Goal: Task Accomplishment & Management: Manage account settings

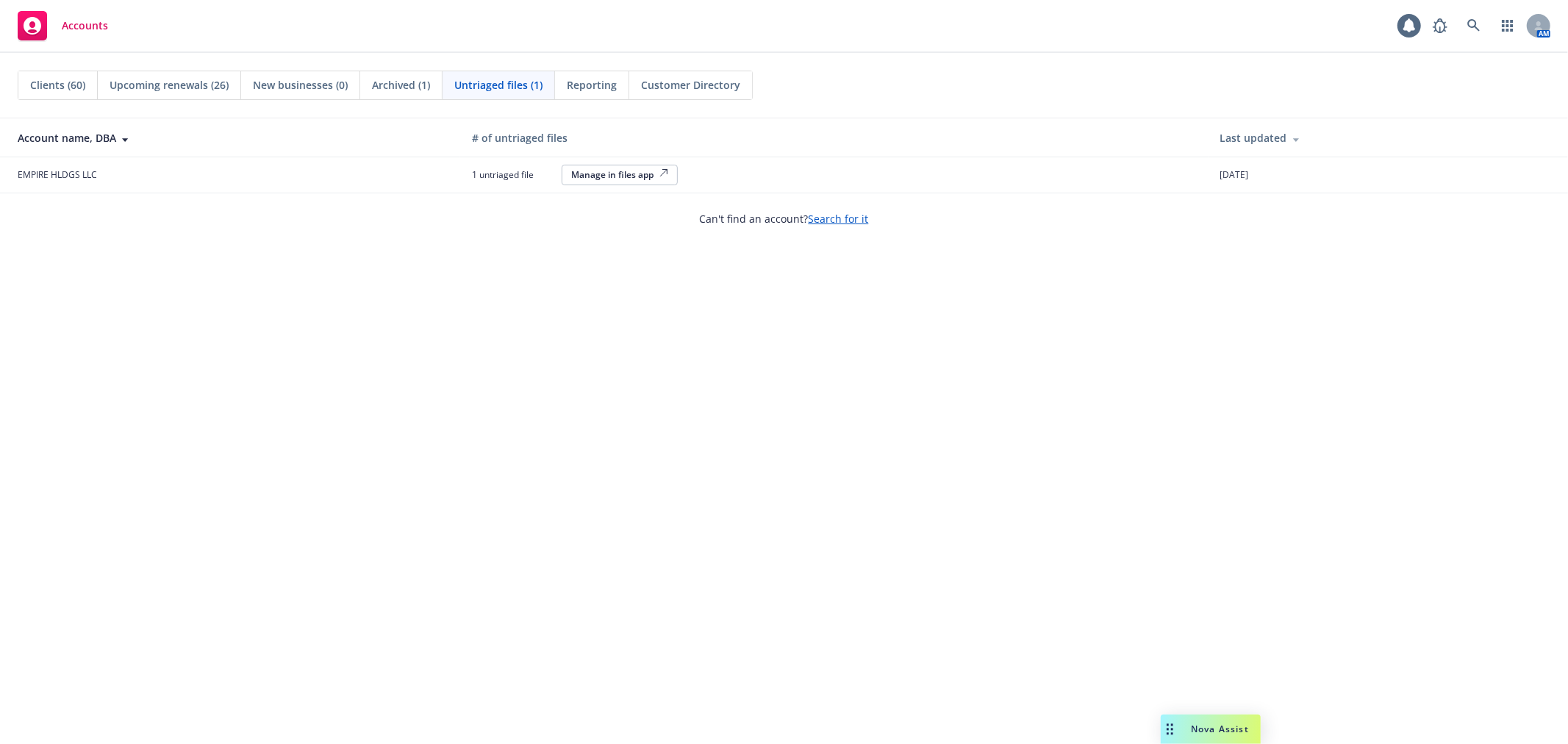
click at [39, 87] on span "Clients (60)" at bounding box center [57, 85] width 55 height 16
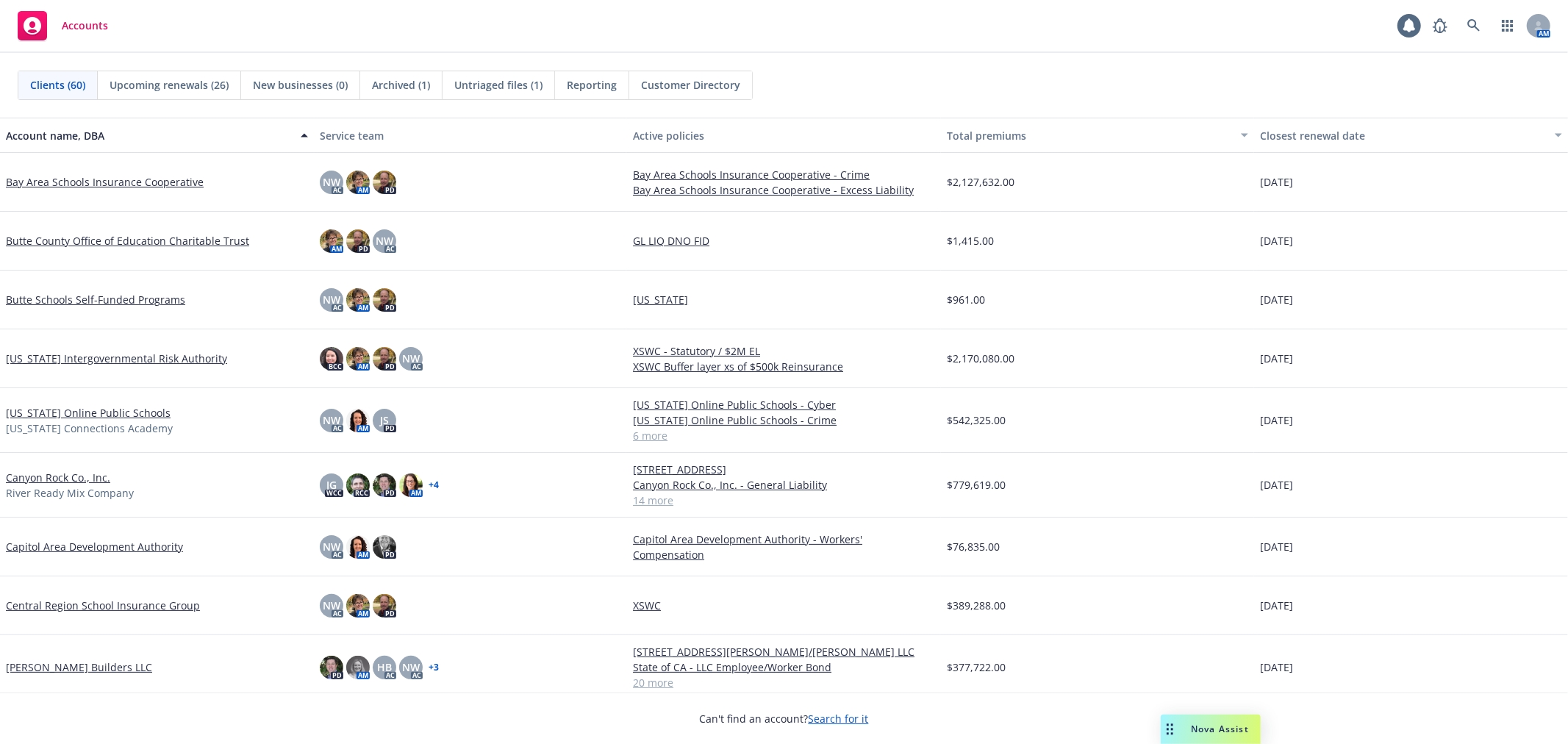
click at [79, 671] on link "[PERSON_NAME] Builders LLC" at bounding box center [79, 667] width 147 height 16
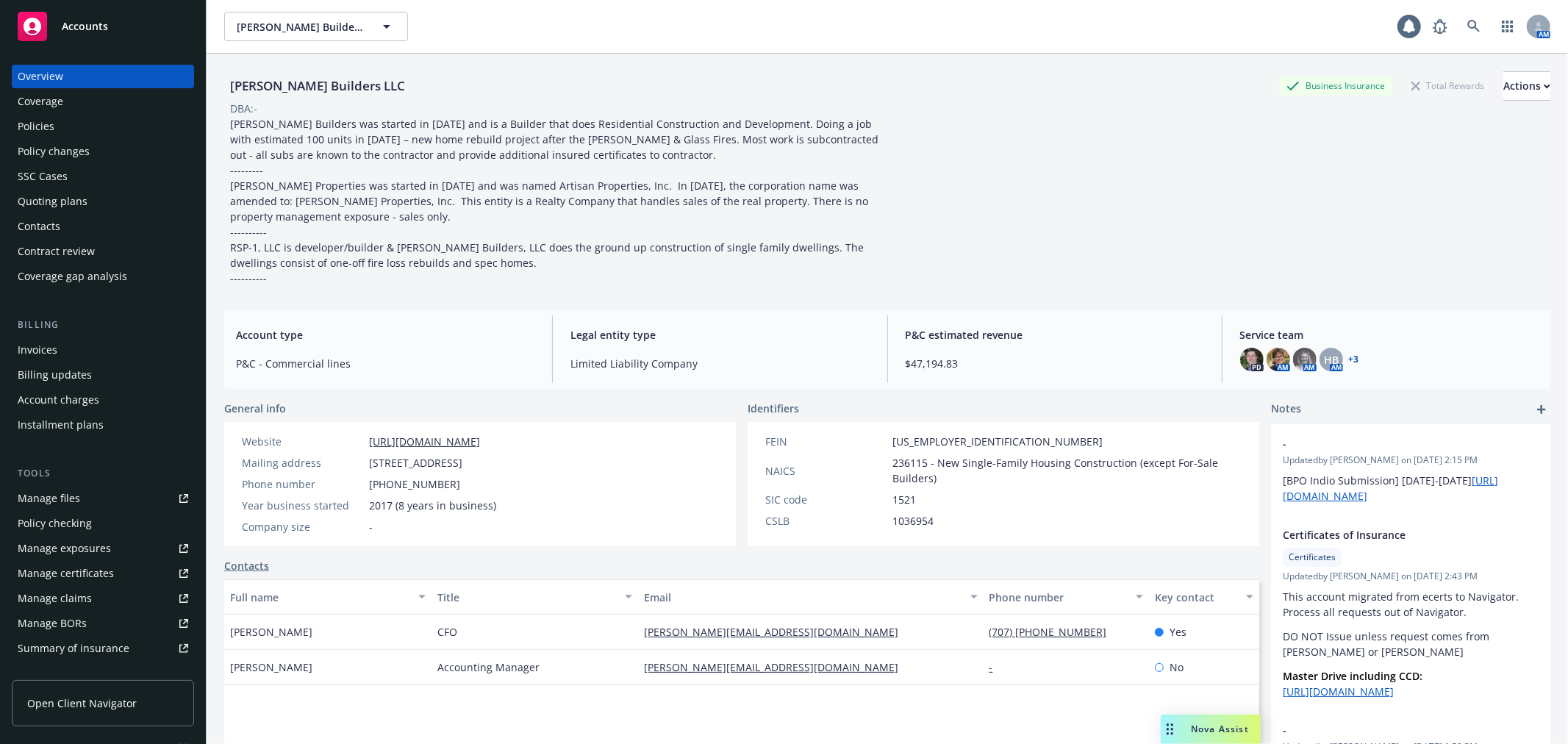
click at [104, 125] on div "Policies" at bounding box center [103, 126] width 170 height 24
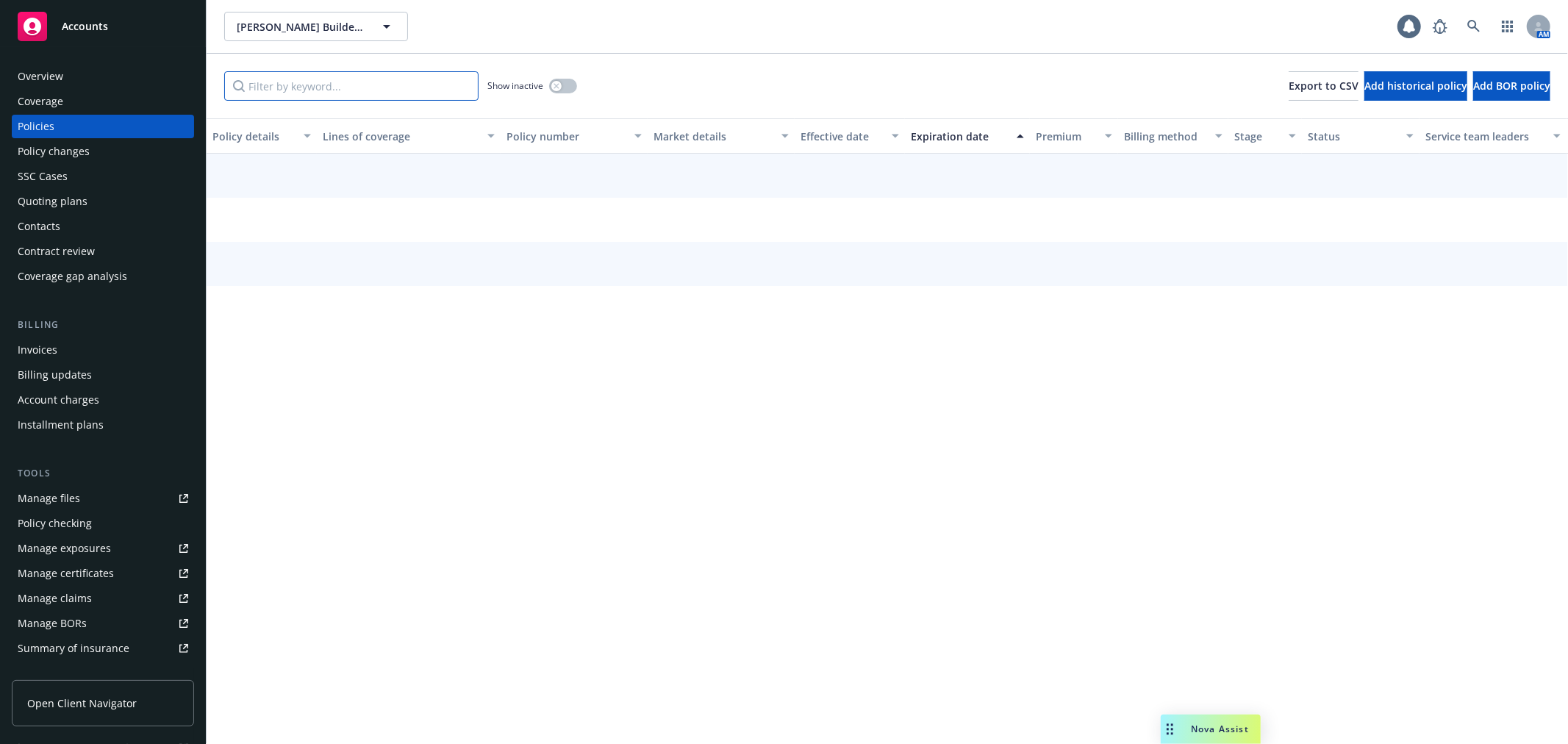
click at [291, 82] on input "Filter by keyword..." at bounding box center [351, 86] width 254 height 30
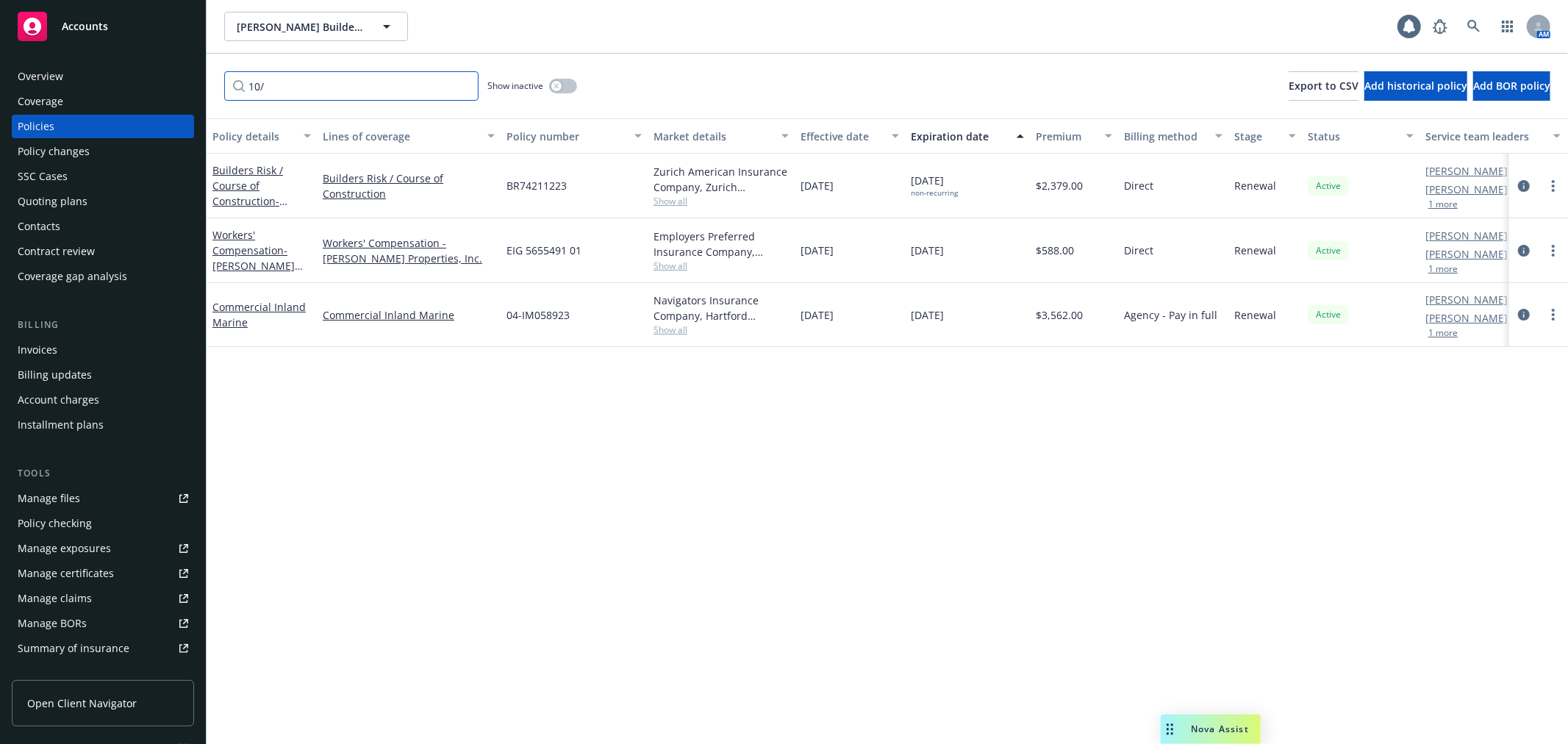
type input "10/"
click at [79, 197] on div "Quoting plans" at bounding box center [53, 201] width 70 height 24
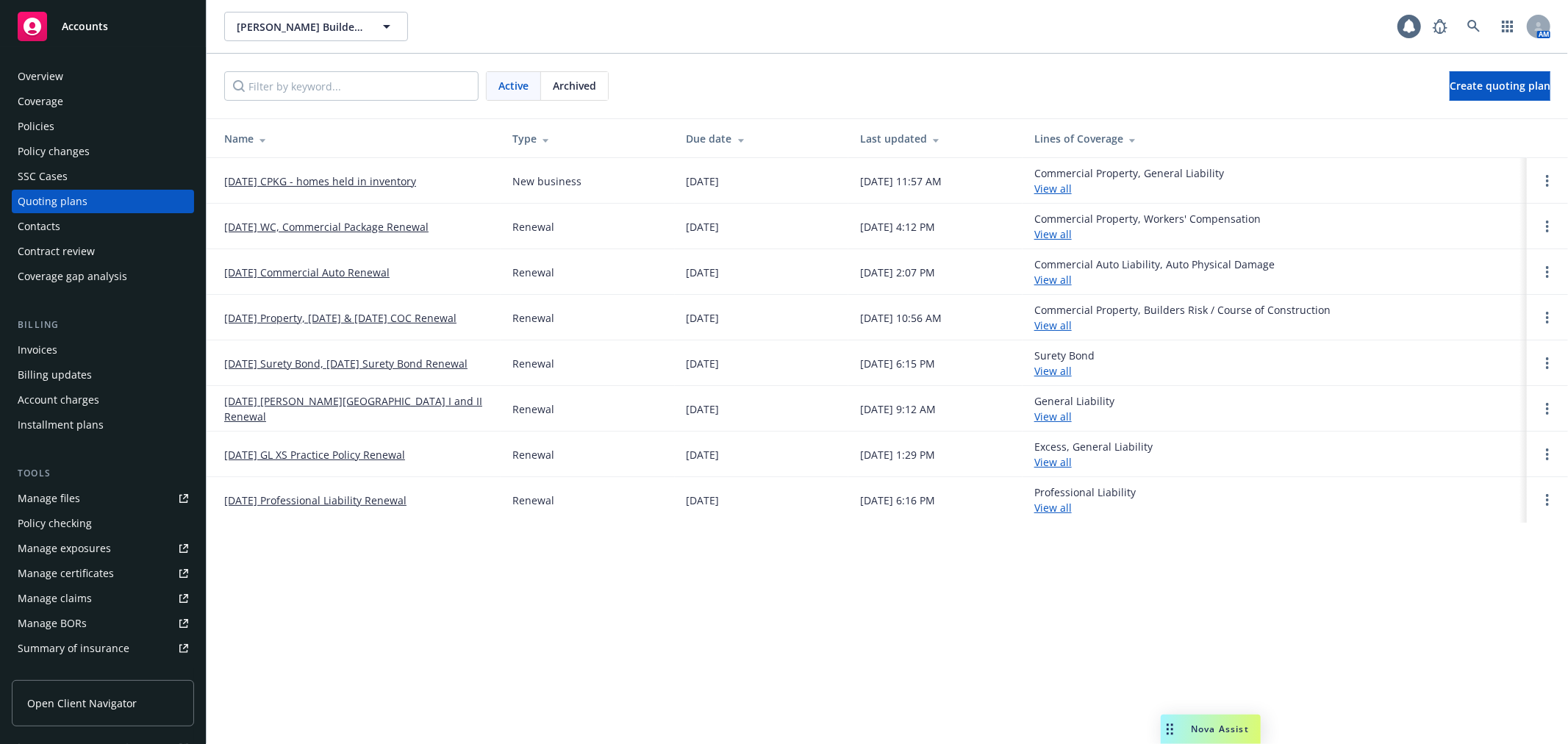
click at [390, 174] on link "10/13/2025 CPKG - homes held in inventory" at bounding box center [319, 182] width 192 height 16
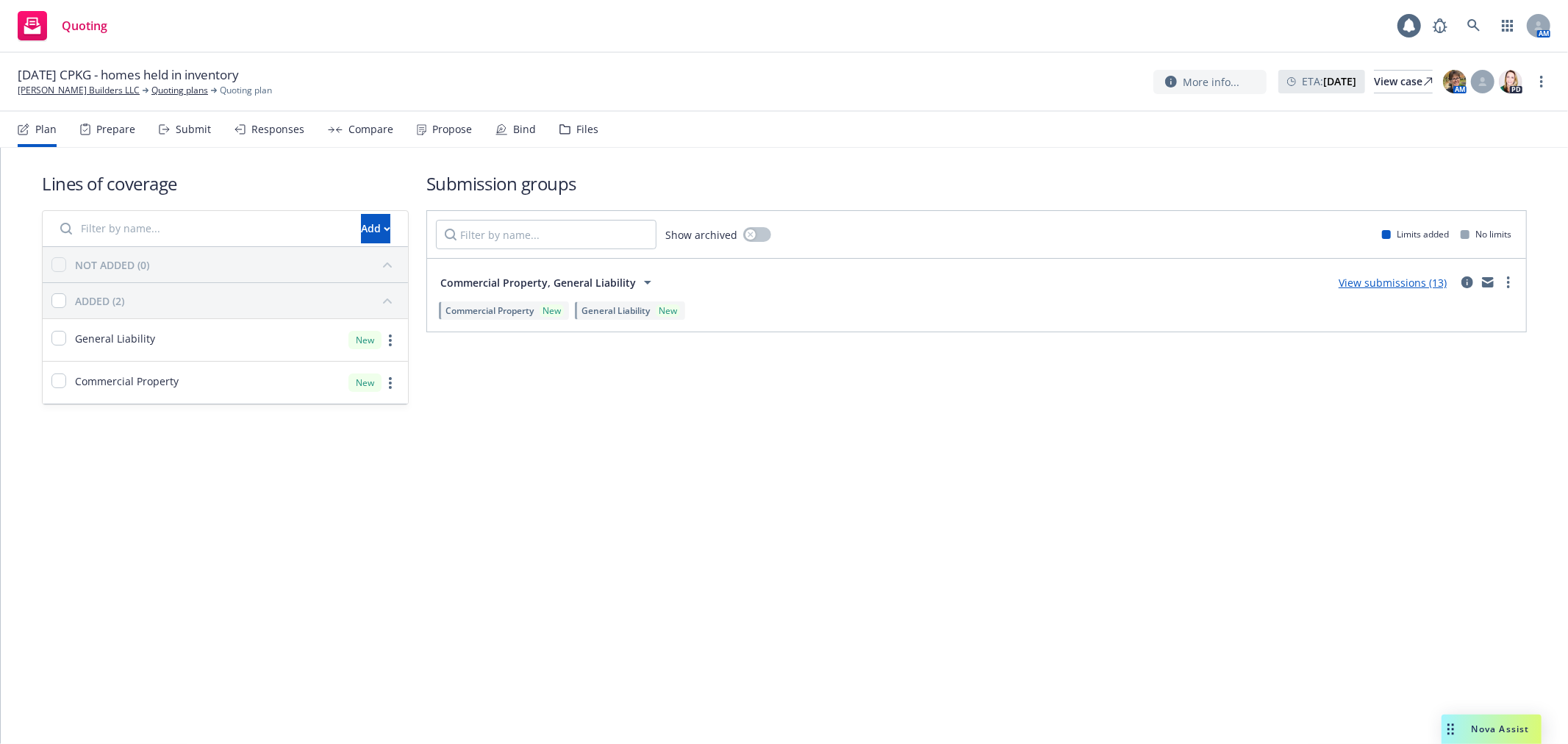
click at [518, 124] on div "Bind" at bounding box center [525, 129] width 23 height 11
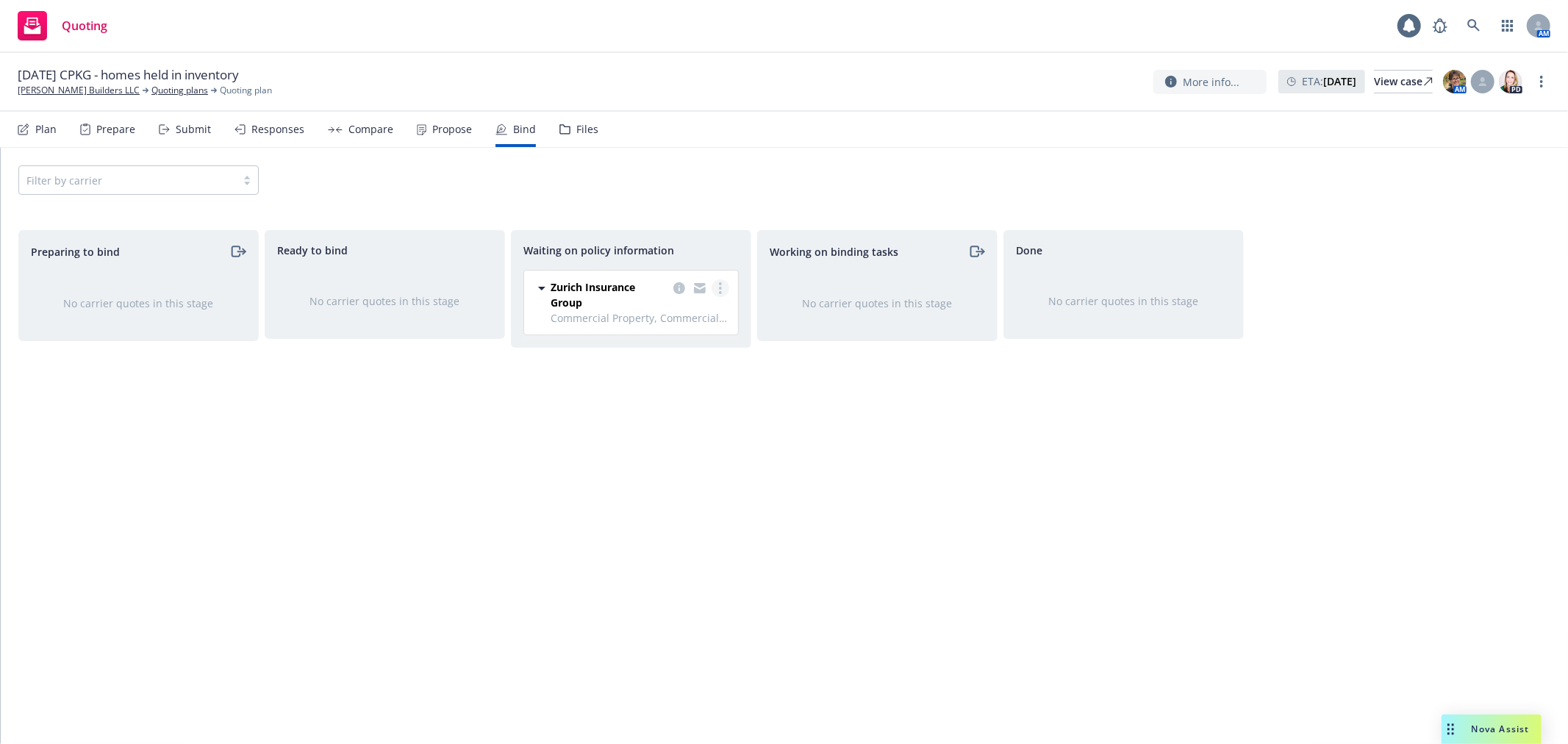
click at [721, 291] on link "more" at bounding box center [720, 288] width 18 height 18
click at [699, 312] on span "Create policies" at bounding box center [648, 318] width 108 height 14
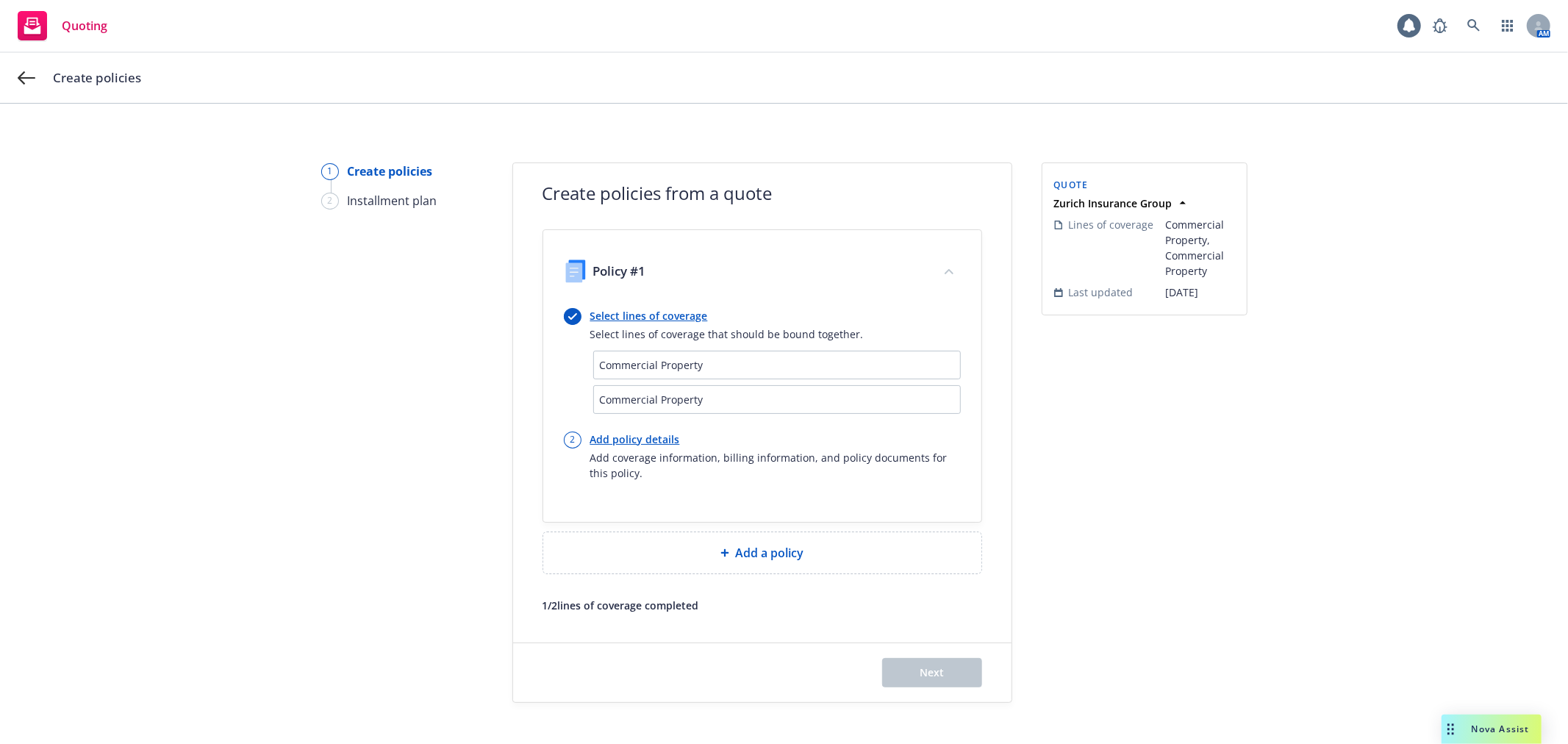
click at [719, 561] on div "Add a policy" at bounding box center [762, 553] width 414 height 18
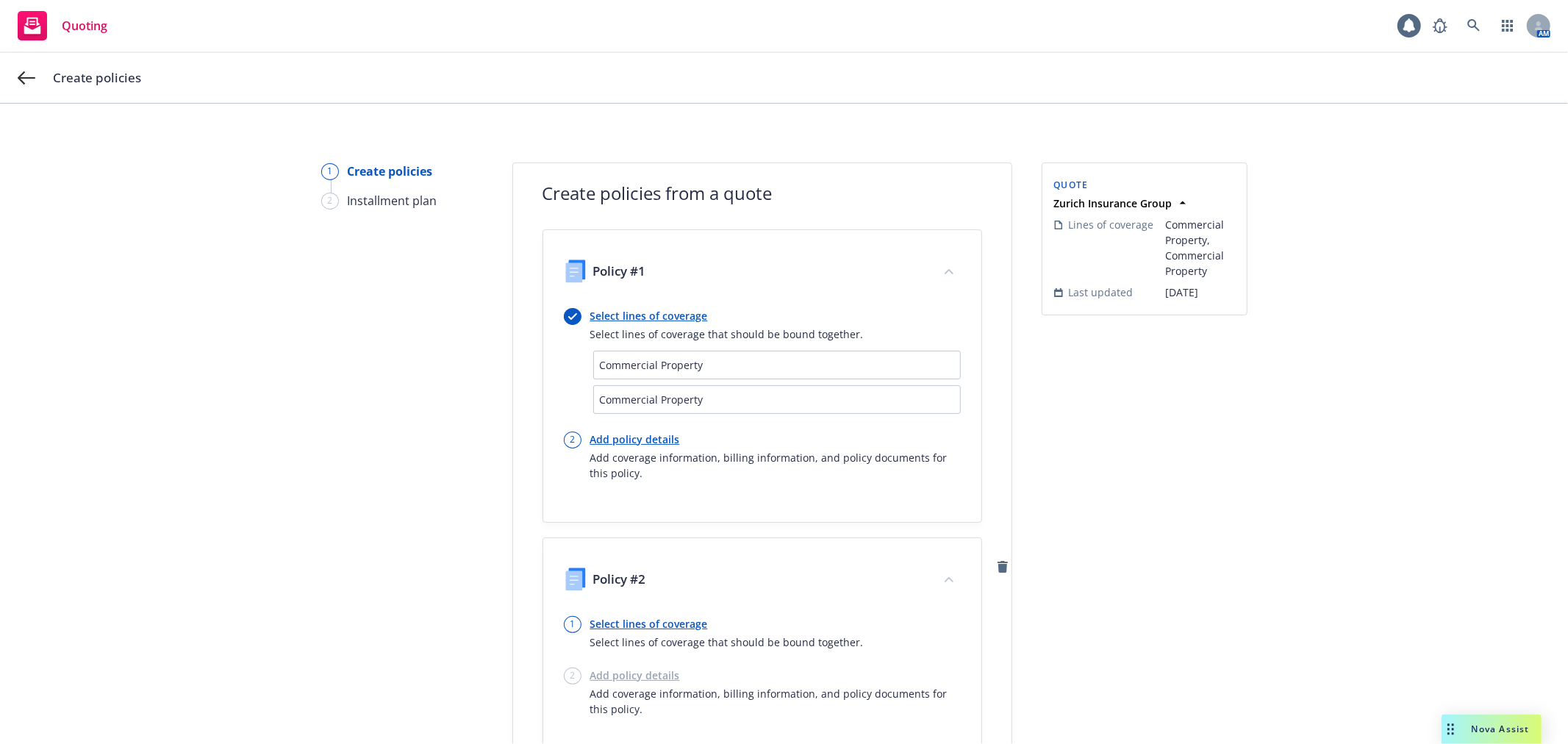
scroll to position [82, 0]
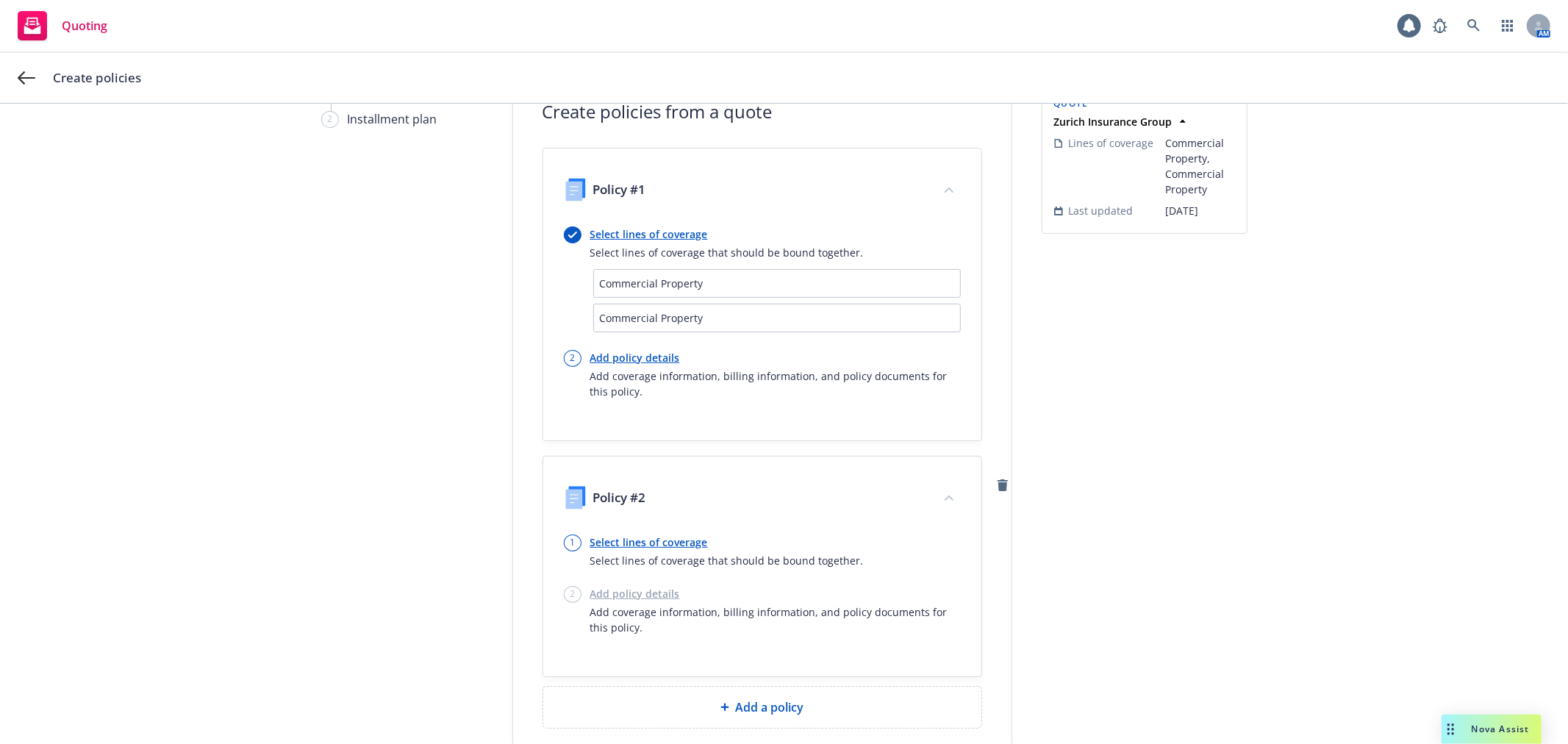
click at [672, 536] on link "Select lines of coverage" at bounding box center [727, 542] width 274 height 16
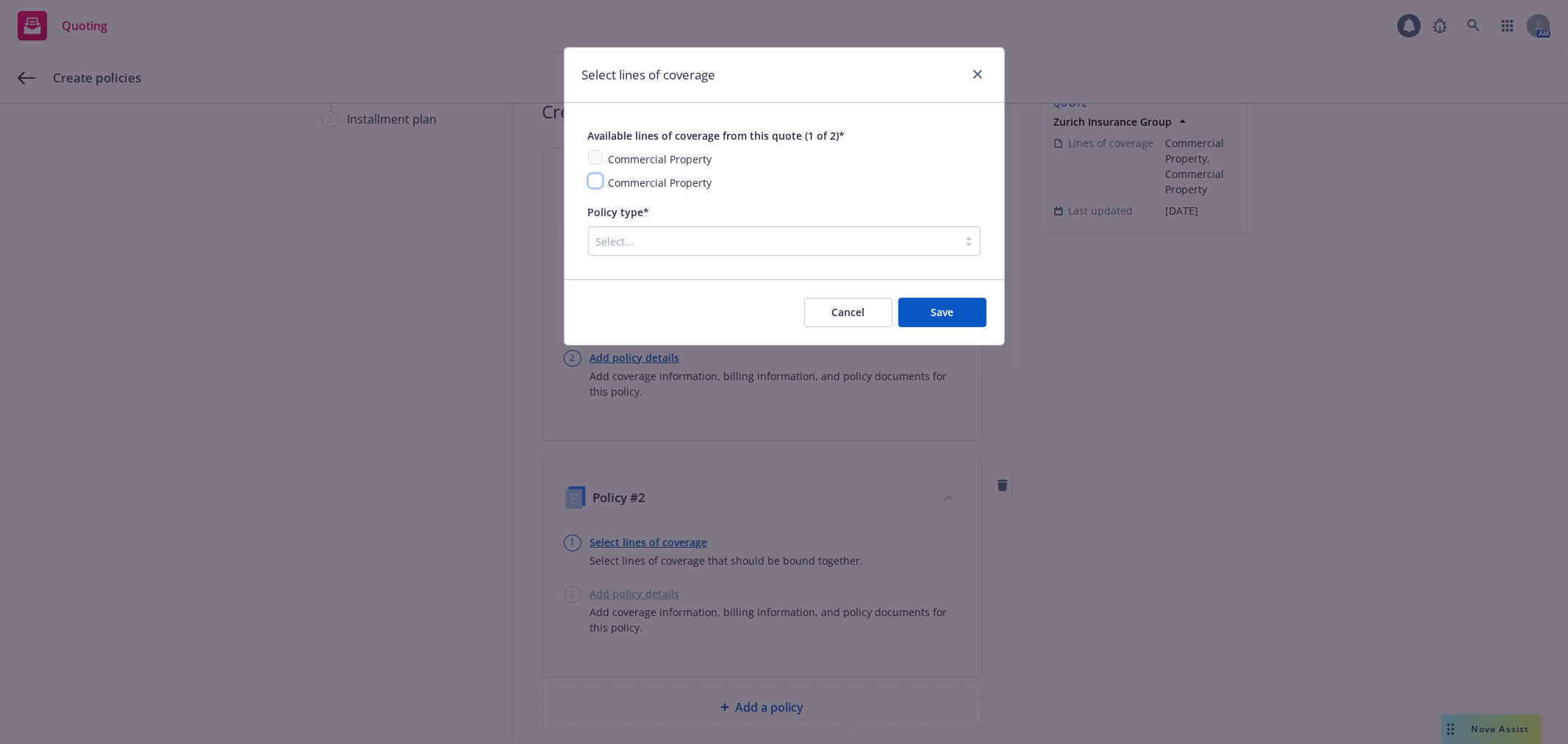
click at [593, 185] on input "checkbox" at bounding box center [595, 181] width 15 height 15
checkbox input "true"
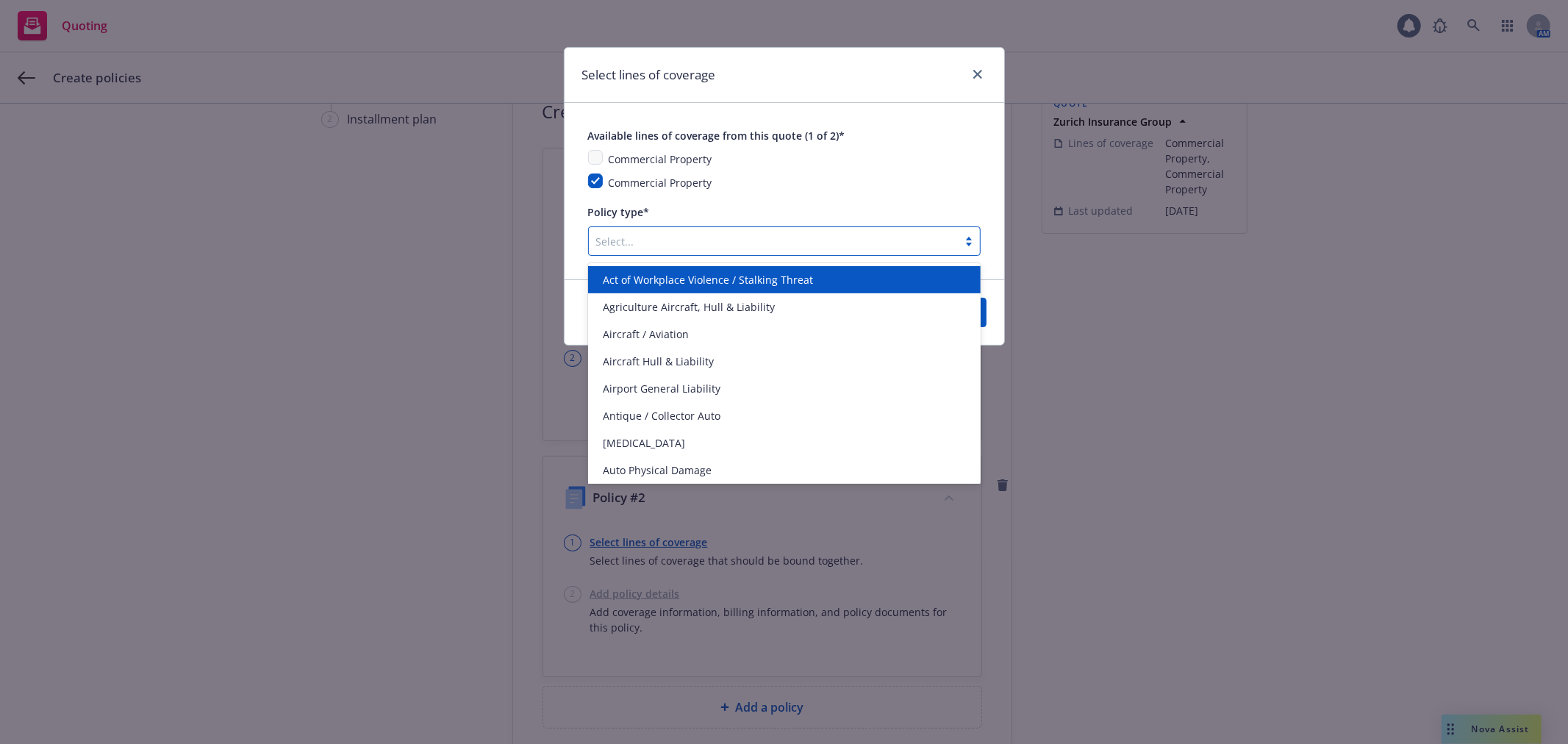
click at [626, 250] on div at bounding box center [773, 241] width 354 height 18
type input "pac"
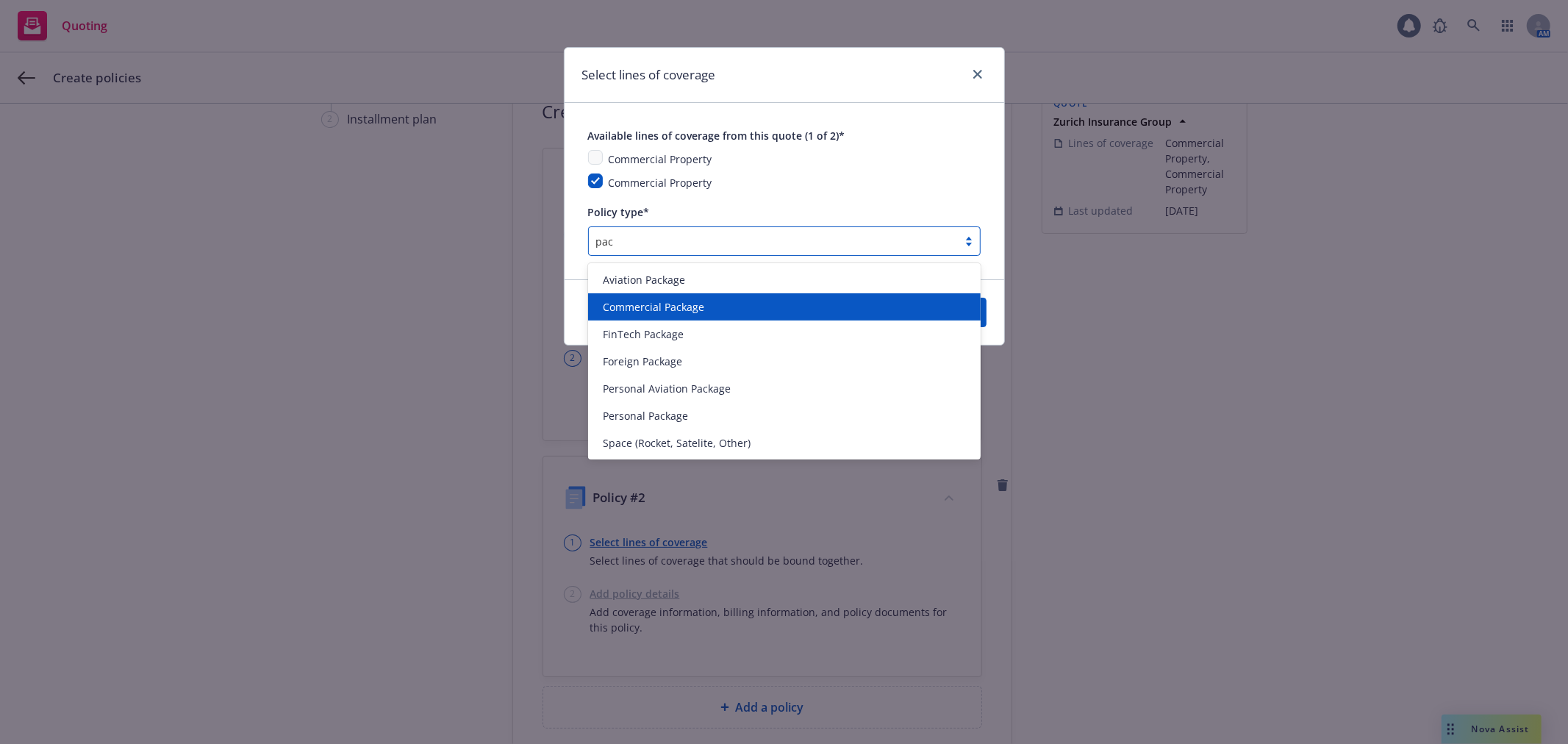
click at [638, 301] on span "Commercial Package" at bounding box center [654, 307] width 102 height 16
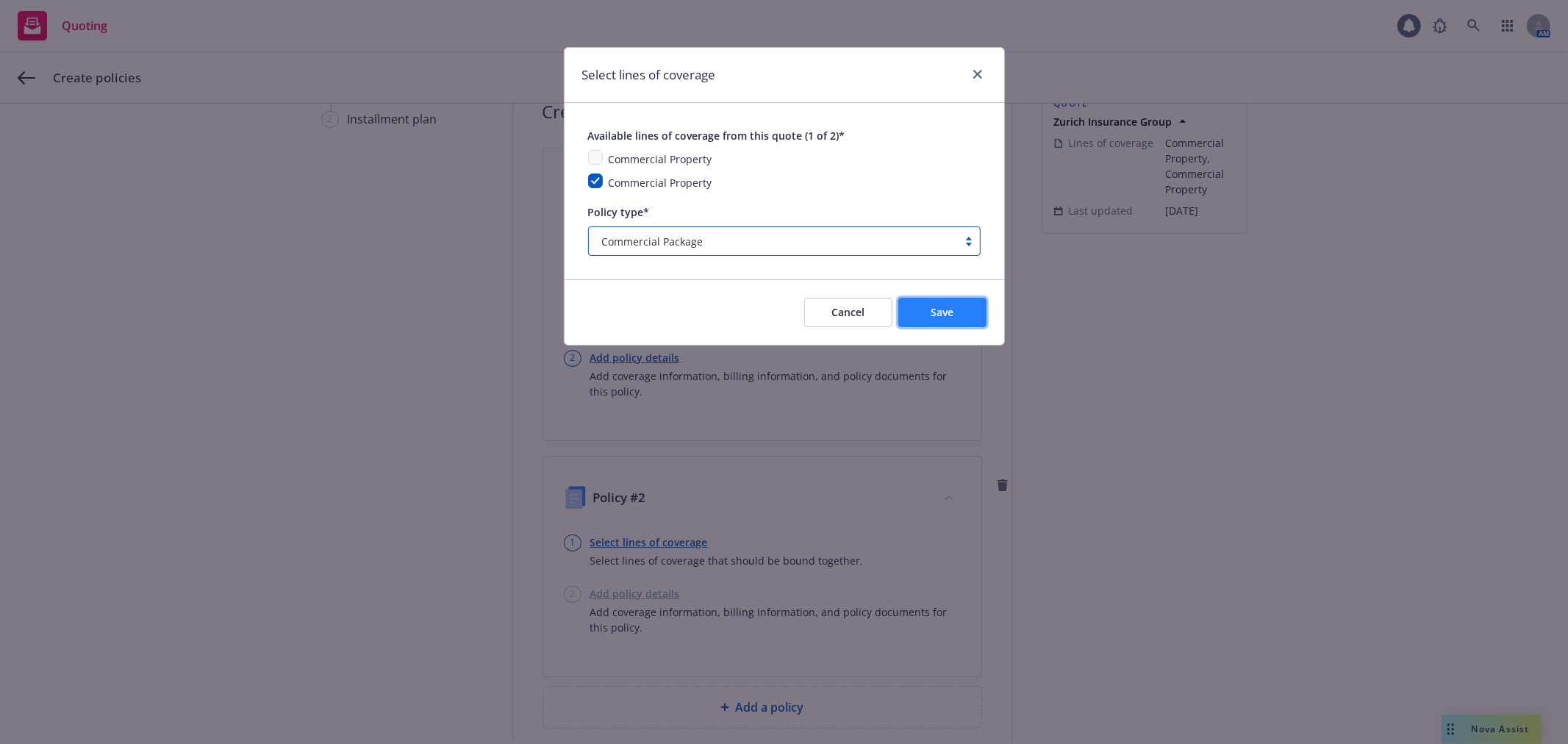
click at [926, 318] on button "Save" at bounding box center [942, 312] width 89 height 30
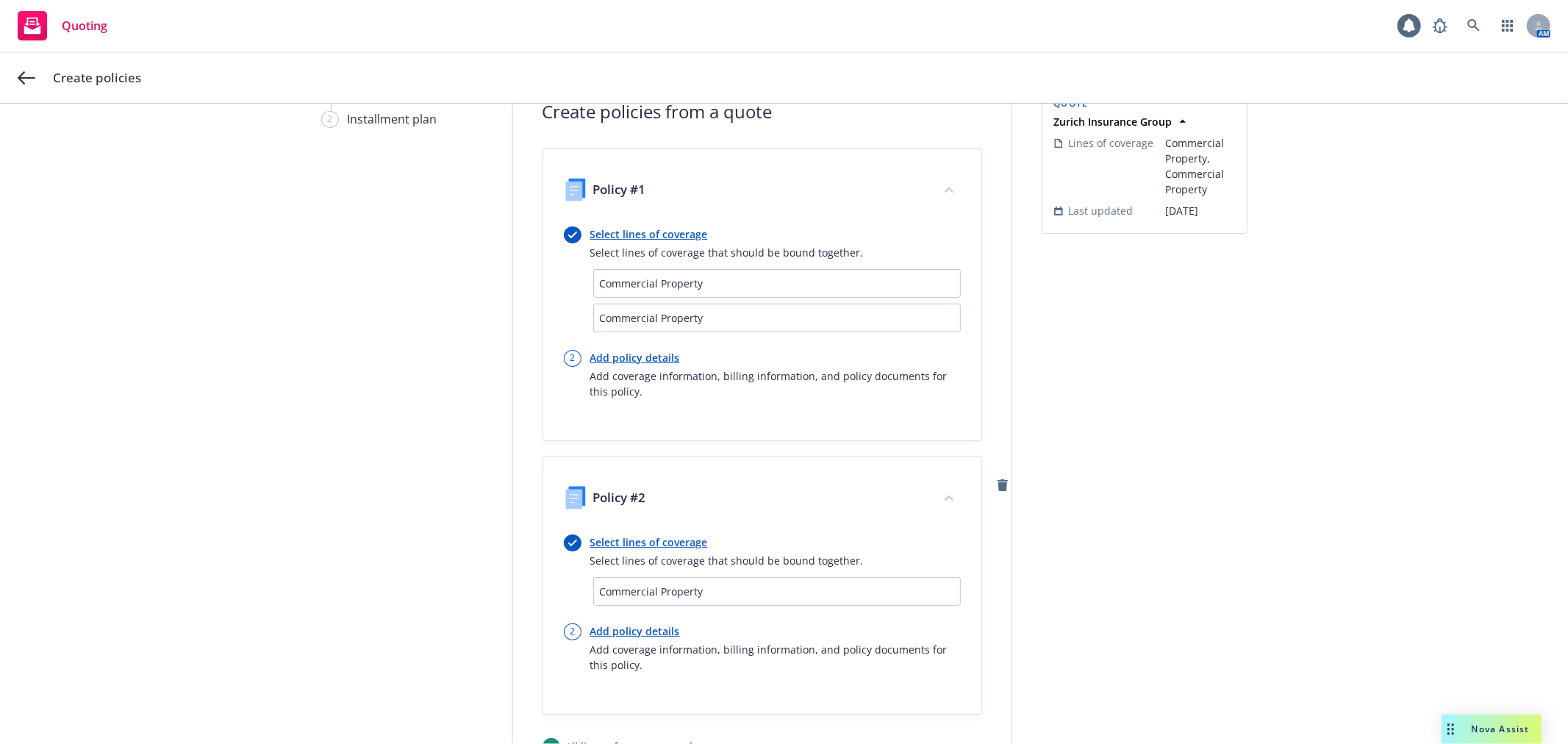
click at [643, 355] on link "Add policy details" at bounding box center [776, 358] width 370 height 16
select select "12"
select select "CA"
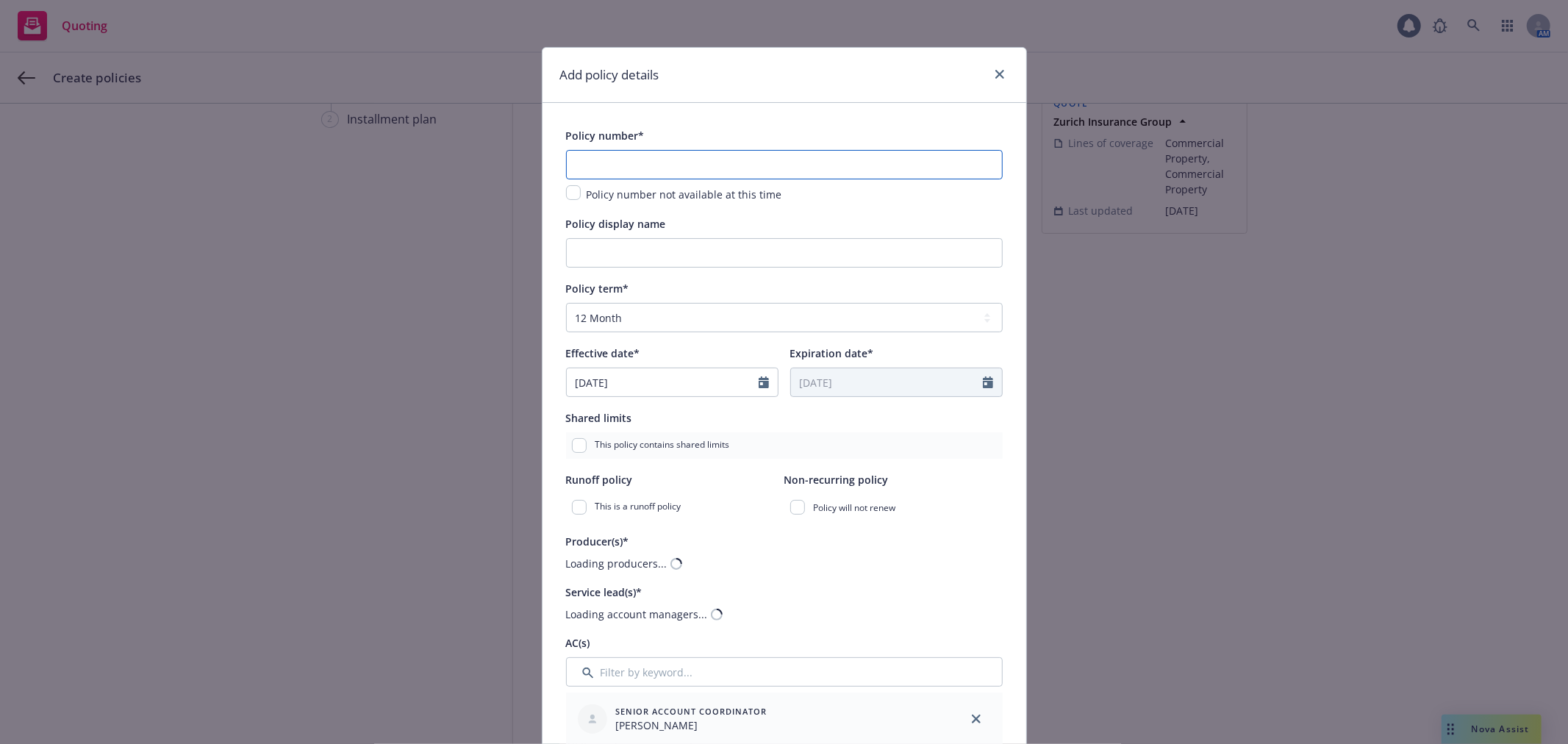
click at [641, 170] on input "text" at bounding box center [784, 165] width 437 height 30
paste input "0100404636-0"
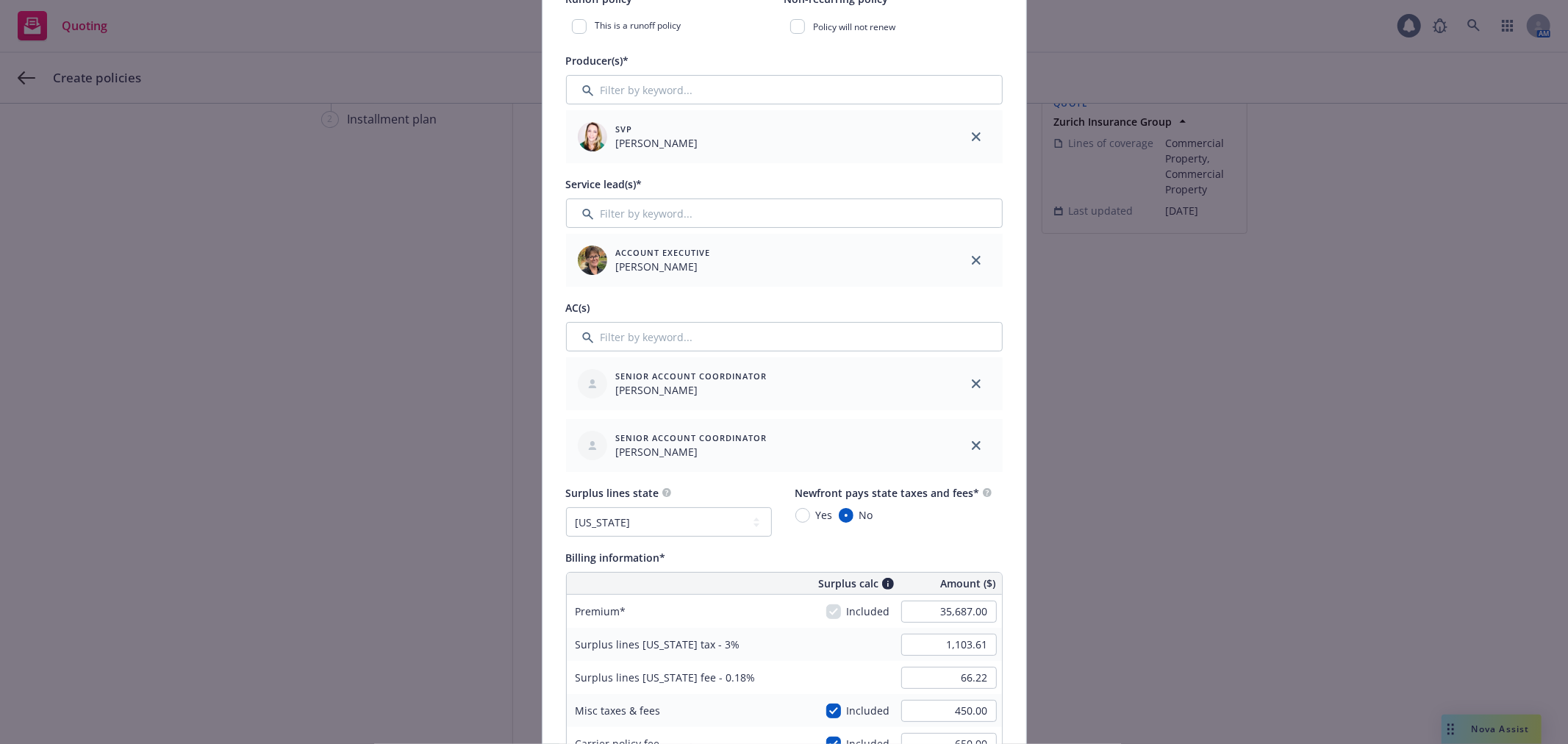
scroll to position [490, 0]
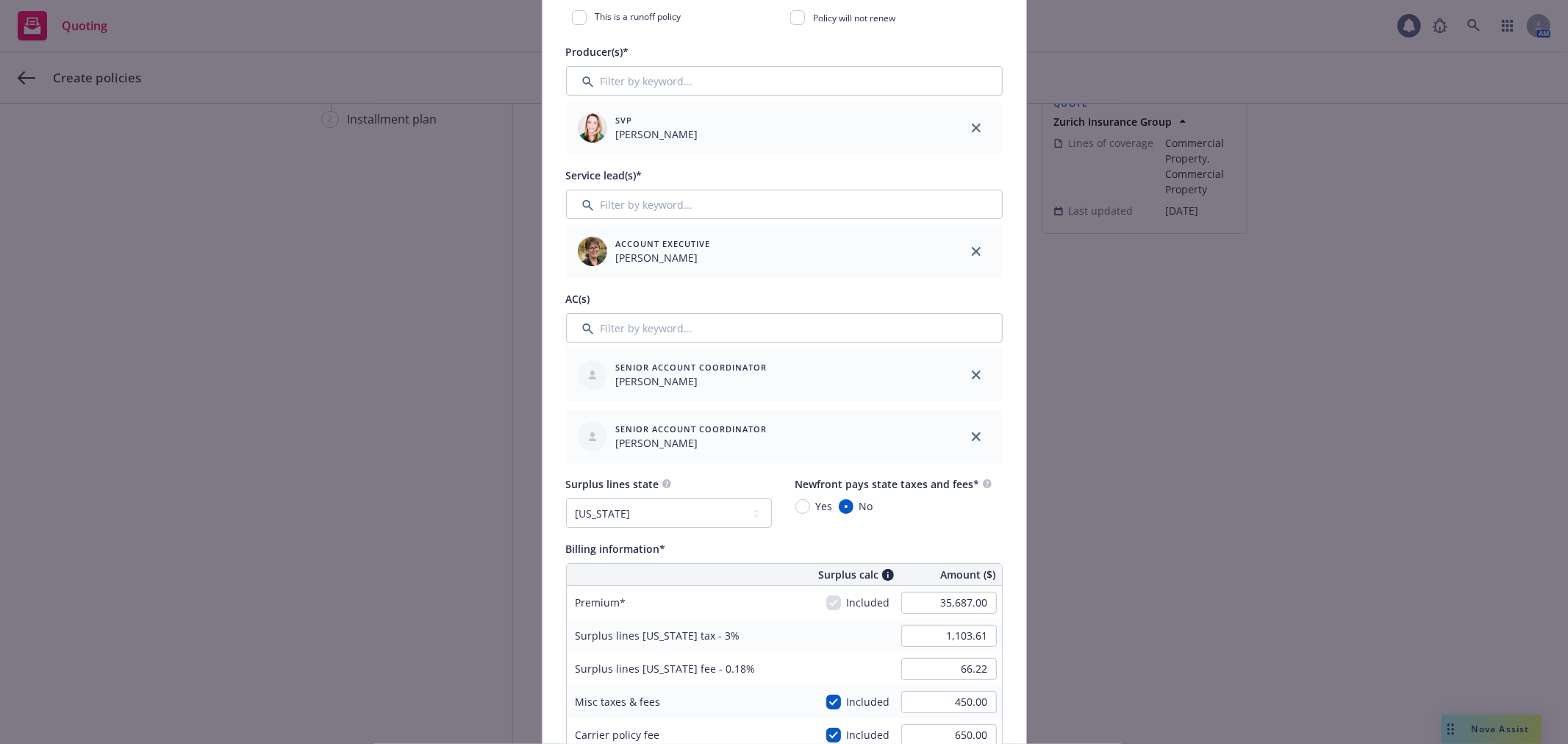
type input "0100404636-0"
click at [937, 610] on input "35,687.00" at bounding box center [949, 602] width 96 height 22
type input "13,487.00"
type input "437.61"
type input "26.26"
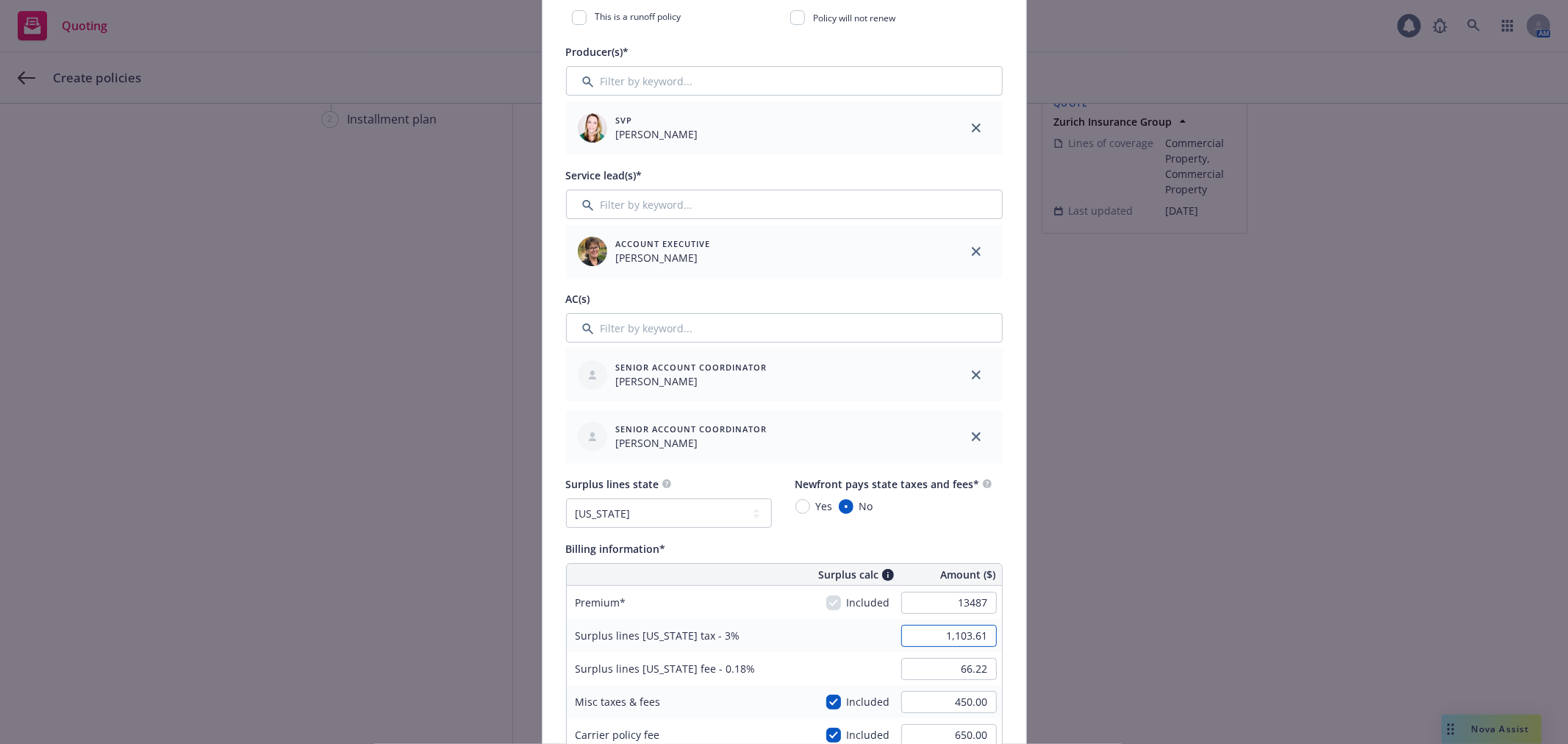
type input "1348.7"
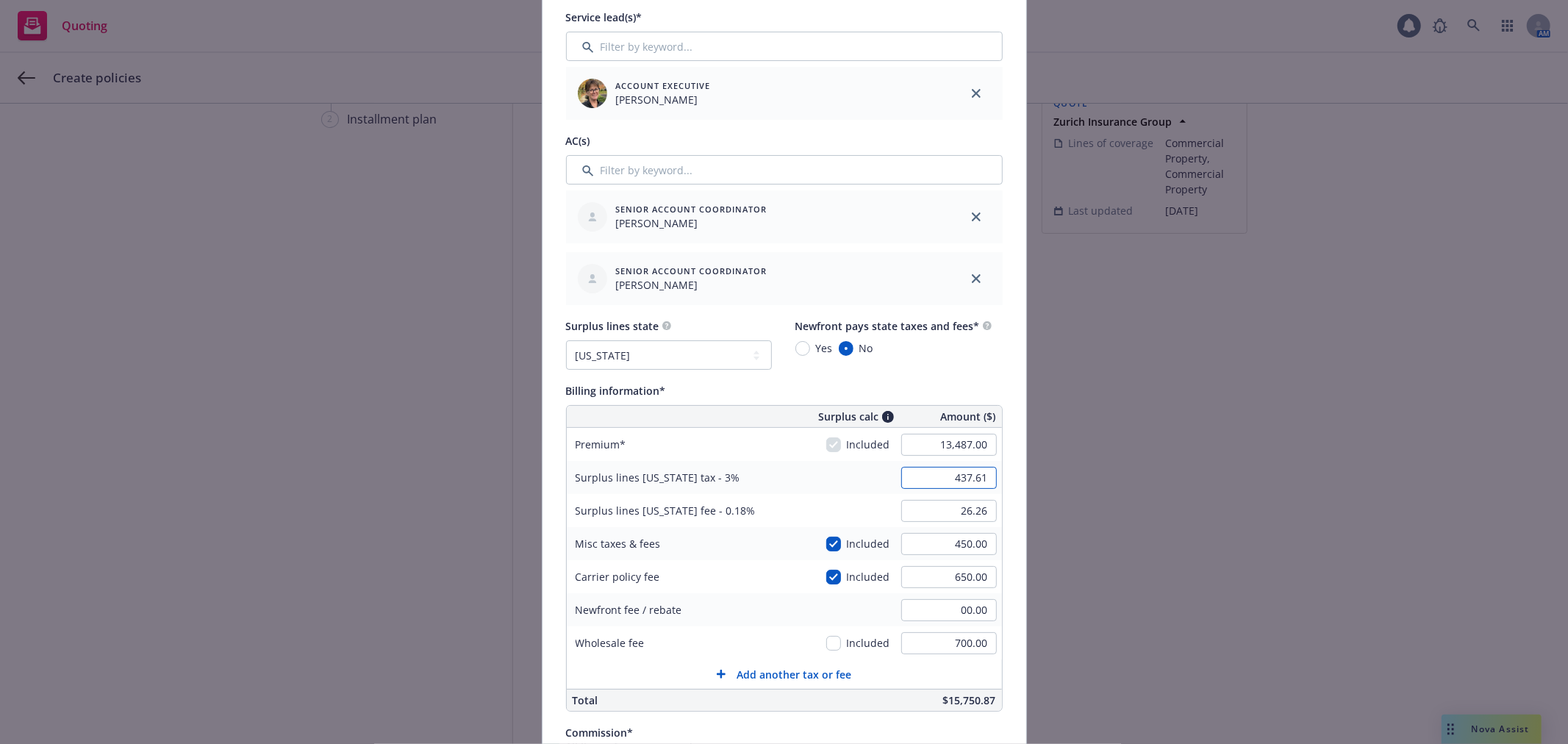
scroll to position [653, 0]
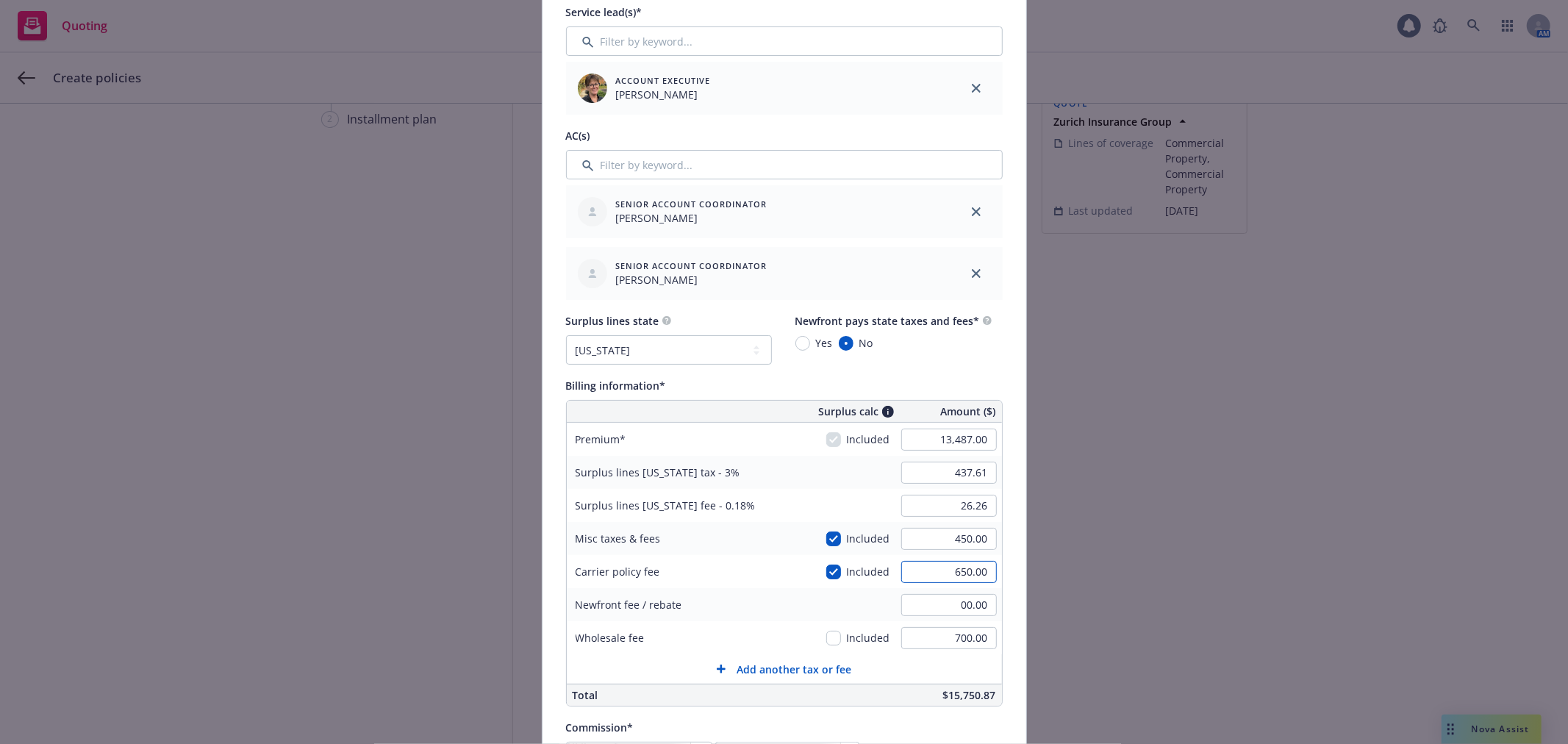
click at [970, 572] on input "650.00" at bounding box center [949, 571] width 96 height 22
type input "418.11"
type input "25.09"
type input "00.00"
click at [960, 538] on input "450.00" at bounding box center [949, 538] width 96 height 22
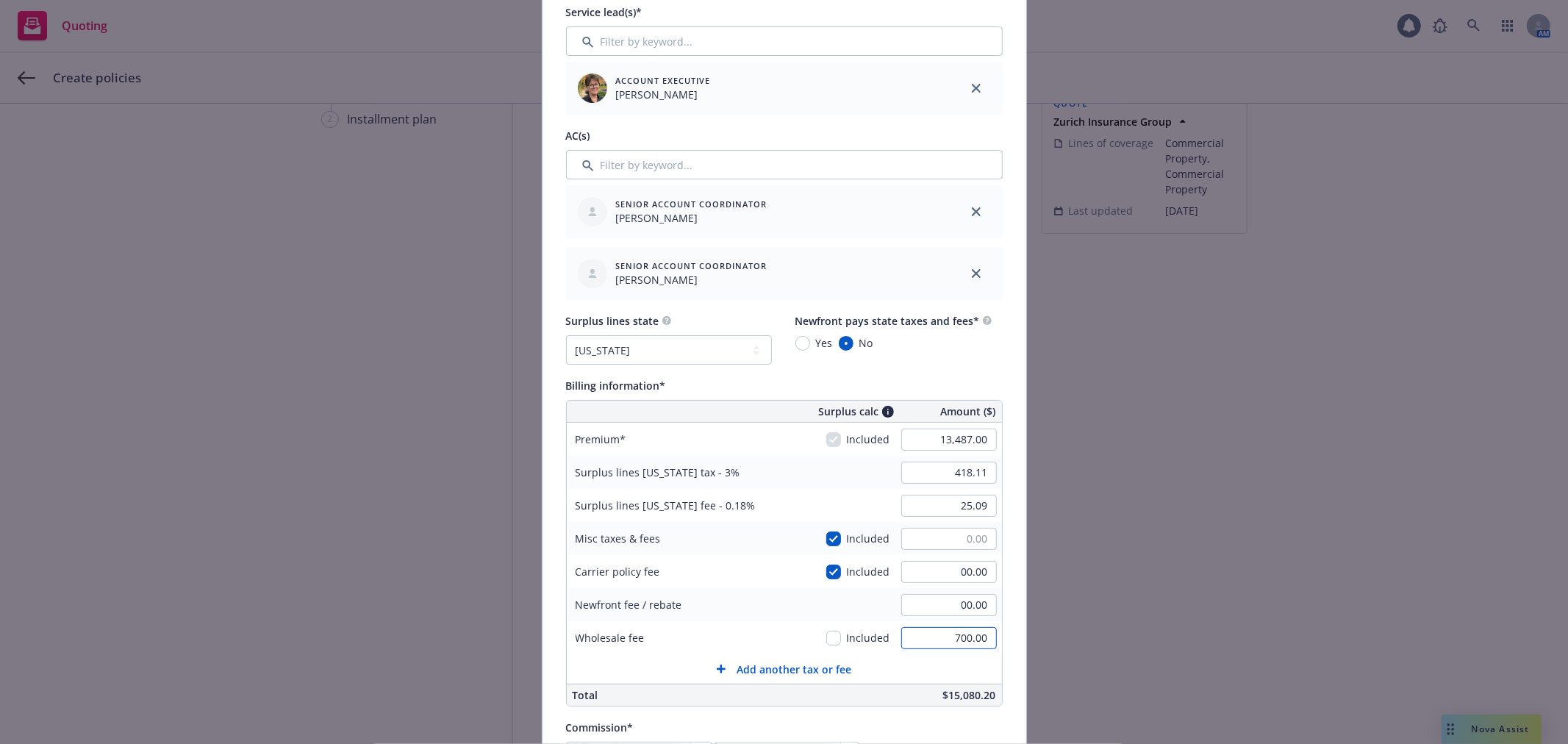
type input "404.61"
type input "24.28"
type input "00.00"
click at [970, 640] on input "700.00" at bounding box center [949, 637] width 96 height 22
type input "750.00"
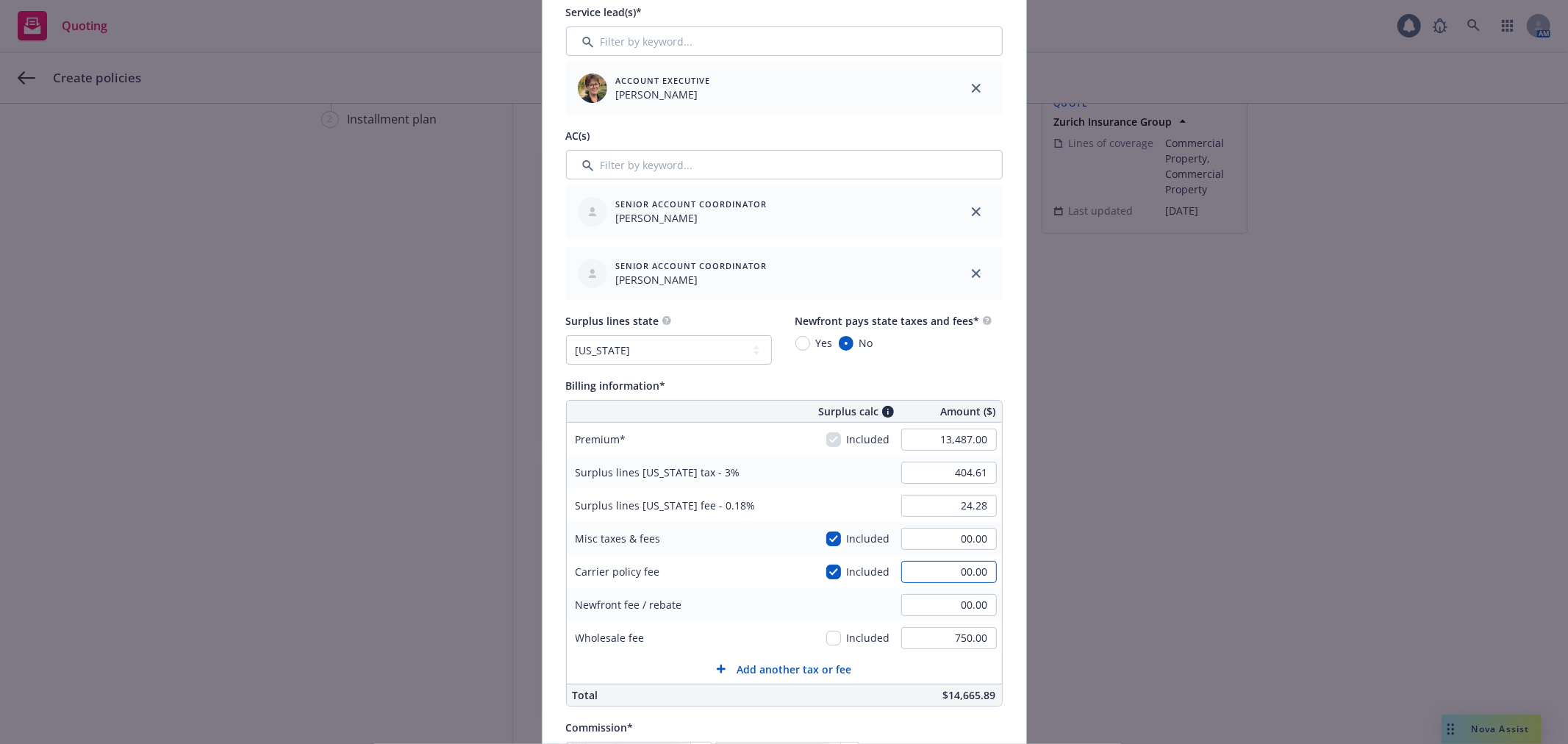
click at [946, 577] on input "00.00" at bounding box center [949, 571] width 96 height 22
type input "400"
type input "416.61"
type input "25.00"
type input "400.00"
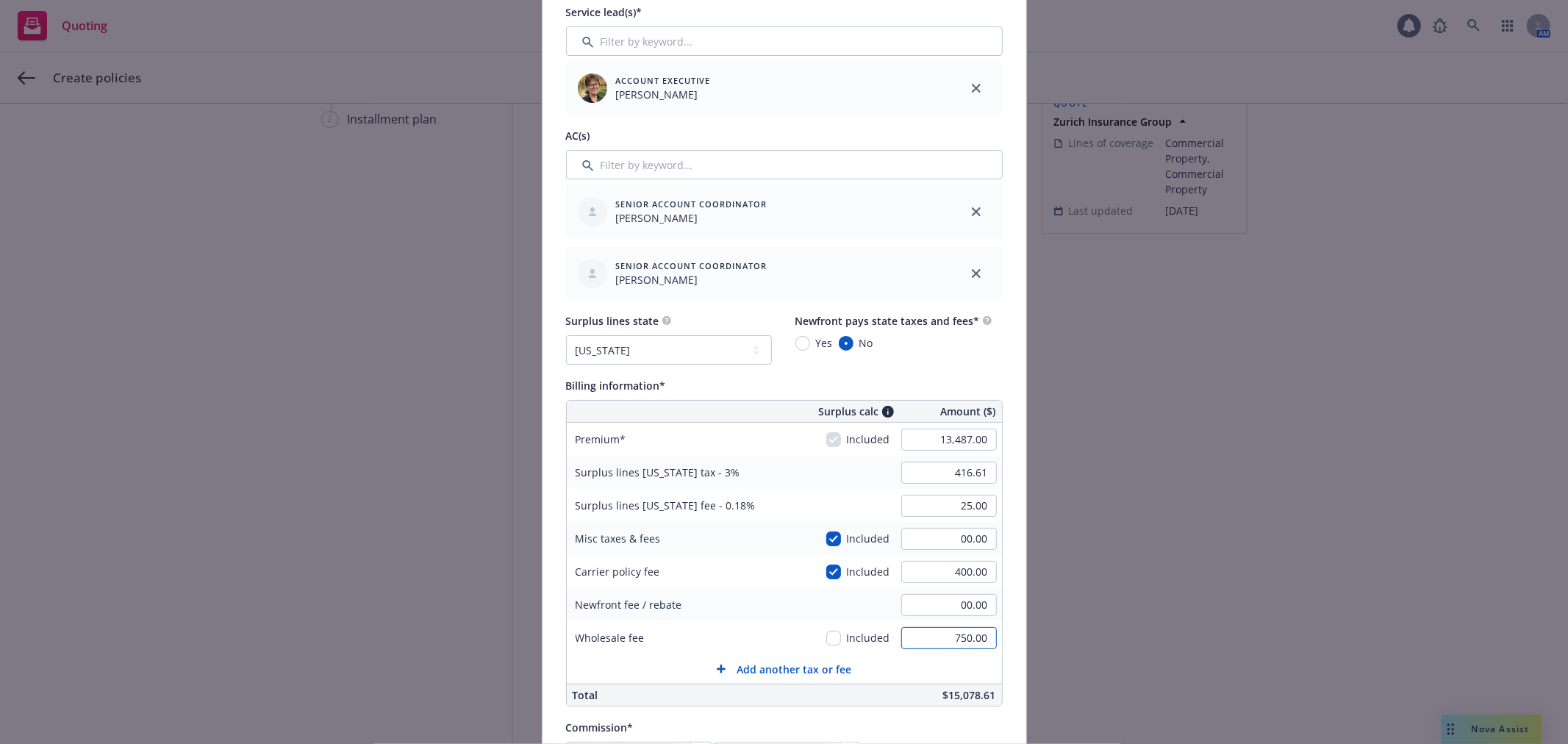
click at [966, 634] on input "750.00" at bounding box center [949, 637] width 96 height 22
type input "350.00"
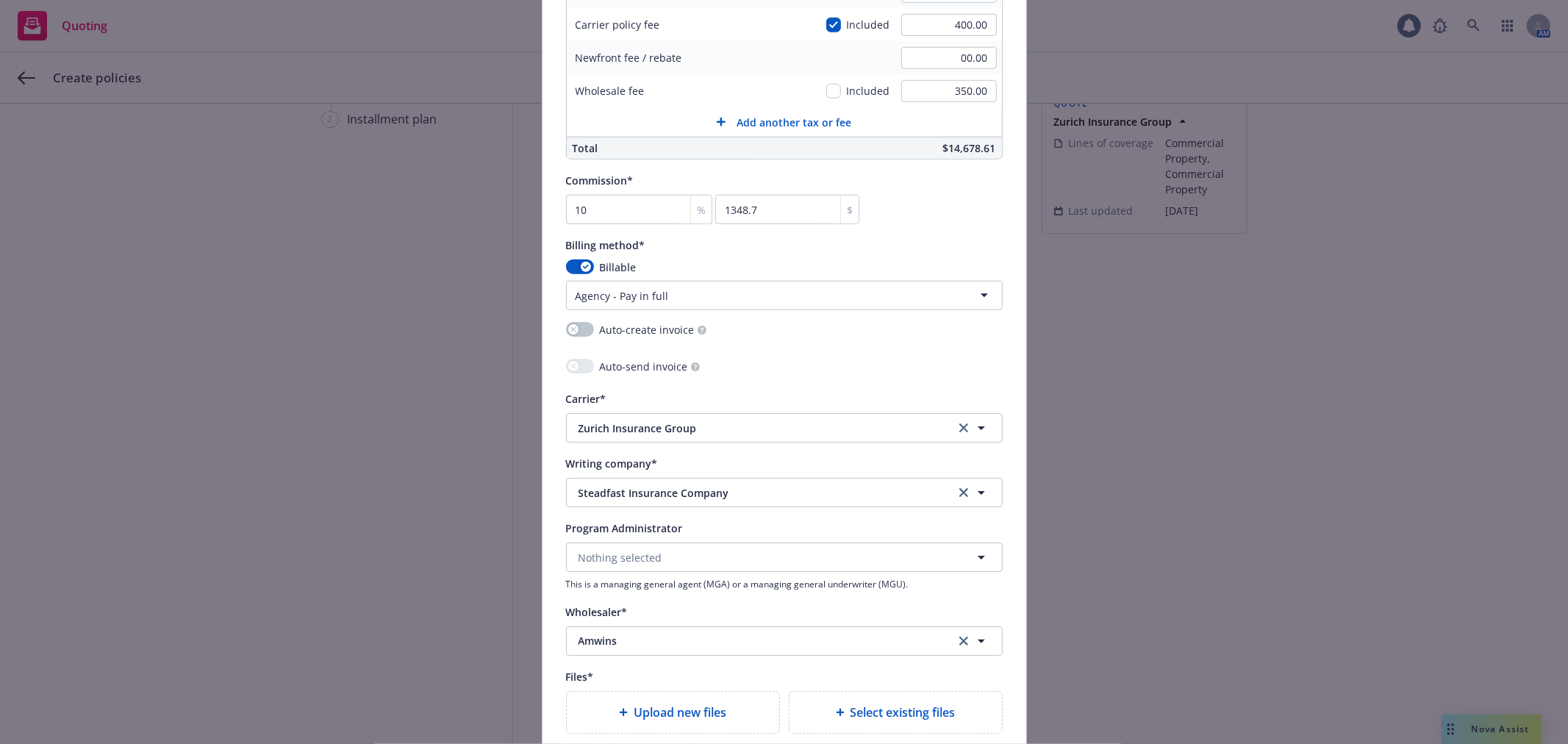
scroll to position [1224, 0]
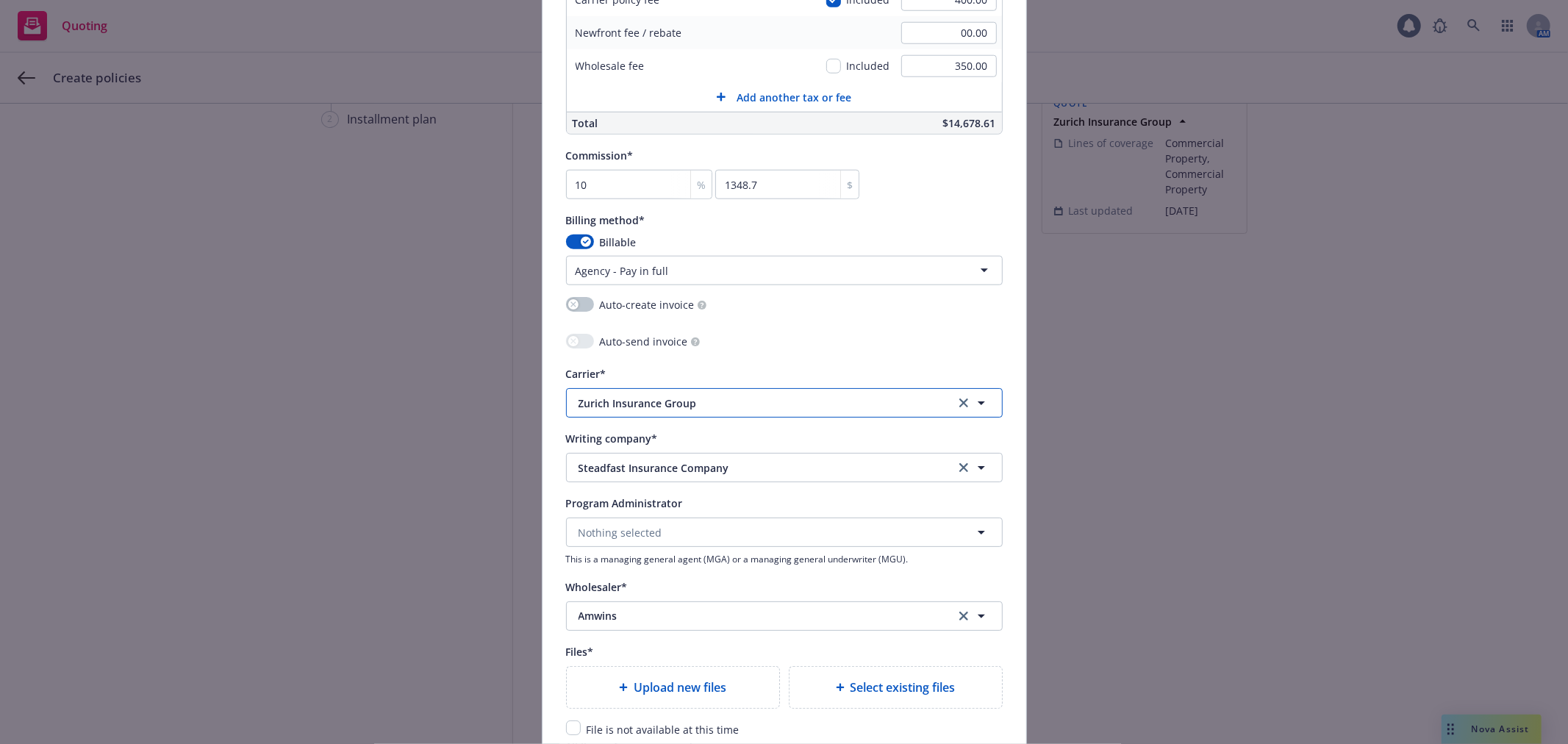
click at [730, 407] on span "Zurich Insurance Group" at bounding box center [755, 404] width 354 height 16
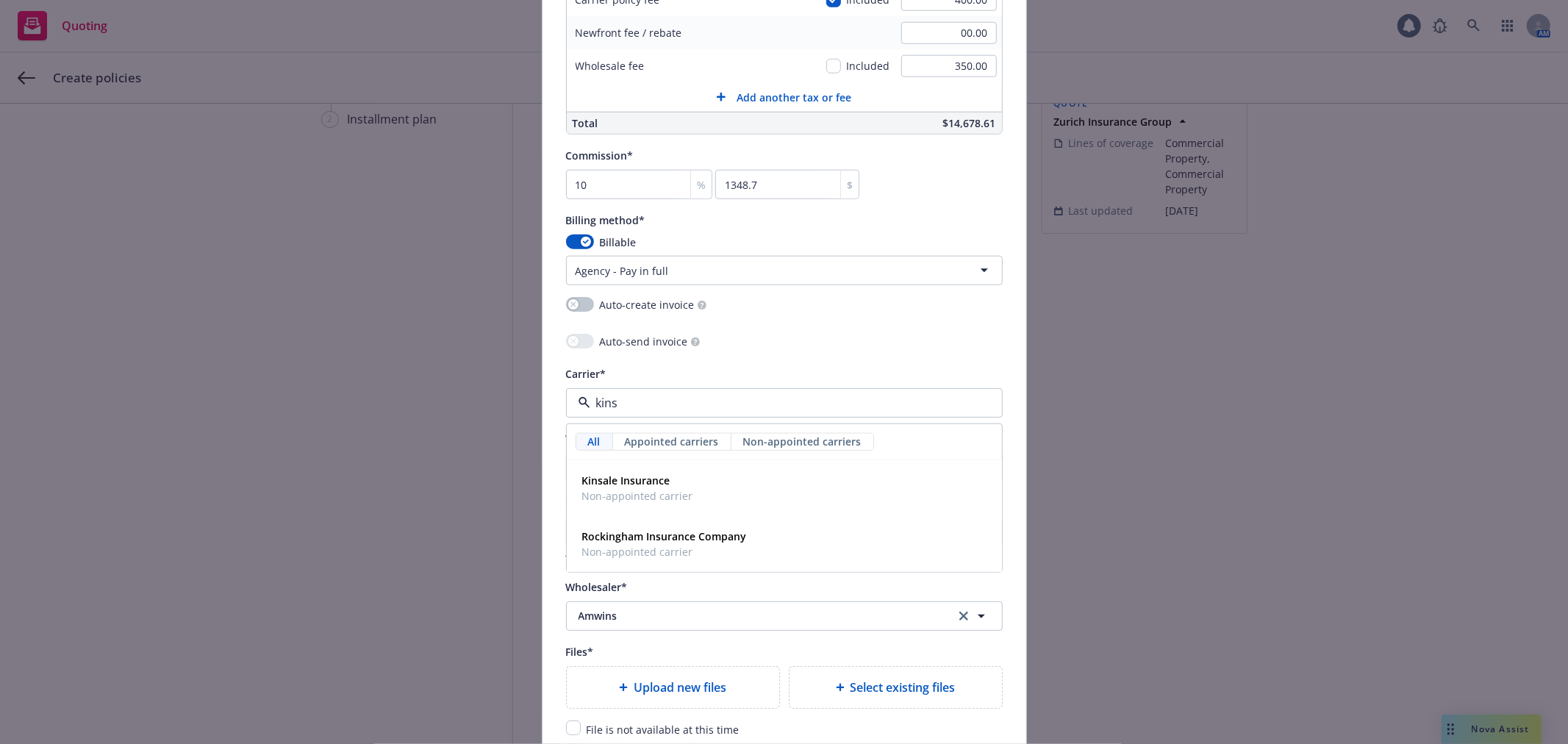
type input "kinsa"
click at [698, 474] on div "Kinsale Insurance Non-appointed carrier" at bounding box center [784, 488] width 416 height 37
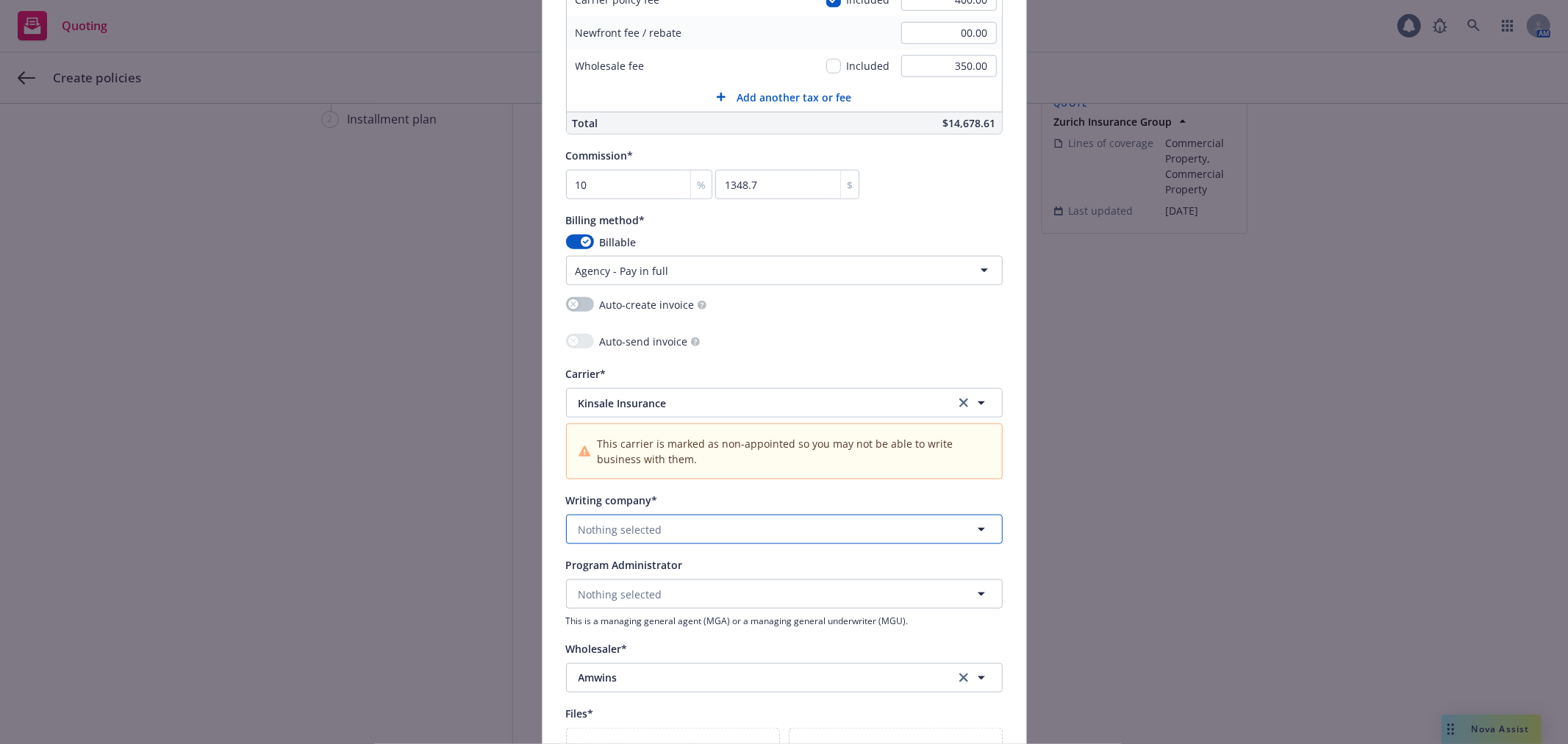
click at [691, 536] on button "Nothing selected" at bounding box center [784, 529] width 437 height 30
type input "kins"
click at [686, 577] on strong "Kinsale Insurance Company" at bounding box center [651, 570] width 139 height 14
click at [730, 597] on button "Nothing selected" at bounding box center [784, 594] width 437 height 30
click at [695, 669] on button "Amwins" at bounding box center [784, 677] width 437 height 30
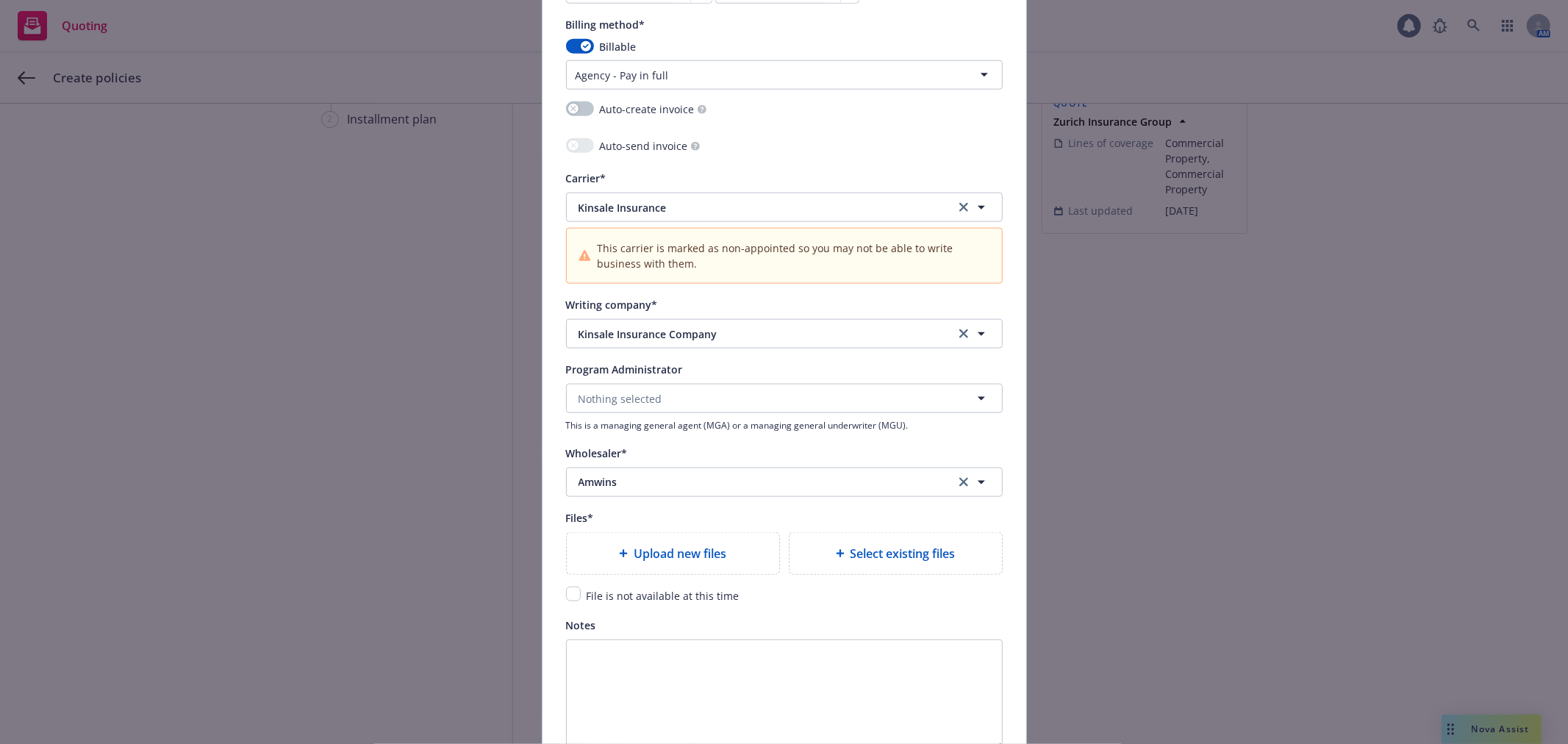
scroll to position [1470, 0]
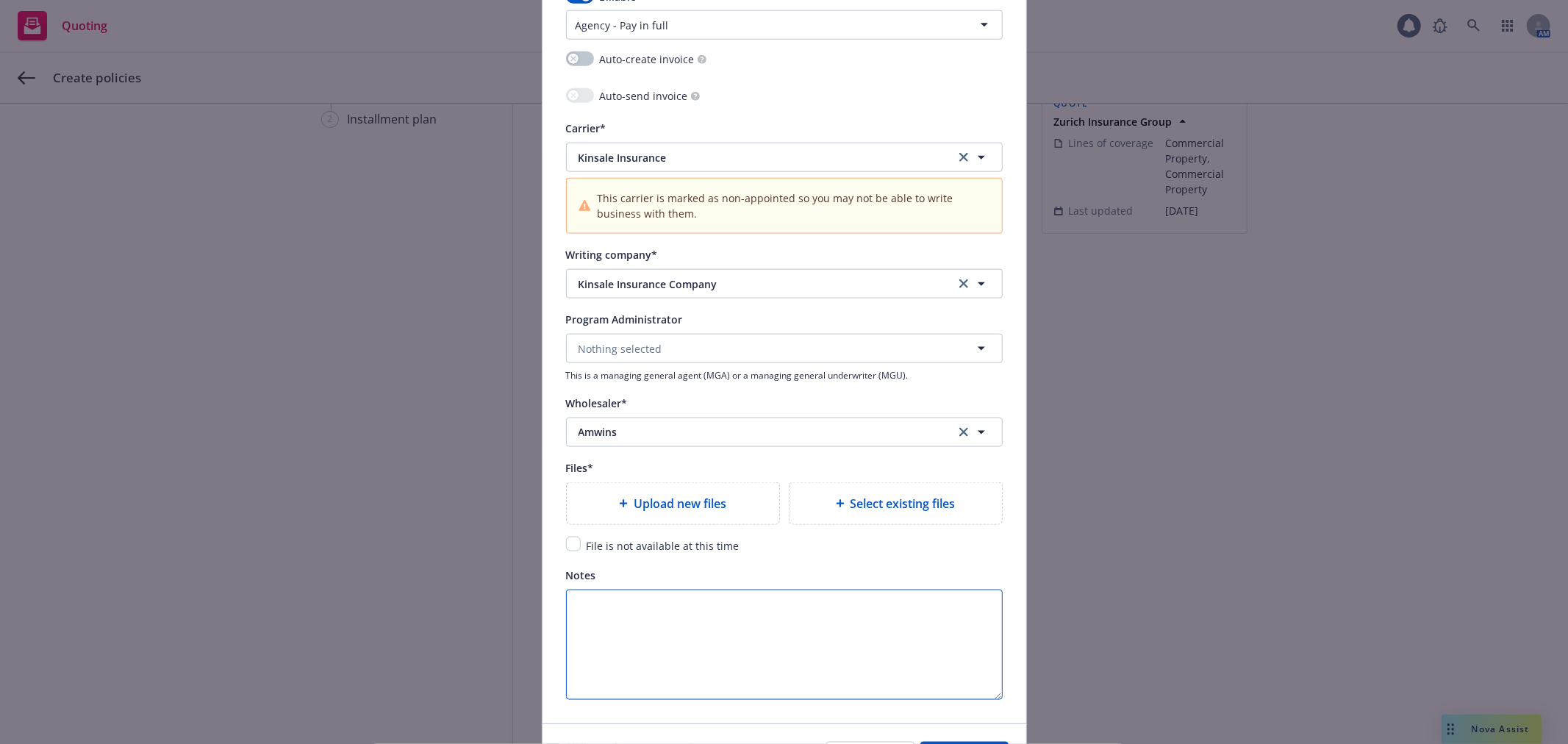
click at [902, 601] on textarea "Notes" at bounding box center [784, 645] width 437 height 111
paste textarea "[STREET_ADDRESS][PERSON_NAME]"
type textarea "[STREET_ADDRESS][PERSON_NAME]"
click at [662, 511] on span "Upload new files" at bounding box center [680, 504] width 93 height 18
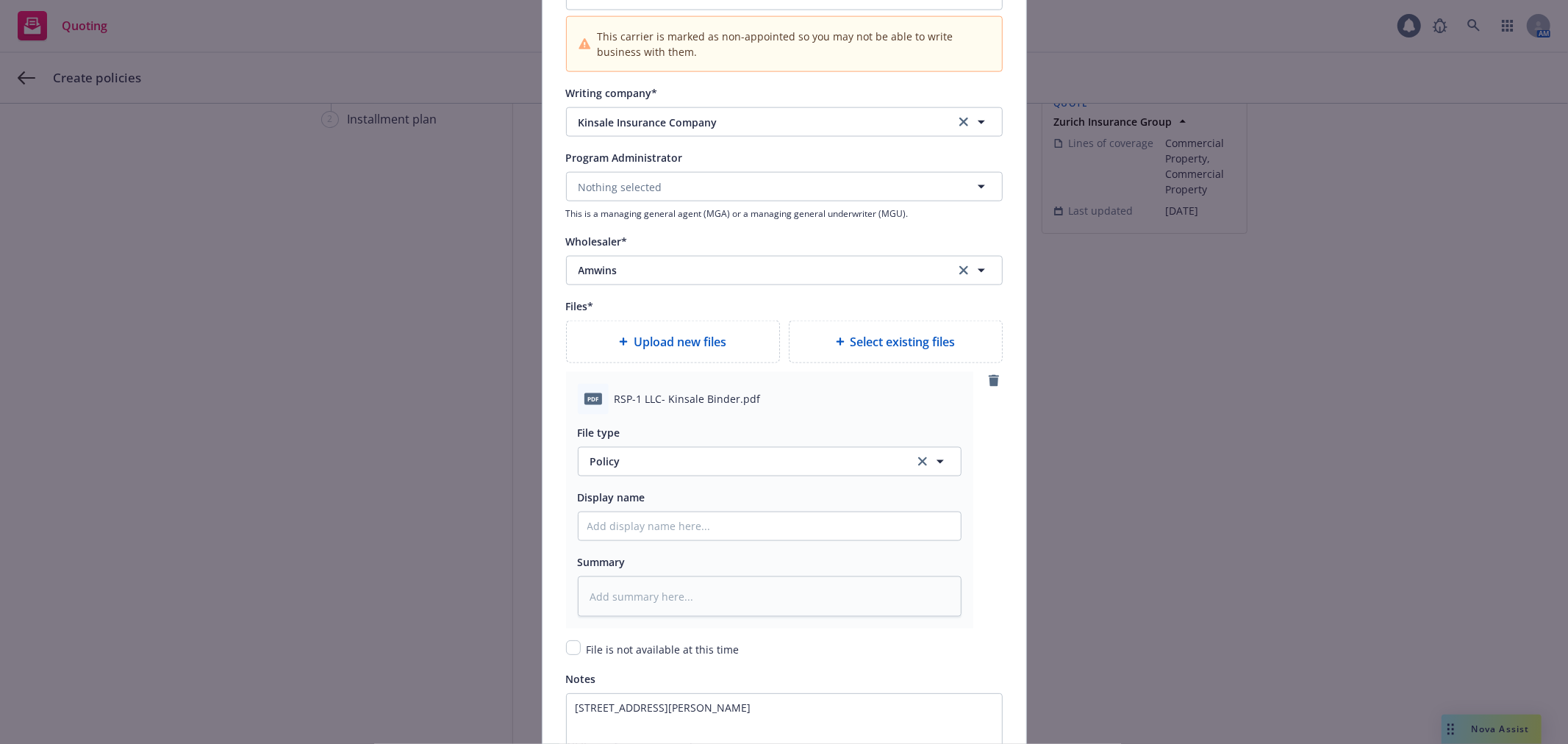
scroll to position [1633, 0]
click at [638, 454] on button "Policy" at bounding box center [769, 461] width 383 height 30
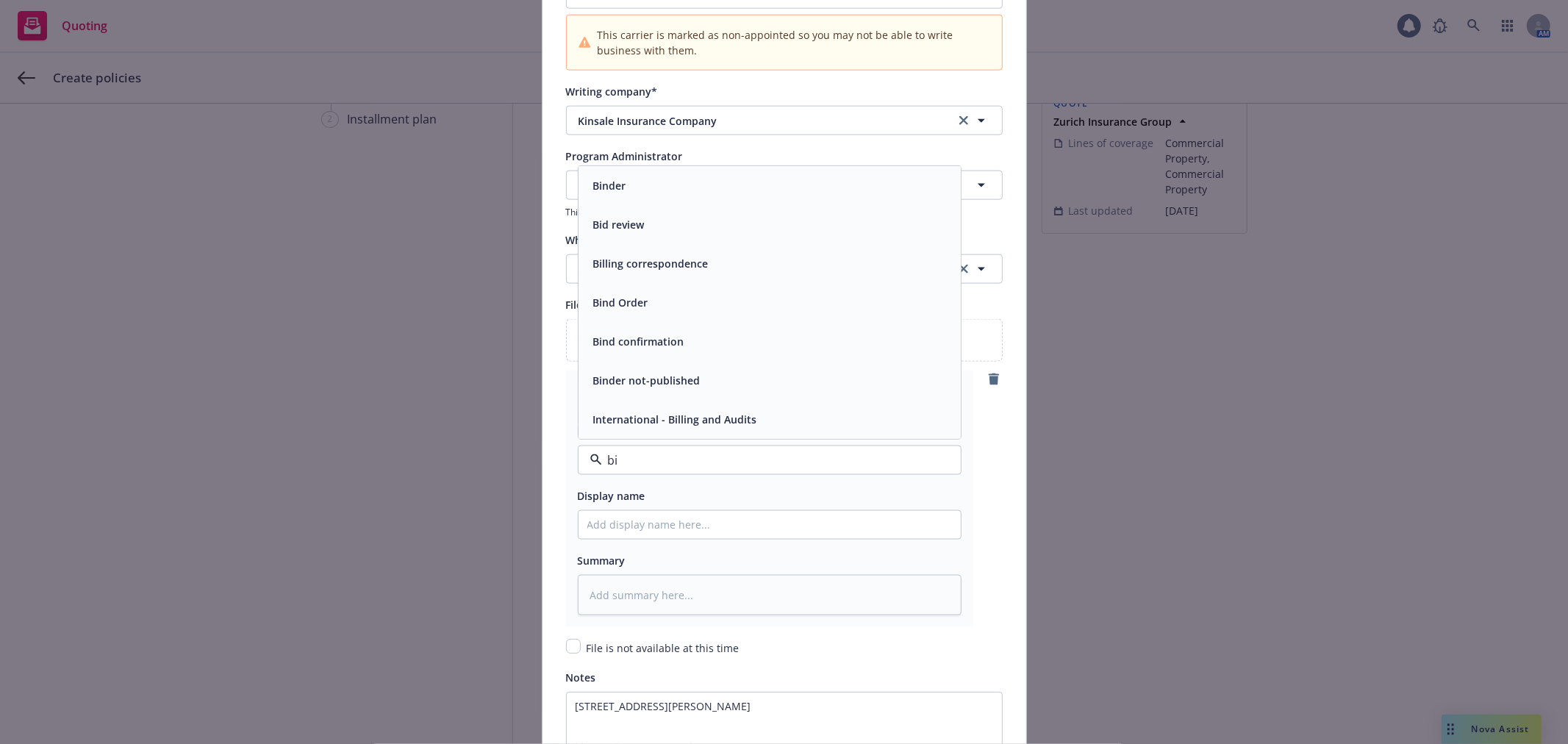
type input "bin"
click at [649, 310] on div "Binder" at bounding box center [769, 303] width 364 height 21
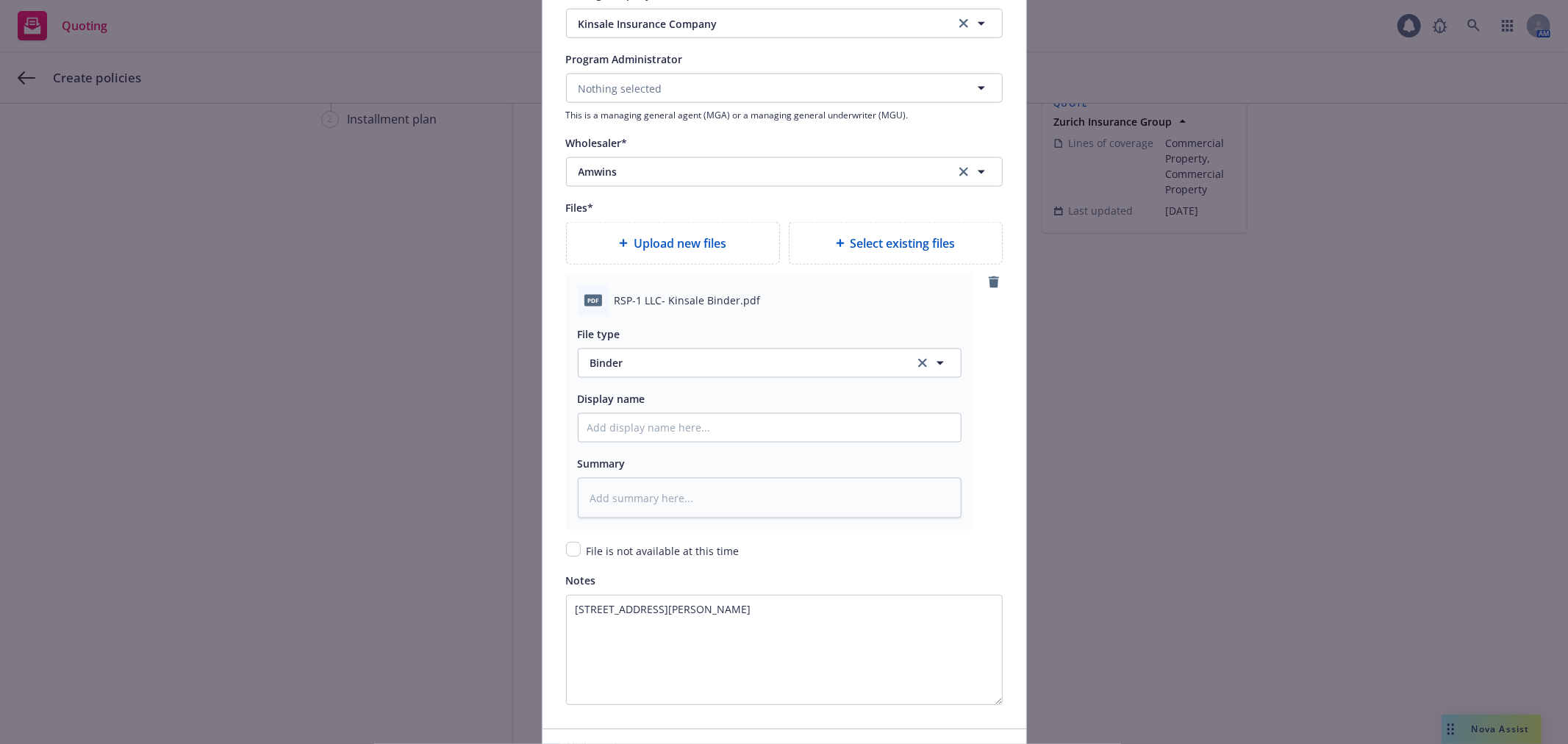
scroll to position [1834, 0]
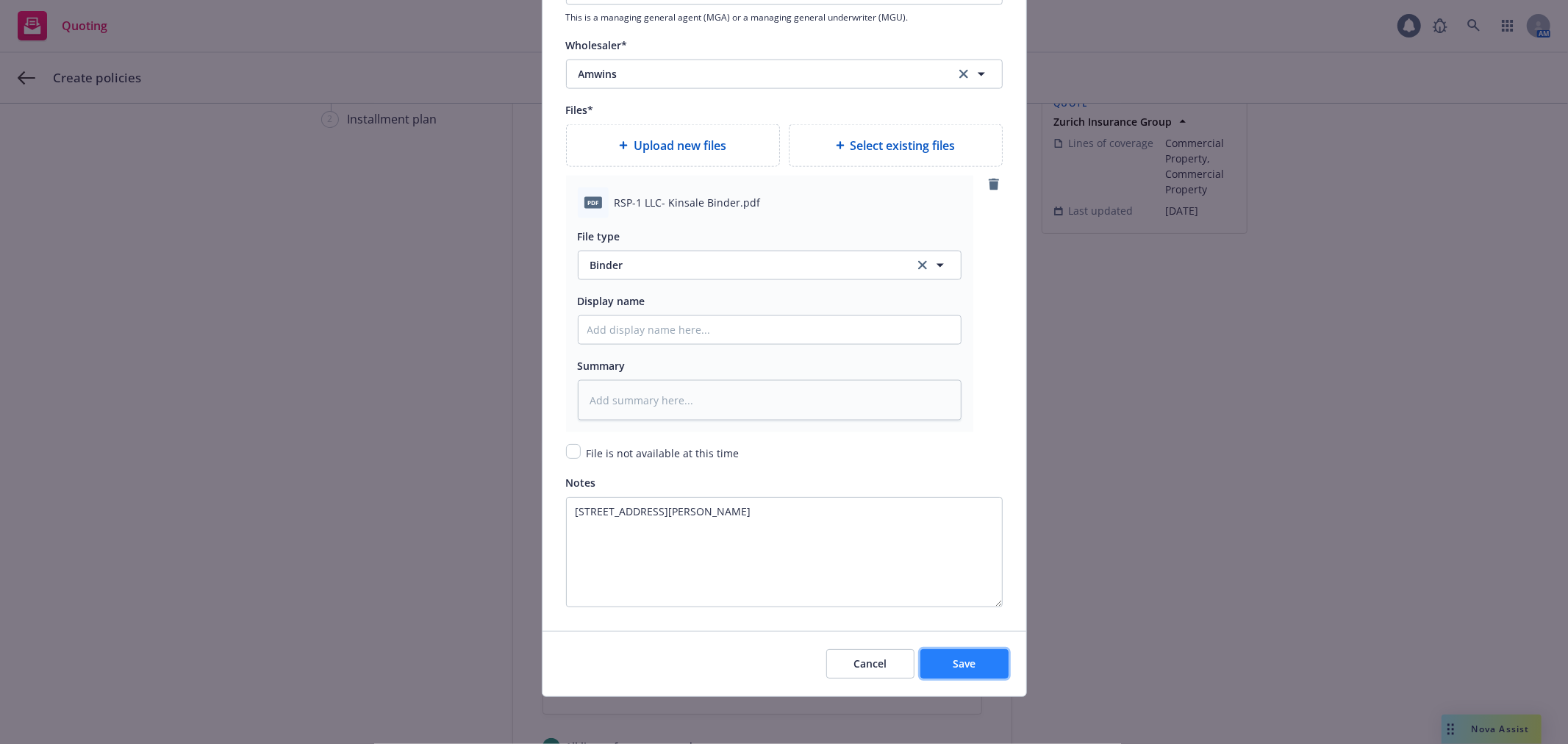
click at [980, 665] on button "Save" at bounding box center [964, 664] width 89 height 30
type textarea "x"
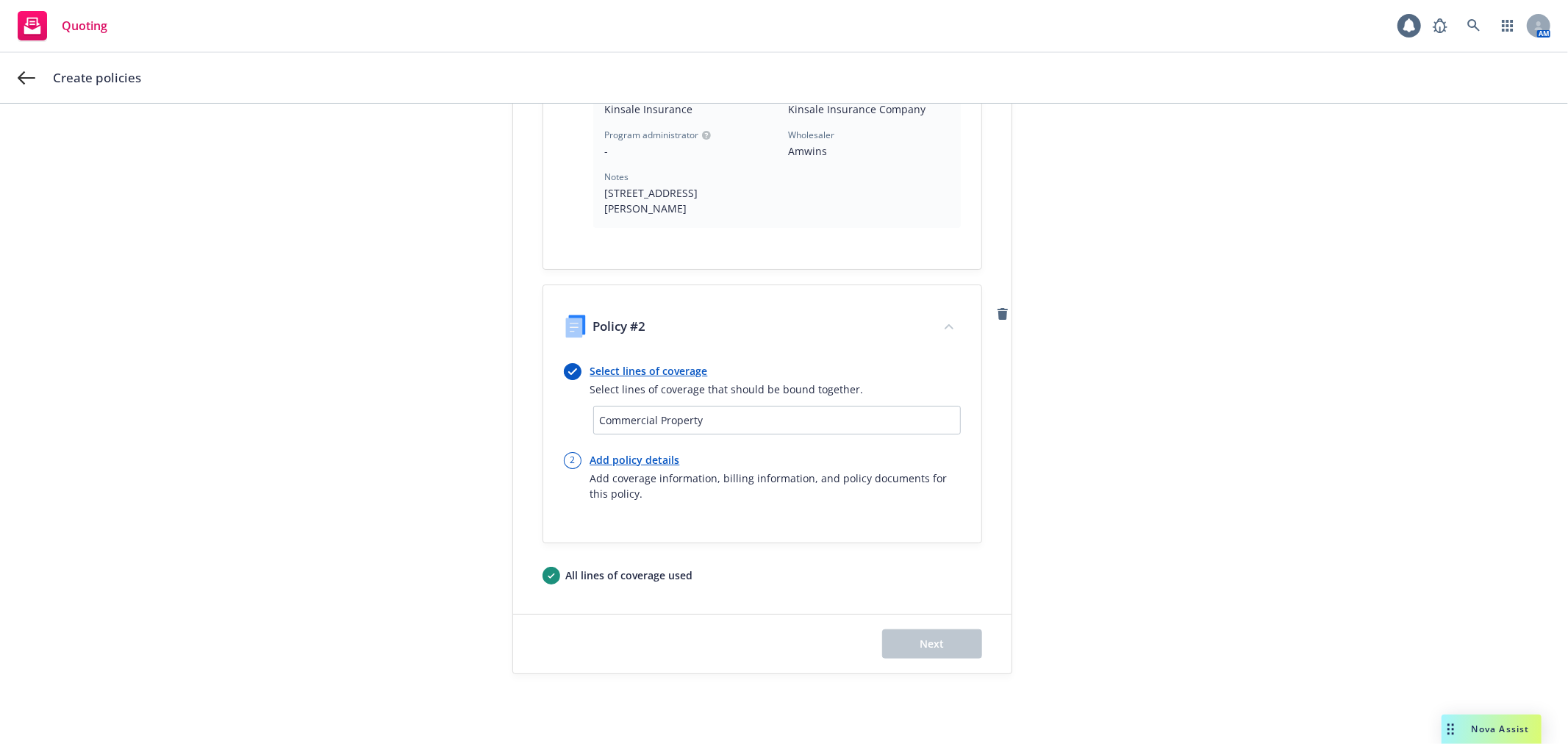
scroll to position [675, 0]
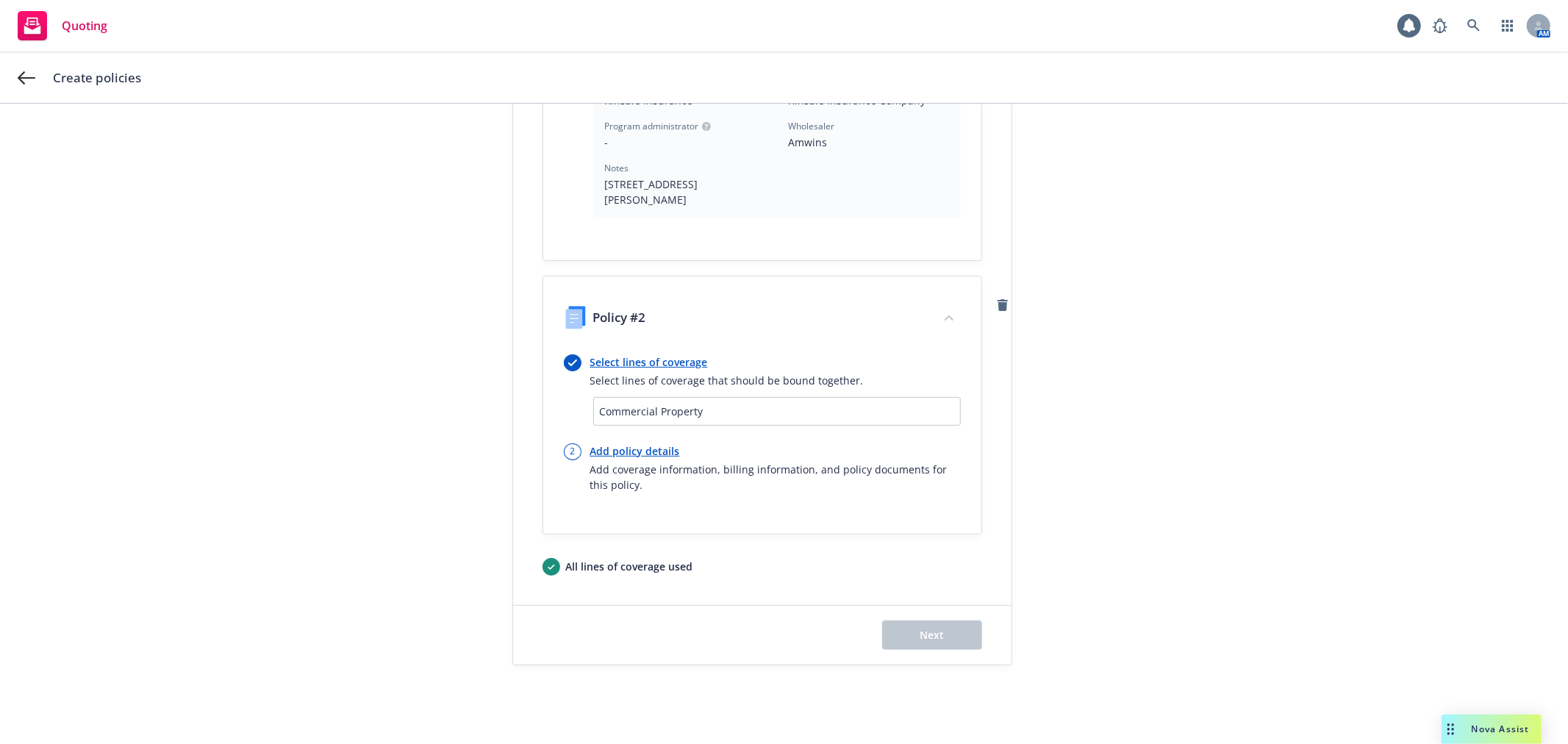
click at [643, 443] on link "Add policy details" at bounding box center [776, 451] width 370 height 16
select select "12"
select select "CA"
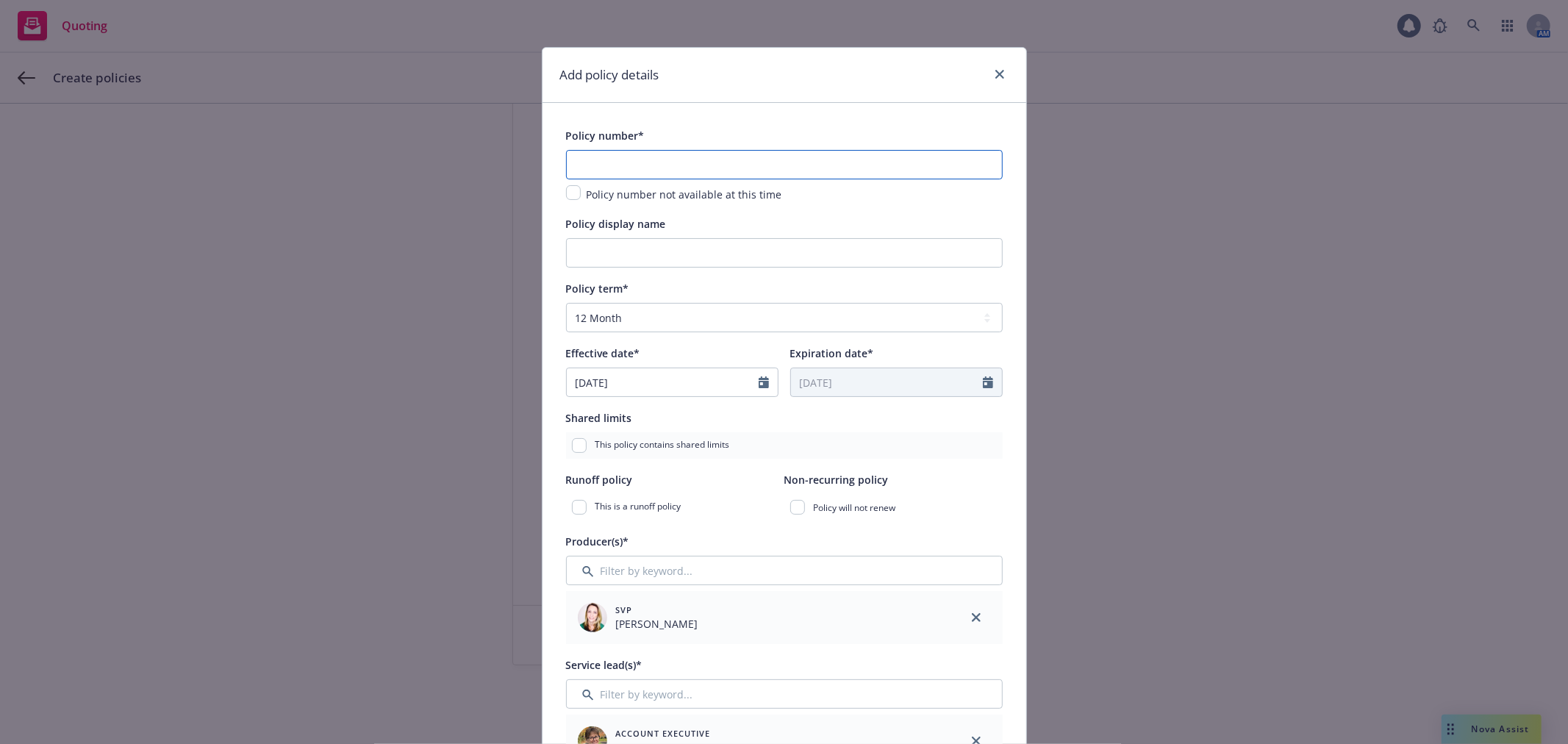
click at [664, 175] on input "text" at bounding box center [784, 165] width 437 height 30
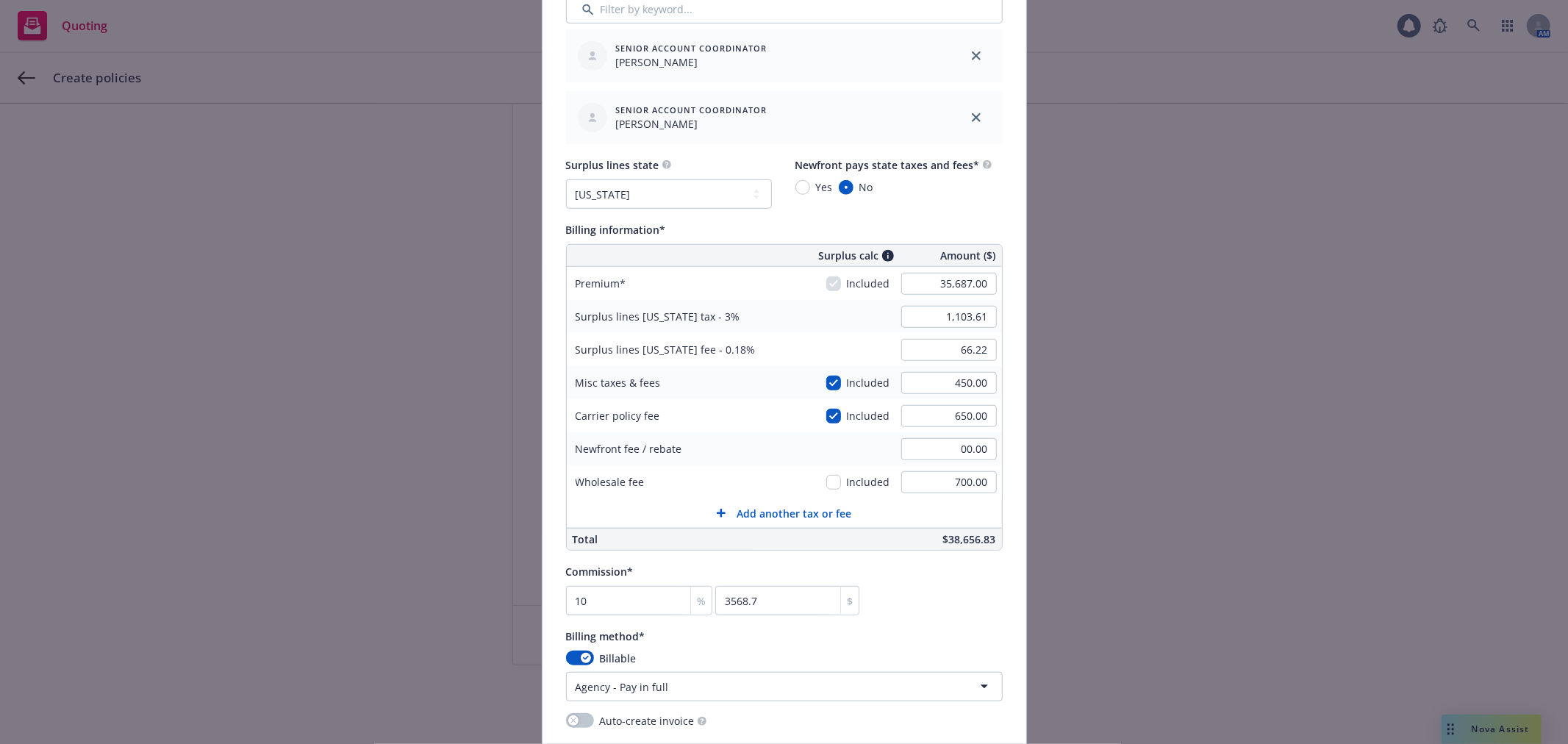
scroll to position [817, 0]
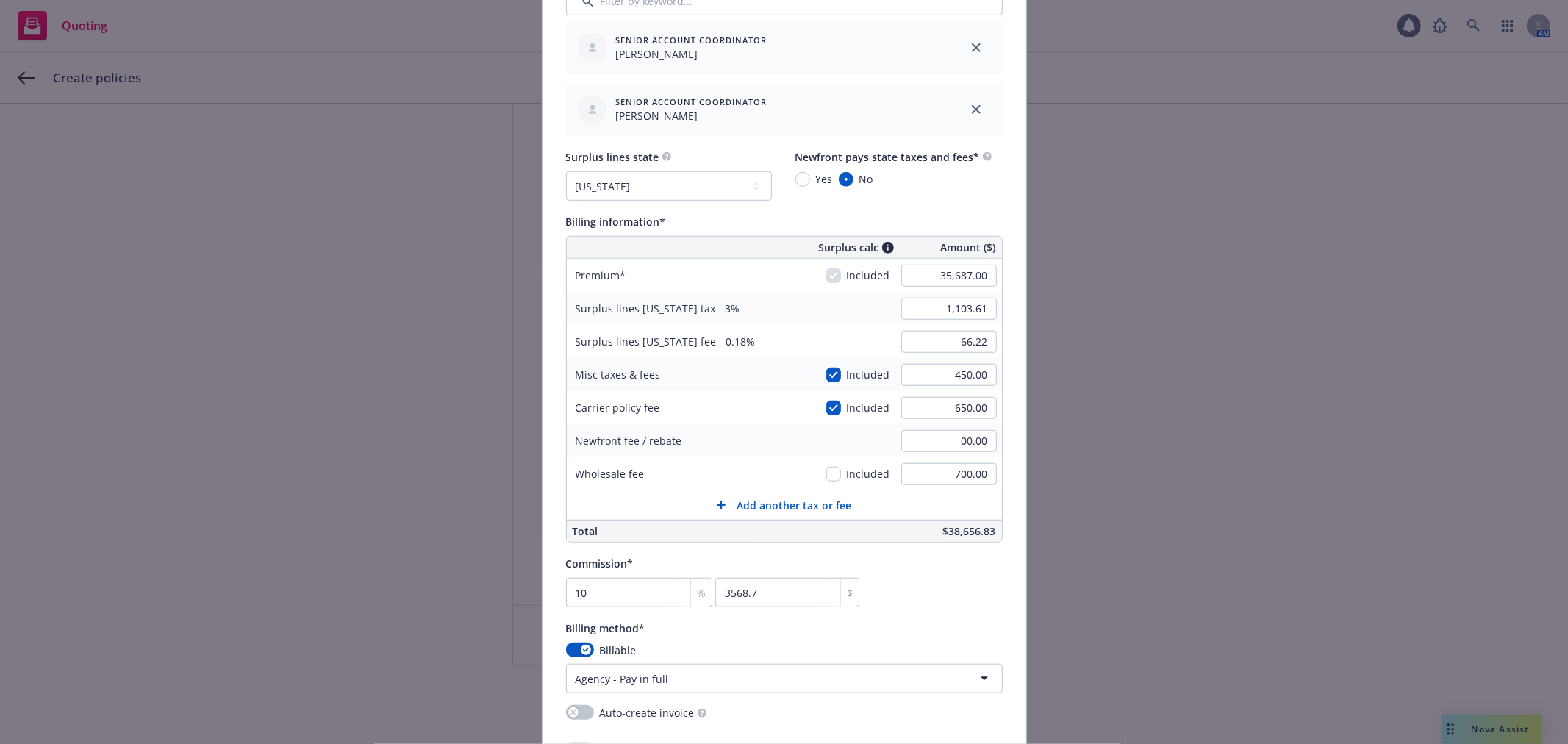
type input "Steadfast policy TBD"
click at [960, 284] on input "35,687.00" at bounding box center [949, 275] width 96 height 22
type input "22,200.00"
type input "699.00"
type input "41.94"
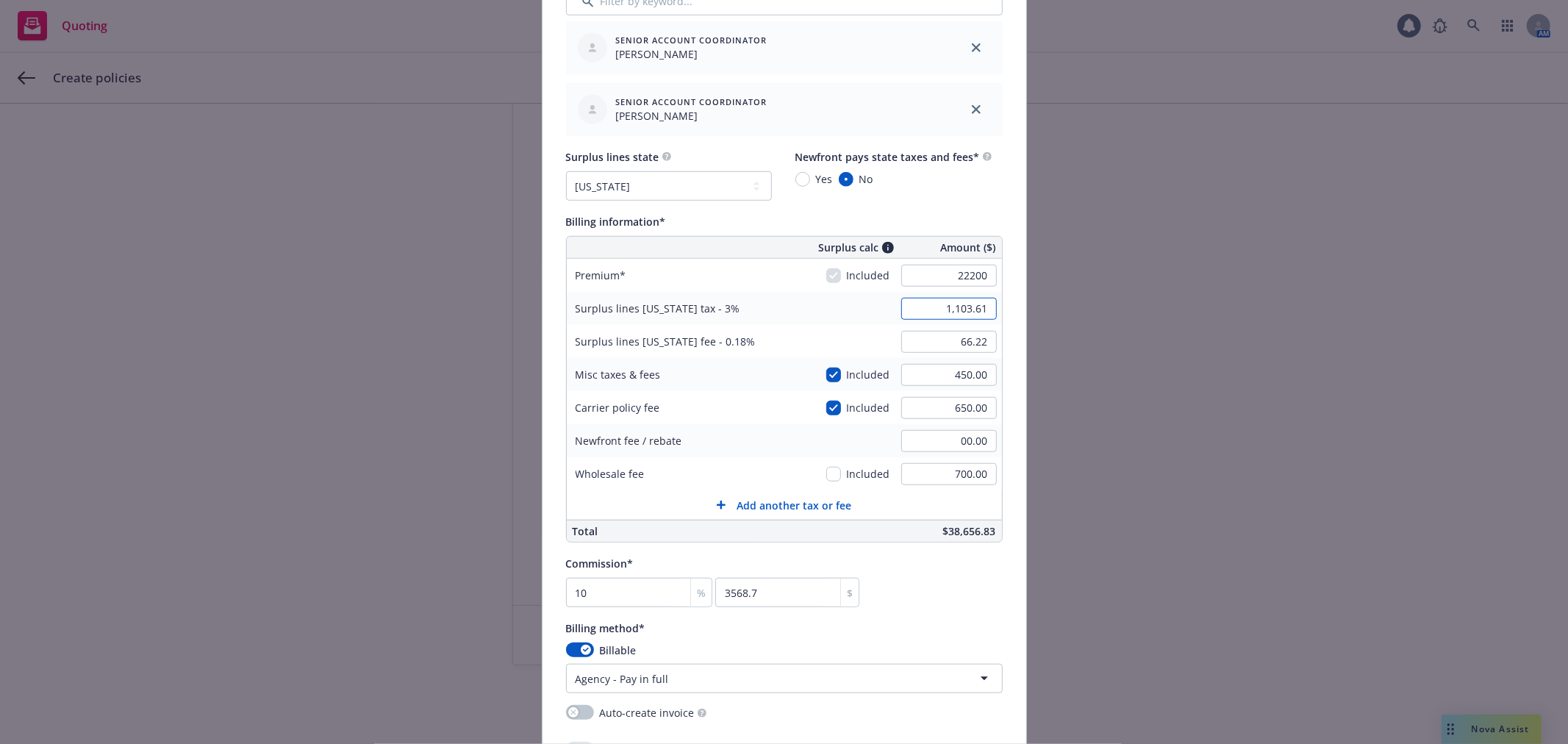
type input "2220"
click at [941, 415] on input "650.00" at bounding box center [949, 407] width 96 height 22
type input "250"
type input "687.00"
type input "41.22"
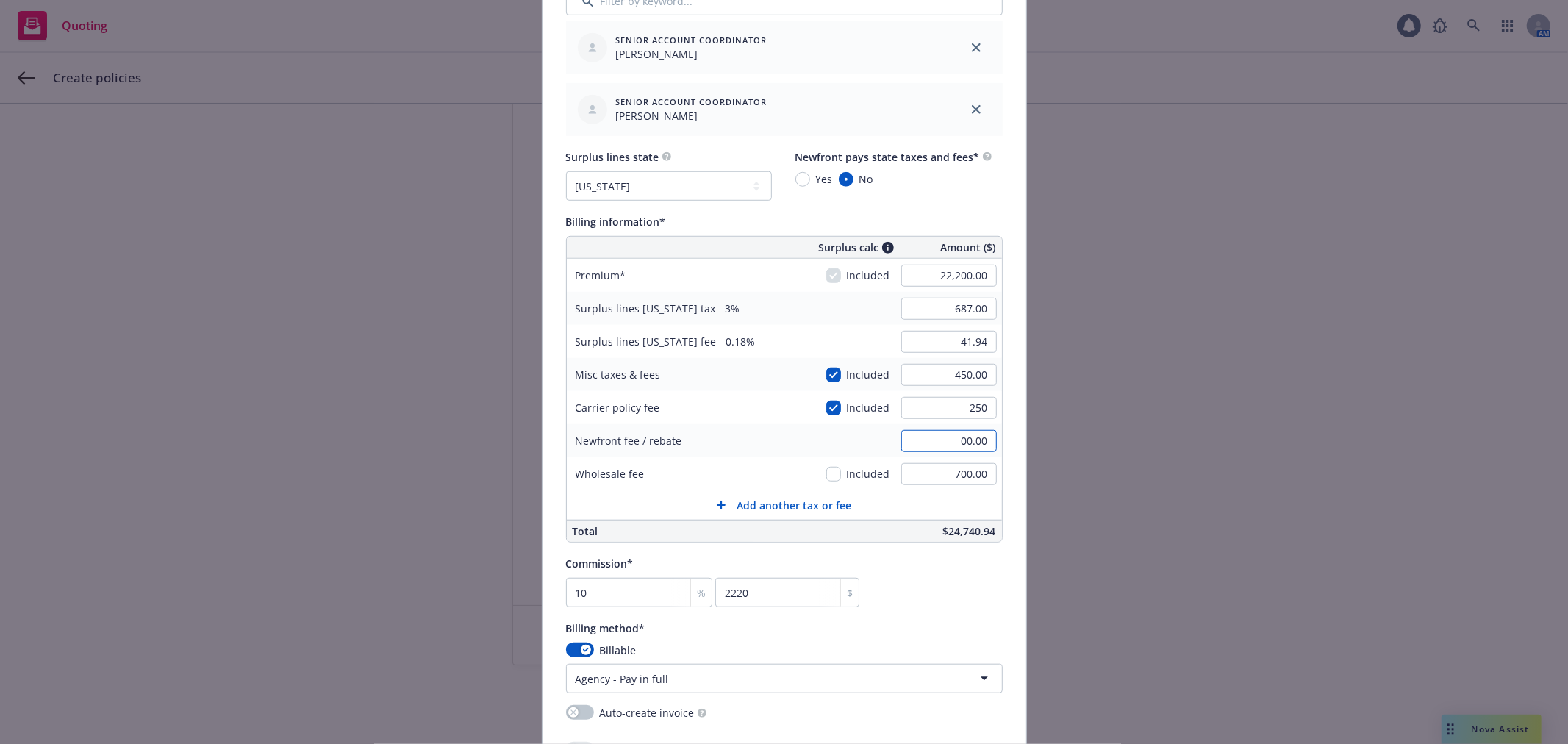
type input "250.00"
click at [962, 473] on input "700.00" at bounding box center [949, 474] width 96 height 22
type input "350.00"
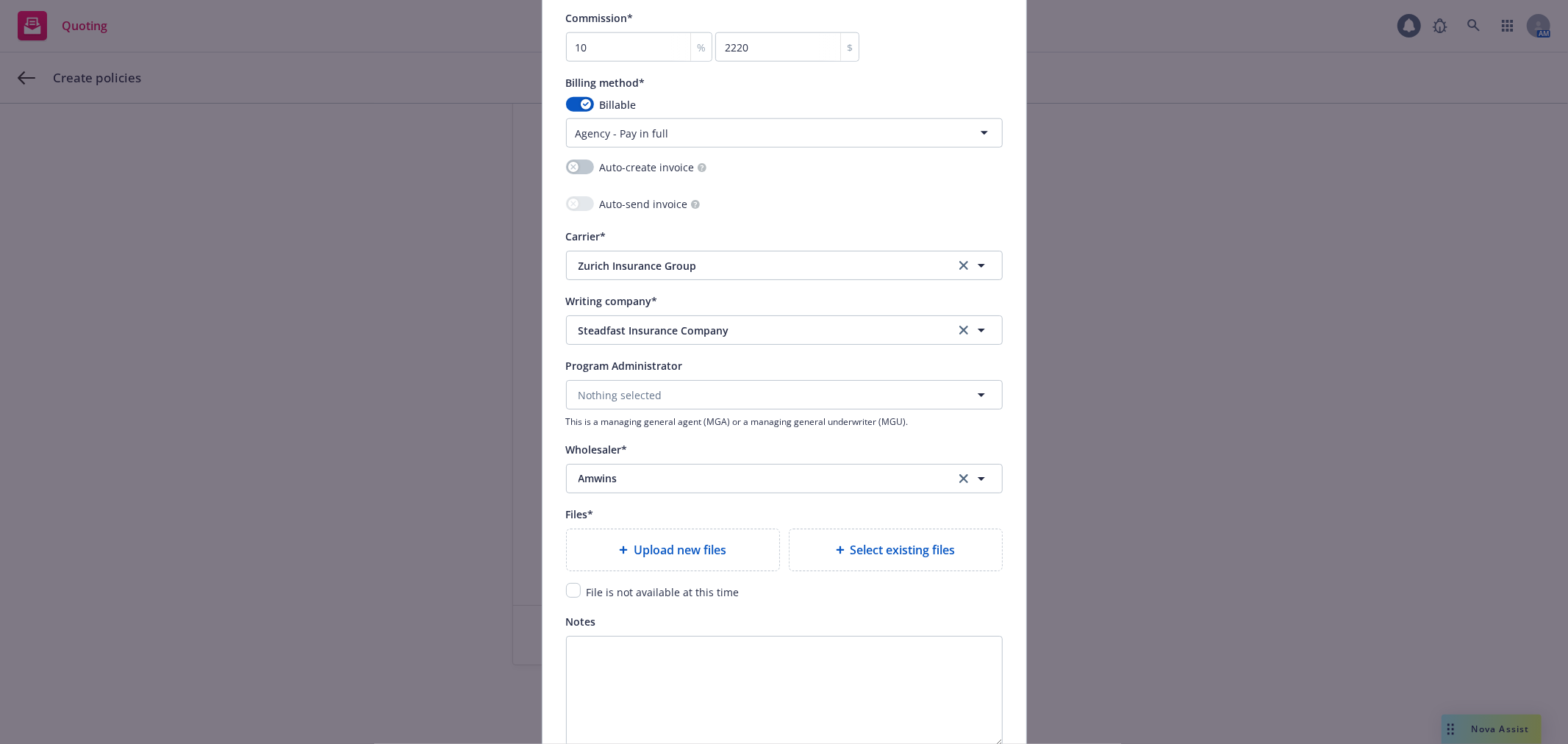
scroll to position [1387, 0]
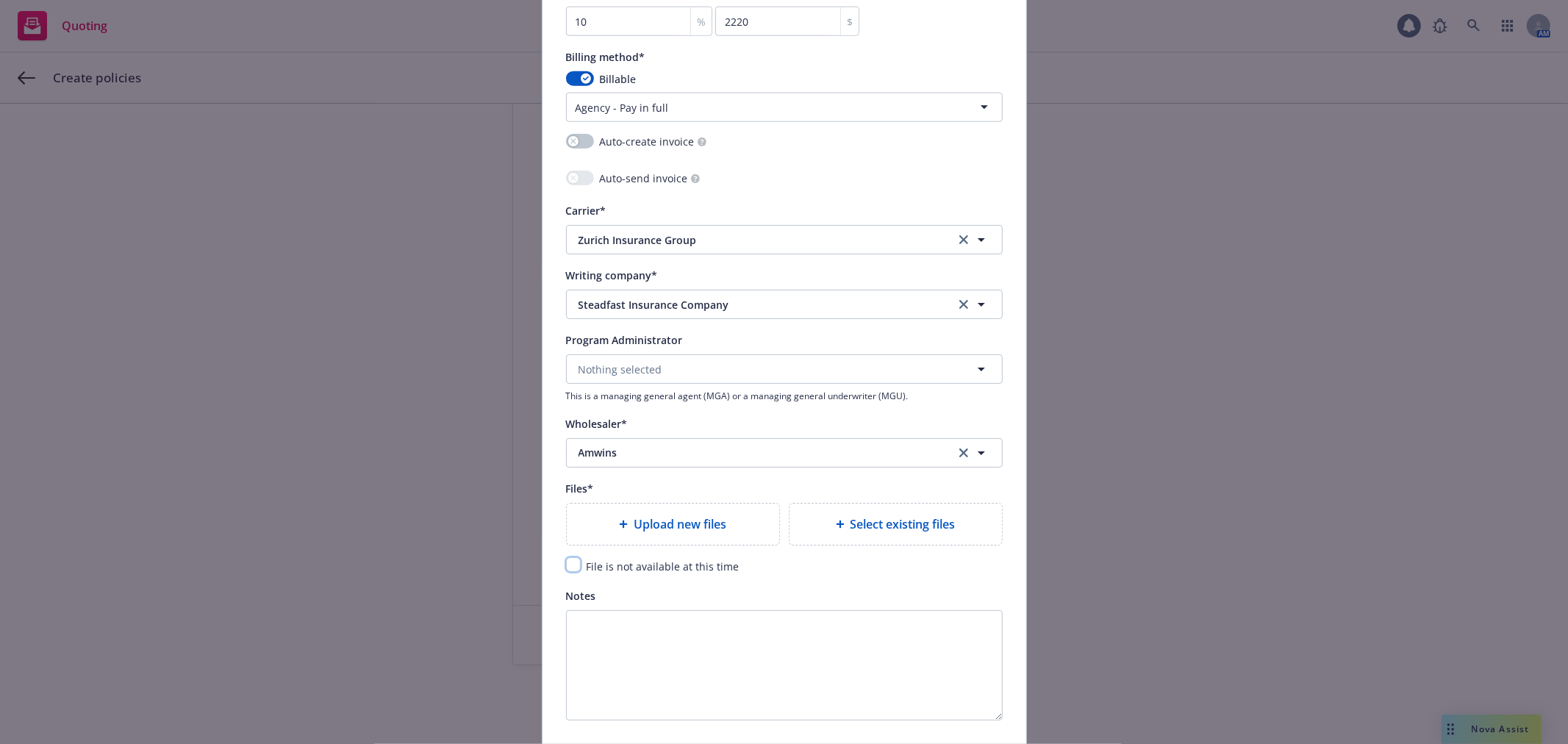
click at [569, 568] on input "checkbox" at bounding box center [573, 564] width 15 height 15
checkbox input "true"
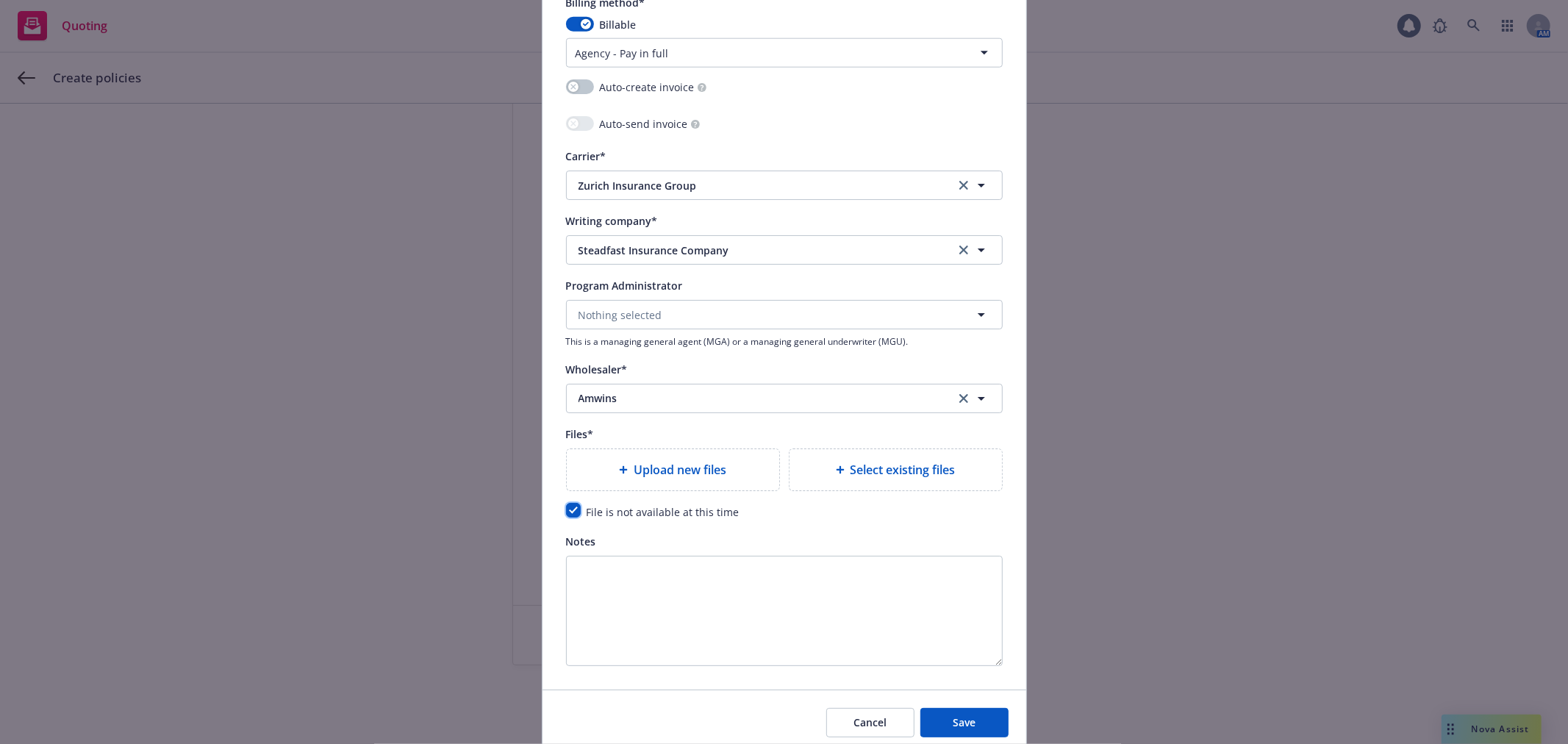
scroll to position [1505, 0]
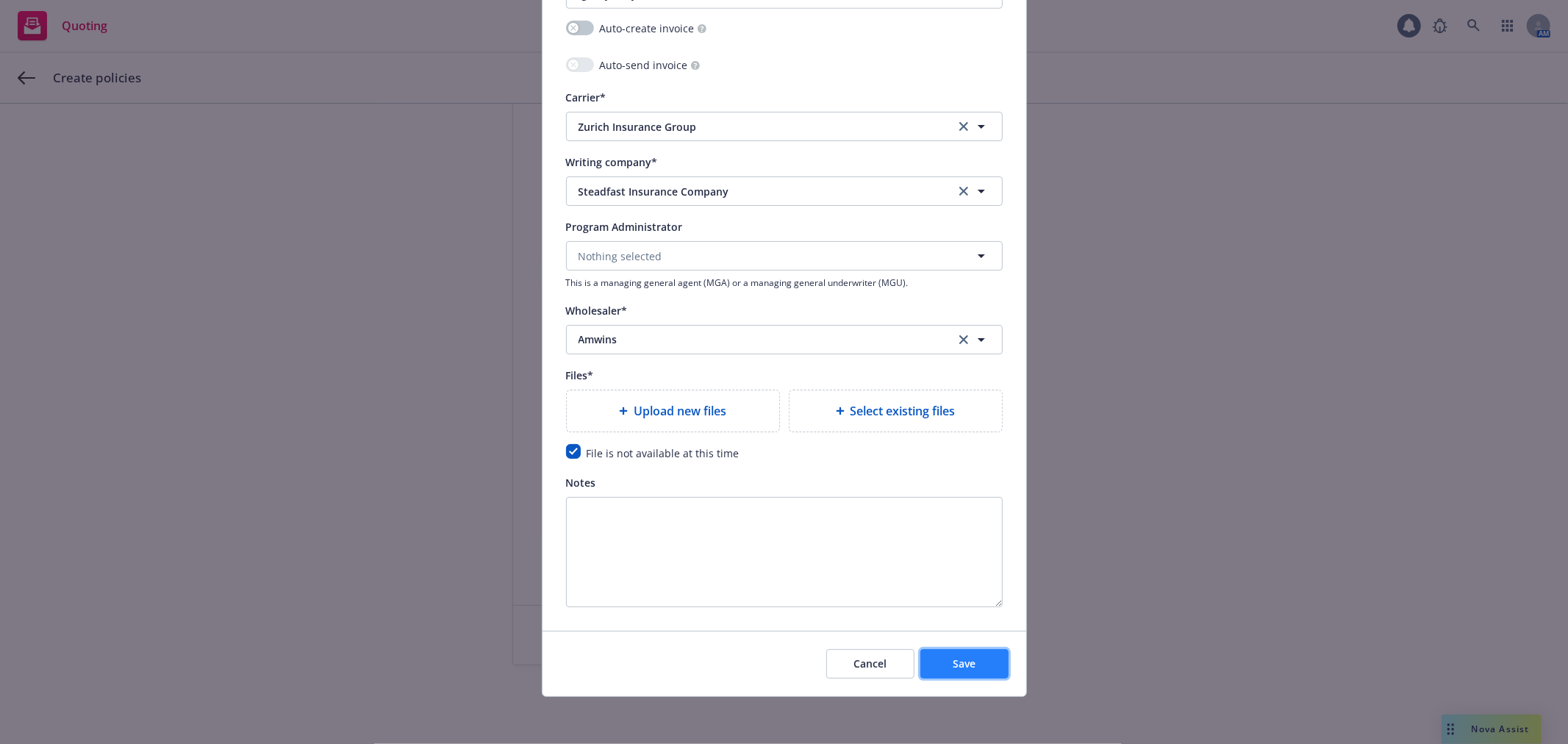
click at [974, 665] on button "Save" at bounding box center [964, 664] width 89 height 30
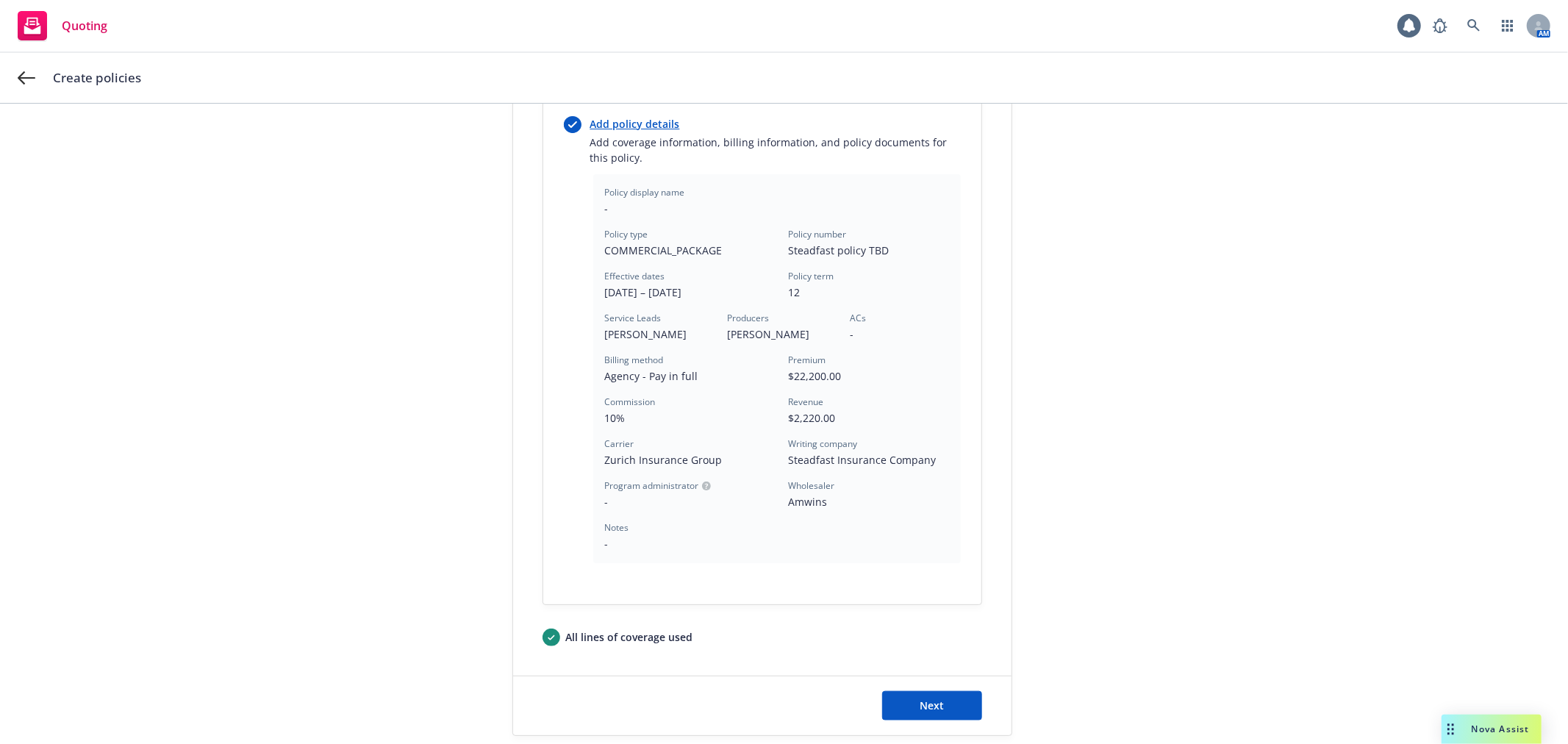
scroll to position [1071, 0]
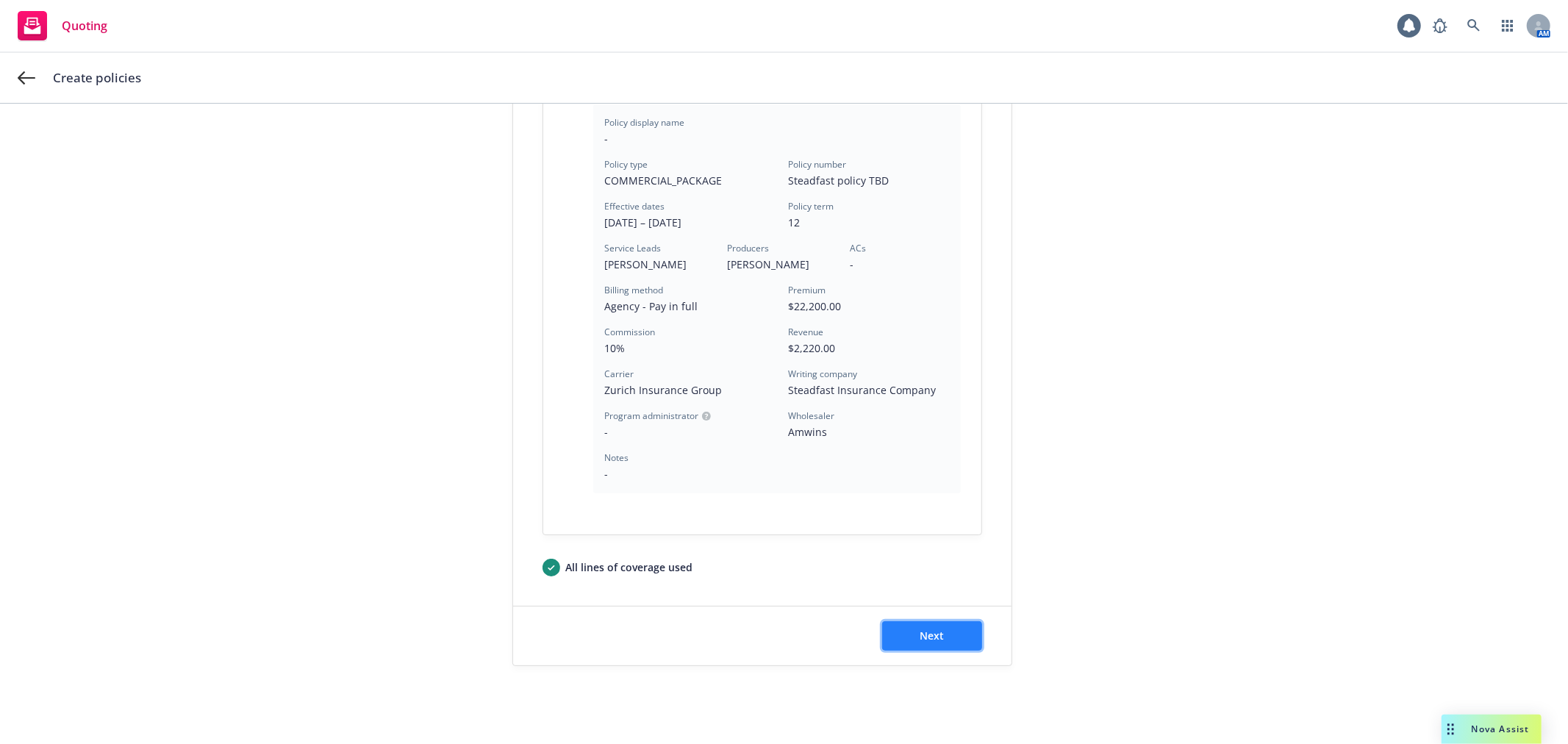
click at [942, 630] on button "Next" at bounding box center [932, 636] width 100 height 30
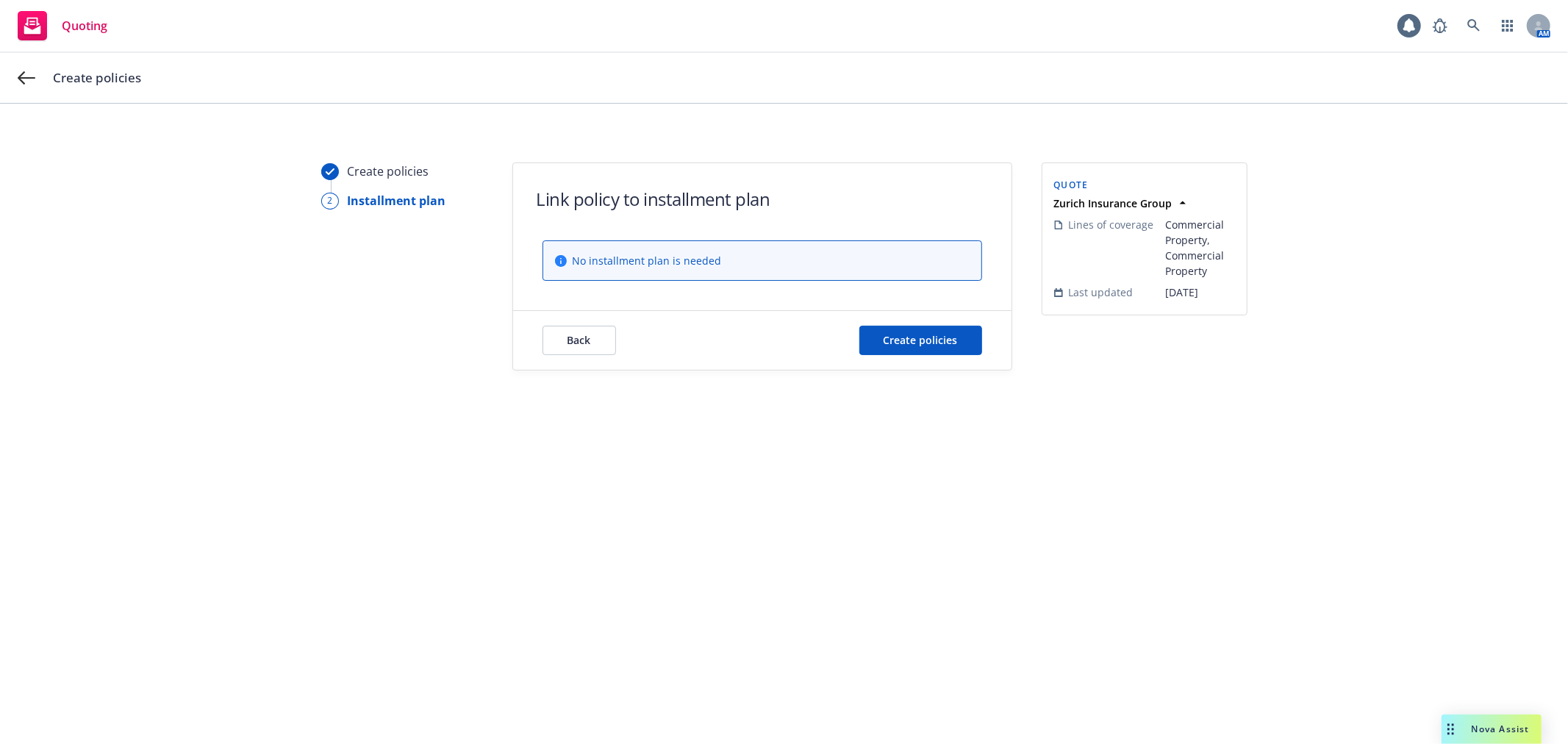
scroll to position [0, 0]
click at [956, 341] on span "Create policies" at bounding box center [920, 340] width 75 height 14
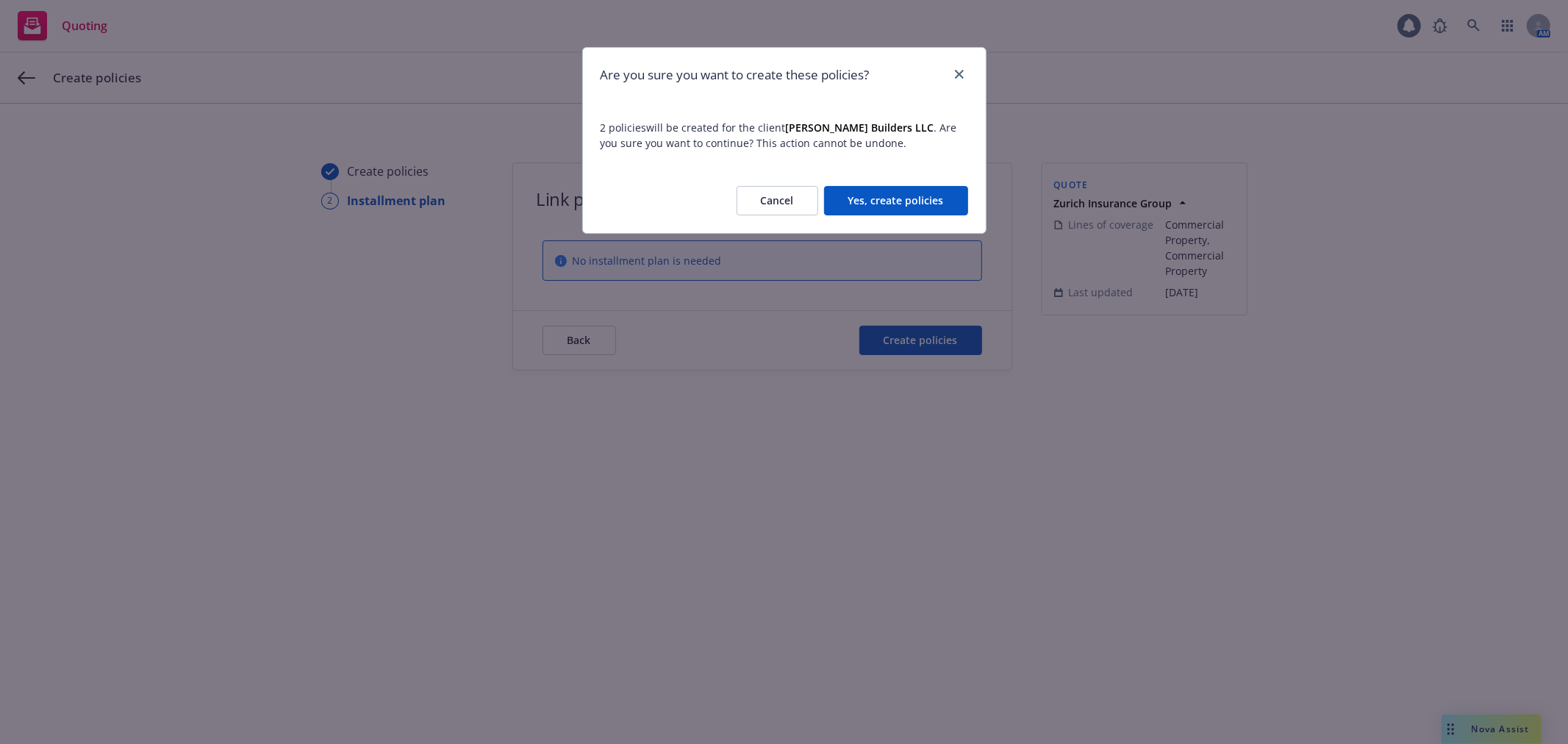
click at [887, 204] on button "Yes, create policies" at bounding box center [896, 201] width 144 height 30
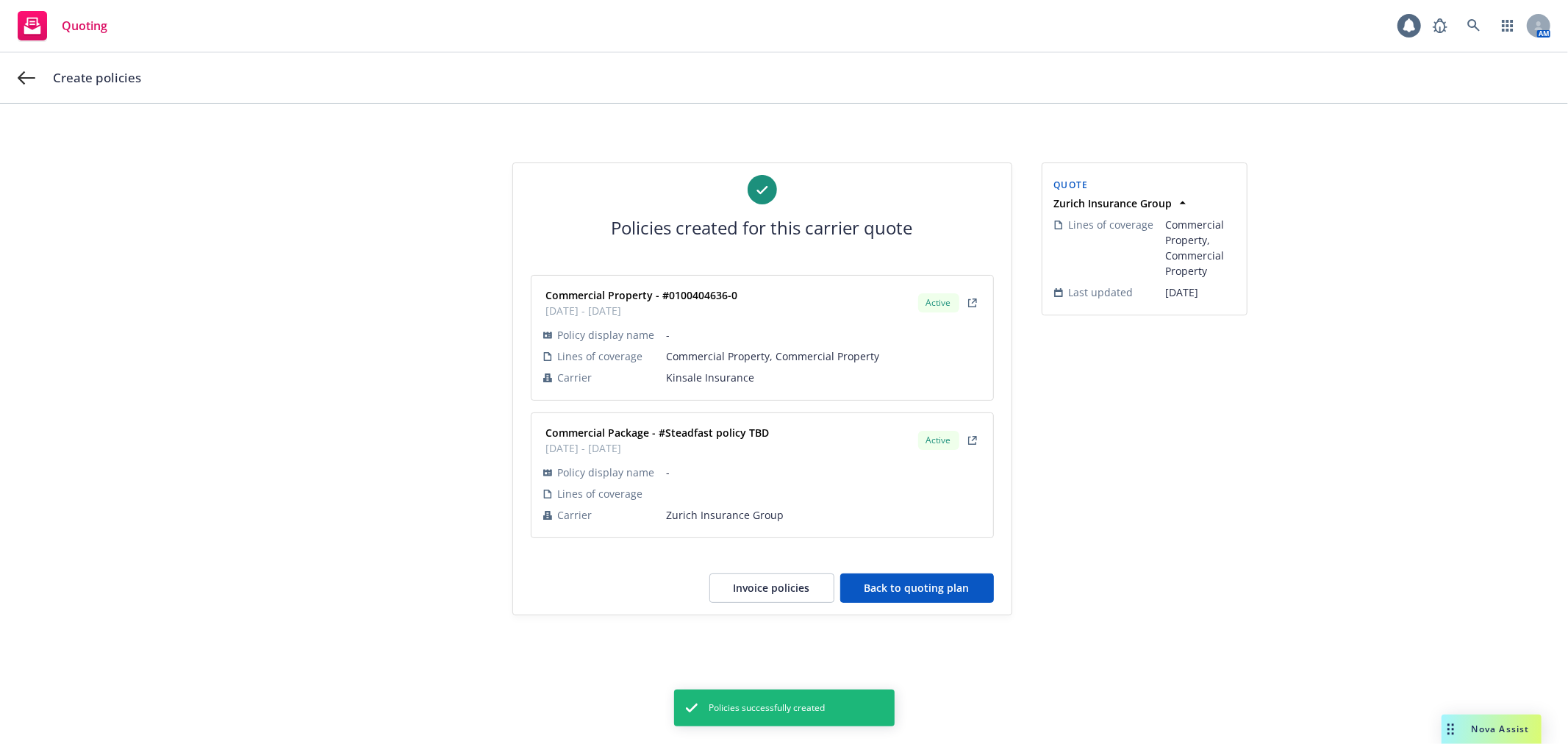
click at [921, 577] on button "Back to quoting plan" at bounding box center [916, 588] width 154 height 30
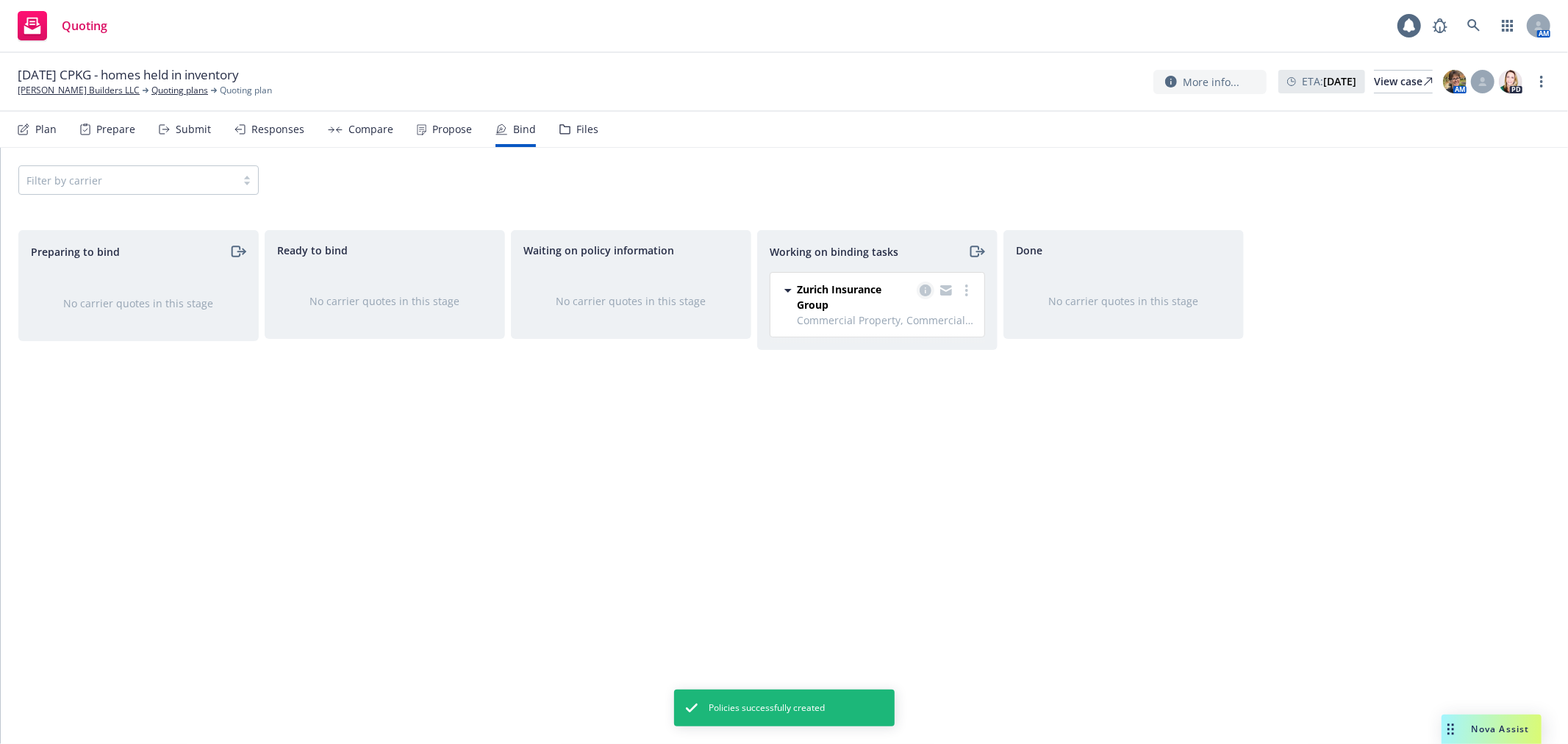
click at [925, 287] on icon "copy logging email" at bounding box center [925, 290] width 11 height 11
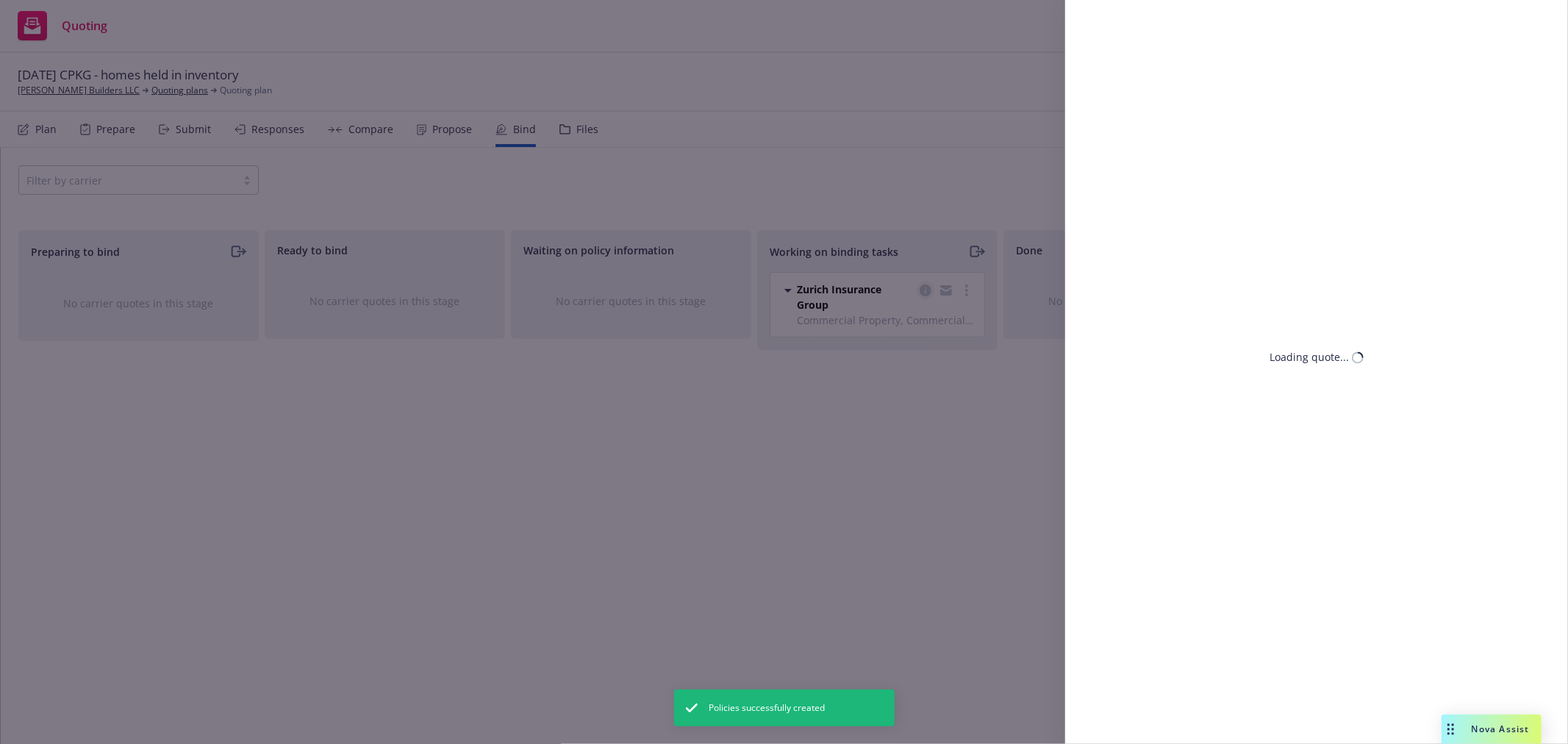
select select "CA"
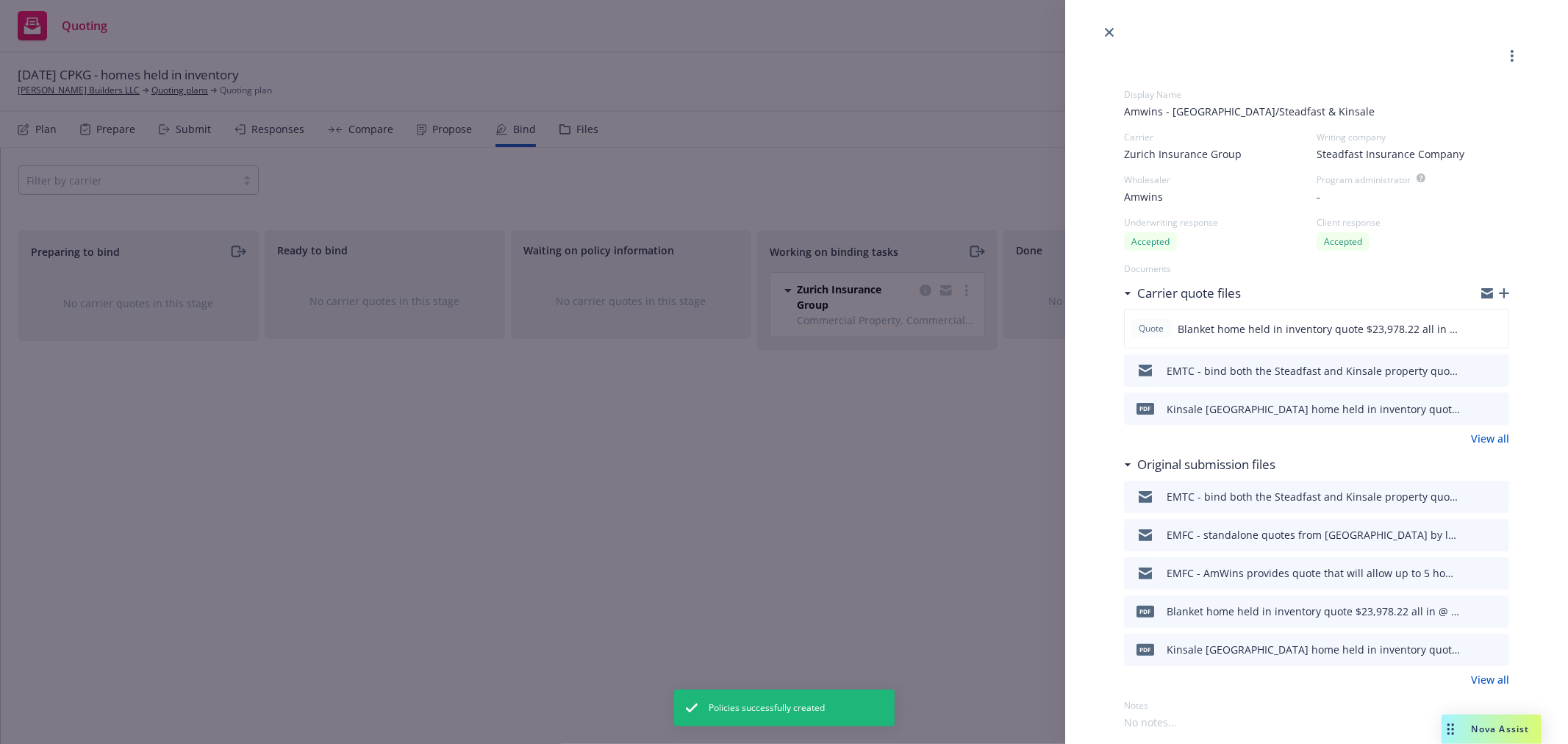
click at [1481, 295] on icon "button" at bounding box center [1486, 296] width 11 height 7
click at [1113, 32] on icon "close" at bounding box center [1109, 32] width 9 height 9
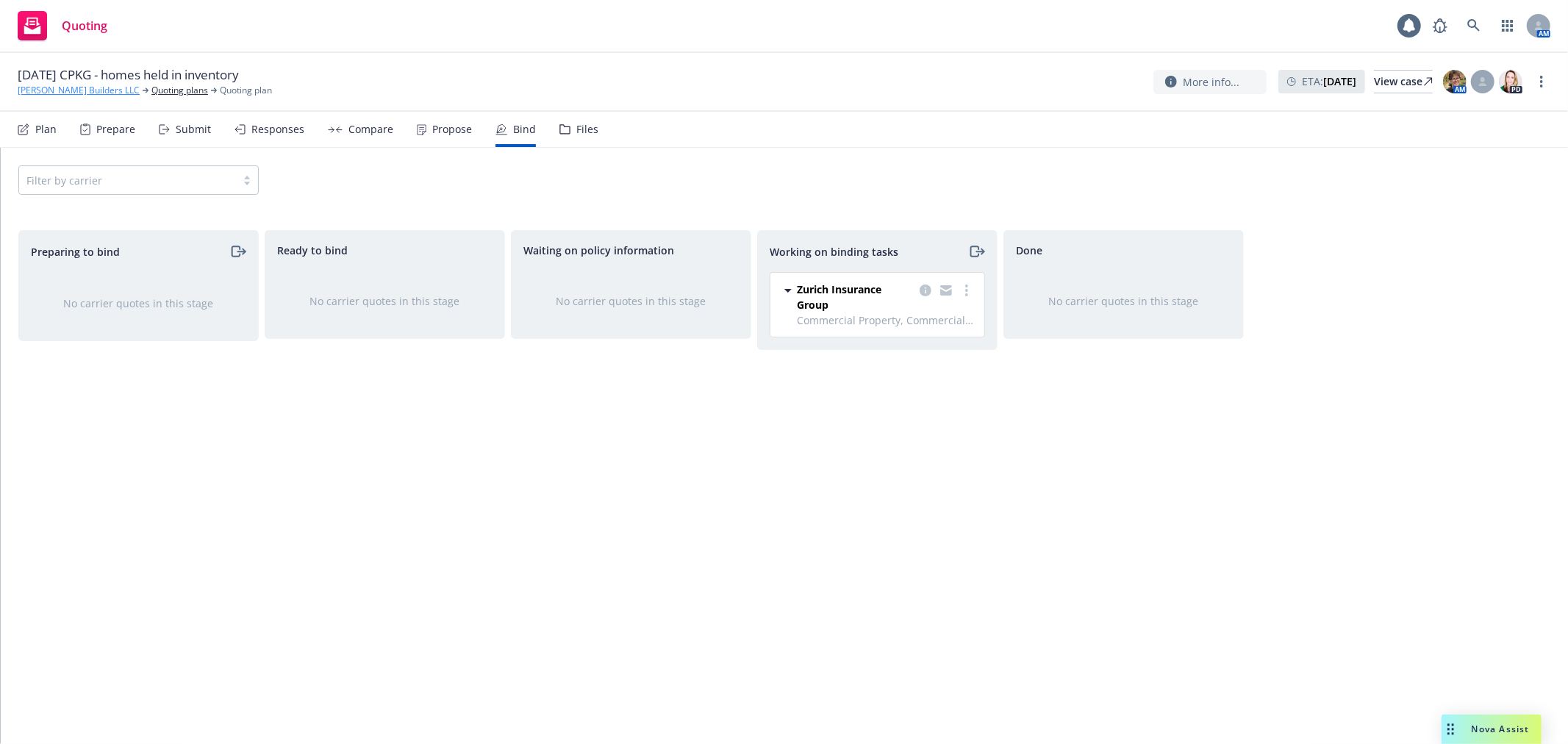
click at [75, 94] on link "[PERSON_NAME] Builders LLC" at bounding box center [78, 89] width 122 height 13
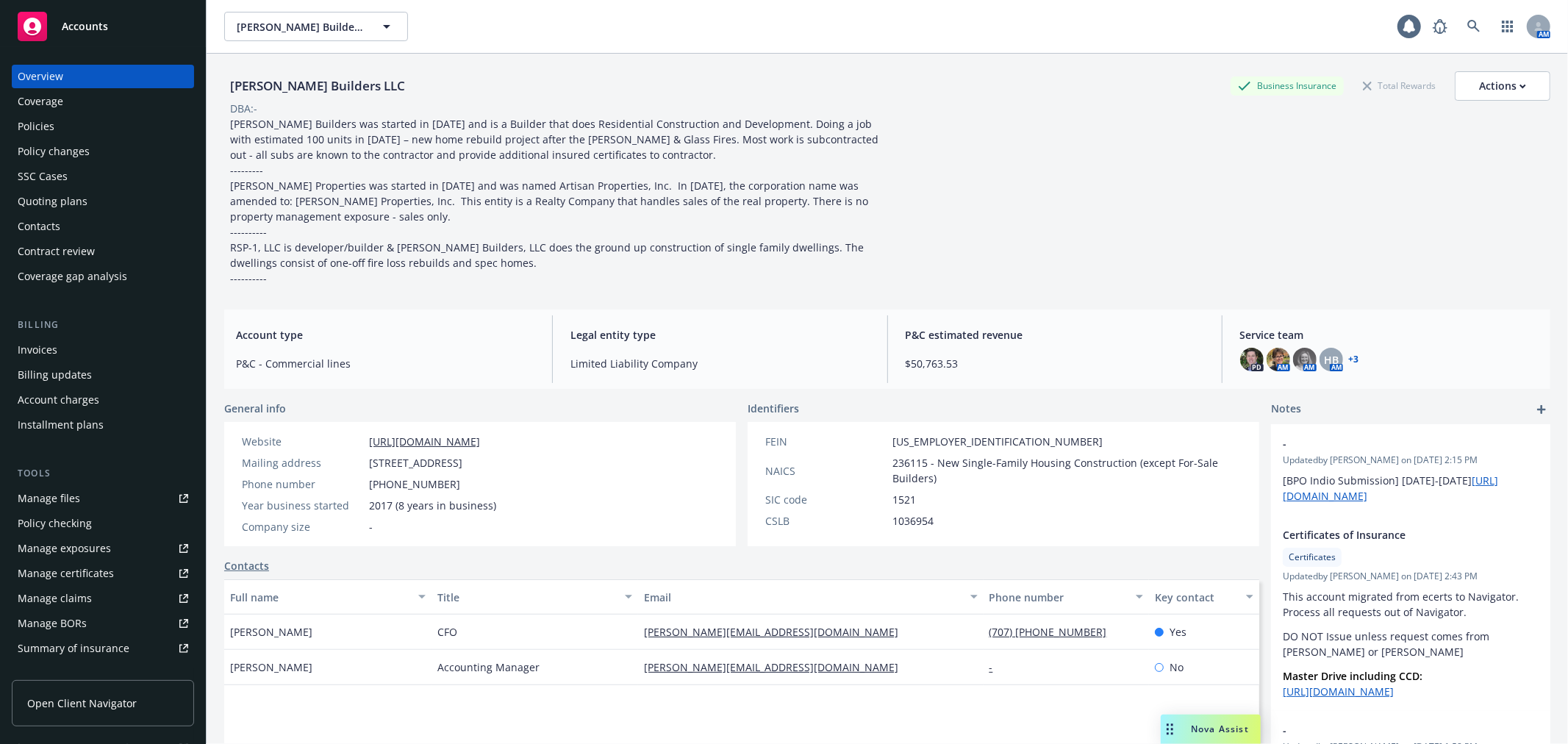
click at [74, 137] on div "Policies" at bounding box center [103, 126] width 170 height 24
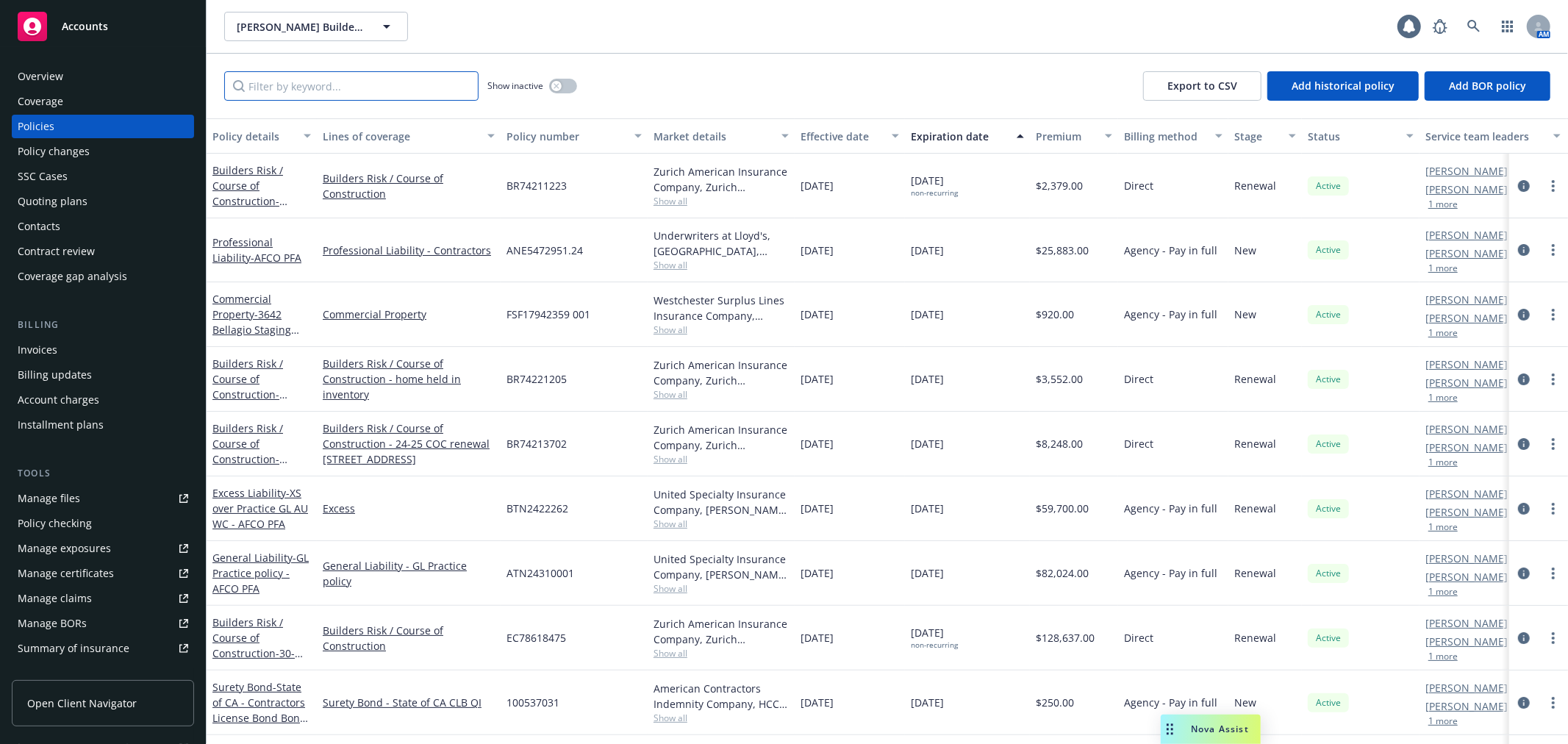
click at [305, 84] on input "Filter by keyword..." at bounding box center [351, 86] width 254 height 30
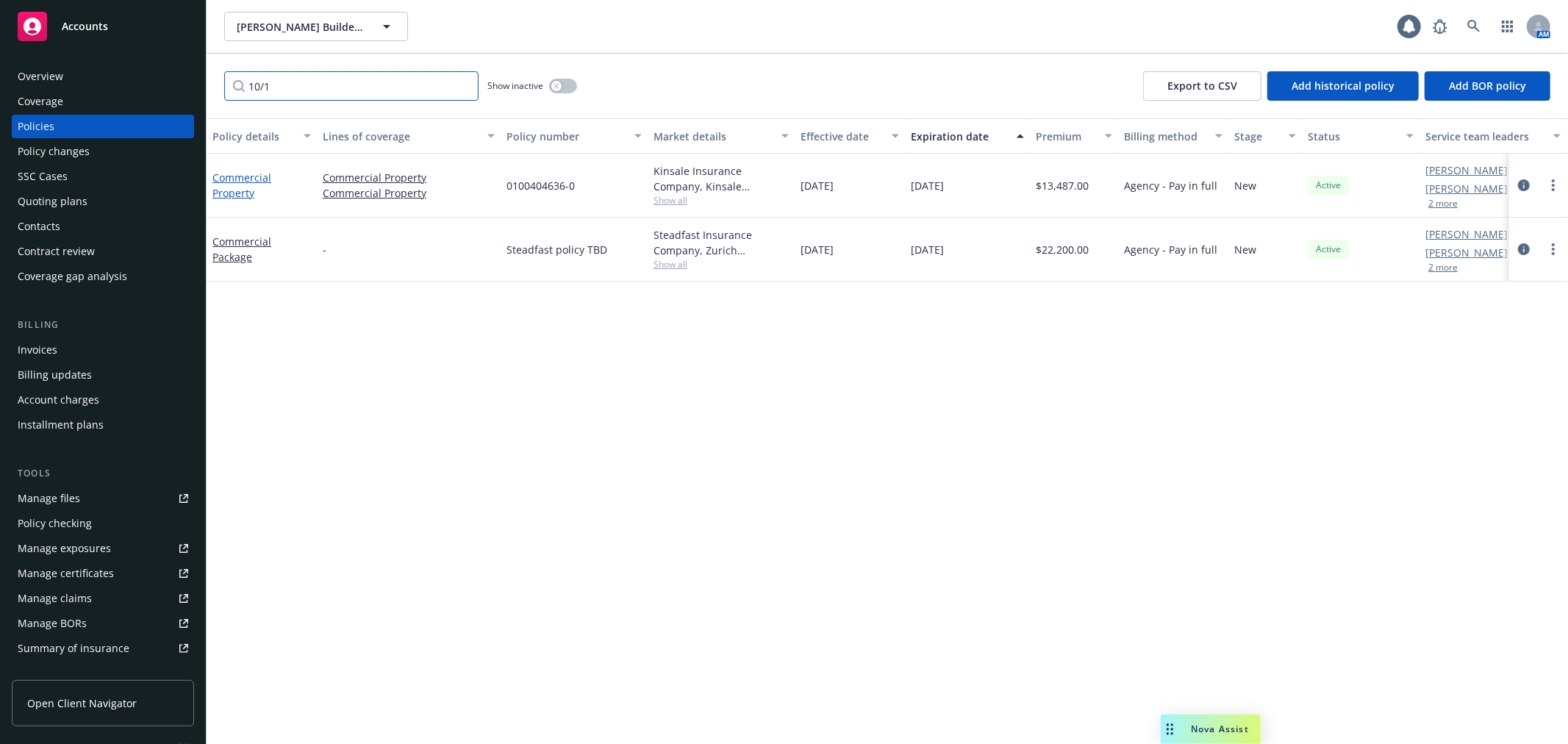
type input "10/1"
click at [251, 179] on link "Commercial Property" at bounding box center [241, 185] width 59 height 30
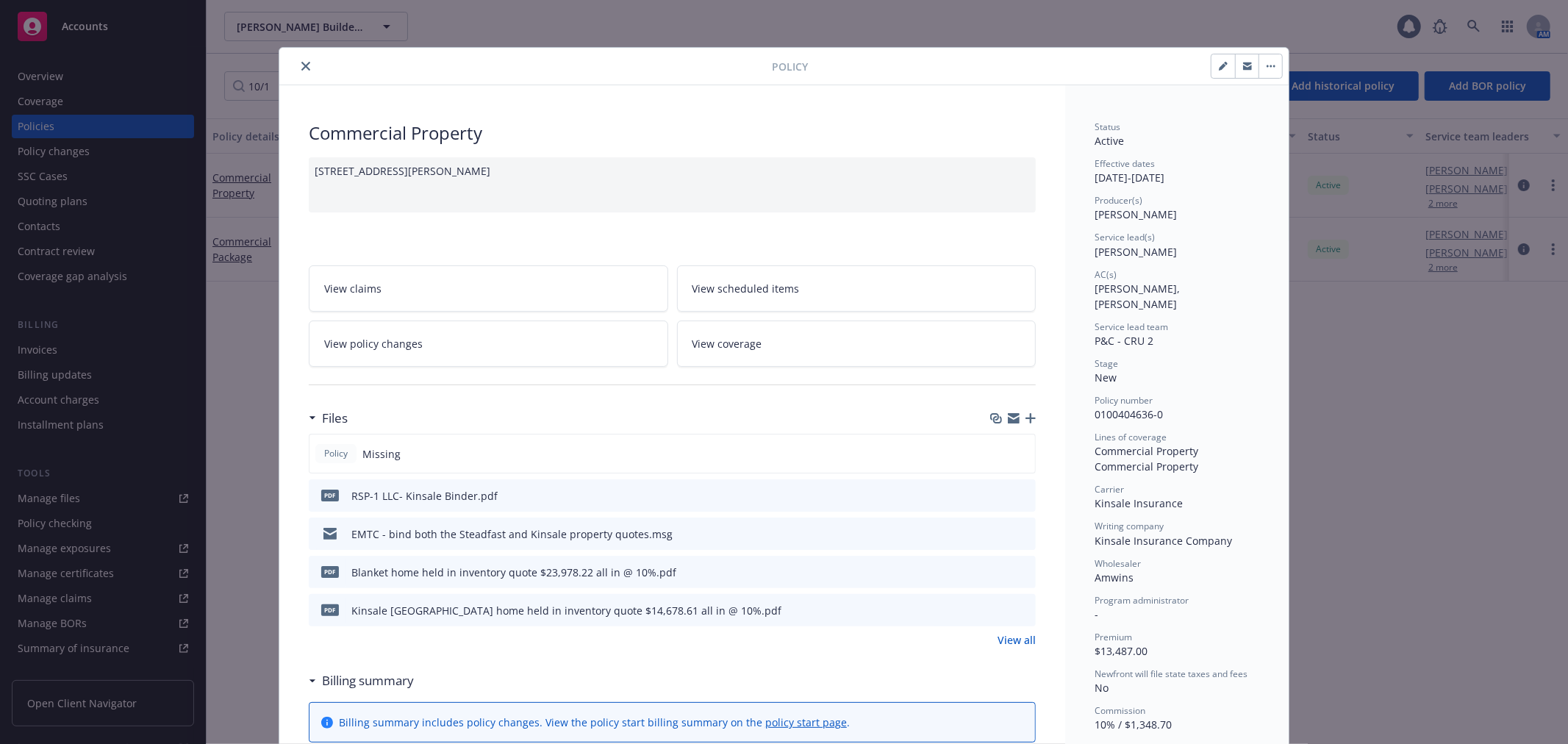
click at [1211, 70] on button "button" at bounding box center [1222, 66] width 24 height 24
select select "NEW"
select select "12"
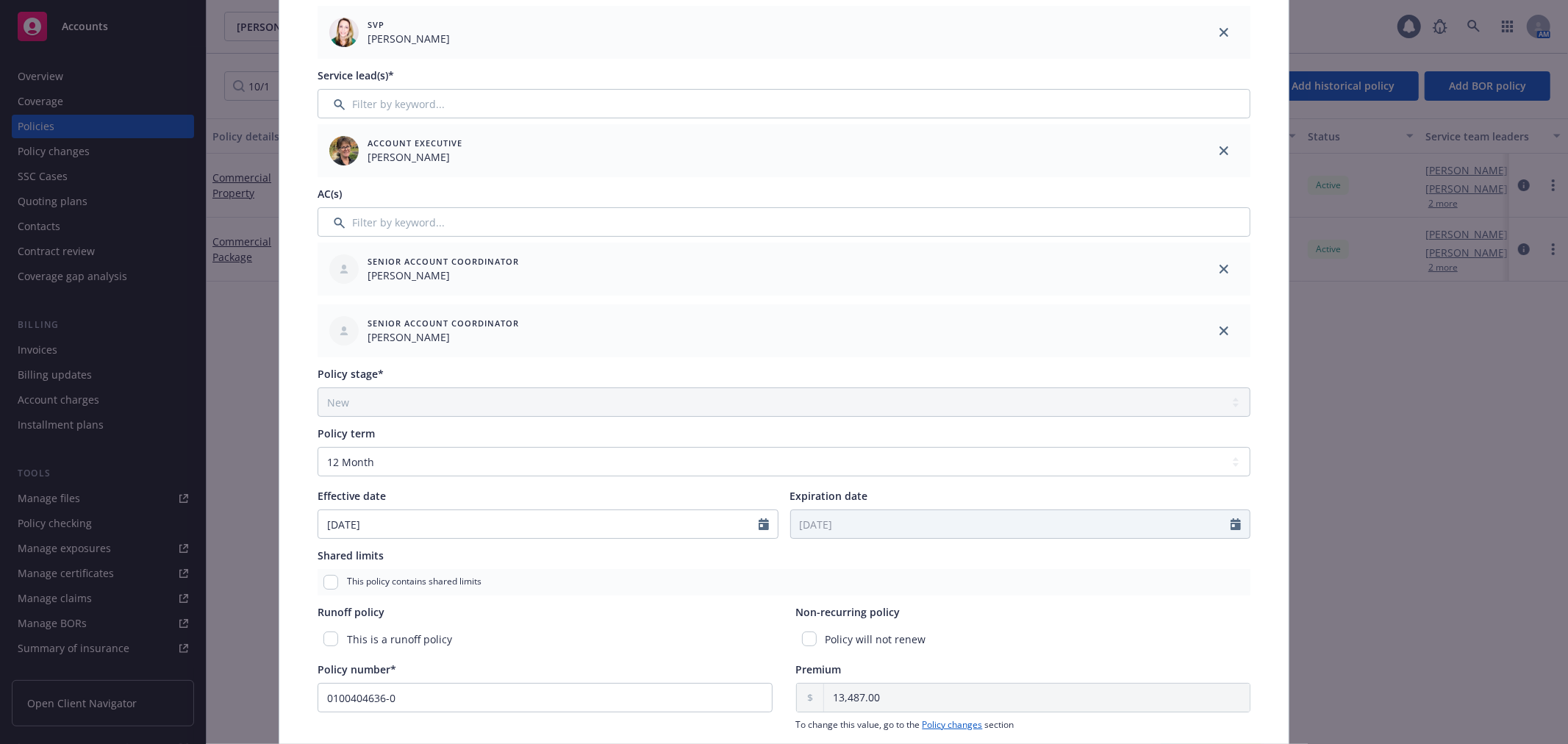
scroll to position [245, 0]
click at [1220, 329] on icon "close" at bounding box center [1224, 330] width 9 height 9
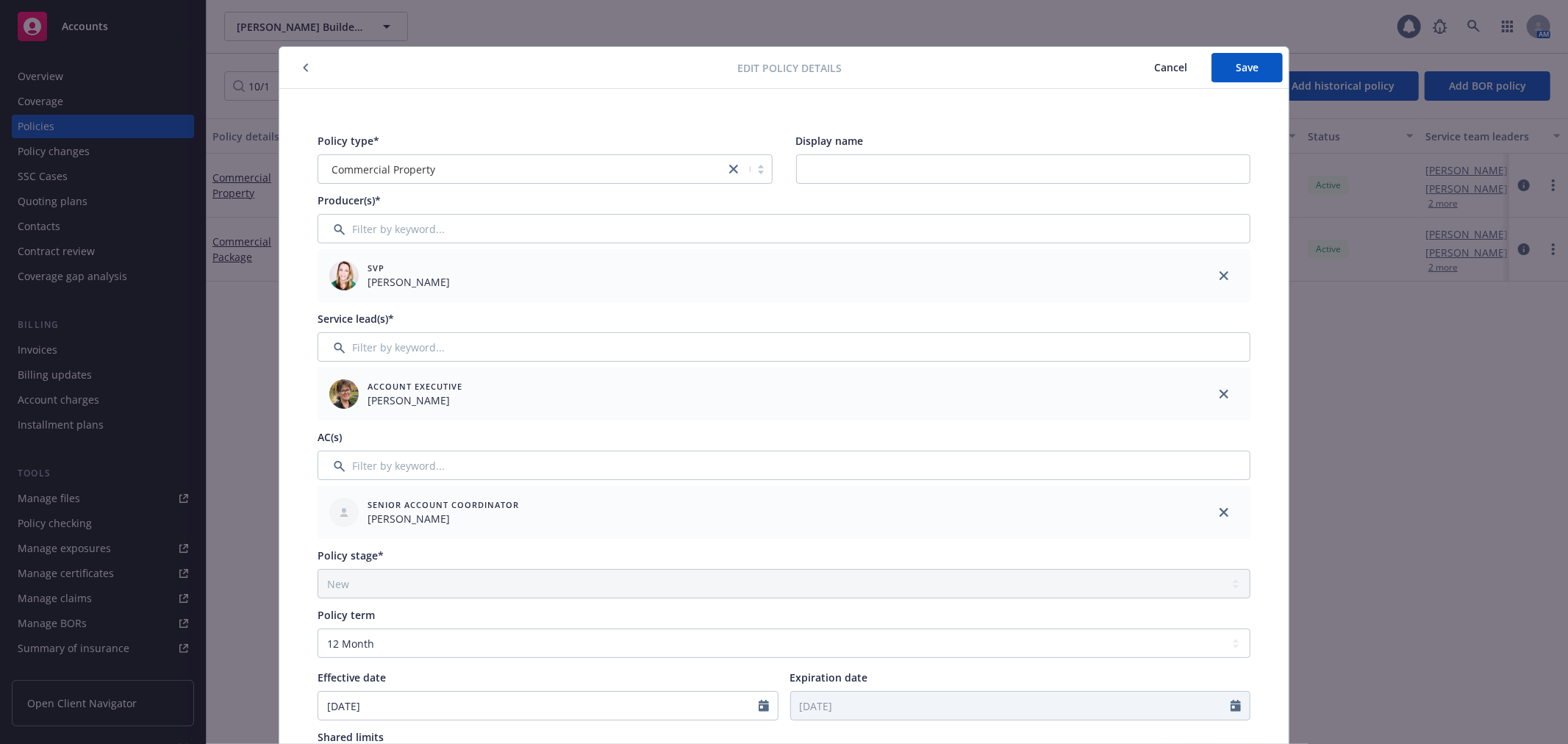
scroll to position [0, 0]
click at [1242, 67] on span "Save" at bounding box center [1247, 68] width 23 height 14
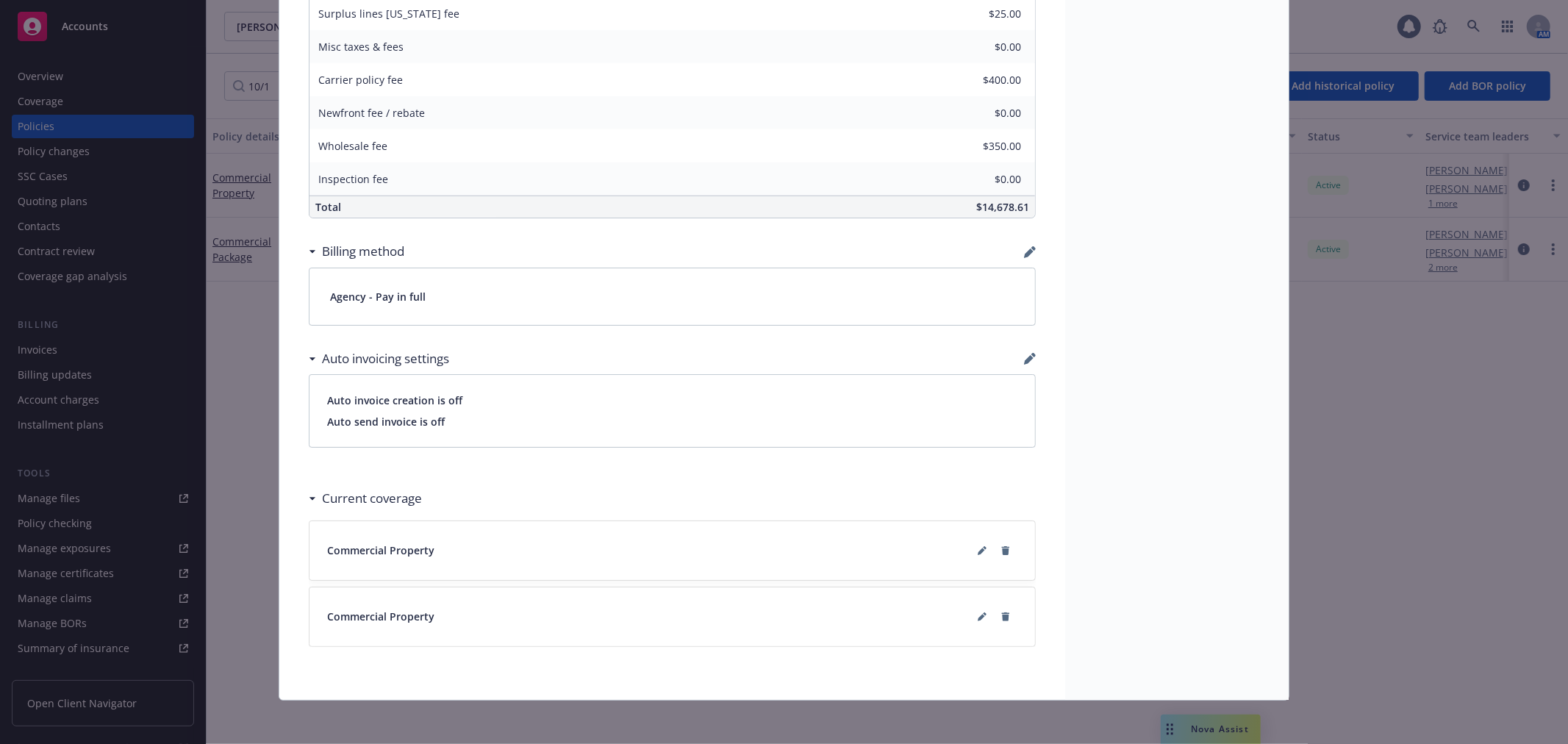
scroll to position [850, 0]
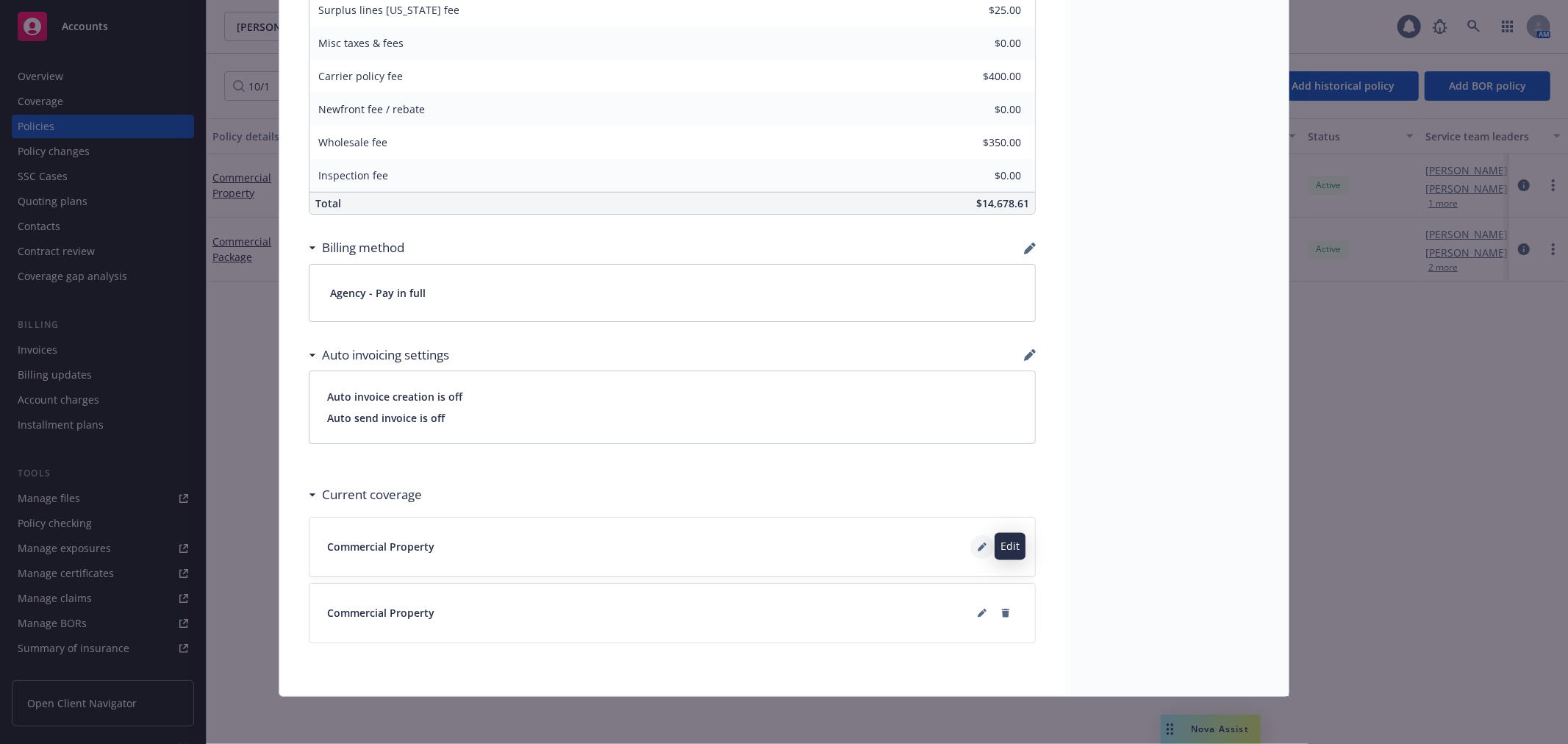
click at [978, 542] on icon at bounding box center [982, 547] width 9 height 9
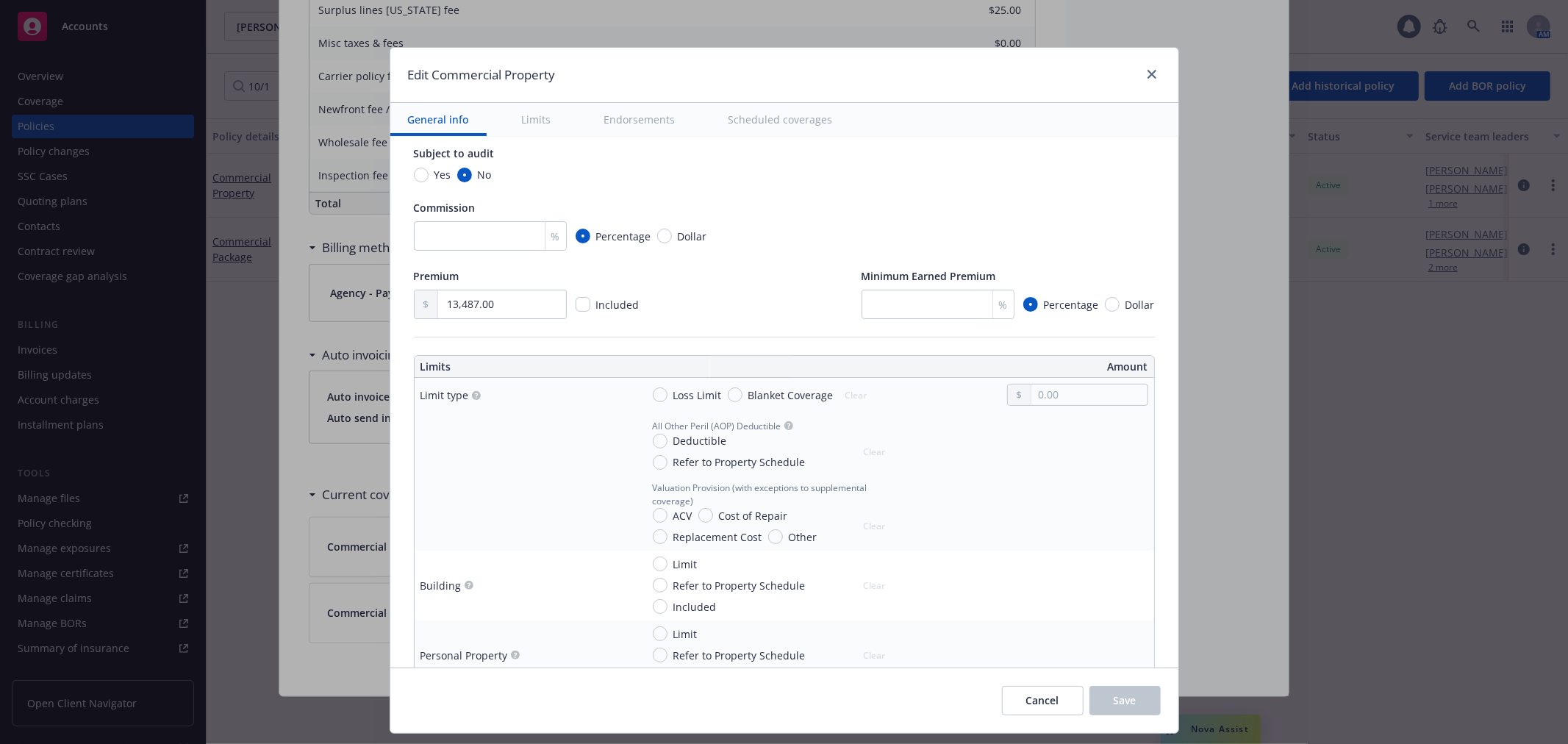
scroll to position [0, 0]
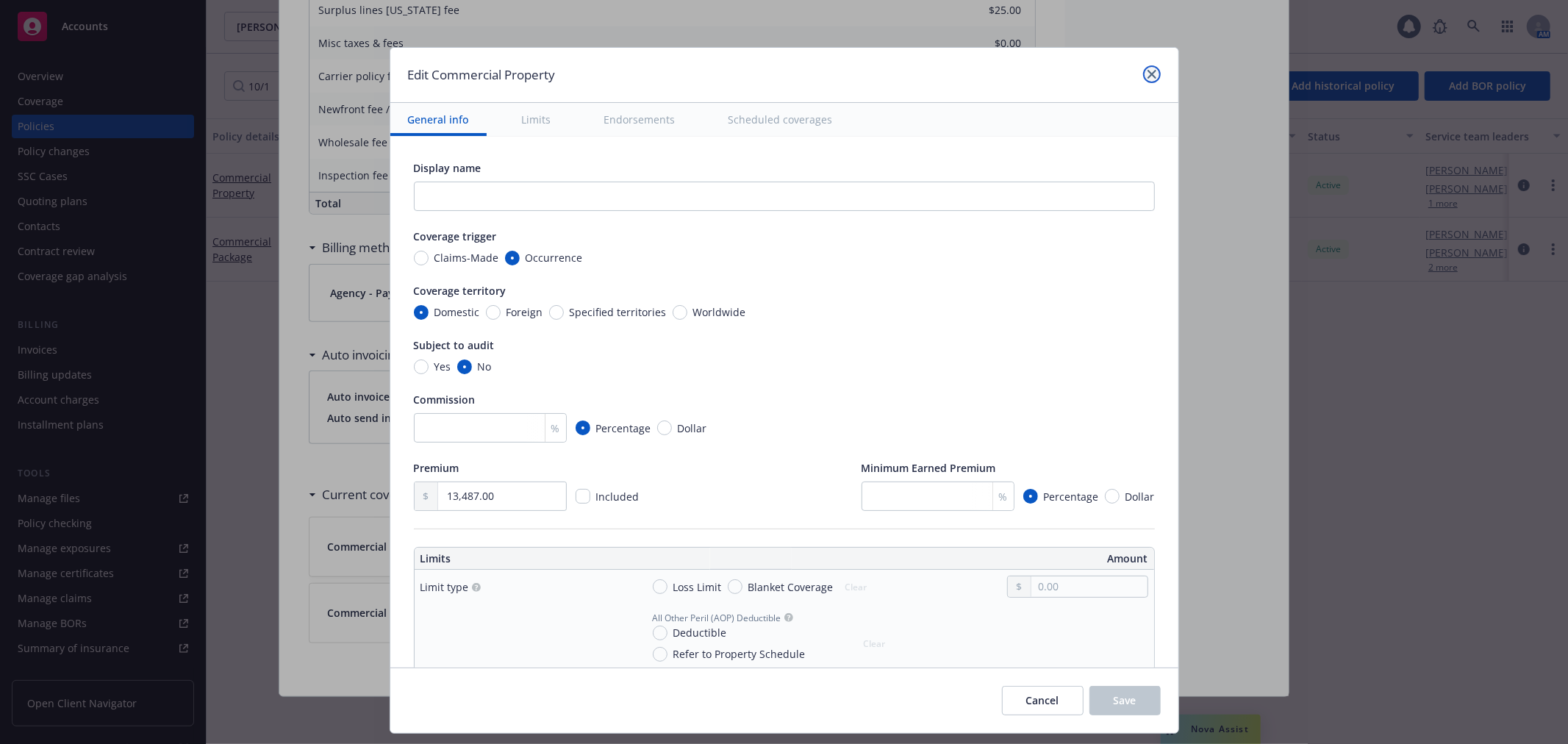
click at [1147, 68] on link "close" at bounding box center [1151, 75] width 18 height 18
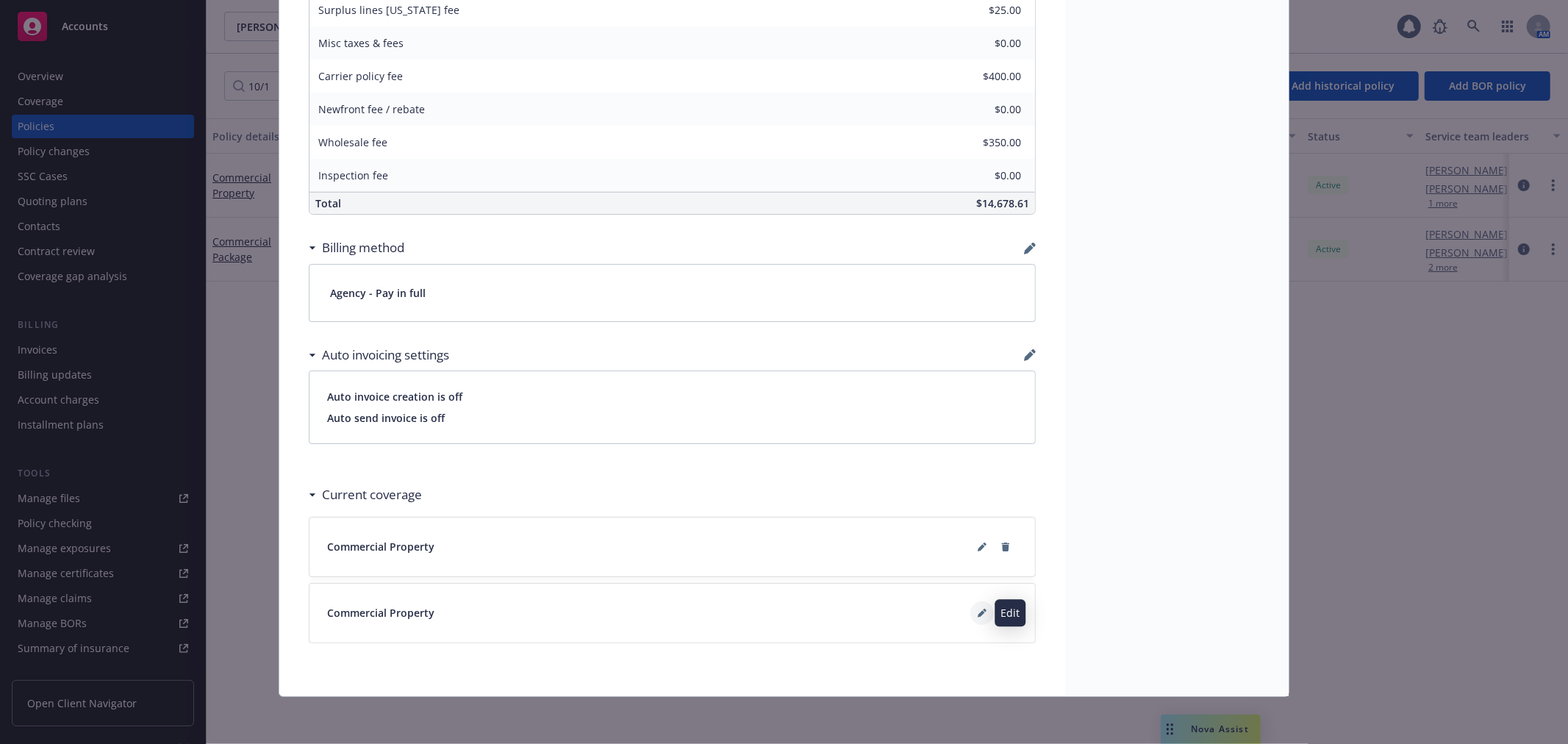
click at [977, 612] on icon at bounding box center [981, 613] width 7 height 7
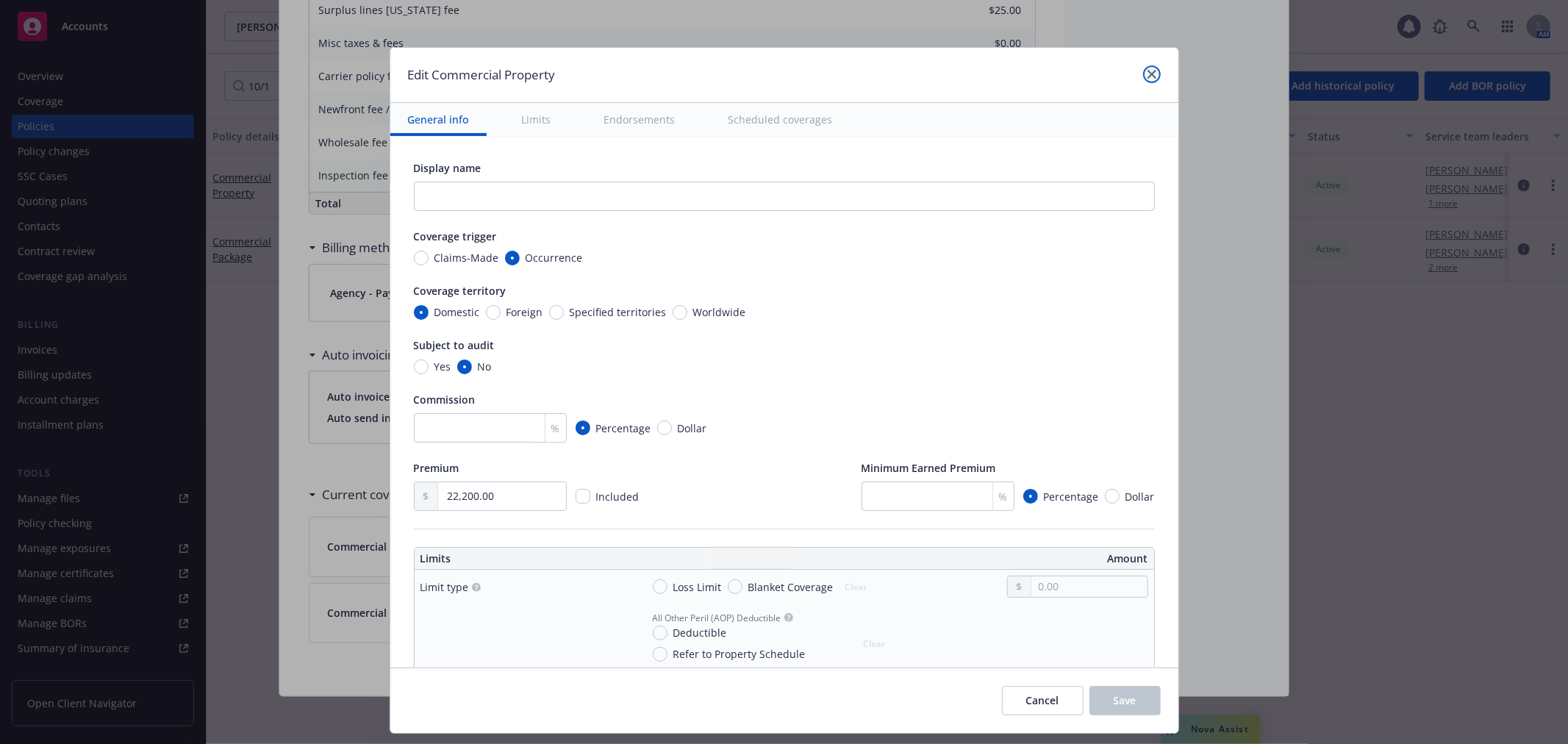
click at [1147, 71] on icon "close" at bounding box center [1151, 75] width 9 height 9
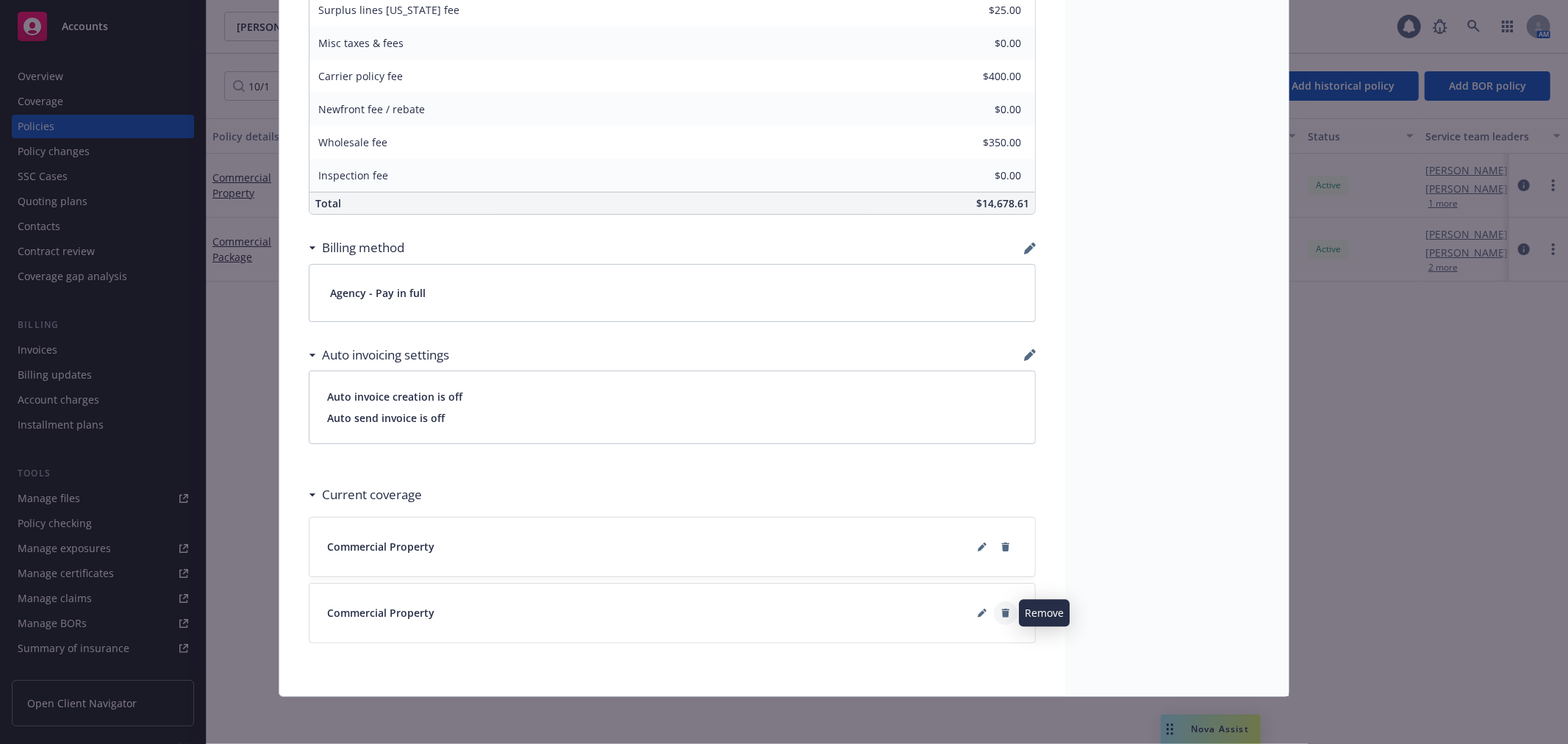
click at [1001, 612] on icon at bounding box center [1006, 612] width 9 height 9
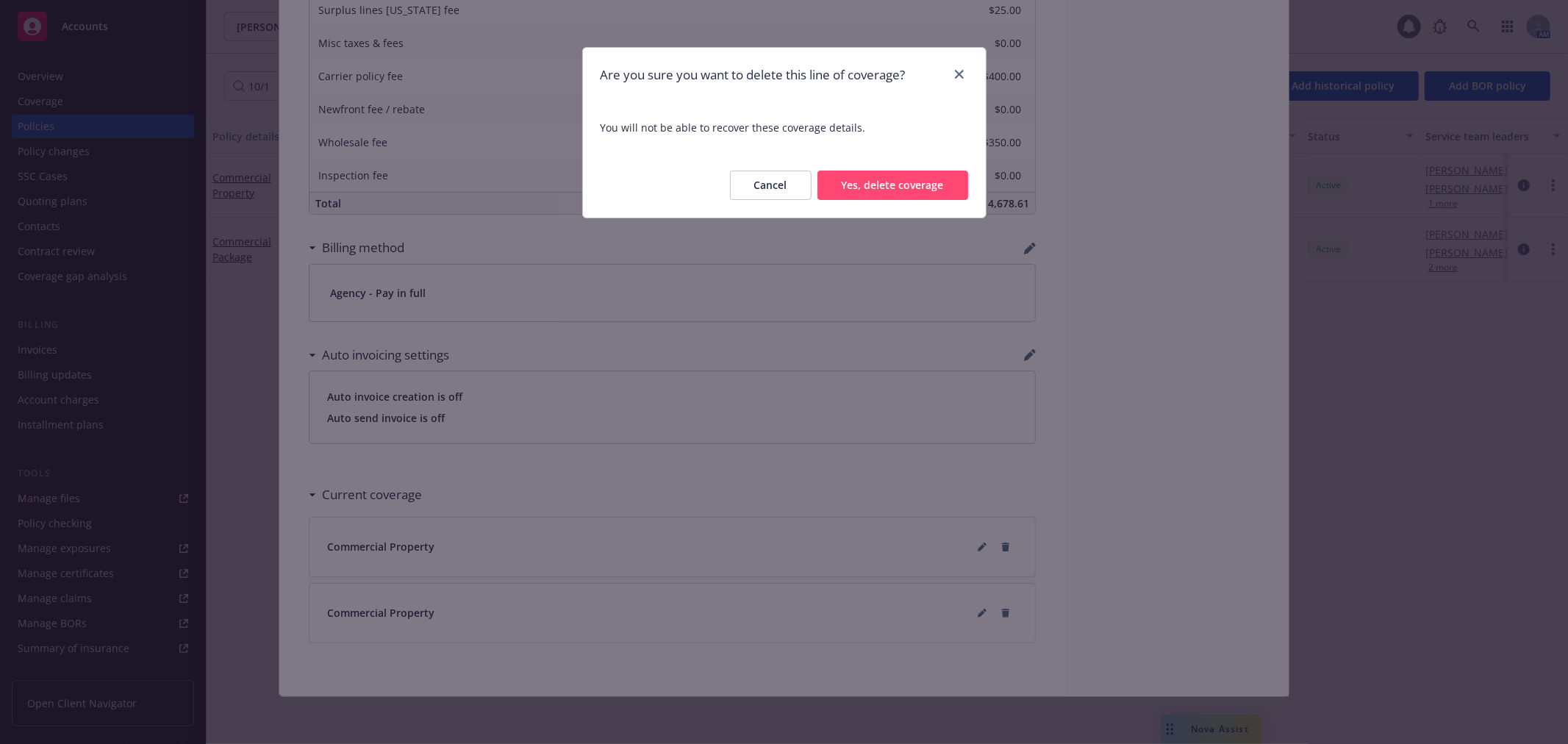
click at [872, 182] on button "Yes, delete coverage" at bounding box center [892, 185] width 151 height 30
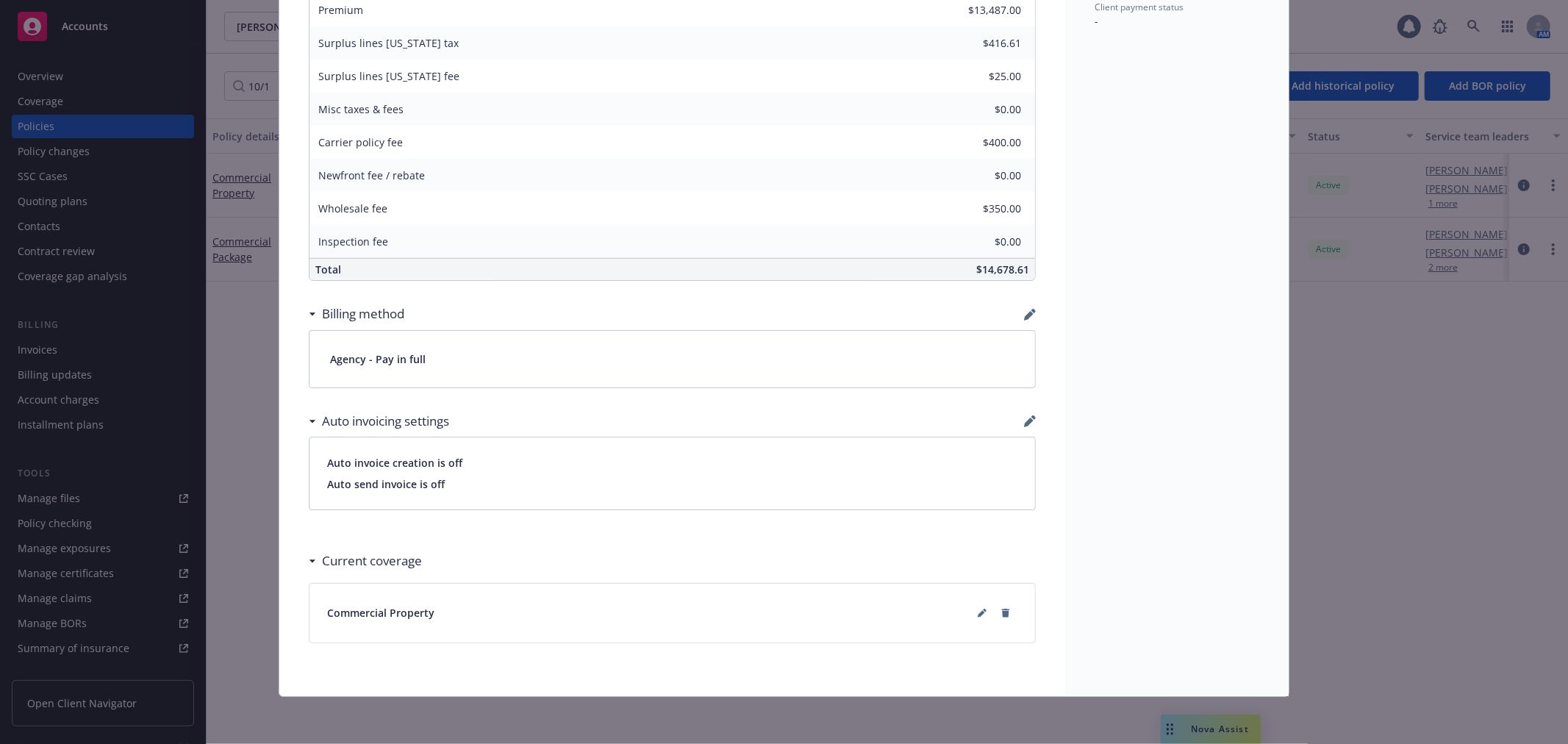
scroll to position [783, 0]
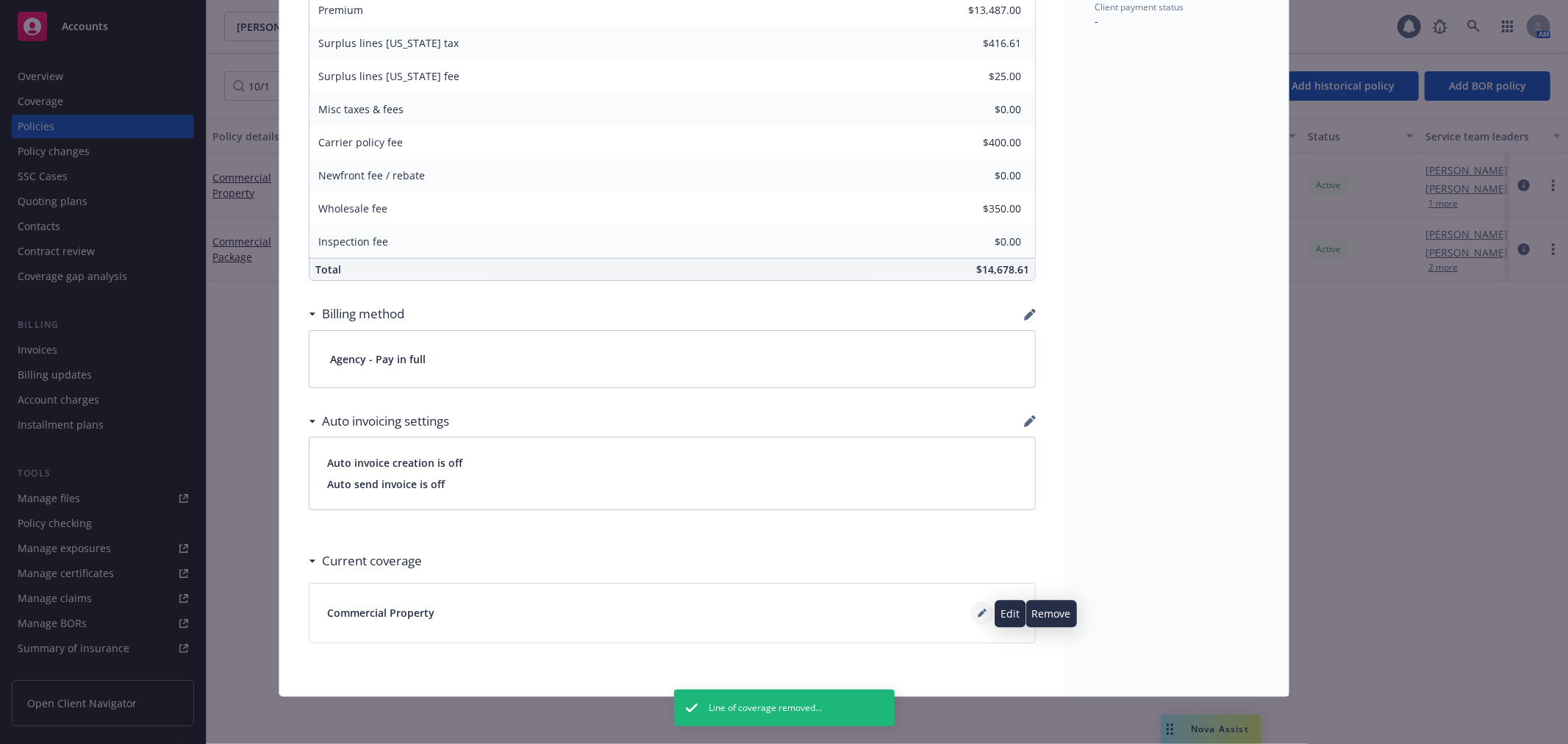
click at [978, 614] on icon at bounding box center [982, 612] width 9 height 9
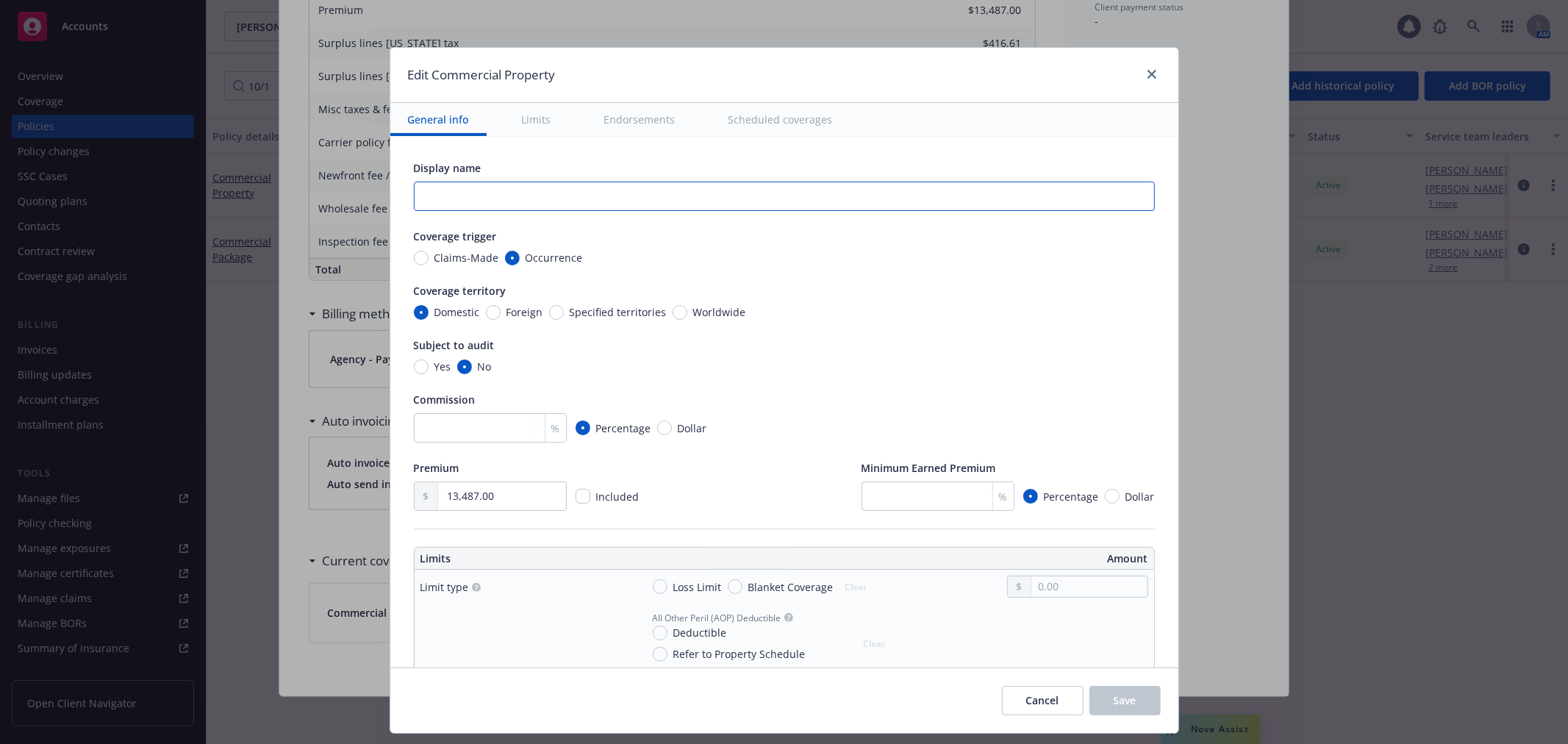
click at [541, 188] on input "text" at bounding box center [784, 197] width 741 height 30
paste input "[STREET_ADDRESS][PERSON_NAME]"
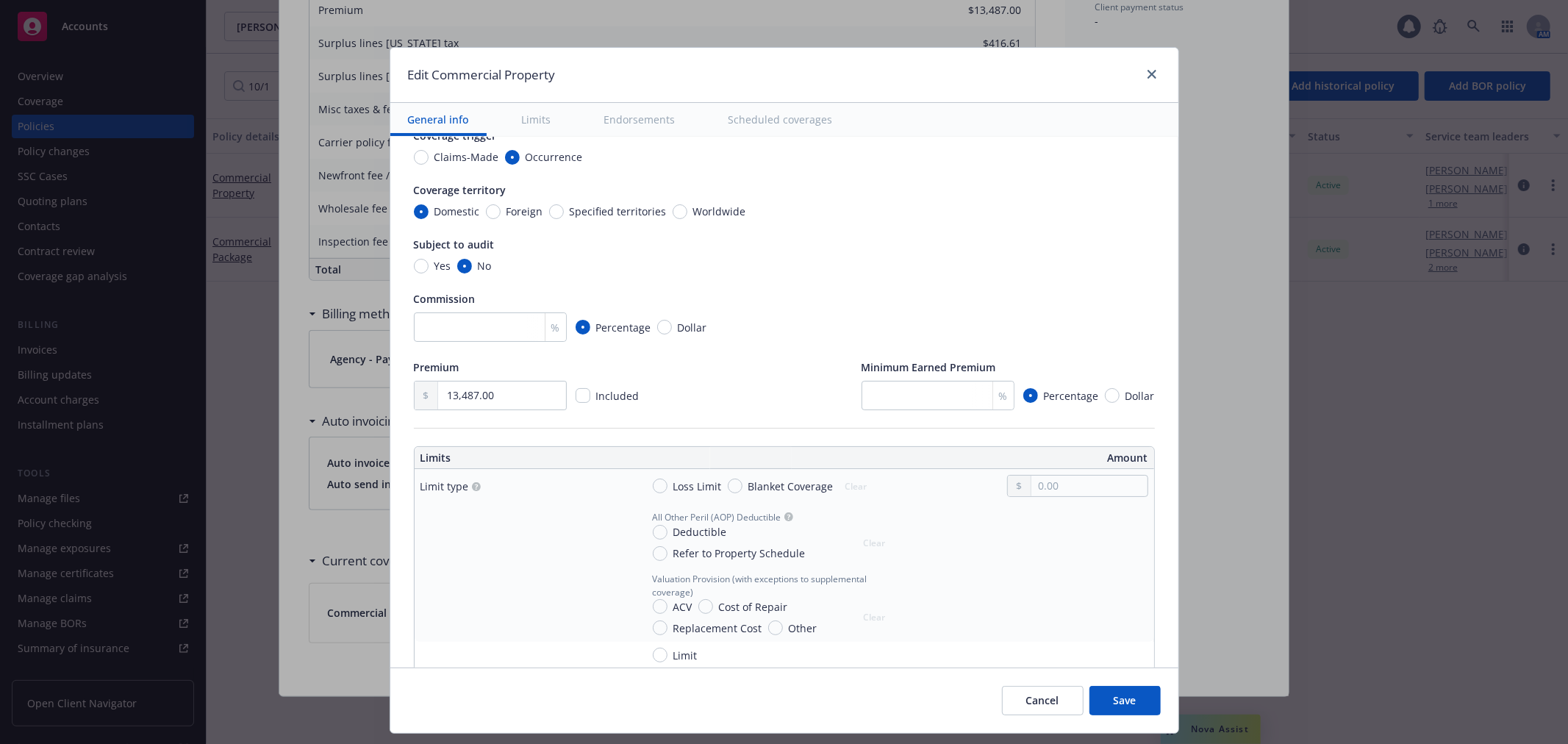
scroll to position [163, 0]
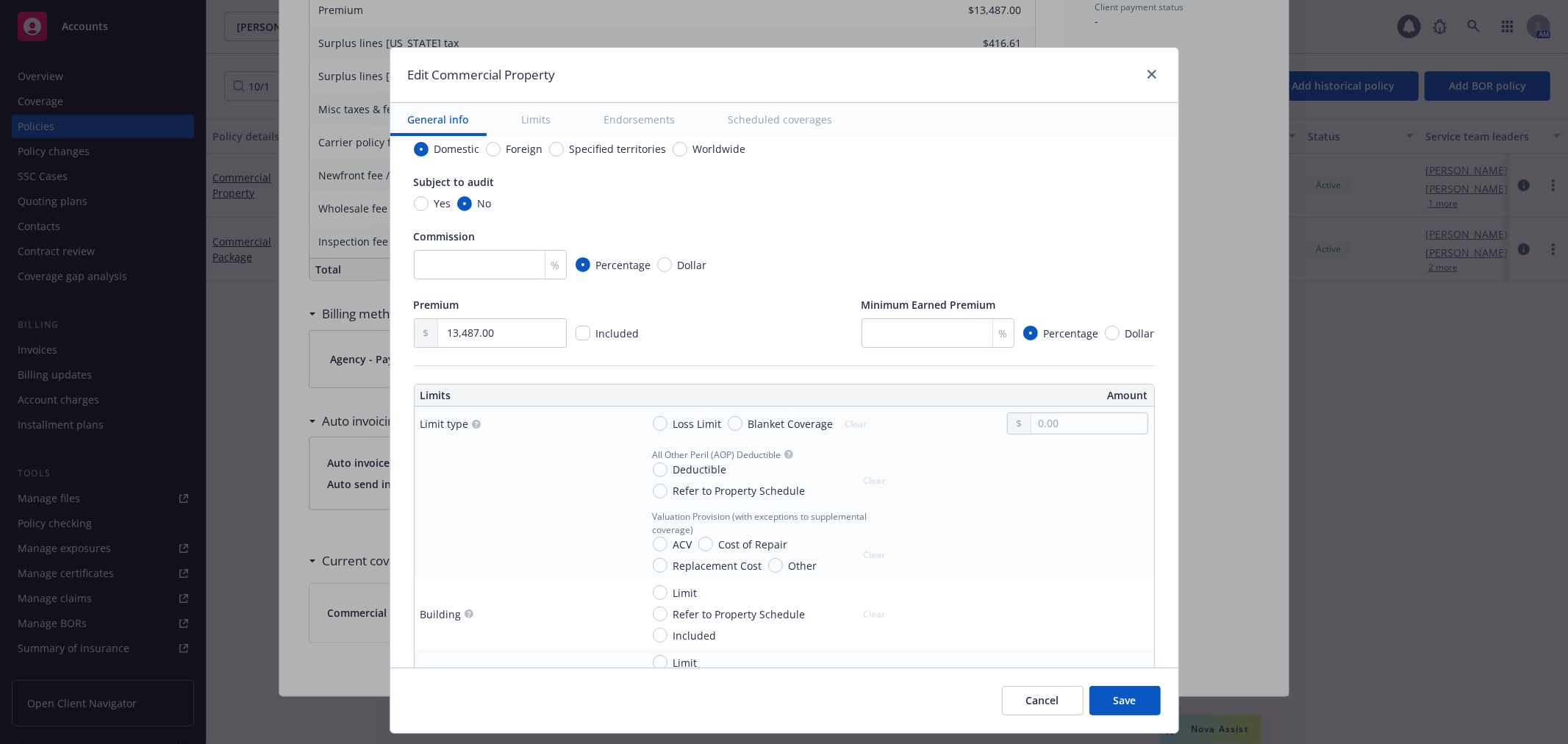
type input "[STREET_ADDRESS][PERSON_NAME]"
click at [653, 425] on input "Loss Limit" at bounding box center [660, 423] width 15 height 15
radio input "true"
click at [1060, 414] on input "text" at bounding box center [1088, 423] width 115 height 20
paste input "1,248,200.00"
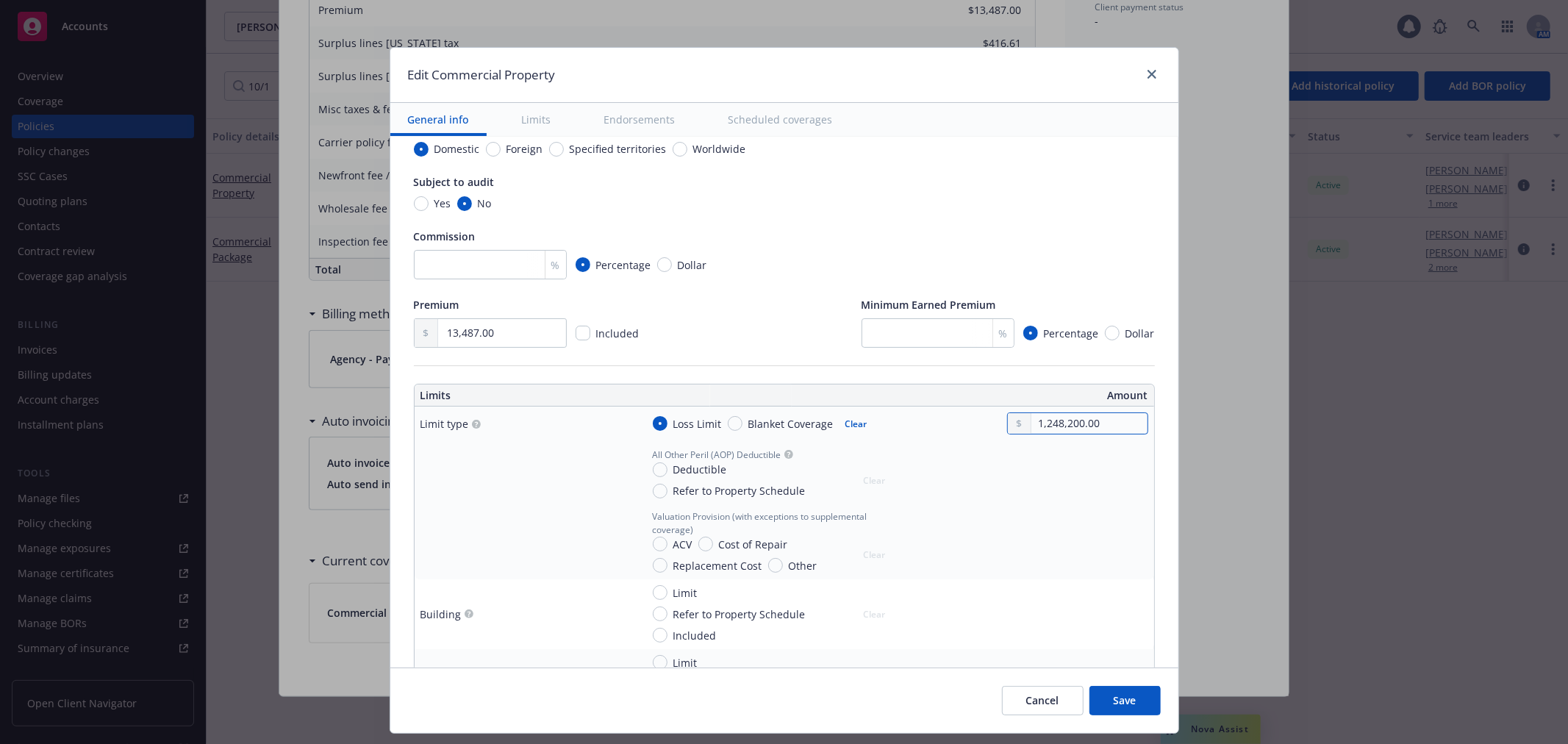
type input "1,248,200.00"
click at [653, 592] on input "Limit" at bounding box center [660, 592] width 15 height 15
radio input "true"
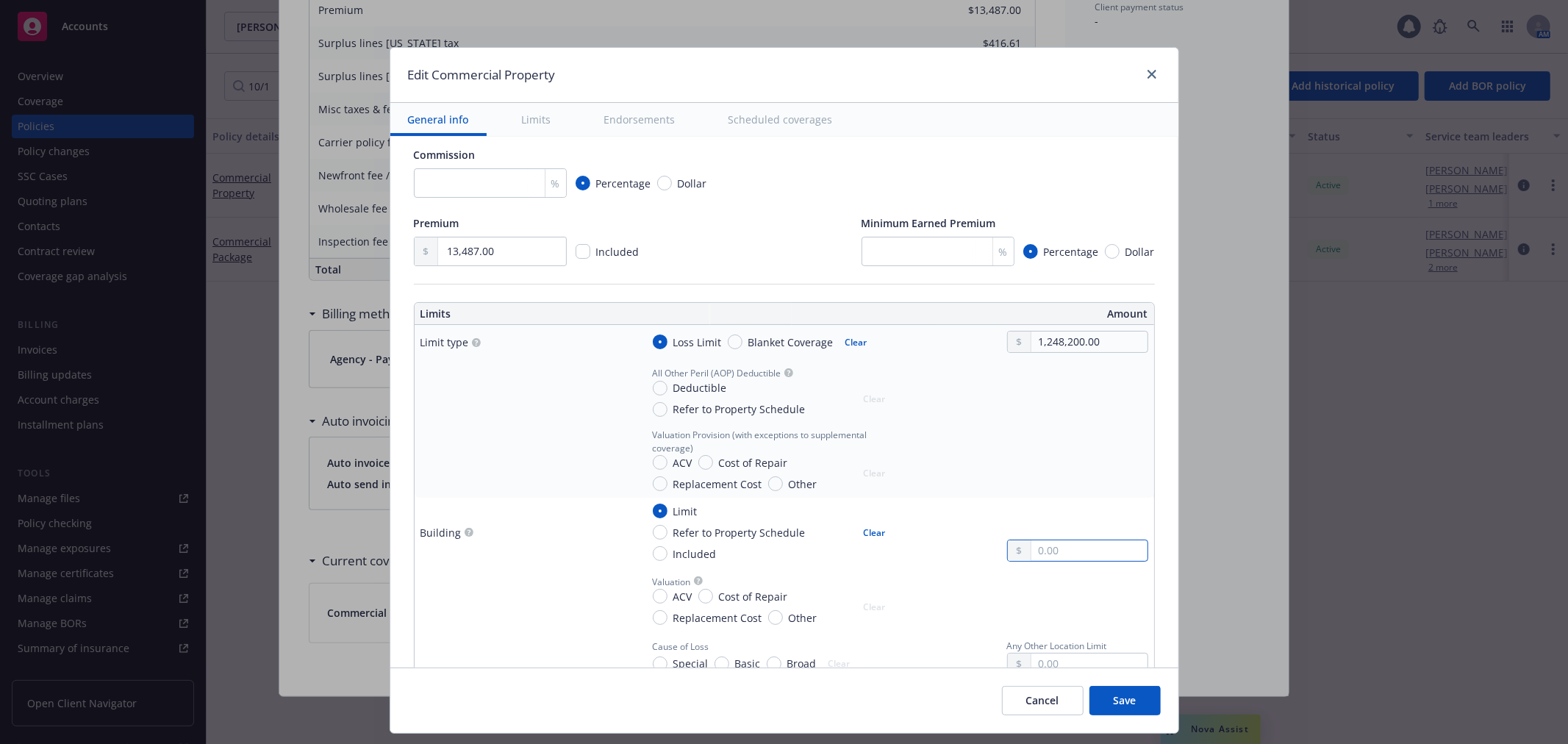
click at [1099, 551] on input "text" at bounding box center [1088, 550] width 115 height 20
paste input "1,248,200.00"
type input "1,248,200.00"
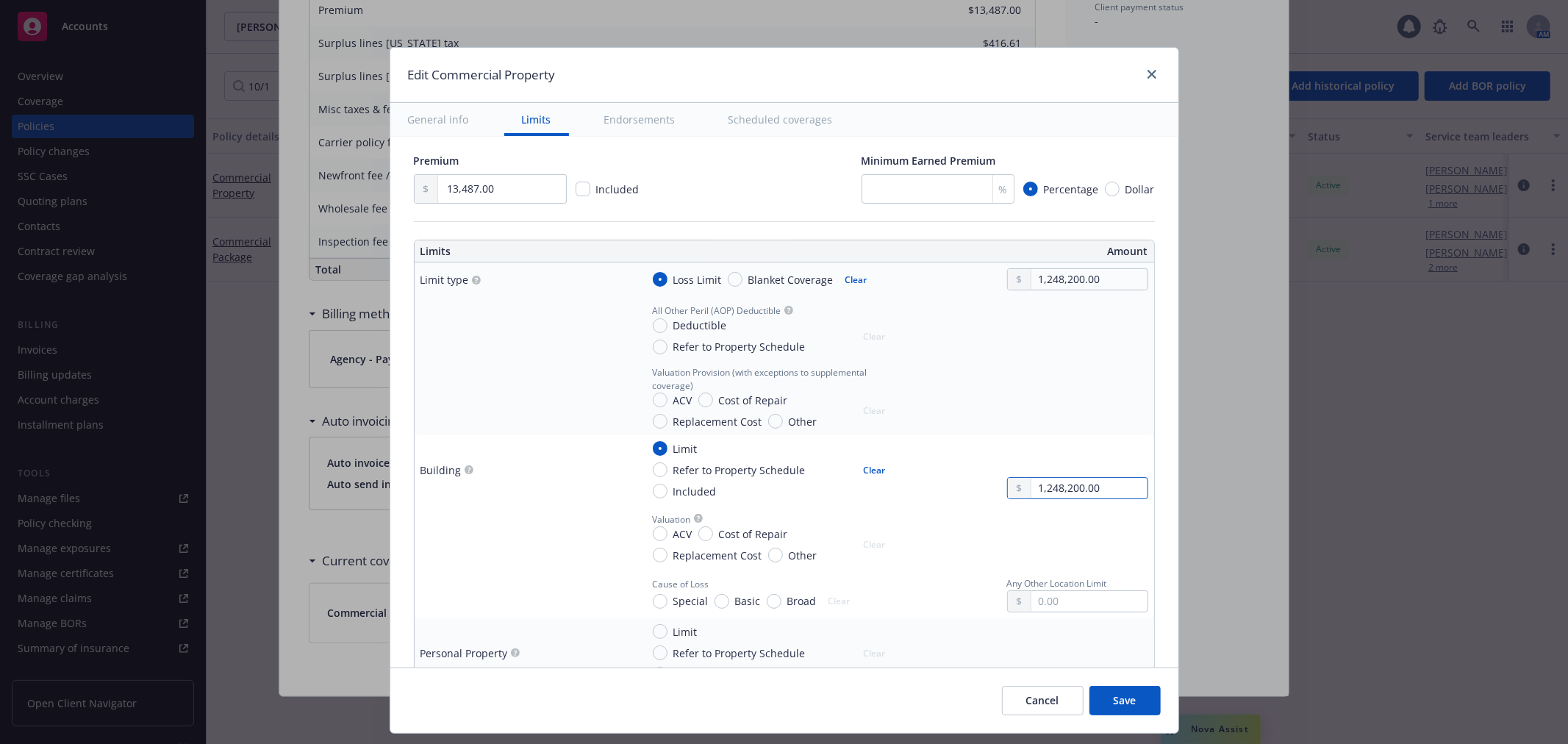
scroll to position [326, 0]
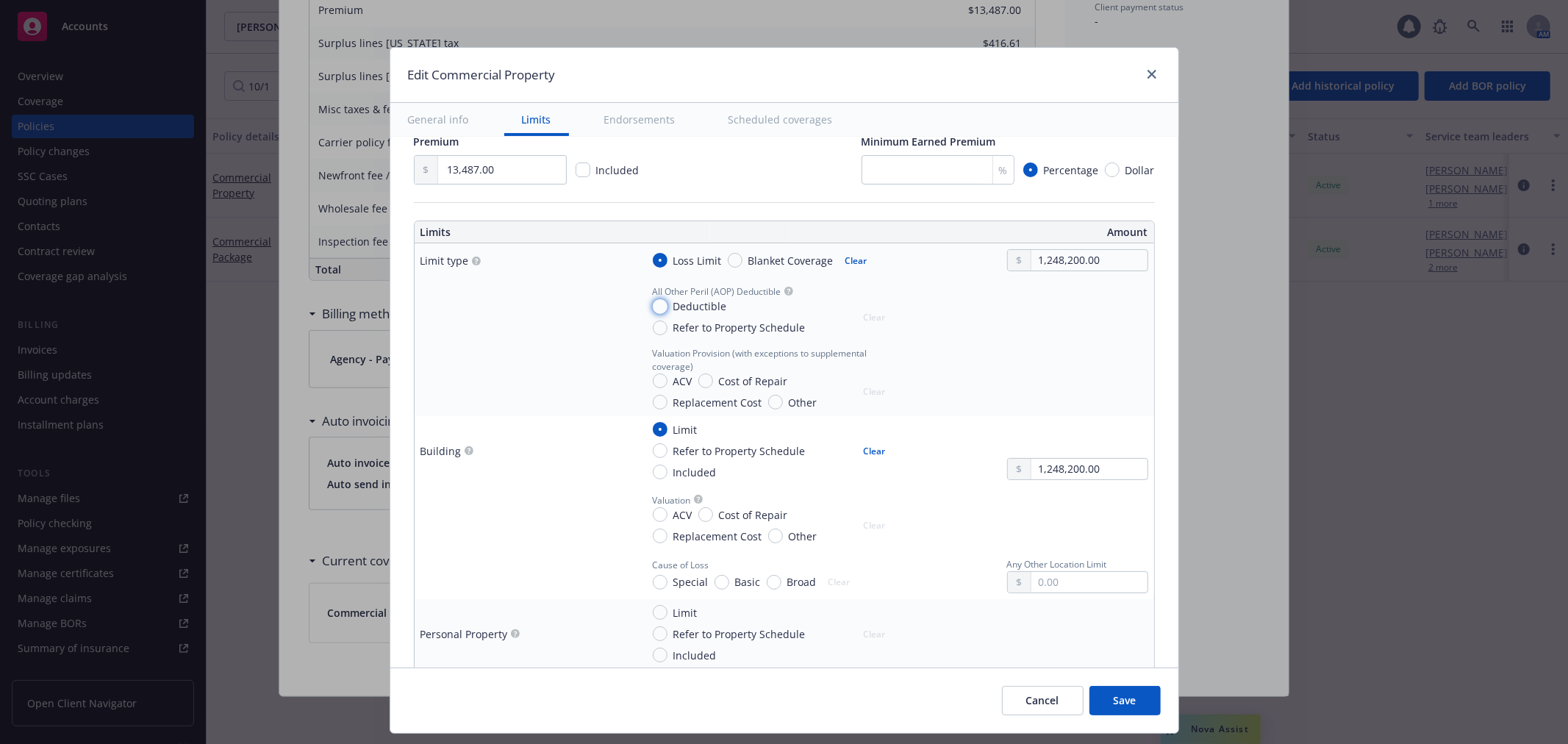
click at [653, 305] on input "Deductible" at bounding box center [660, 306] width 15 height 15
radio input "true"
click at [1111, 321] on input "text" at bounding box center [1088, 324] width 115 height 20
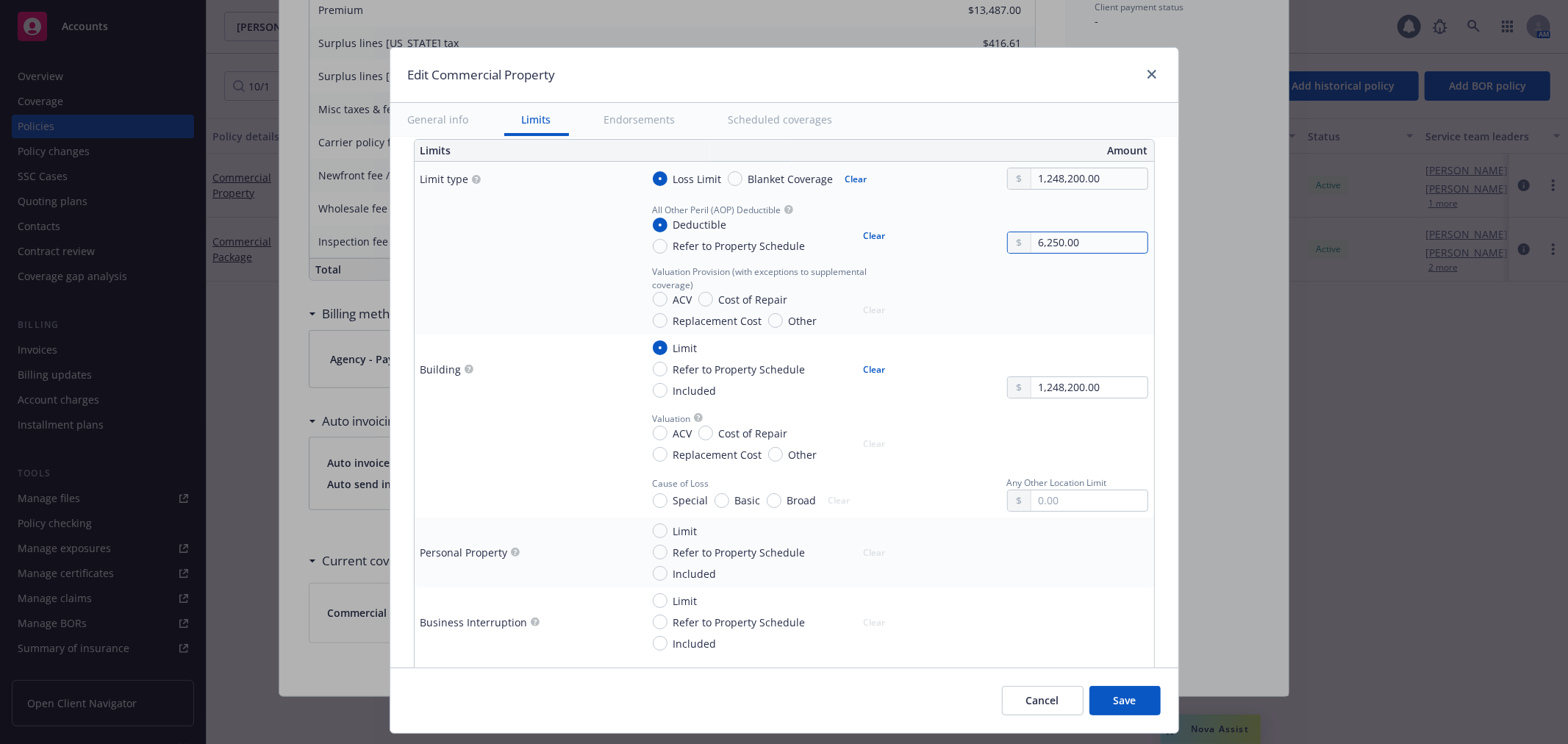
type input "6,250.00"
click at [653, 454] on input "Replacement Cost" at bounding box center [660, 454] width 15 height 15
radio input "true"
click at [1134, 698] on span "Save" at bounding box center [1125, 700] width 23 height 14
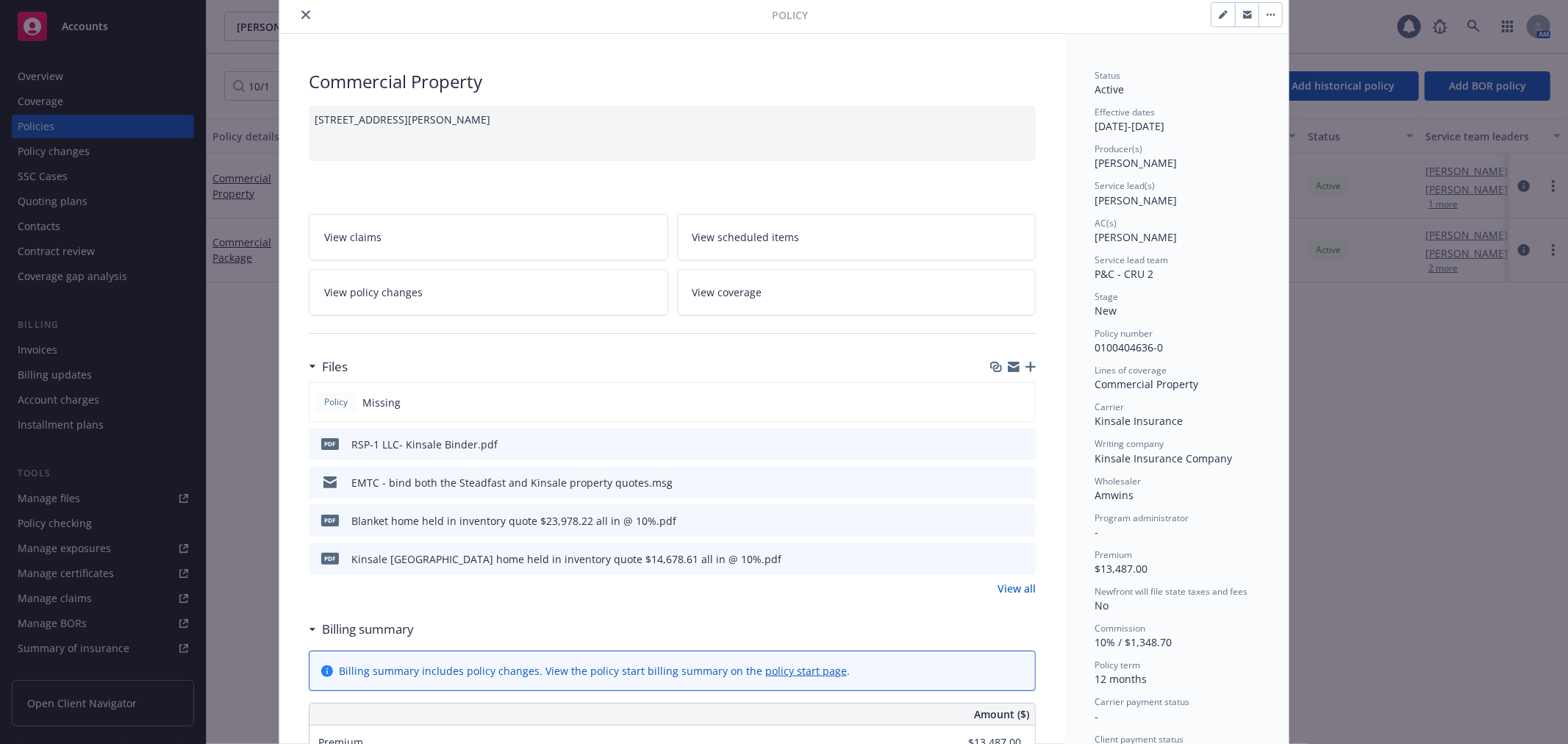
scroll to position [48, 0]
click at [1211, 16] on button "button" at bounding box center [1222, 18] width 24 height 24
select select "NEW"
select select "12"
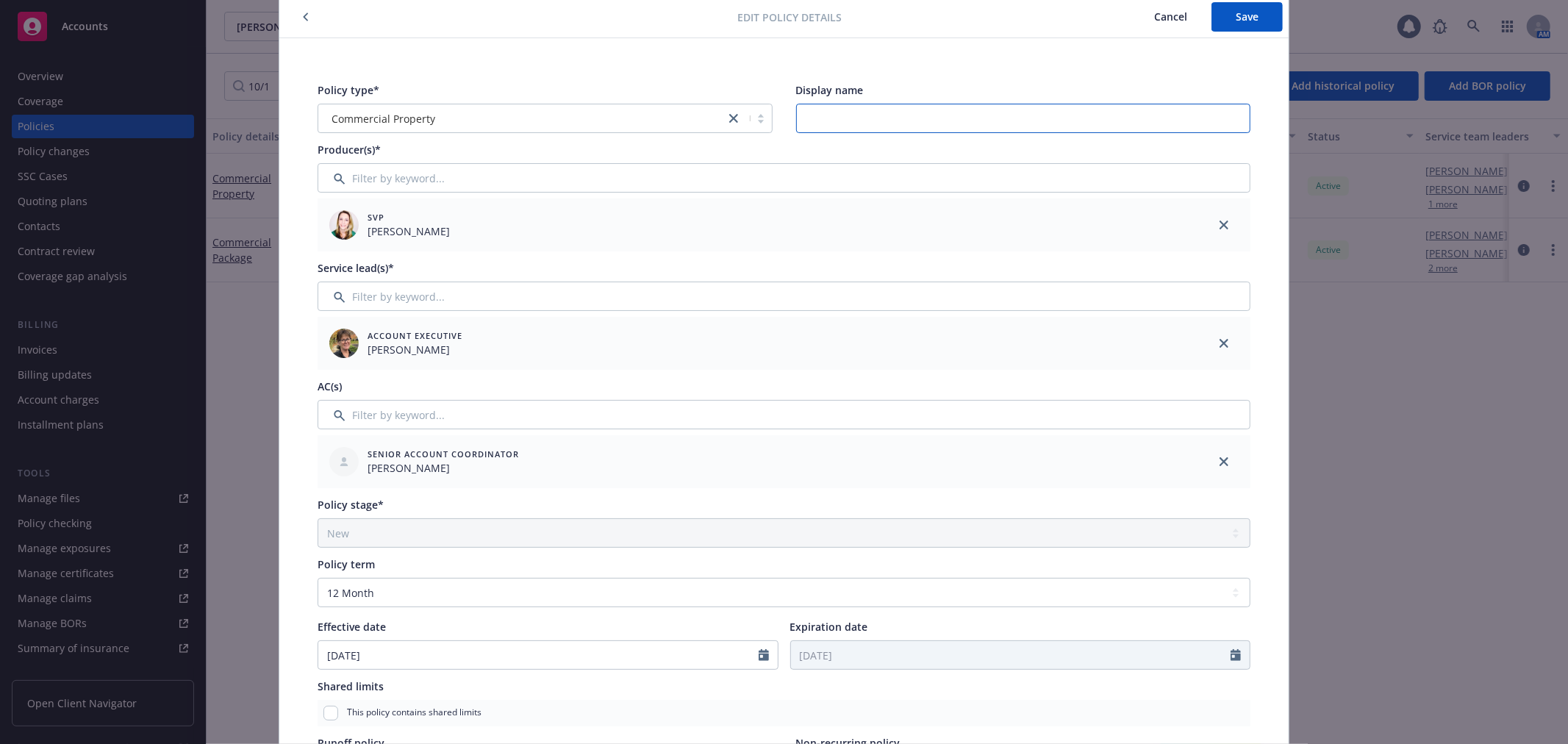
click at [857, 125] on input "Display name" at bounding box center [1023, 118] width 455 height 30
paste input "[STREET_ADDRESS][PERSON_NAME]"
drag, startPoint x: 898, startPoint y: 120, endPoint x: 956, endPoint y: 116, distance: 58.1
click at [956, 116] on input "[STREET_ADDRESS][PERSON_NAME]" at bounding box center [1023, 118] width 455 height 30
type input "[STREET_ADDRESS] only"
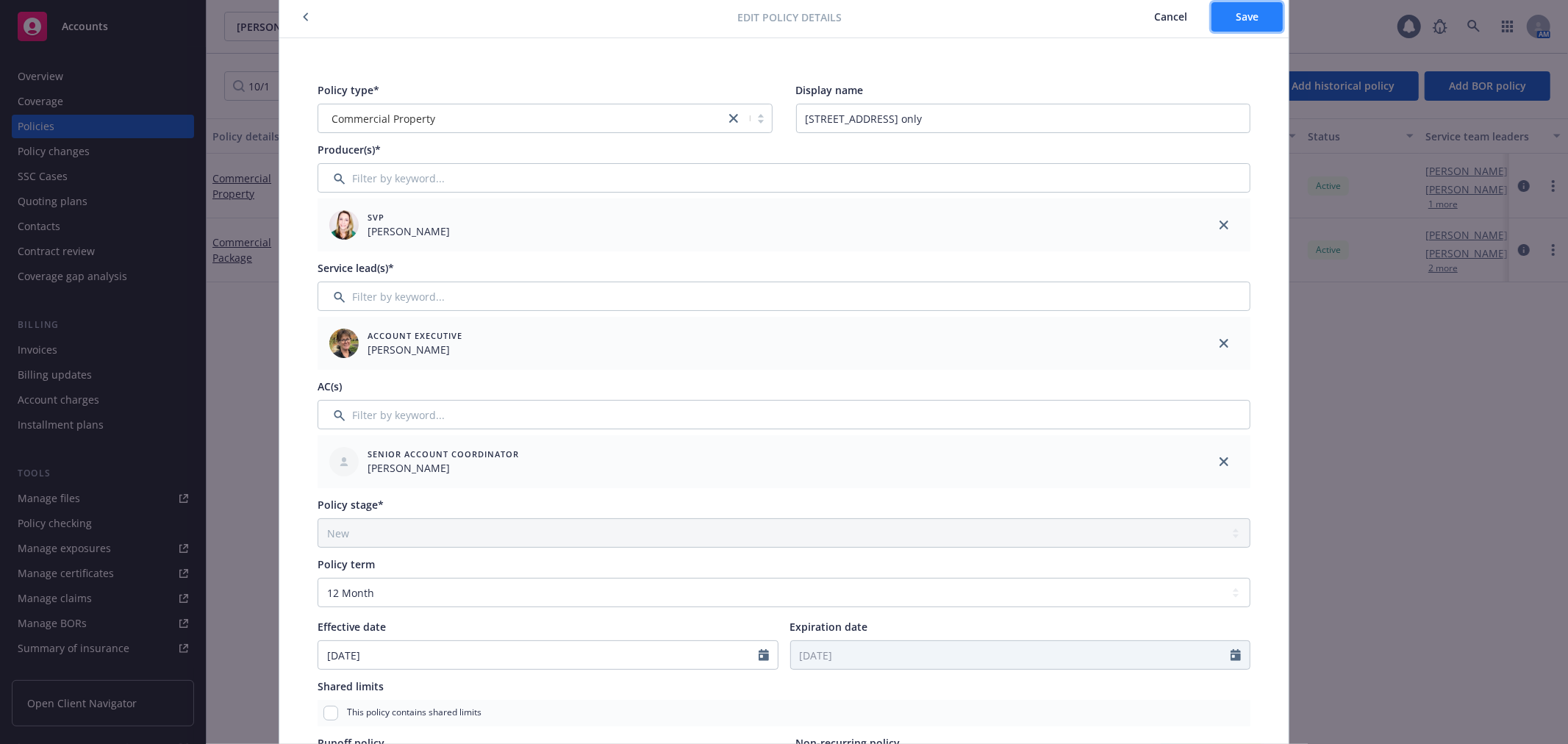
click at [1257, 22] on button "Save" at bounding box center [1246, 18] width 71 height 30
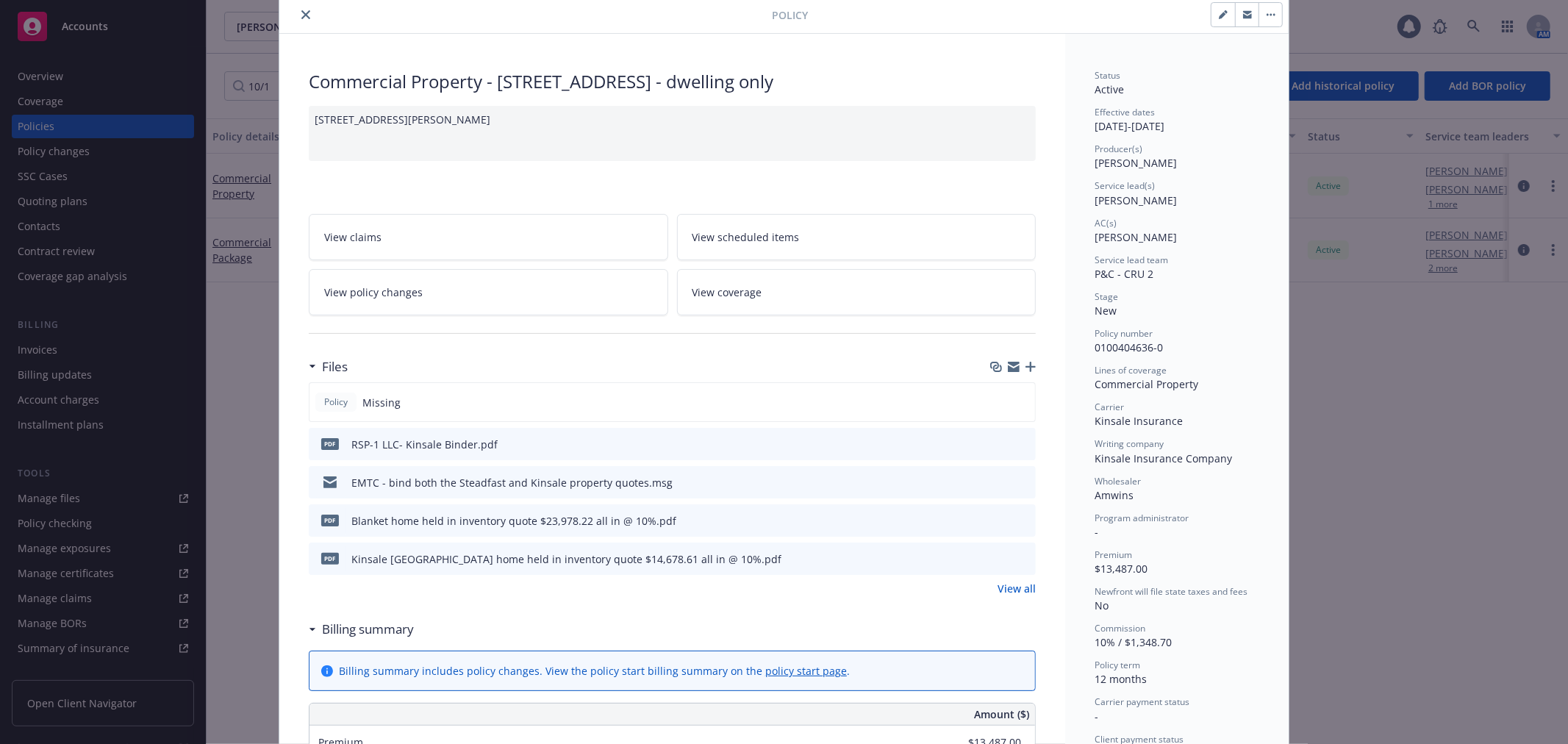
scroll to position [48, 0]
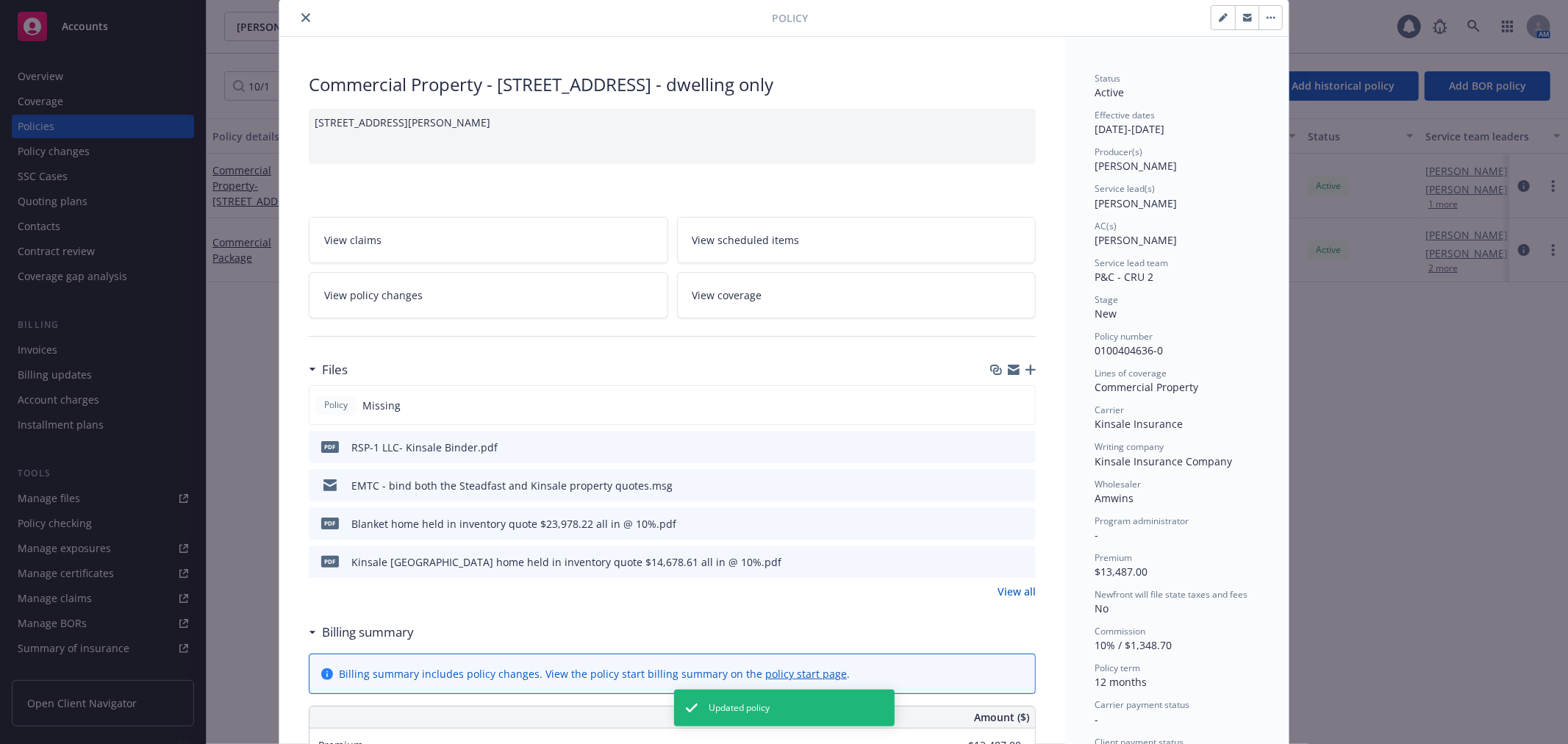
click at [608, 109] on div "[STREET_ADDRESS][PERSON_NAME]" at bounding box center [672, 136] width 727 height 55
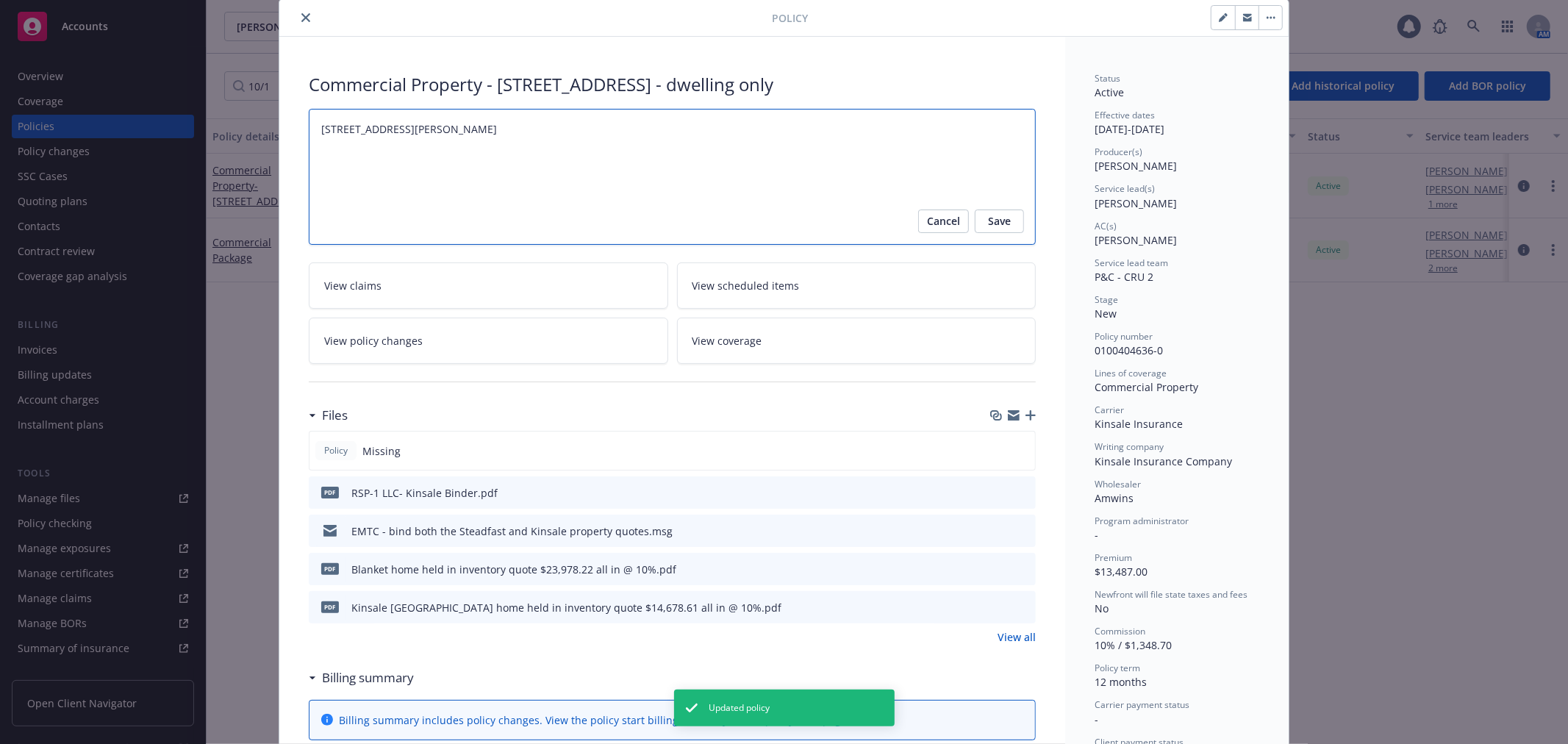
click at [586, 115] on textarea "[STREET_ADDRESS][PERSON_NAME]" at bounding box center [672, 176] width 727 height 136
type textarea "x"
type textarea "[STREET_ADDRESS][PERSON_NAME],"
type textarea "x"
type textarea "[STREET_ADDRESS][PERSON_NAME],"
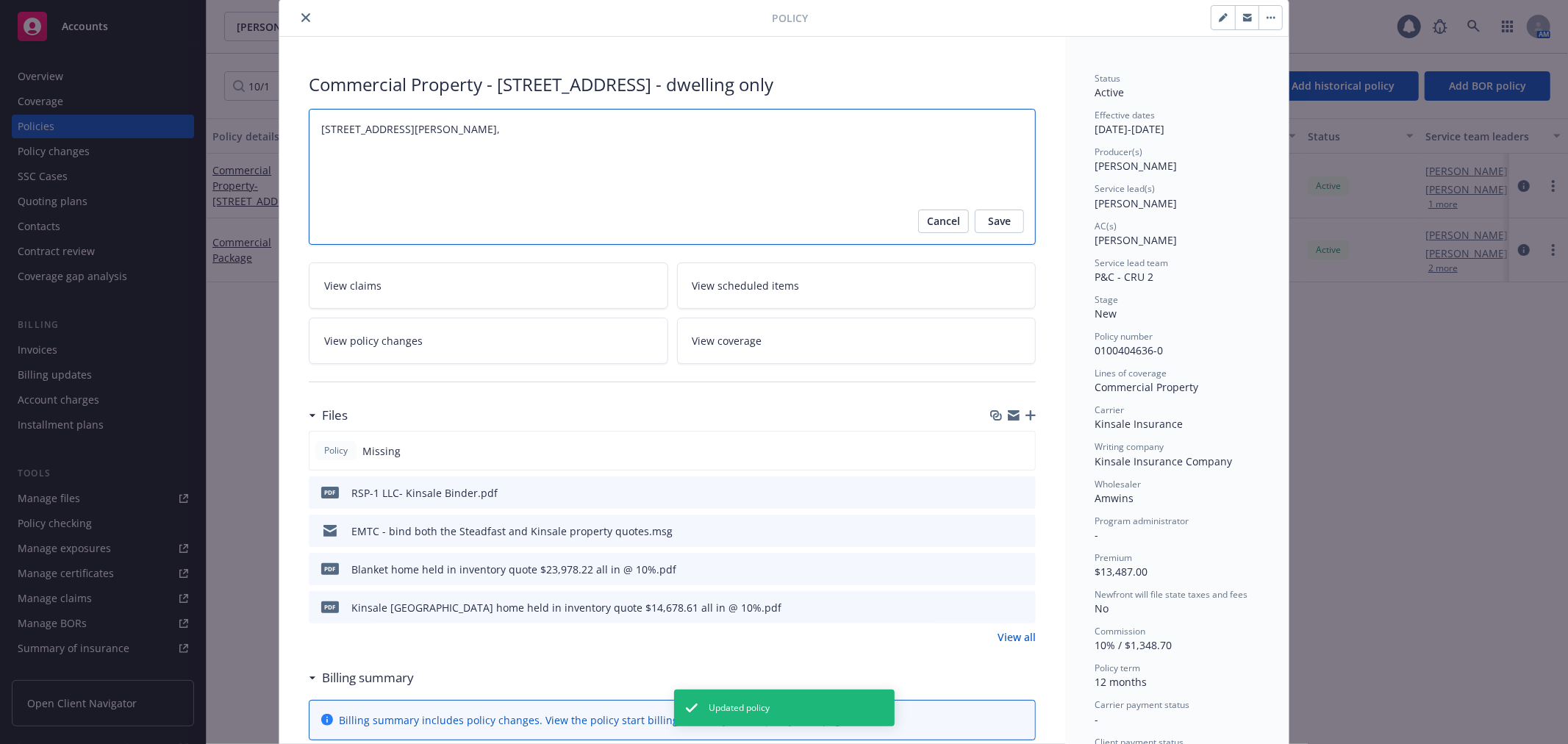
type textarea "x"
type textarea "[STREET_ADDRESS][PERSON_NAME]"
type textarea "x"
type textarea "[STREET_ADDRESS][PERSON_NAME]"
type textarea "x"
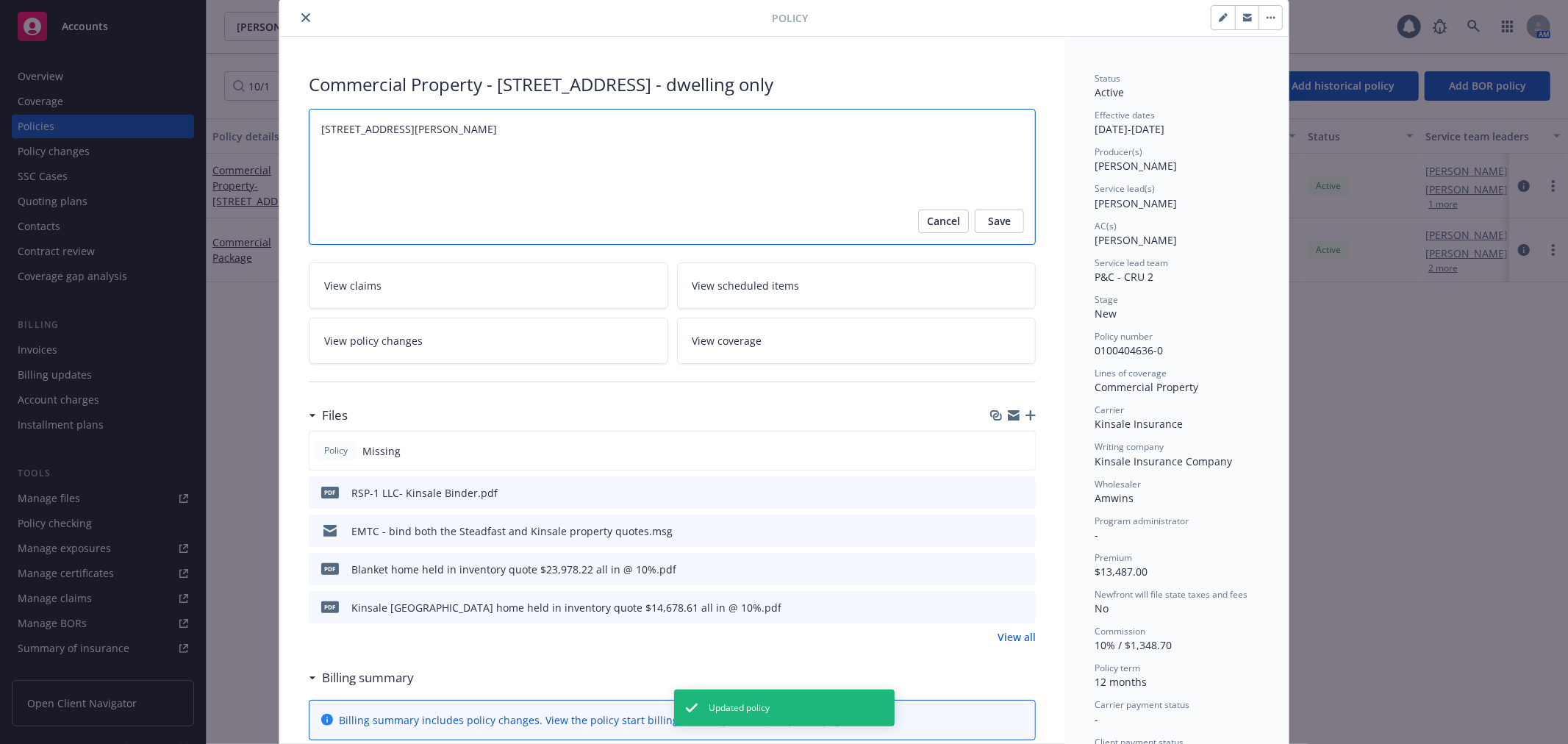
type textarea "[STREET_ADDRESS][PERSON_NAME][PERSON_NAME]"
type textarea "x"
type textarea "[STREET_ADDRESS][PERSON_NAME], home"
type textarea "x"
type textarea "[STREET_ADDRESS][PERSON_NAME], home"
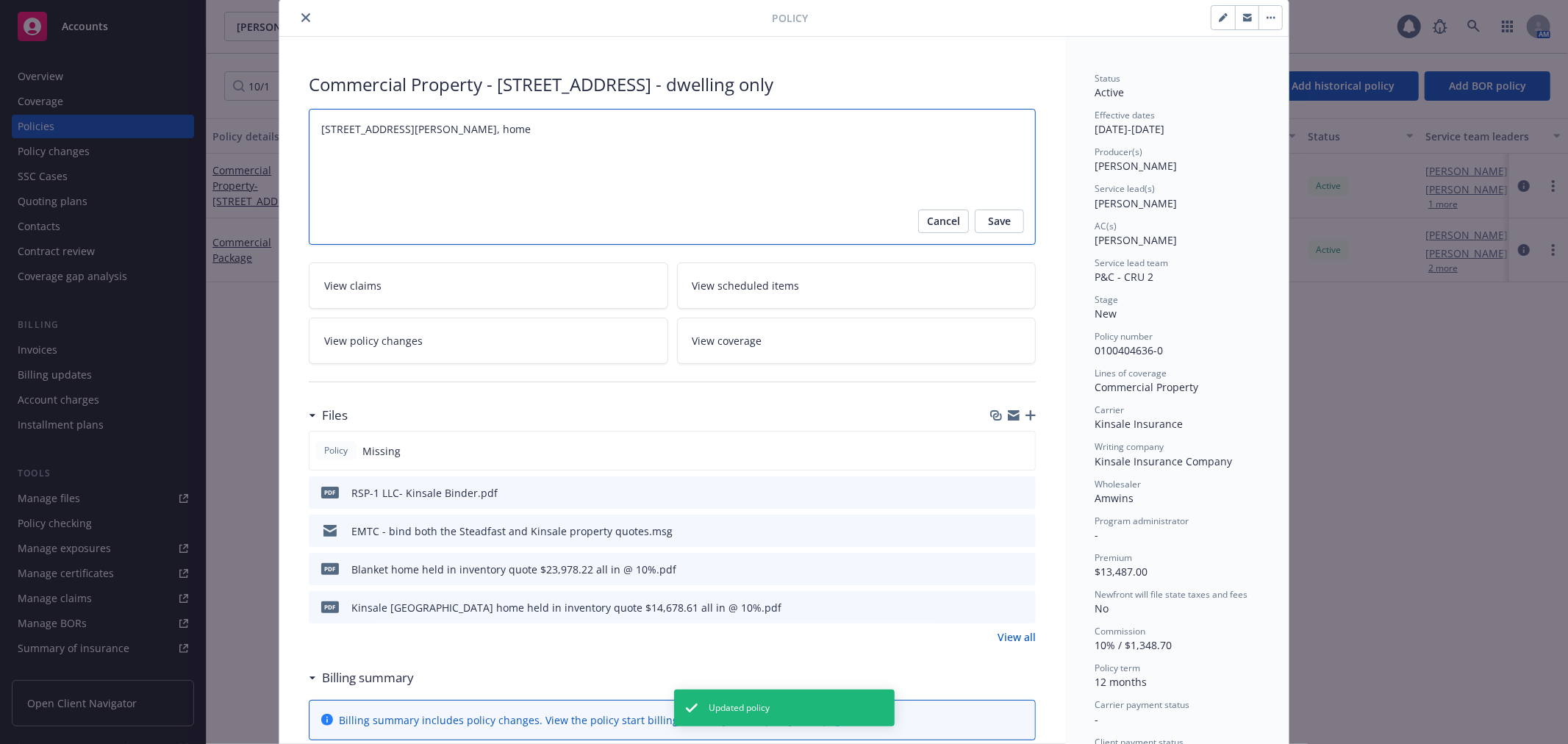
type textarea "x"
type textarea "[STREET_ADDRESS][PERSON_NAME], home h"
type textarea "x"
type textarea "[STREET_ADDRESS][PERSON_NAME], home he"
type textarea "x"
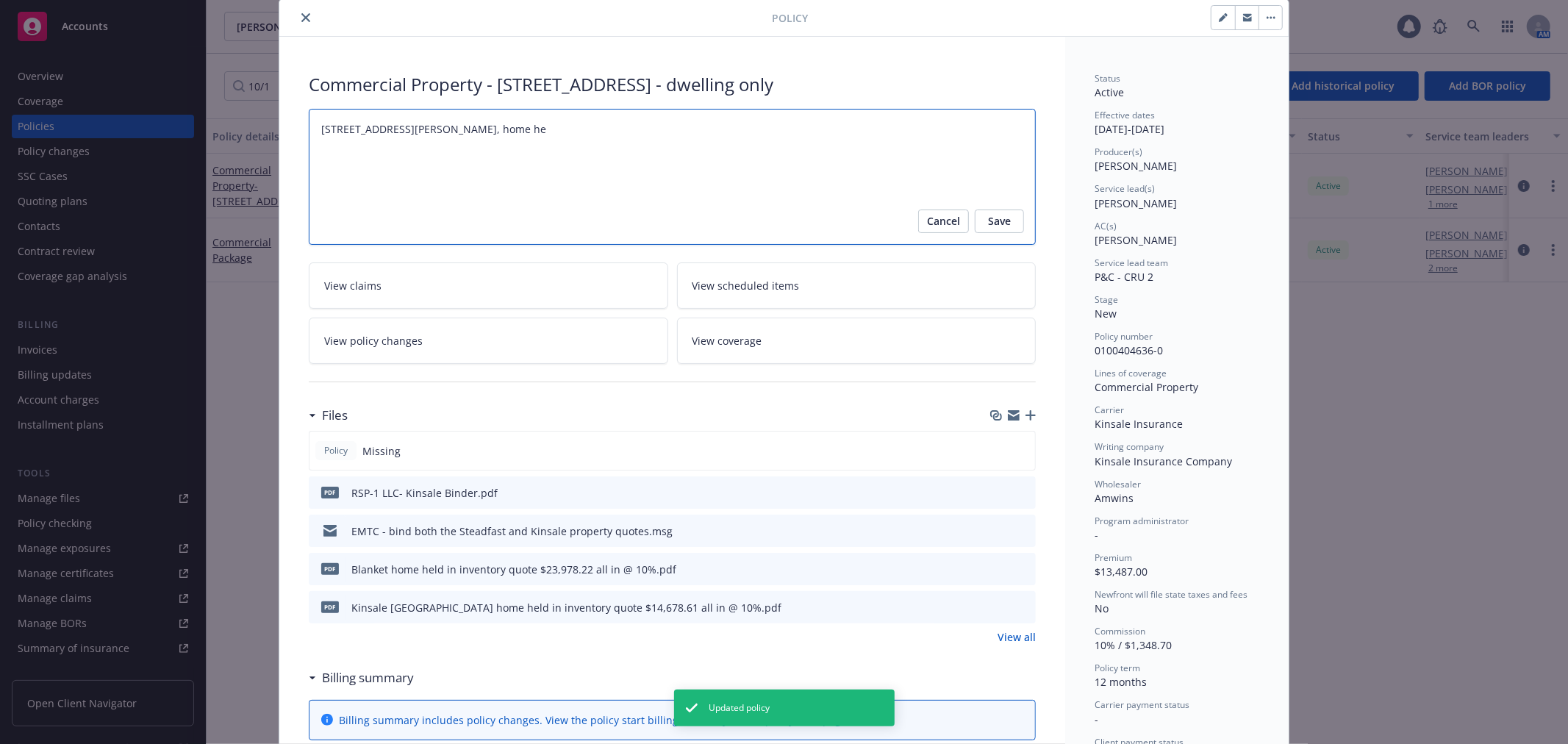
type textarea "[STREET_ADDRESS][PERSON_NAME], home hel"
type textarea "x"
type textarea "[STREET_ADDRESS][PERSON_NAME], home held"
type textarea "x"
type textarea "[STREET_ADDRESS][PERSON_NAME], home held"
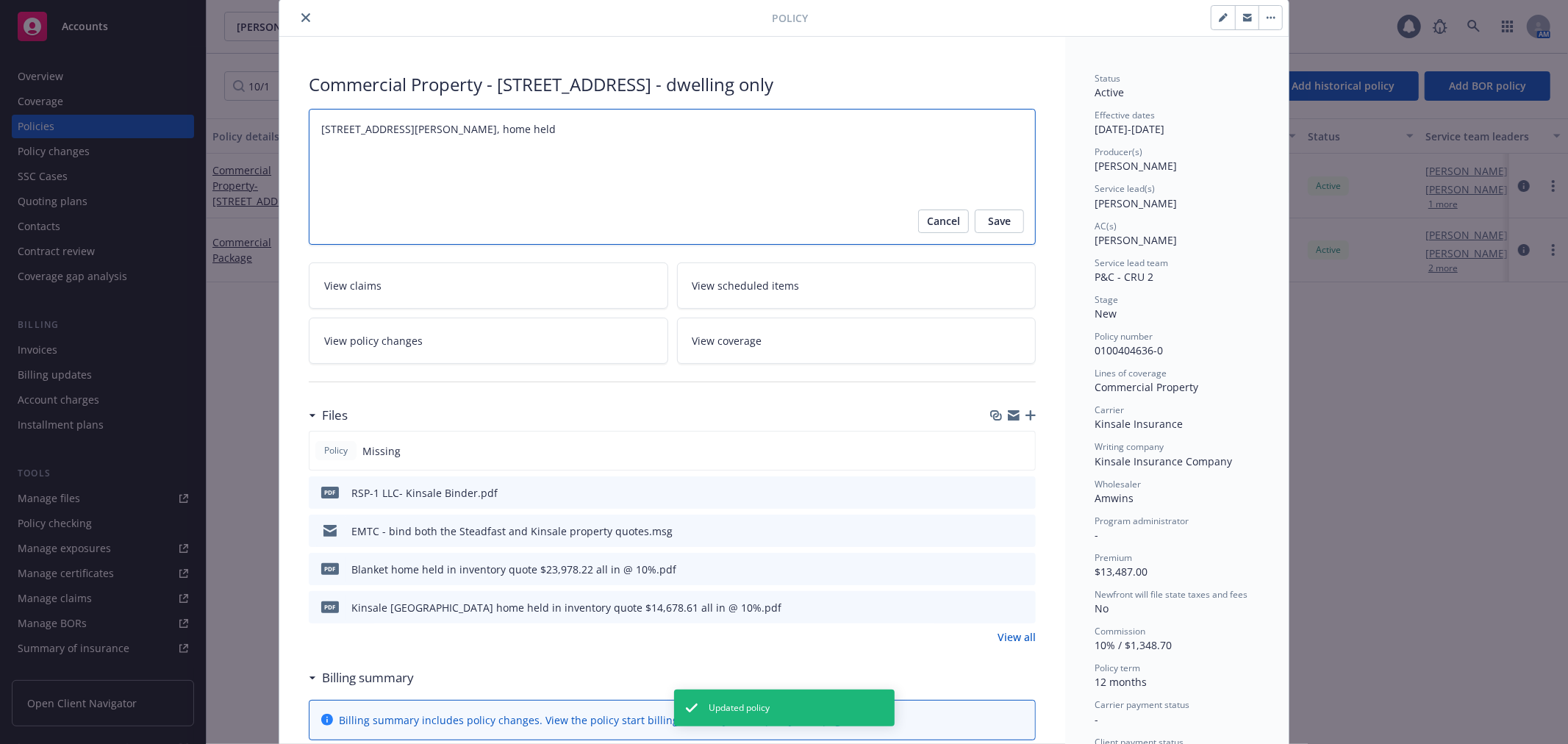
type textarea "x"
type textarea "[STREET_ADDRESS][PERSON_NAME], home held i"
type textarea "x"
type textarea "[STREET_ADDRESS][PERSON_NAME], home held in"
type textarea "x"
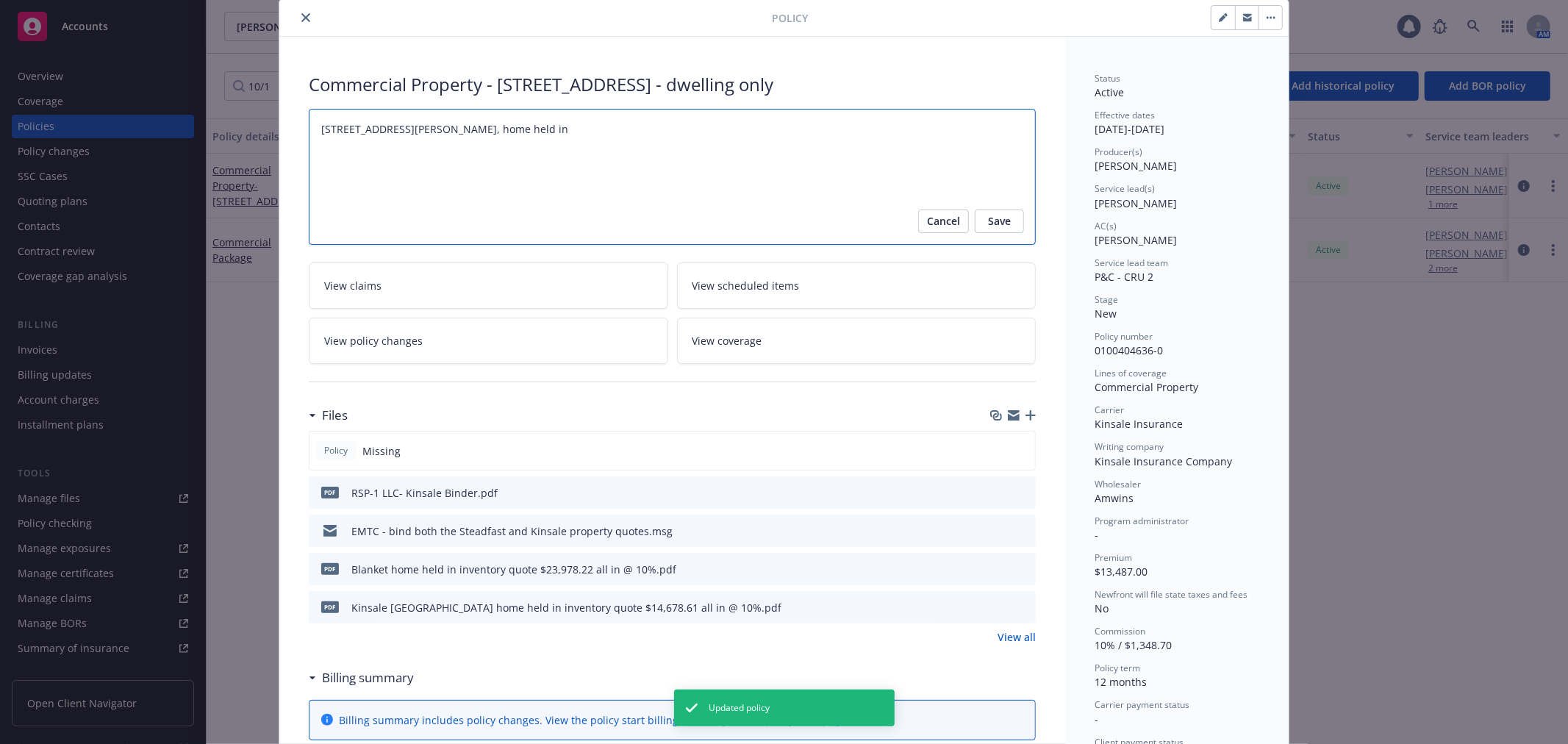
type textarea "[STREET_ADDRESS][PERSON_NAME], home held in"
type textarea "x"
type textarea "[STREET_ADDRESS][PERSON_NAME], home held in i"
type textarea "x"
type textarea "[STREET_ADDRESS][PERSON_NAME], home held in in"
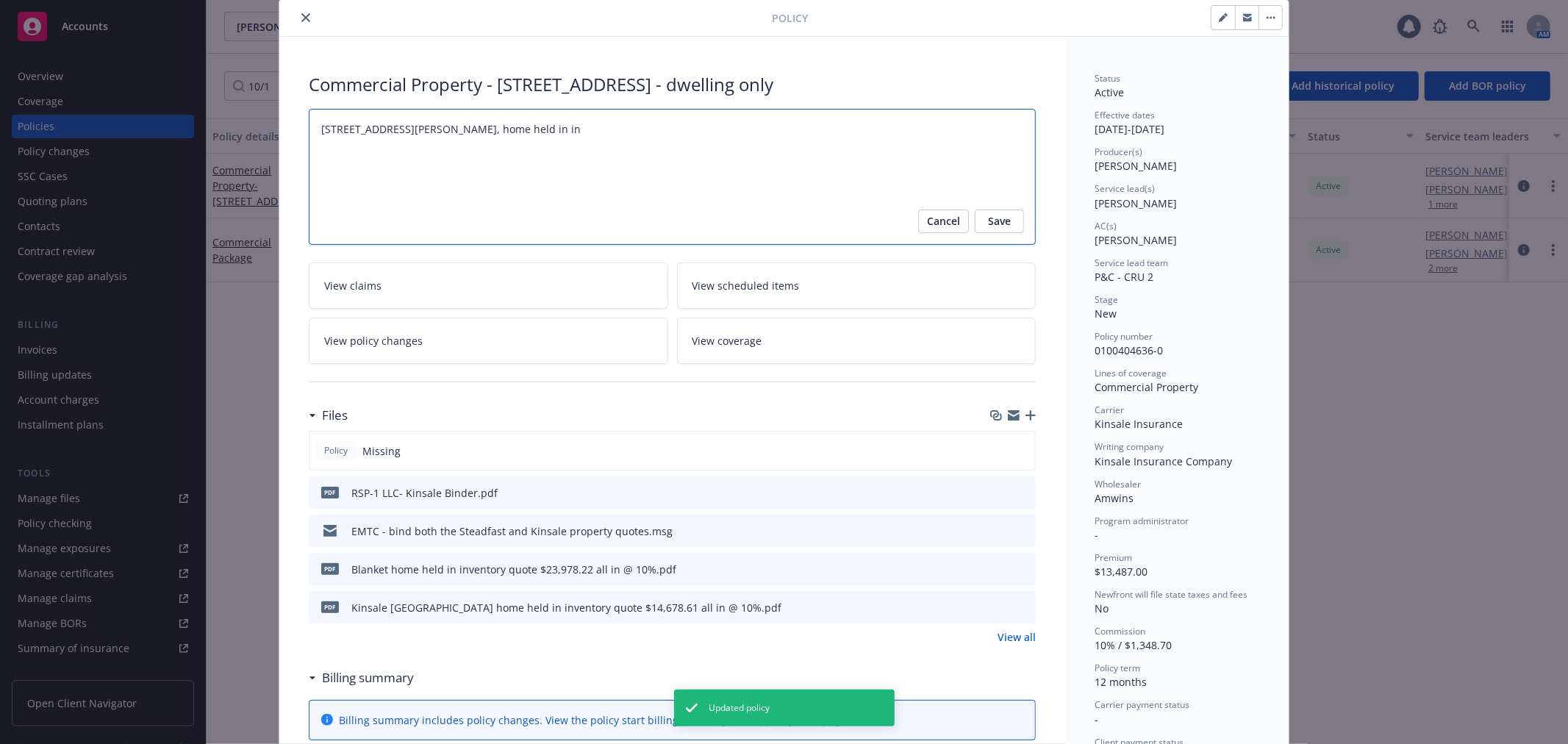
type textarea "x"
type textarea "[STREET_ADDRESS][PERSON_NAME], home held in inv"
type textarea "x"
type textarea "[STREET_ADDRESS][PERSON_NAME], home held in [GEOGRAPHIC_DATA]"
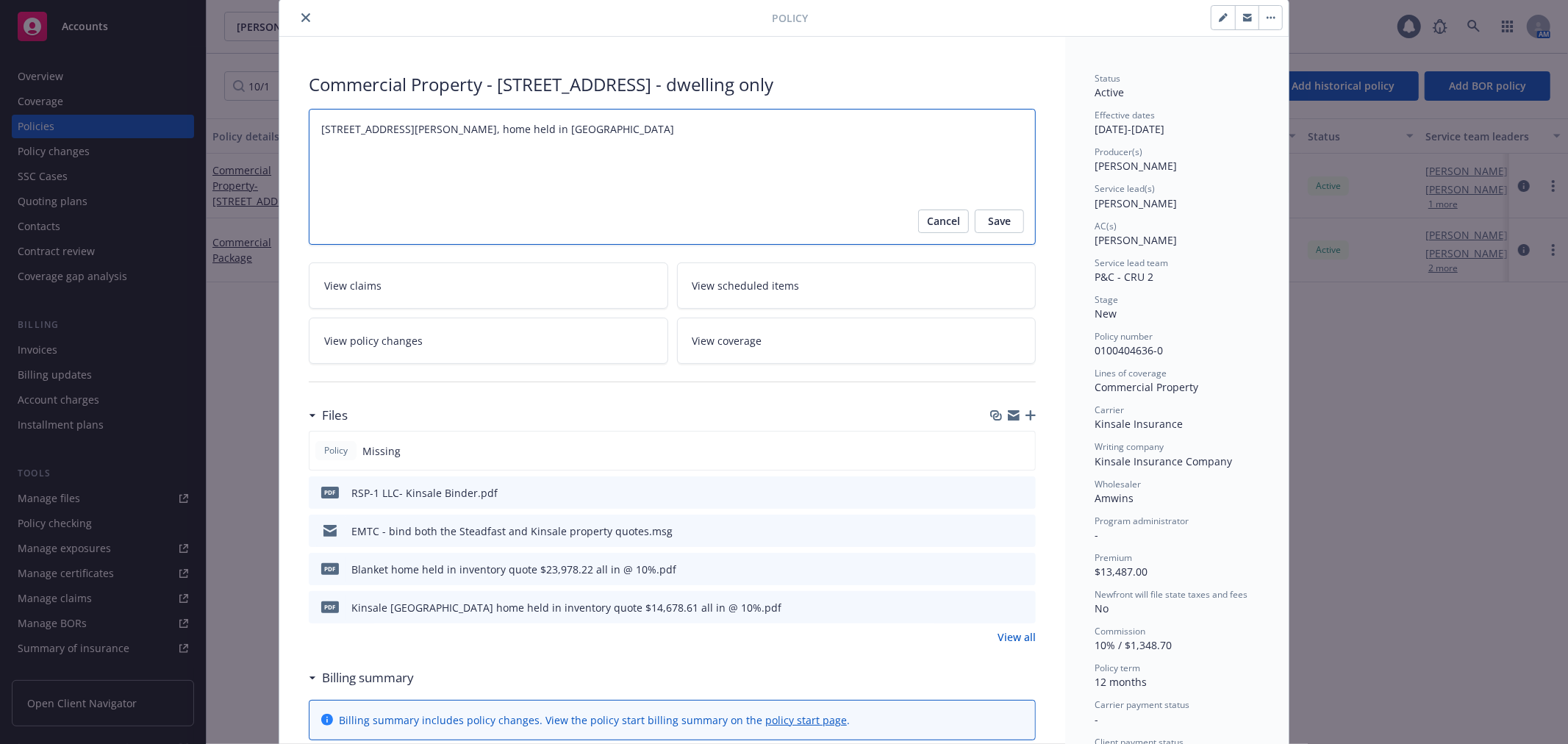
type textarea "x"
type textarea "[STREET_ADDRESS][PERSON_NAME], home held in [GEOGRAPHIC_DATA]"
type textarea "x"
type textarea "[STREET_ADDRESS][PERSON_NAME], home held in [GEOGRAPHIC_DATA]"
type textarea "x"
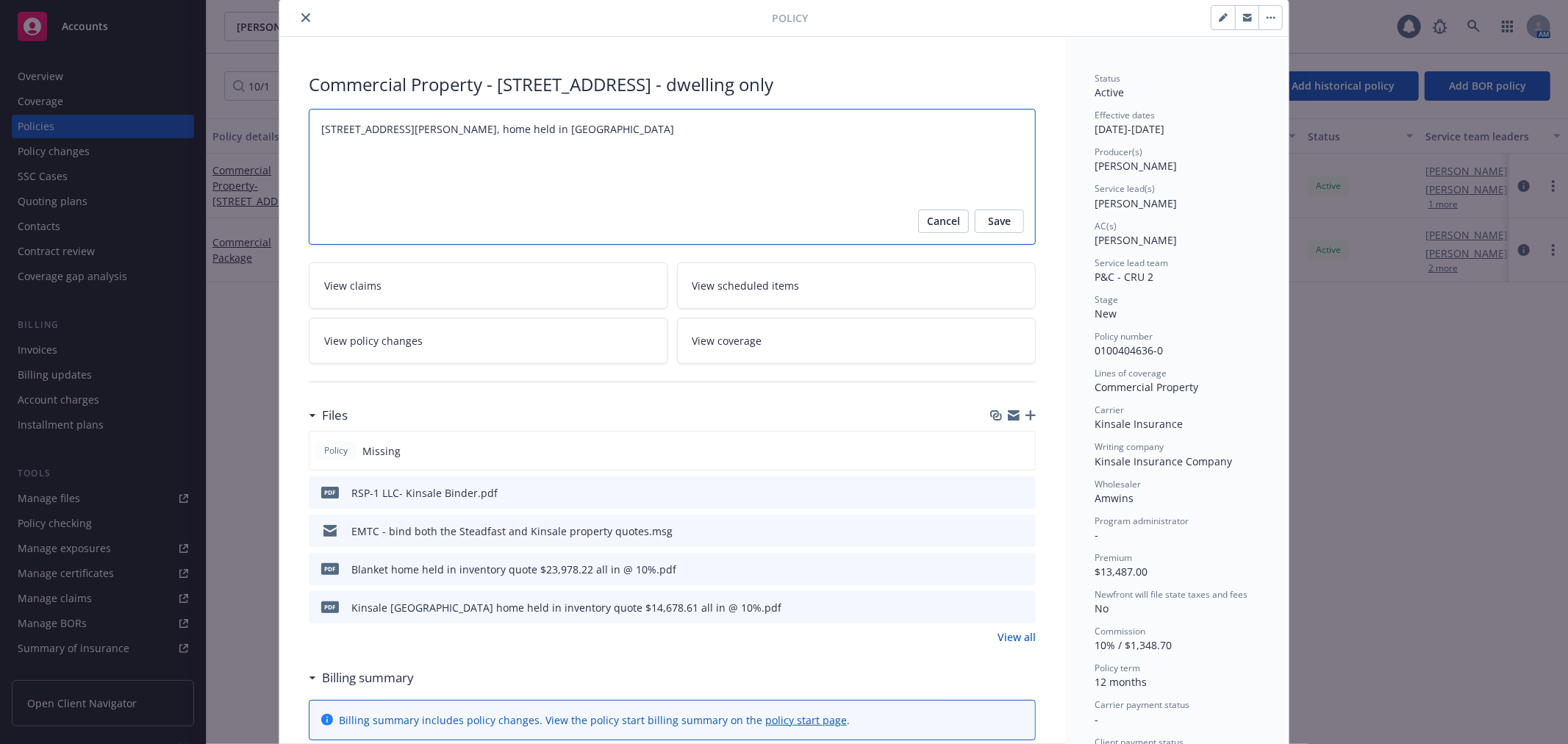
type textarea "[STREET_ADDRESS][PERSON_NAME], home held in invento"
type textarea "x"
type textarea "[STREET_ADDRESS][PERSON_NAME], home held in inventor"
type textarea "x"
type textarea "[STREET_ADDRESS][PERSON_NAME]"
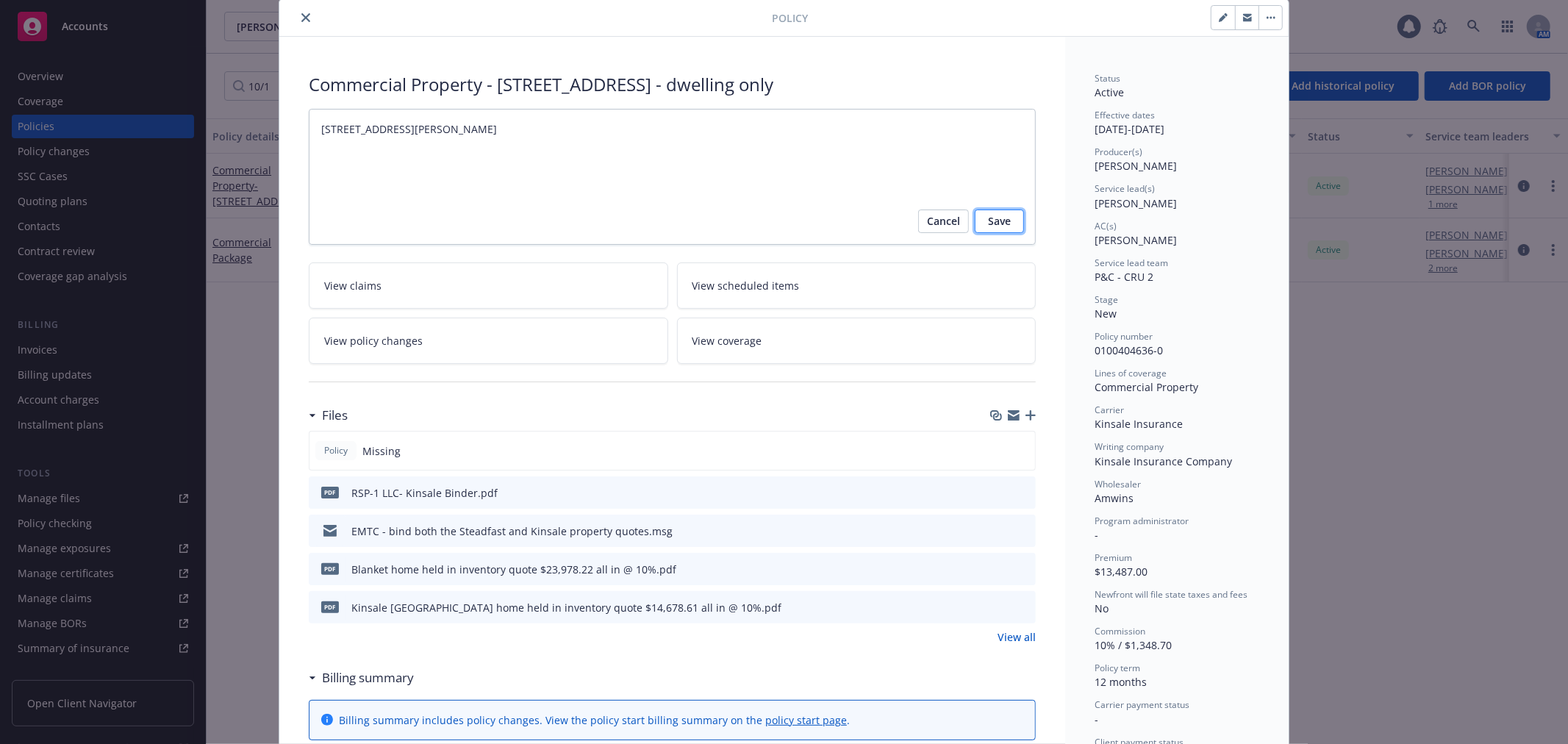
click at [995, 221] on span "Save" at bounding box center [999, 221] width 23 height 24
type textarea "x"
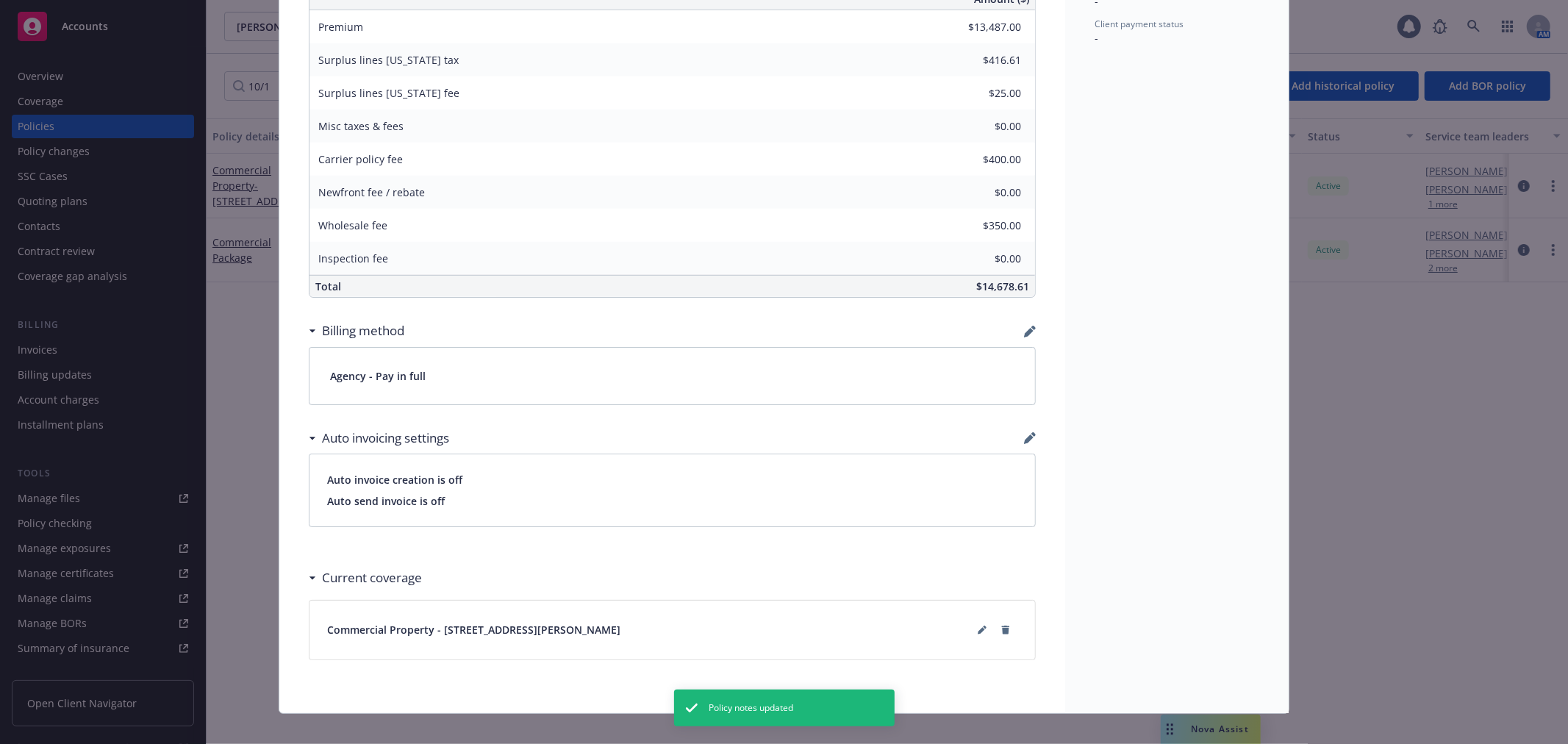
scroll to position [783, 0]
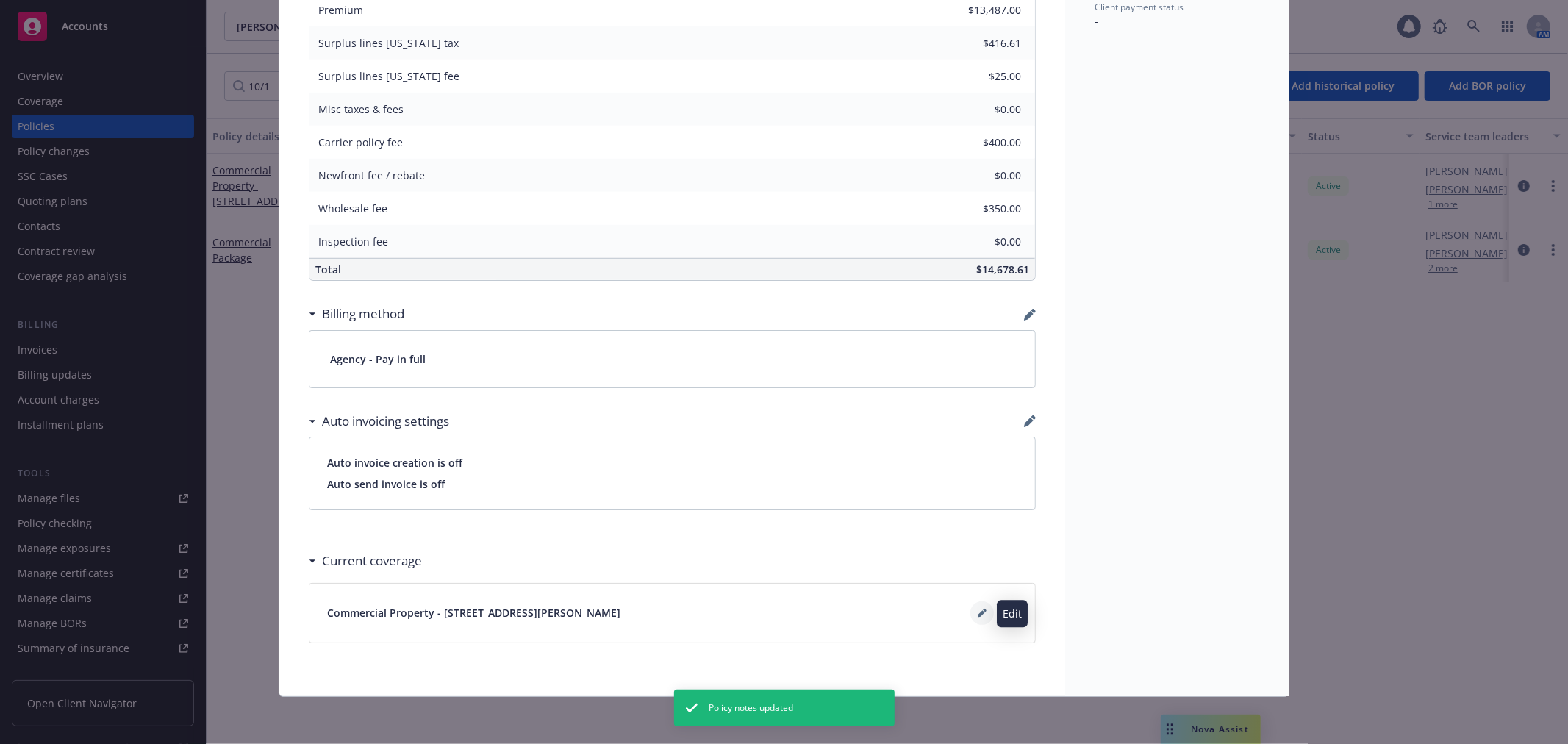
click at [978, 613] on icon at bounding box center [982, 612] width 9 height 9
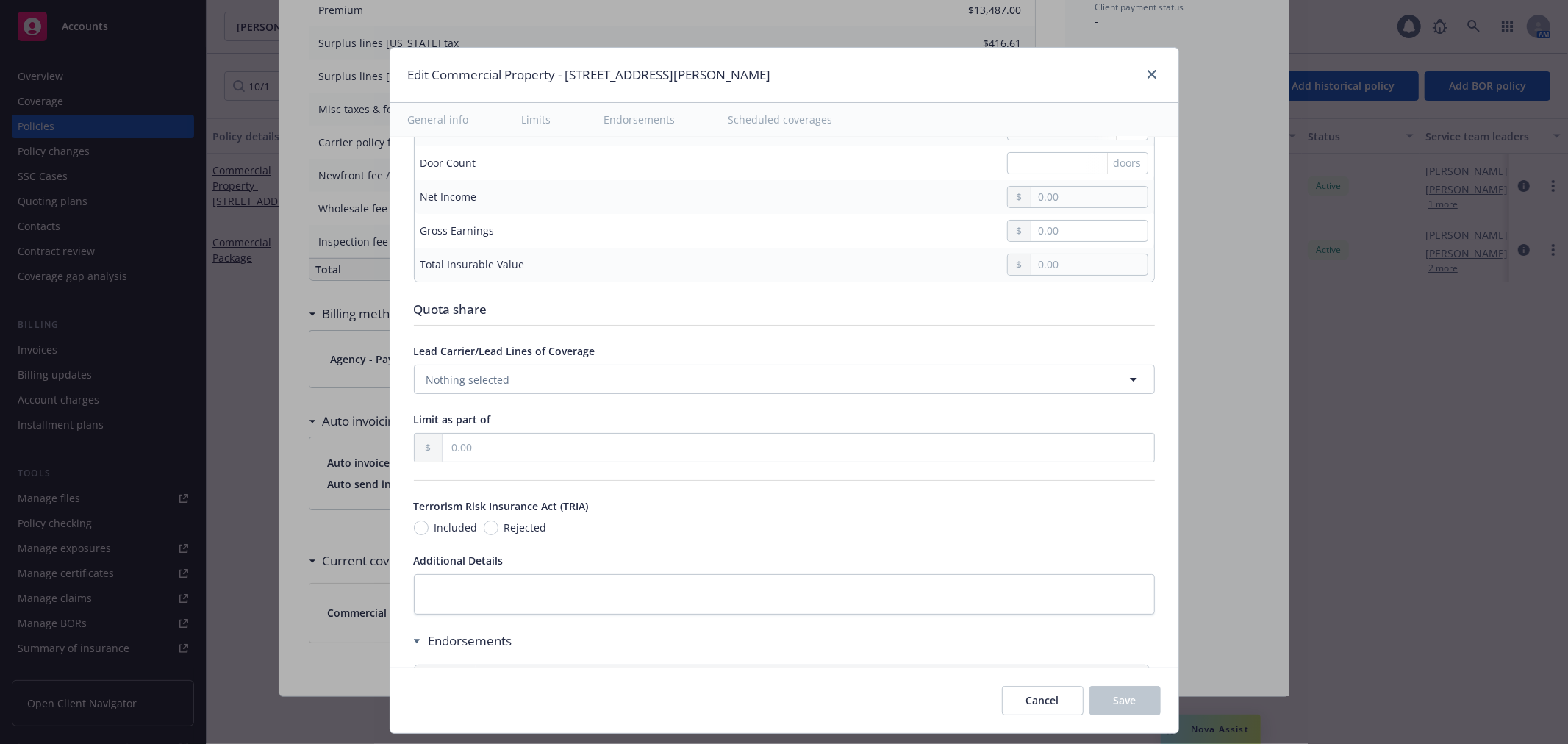
scroll to position [4490, 0]
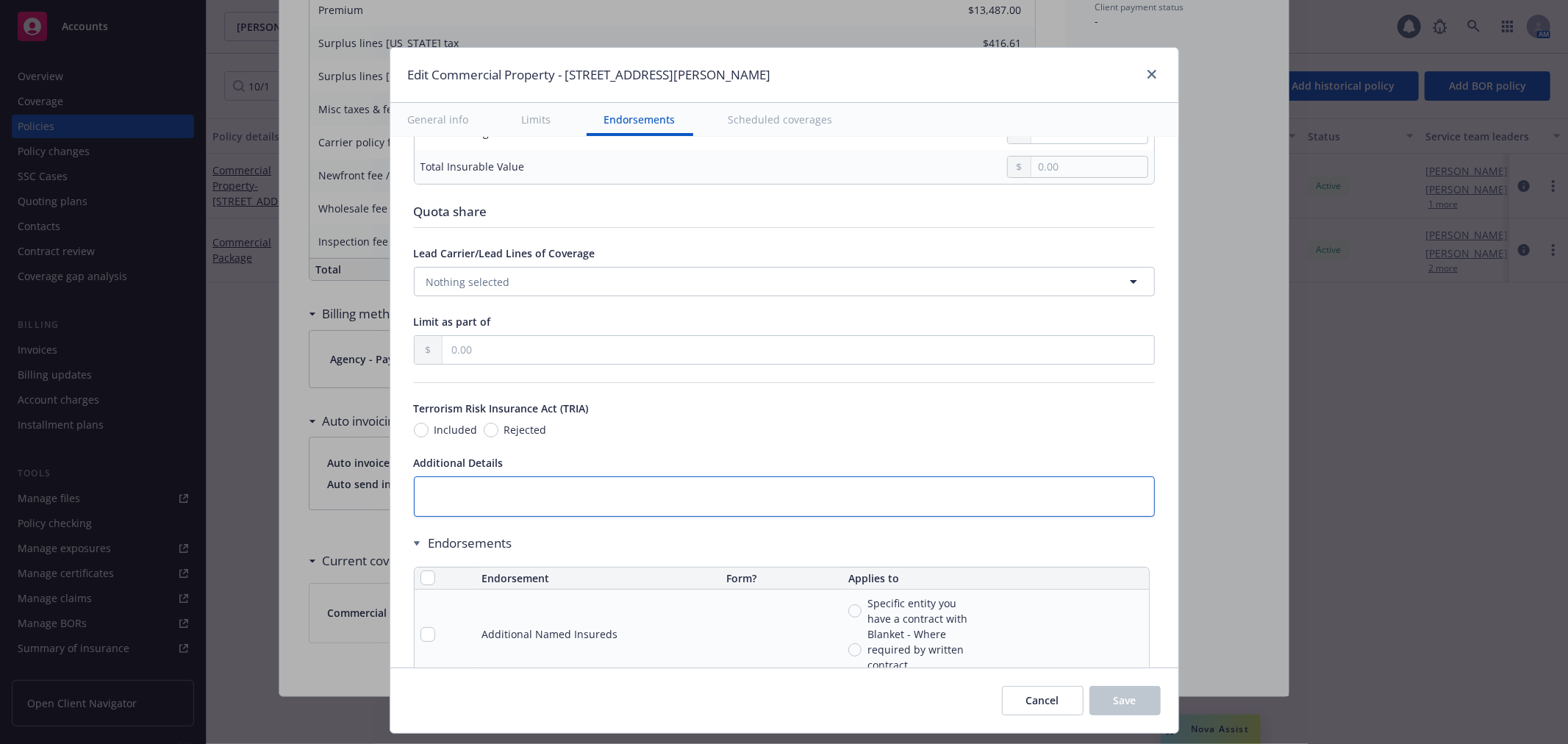
click at [532, 503] on textarea at bounding box center [784, 497] width 741 height 40
paste textarea "Deductibles $6,250 AOP Per Policy Per Occurrence $62,500 Wildfire Per Policy Pe…"
type textarea "Deductibles $6,250 AOP Per Policy Per Occurrence $62,500 Wildfire Per Policy Pe…"
type textarea "x"
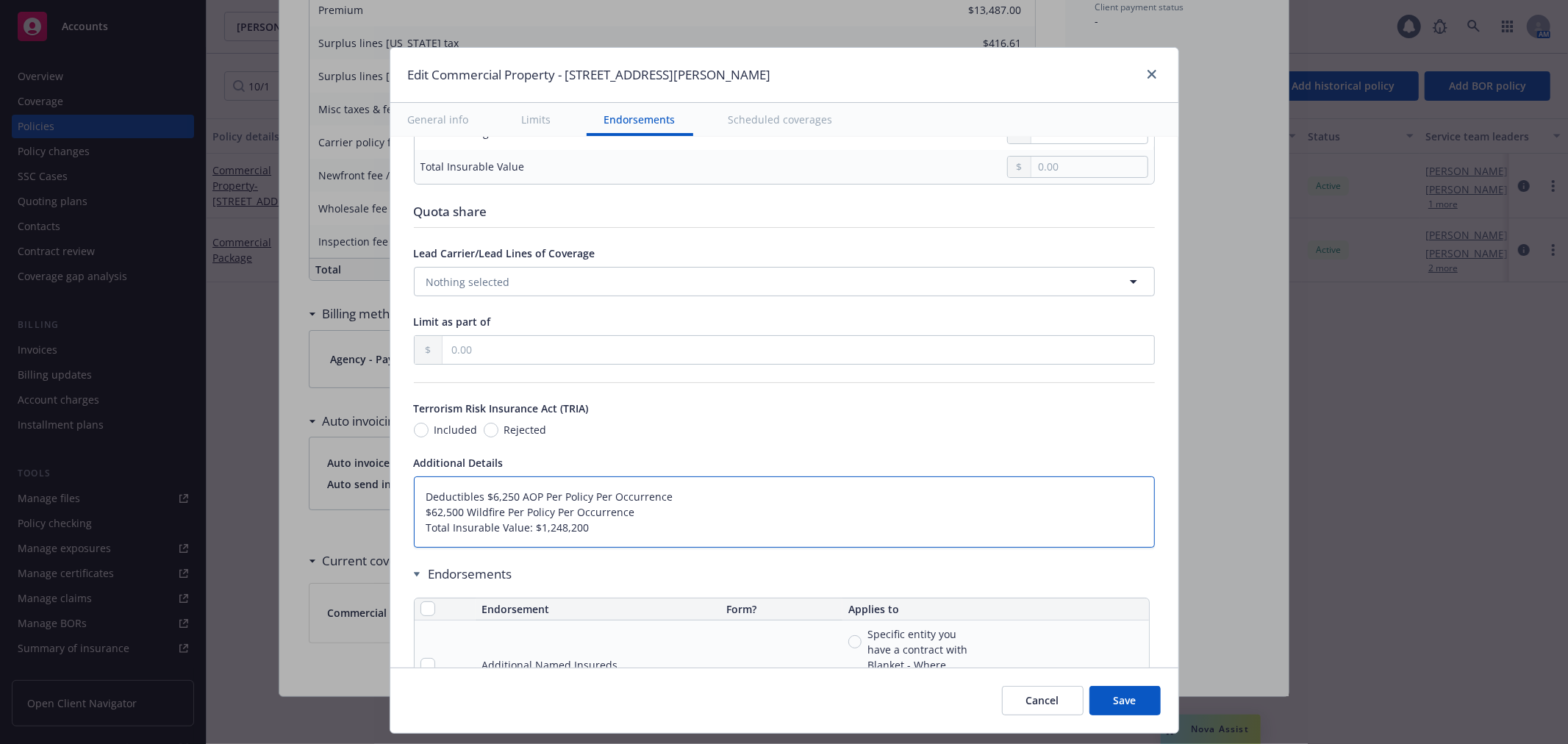
drag, startPoint x: 527, startPoint y: 534, endPoint x: 573, endPoint y: 534, distance: 46.0
click at [573, 534] on textarea "Deductibles $6,250 AOP Per Policy Per Occurrence $62,500 Wildfire Per Policy Pe…" at bounding box center [784, 512] width 741 height 71
type textarea "Deductibles $6,250 AOP Per Policy Per Occurrence $62,500 Wildfire Per Policy Pe…"
click at [1099, 173] on input "text" at bounding box center [1088, 166] width 115 height 20
paste input "1,248,200.00"
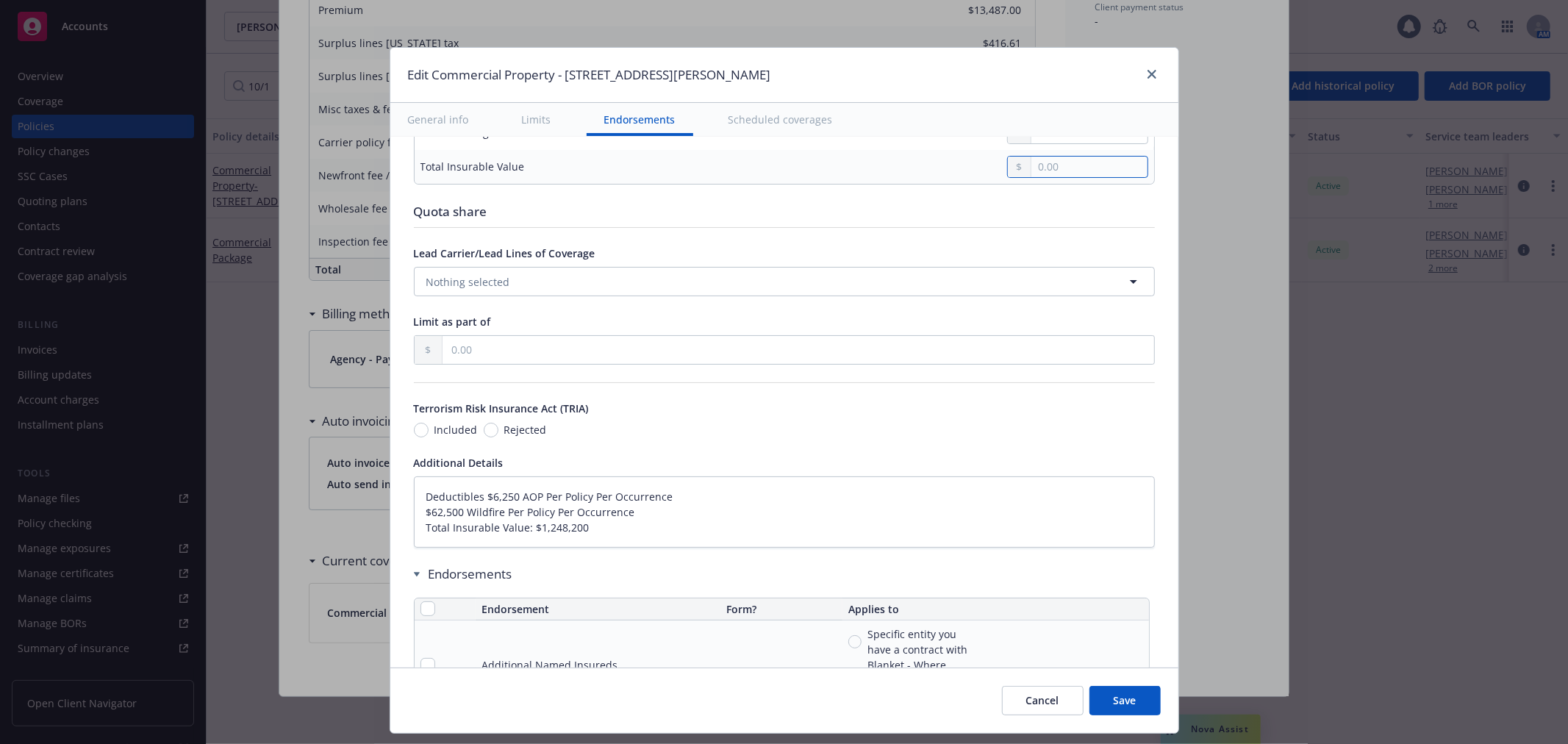
type textarea "x"
type input "1,248,200.00"
click at [483, 437] on input "Rejected" at bounding box center [490, 430] width 15 height 15
radio input "true"
click at [483, 430] on input "Rejected" at bounding box center [490, 430] width 15 height 15
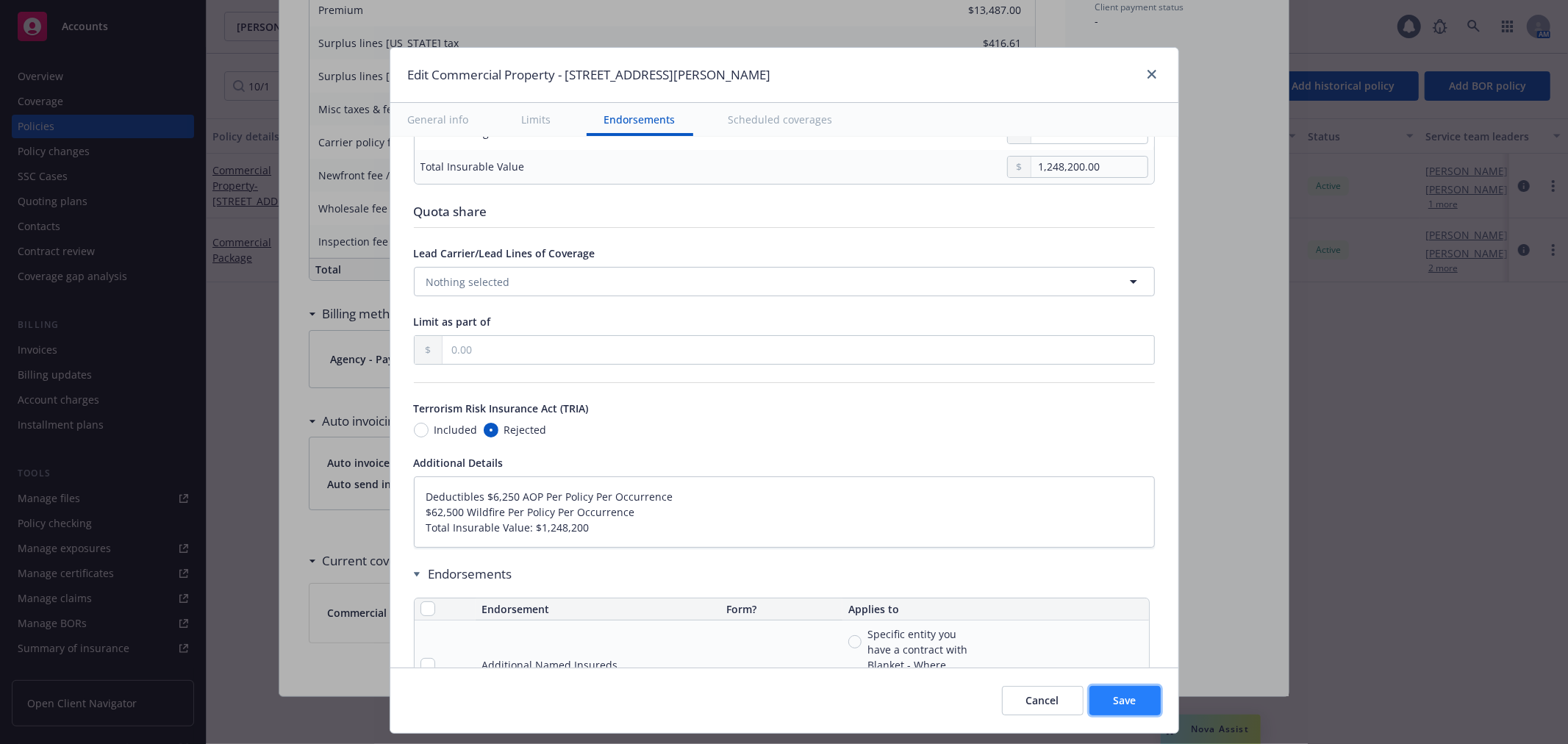
click at [1122, 696] on span "Save" at bounding box center [1125, 700] width 23 height 14
type textarea "x"
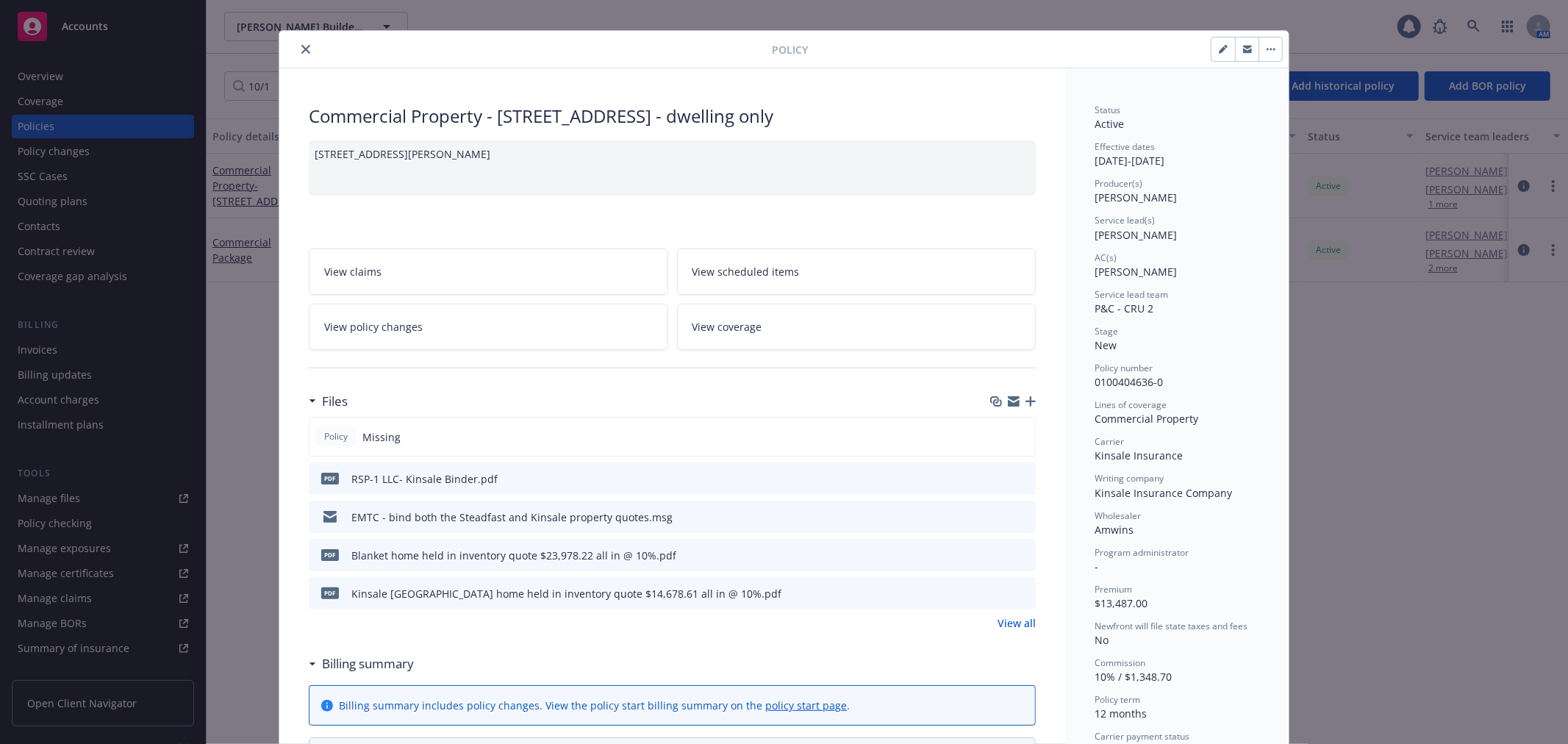
scroll to position [0, 0]
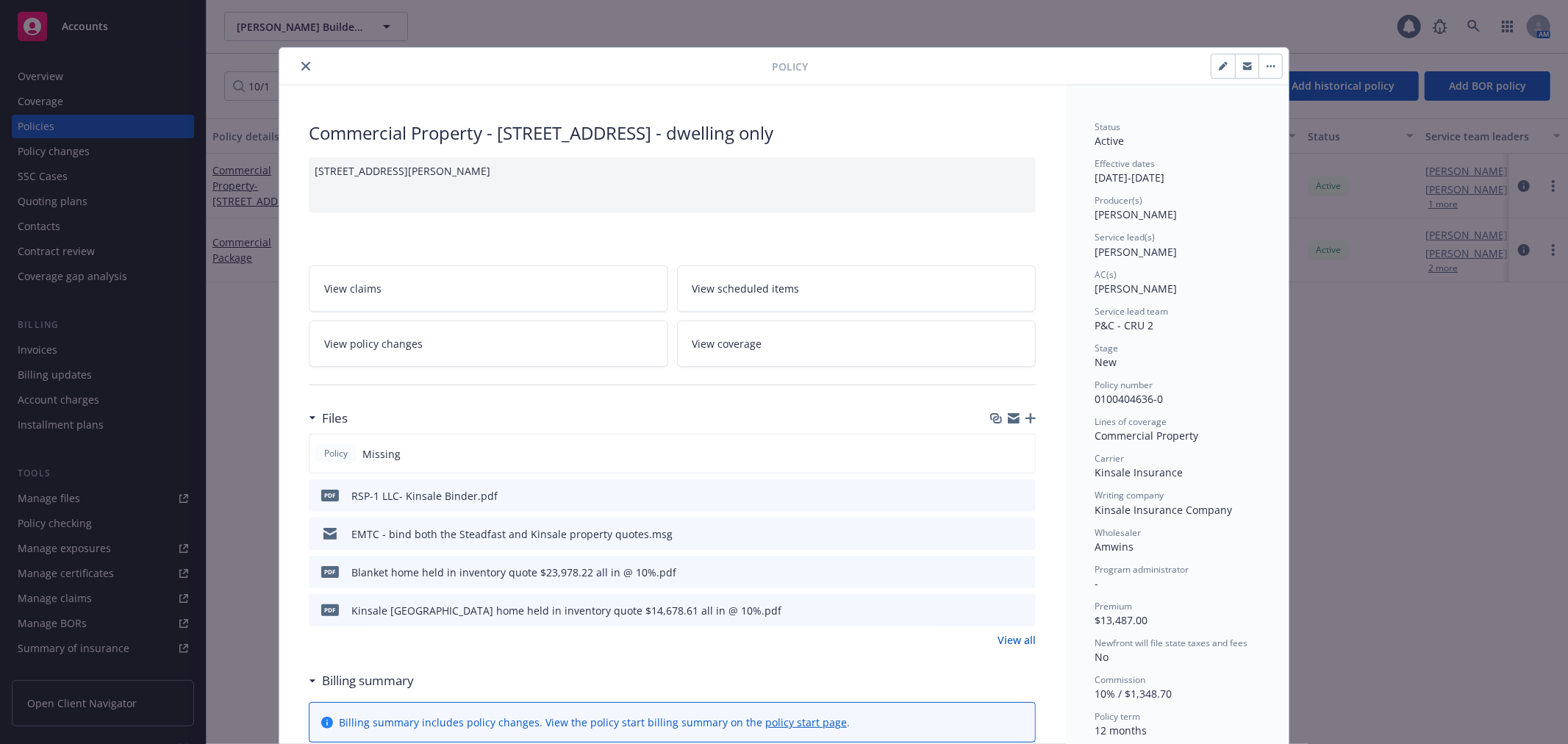
click at [1270, 74] on button "button" at bounding box center [1270, 66] width 24 height 24
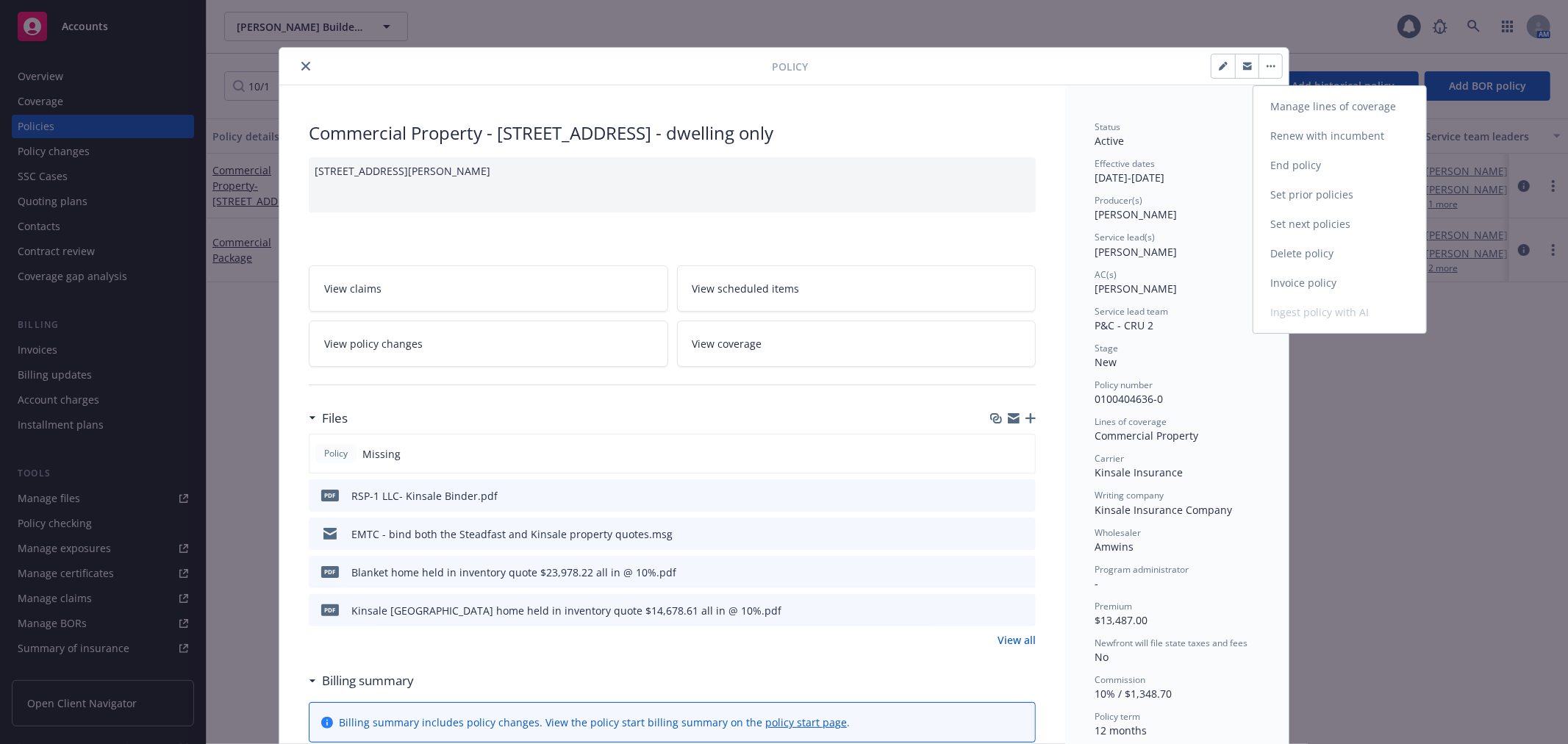
click at [1305, 193] on link "Set prior policies" at bounding box center [1339, 195] width 173 height 30
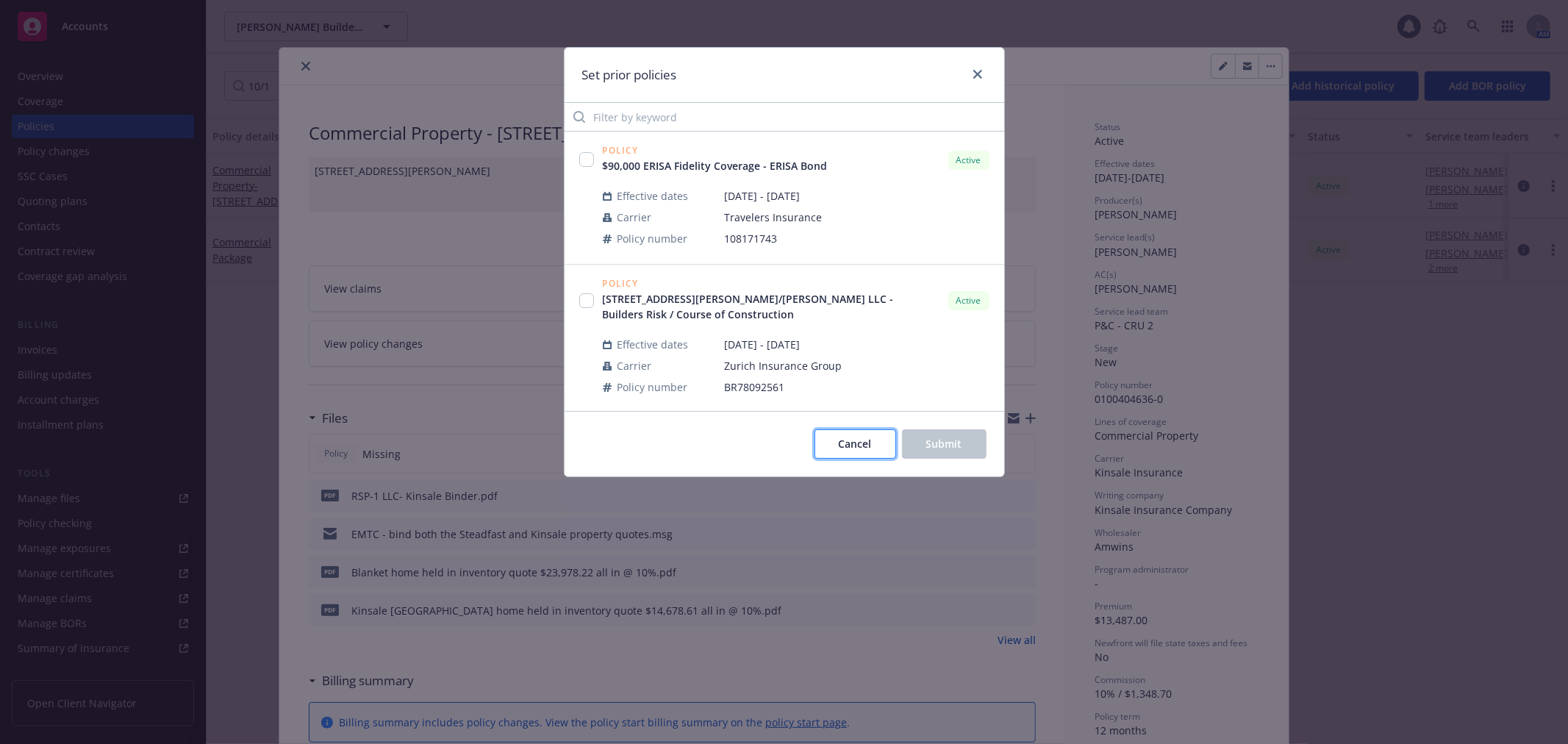
click at [858, 437] on span "Cancel" at bounding box center [856, 444] width 33 height 14
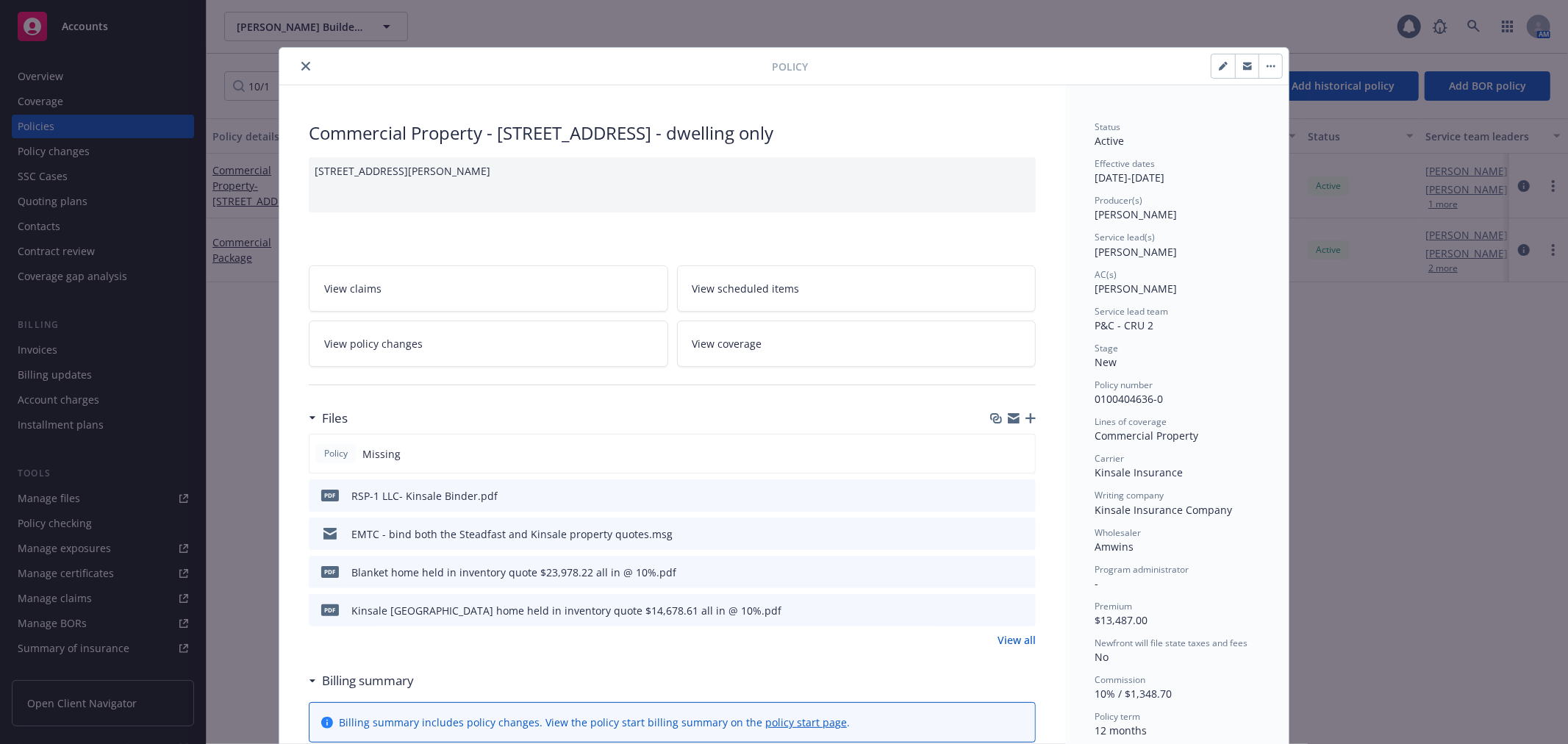
click at [301, 63] on icon "close" at bounding box center [305, 66] width 9 height 9
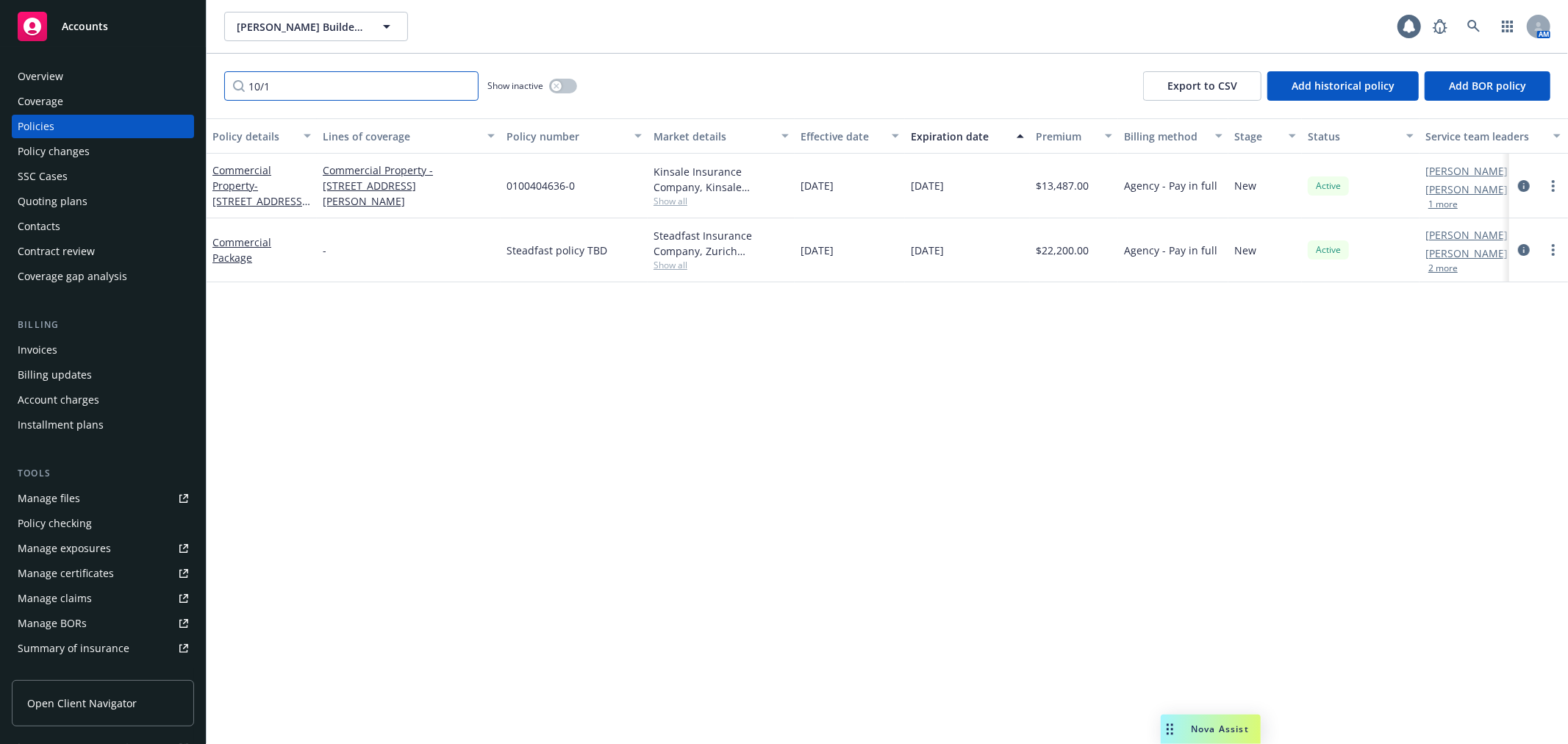
drag, startPoint x: 295, startPoint y: 91, endPoint x: 221, endPoint y: 91, distance: 74.0
click at [221, 91] on div "10/1 Show inactive Export to CSV Add historical policy Add BOR policy" at bounding box center [886, 86] width 1361 height 65
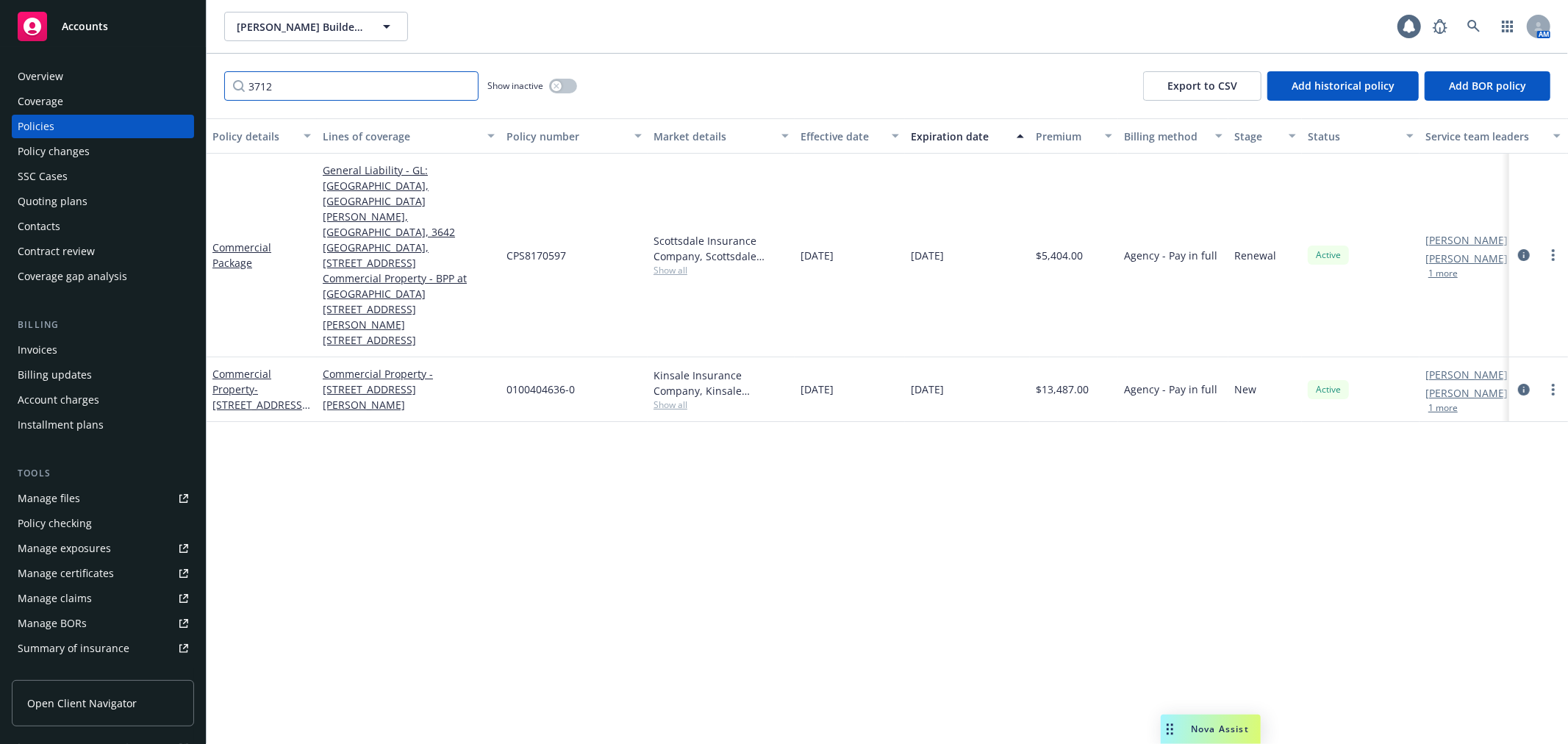
type input "3712"
drag, startPoint x: 432, startPoint y: 301, endPoint x: 438, endPoint y: 324, distance: 23.8
click at [438, 366] on link "Commercial Property - [STREET_ADDRESS][PERSON_NAME]" at bounding box center [409, 389] width 172 height 46
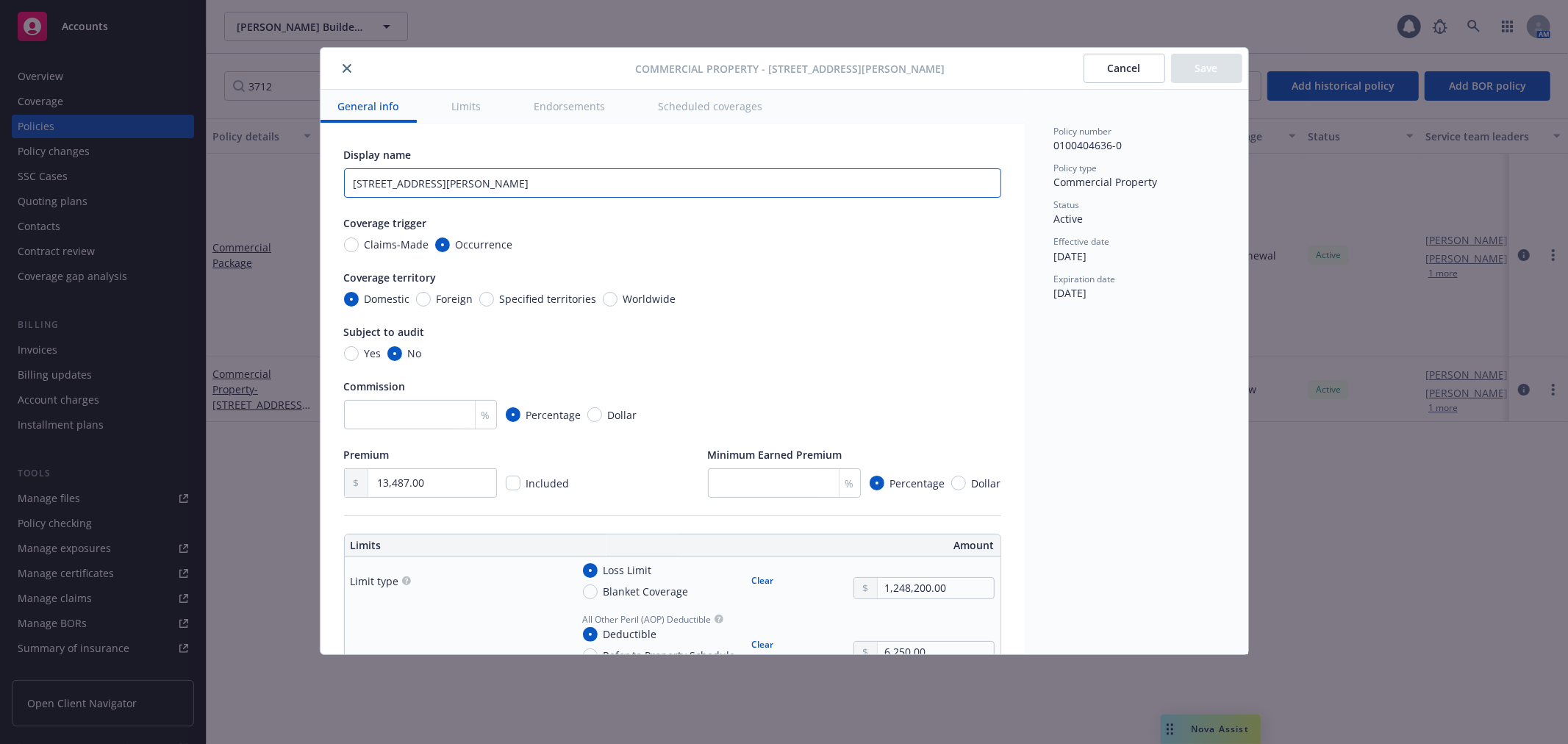
click at [505, 178] on input "[STREET_ADDRESS][PERSON_NAME]" at bounding box center [672, 183] width 657 height 30
click at [1132, 56] on button "Cancel" at bounding box center [1124, 68] width 82 height 30
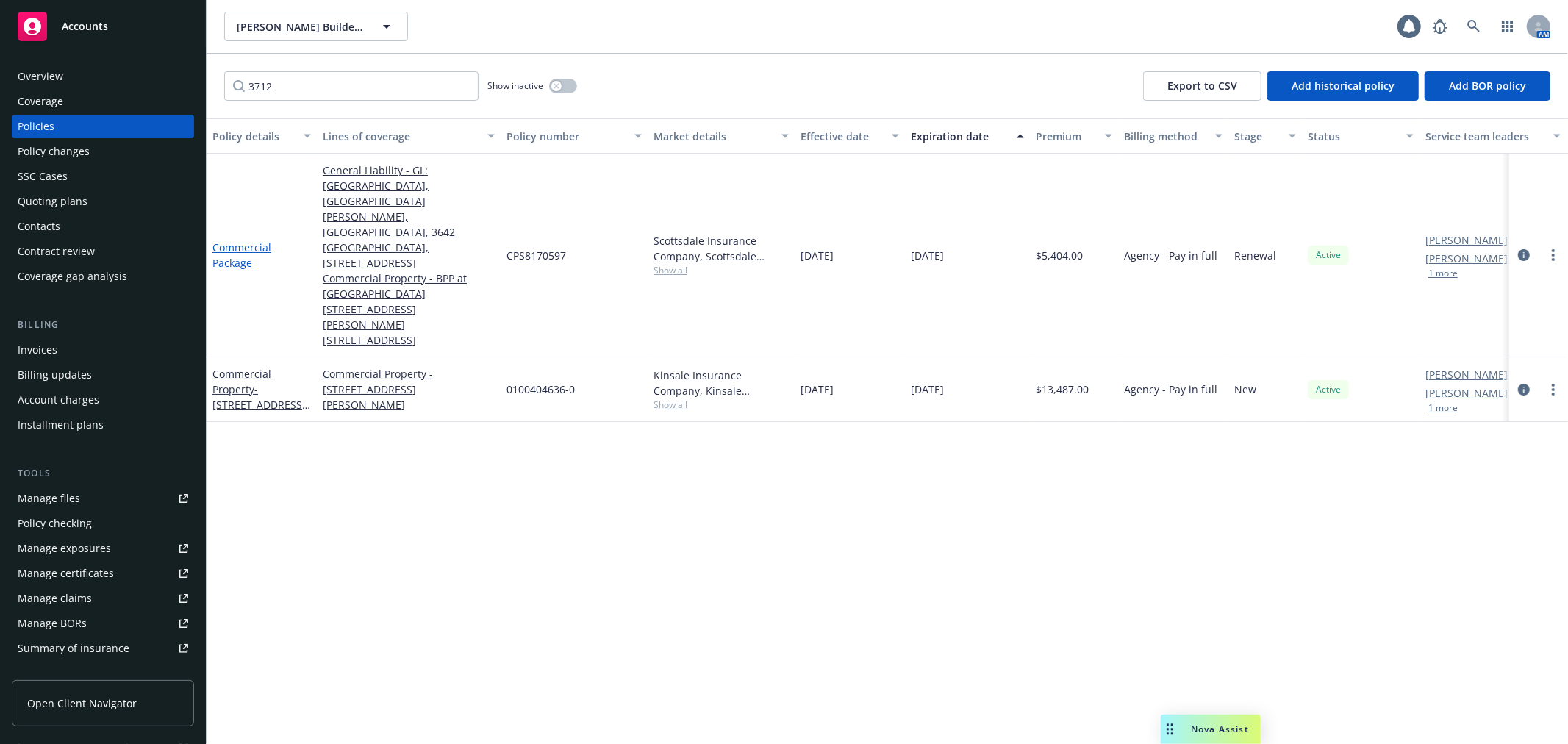
click at [224, 240] on link "Commercial Package" at bounding box center [241, 255] width 59 height 30
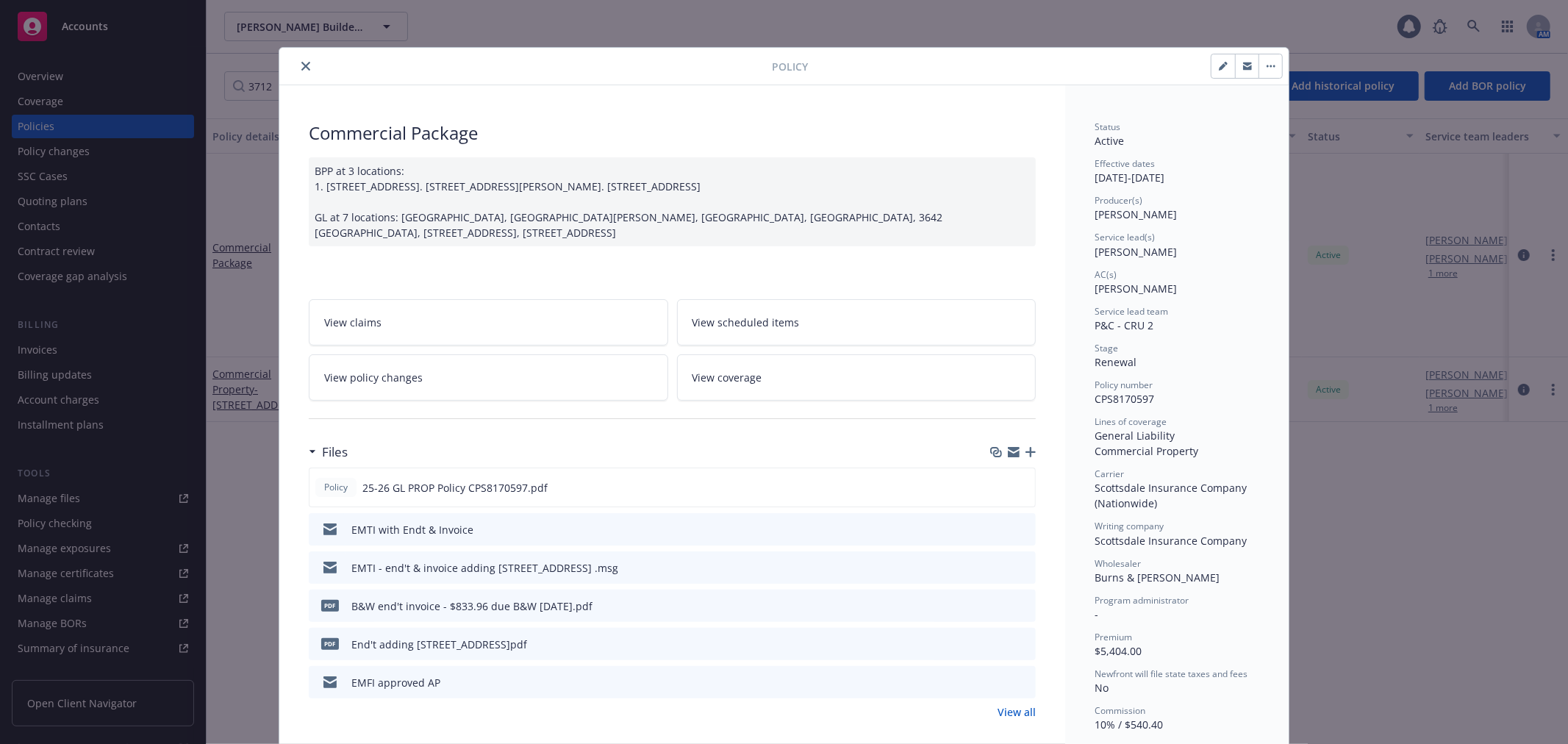
click at [1119, 396] on span "CPS8170597" at bounding box center [1124, 398] width 60 height 14
copy span "CPS8170597"
click at [301, 69] on icon "close" at bounding box center [305, 66] width 9 height 9
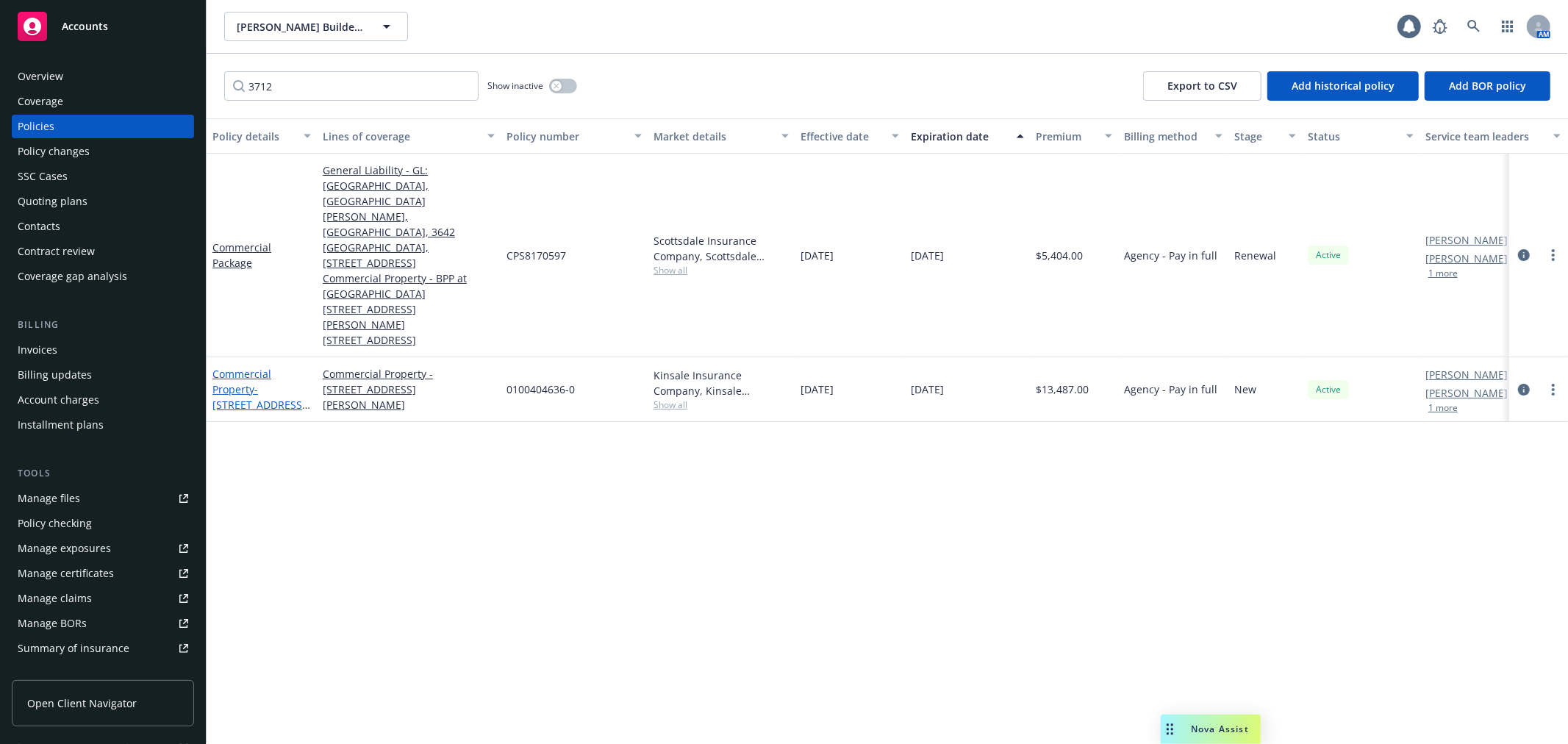
click at [232, 383] on span "- [STREET_ADDRESS] - dwelling only" at bounding box center [261, 404] width 97 height 45
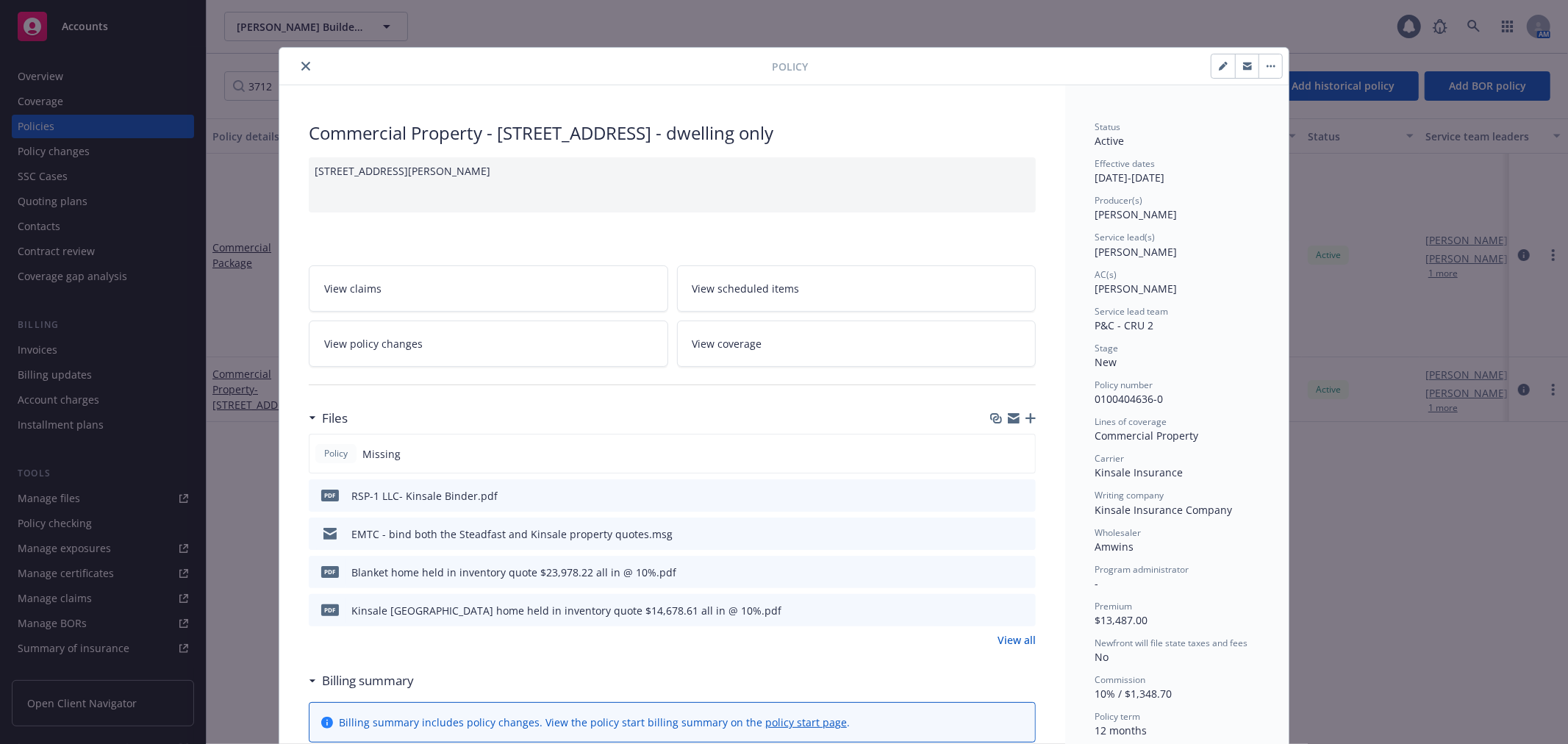
scroll to position [44, 0]
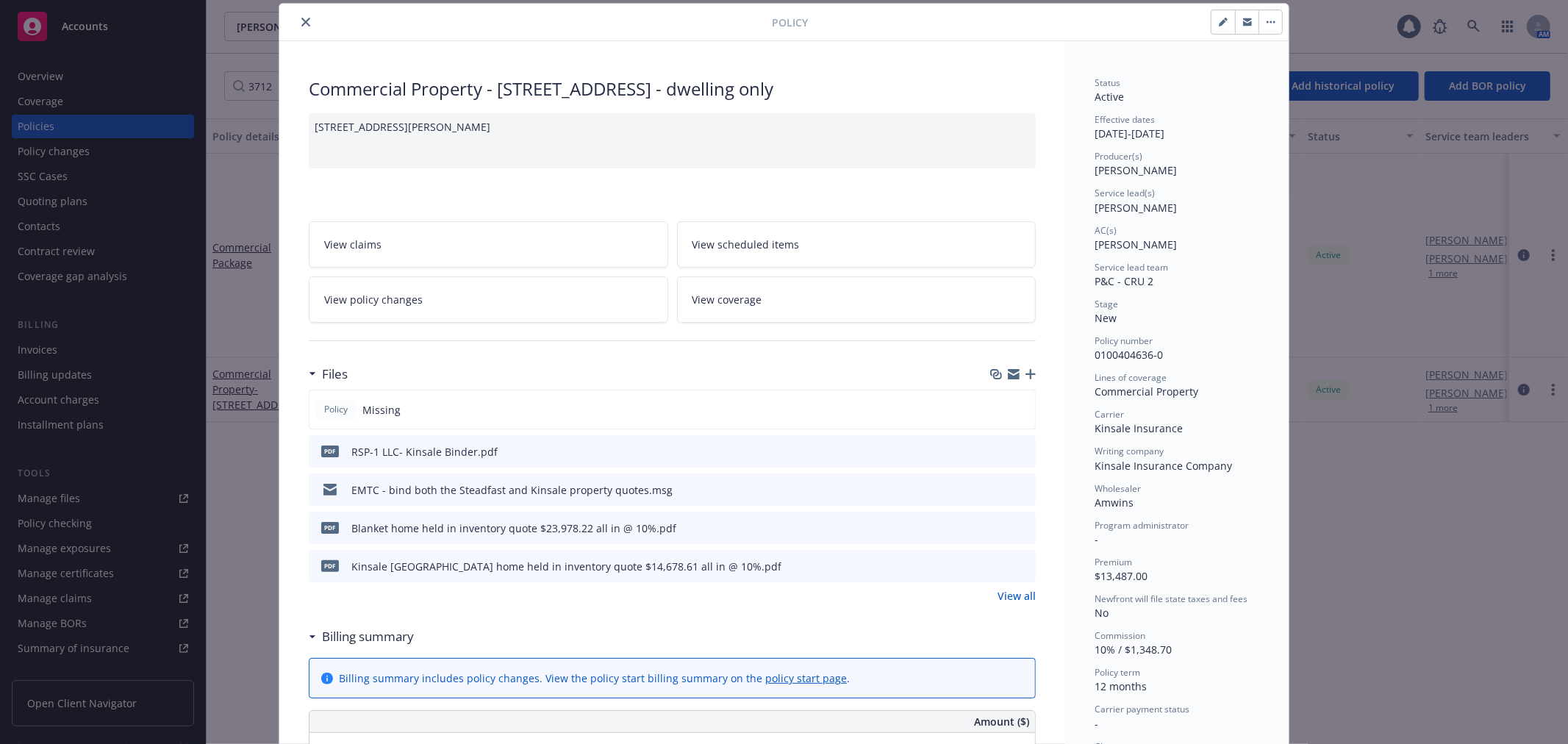
click at [599, 133] on div "[STREET_ADDRESS][PERSON_NAME]" at bounding box center [672, 140] width 727 height 55
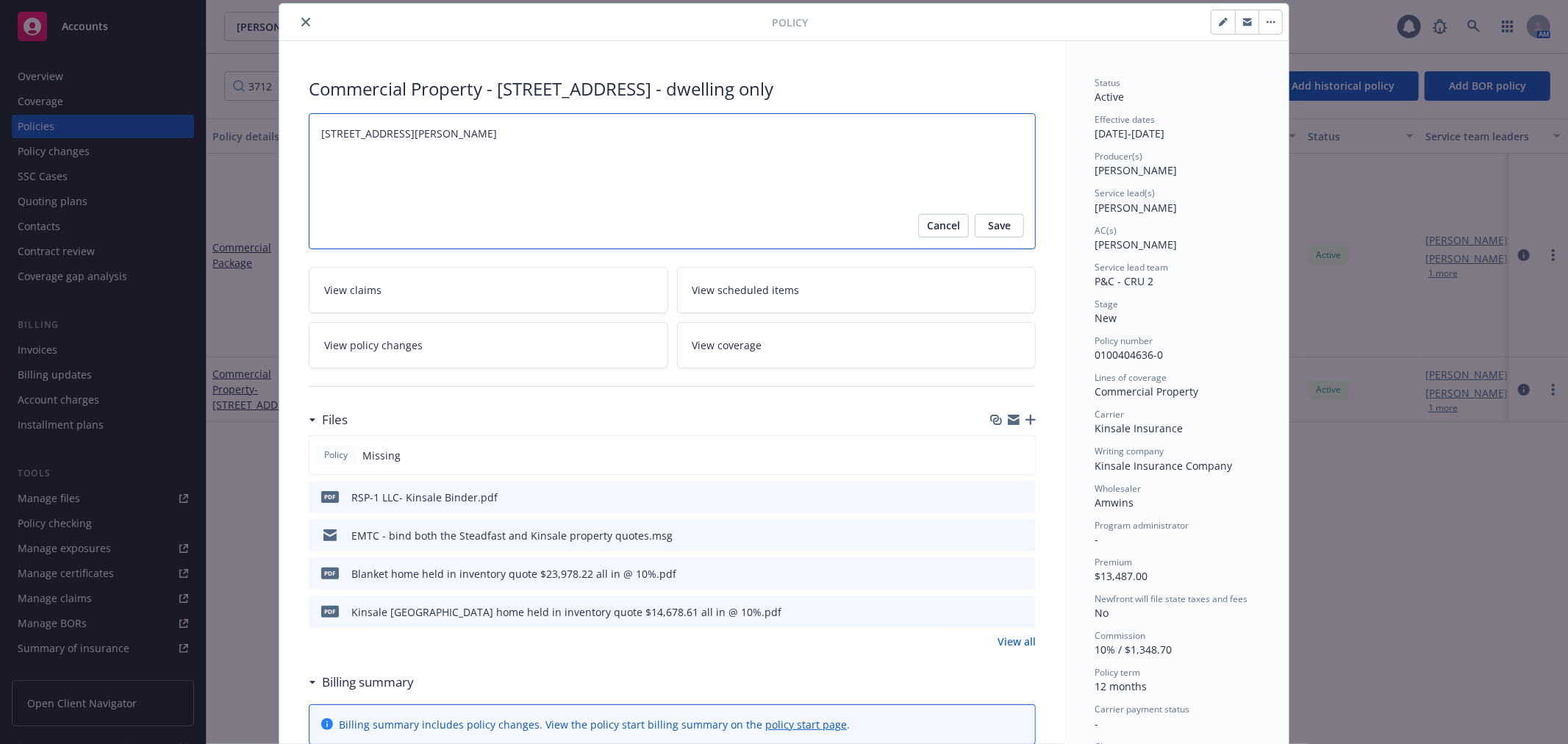
click at [616, 133] on textarea "[STREET_ADDRESS][PERSON_NAME]" at bounding box center [672, 181] width 727 height 136
type textarea "x"
type textarea "[STREET_ADDRESS][PERSON_NAME]"
type textarea "x"
type textarea "[STREET_ADDRESS][PERSON_NAME], home held in inventory G"
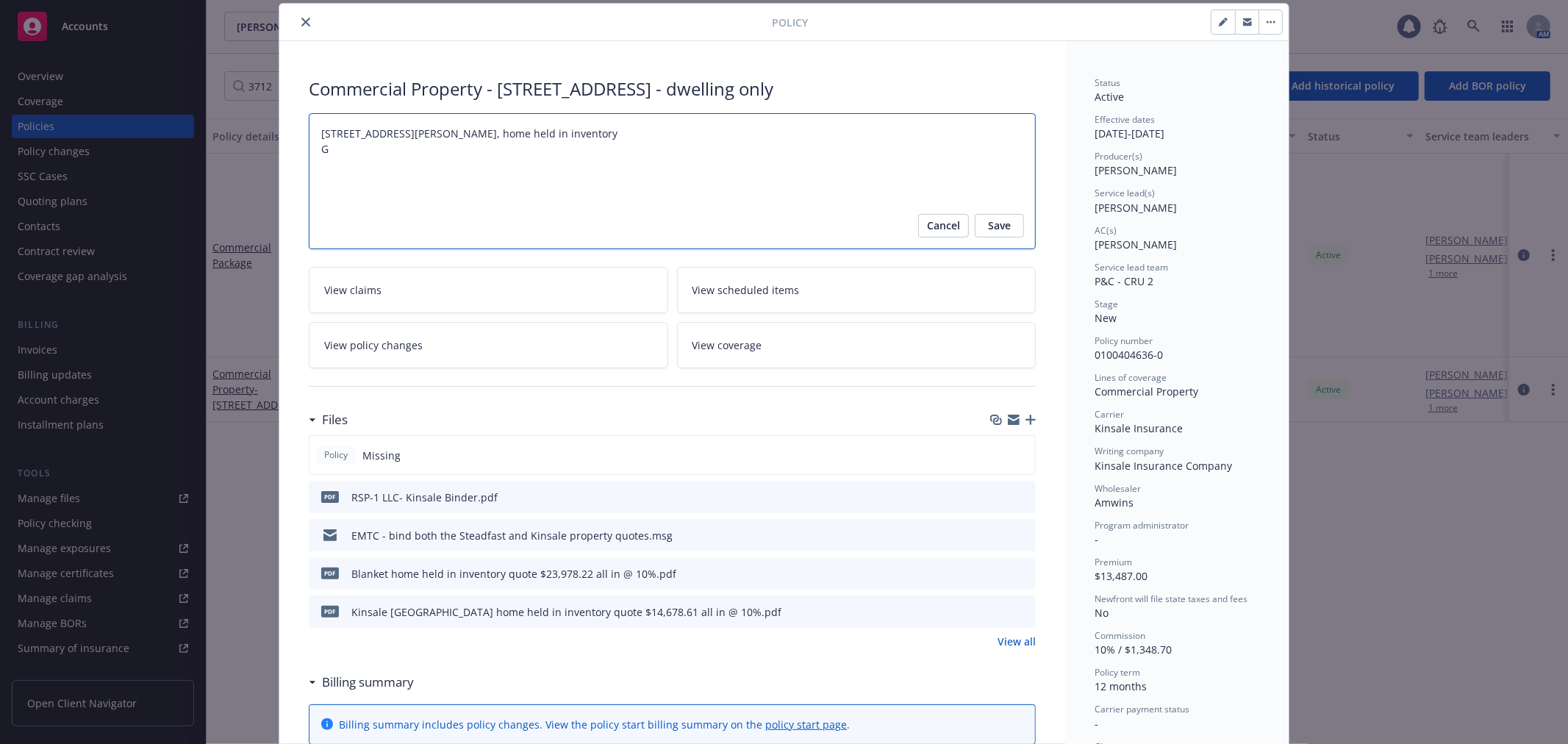
type textarea "x"
type textarea "[STREET_ADDRESS][PERSON_NAME], home held in inventory GL"
type textarea "x"
type textarea "[STREET_ADDRESS][PERSON_NAME], home held in inventory GL"
type textarea "x"
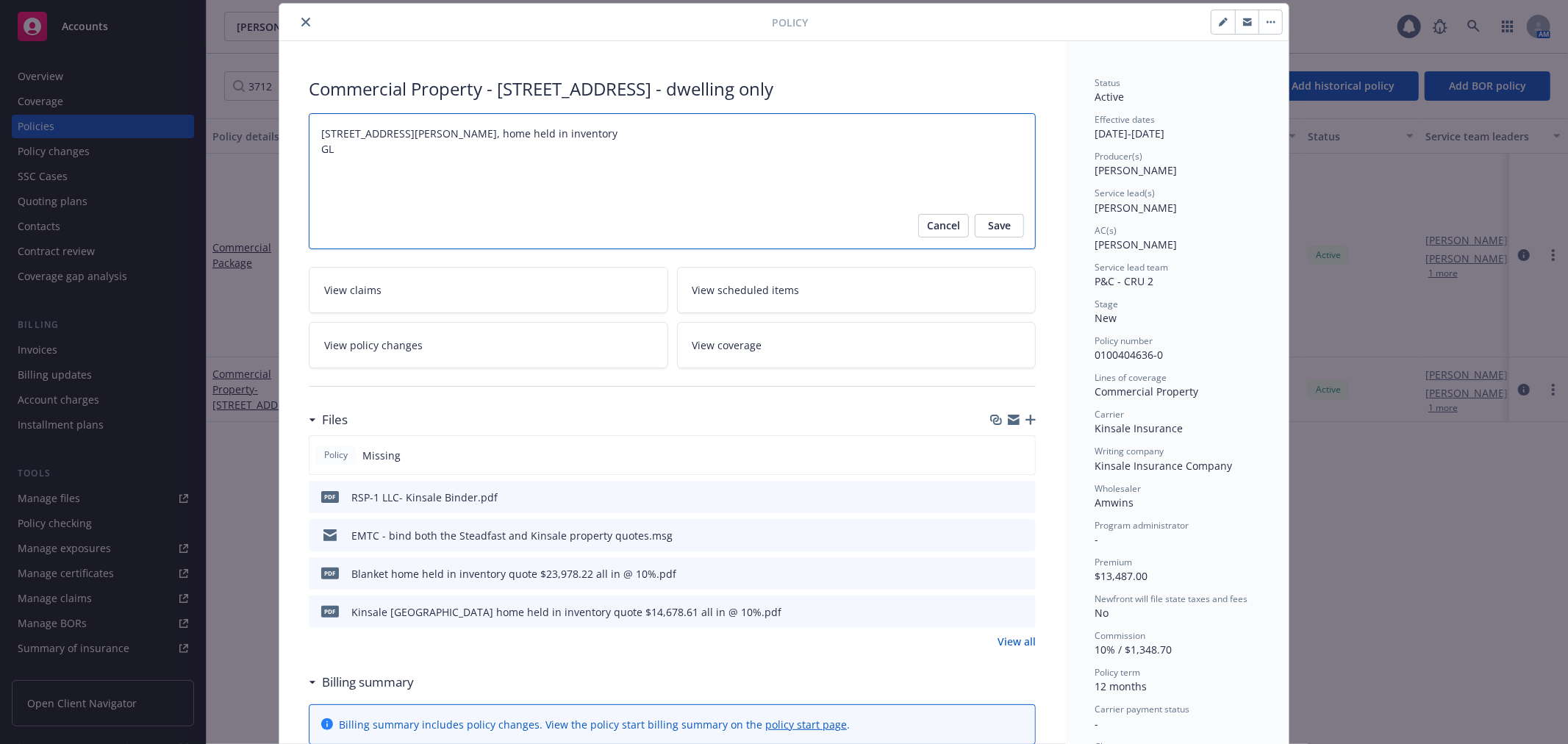
type textarea "[STREET_ADDRESS][PERSON_NAME], home held in inventory GL c"
type textarea "x"
type textarea "[STREET_ADDRESS][PERSON_NAME], home held in inventory GL co"
type textarea "x"
type textarea "[STREET_ADDRESS][PERSON_NAME], home held in inventory GL cov"
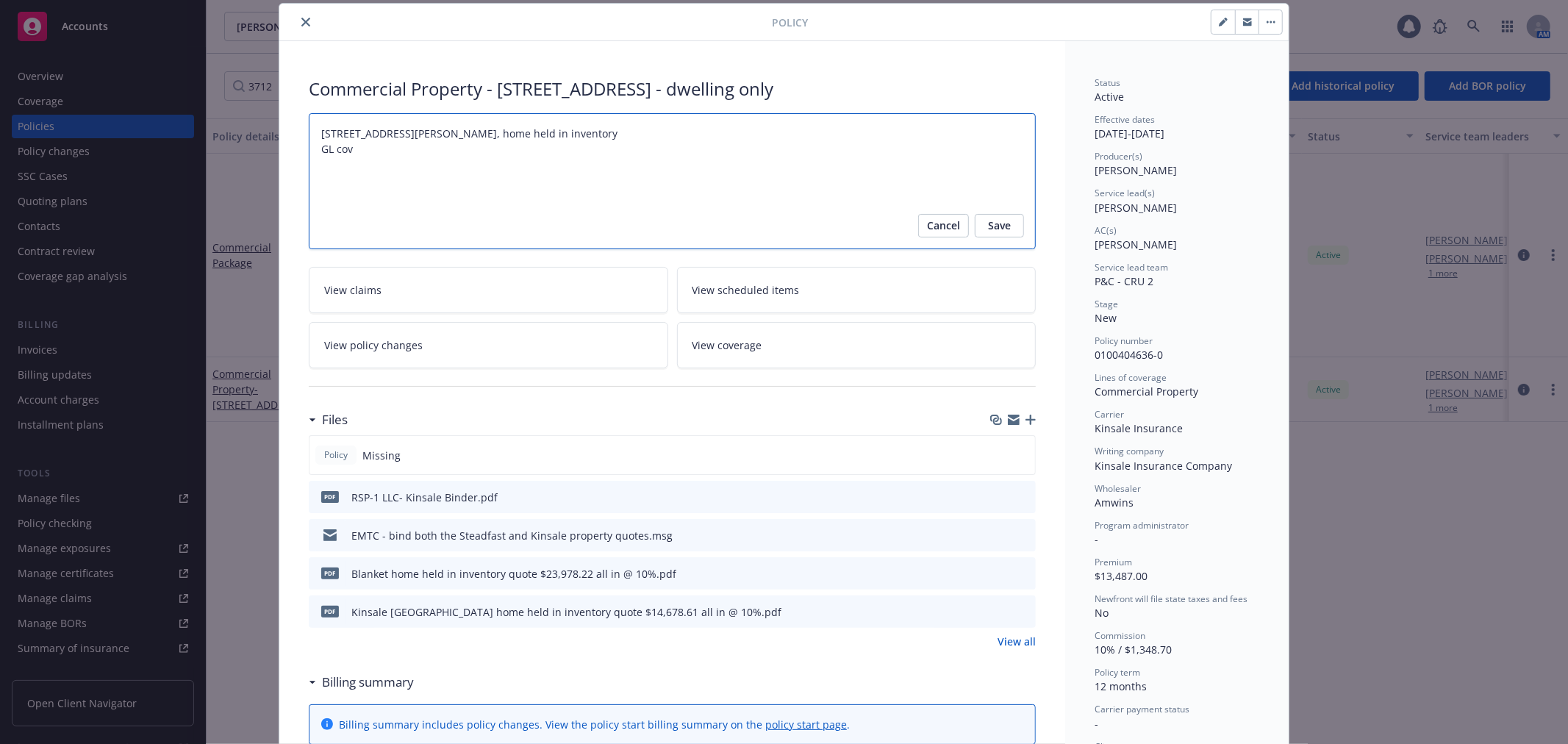
type textarea "x"
type textarea "[STREET_ADDRESS][PERSON_NAME], home held in inventory [GEOGRAPHIC_DATA]"
type textarea "x"
type textarea "[STREET_ADDRESS][PERSON_NAME], home held in inventory GL cover"
type textarea "x"
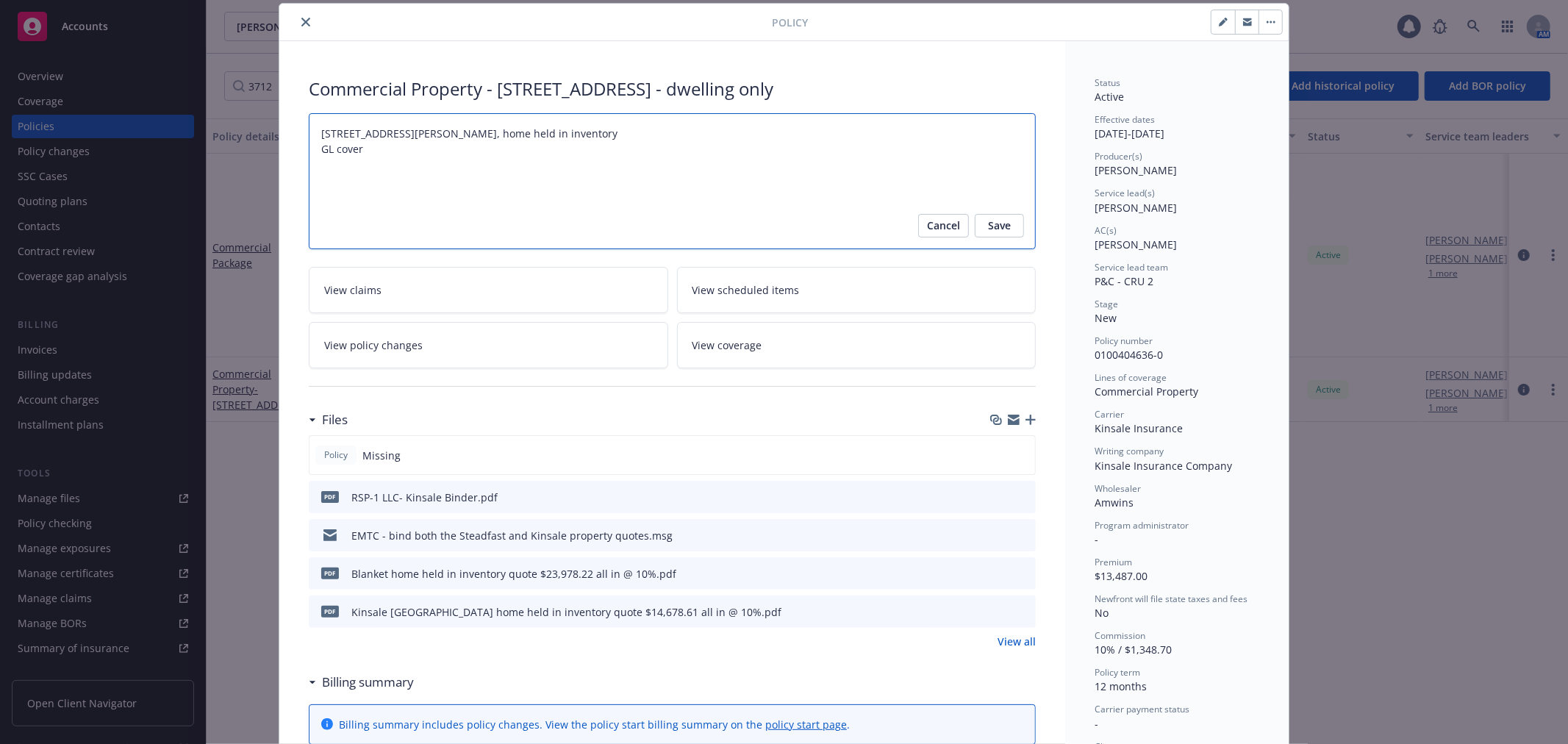
type textarea "[STREET_ADDRESS][PERSON_NAME], home held in inventory GL covere"
type textarea "x"
type textarea "[STREET_ADDRESS][PERSON_NAME], home held in inventory GL covered"
type textarea "x"
type textarea "[STREET_ADDRESS][PERSON_NAME], home held in inventory GL covered"
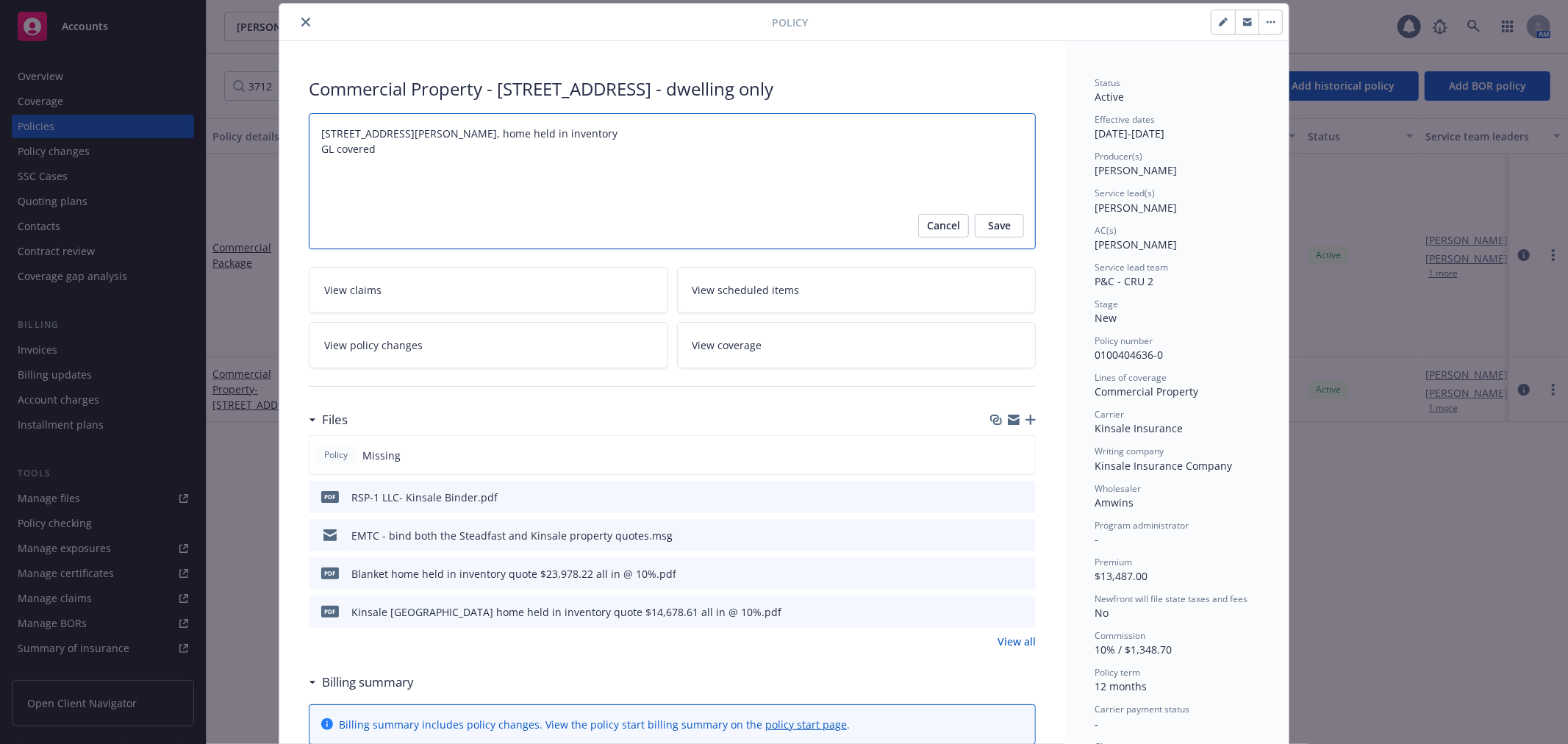
type textarea "x"
type textarea "[STREET_ADDRESS][PERSON_NAME], home held in inventory GL covered o"
type textarea "x"
type textarea "[STREET_ADDRESS][PERSON_NAME], home held in inventory GL covered on"
type textarea "x"
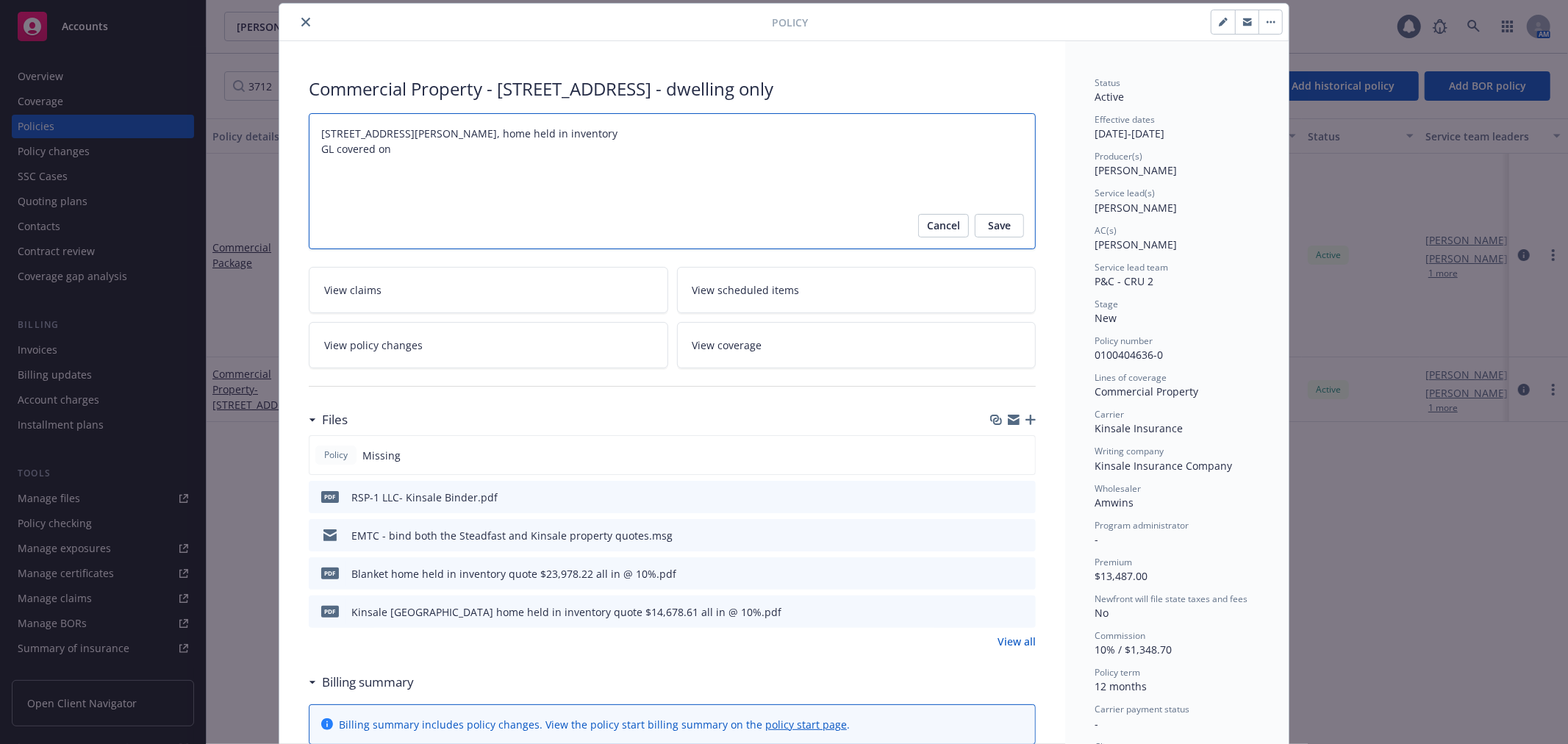
type textarea "[STREET_ADDRESS][PERSON_NAME], home held in inventory GL covered on"
type textarea "x"
type textarea "[STREET_ADDRESS][PERSON_NAME], home held in inventory GL covered on 3"
type textarea "x"
type textarea "[STREET_ADDRESS][PERSON_NAME], home held in inventory GL covered on 3/"
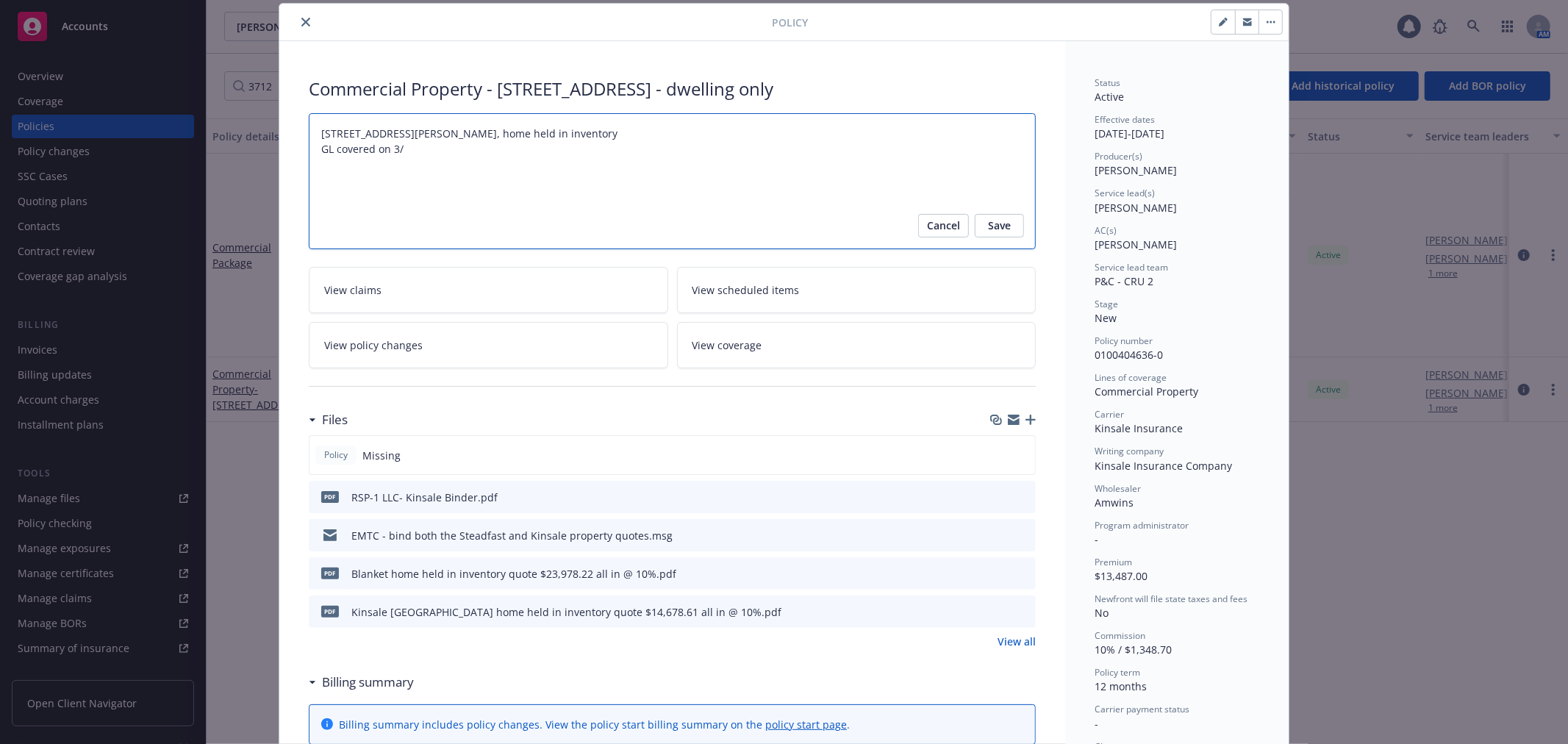
type textarea "x"
type textarea "[STREET_ADDRESS][PERSON_NAME], home held in inventory GL covered on 3/1"
type textarea "x"
type textarea "[STREET_ADDRESS][PERSON_NAME], home held in inventory GL covered on 3/15"
type textarea "x"
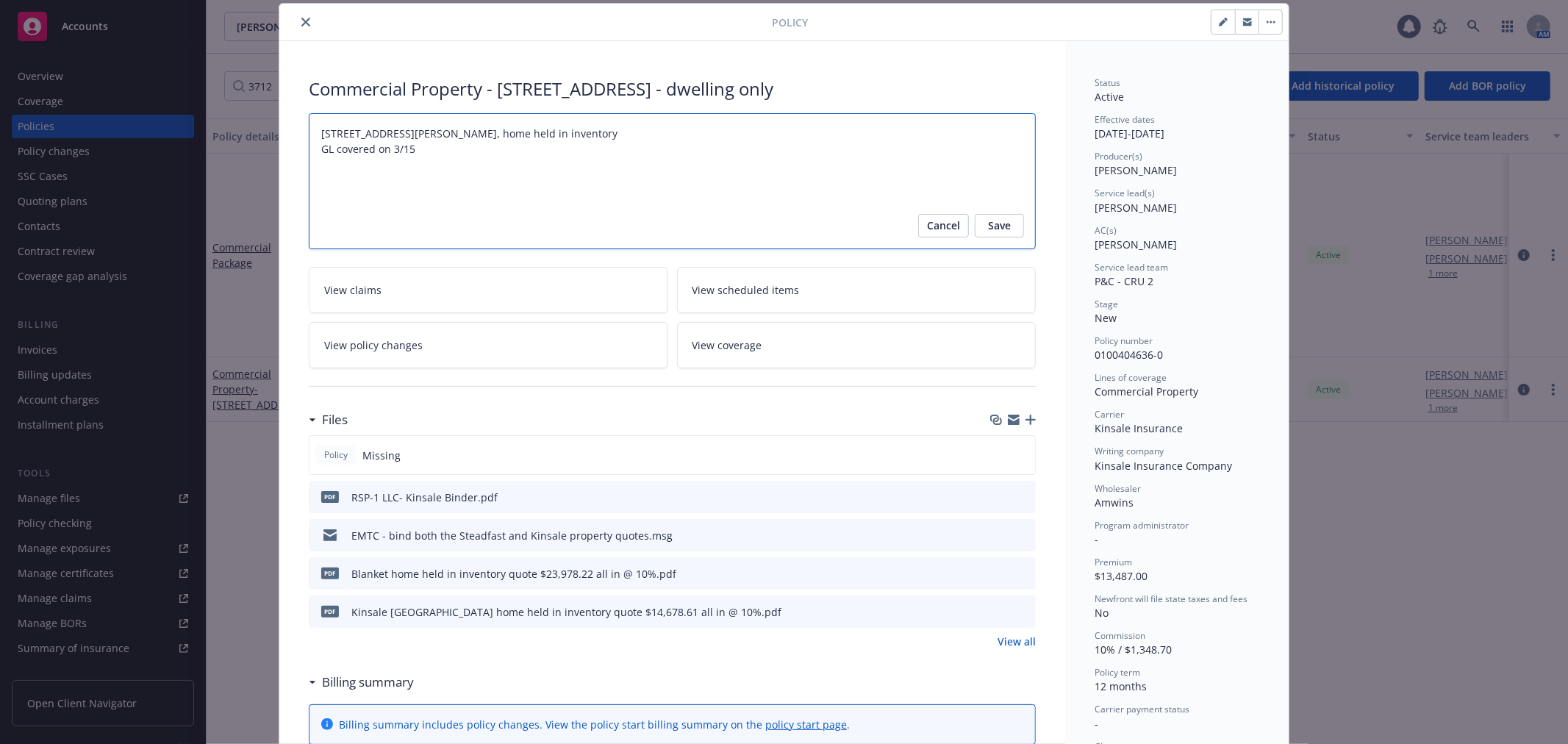
type textarea "[STREET_ADDRESS][PERSON_NAME], home held in inventory GL covered on 3/15"
type textarea "x"
type textarea "[STREET_ADDRESS][PERSON_NAME], home held in inventory GL covered on 3/15 p"
type textarea "x"
type textarea "[STREET_ADDRESS][PERSON_NAME], home held in inventory GL covered on 3/15 po"
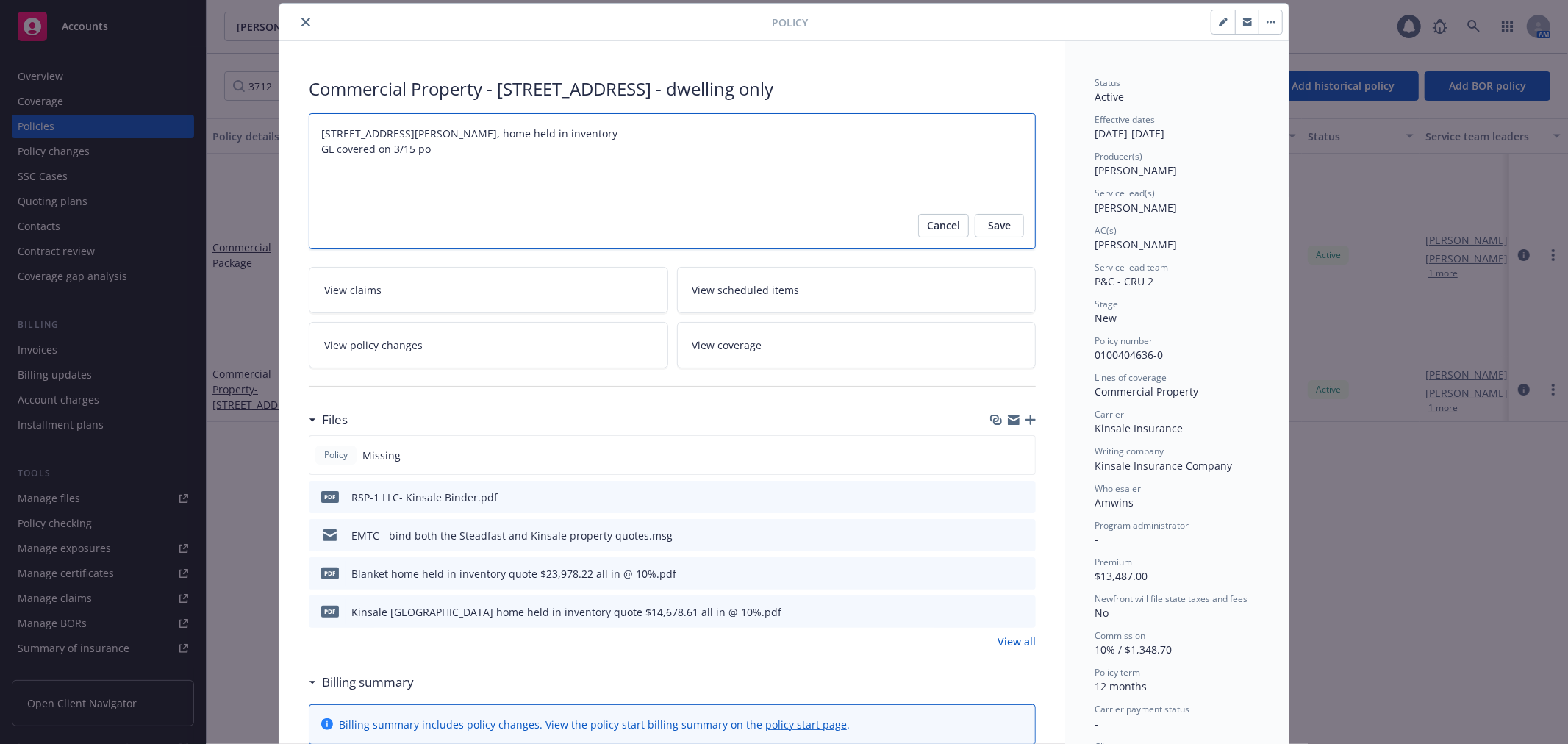
type textarea "x"
type textarea "[STREET_ADDRESS][PERSON_NAME], home held in inventory GL covered on 3/15 pol"
type textarea "x"
type textarea "[STREET_ADDRESS][PERSON_NAME], home held in inventory GL covered on 3/15 poli"
type textarea "x"
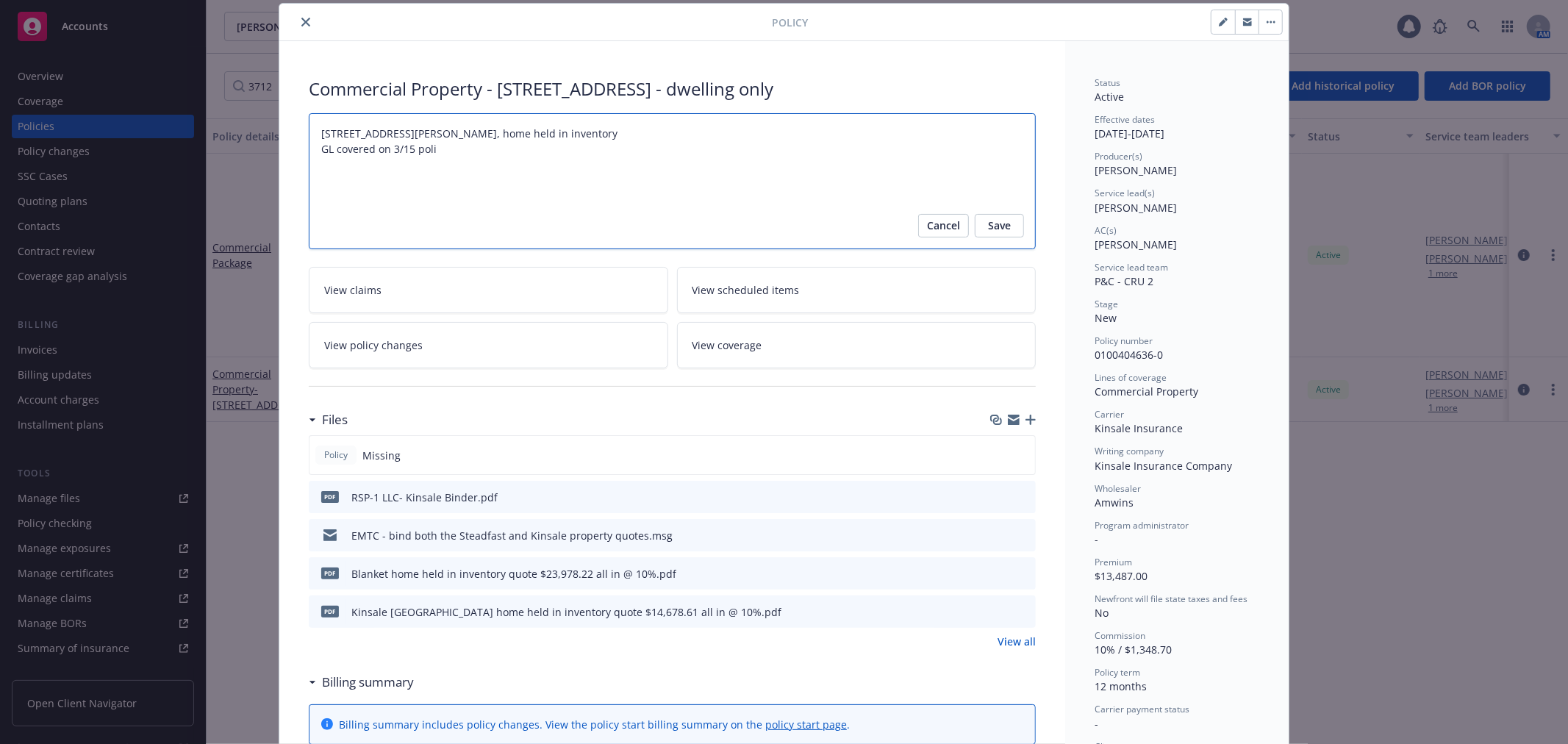
type textarea "[STREET_ADDRESS][PERSON_NAME], home held in inventory GL covered on 3/15 polic"
type textarea "x"
type textarea "[STREET_ADDRESS][PERSON_NAME], home held in inventory GL covered on 3/15 policy"
type textarea "x"
type textarea "[STREET_ADDRESS][PERSON_NAME], home held in inventory GL covered on 3/15 policy"
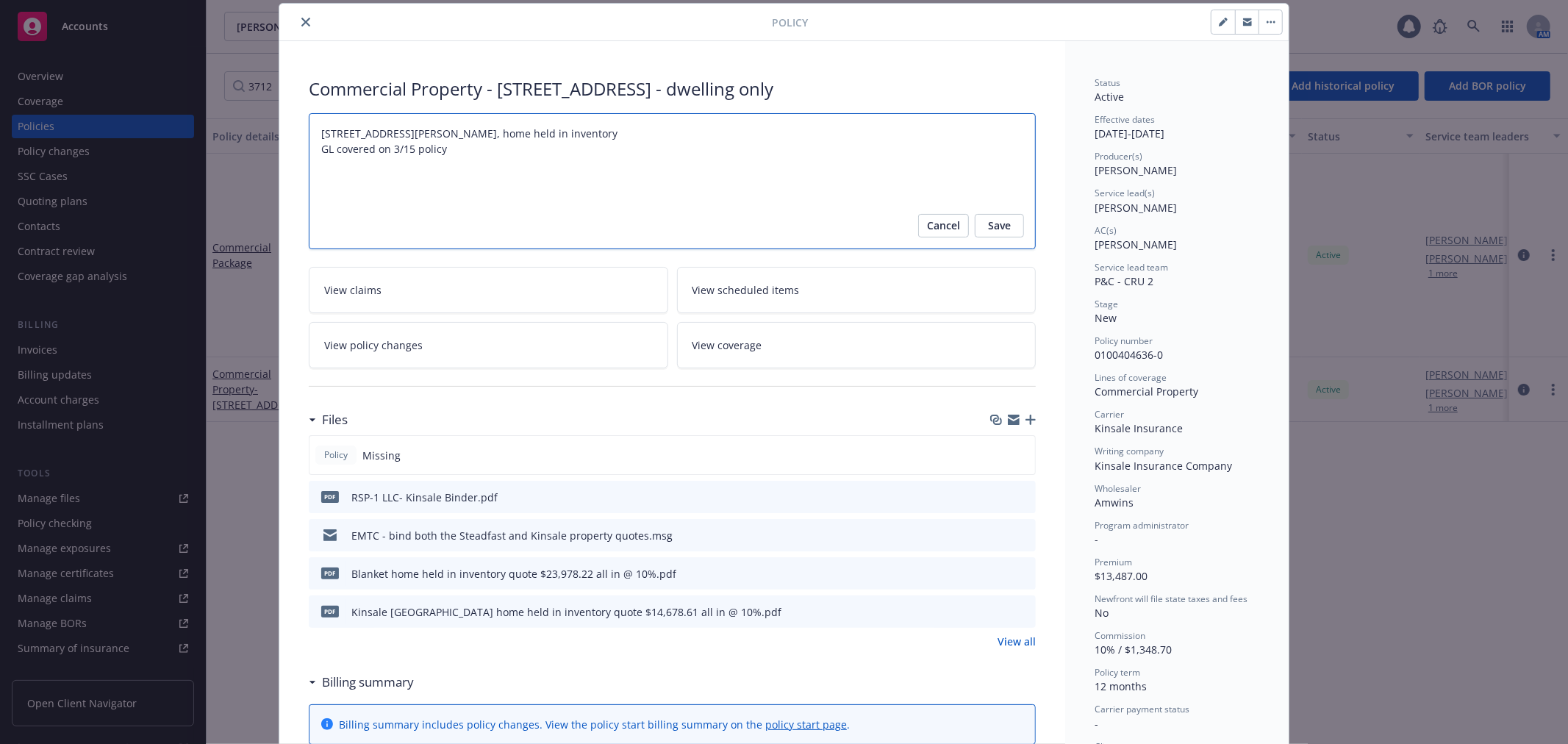
paste textarea "CPS8170597"
type textarea "x"
type textarea "[STREET_ADDRESS][PERSON_NAME], home held in inventory GL covered on 3/15 policy…"
click at [988, 222] on span "Save" at bounding box center [999, 225] width 23 height 24
type textarea "x"
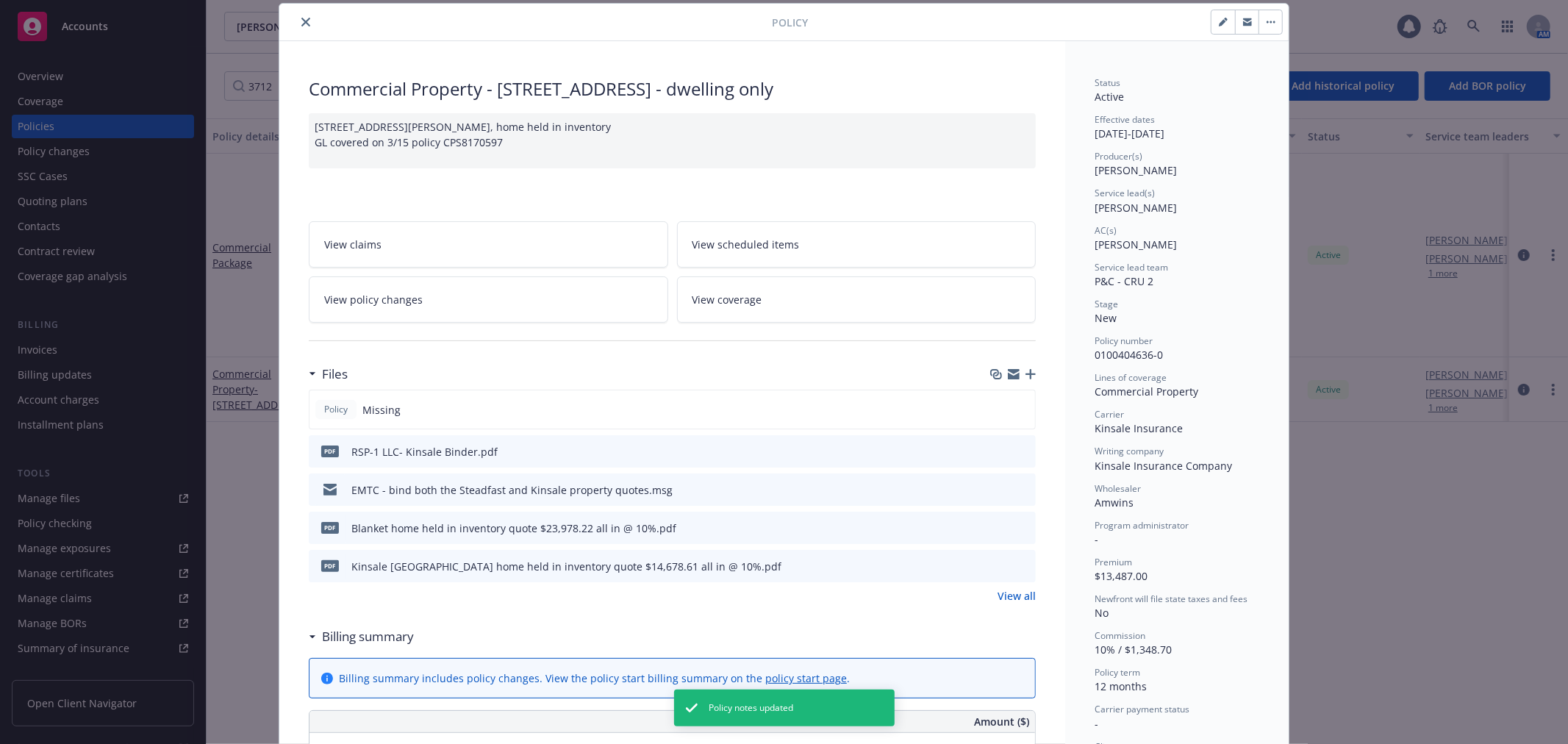
click at [301, 25] on icon "close" at bounding box center [305, 22] width 9 height 9
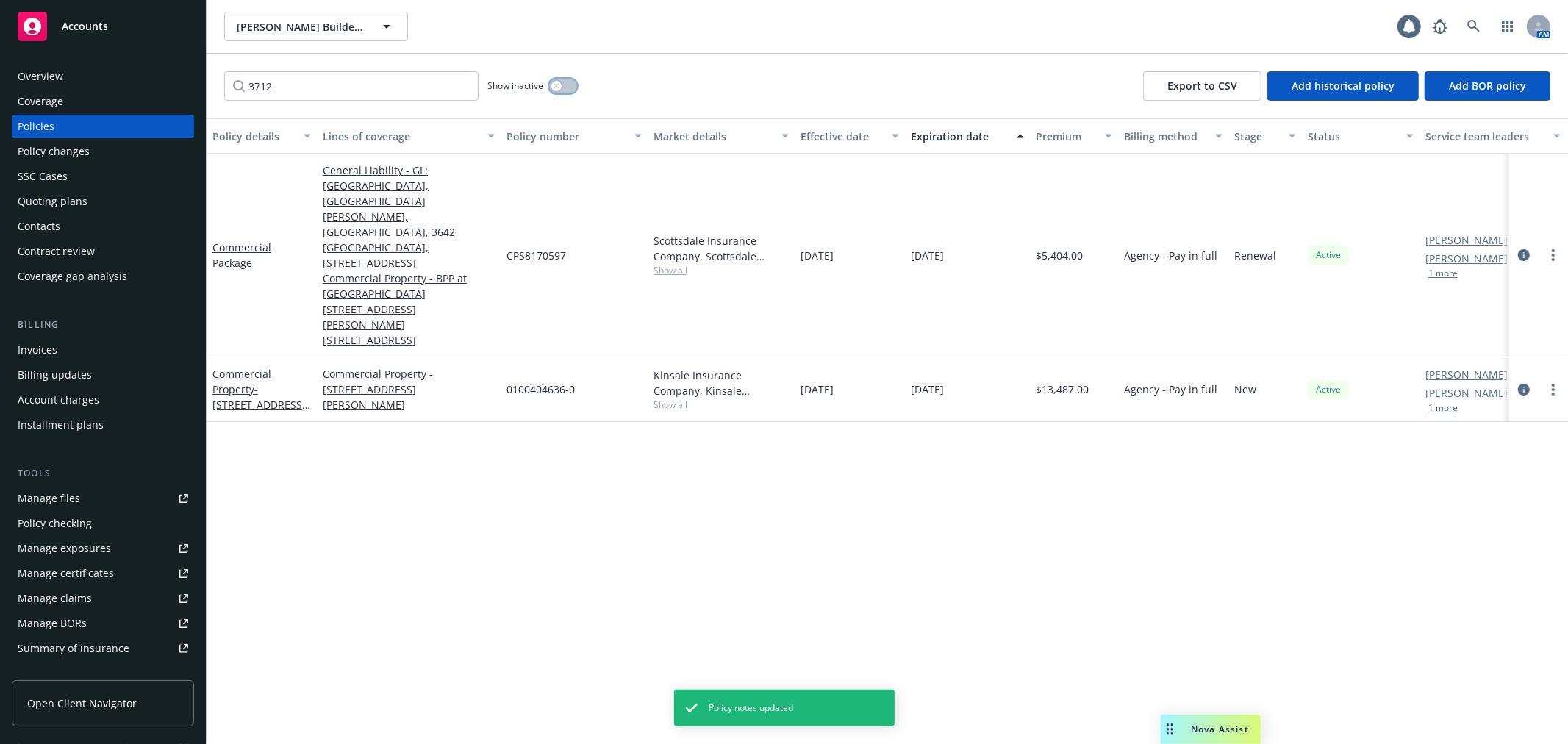
click at [561, 89] on div "button" at bounding box center [556, 86] width 11 height 11
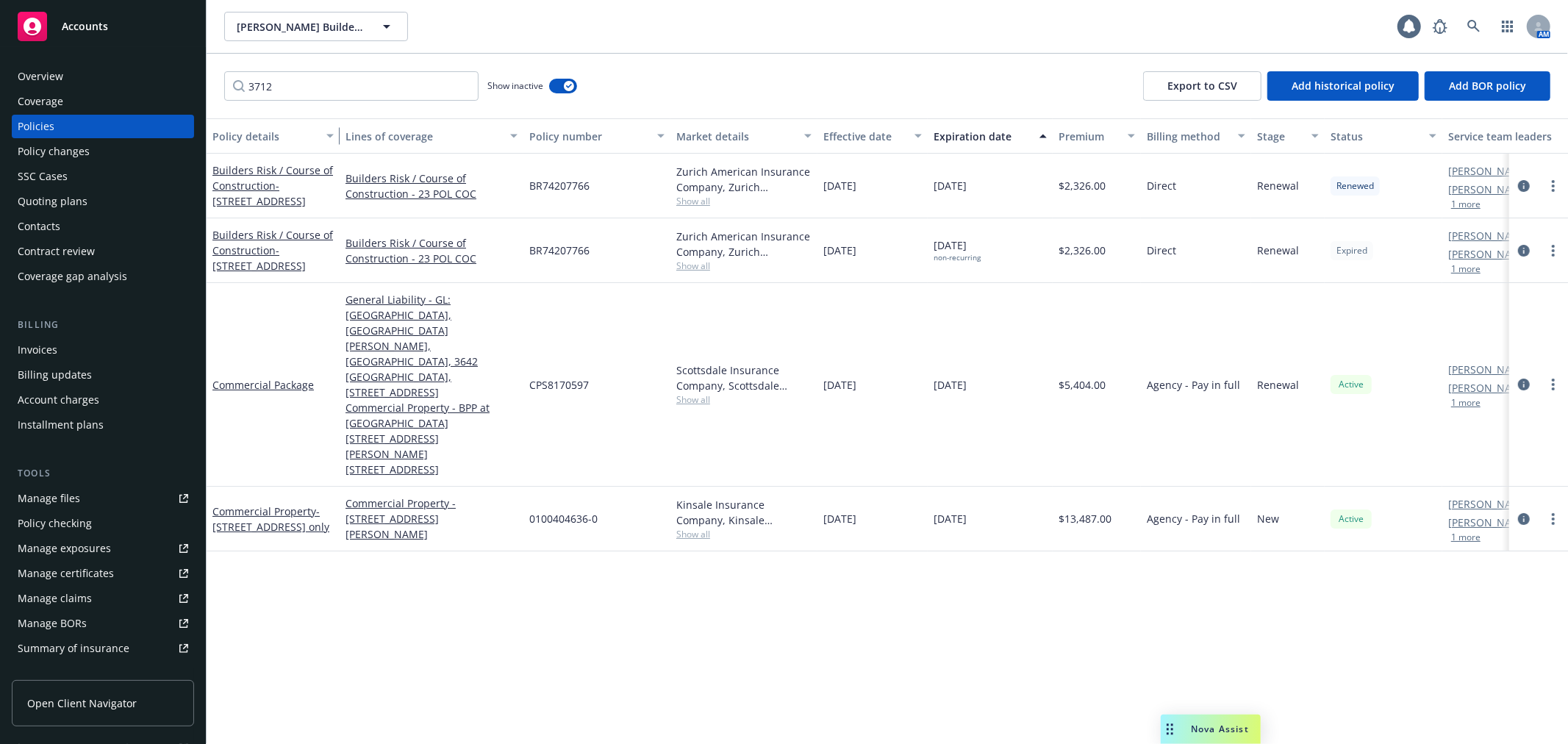
drag, startPoint x: 311, startPoint y: 151, endPoint x: 333, endPoint y: 151, distance: 22.0
click at [333, 151] on div "button" at bounding box center [332, 136] width 7 height 34
click at [277, 504] on div "Commercial Property - [STREET_ADDRESS] - dwelling only" at bounding box center [273, 519] width 121 height 31
click at [277, 504] on span "- [STREET_ADDRESS] - dwelling only" at bounding box center [270, 519] width 117 height 30
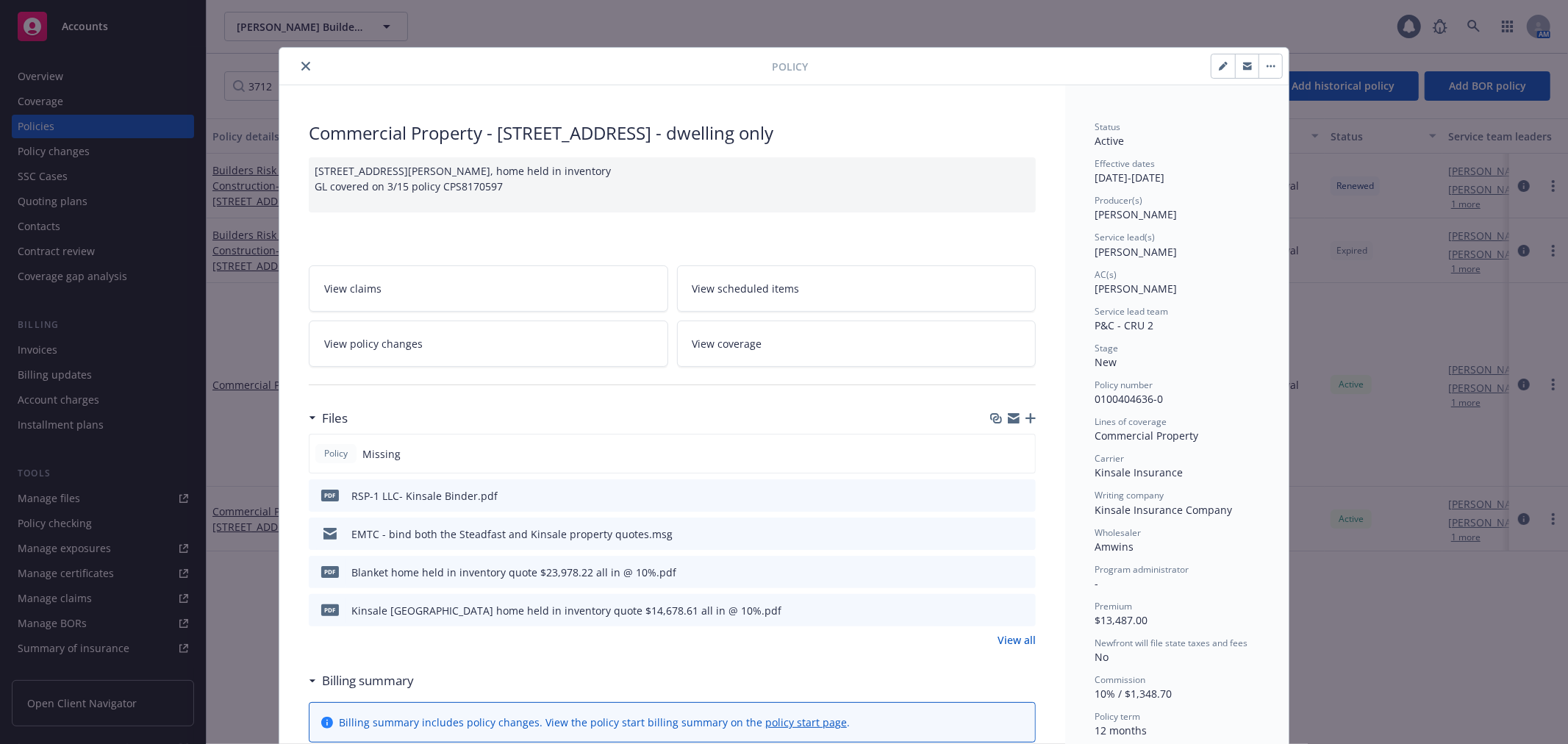
scroll to position [44, 0]
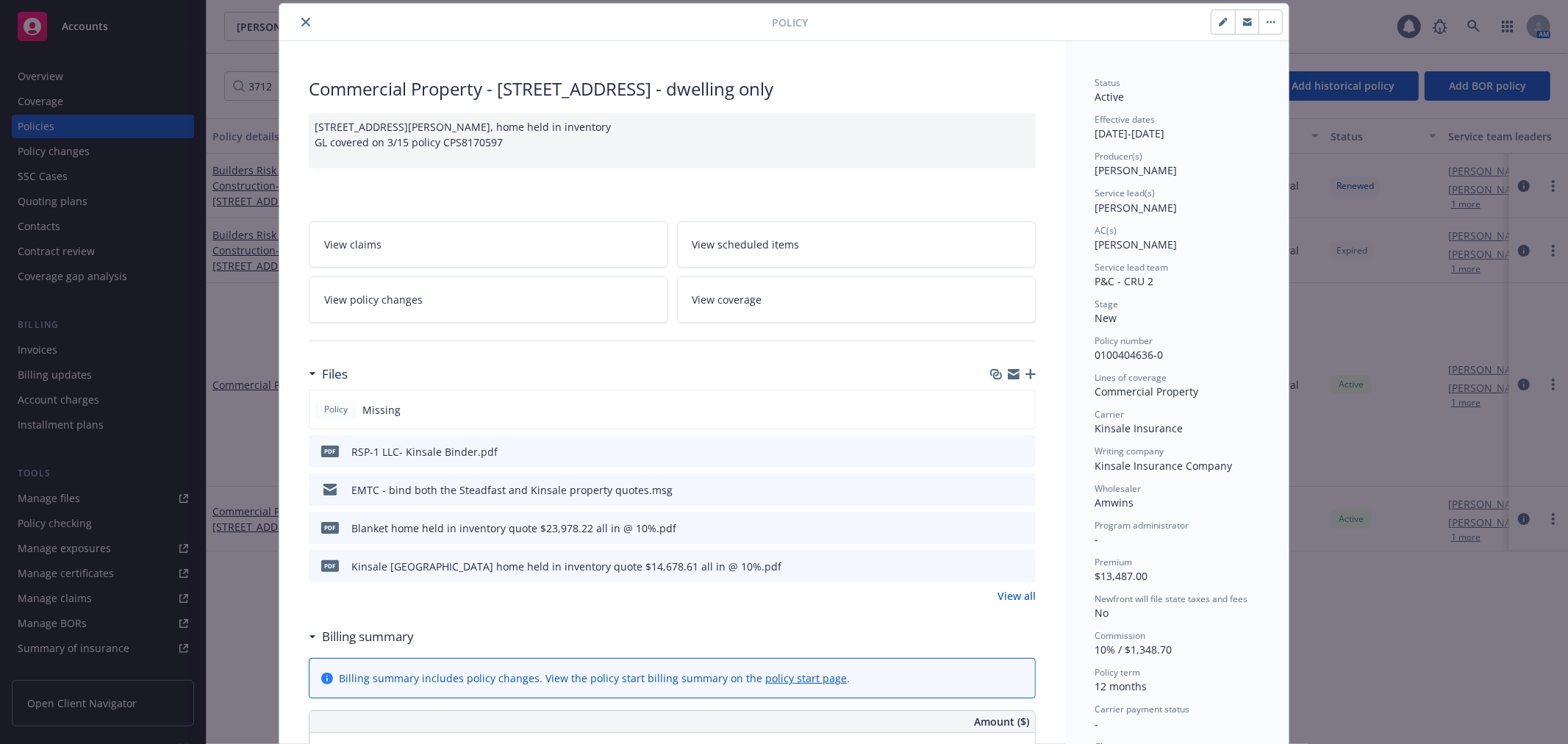
click at [1219, 22] on icon "button" at bounding box center [1222, 23] width 7 height 7
select select "NEW"
select select "12"
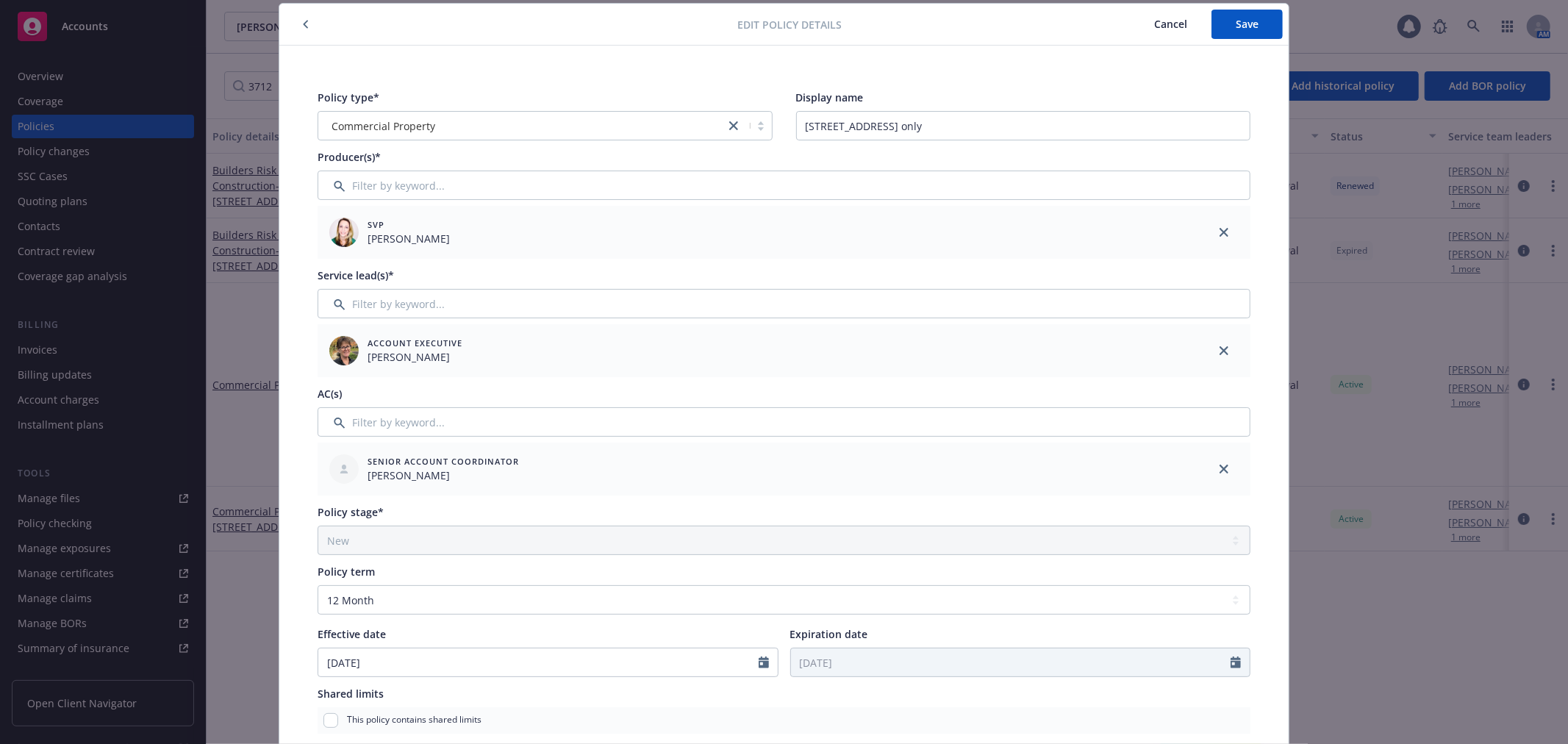
click at [1167, 25] on span "Cancel" at bounding box center [1171, 24] width 33 height 14
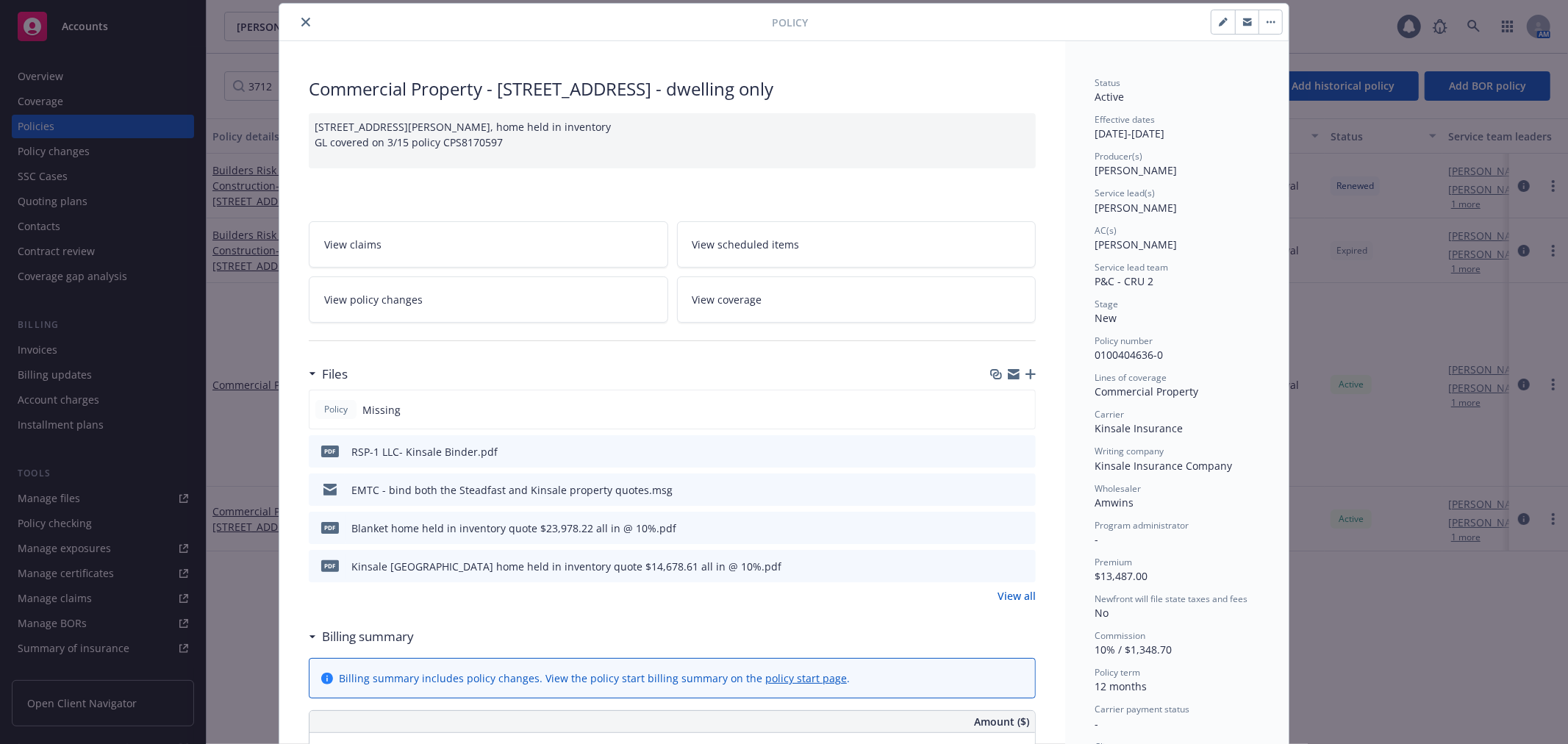
click at [697, 138] on div "[STREET_ADDRESS][PERSON_NAME], home held in inventory GL covered on 3/15 policy…" at bounding box center [672, 140] width 727 height 55
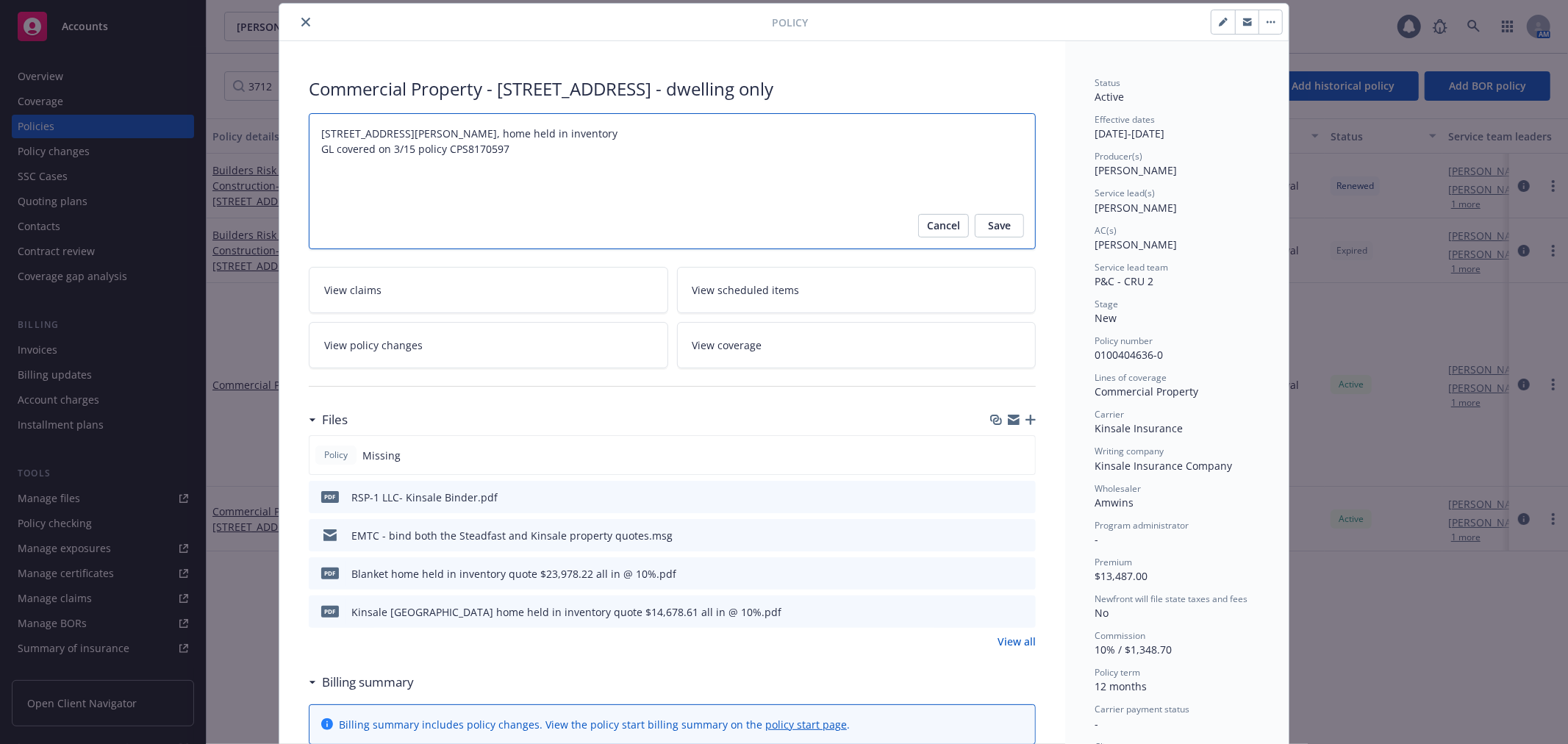
click at [647, 136] on textarea "[STREET_ADDRESS][PERSON_NAME], home held in inventory GL covered on 3/15 policy…" at bounding box center [672, 181] width 727 height 136
type textarea "x"
type textarea "[STREET_ADDRESS][PERSON_NAME] GL covered on 3/15 policy CPS8170597"
type textarea "x"
type textarea "[STREET_ADDRESS][PERSON_NAME], home held in inventory P GL covered on 3/15 poli…"
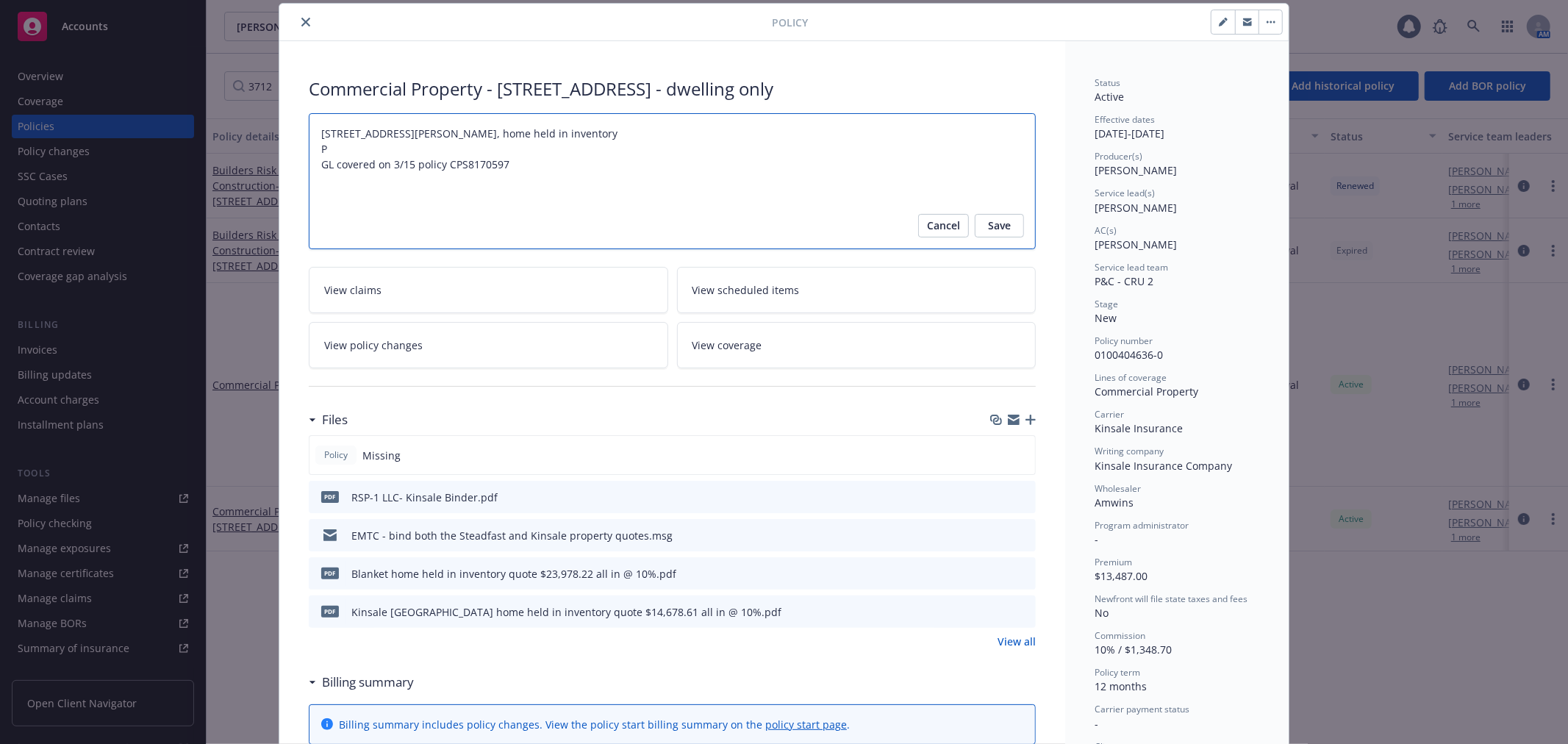
type textarea "x"
type textarea "[STREET_ADDRESS][PERSON_NAME], home held in inventory Pr GL covered on 3/15 pol…"
type textarea "x"
type textarea "[STREET_ADDRESS][PERSON_NAME], home held in inventory Pri GL covered on 3/15 po…"
type textarea "x"
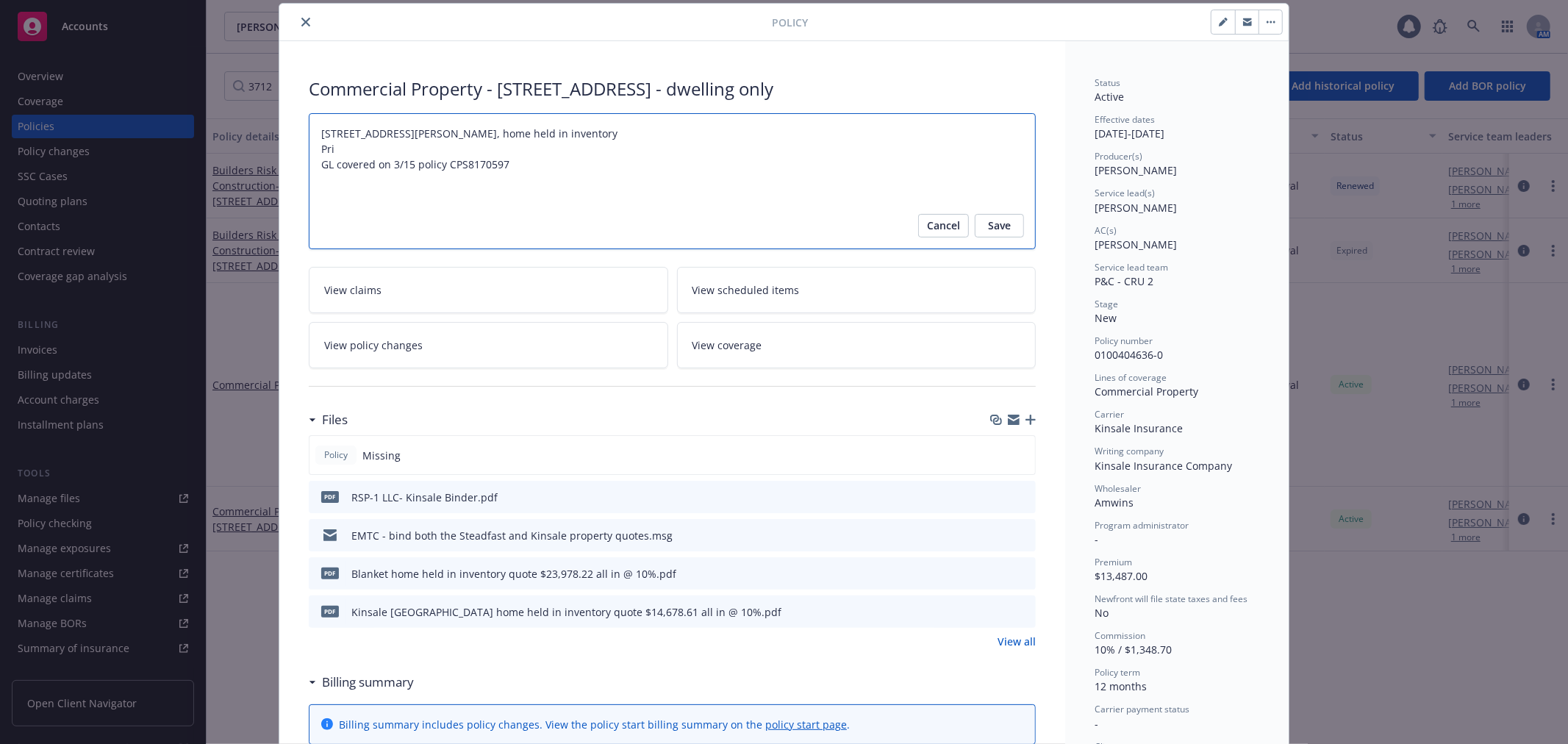
type textarea "[STREET_ADDRESS][PERSON_NAME], home held in inventory Prio GL covered on 3/15 p…"
type textarea "x"
type textarea "[STREET_ADDRESS][PERSON_NAME], home held in inventory Prior GL covered on 3/15 …"
type textarea "x"
type textarea "[STREET_ADDRESS][PERSON_NAME], home held in inventory Prior GL covered on 3/15 …"
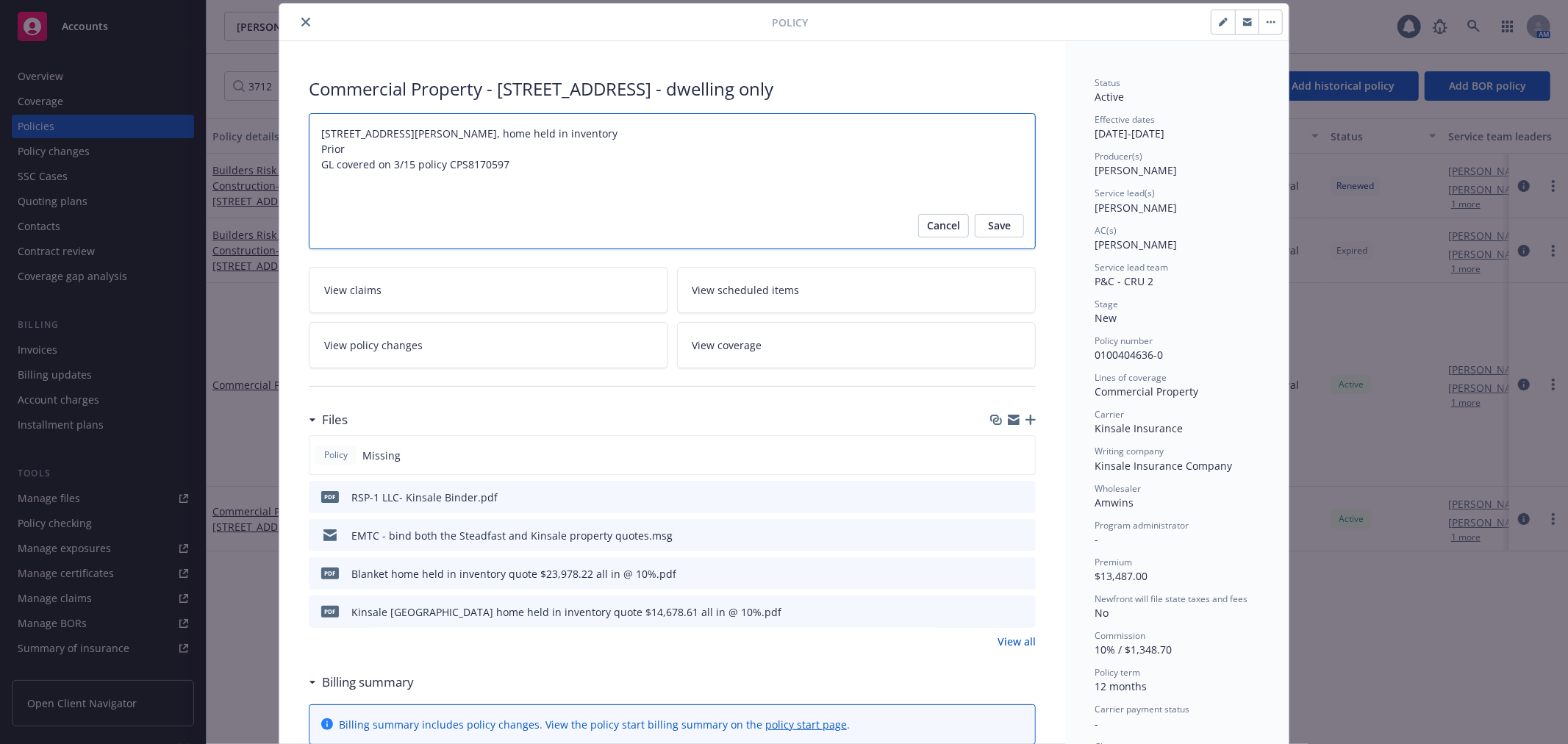
type textarea "x"
type textarea "[STREET_ADDRESS][PERSON_NAME], home held in inventory Prior C GL covered on 3/1…"
type textarea "x"
type textarea "[STREET_ADDRESS][PERSON_NAME], home held in inventory Prior CO GL covered on 3/…"
type textarea "x"
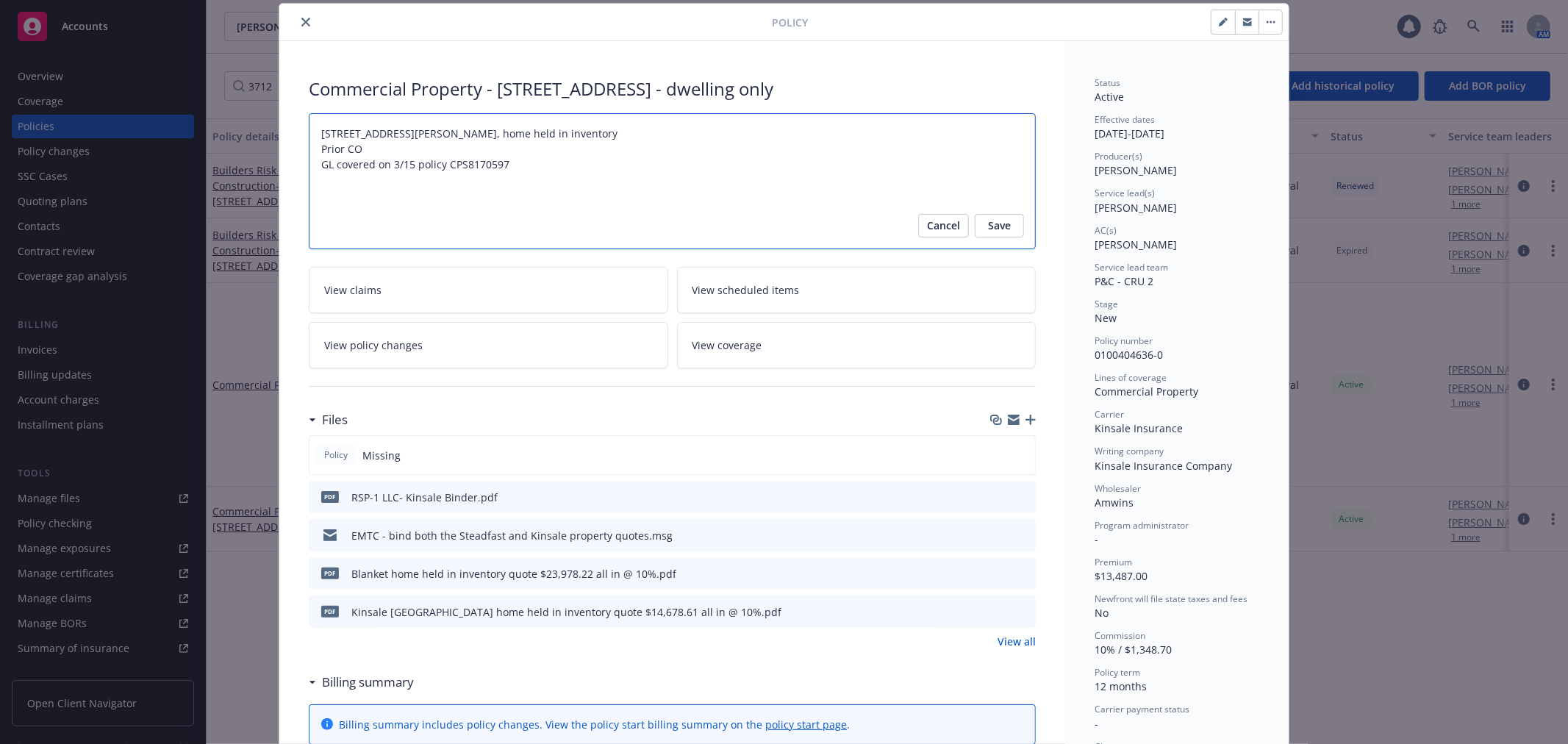
type textarea "[STREET_ADDRESS][PERSON_NAME], home held in inventory Prior CO p GL covered on …"
type textarea "x"
type textarea "[STREET_ADDRESS][PERSON_NAME], home held in inventory Prior CO po GL covered on…"
type textarea "x"
type textarea "[STREET_ADDRESS][PERSON_NAME], home held in inventory Prior CO pol GL covered o…"
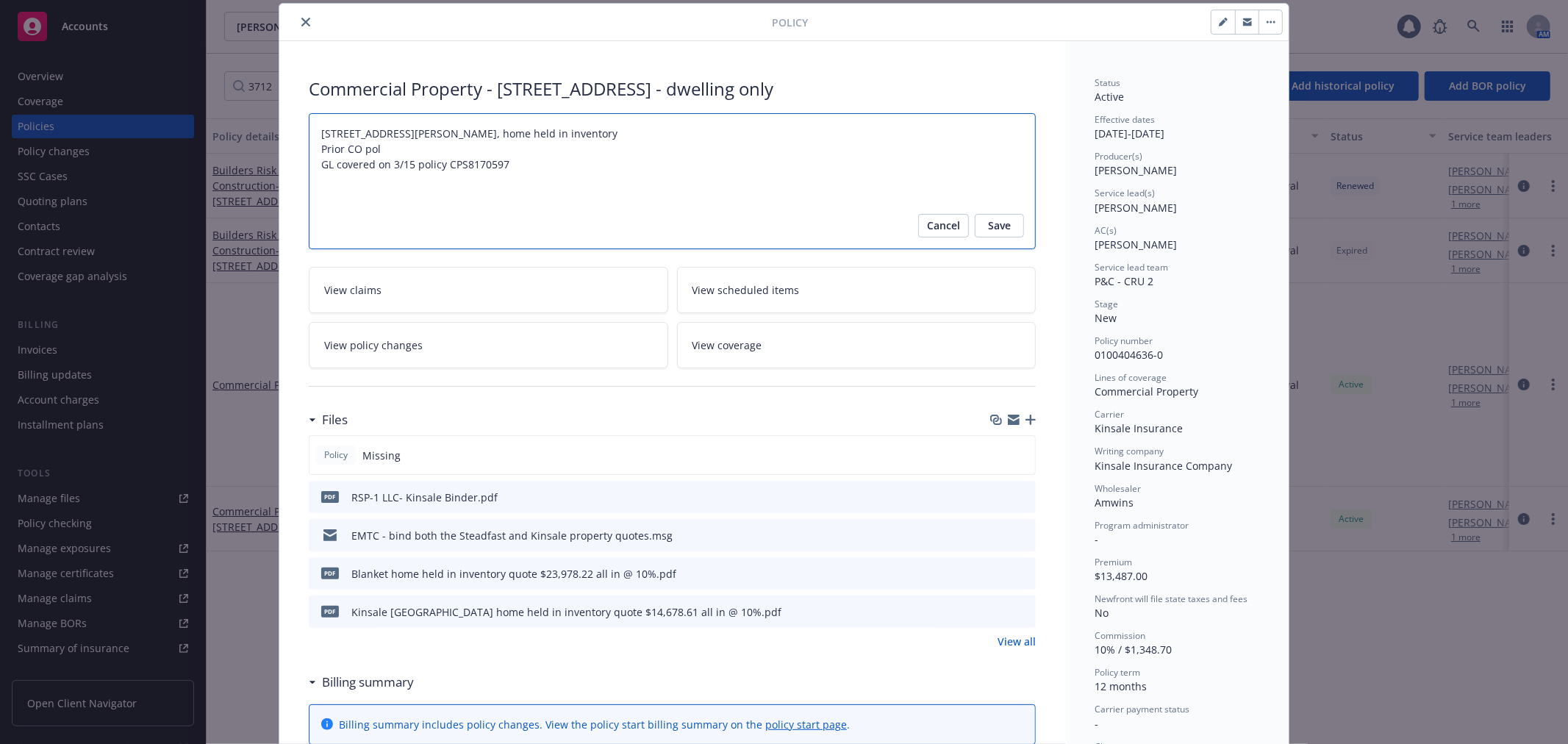
type textarea "x"
type textarea "[STREET_ADDRESS][PERSON_NAME], home held in inventory Prior CO [PERSON_NAME] co…"
type textarea "x"
type textarea "[STREET_ADDRESS][PERSON_NAME], home held in inventory Prior CO [PERSON_NAME] co…"
type textarea "x"
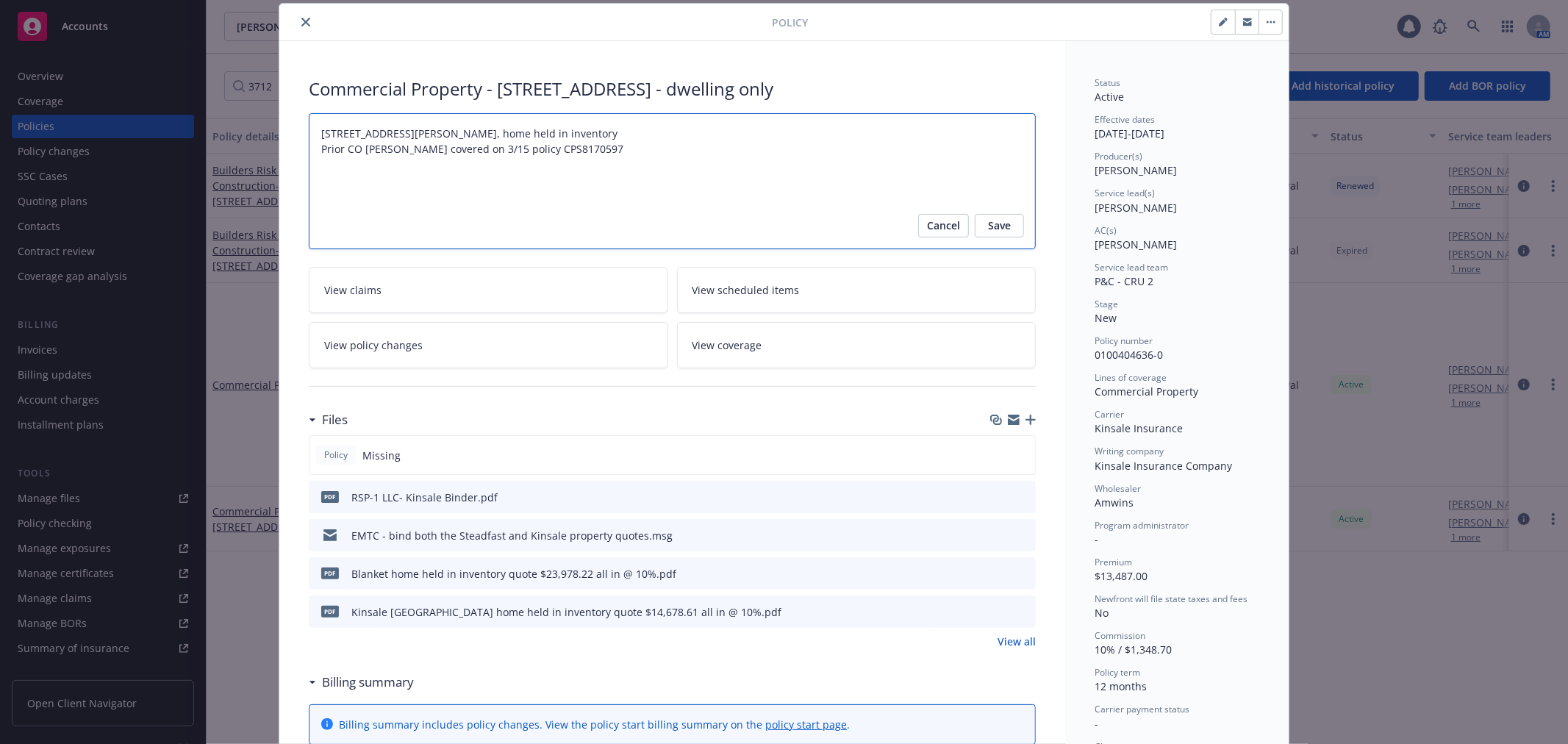
type textarea "[STREET_ADDRESS][PERSON_NAME], home held in inventory Prior CO policy GL covere…"
type textarea "x"
type textarea "[STREET_ADDRESS][PERSON_NAME], home held in inventory Prior CO policy GL covere…"
type textarea "x"
type textarea "[STREET_ADDRESS][PERSON_NAME], home held in inventory Prior CO policy e GL cove…"
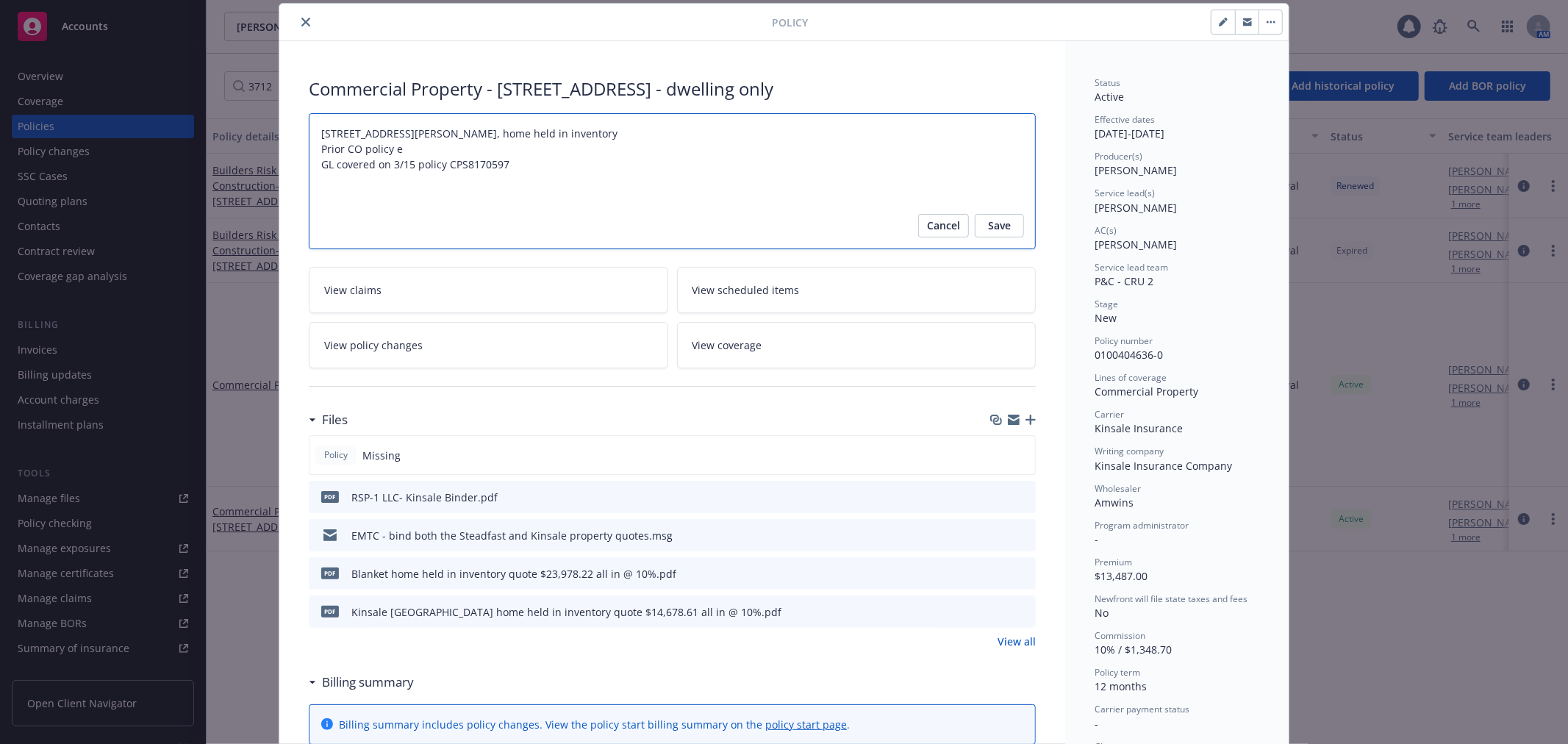
type textarea "x"
type textarea "[STREET_ADDRESS][PERSON_NAME], home held in inventory Prior CO policy en GL cov…"
type textarea "x"
type textarea "[STREET_ADDRESS][PERSON_NAME], home held in inventory Prior CO policy ene GL co…"
type textarea "x"
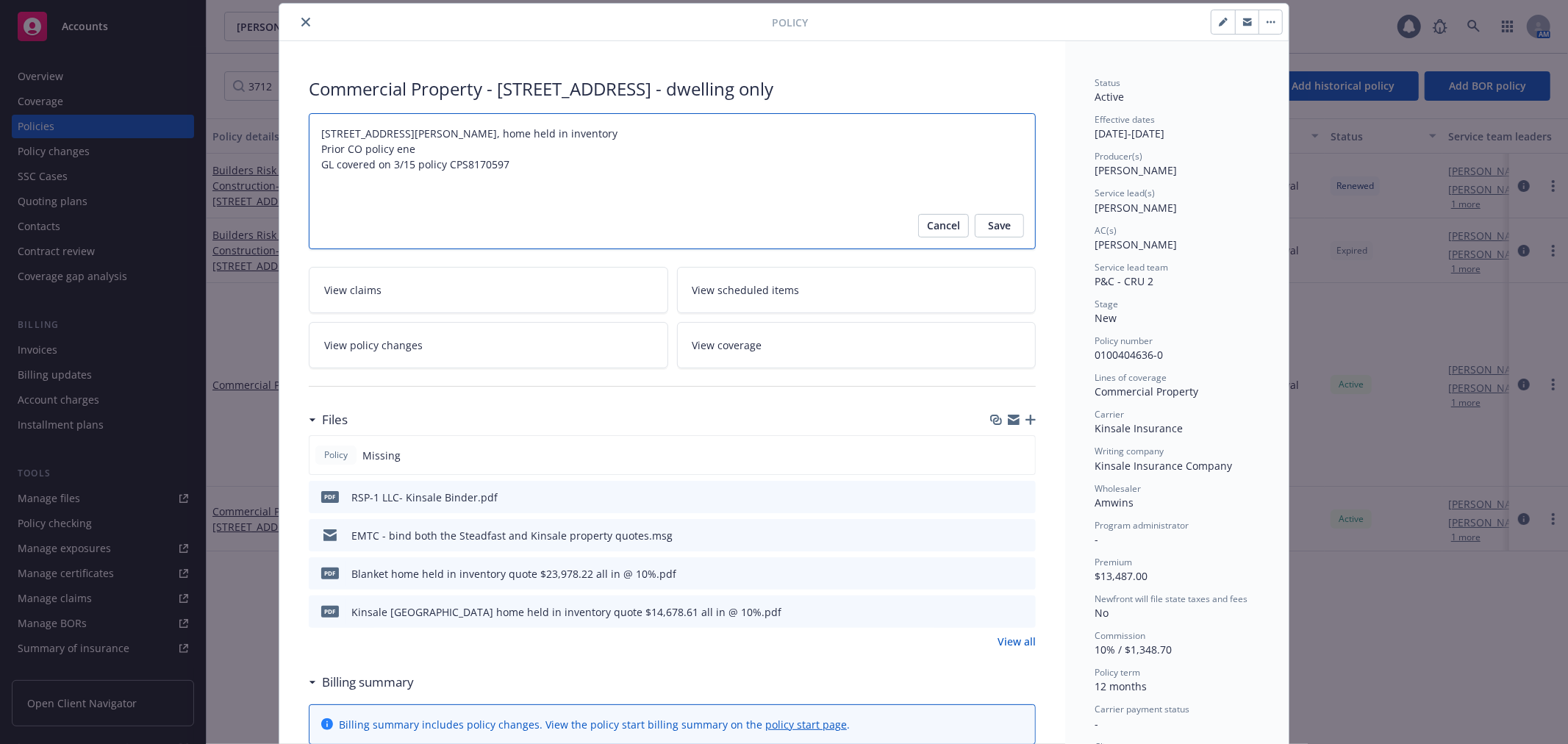
type textarea "[STREET_ADDRESS][PERSON_NAME], home held in inventory Prior CO policy ened GL c…"
type textarea "x"
type textarea "[STREET_ADDRESS][PERSON_NAME], home held in inventory Prior CO policy enede GL …"
type textarea "x"
type textarea "[STREET_ADDRESS][PERSON_NAME], home held in inventory Prior CO policy eneded GL…"
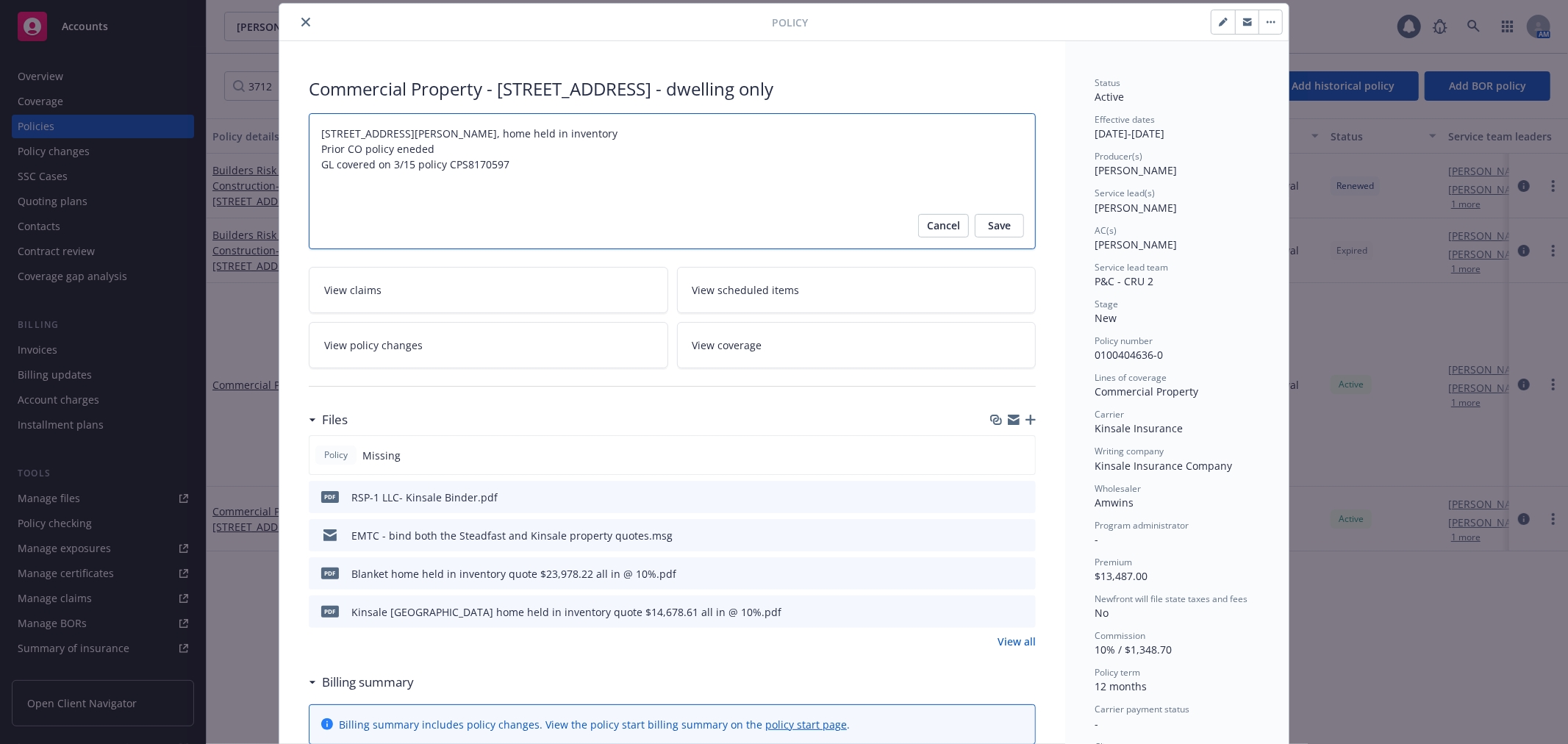
type textarea "x"
type textarea "[STREET_ADDRESS][PERSON_NAME], home held in inventory Prior CO policy eneded GL…"
type textarea "x"
type textarea "[STREET_ADDRESS][PERSON_NAME], home held in inventory Prior CO policy eneded GL…"
type textarea "x"
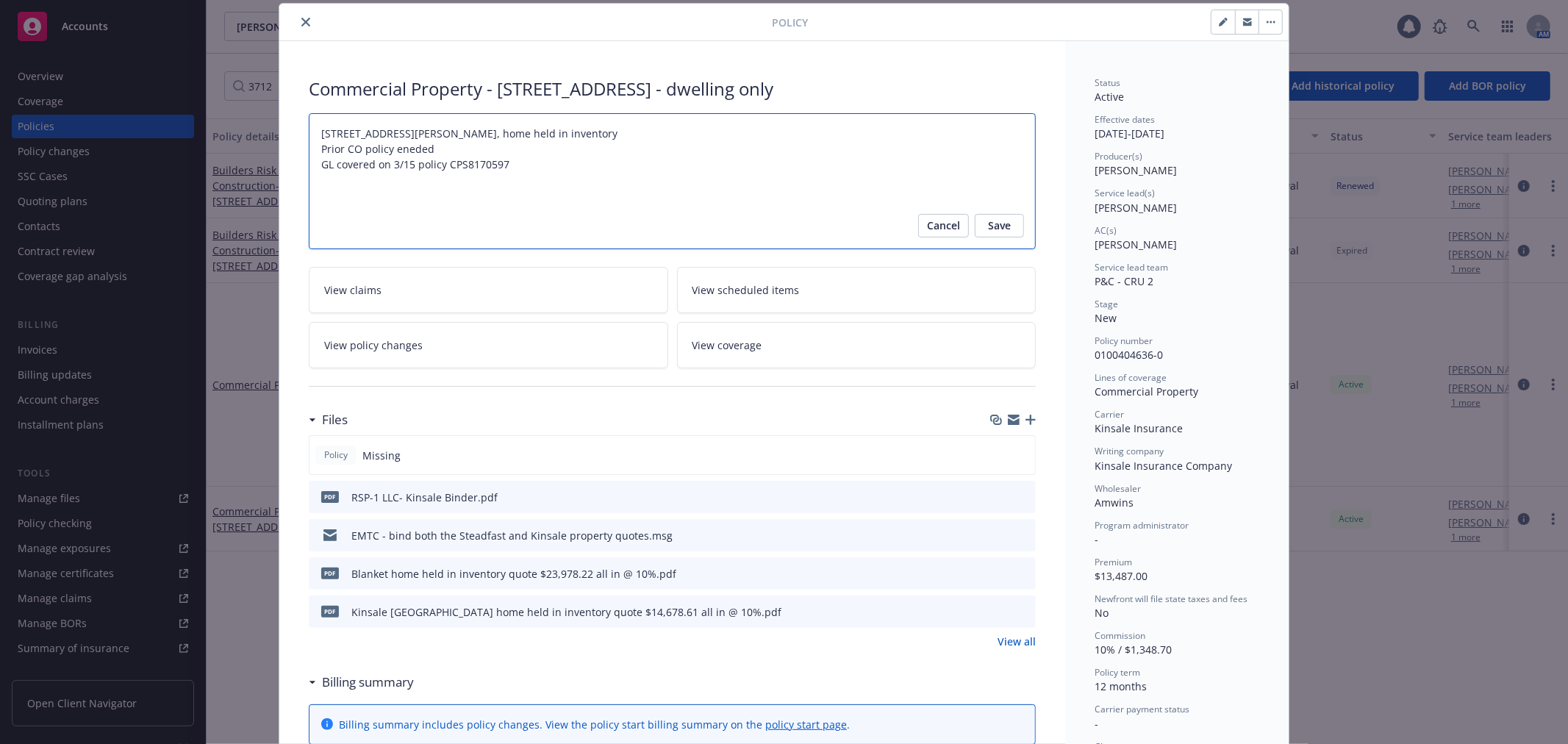
type textarea "[STREET_ADDRESS][PERSON_NAME], home held in inventory Prior CO policy enede GL …"
type textarea "x"
type textarea "[STREET_ADDRESS][PERSON_NAME], home held in inventory Prior CO policy ened GL c…"
type textarea "x"
type textarea "[STREET_ADDRESS][PERSON_NAME], home held in inventory Prior CO policy ene GL co…"
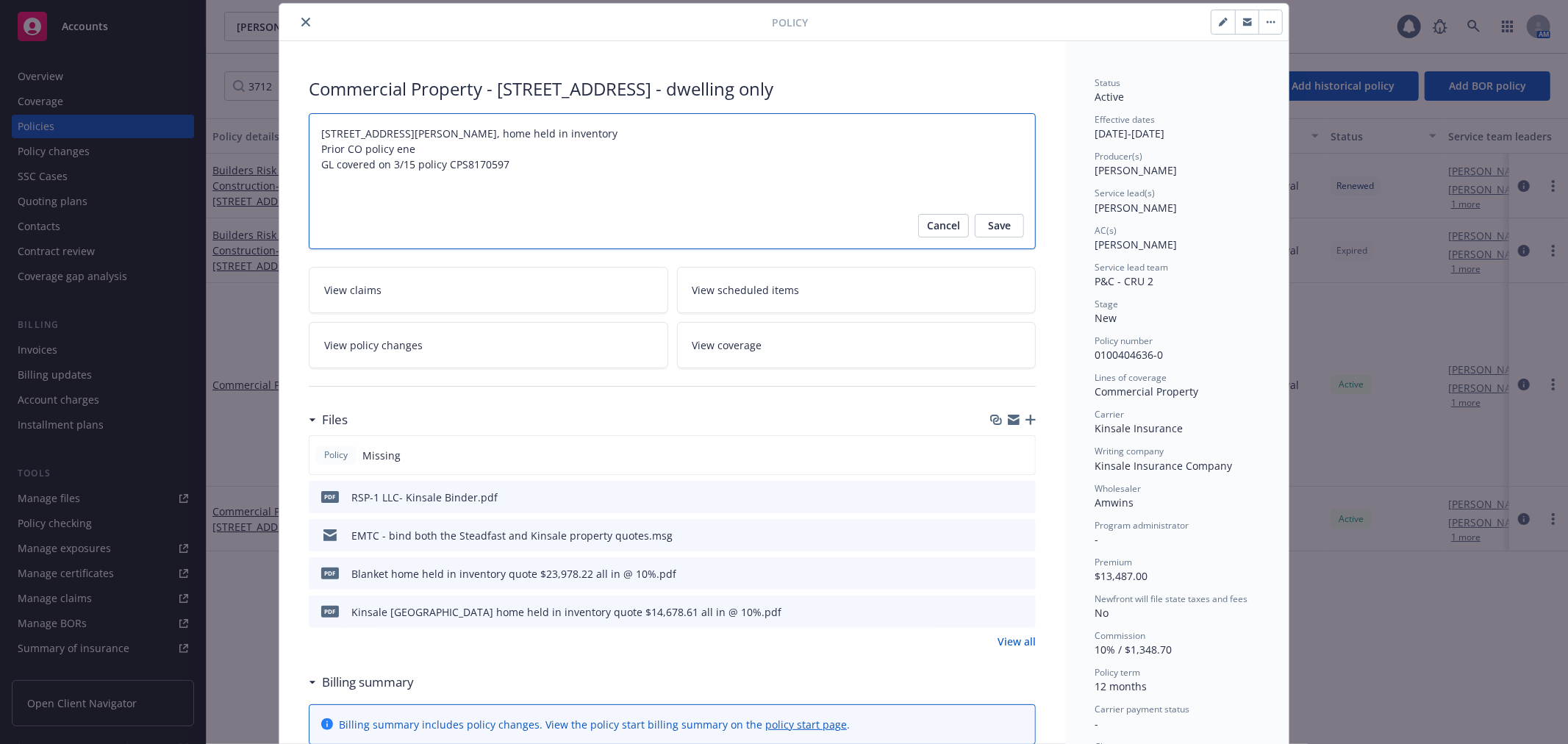
type textarea "x"
type textarea "[STREET_ADDRESS][PERSON_NAME], home held in inventory Prior CO policy en GL cov…"
type textarea "x"
type textarea "[STREET_ADDRESS][PERSON_NAME], home held in inventory Prior CO policy end GL co…"
type textarea "x"
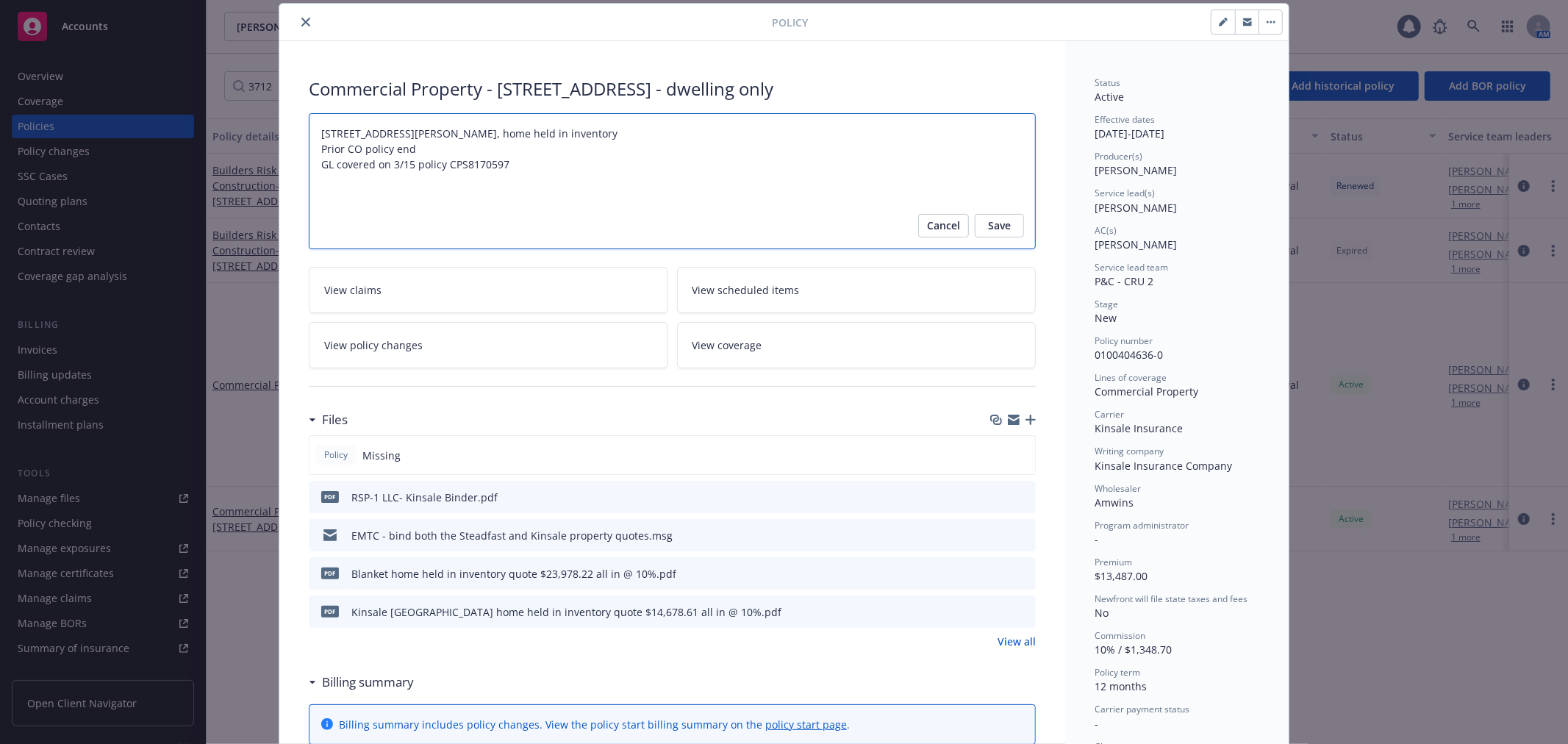
type textarea "[STREET_ADDRESS][PERSON_NAME], home held in inventory Prior CO policy [PERSON_N…"
type textarea "x"
type textarea "[STREET_ADDRESS][PERSON_NAME], home held in inventory Prior CO policy ended GL …"
type textarea "x"
type textarea "[STREET_ADDRESS][PERSON_NAME], home held in inventory Prior CO policy ended GL …"
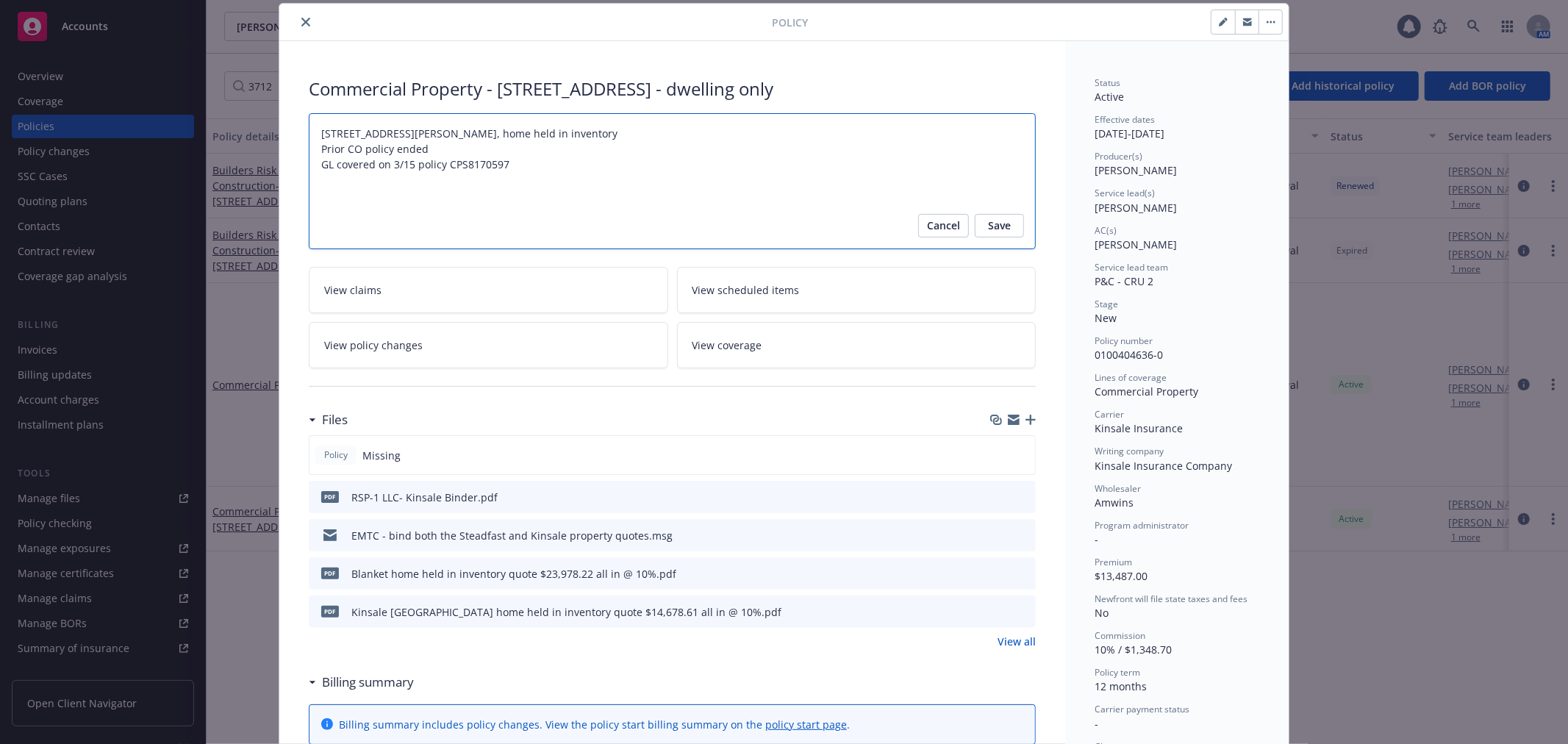
type textarea "x"
type textarea "[STREET_ADDRESS][PERSON_NAME], home held in inventory Prior CO policy ended 1 G…"
type textarea "x"
type textarea "[STREET_ADDRESS][PERSON_NAME], home held in inventory Prior CO policy ended 10 …"
type textarea "x"
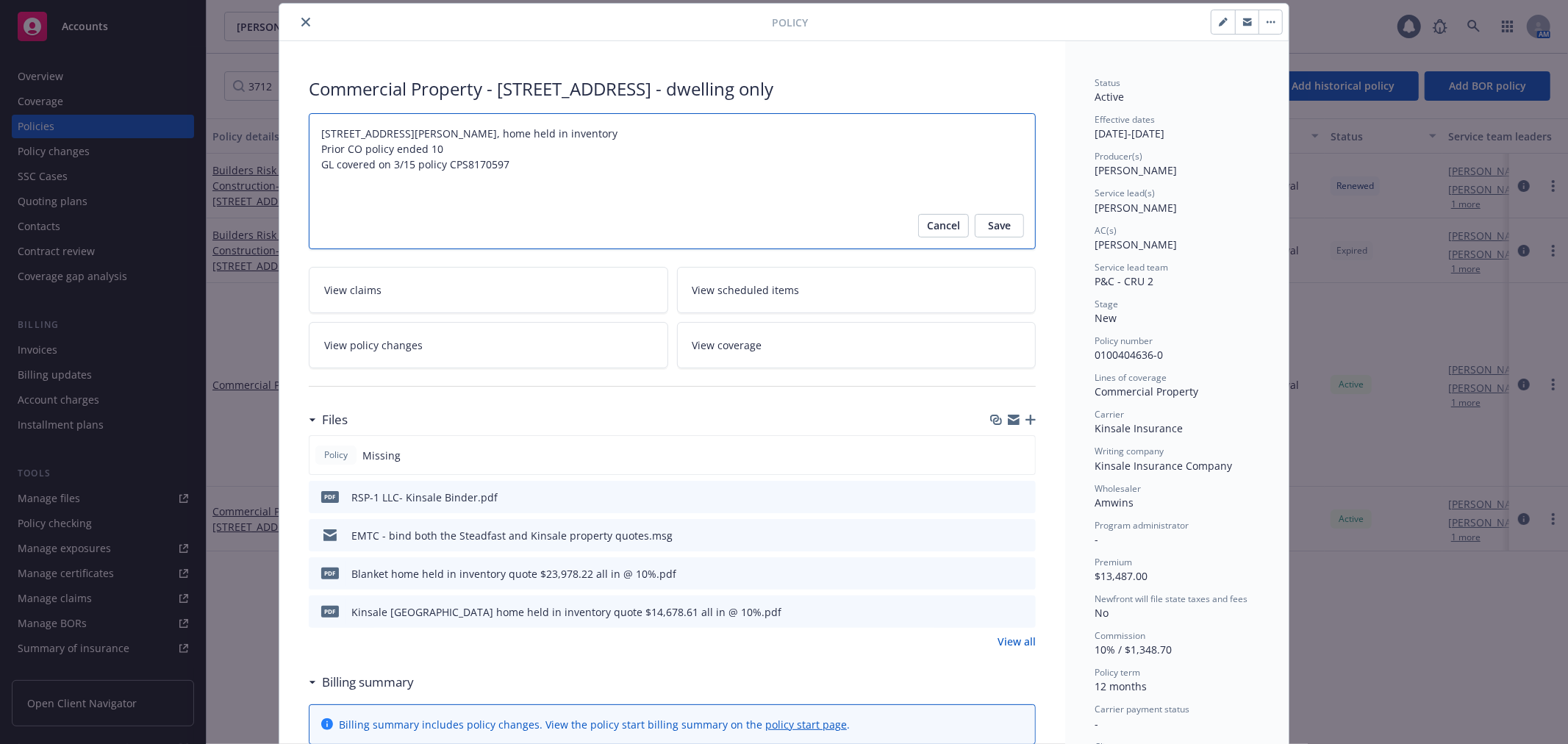
type textarea "[STREET_ADDRESS][PERSON_NAME], home held in inventory Prior CO policy ended 10/…"
click at [1005, 221] on button "Save" at bounding box center [999, 225] width 49 height 24
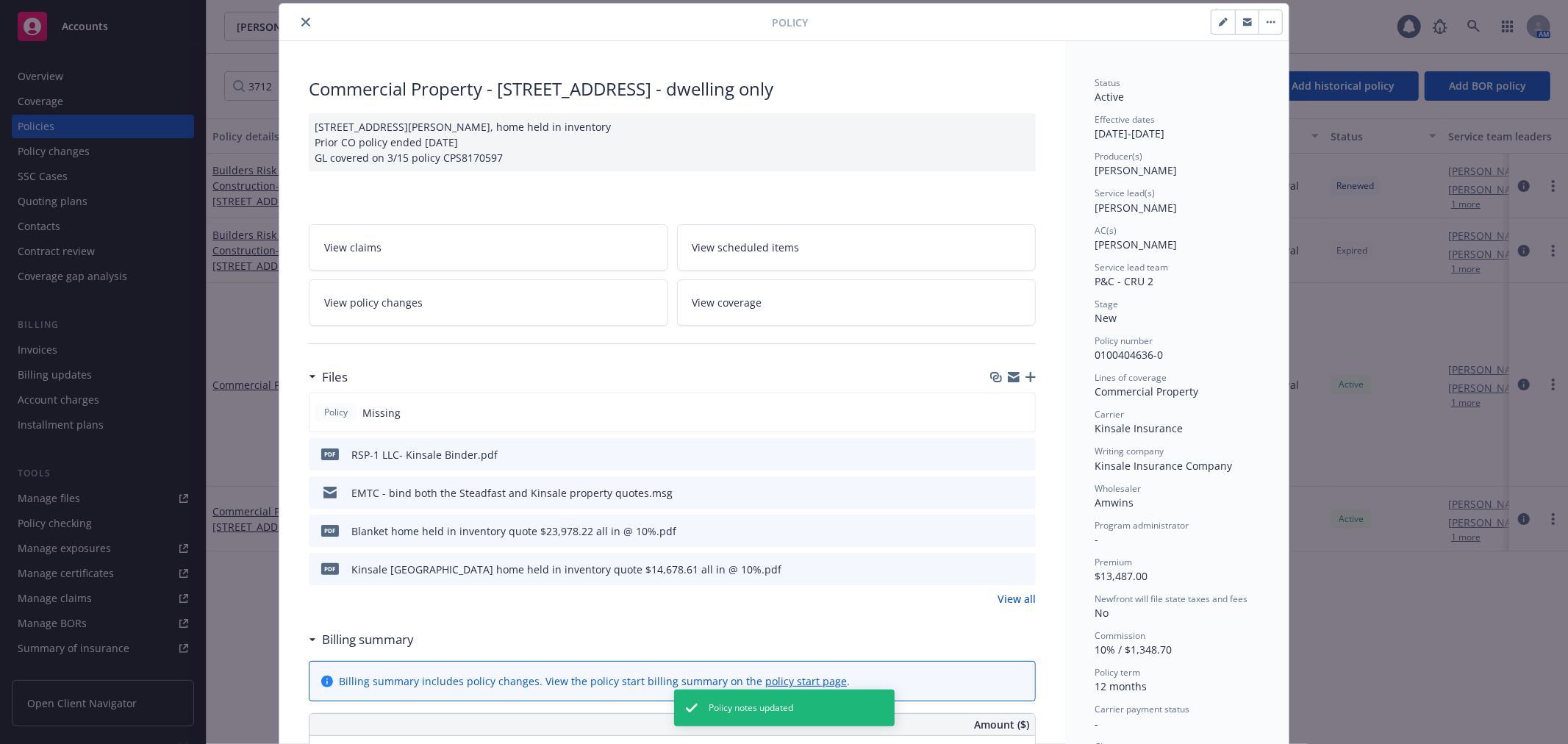
click at [297, 18] on button "close" at bounding box center [305, 22] width 18 height 18
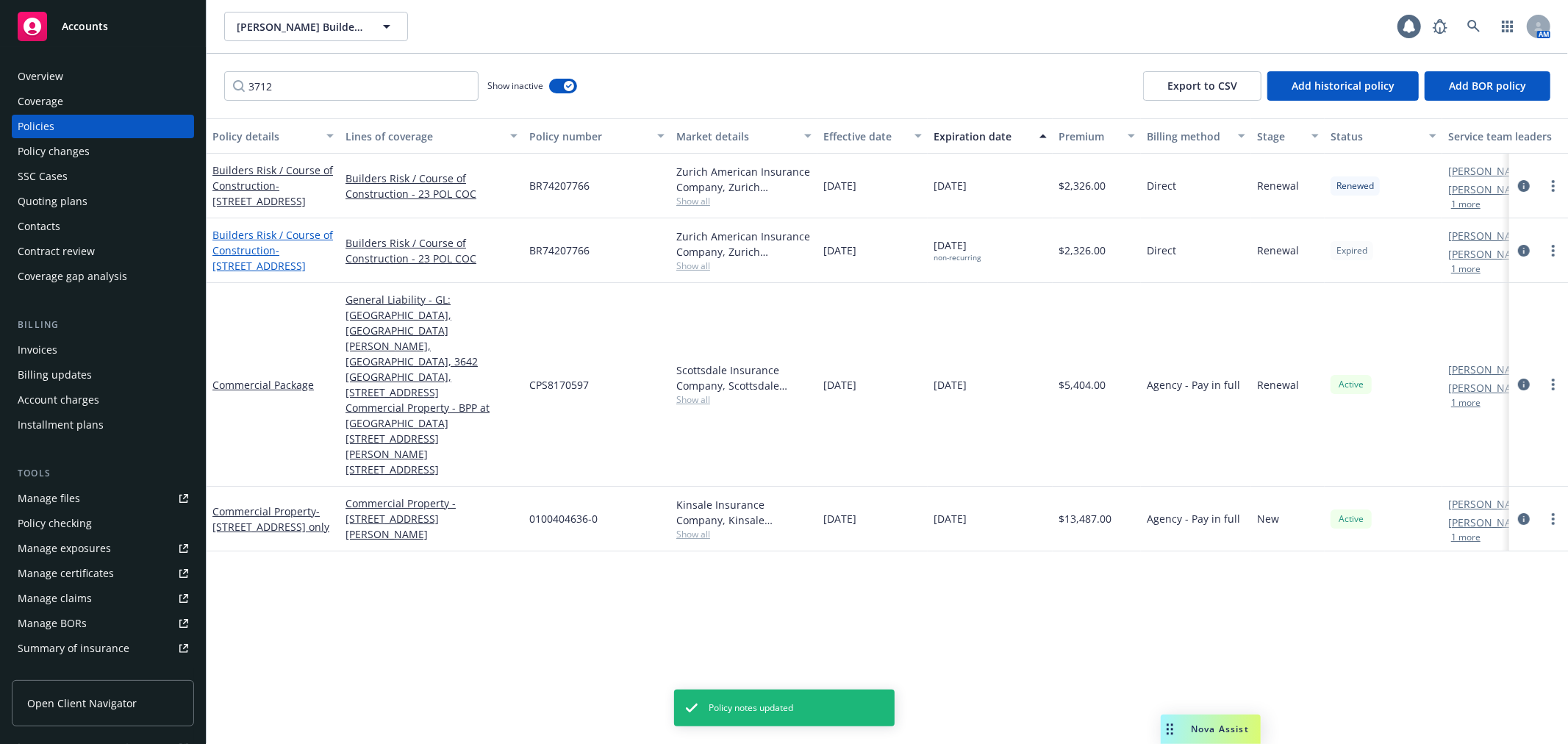
click at [269, 247] on link "Builders Risk / Course of Construction - [STREET_ADDRESS]" at bounding box center [272, 250] width 120 height 45
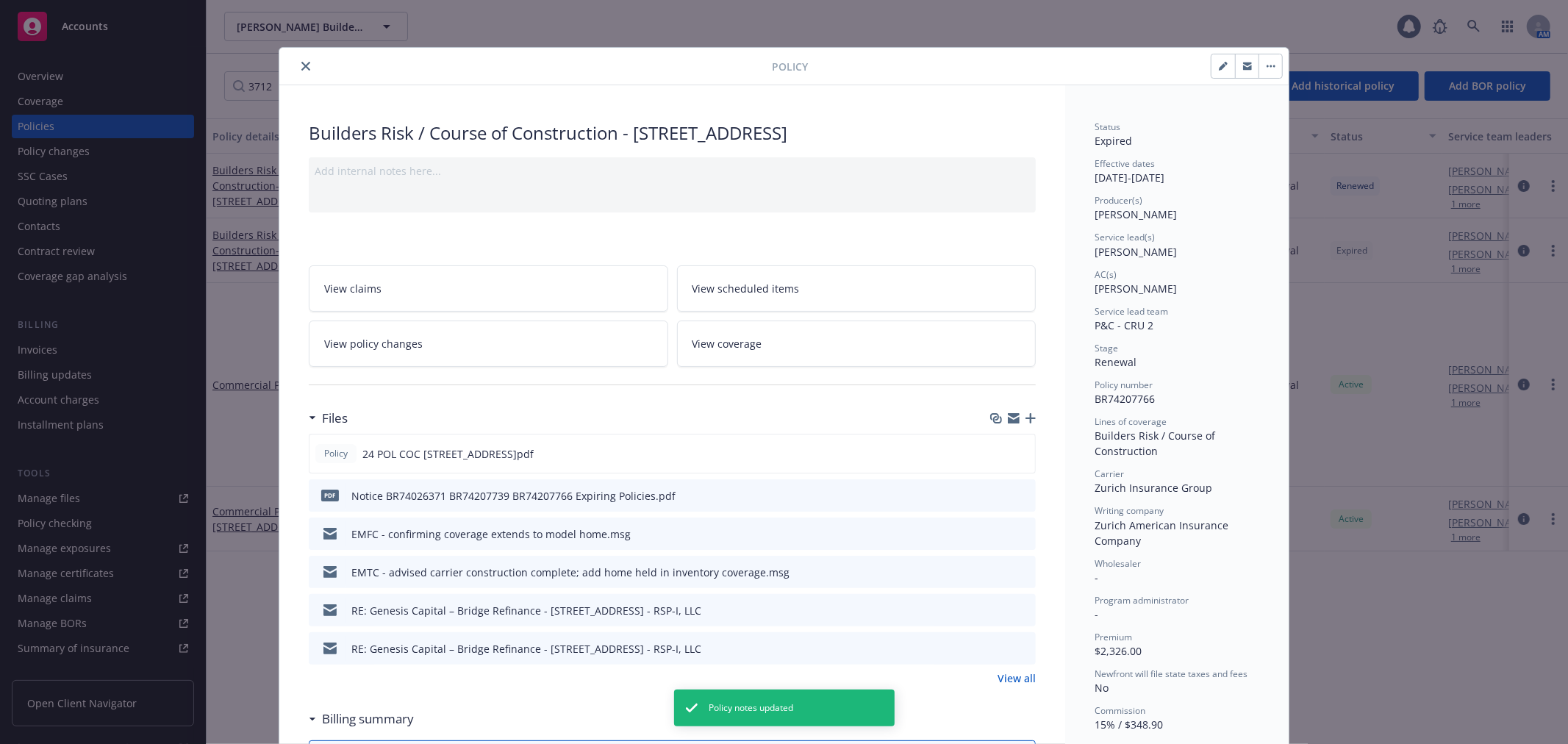
click at [1267, 69] on button "button" at bounding box center [1270, 66] width 24 height 24
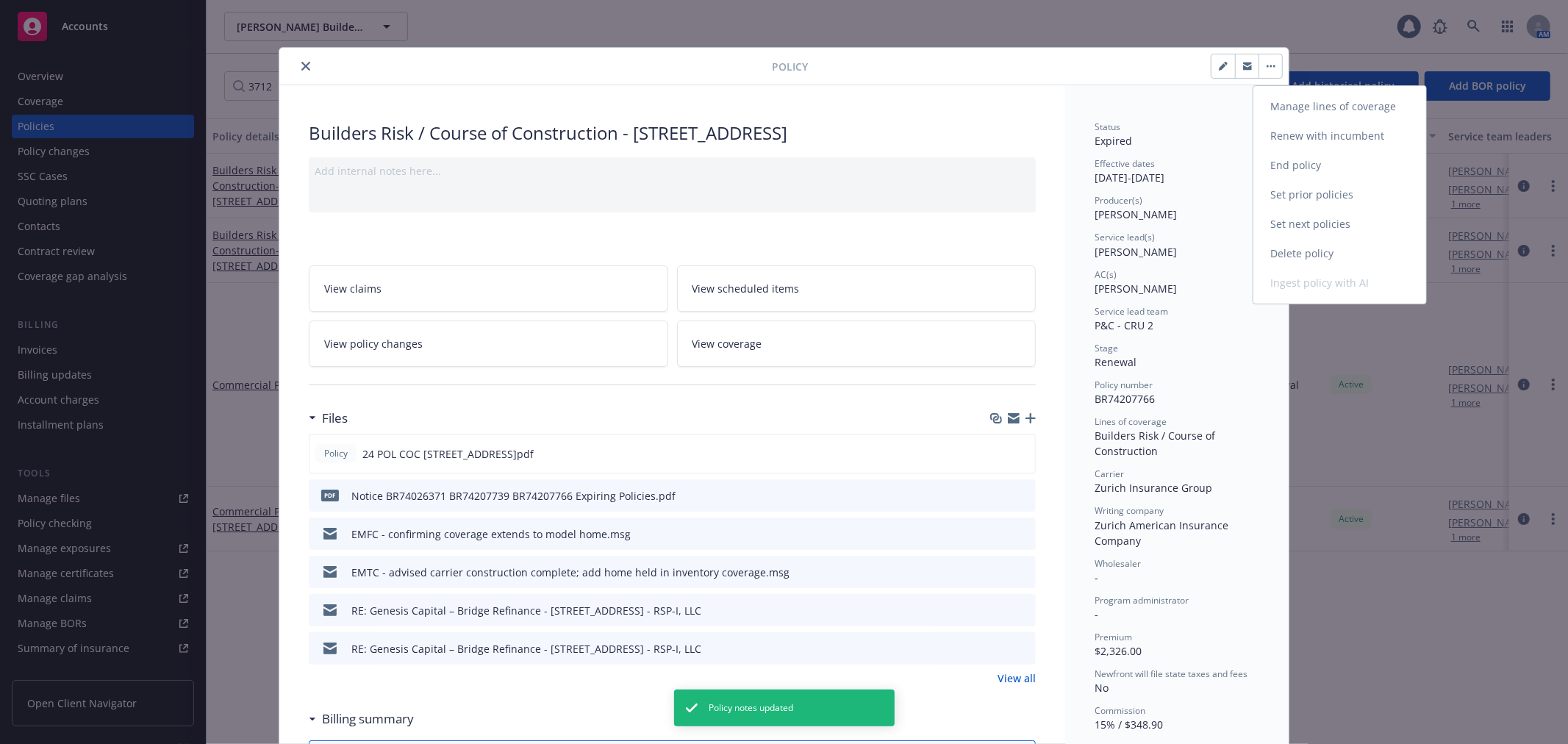
click at [1296, 218] on link "Set next policies" at bounding box center [1339, 225] width 173 height 30
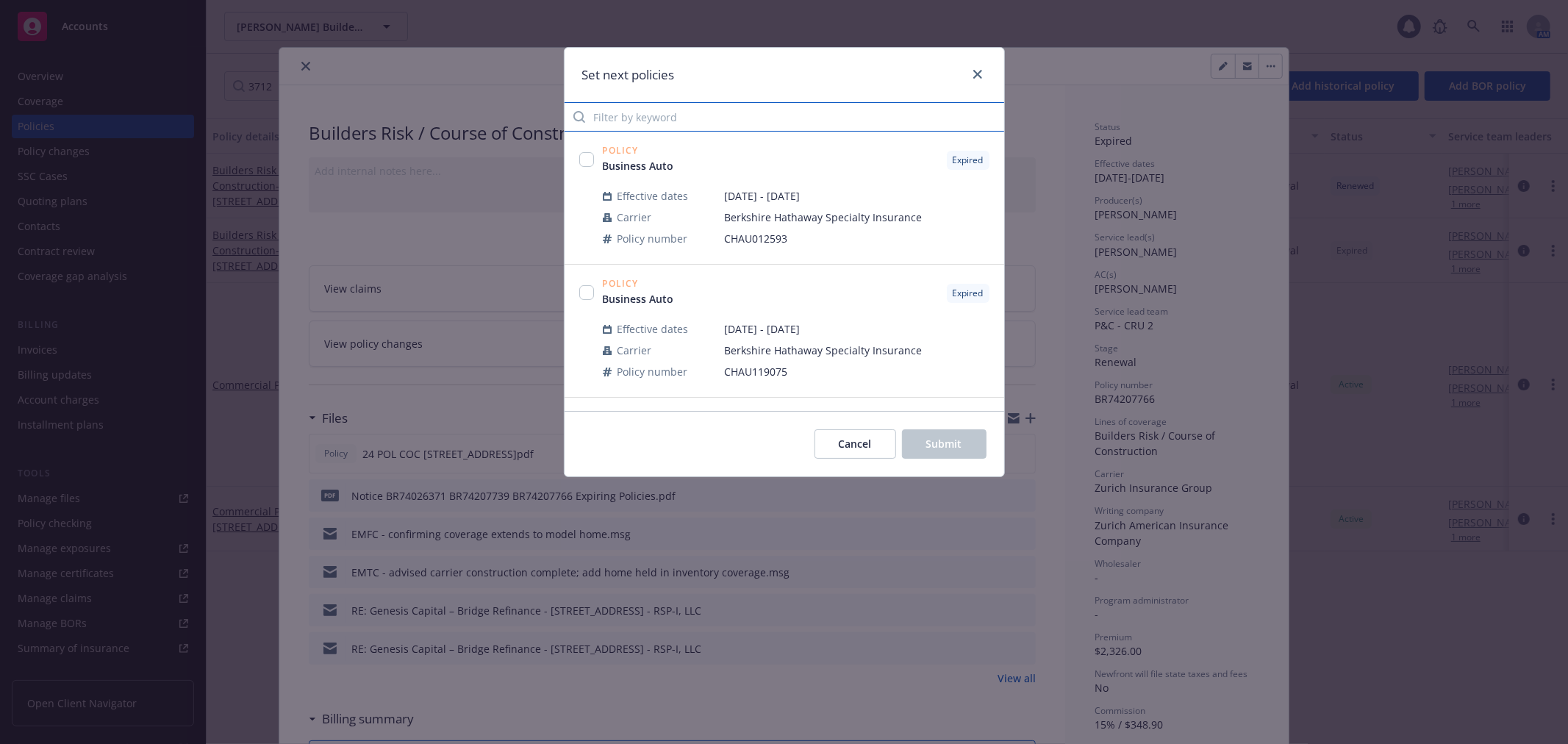
click at [670, 122] on input "Filter by keyword" at bounding box center [784, 117] width 440 height 30
click at [586, 294] on input "checkbox" at bounding box center [586, 294] width 15 height 15
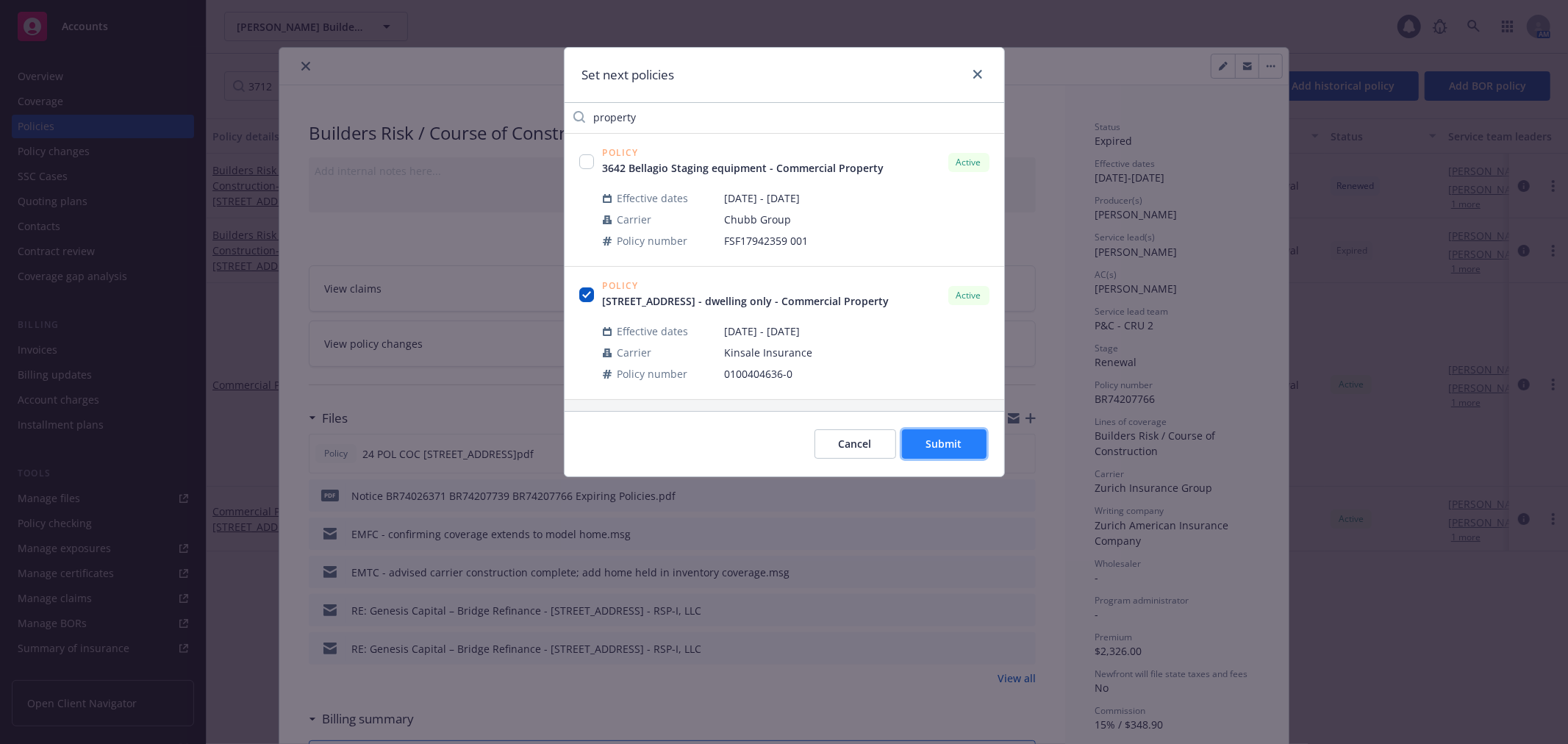
click at [935, 444] on span "Submit" at bounding box center [943, 444] width 36 height 14
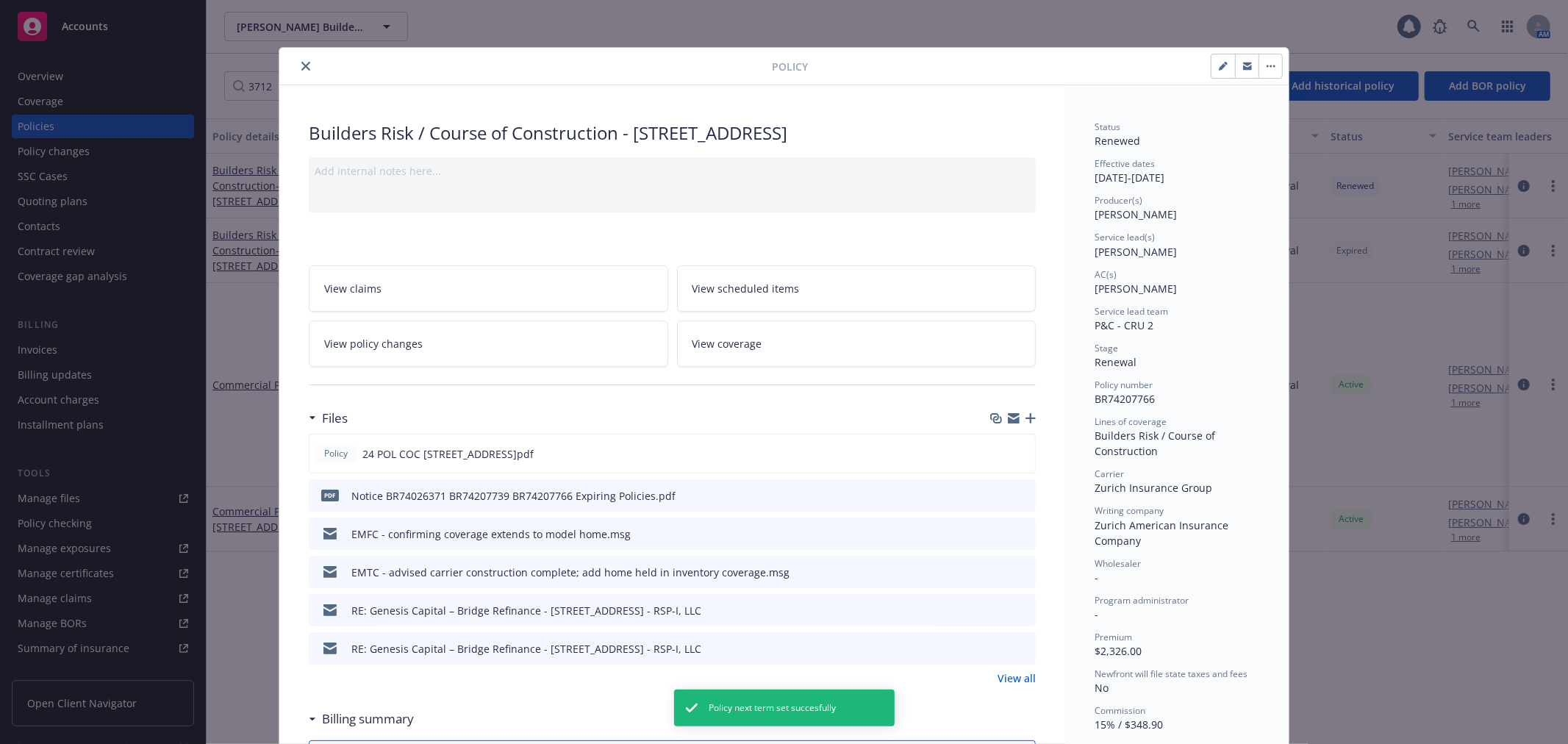
click at [302, 65] on icon "close" at bounding box center [305, 66] width 9 height 9
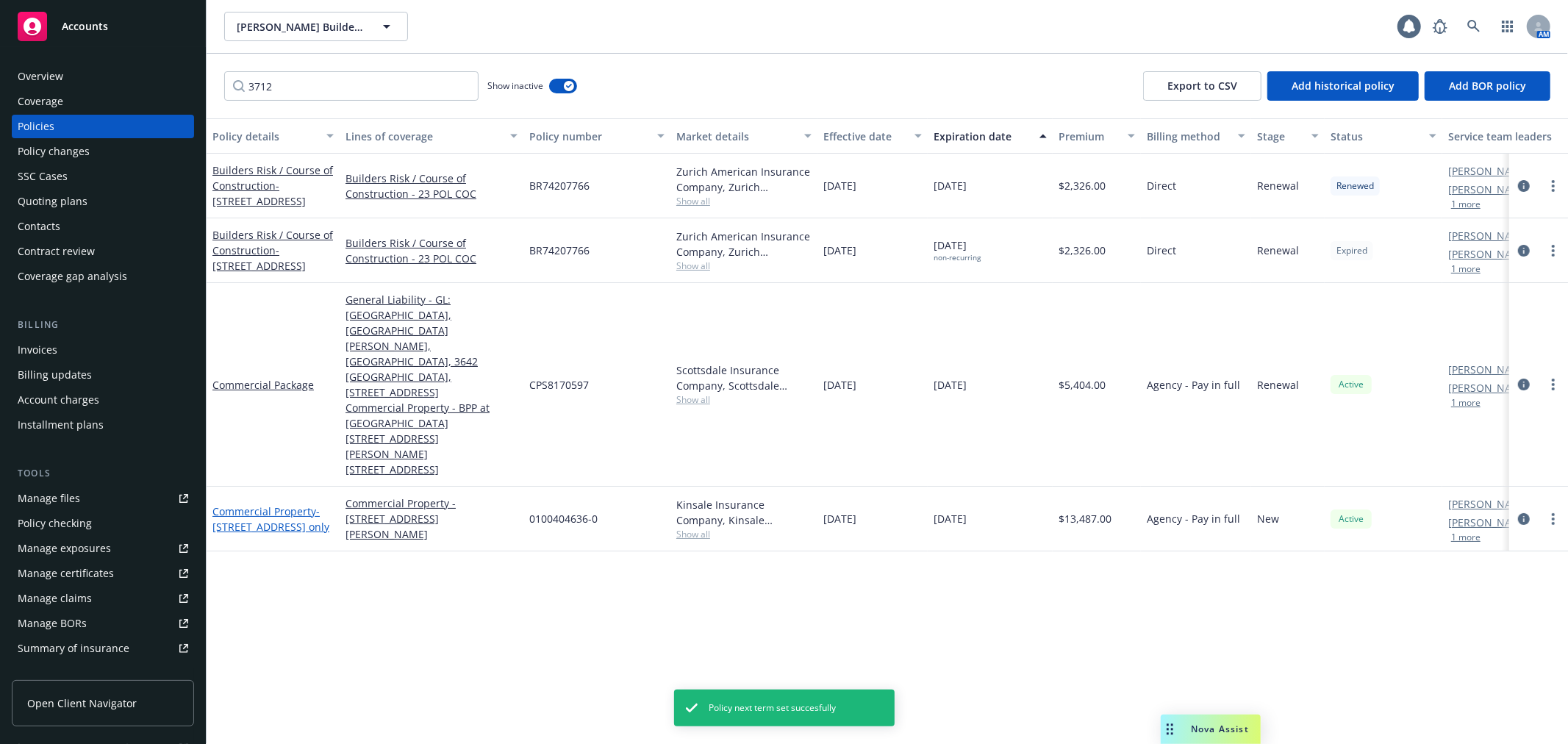
click at [313, 504] on span "- [STREET_ADDRESS] - dwelling only" at bounding box center [270, 519] width 117 height 30
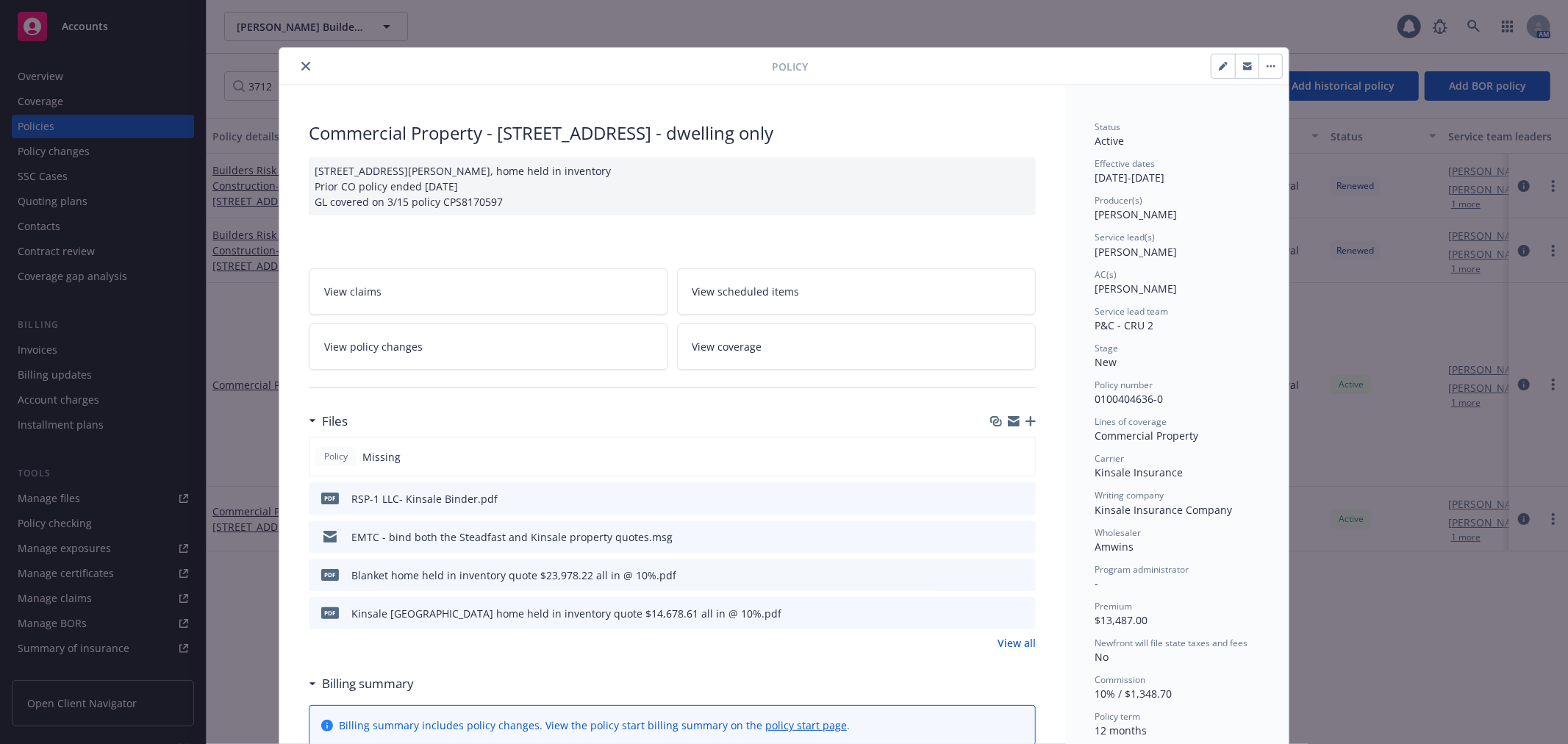
click at [585, 187] on div "[STREET_ADDRESS][PERSON_NAME], home held in inventory Prior CO policy ended [DA…" at bounding box center [672, 186] width 727 height 58
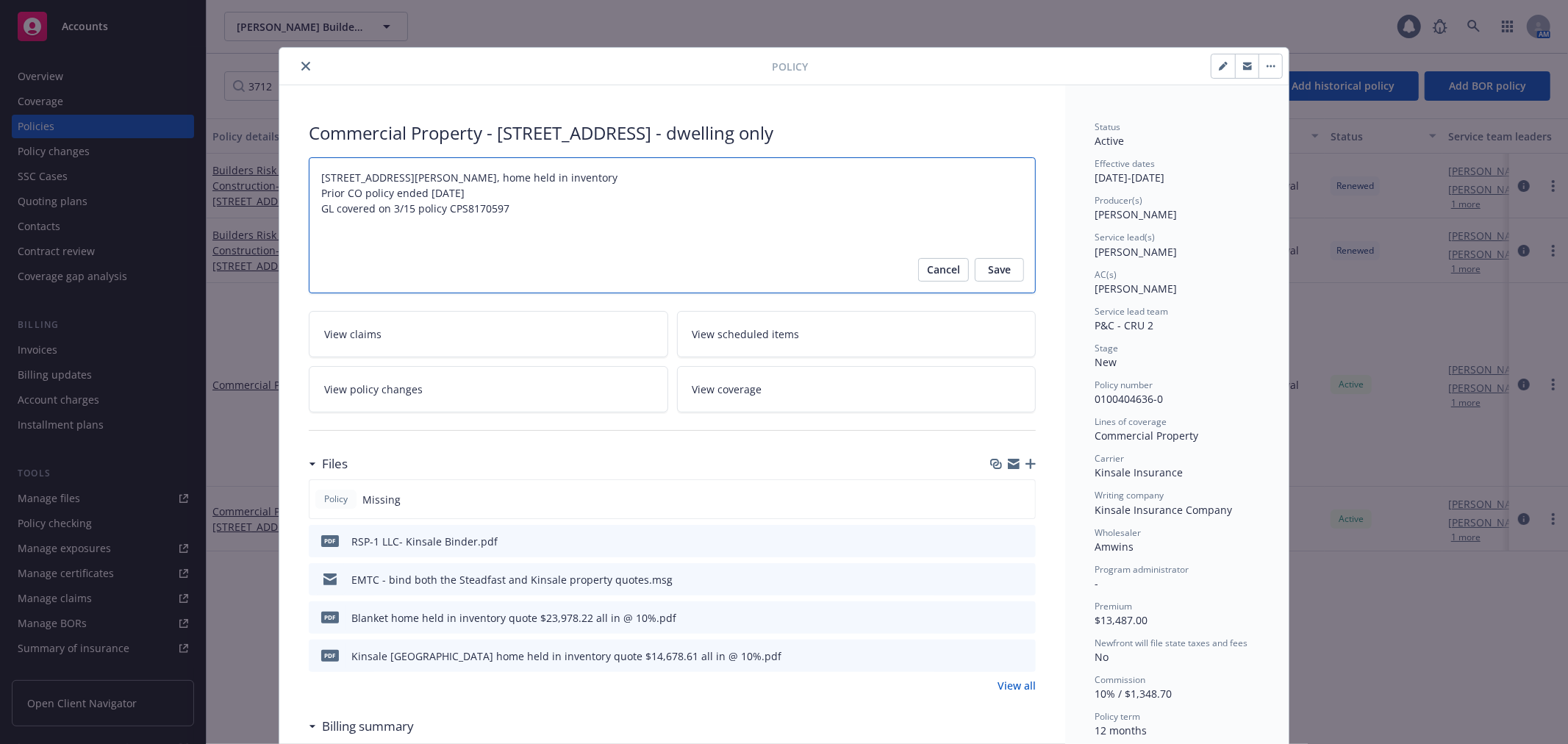
click at [596, 181] on textarea "[STREET_ADDRESS][PERSON_NAME], home held in inventory Prior CO policy ended [DA…" at bounding box center [672, 225] width 727 height 136
paste textarea "Cannot be placed on Steadfast due to high wildfire score"
click at [738, 175] on textarea "[STREET_ADDRESS][PERSON_NAME], home held in inventory Prior CO policy ended [DA…" at bounding box center [672, 225] width 727 height 136
click at [354, 197] on textarea "[STREET_ADDRESS][PERSON_NAME], home held in inventory Prior CO policy ended [DA…" at bounding box center [672, 225] width 727 height 136
click at [988, 269] on span "Save" at bounding box center [999, 269] width 23 height 24
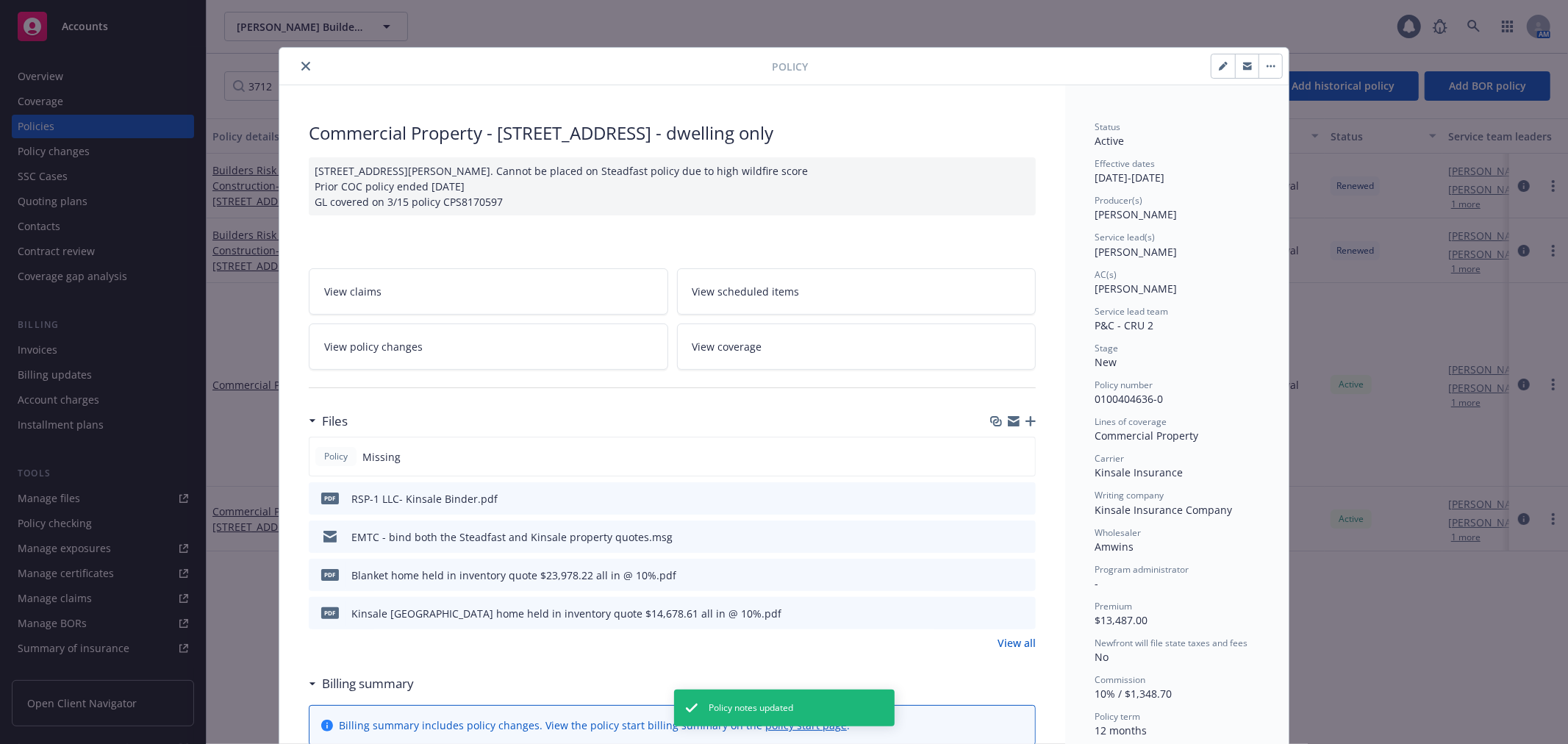
click at [303, 72] on button "close" at bounding box center [305, 66] width 18 height 18
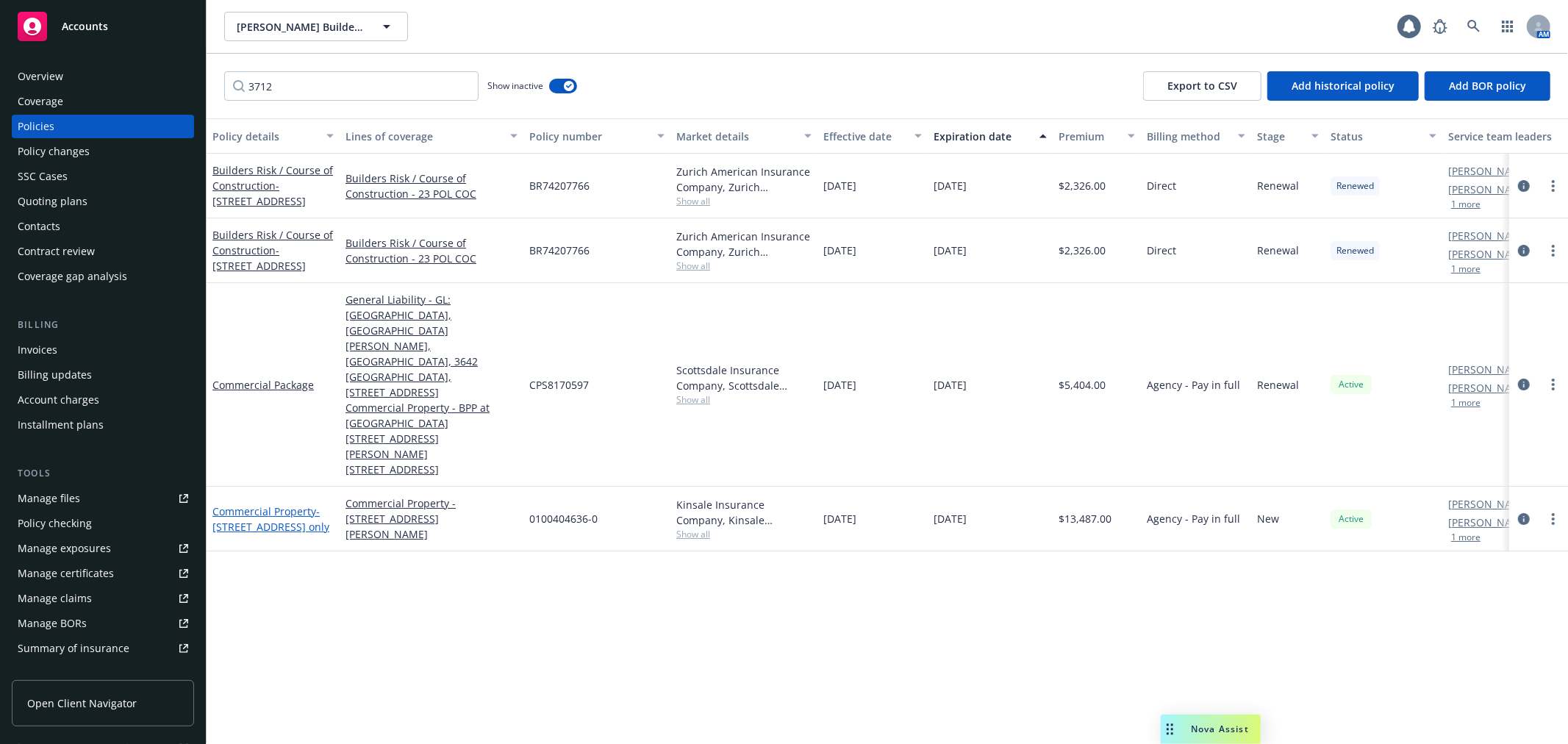
click at [272, 504] on span "- [STREET_ADDRESS] - dwelling only" at bounding box center [270, 519] width 117 height 30
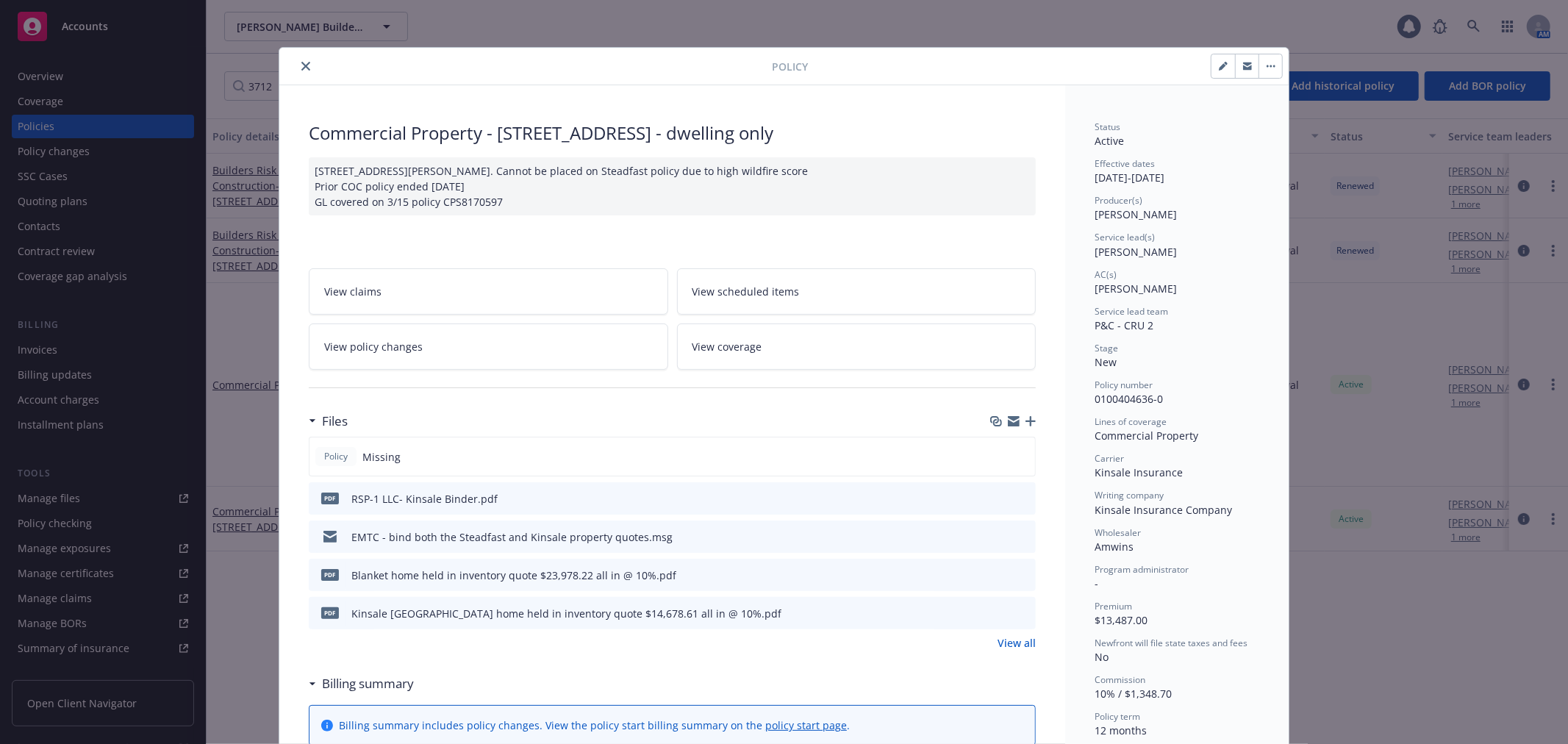
scroll to position [44, 0]
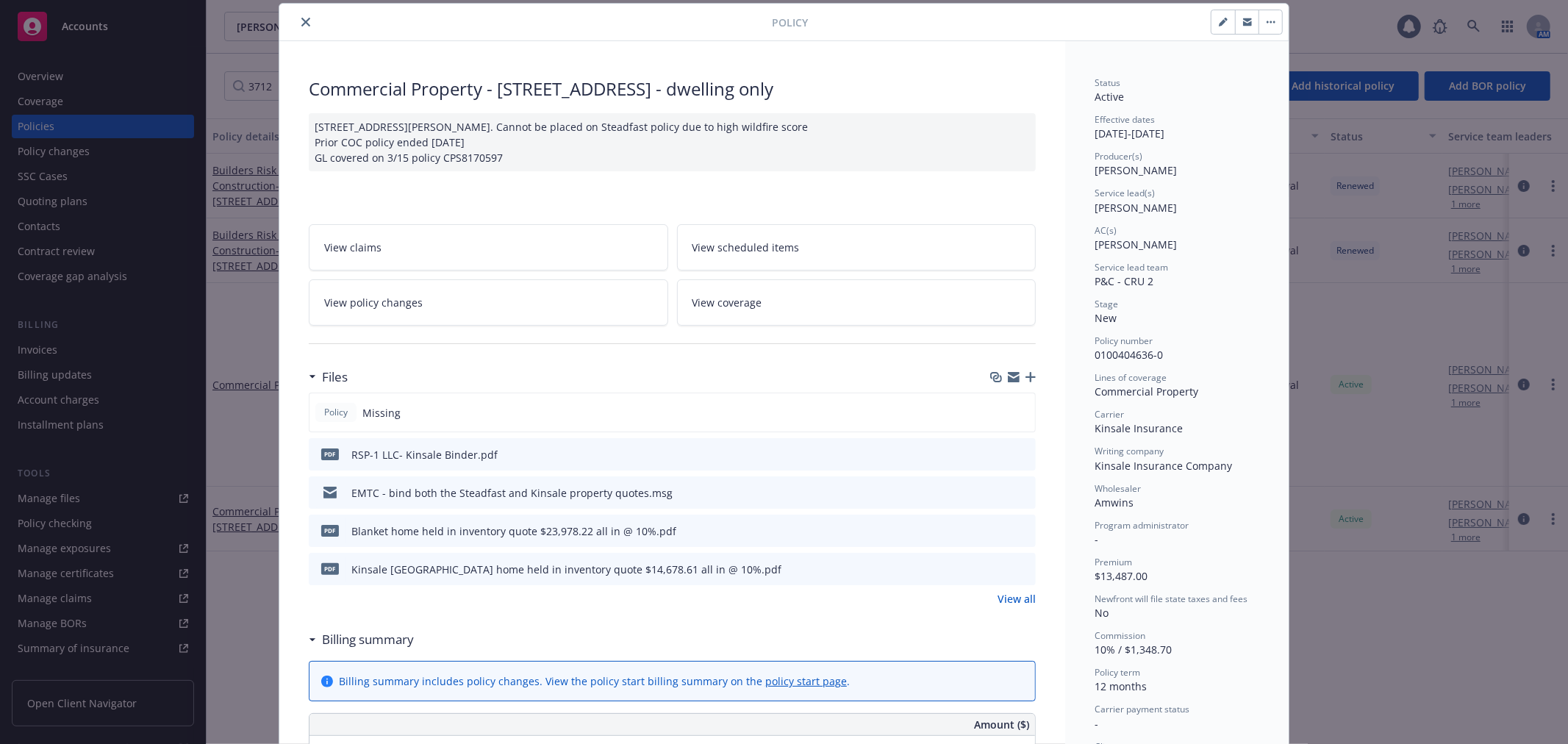
click at [1007, 376] on icon "button" at bounding box center [1013, 376] width 11 height 11
click at [301, 22] on icon "close" at bounding box center [305, 22] width 9 height 9
click at [83, 500] on link "Manage files" at bounding box center [103, 497] width 183 height 24
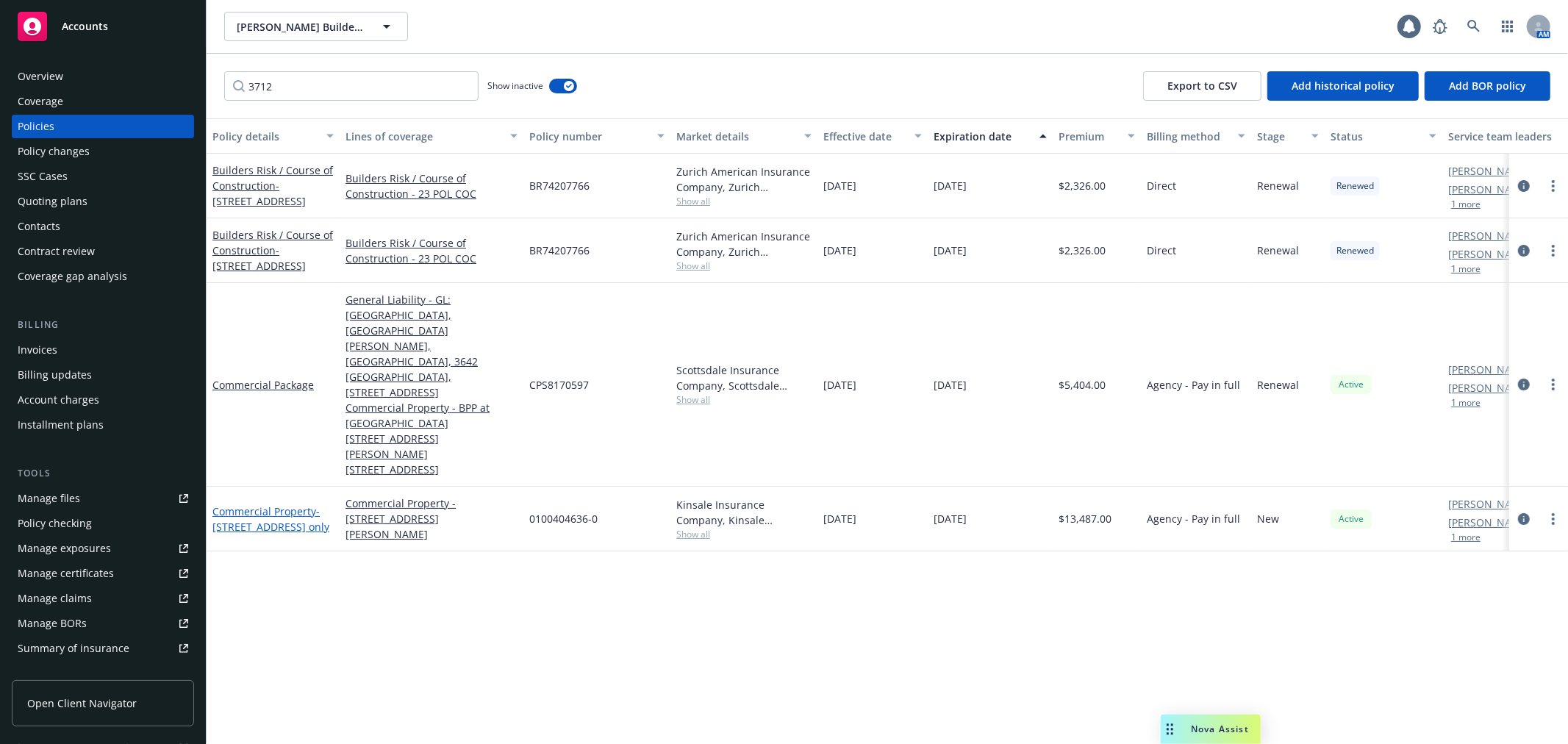
click at [259, 504] on link "Commercial Property - [STREET_ADDRESS] - dwelling only" at bounding box center [270, 519] width 117 height 30
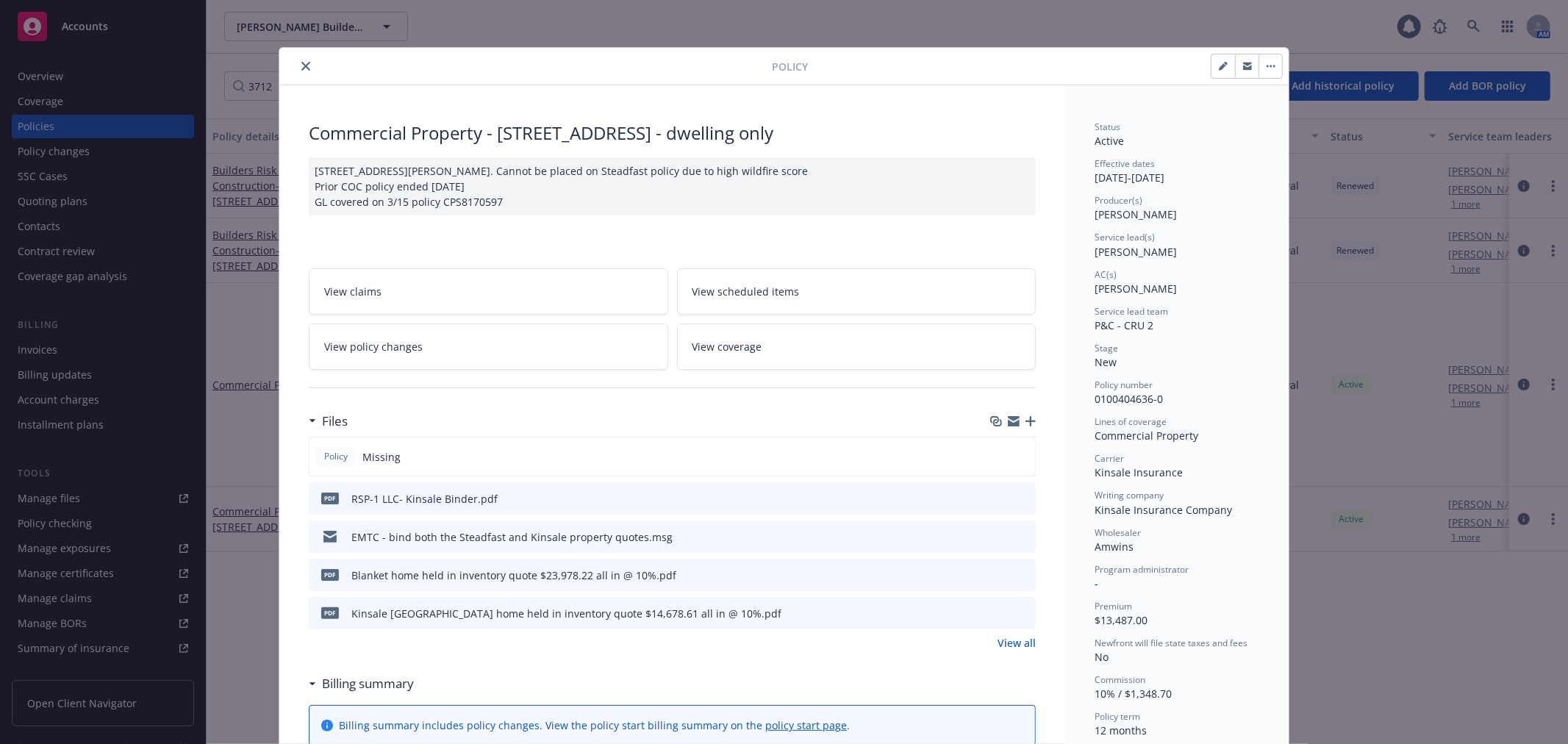
scroll to position [44, 0]
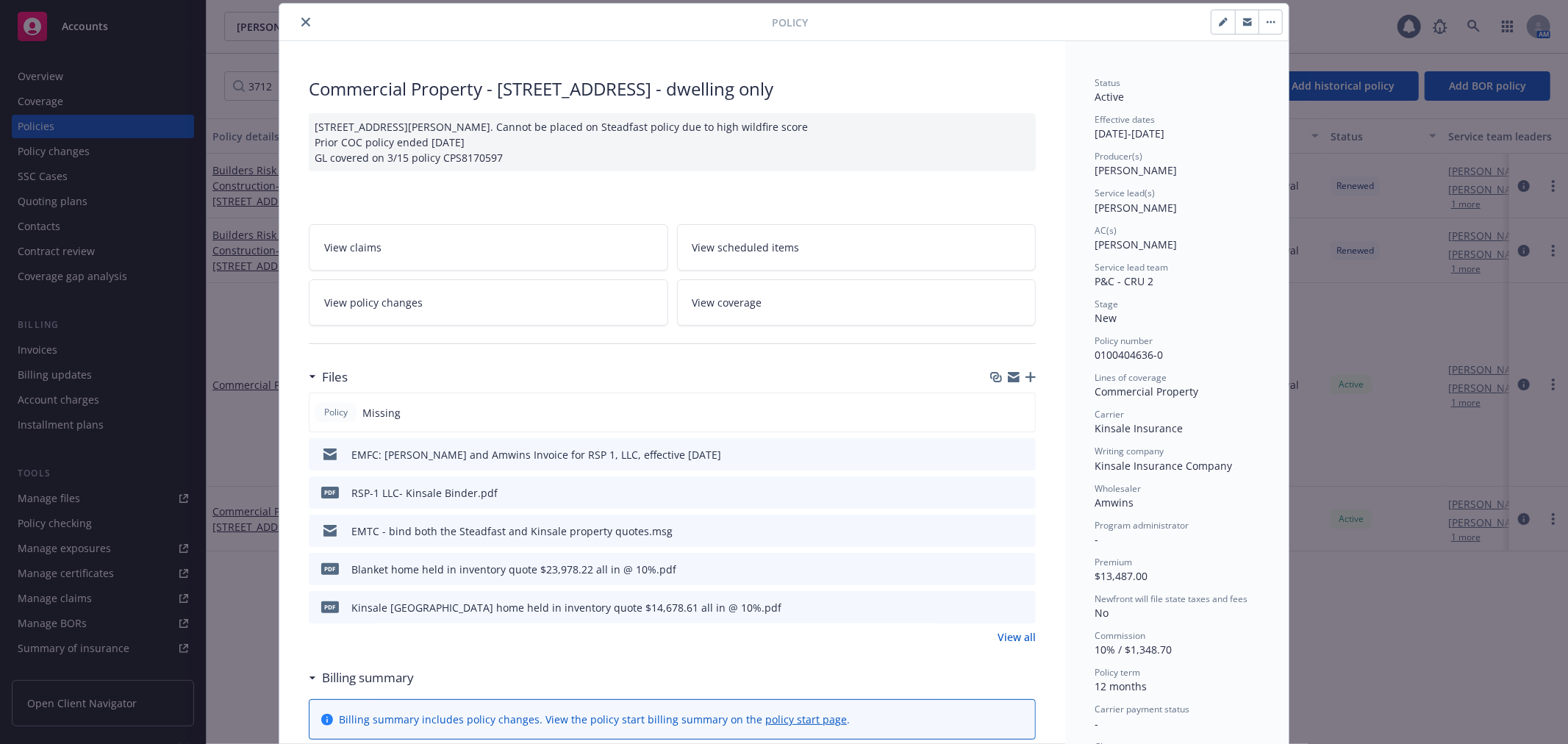
click at [1026, 376] on icon "button" at bounding box center [1030, 377] width 11 height 11
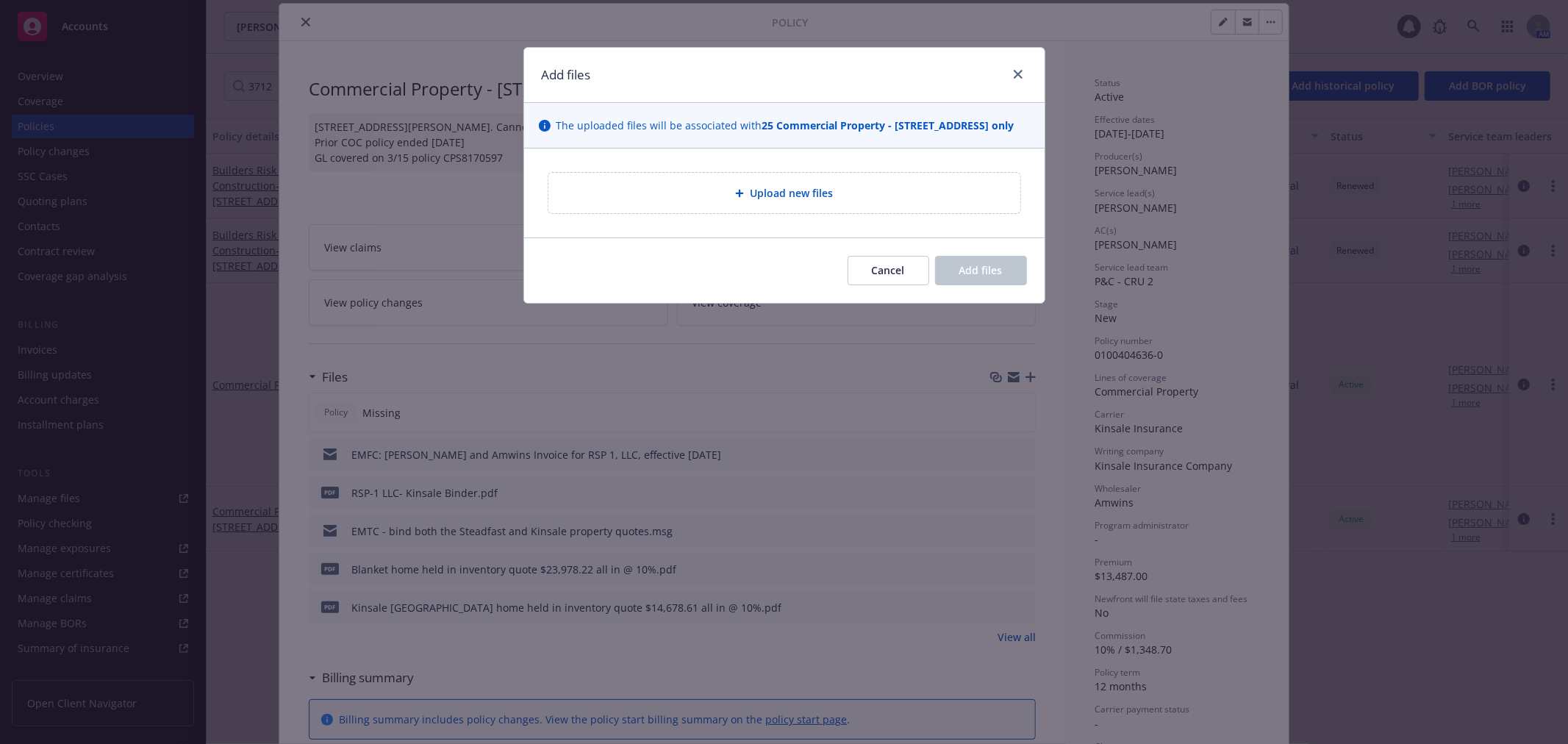
click at [820, 213] on div "Upload new files" at bounding box center [784, 193] width 472 height 40
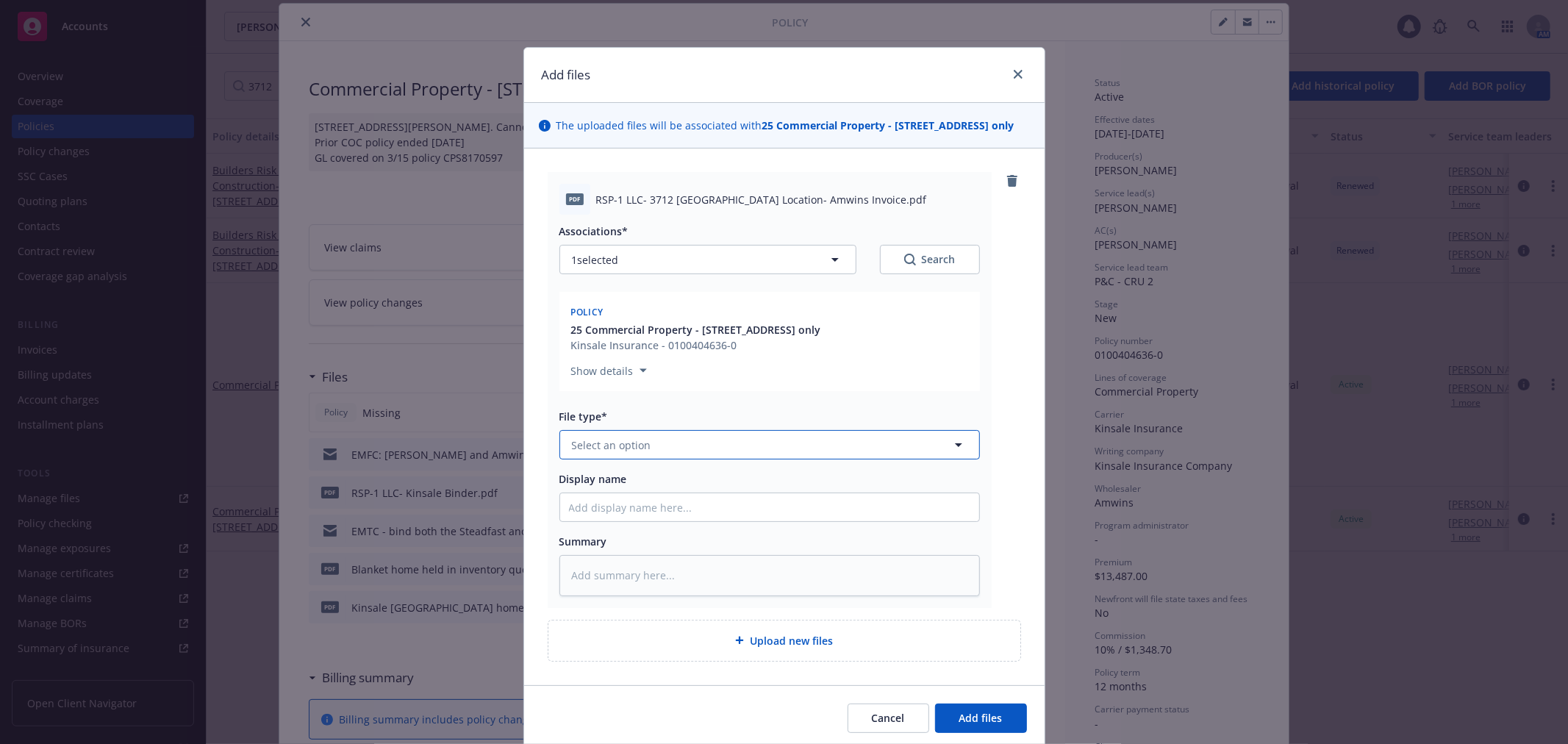
click at [621, 453] on span "Select an option" at bounding box center [612, 445] width 79 height 16
click at [648, 531] on div "Invoice - Third Party" at bounding box center [624, 524] width 111 height 21
click at [964, 725] on span "Add files" at bounding box center [980, 718] width 43 height 14
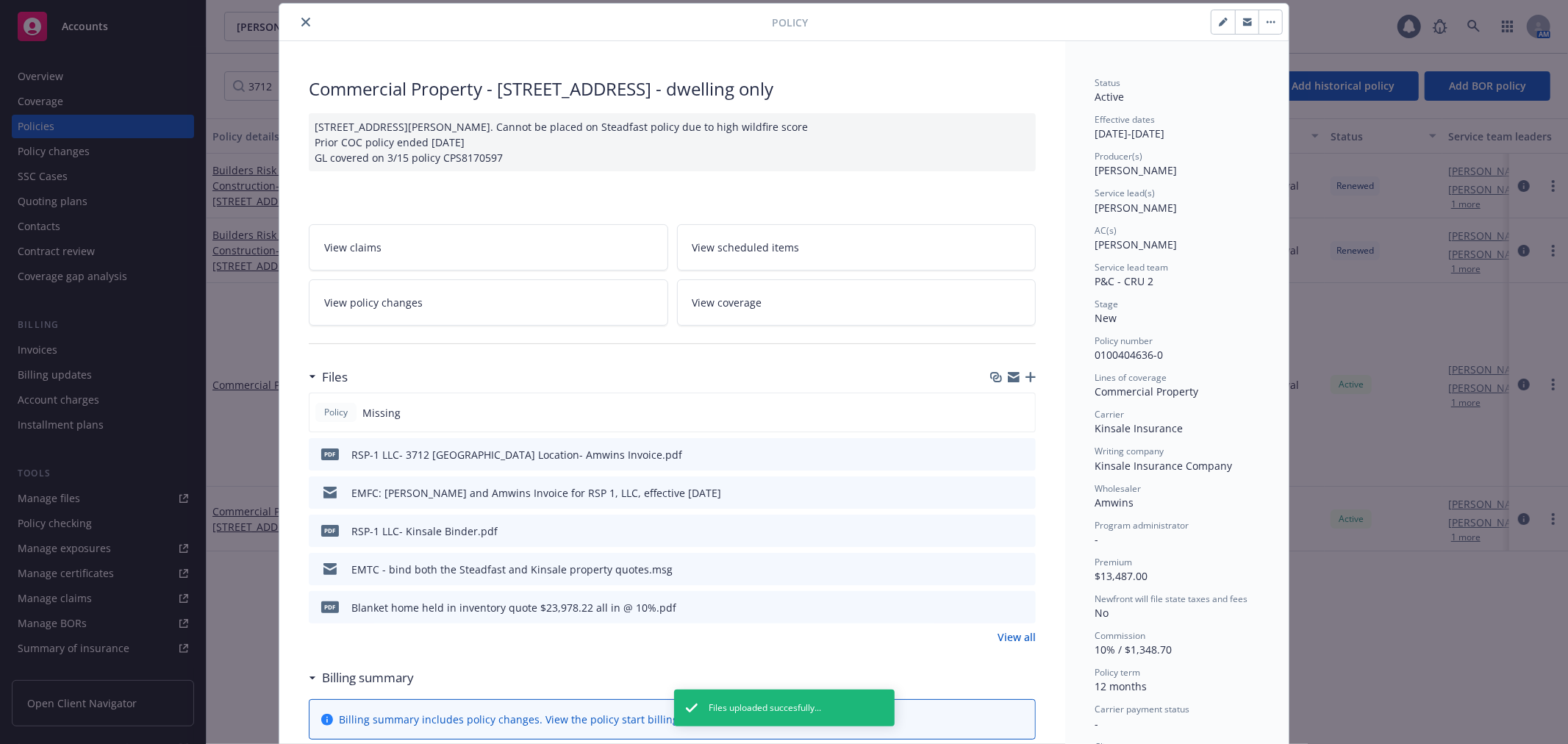
click at [301, 24] on icon "close" at bounding box center [305, 22] width 9 height 9
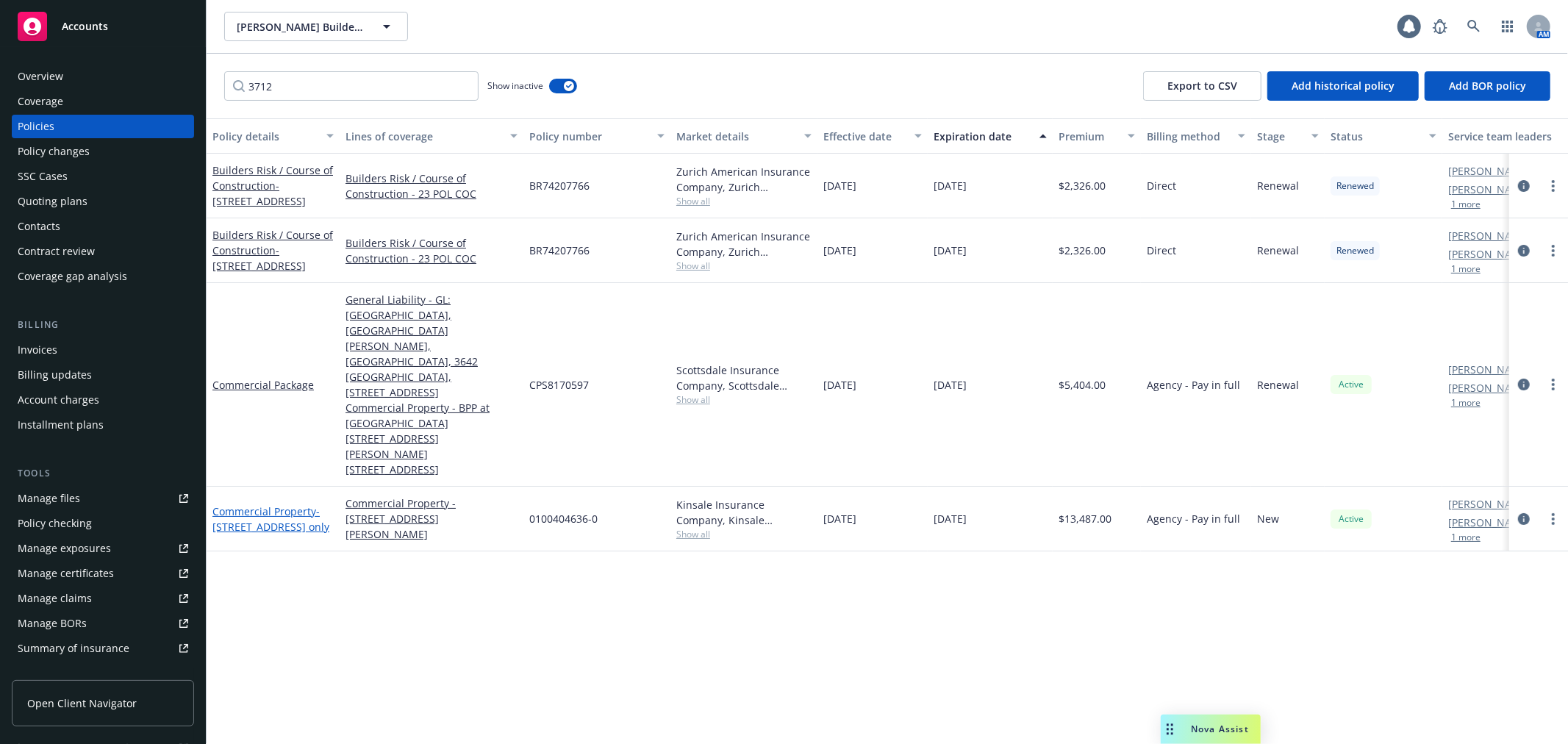
click at [257, 504] on span "- [STREET_ADDRESS] - dwelling only" at bounding box center [270, 519] width 117 height 30
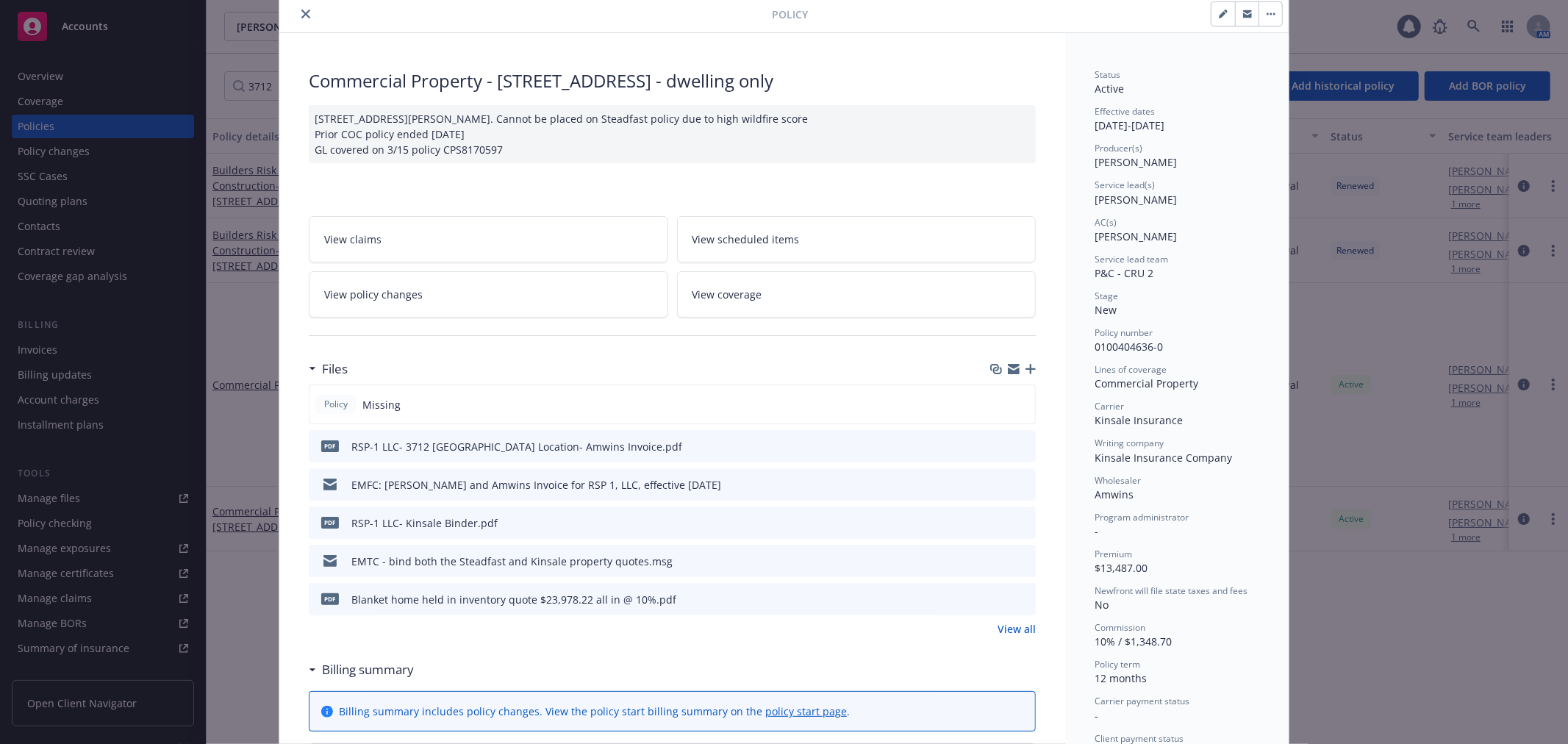
scroll to position [44, 0]
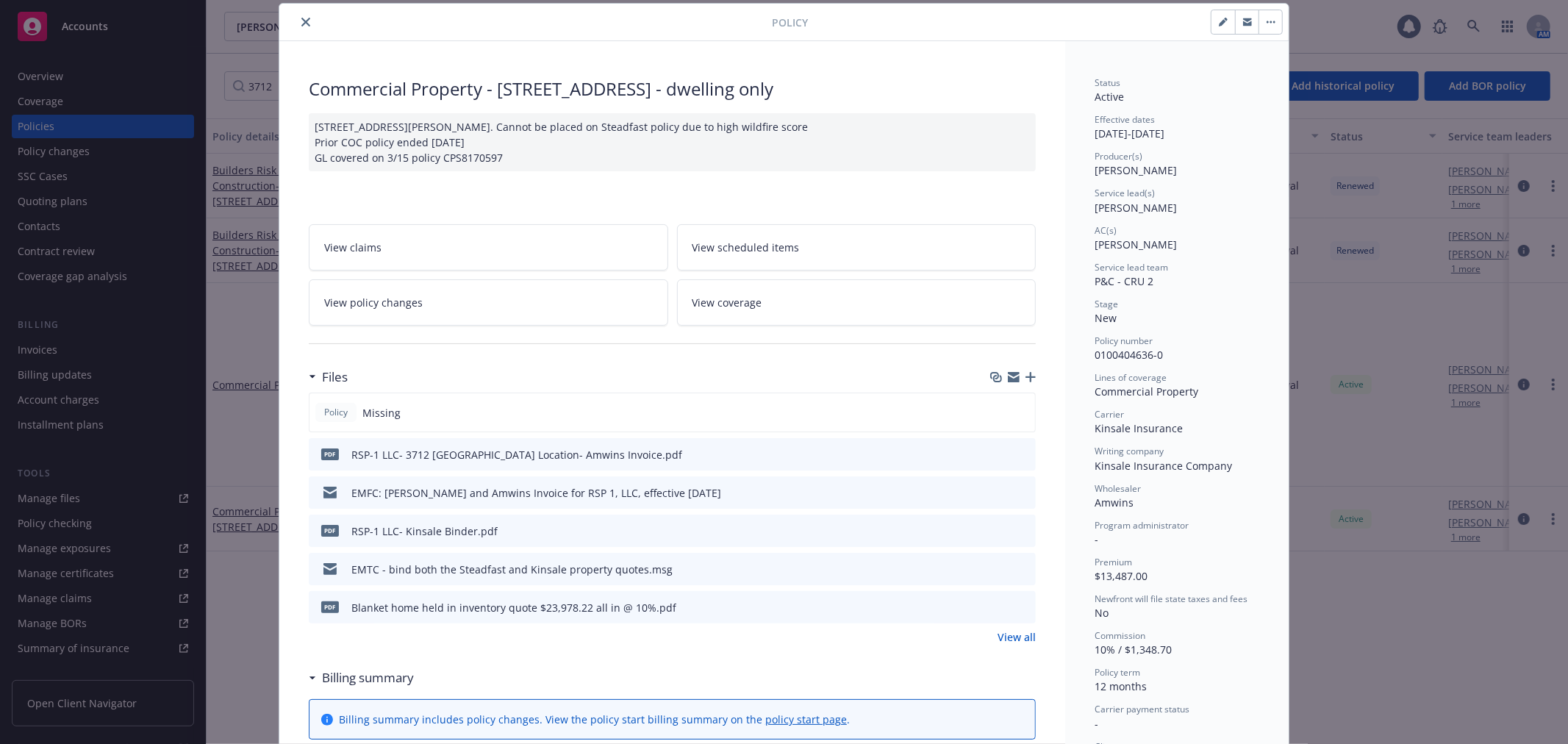
click at [299, 26] on button "close" at bounding box center [305, 22] width 18 height 18
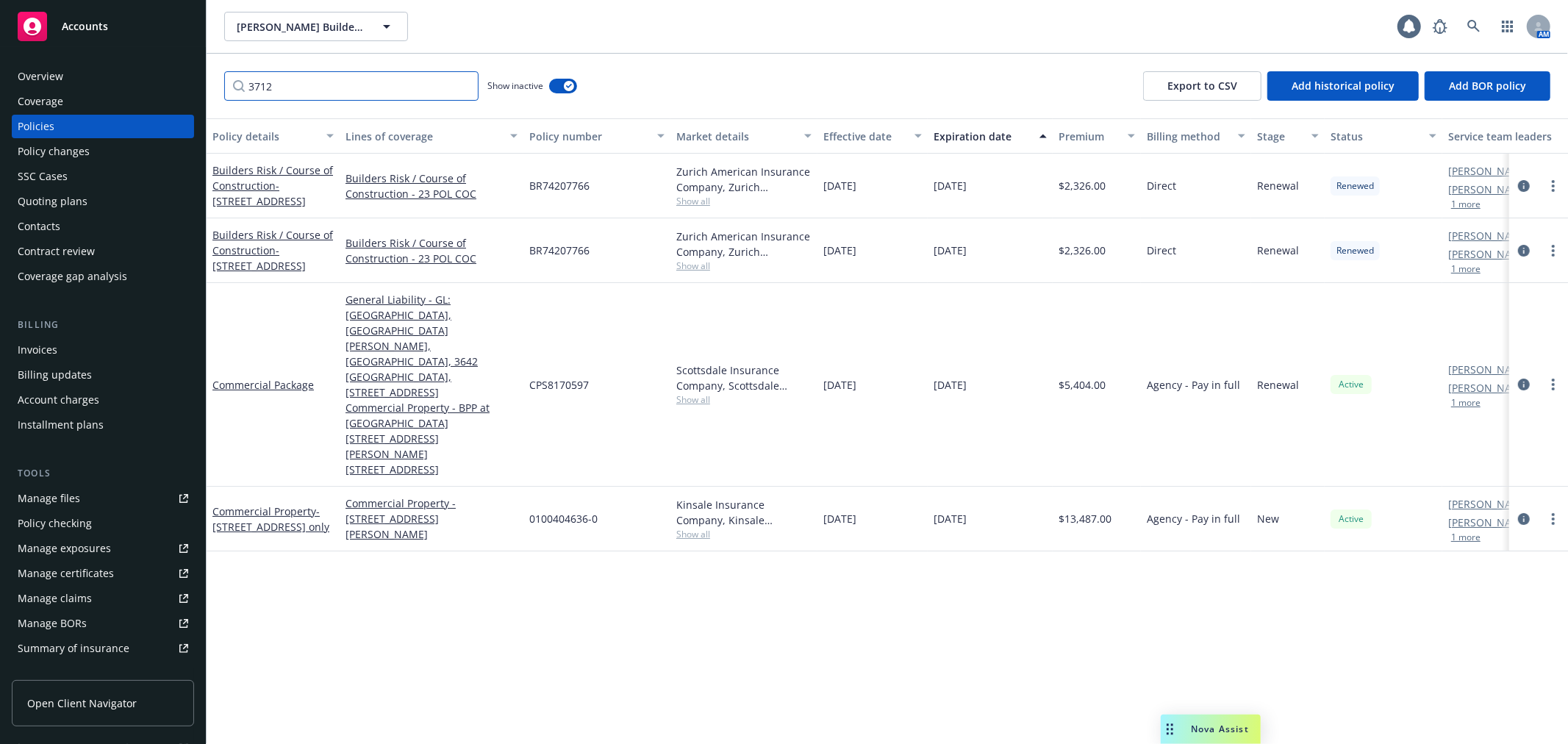
drag, startPoint x: 317, startPoint y: 94, endPoint x: 236, endPoint y: 85, distance: 81.5
click at [236, 85] on input "3712" at bounding box center [351, 86] width 254 height 30
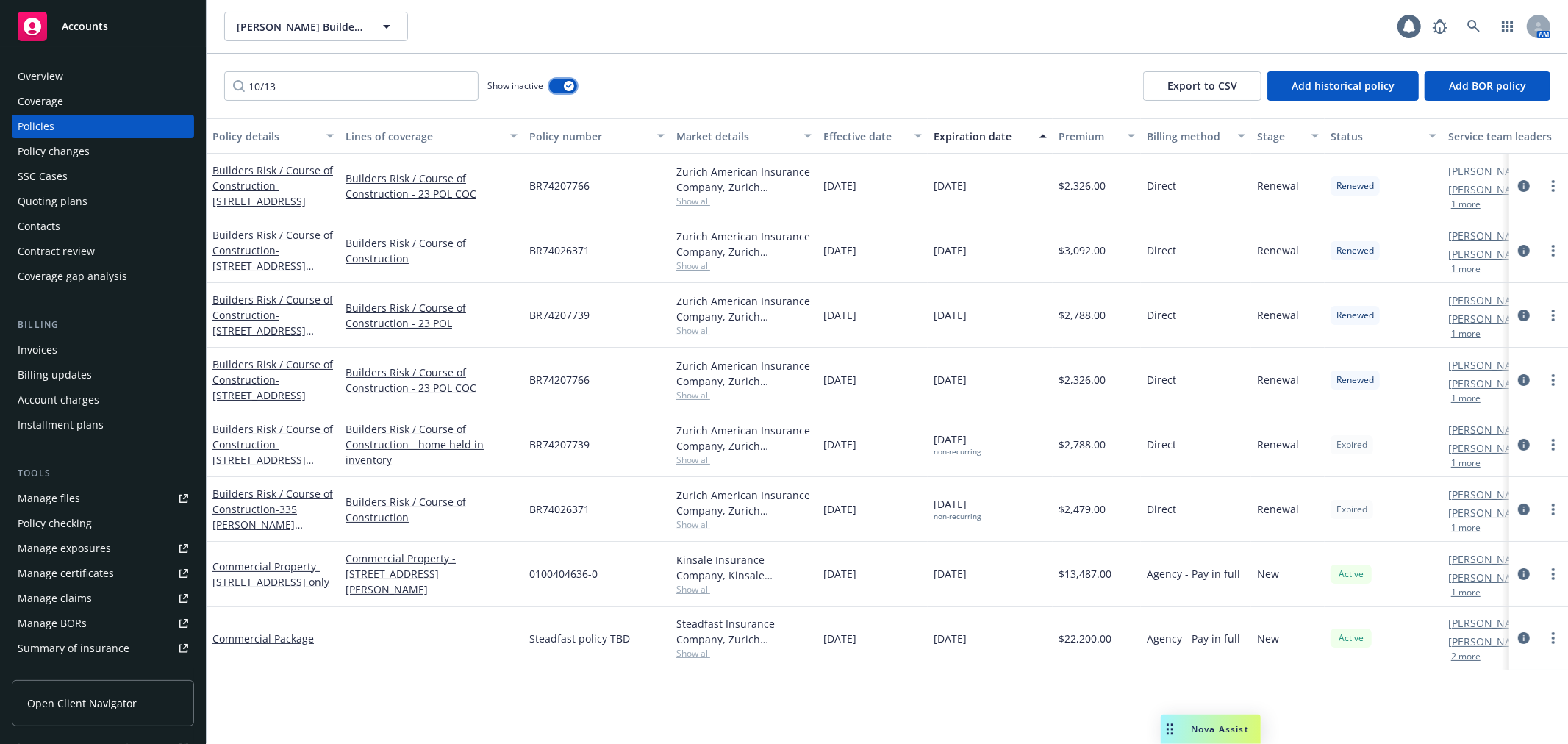
click at [564, 89] on div "button" at bounding box center [569, 86] width 11 height 11
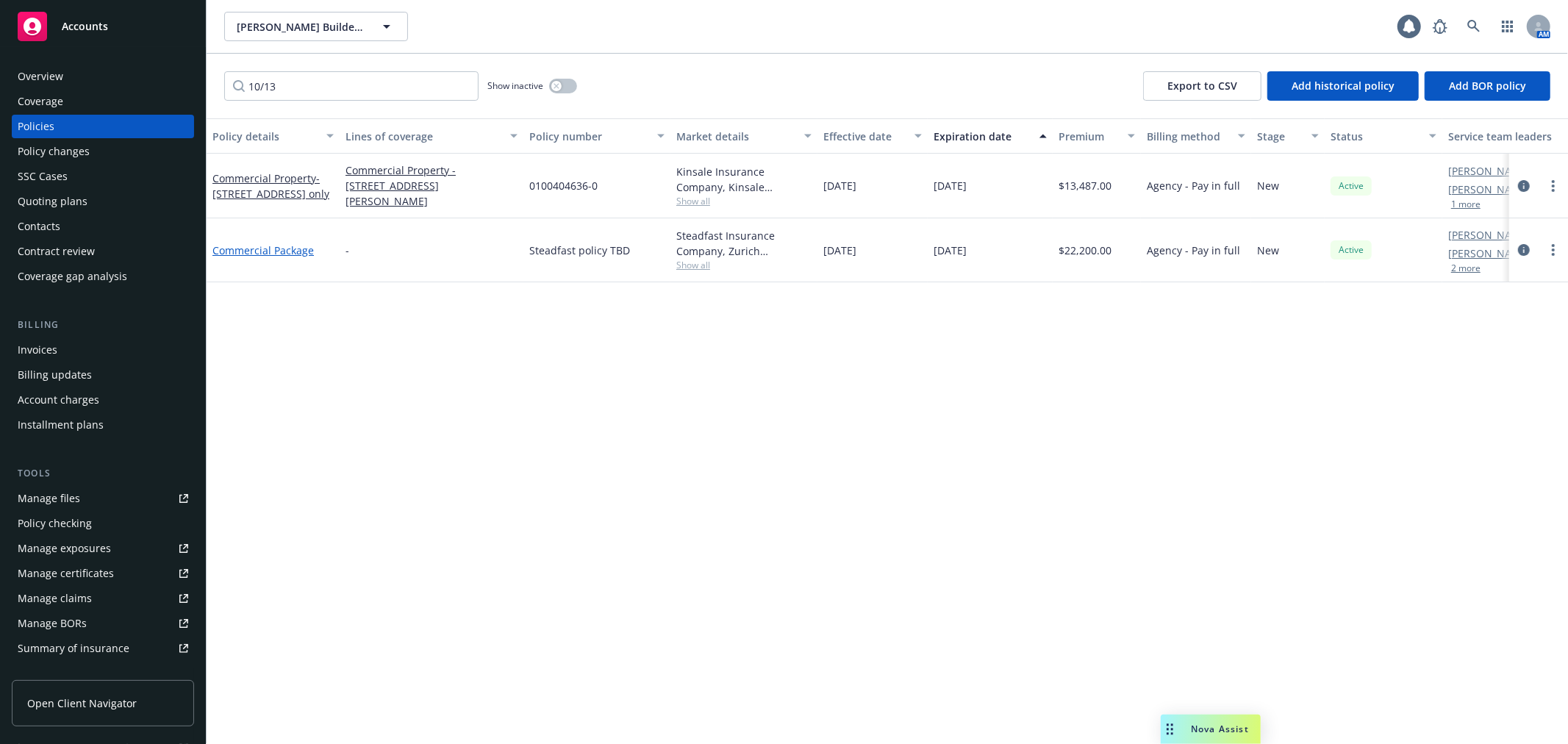
click at [268, 252] on link "Commercial Package" at bounding box center [263, 250] width 102 height 14
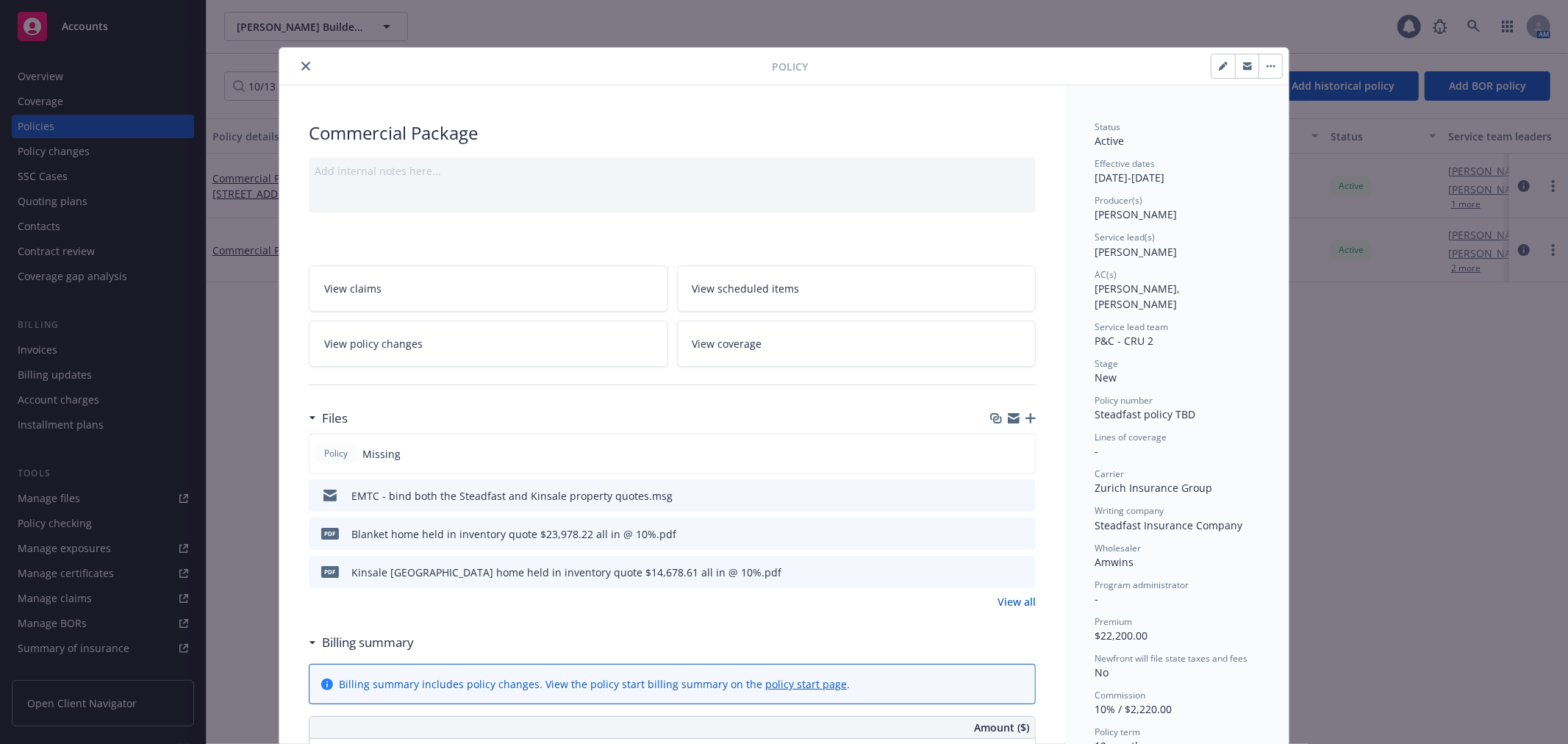
click at [1219, 62] on icon "button" at bounding box center [1223, 66] width 9 height 9
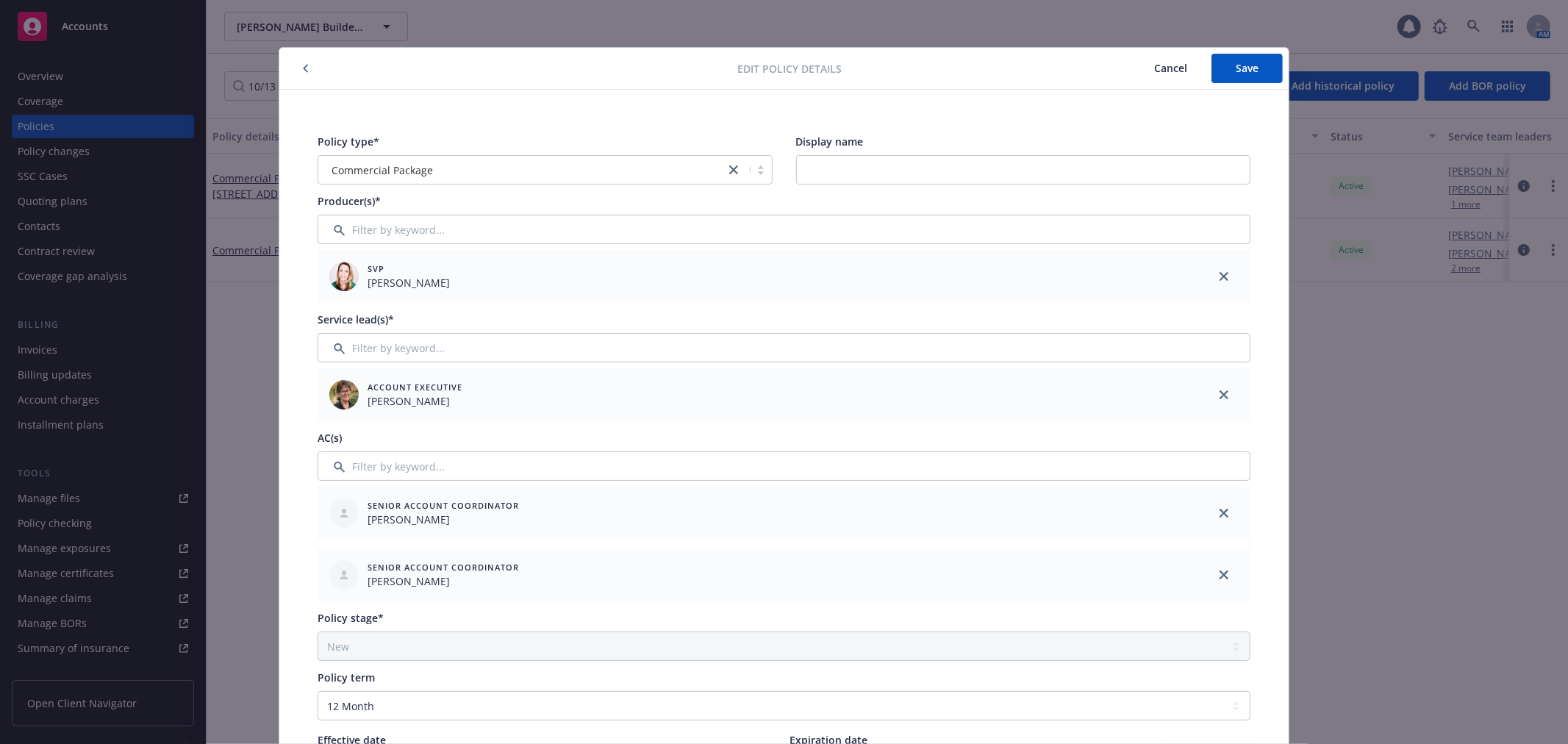
click at [871, 151] on div "Display name" at bounding box center [1023, 159] width 455 height 51
click at [862, 161] on input "Display name" at bounding box center [1023, 170] width 455 height 30
paste input "3704 [PERSON_NAME]"
paste input "3642 Bellagio"
click at [1233, 78] on button "Save" at bounding box center [1246, 68] width 71 height 30
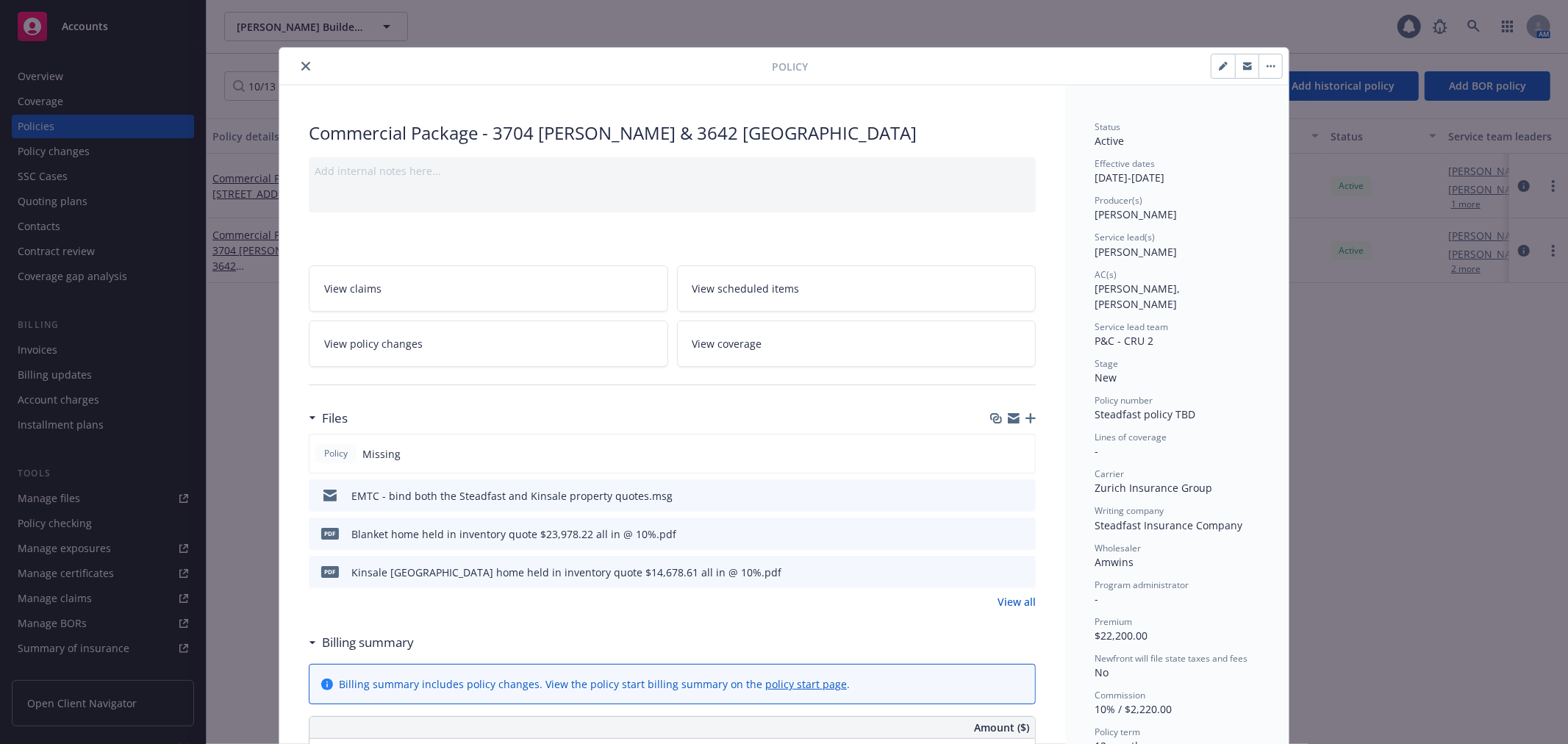
click at [746, 185] on div "Add internal notes here..." at bounding box center [672, 184] width 727 height 55
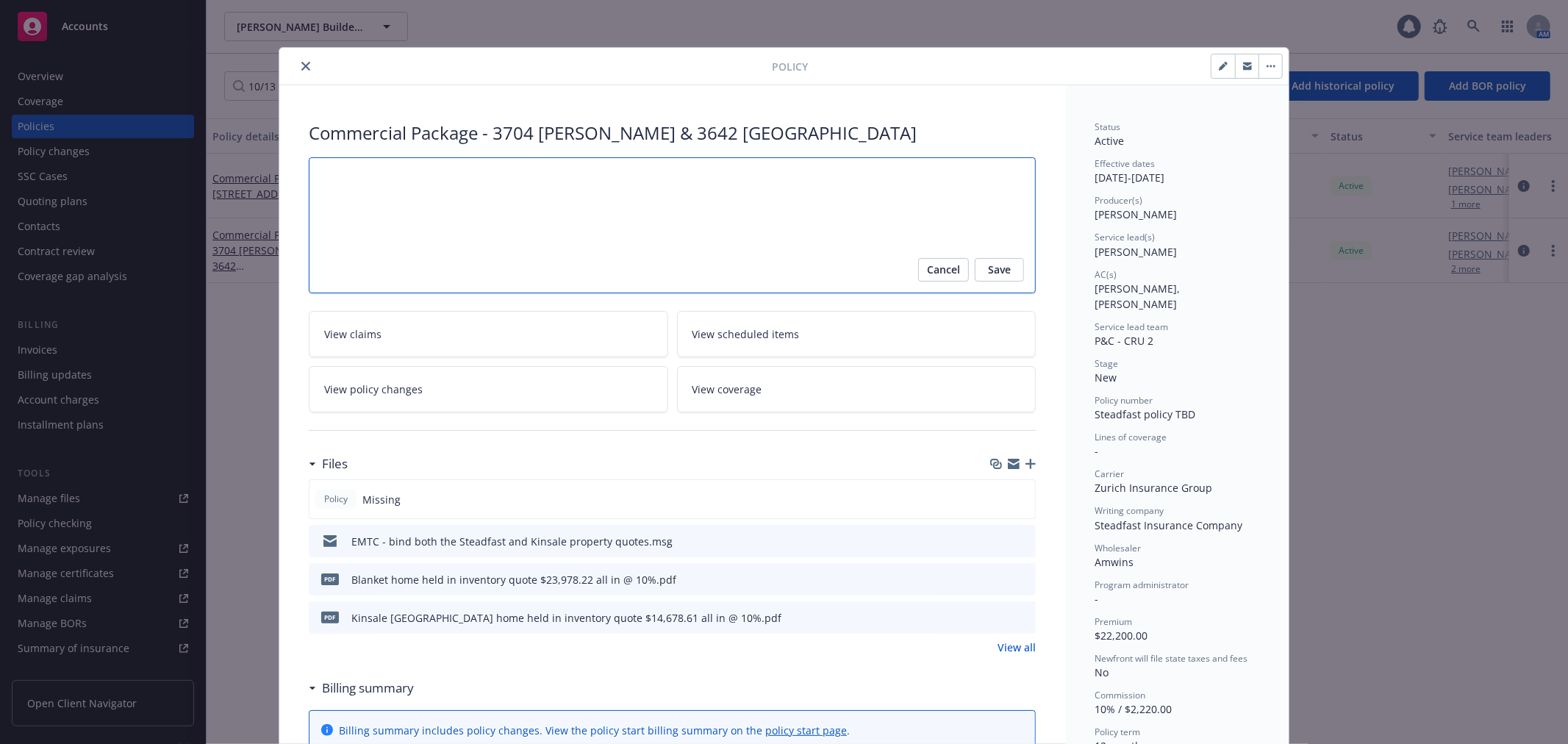
click at [746, 185] on textarea at bounding box center [672, 225] width 727 height 136
paste textarea "Special- excluding Flood, EQ and EQSL"
paste textarea "RSP-1, LLC"
click at [1000, 260] on span "Save" at bounding box center [999, 269] width 23 height 24
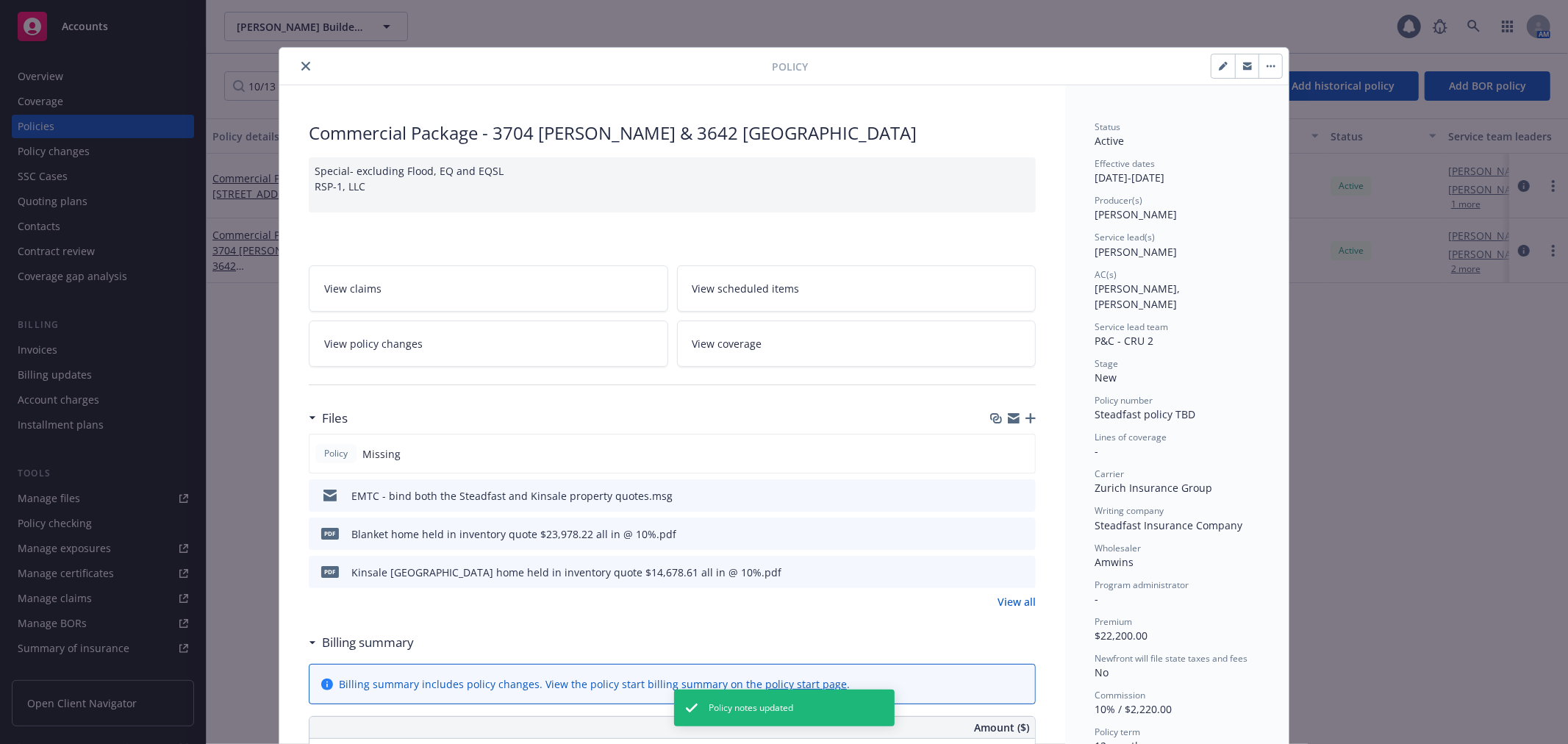
click at [898, 349] on link "View coverage" at bounding box center [856, 343] width 360 height 46
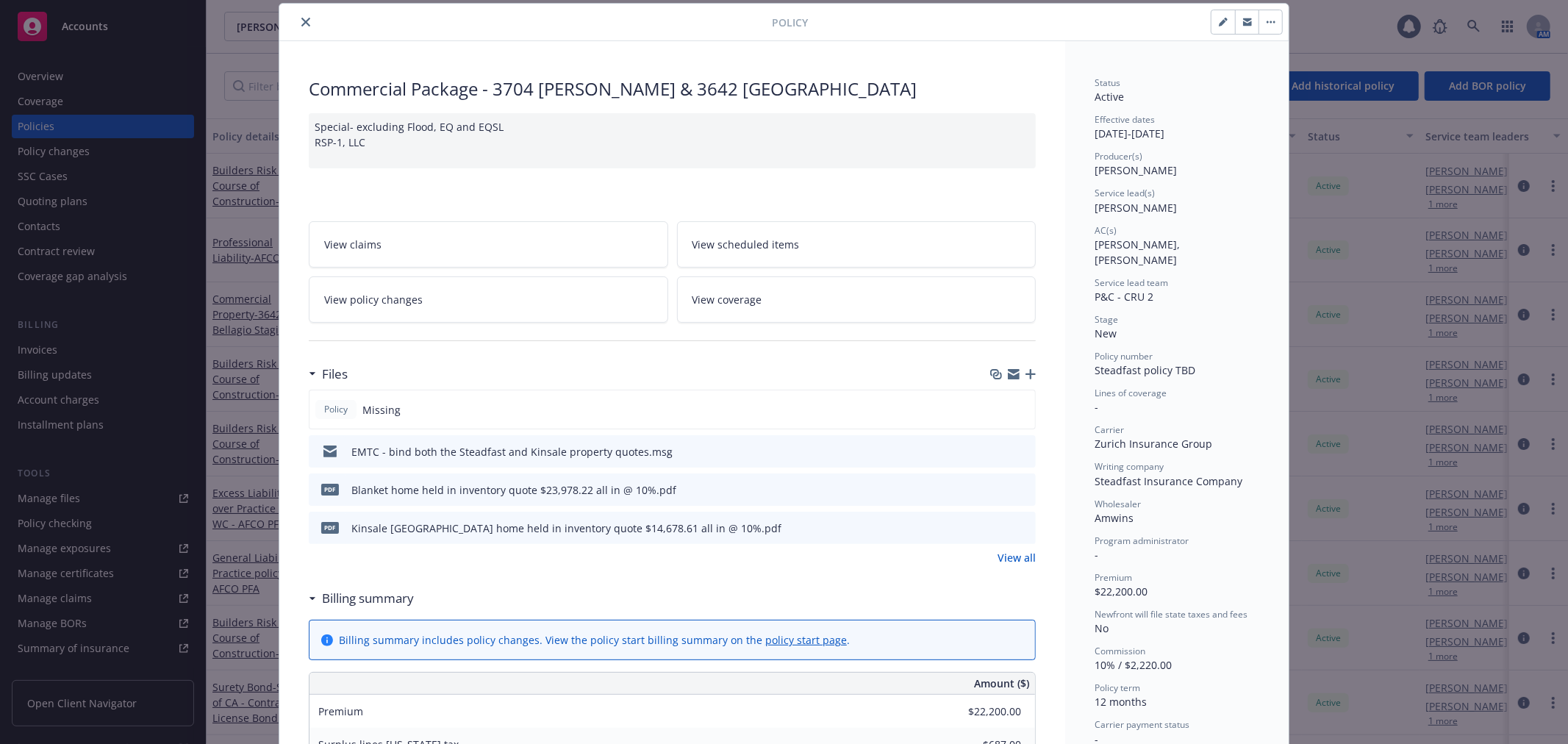
click at [1219, 25] on icon "button" at bounding box center [1223, 22] width 9 height 9
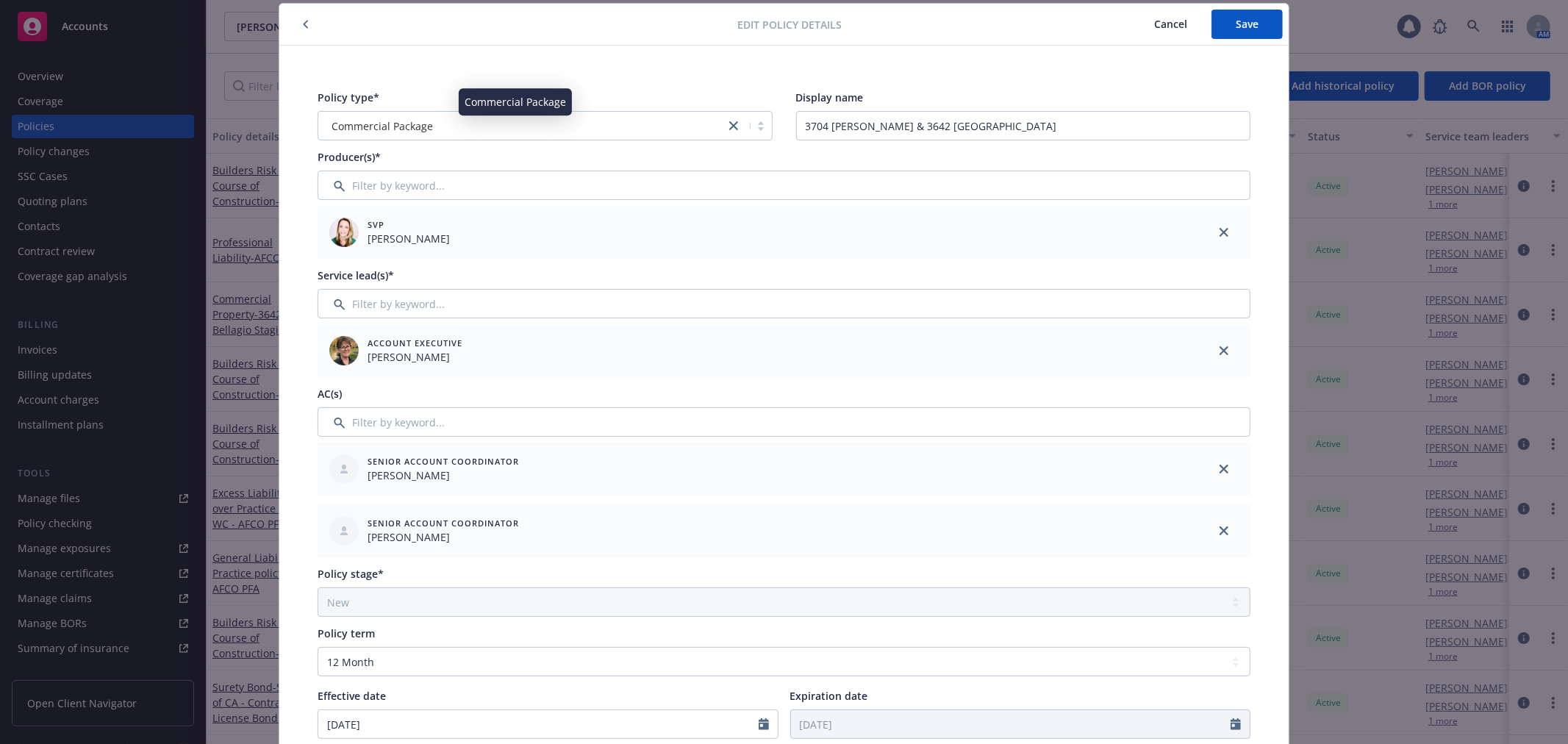
click at [438, 128] on div "Commercial Package" at bounding box center [521, 126] width 391 height 16
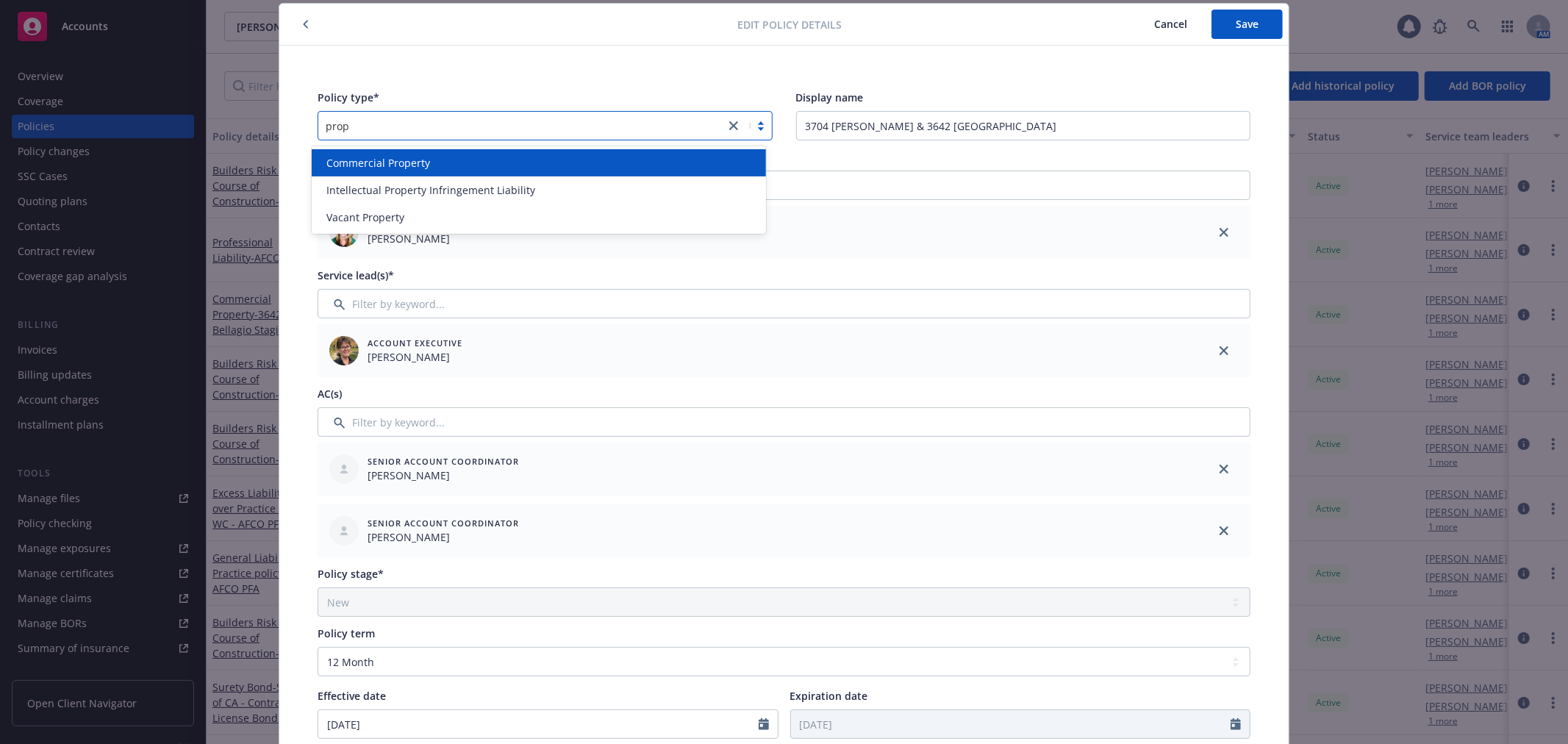
click at [428, 161] on div "Commercial Property" at bounding box center [539, 163] width 437 height 16
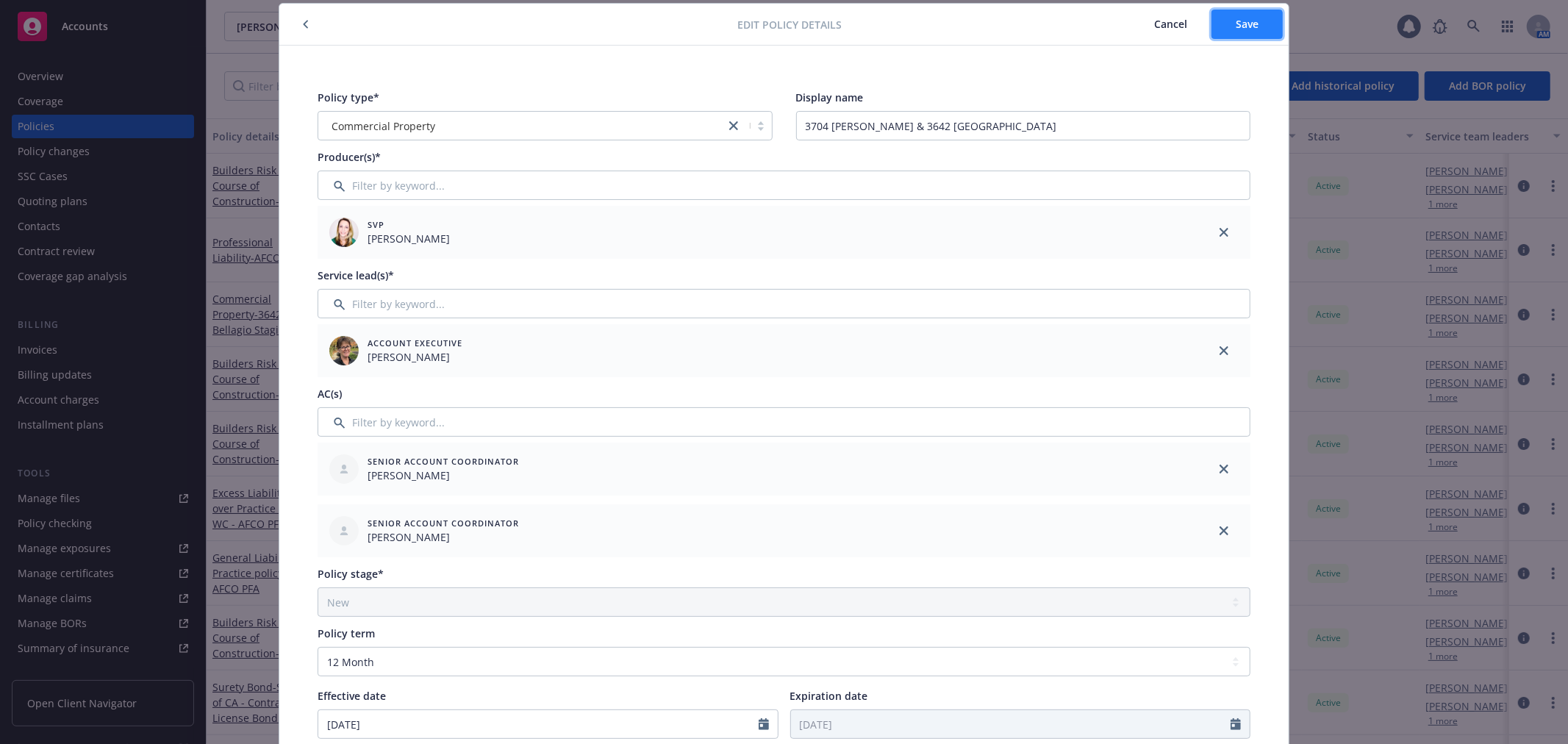
click at [1248, 17] on span "Save" at bounding box center [1247, 24] width 23 height 14
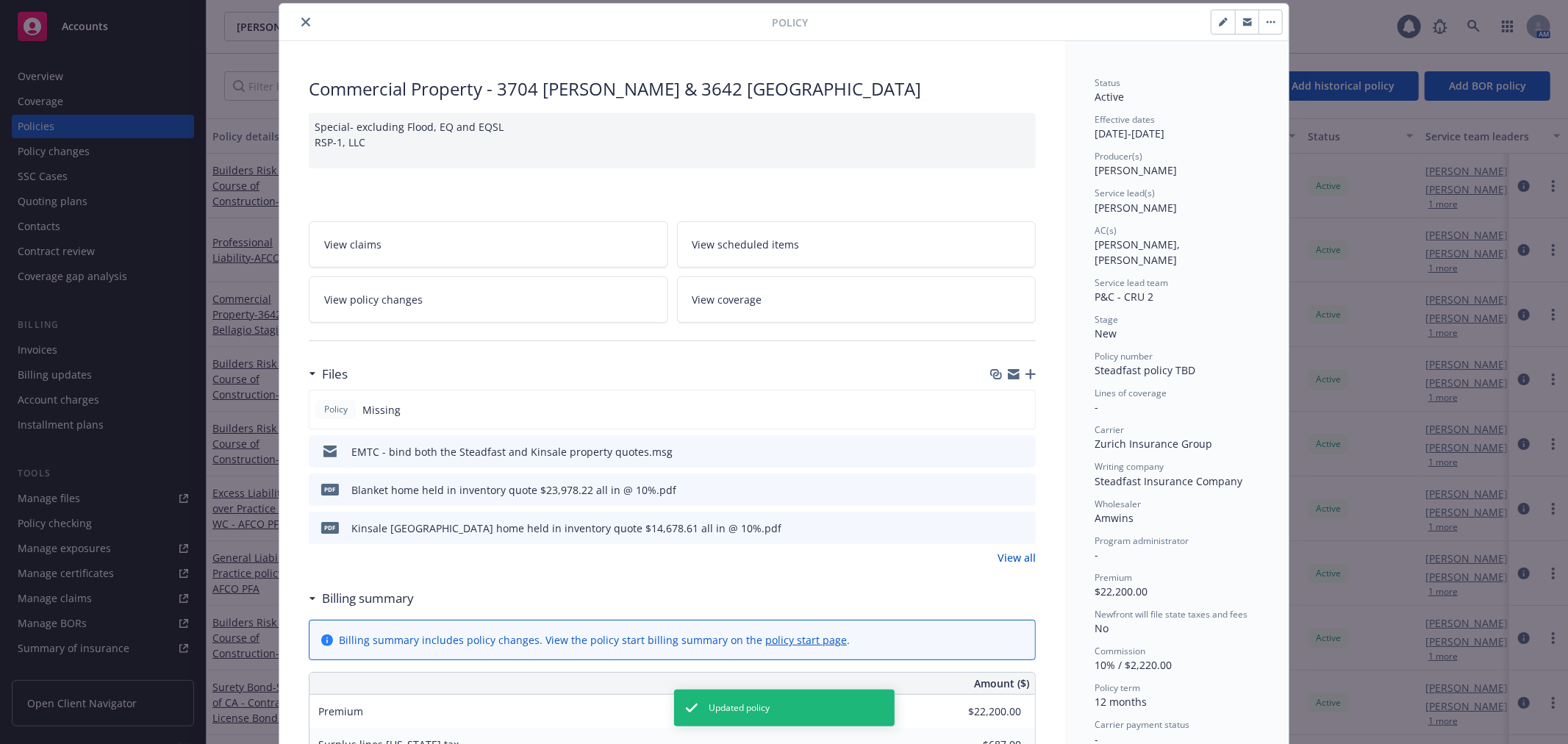
click at [1266, 20] on icon "button" at bounding box center [1271, 21] width 9 height 3
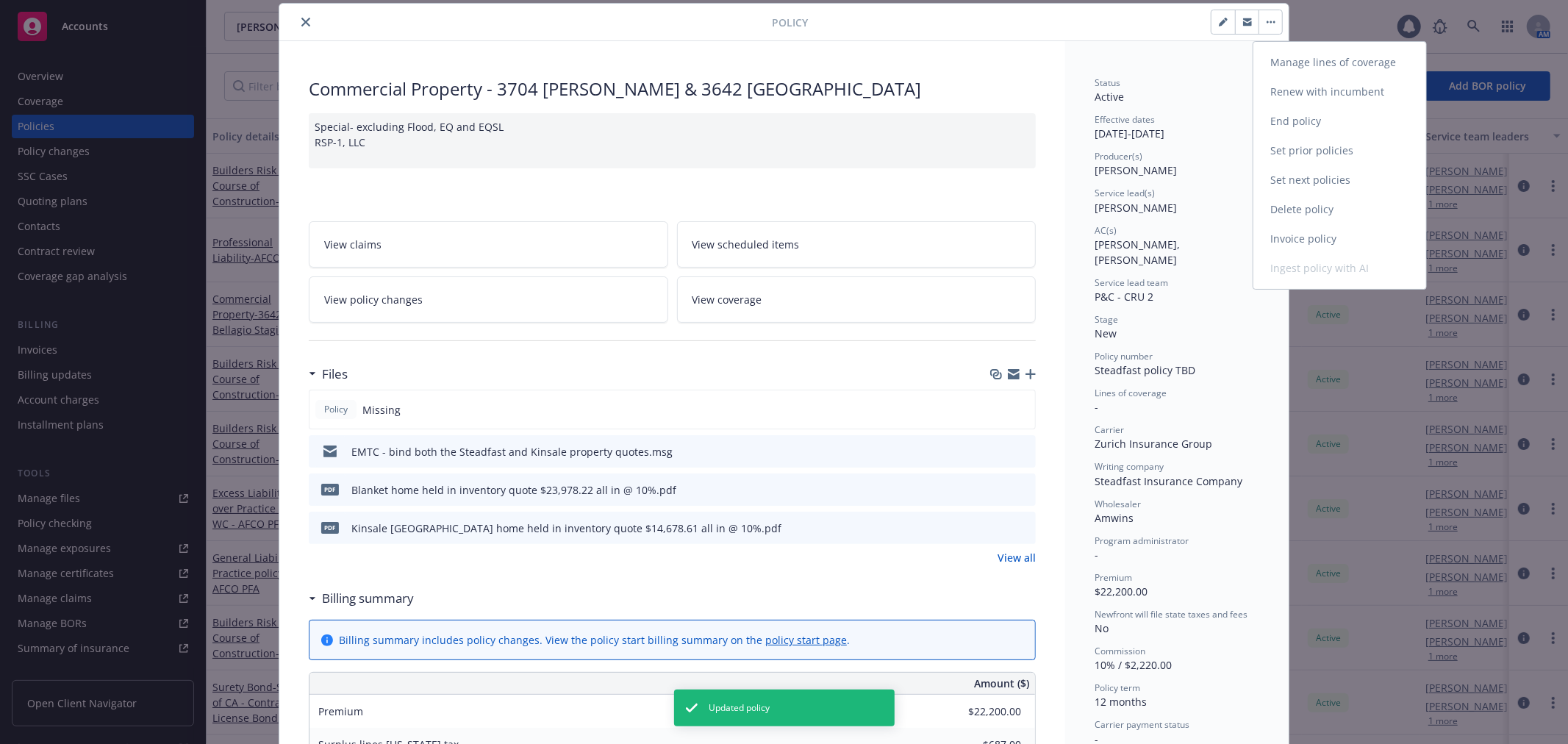
click at [1307, 64] on link "Manage lines of coverage" at bounding box center [1339, 62] width 173 height 30
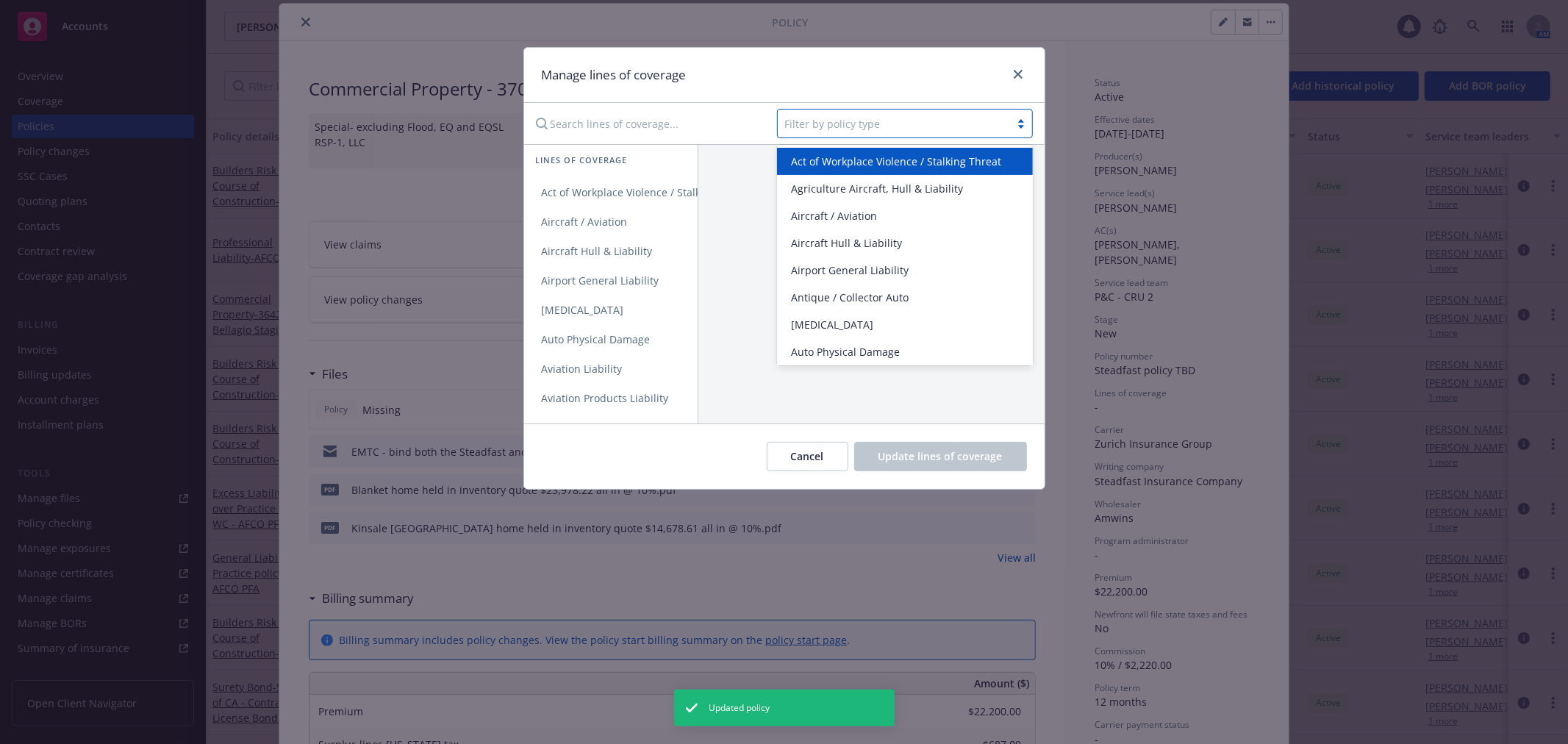
click at [810, 121] on div at bounding box center [894, 124] width 218 height 18
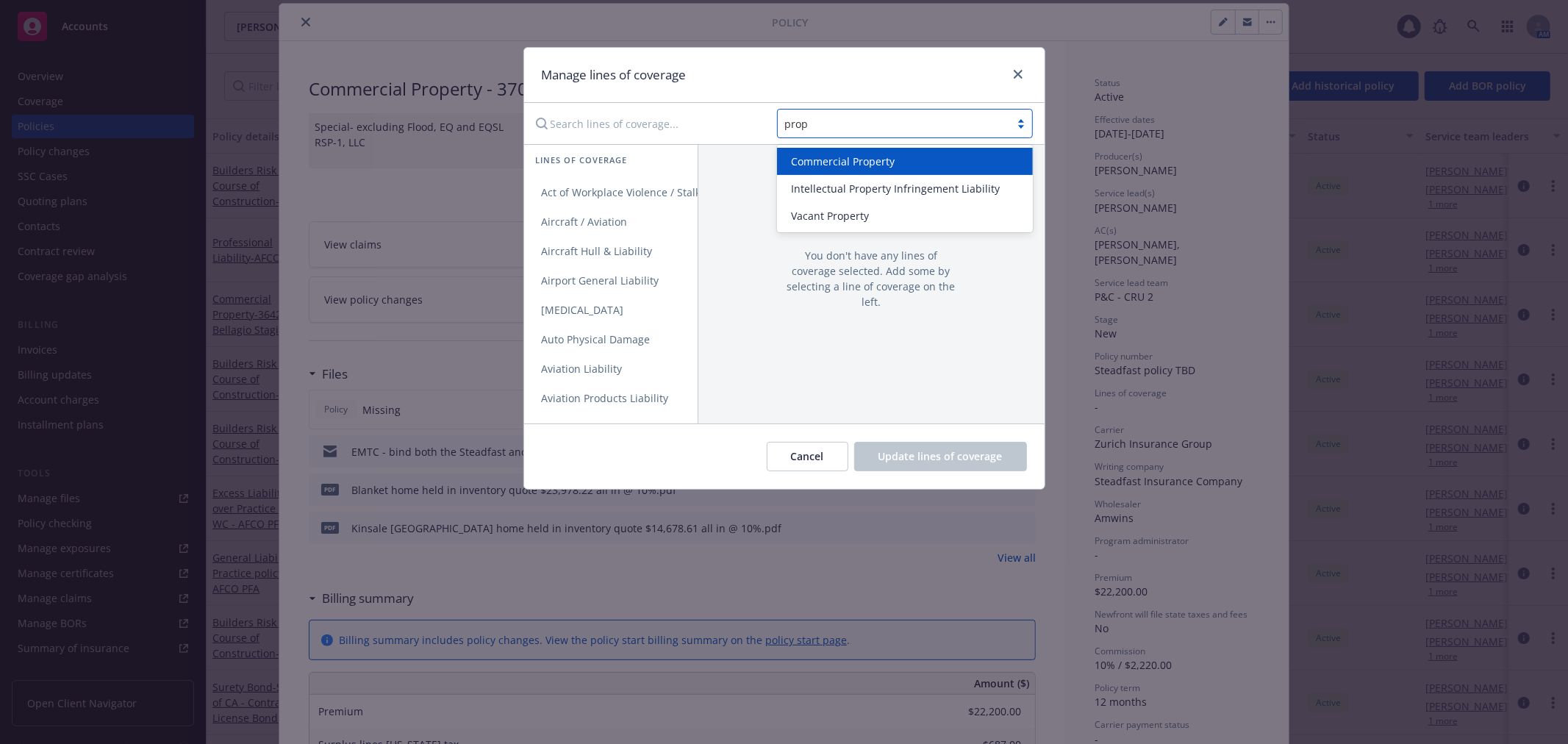
click at [845, 166] on span "Commercial Property" at bounding box center [843, 161] width 104 height 16
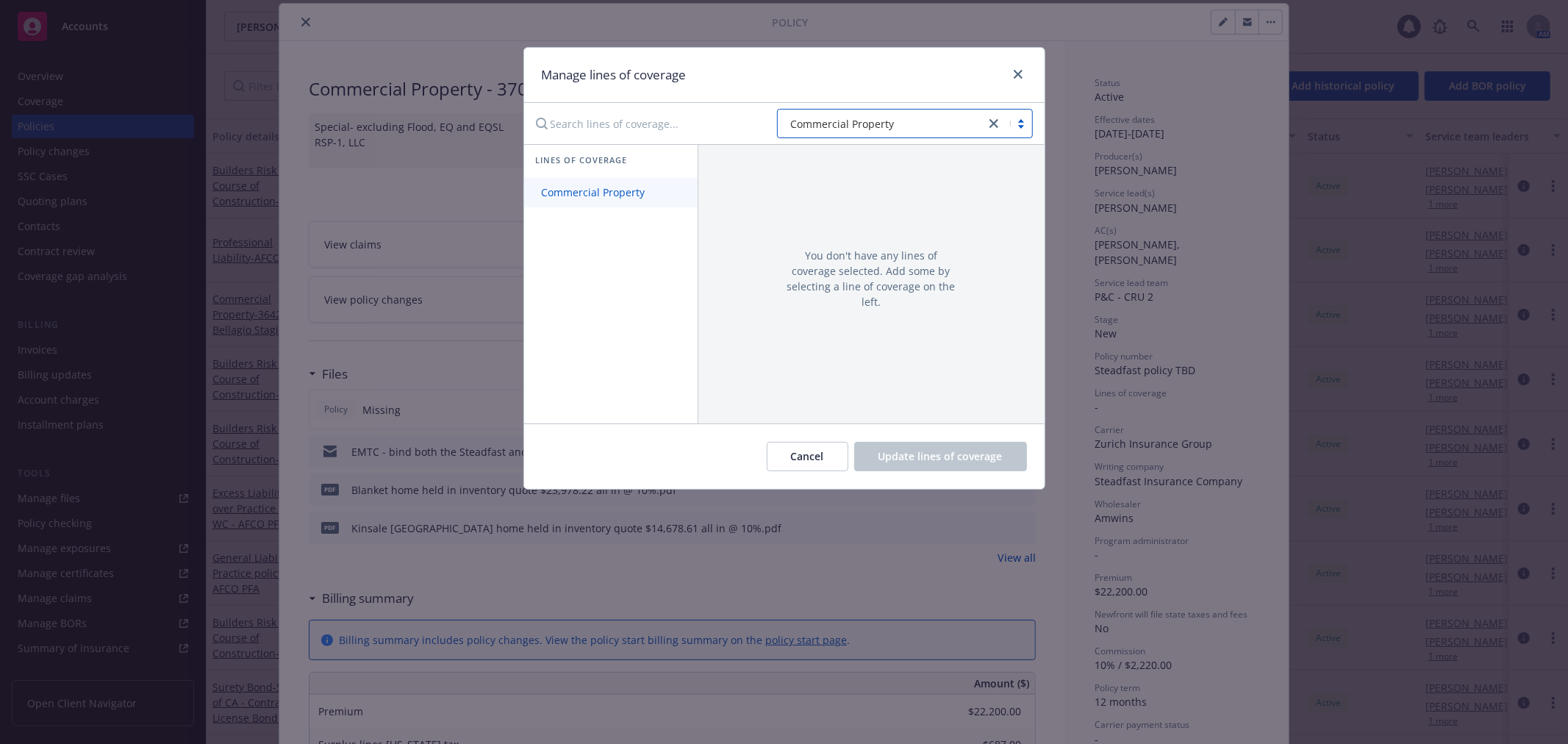
click at [645, 195] on span "Commercial Property" at bounding box center [593, 192] width 139 height 14
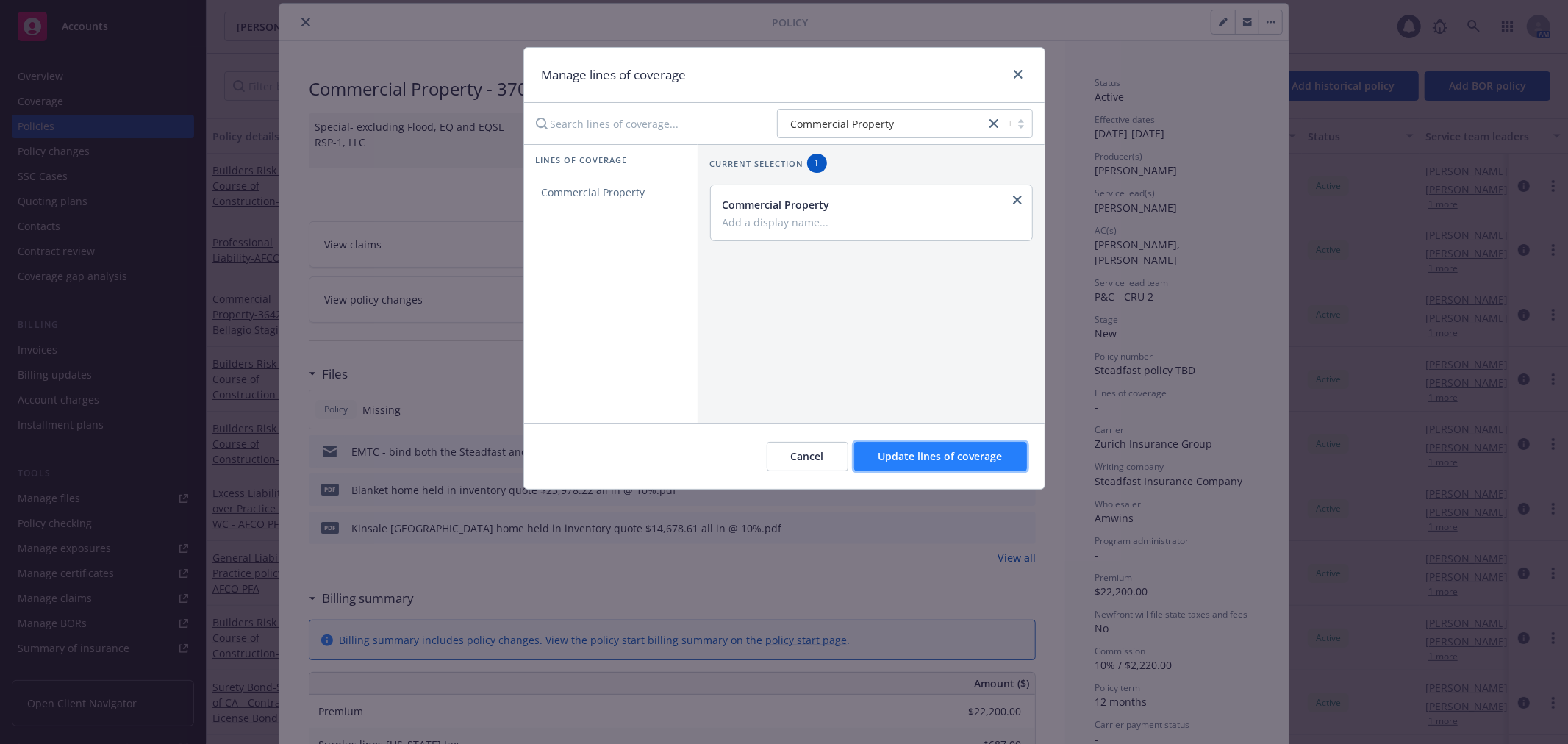
click at [956, 459] on span "Update lines of coverage" at bounding box center [941, 456] width 125 height 14
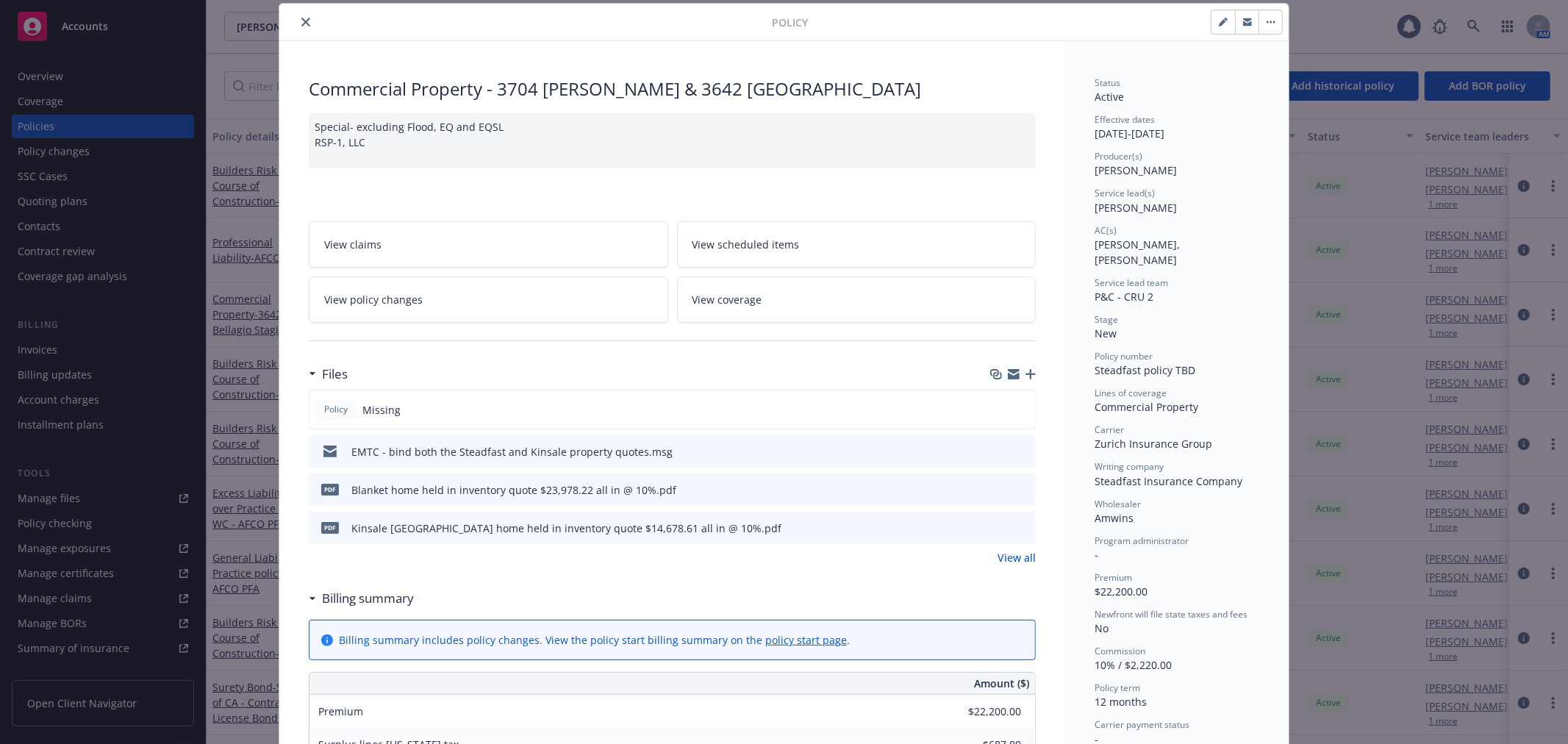
click at [817, 309] on link "View coverage" at bounding box center [856, 299] width 360 height 46
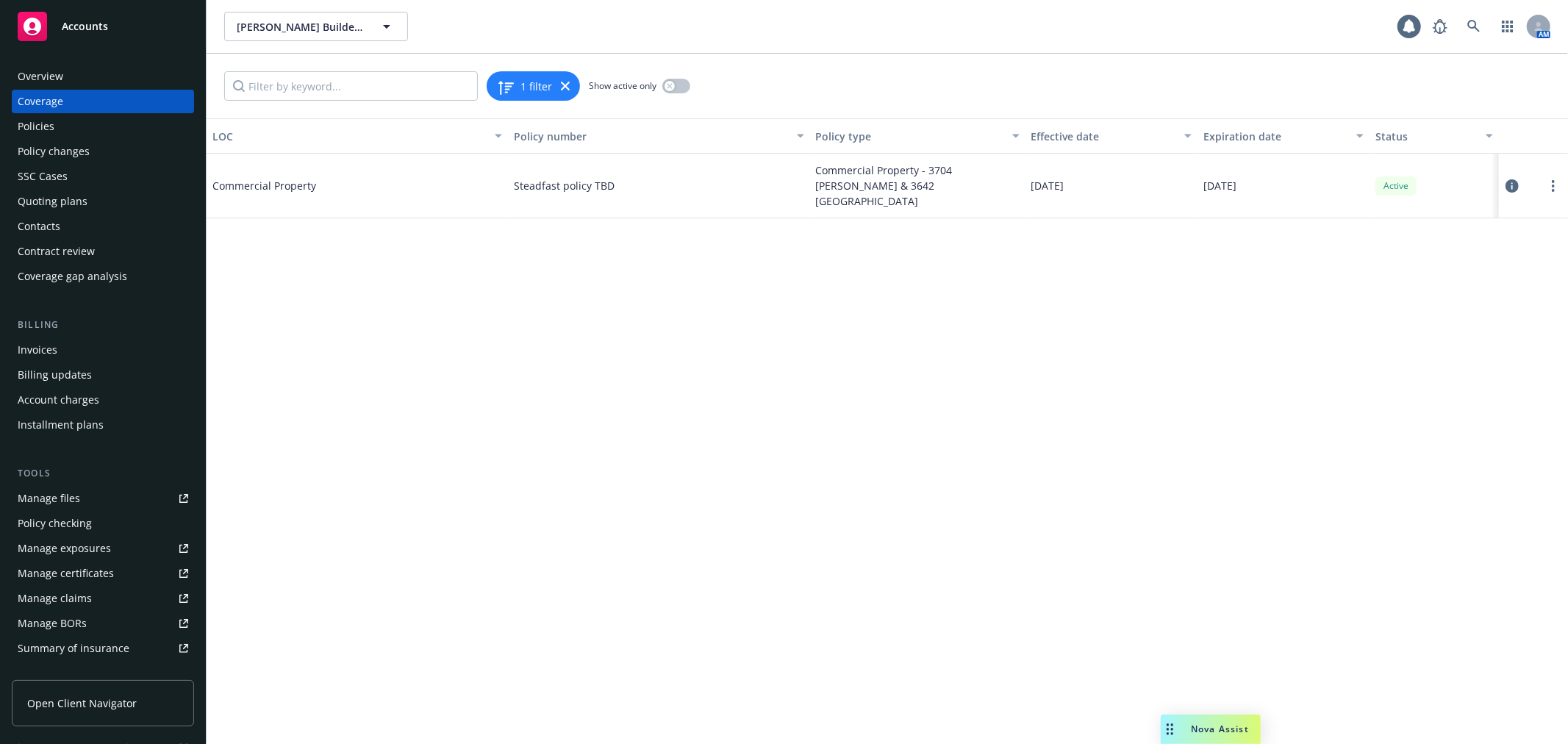
click at [1508, 187] on icon at bounding box center [1511, 185] width 13 height 13
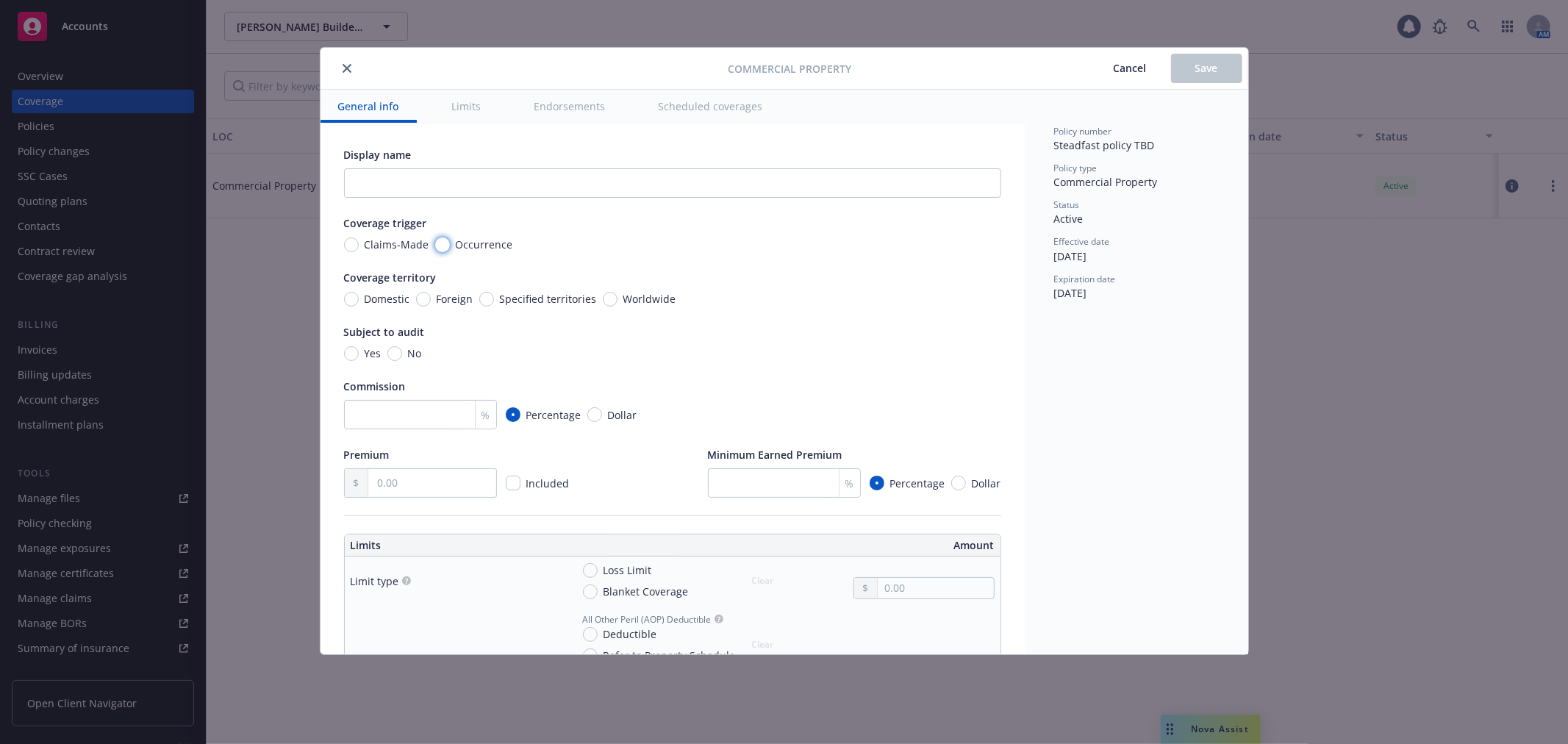
click at [442, 243] on input "Occurrence" at bounding box center [442, 245] width 15 height 15
click at [351, 298] on input "Domestic" at bounding box center [351, 299] width 15 height 15
click at [392, 350] on input "No" at bounding box center [394, 353] width 15 height 15
click at [424, 411] on input "number" at bounding box center [420, 415] width 153 height 30
click at [397, 483] on input "text" at bounding box center [432, 483] width 127 height 28
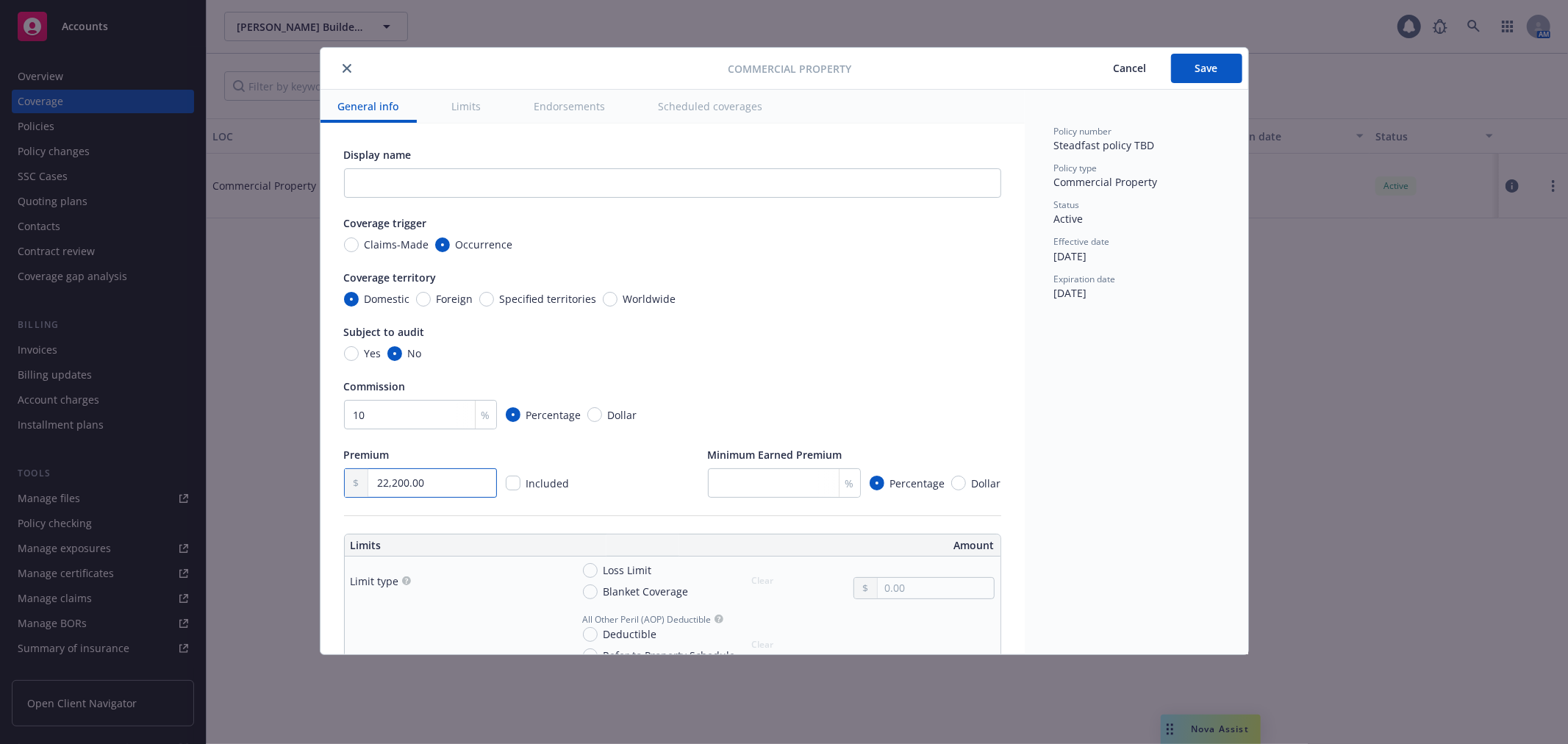
scroll to position [245, 0]
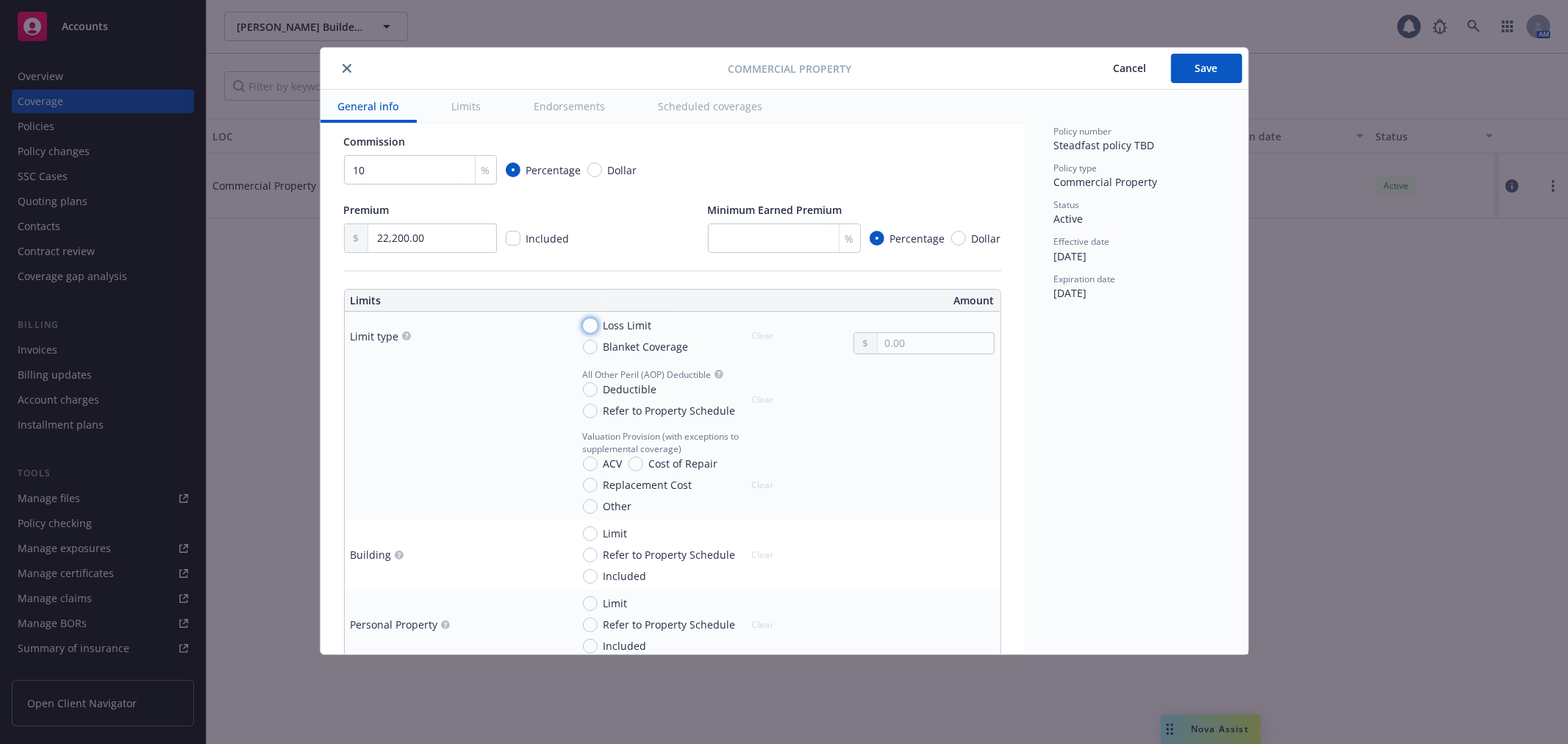
click at [594, 319] on input "Loss Limit" at bounding box center [590, 326] width 15 height 15
click at [912, 338] on input "text" at bounding box center [934, 342] width 115 height 20
paste input "3,900,700.00"
click at [588, 486] on input "Replacement Cost" at bounding box center [590, 484] width 15 height 15
click at [596, 533] on input "Limit" at bounding box center [590, 533] width 15 height 15
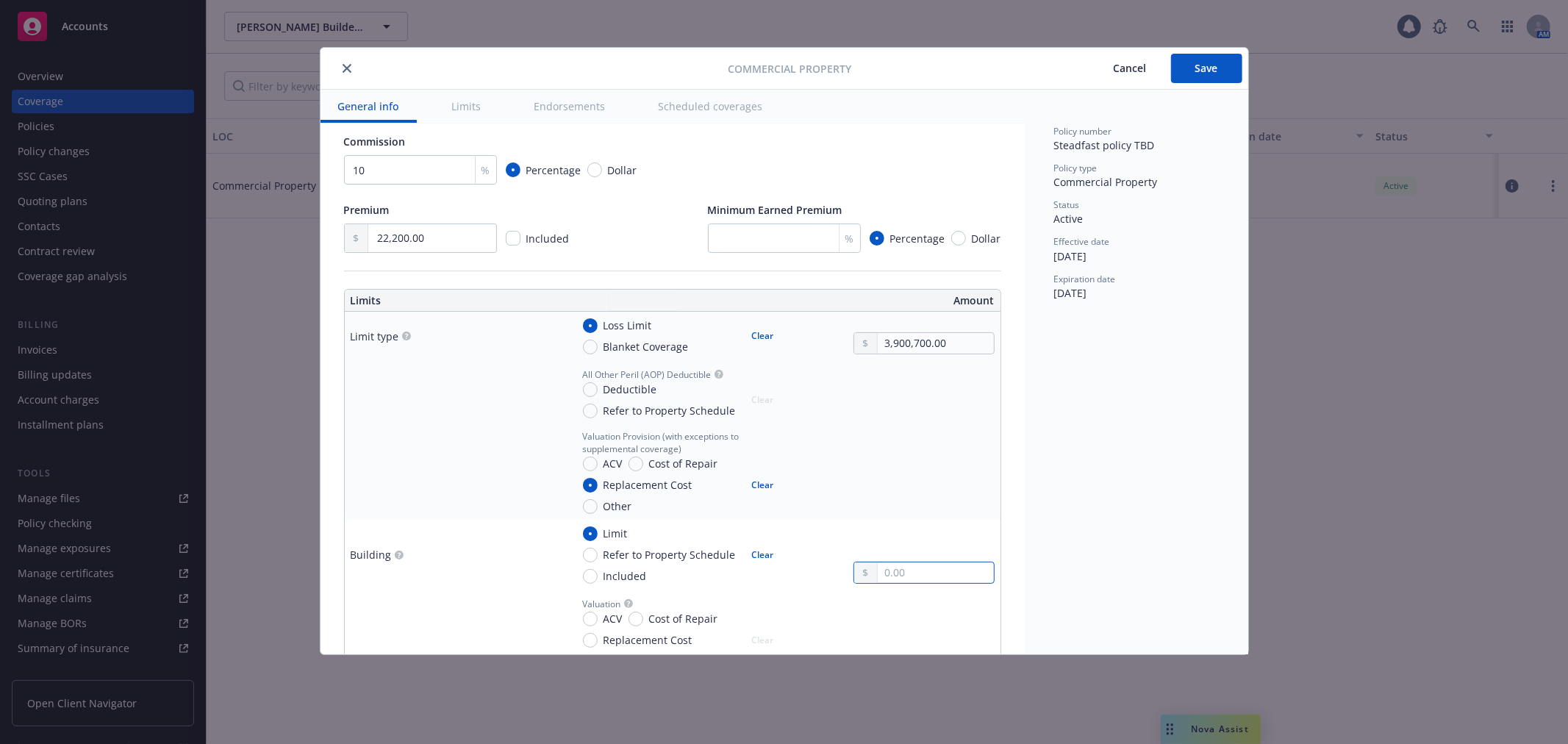
click at [924, 572] on input "text" at bounding box center [934, 572] width 115 height 20
paste input "3,900,700.00"
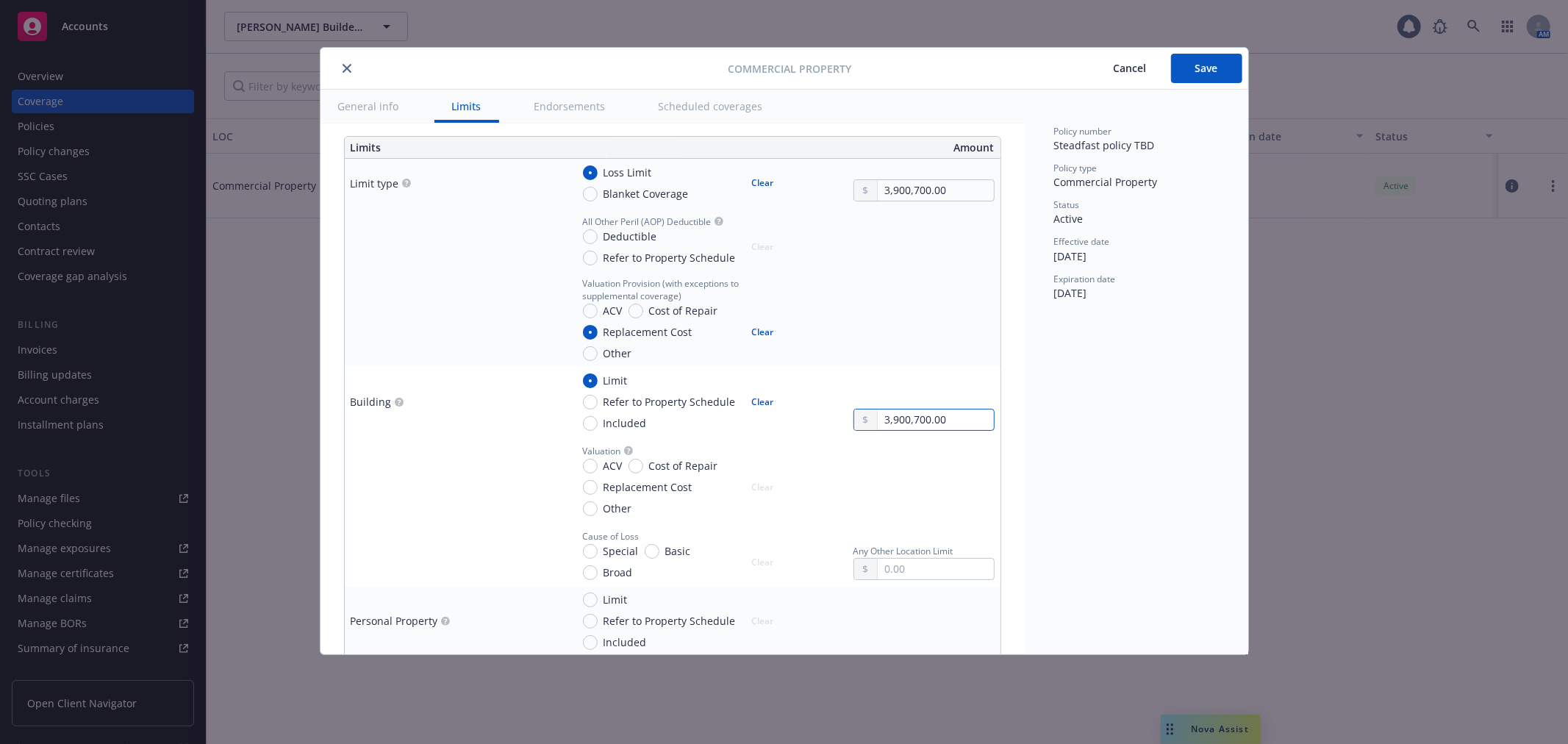
scroll to position [326, 0]
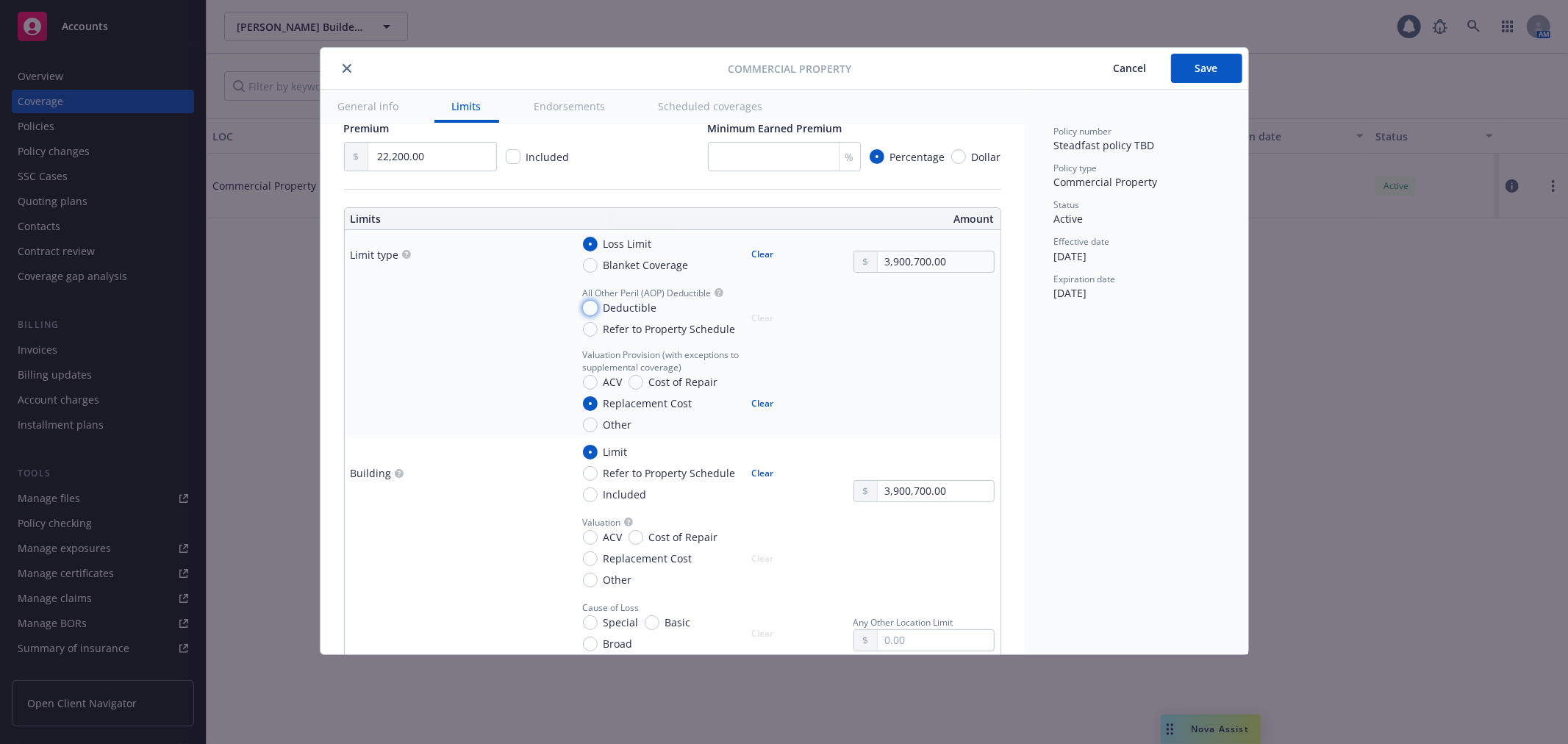
click at [594, 304] on input "Deductible" at bounding box center [590, 308] width 15 height 15
click at [916, 321] on input "text" at bounding box center [934, 325] width 115 height 20
click at [920, 383] on div at bounding box center [923, 390] width 141 height 83
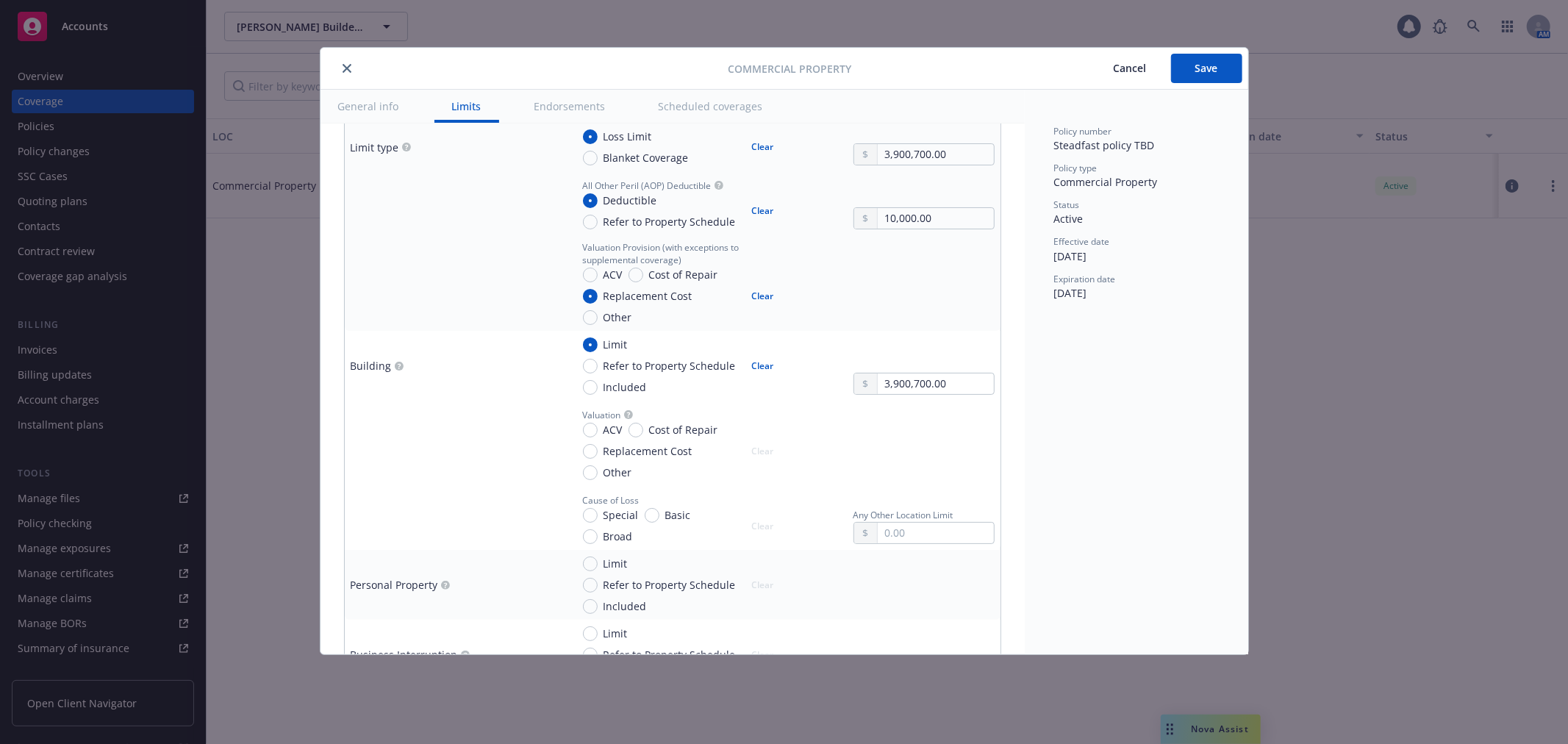
scroll to position [490, 0]
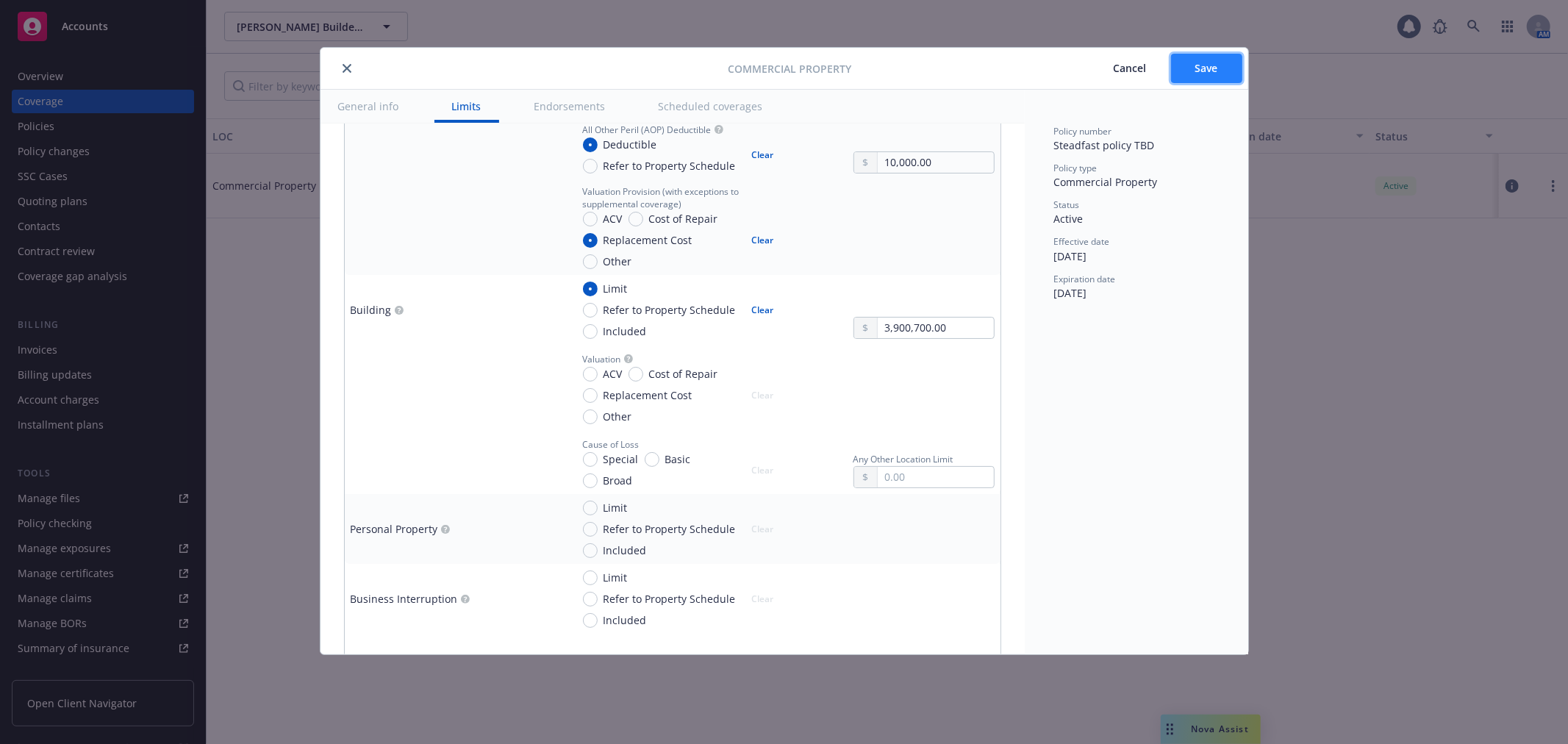
click at [1218, 65] on button "Save" at bounding box center [1206, 68] width 71 height 30
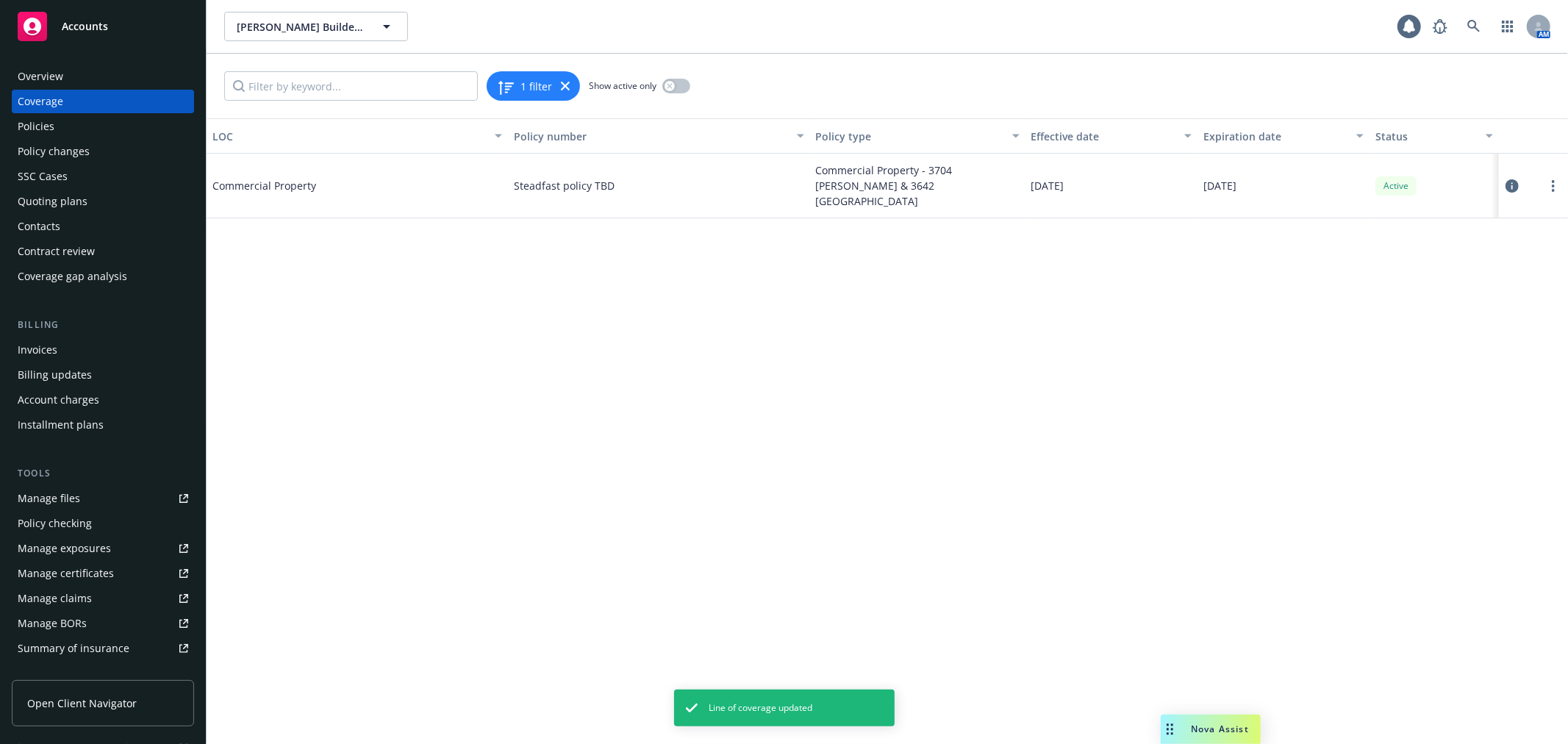
click at [93, 125] on div "Policies" at bounding box center [103, 126] width 170 height 24
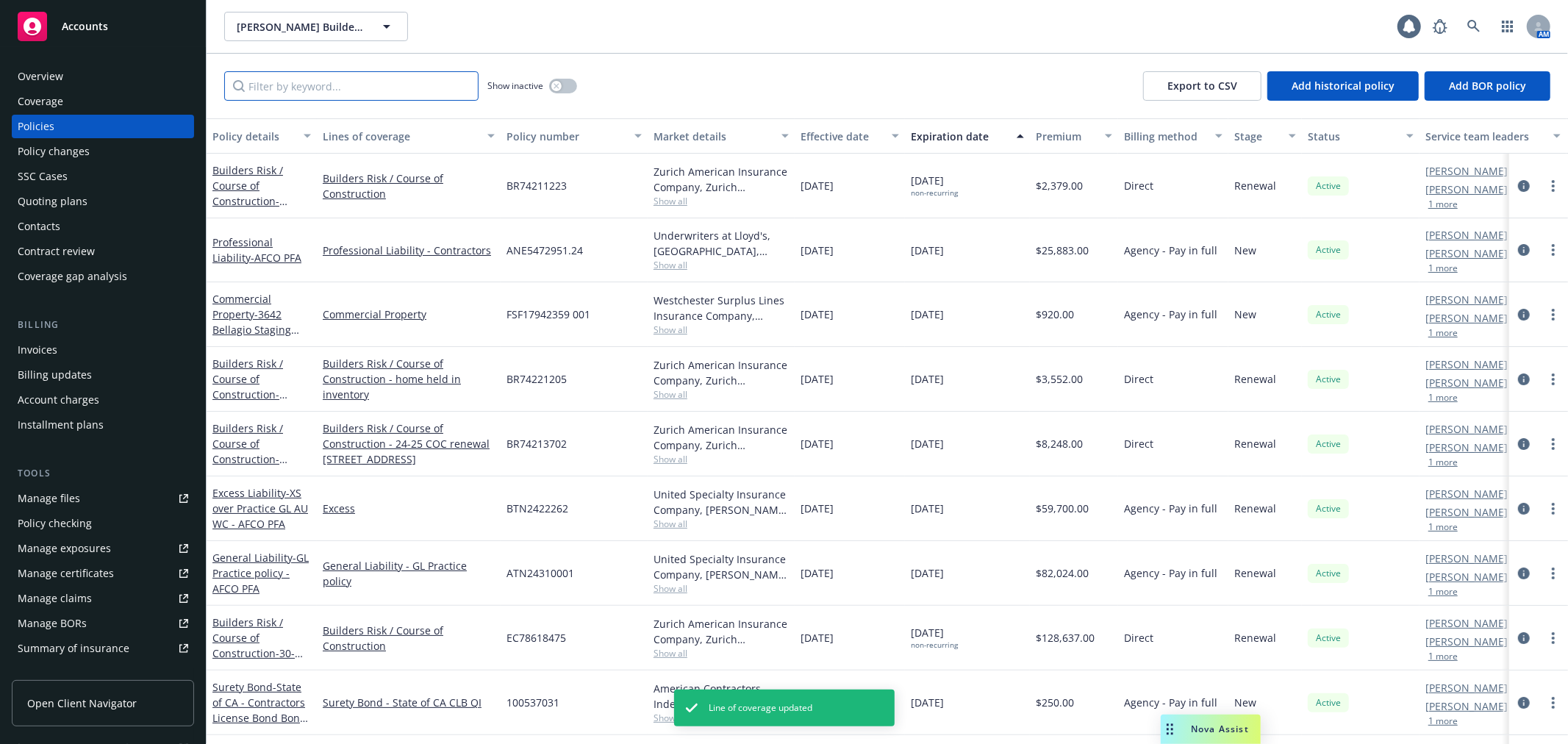
click at [327, 90] on input "Filter by keyword..." at bounding box center [351, 86] width 254 height 30
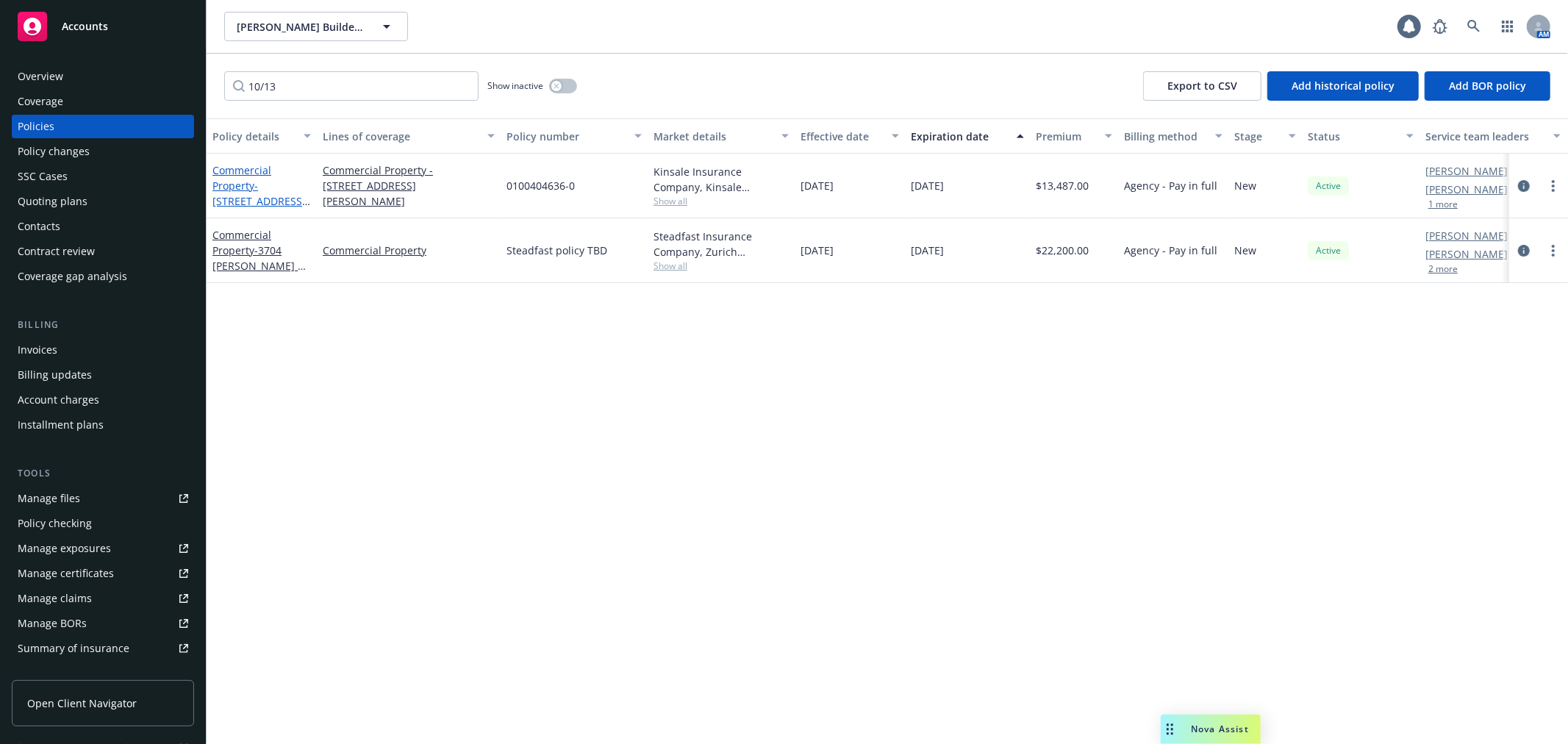
click at [233, 194] on span "- [STREET_ADDRESS] - dwelling only" at bounding box center [261, 201] width 97 height 45
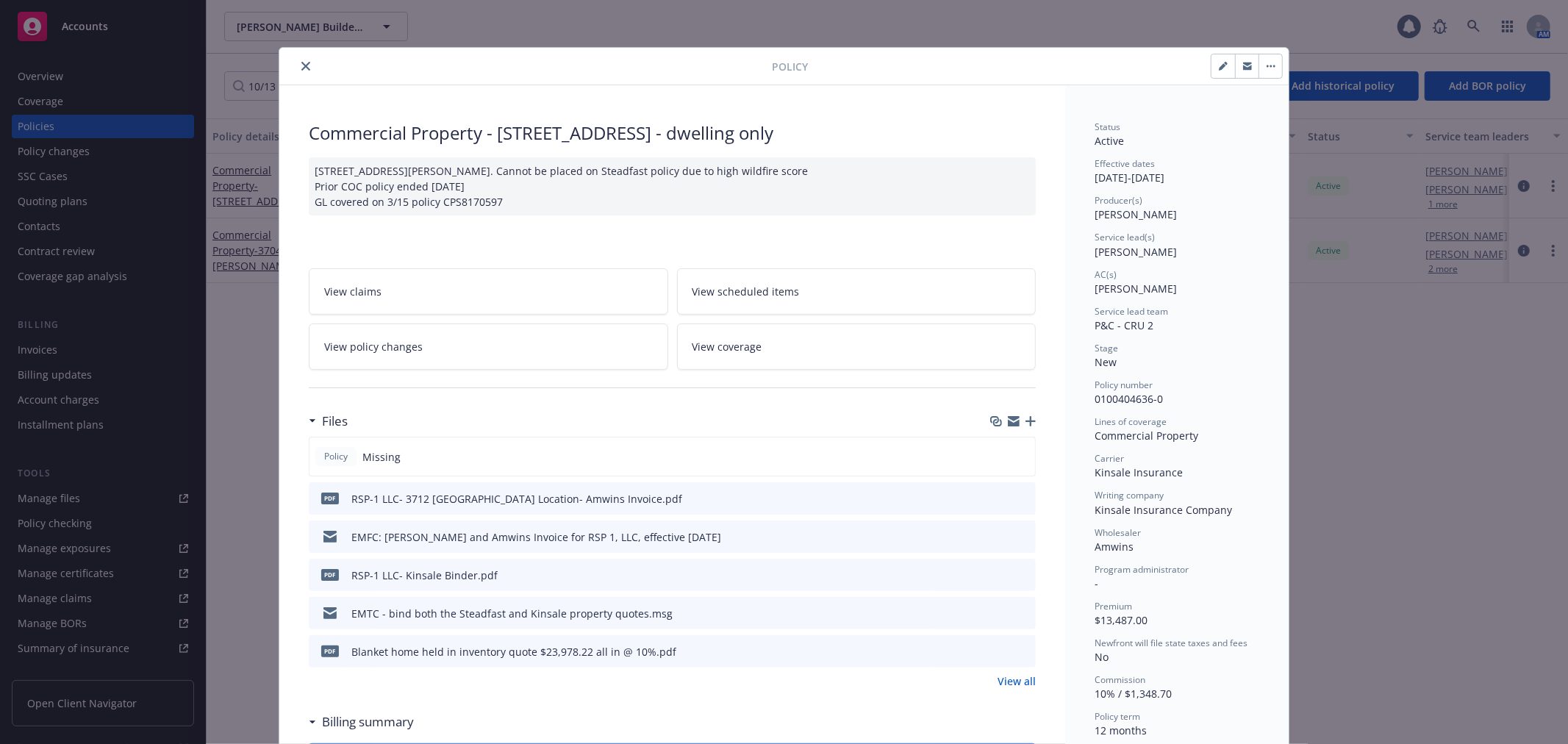
scroll to position [44, 0]
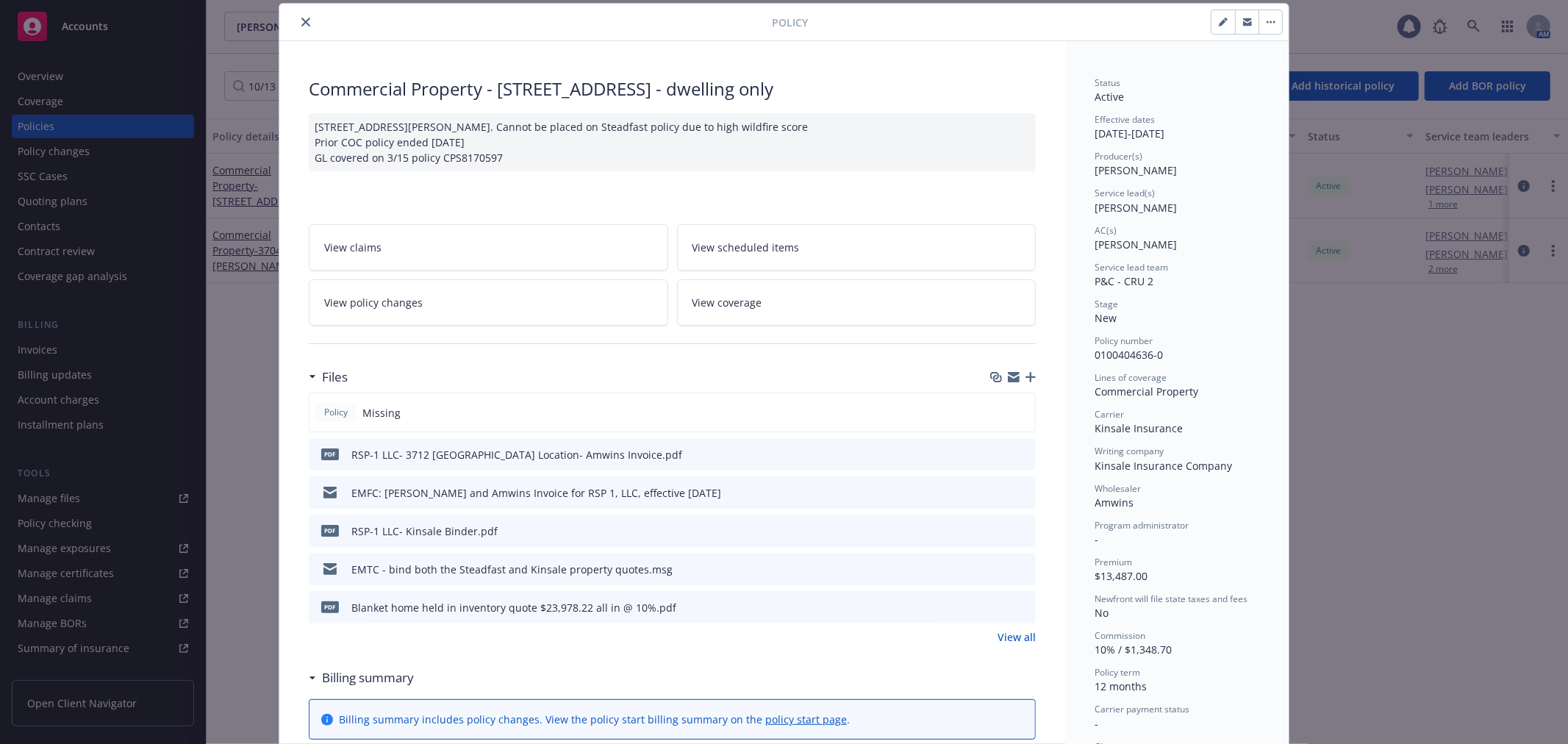
click at [1266, 20] on icon "button" at bounding box center [1271, 21] width 9 height 3
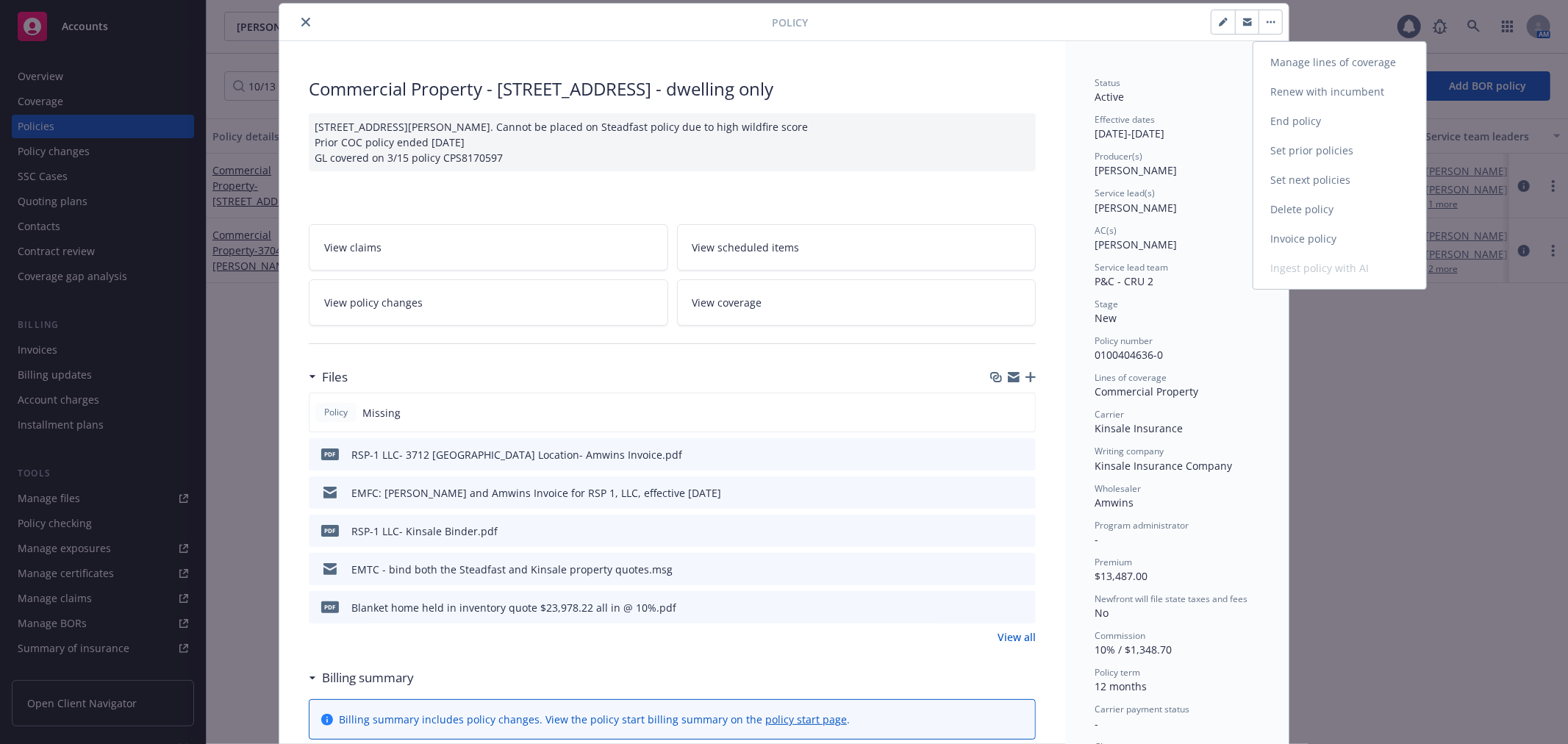
click at [1305, 61] on link "Manage lines of coverage" at bounding box center [1339, 62] width 173 height 30
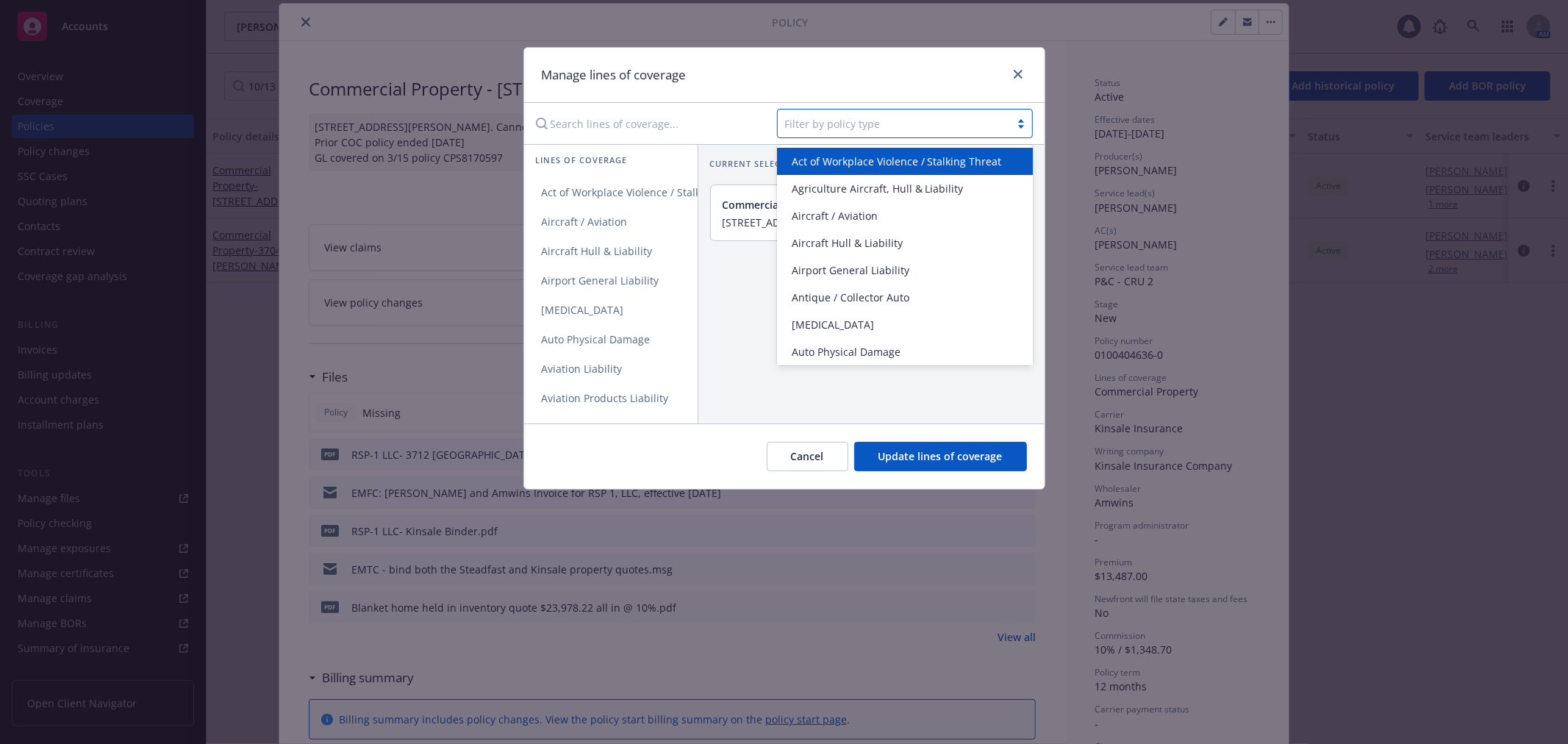
click at [905, 119] on div at bounding box center [894, 124] width 218 height 18
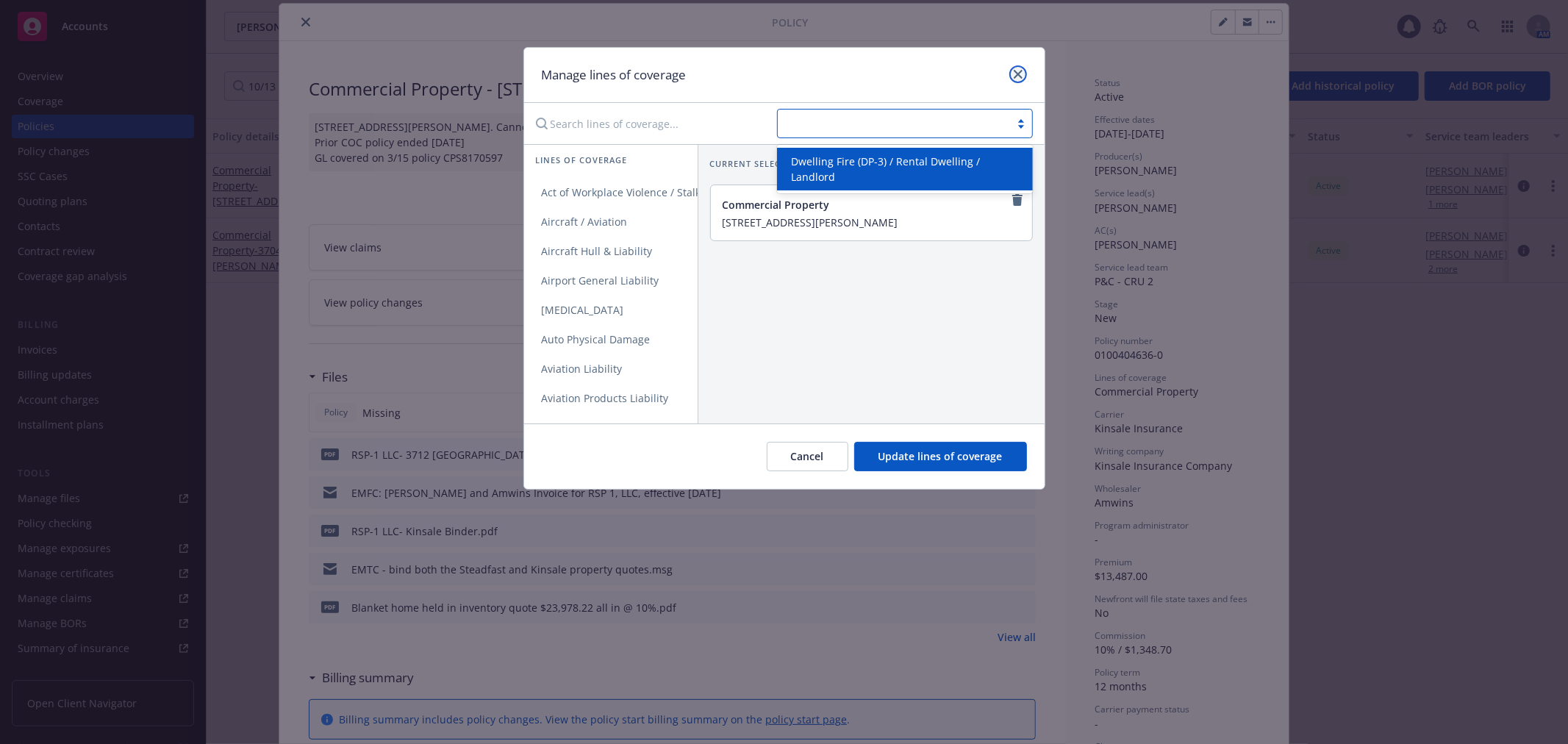
click at [1016, 74] on icon "close" at bounding box center [1018, 75] width 9 height 9
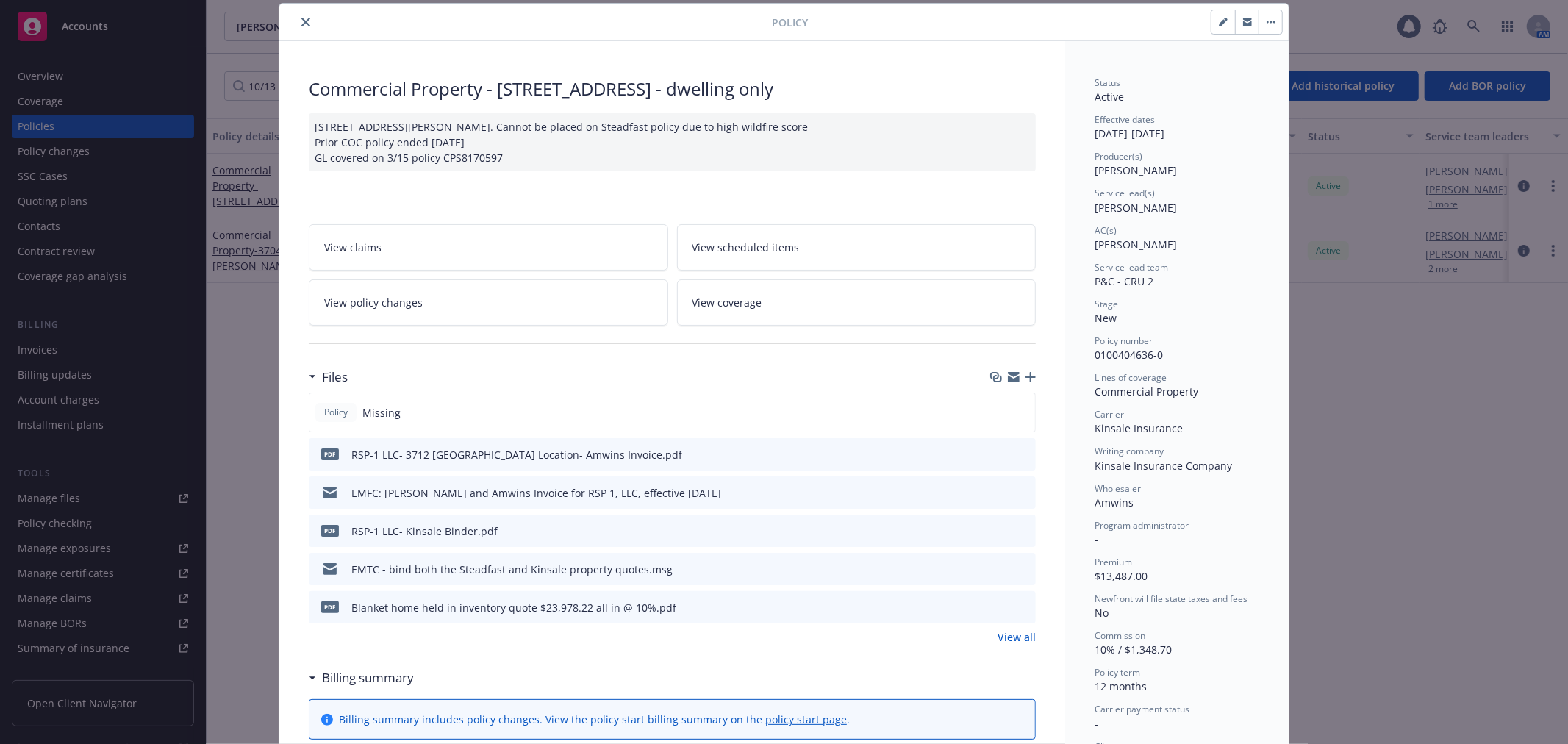
click at [301, 20] on icon "close" at bounding box center [305, 22] width 9 height 9
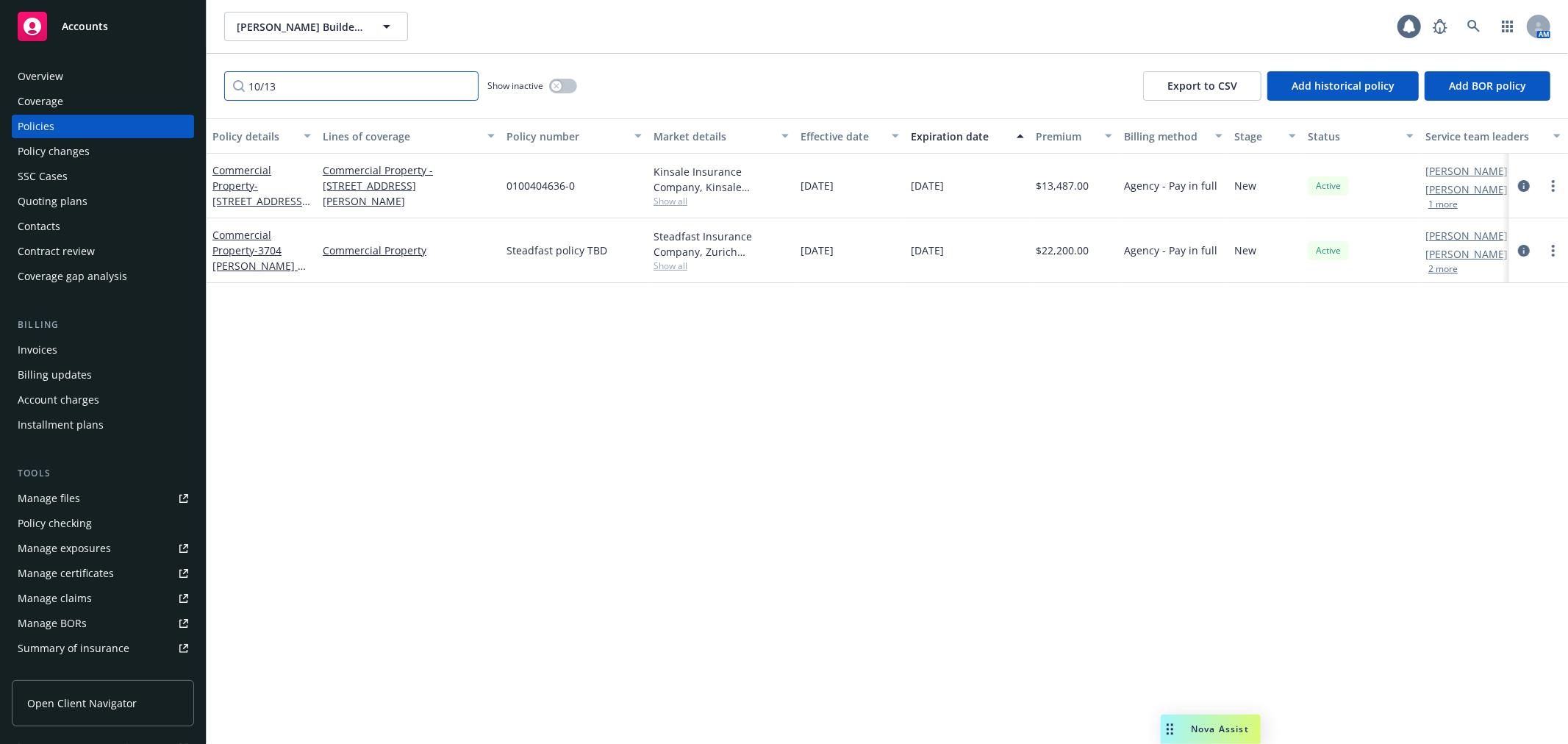
drag, startPoint x: 304, startPoint y: 85, endPoint x: 238, endPoint y: 90, distance: 66.2
click at [238, 90] on input "10/13" at bounding box center [351, 86] width 254 height 30
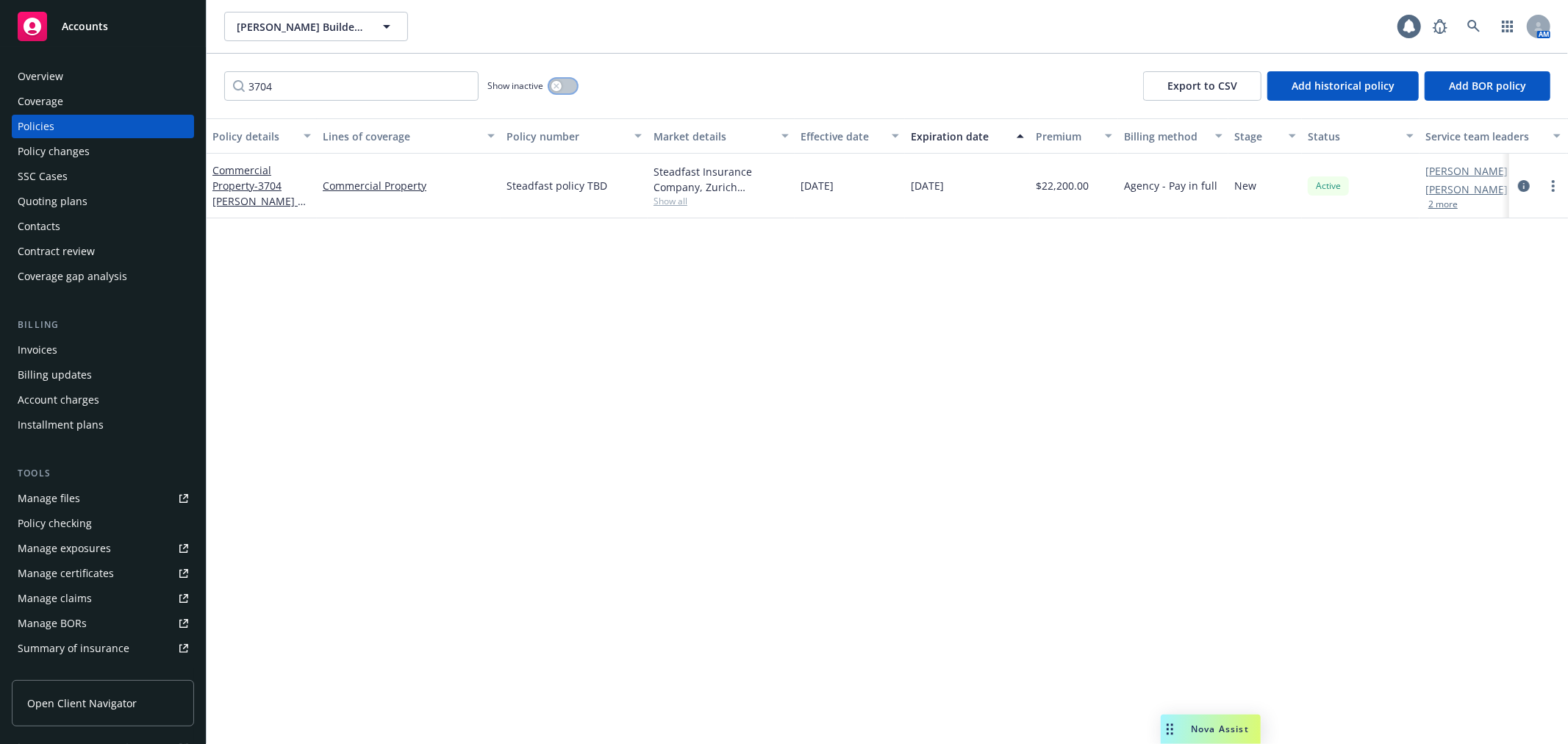
click at [560, 85] on div "button" at bounding box center [556, 86] width 11 height 11
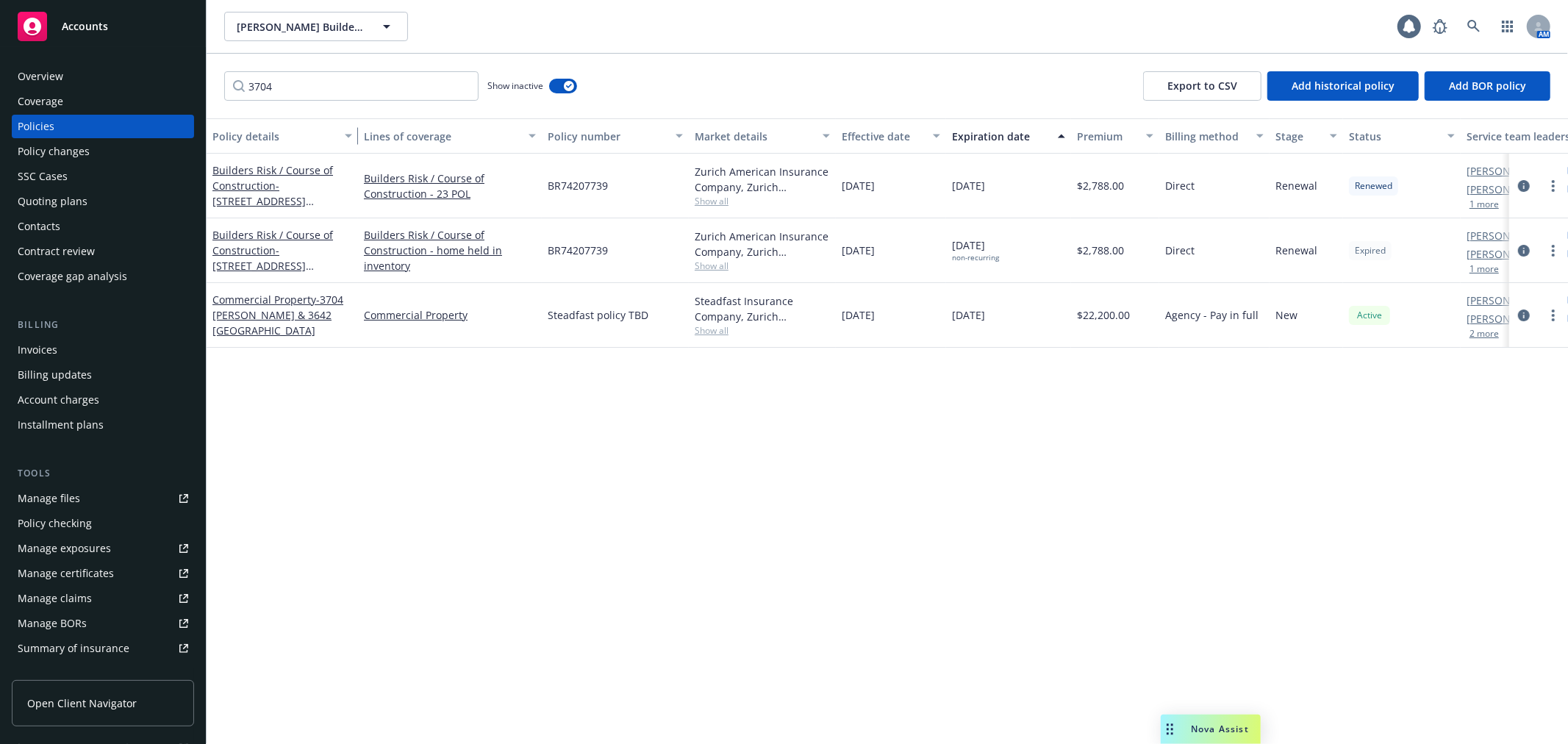
drag, startPoint x: 310, startPoint y: 148, endPoint x: 351, endPoint y: 154, distance: 41.4
click at [351, 154] on div "Policy details Lines of coverage Policy number Market details Effective date Ex…" at bounding box center [886, 431] width 1361 height 626
click at [297, 321] on span "- 3704 [PERSON_NAME] & 3642 [GEOGRAPHIC_DATA]" at bounding box center [277, 314] width 131 height 45
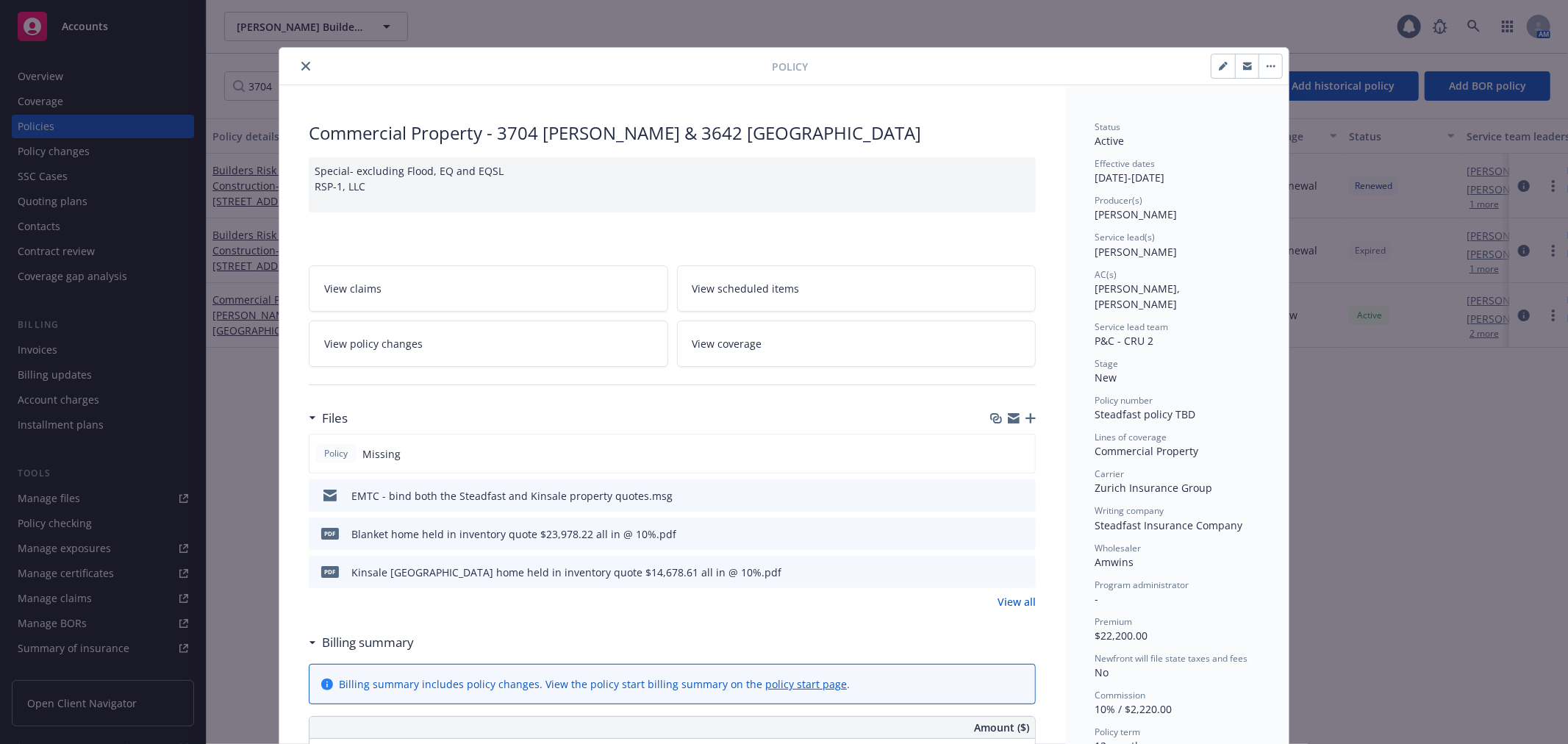
scroll to position [44, 0]
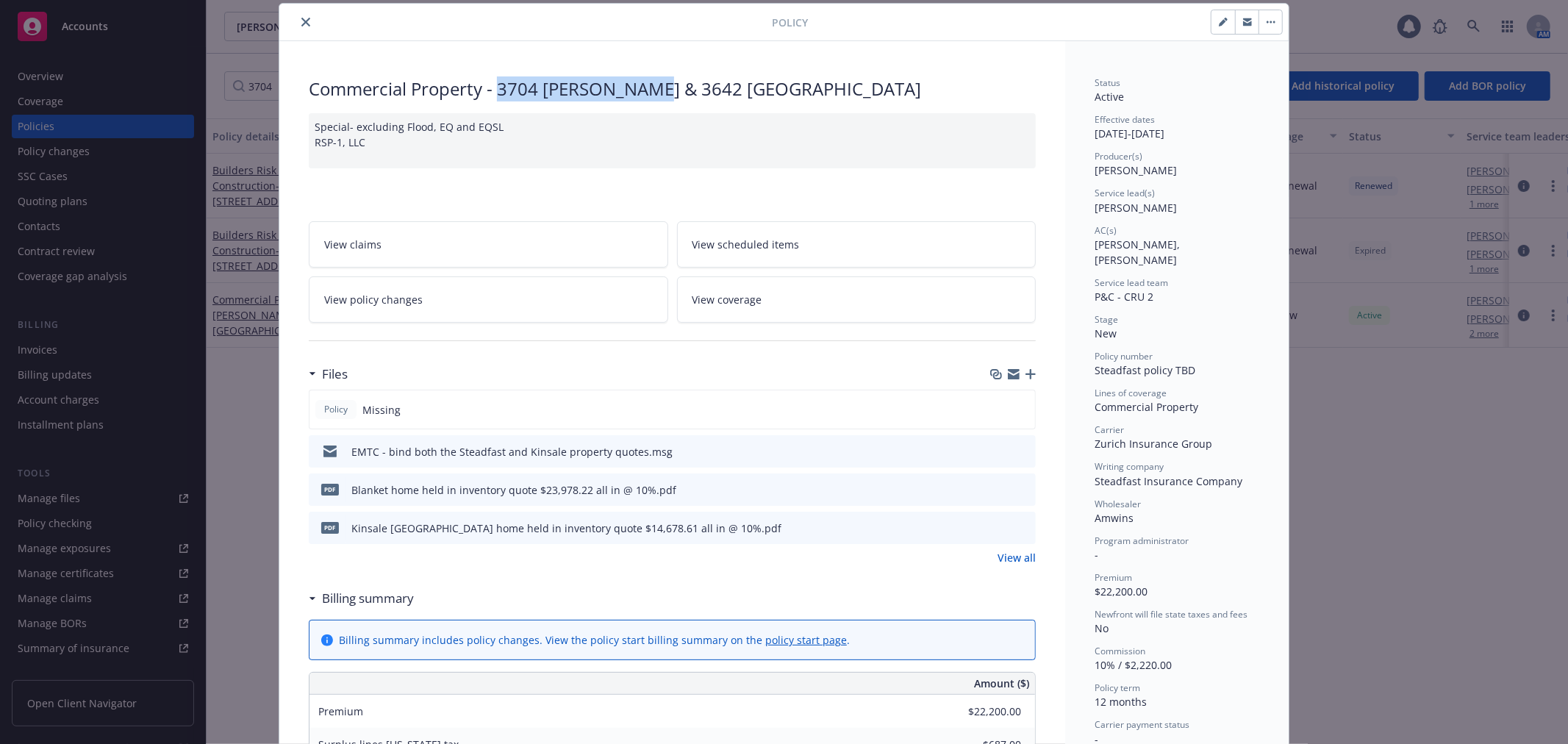
drag, startPoint x: 495, startPoint y: 91, endPoint x: 631, endPoint y: 89, distance: 136.0
click at [631, 89] on div "Commercial Property - [GEOGRAPHIC_DATA][PERSON_NAME] & 3642 [GEOGRAPHIC_DATA]" at bounding box center [672, 89] width 727 height 25
copy div "3704 [PERSON_NAME]"
click at [576, 131] on div "Special- excluding Flood, EQ and EQSL RSP-1, LLC" at bounding box center [672, 140] width 727 height 55
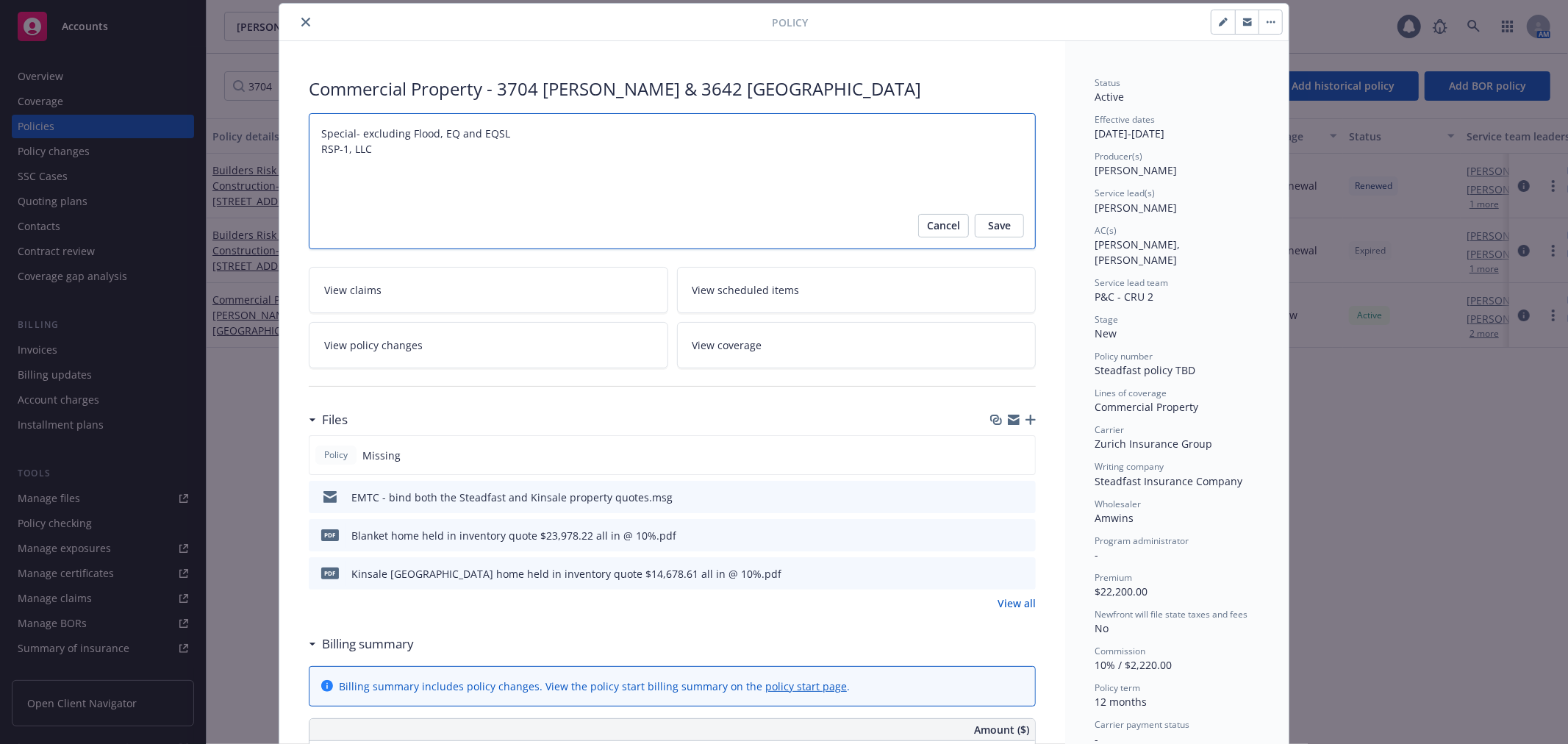
click at [570, 141] on textarea "Special- excluding Flood, EQ and EQSL RSP-1, LLC" at bounding box center [672, 181] width 727 height 136
paste textarea "3704 [PERSON_NAME]"
click at [1012, 224] on button "Save" at bounding box center [999, 225] width 49 height 24
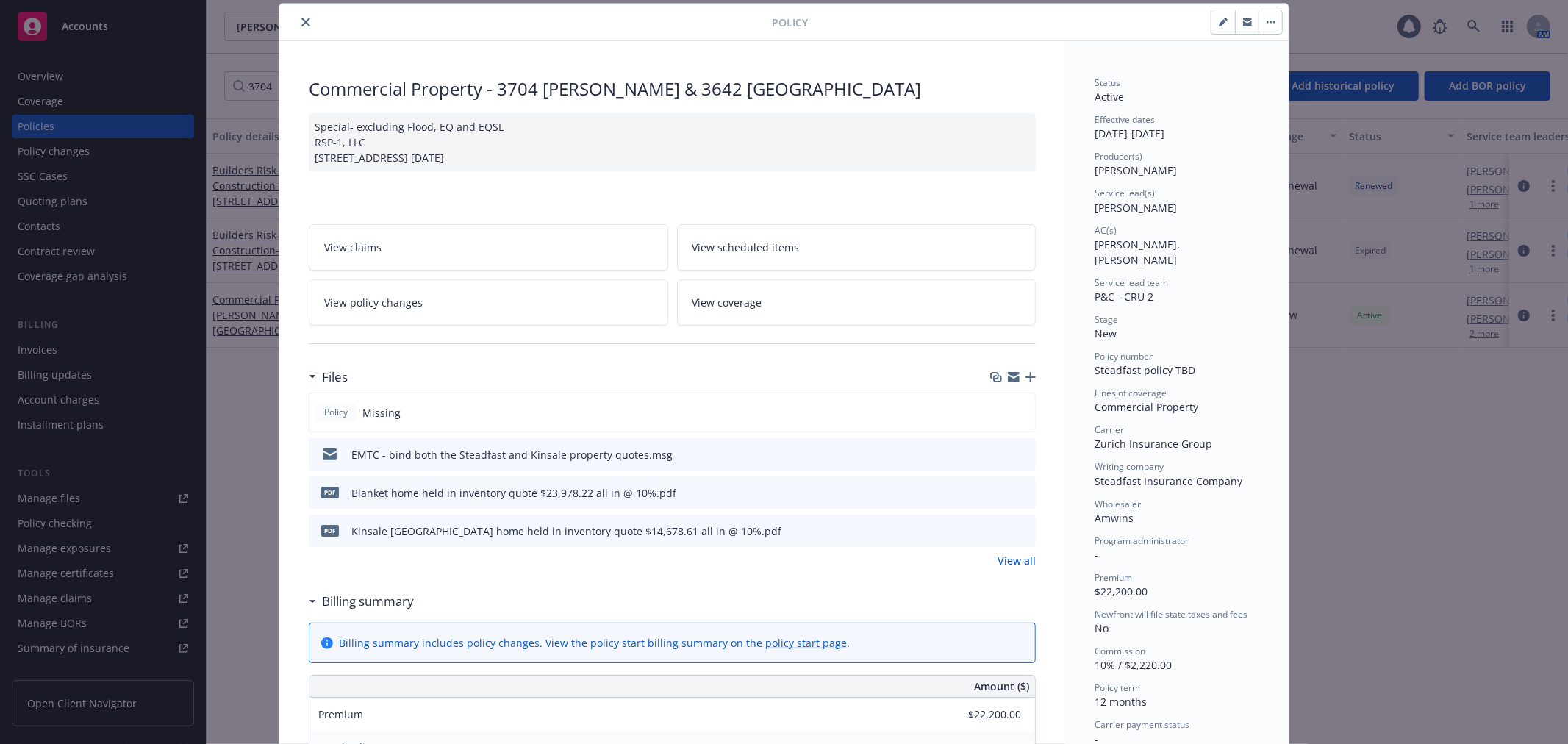
click at [301, 20] on icon "close" at bounding box center [305, 22] width 9 height 9
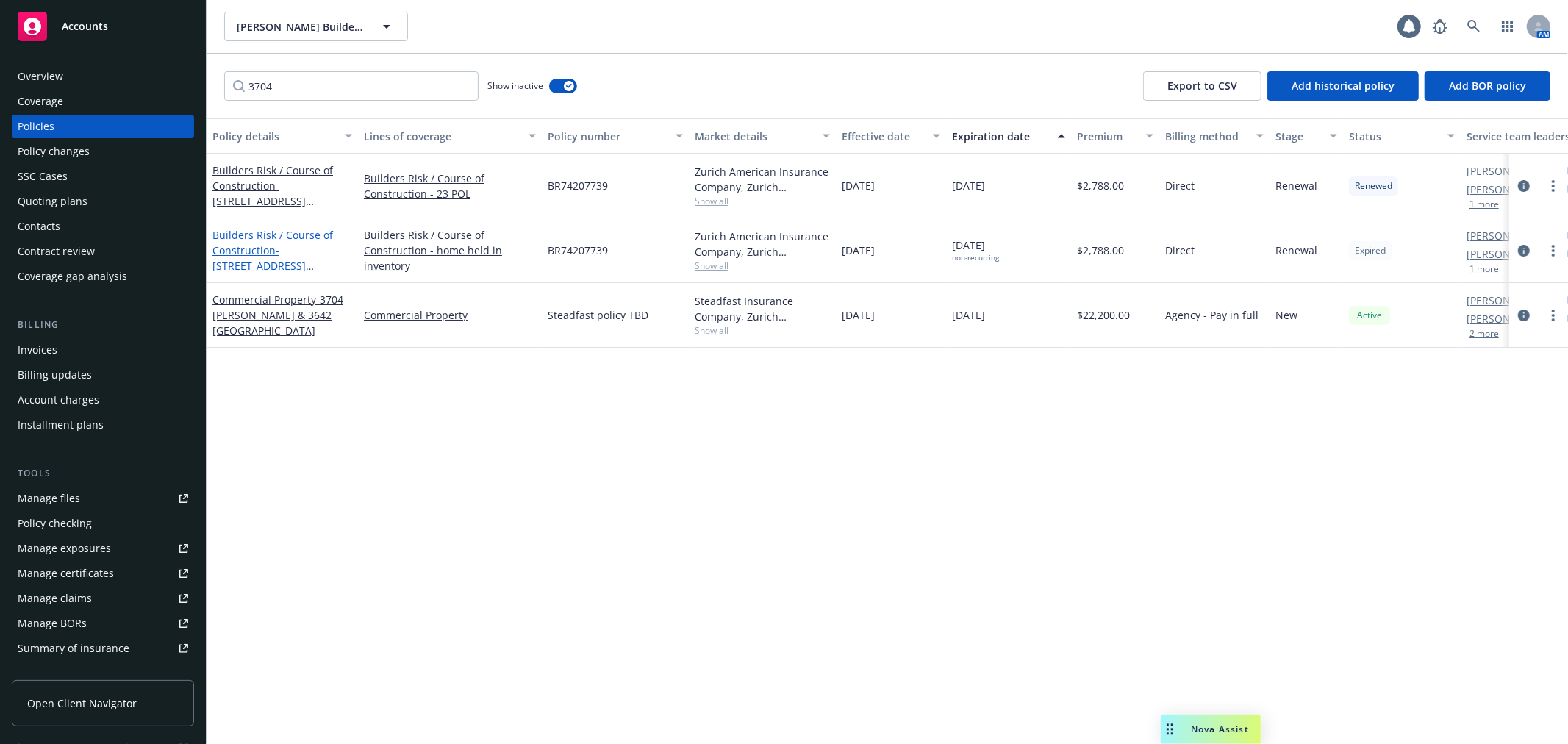
click at [291, 237] on link "Builders Risk / Course of Construction - [STREET_ADDRESS][PERSON_NAME]" at bounding box center [272, 258] width 120 height 61
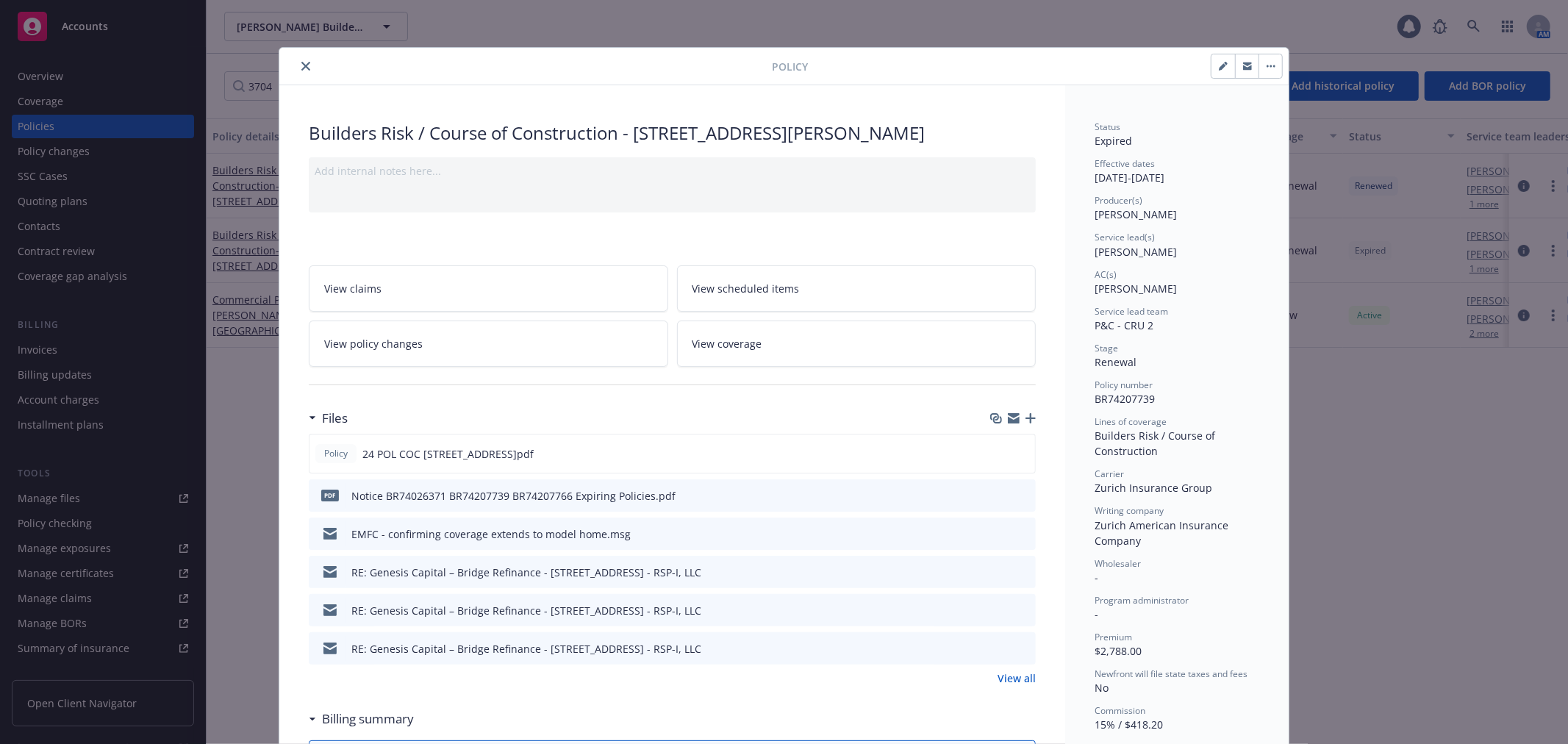
click at [1267, 74] on button "button" at bounding box center [1270, 66] width 24 height 24
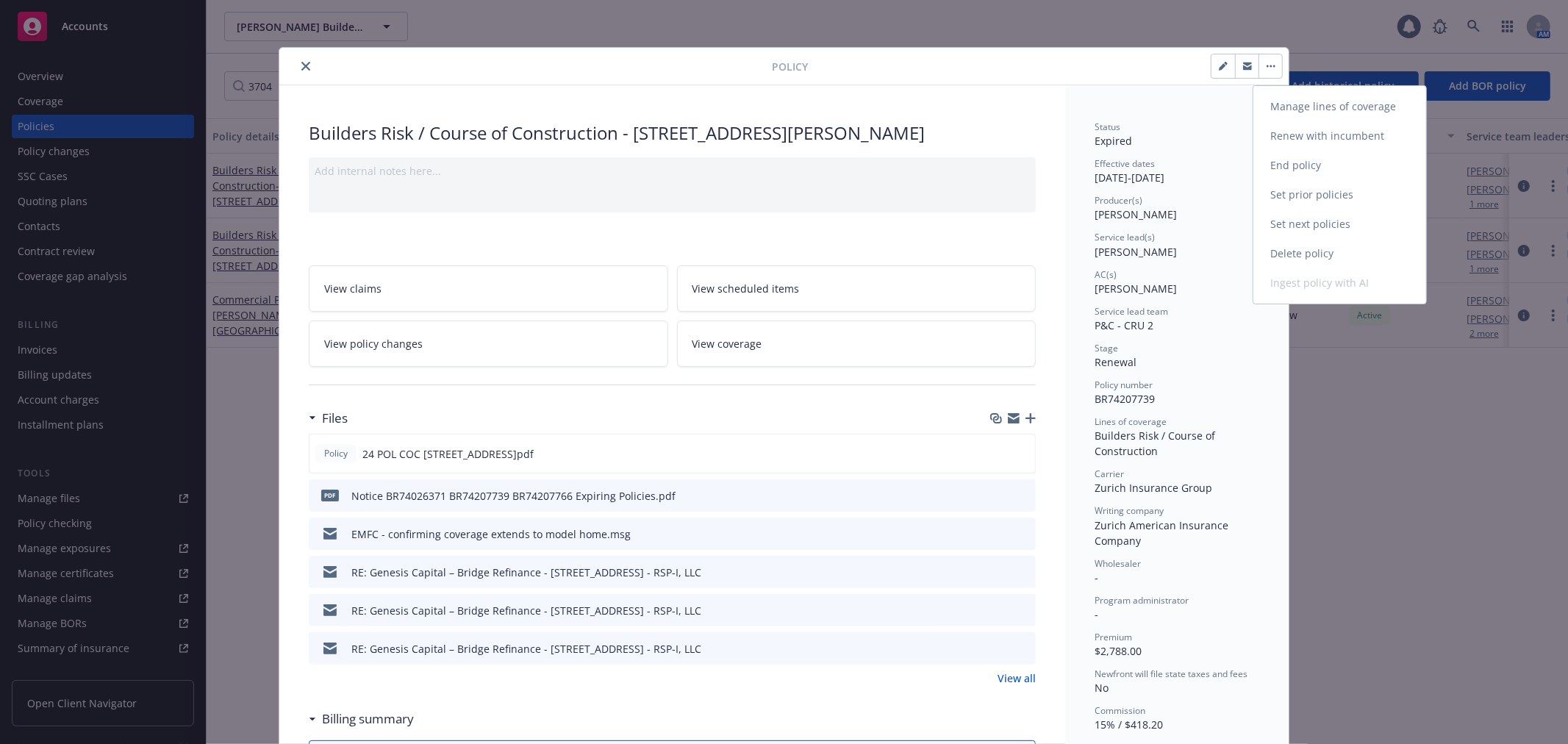
click at [1287, 218] on link "Set next policies" at bounding box center [1339, 225] width 173 height 30
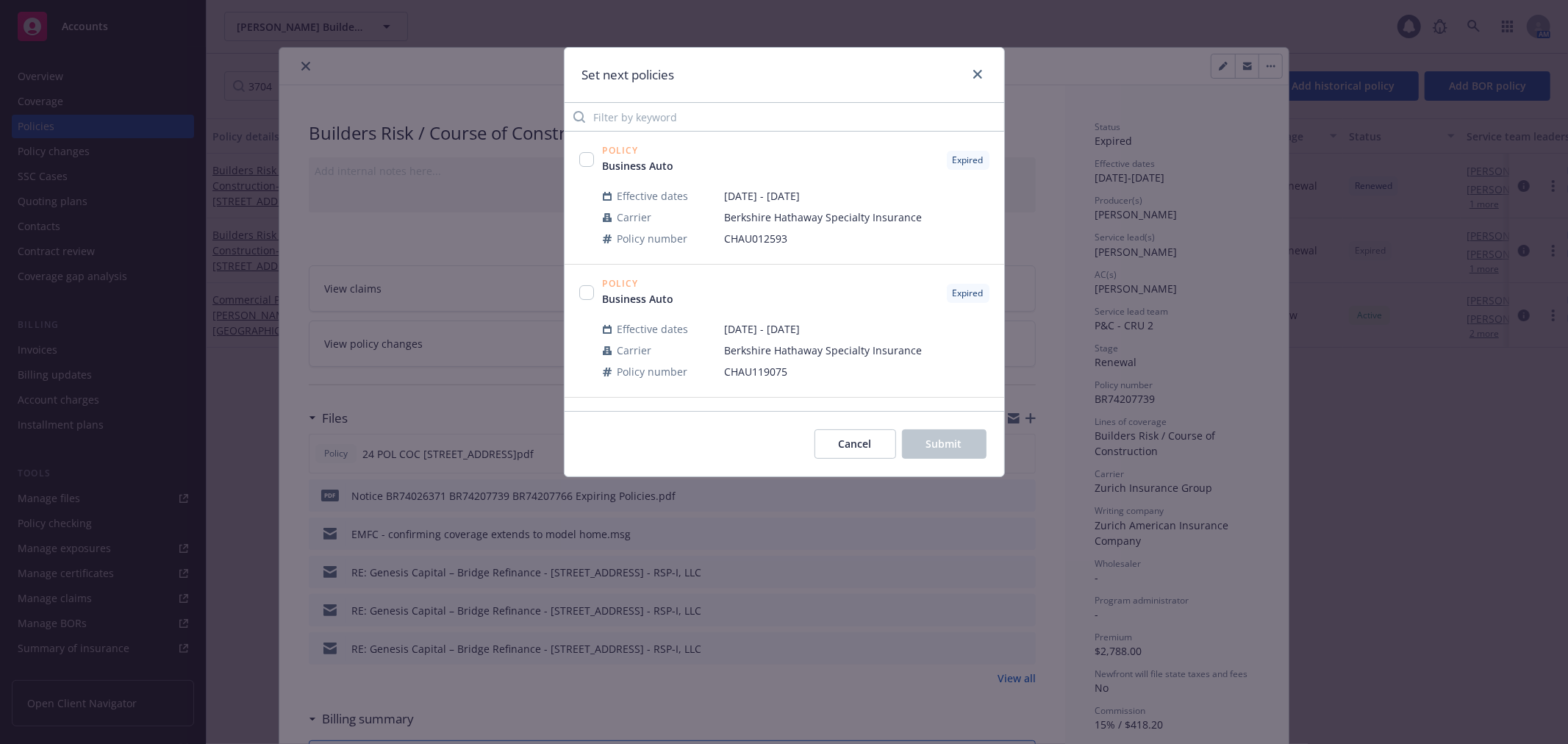
click at [626, 132] on div "Policy Business Auto Expired Effective dates [DATE] - [DATE] Carrier Berkshire …" at bounding box center [784, 198] width 440 height 133
click at [626, 121] on input "Filter by keyword" at bounding box center [784, 117] width 440 height 30
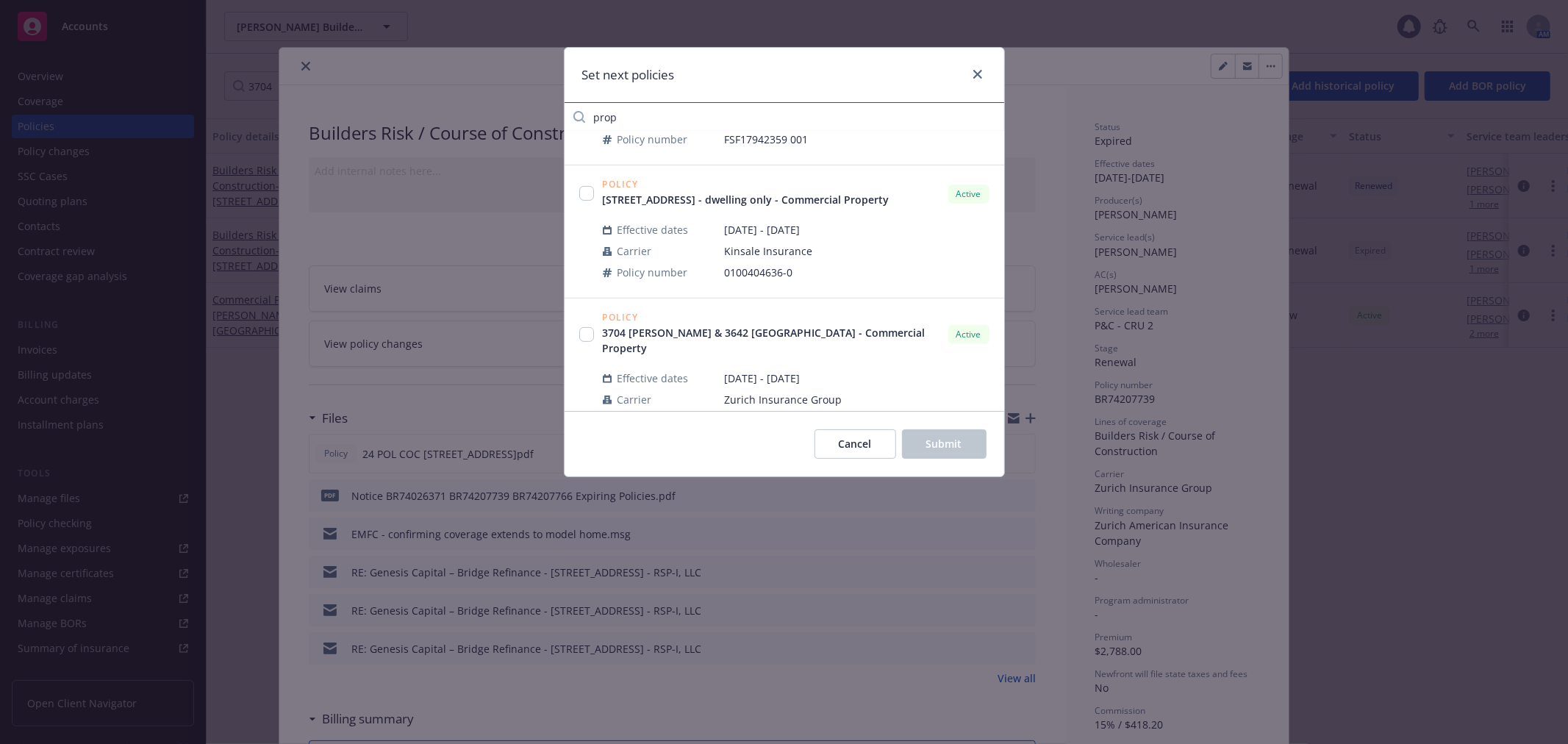
scroll to position [490, 0]
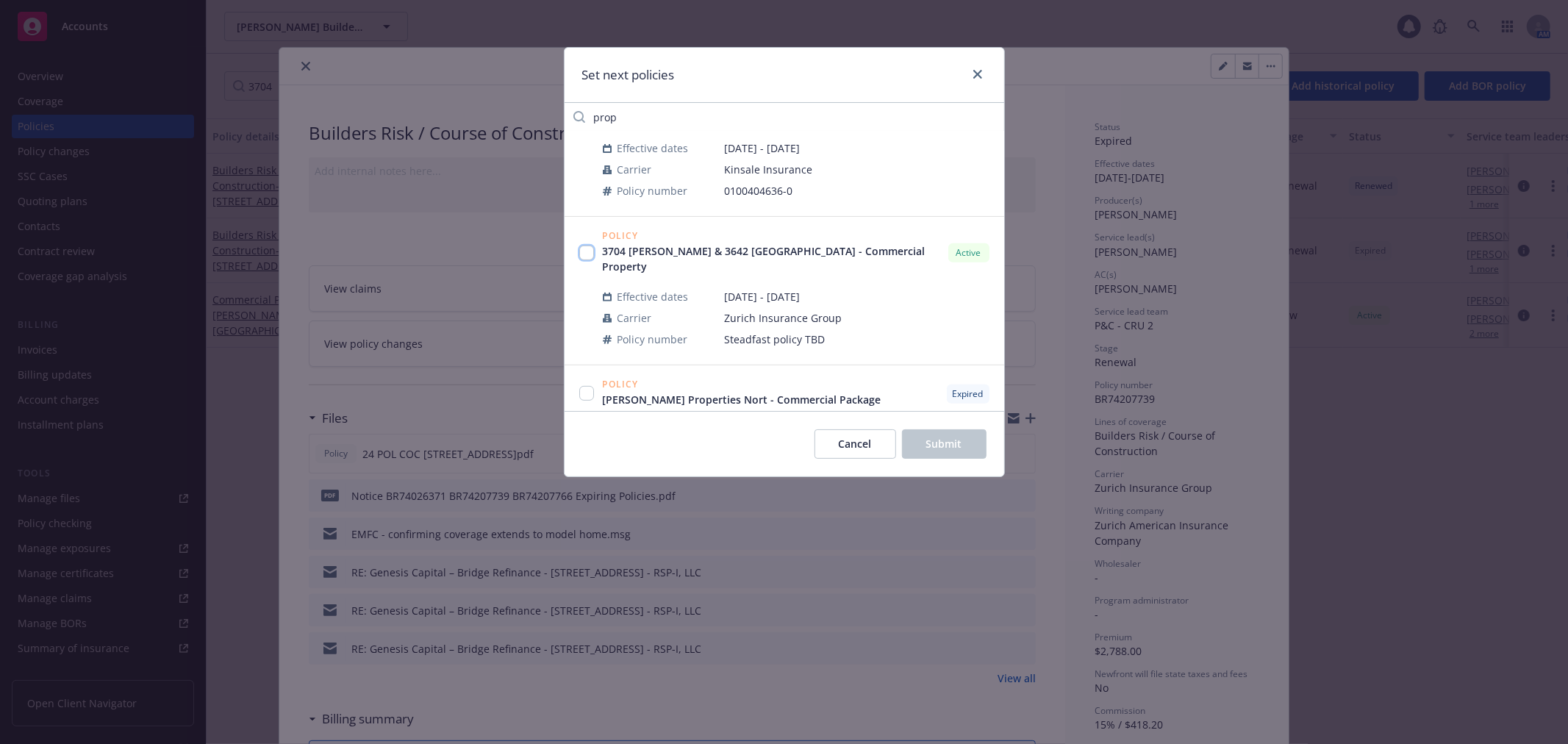
click at [589, 247] on input "checkbox" at bounding box center [586, 253] width 15 height 15
click at [947, 440] on span "Submit" at bounding box center [943, 444] width 36 height 14
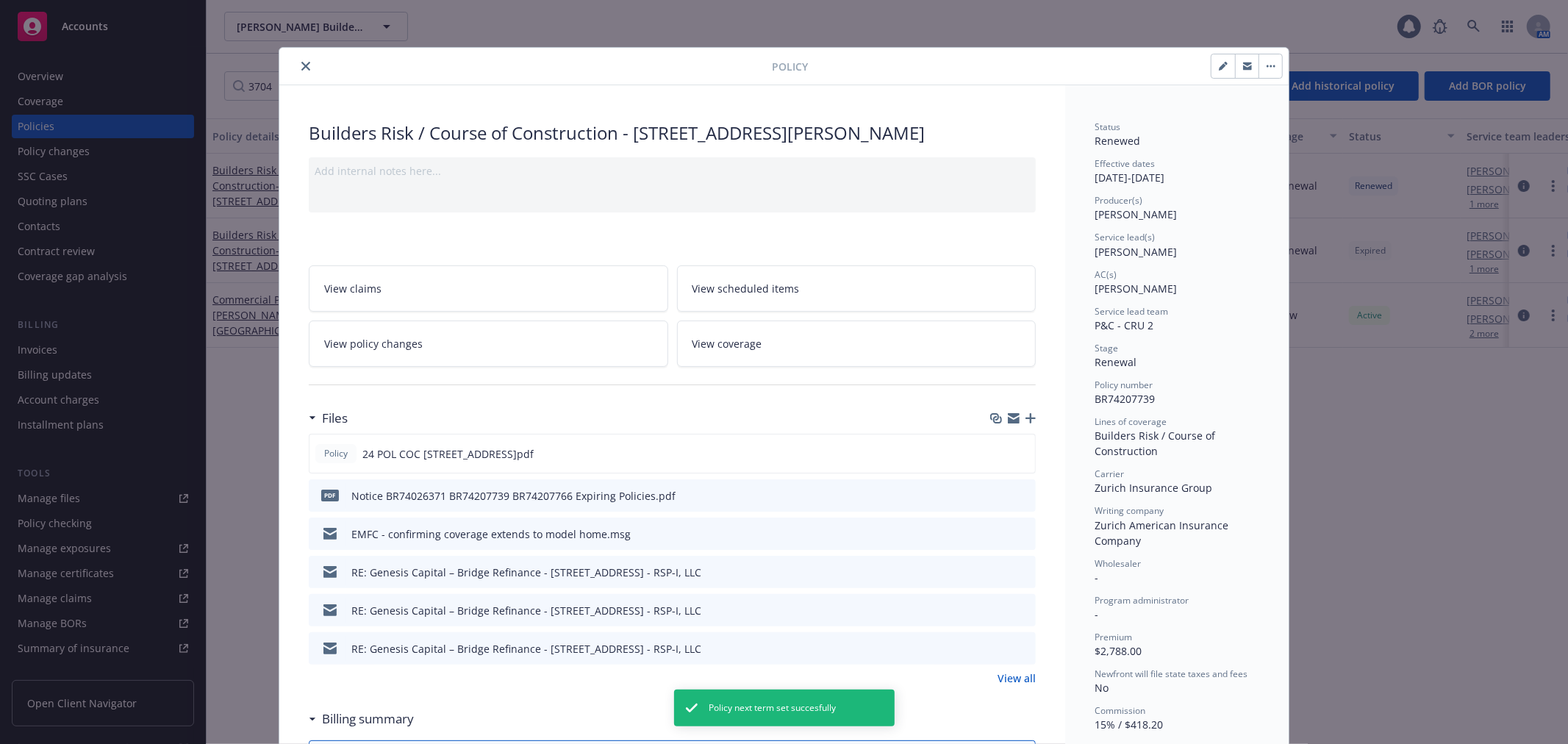
click at [301, 68] on icon "close" at bounding box center [305, 66] width 9 height 9
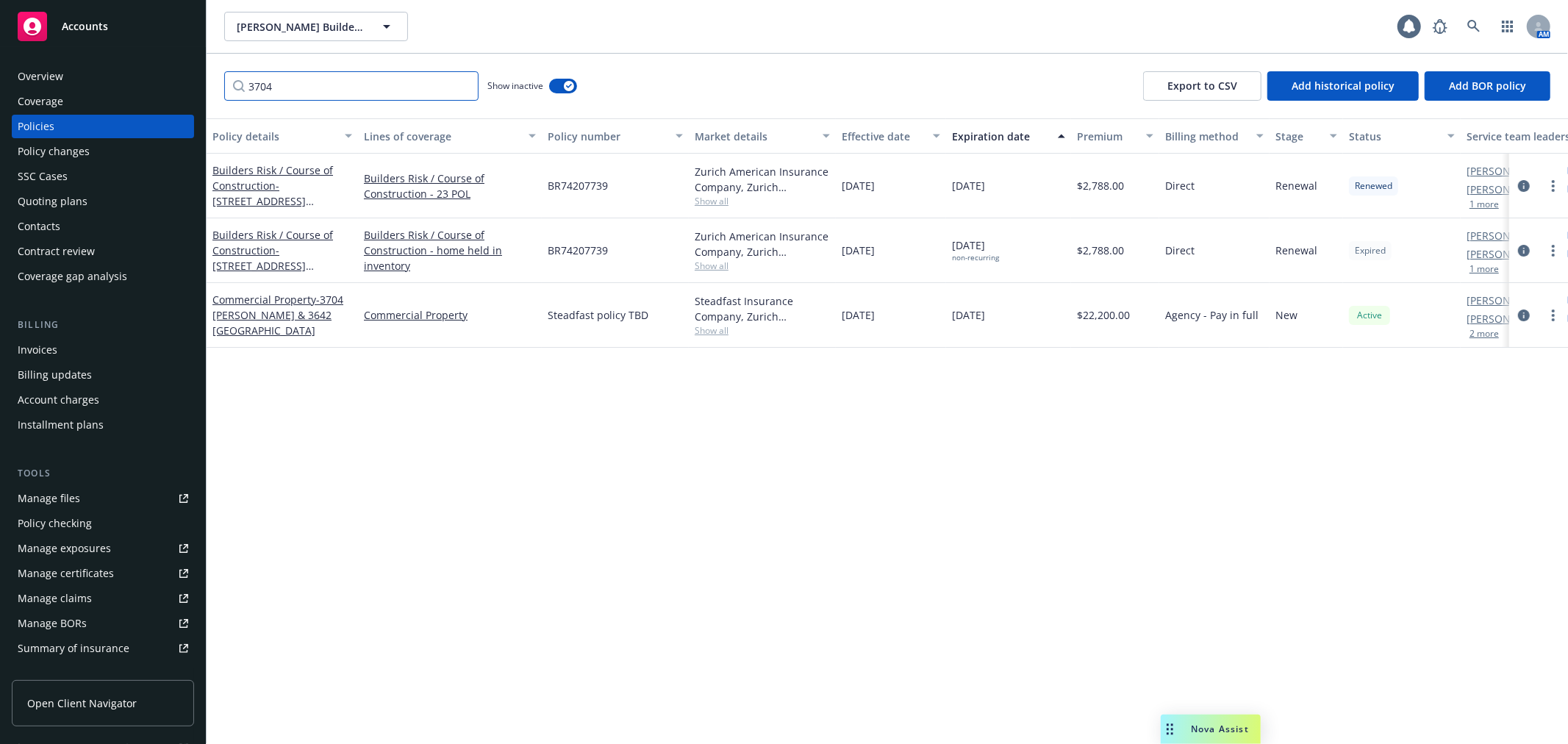
drag, startPoint x: 277, startPoint y: 81, endPoint x: 244, endPoint y: 86, distance: 33.4
click at [244, 86] on input "3704" at bounding box center [351, 86] width 254 height 30
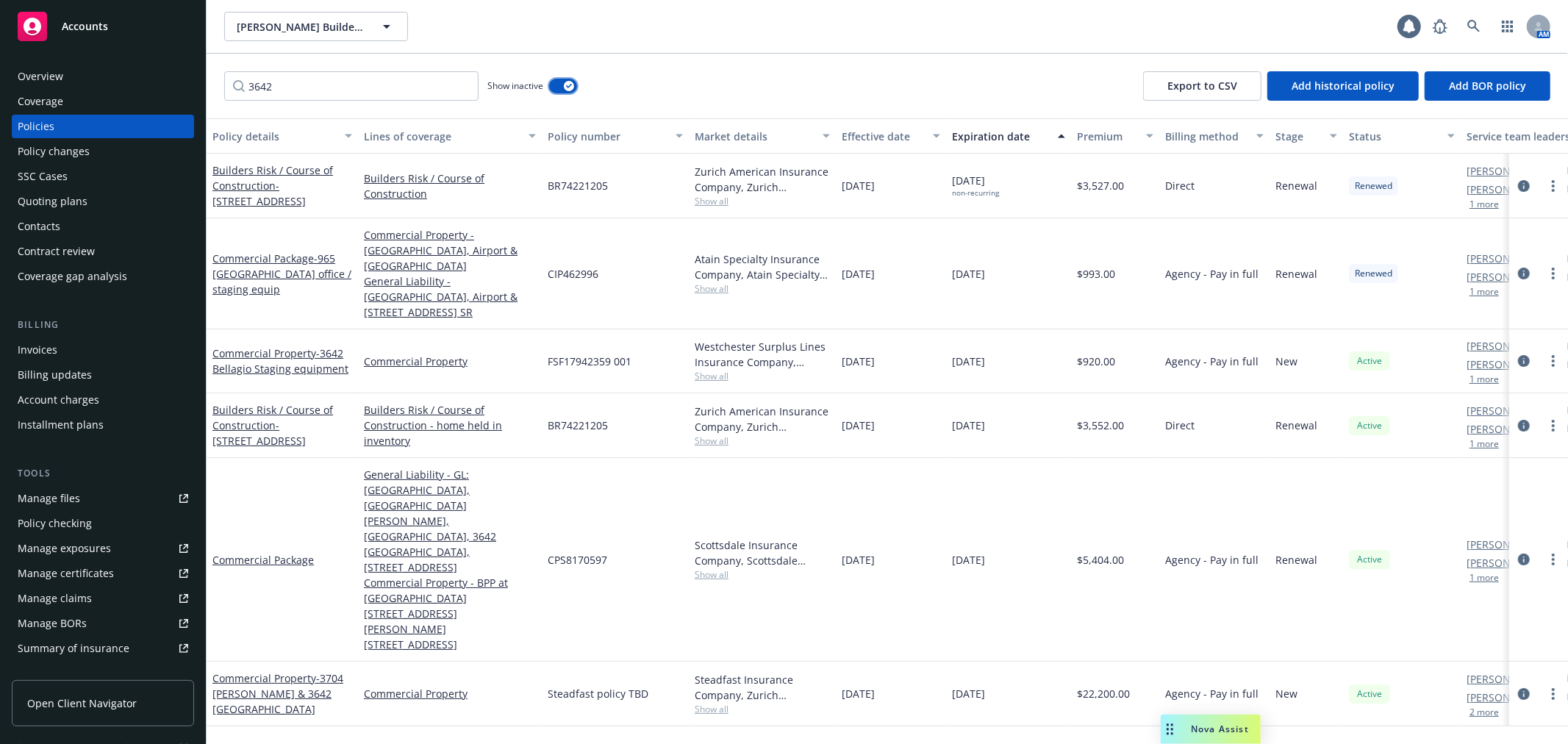
click at [568, 83] on icon "button" at bounding box center [569, 85] width 6 height 4
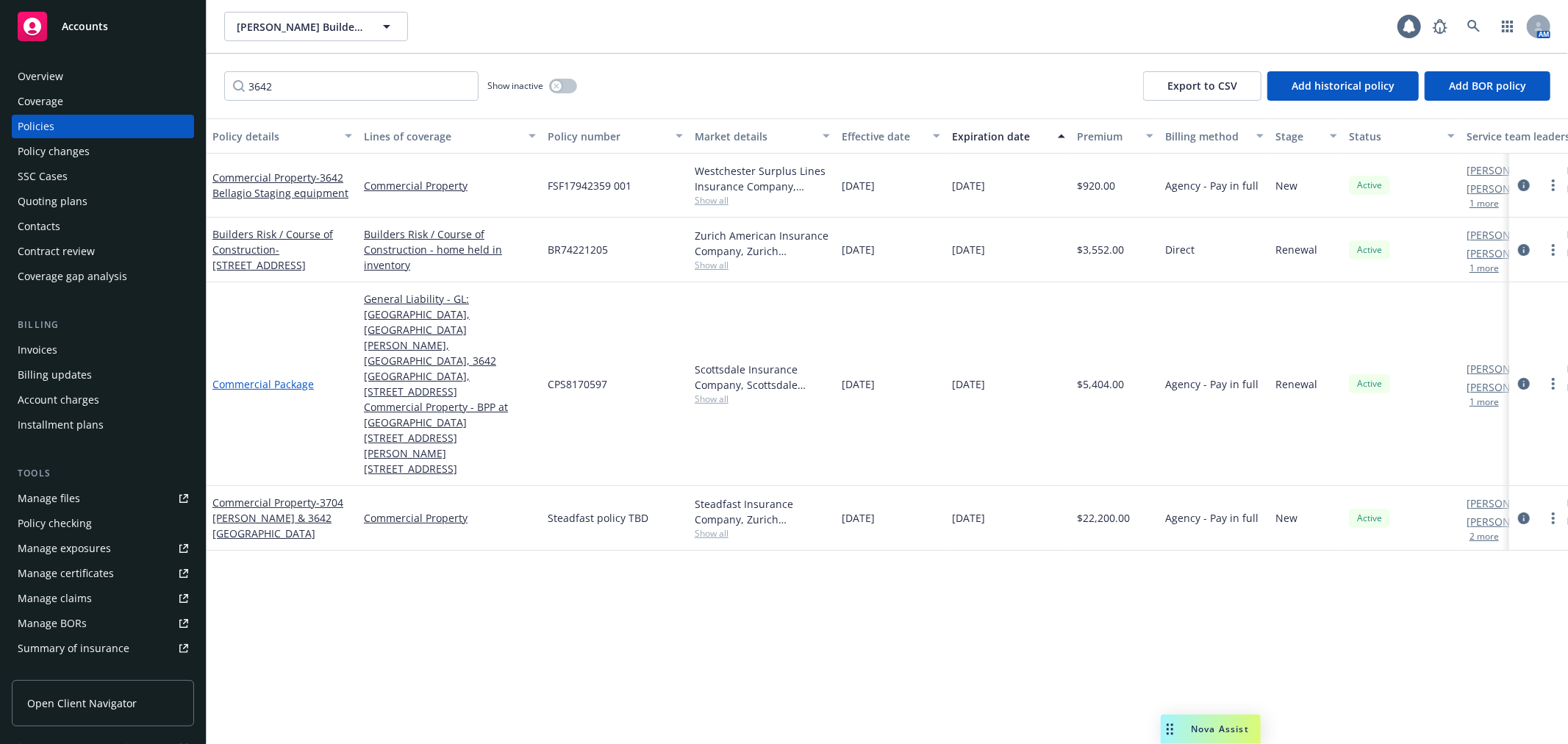
click at [275, 377] on link "Commercial Package" at bounding box center [263, 384] width 102 height 14
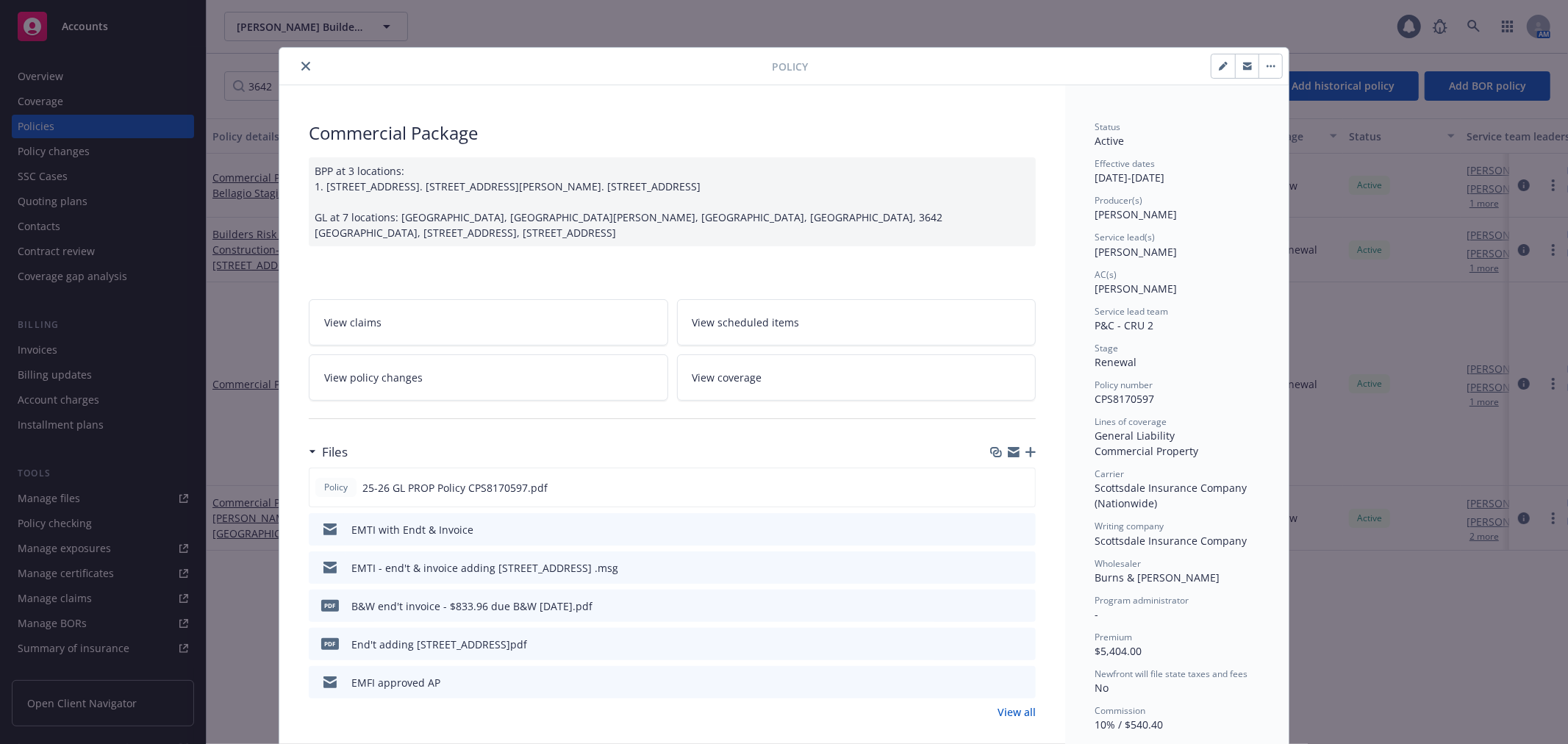
click at [590, 400] on link "View policy changes" at bounding box center [489, 377] width 360 height 46
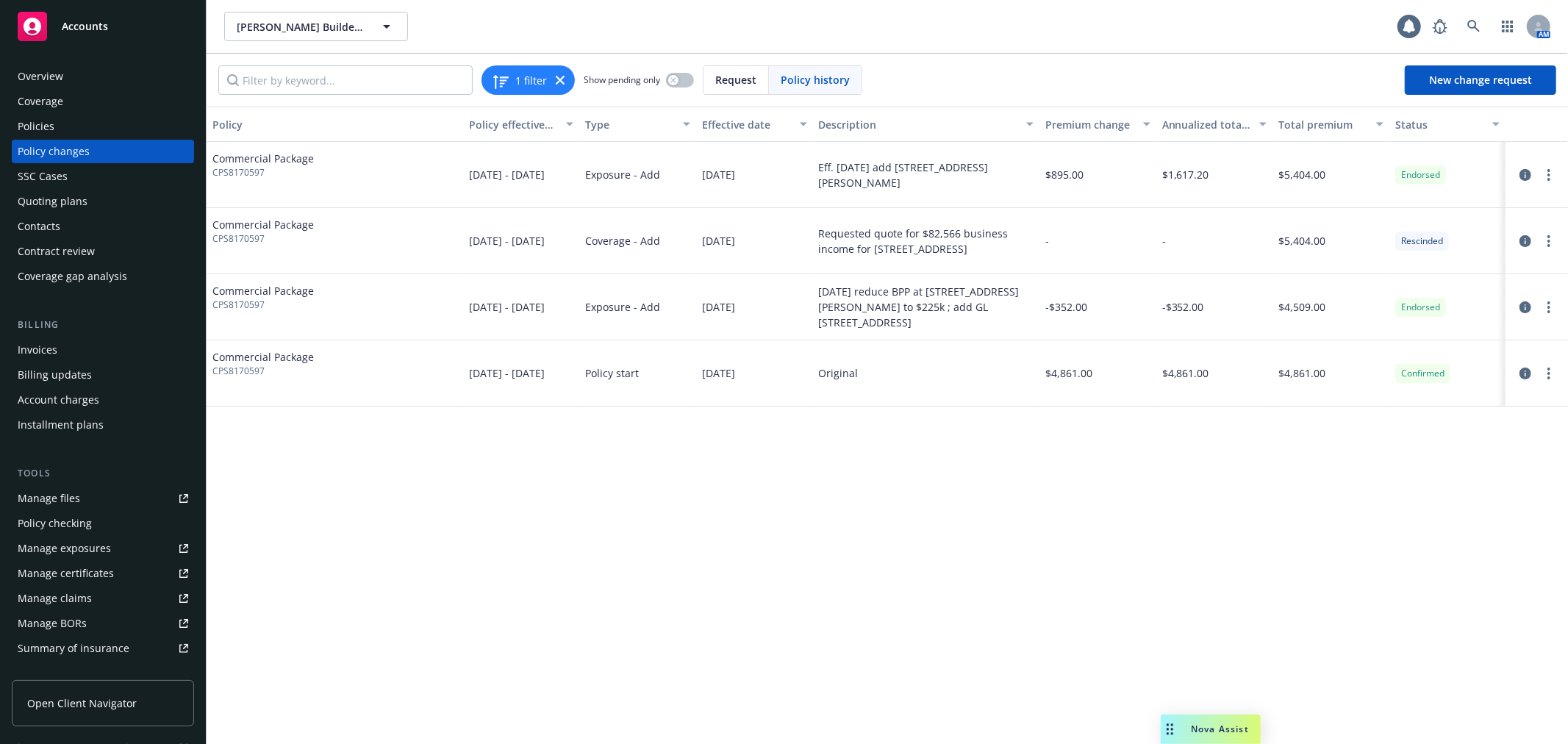
click at [111, 120] on div "Policies" at bounding box center [103, 126] width 170 height 24
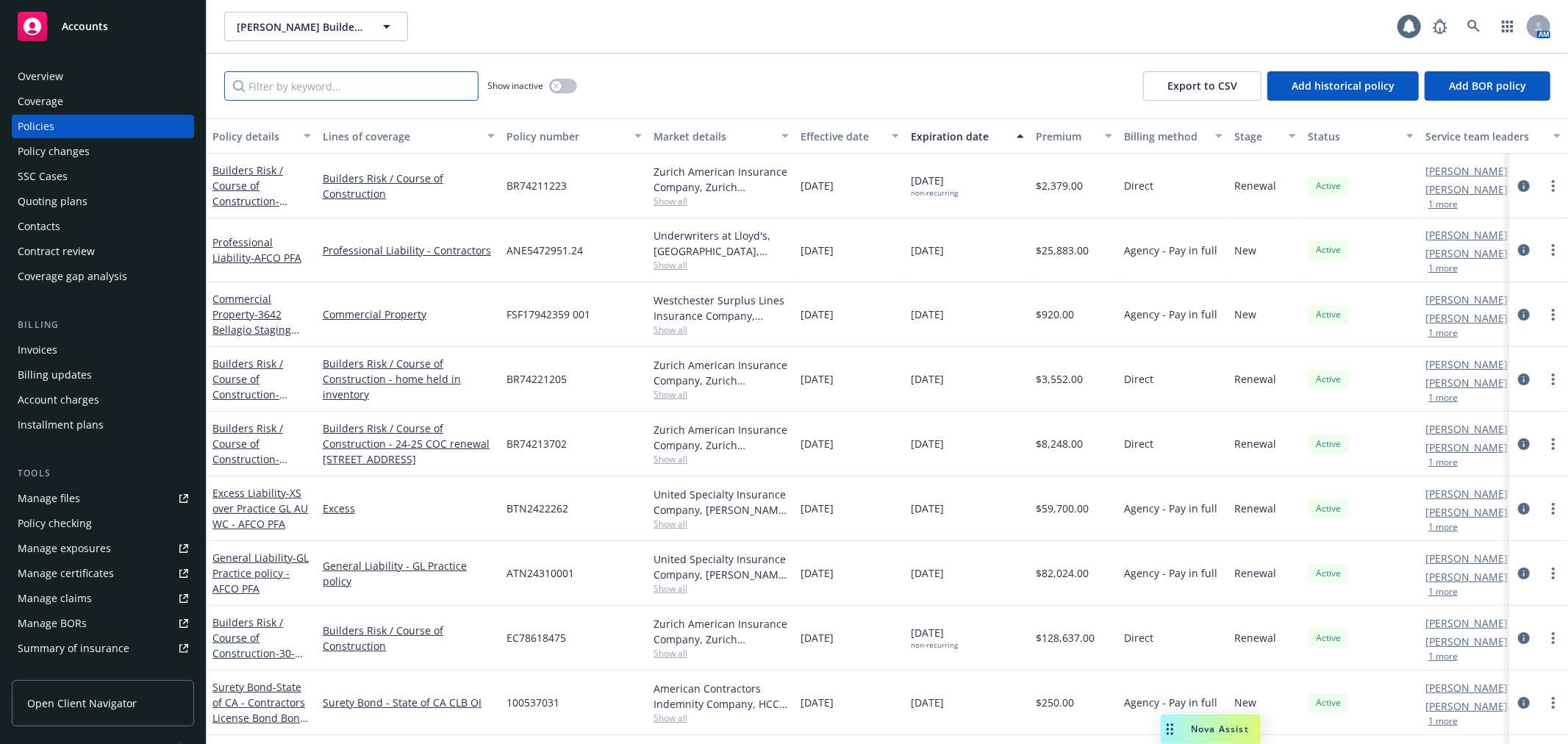
click at [298, 81] on input "Filter by keyword..." at bounding box center [351, 86] width 254 height 30
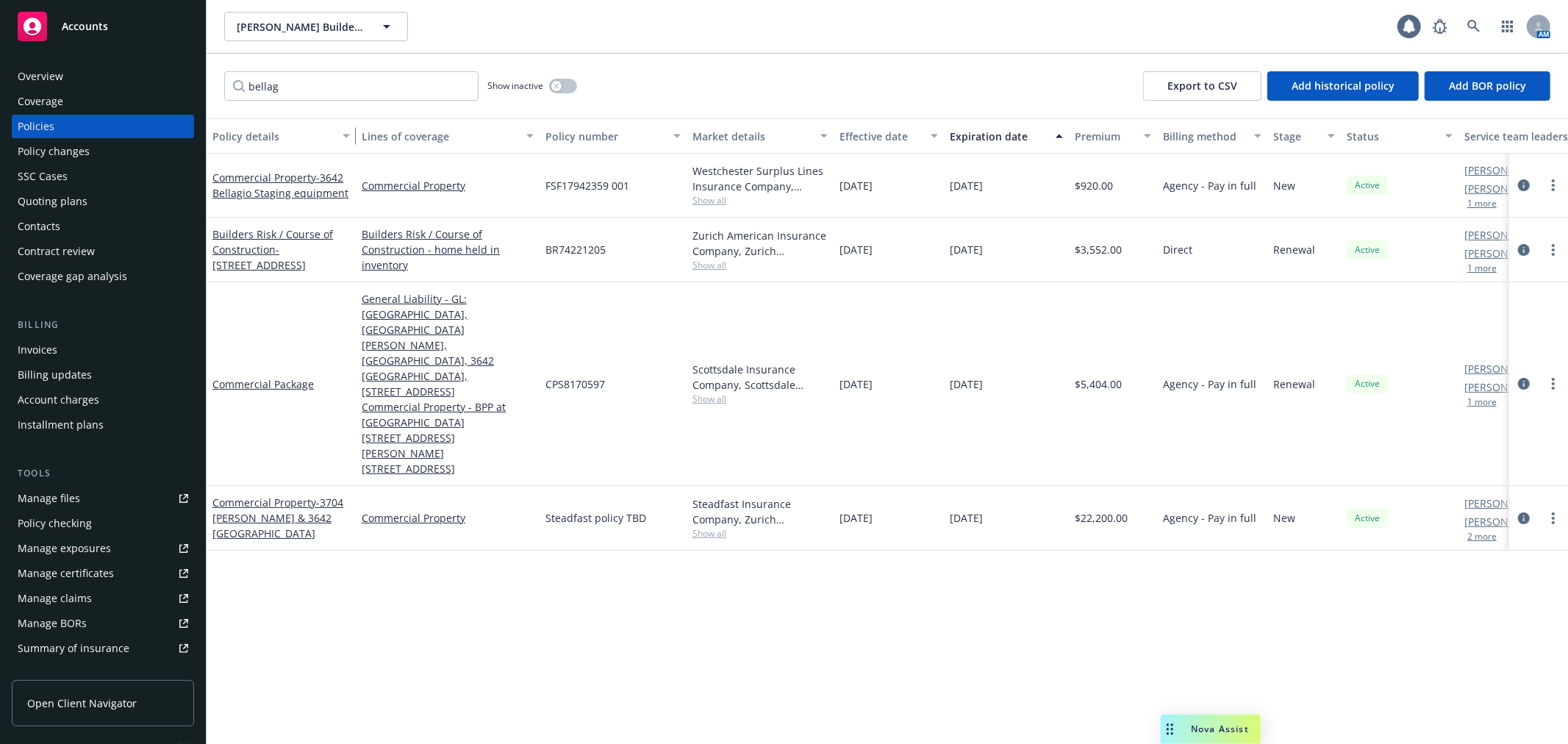
drag, startPoint x: 311, startPoint y: 148, endPoint x: 351, endPoint y: 148, distance: 40.0
click at [351, 148] on div "button" at bounding box center [348, 136] width 7 height 34
drag, startPoint x: 310, startPoint y: 70, endPoint x: 224, endPoint y: 78, distance: 86.4
click at [224, 78] on input "bellag" at bounding box center [351, 86] width 254 height 30
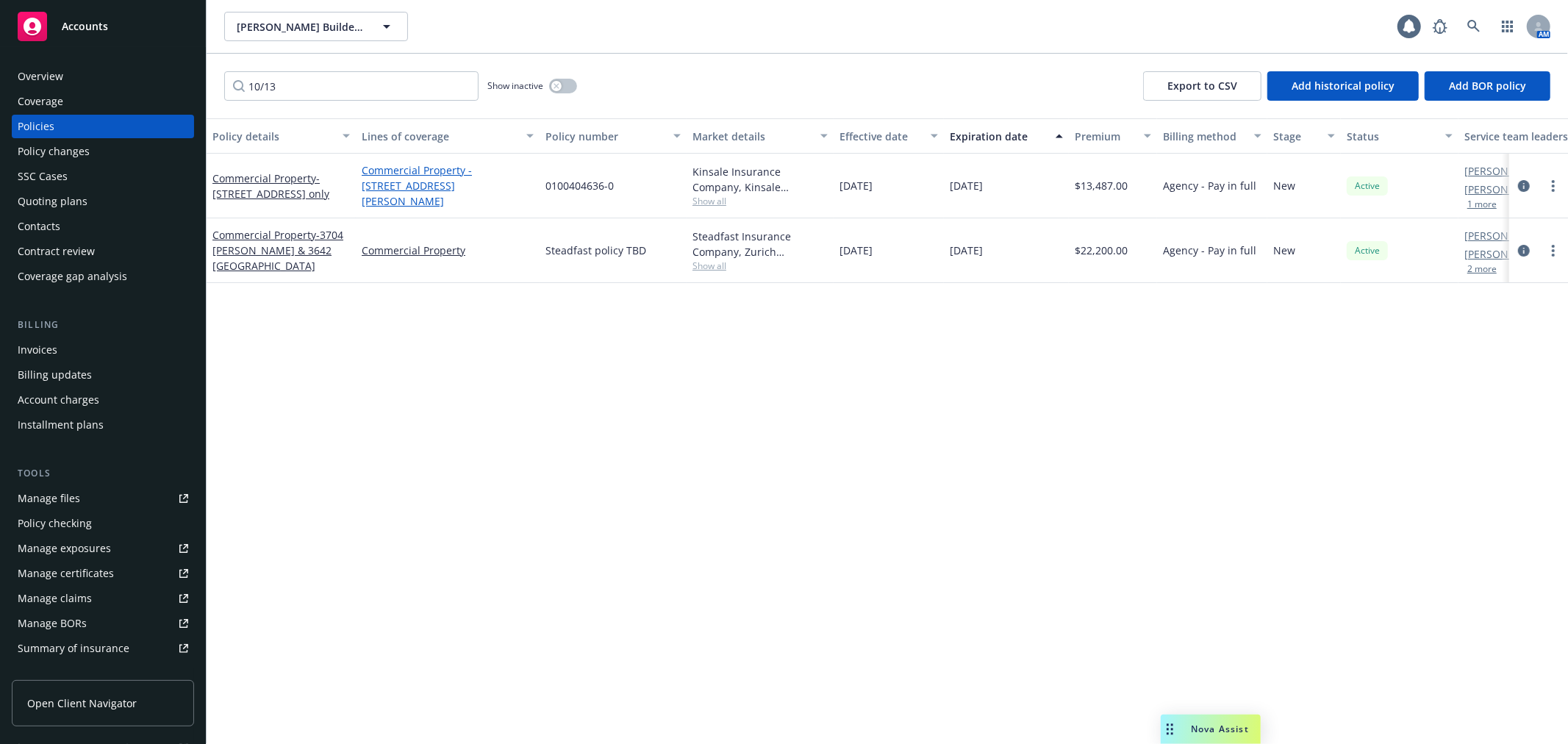
click at [408, 182] on link "Commercial Property - [STREET_ADDRESS][PERSON_NAME]" at bounding box center [447, 185] width 172 height 46
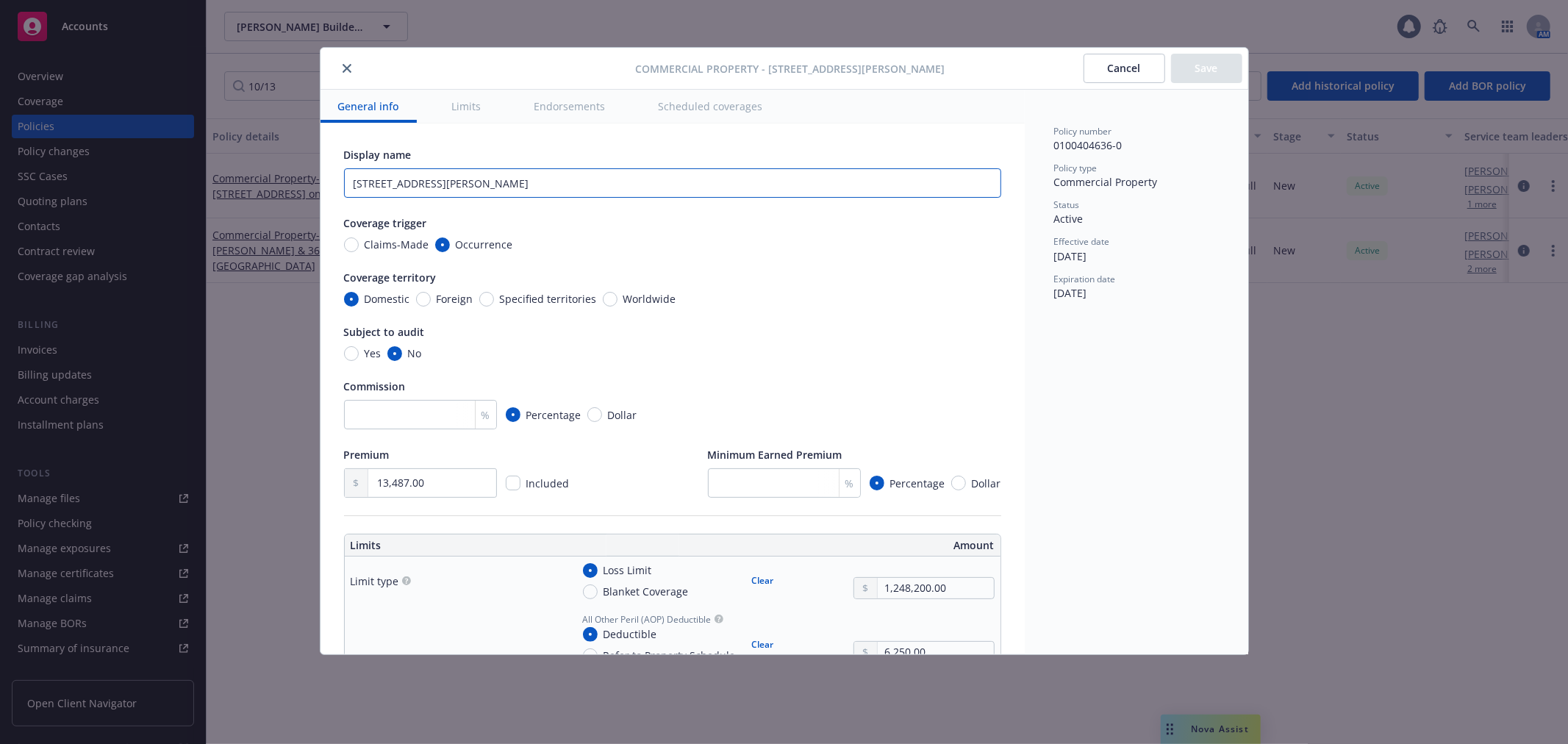
click at [570, 181] on input "[STREET_ADDRESS][PERSON_NAME]" at bounding box center [672, 183] width 657 height 30
click at [1216, 75] on button "Save" at bounding box center [1206, 68] width 71 height 30
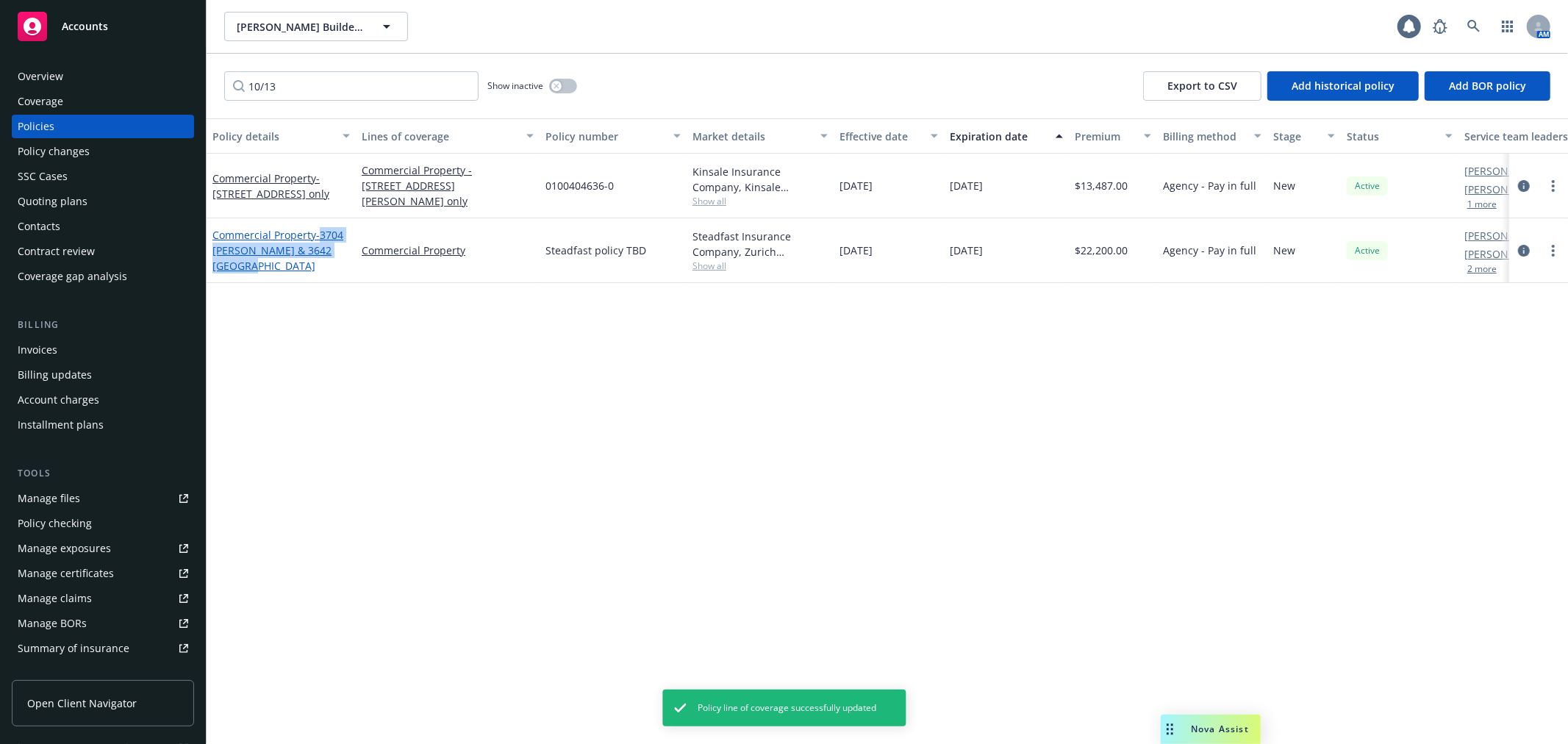
drag, startPoint x: 349, startPoint y: 258, endPoint x: 322, endPoint y: 242, distance: 31.4
click at [322, 242] on div "Commercial Property - [GEOGRAPHIC_DATA][PERSON_NAME] & 3642 [GEOGRAPHIC_DATA]" at bounding box center [281, 250] width 138 height 46
copy span "3704 [PERSON_NAME] & 3642 [GEOGRAPHIC_DATA]"
click at [441, 251] on link "Commercial Property" at bounding box center [447, 250] width 172 height 16
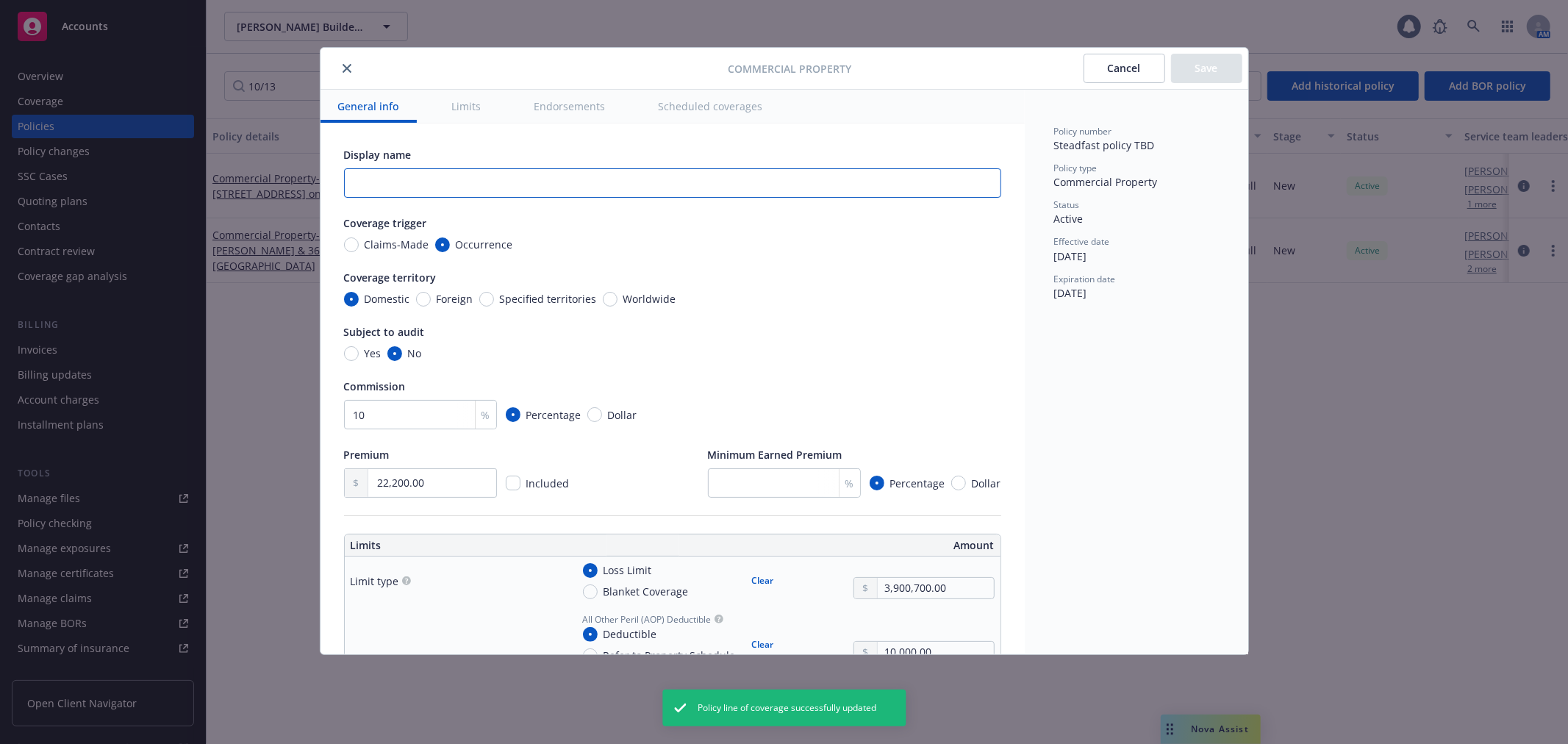
click at [586, 177] on input "text" at bounding box center [672, 183] width 657 height 30
paste input "3704 [PERSON_NAME] & 3642 [GEOGRAPHIC_DATA]"
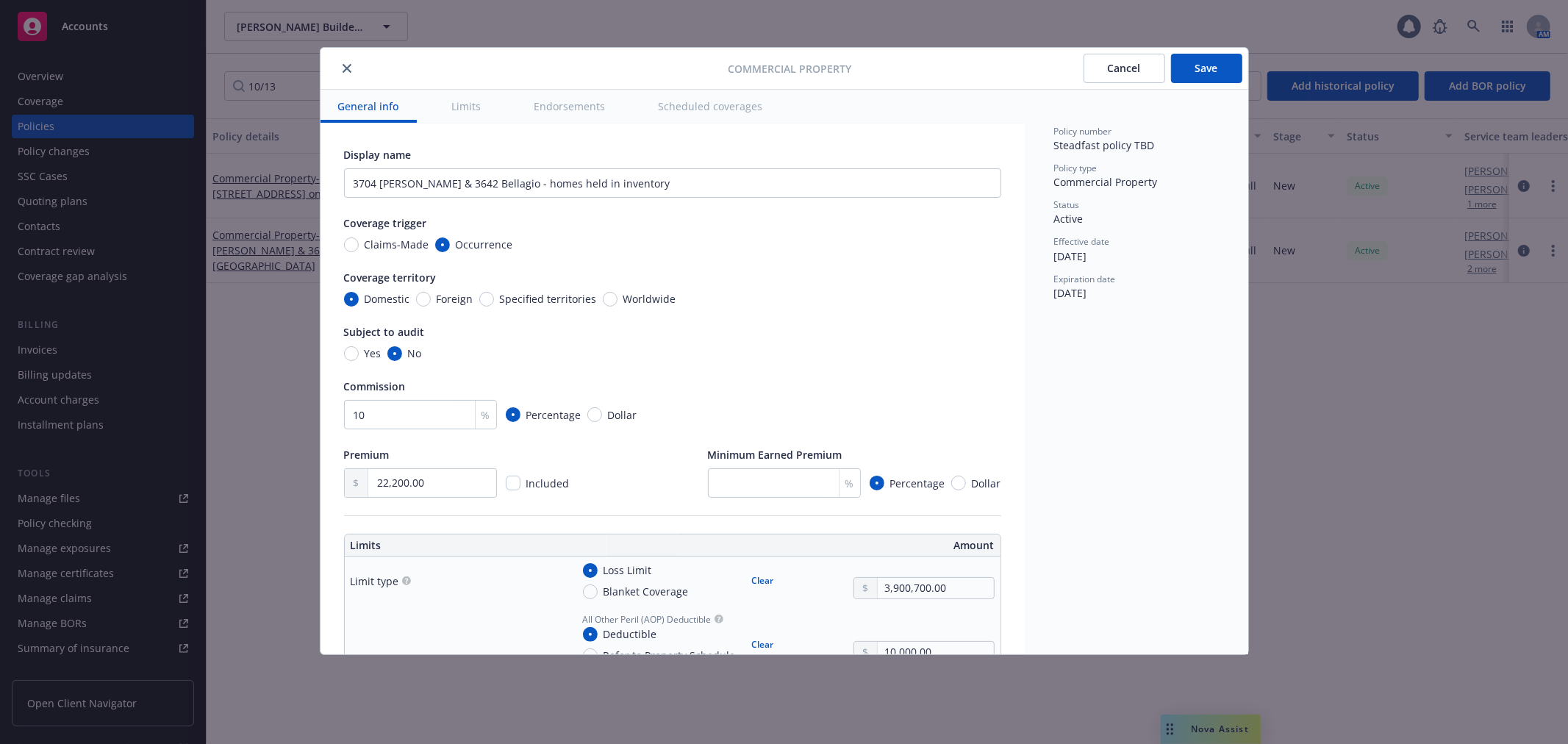
click at [1214, 70] on button "Save" at bounding box center [1206, 68] width 71 height 30
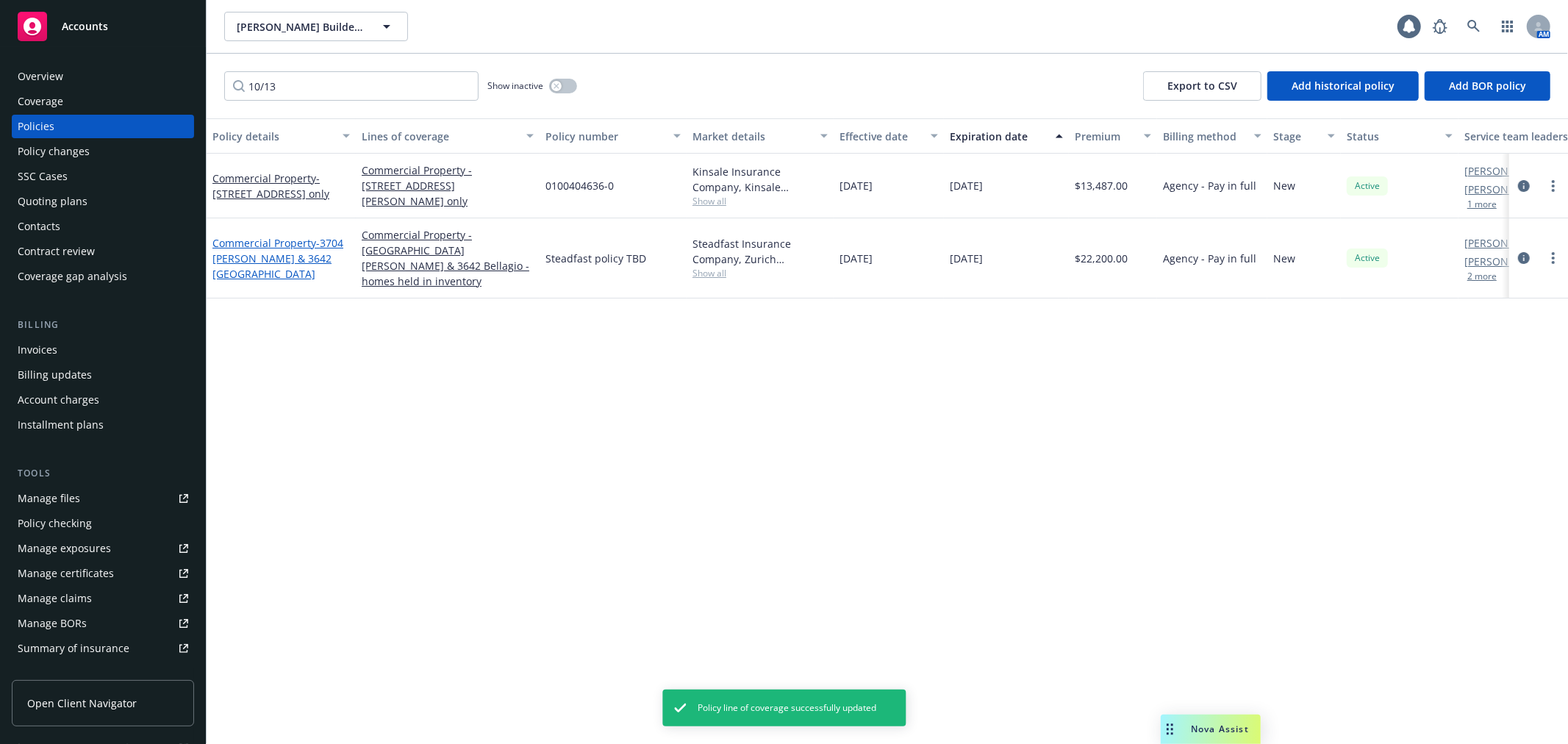
click at [287, 240] on link "Commercial Property - [GEOGRAPHIC_DATA][PERSON_NAME] & 3642 [GEOGRAPHIC_DATA]" at bounding box center [277, 258] width 131 height 45
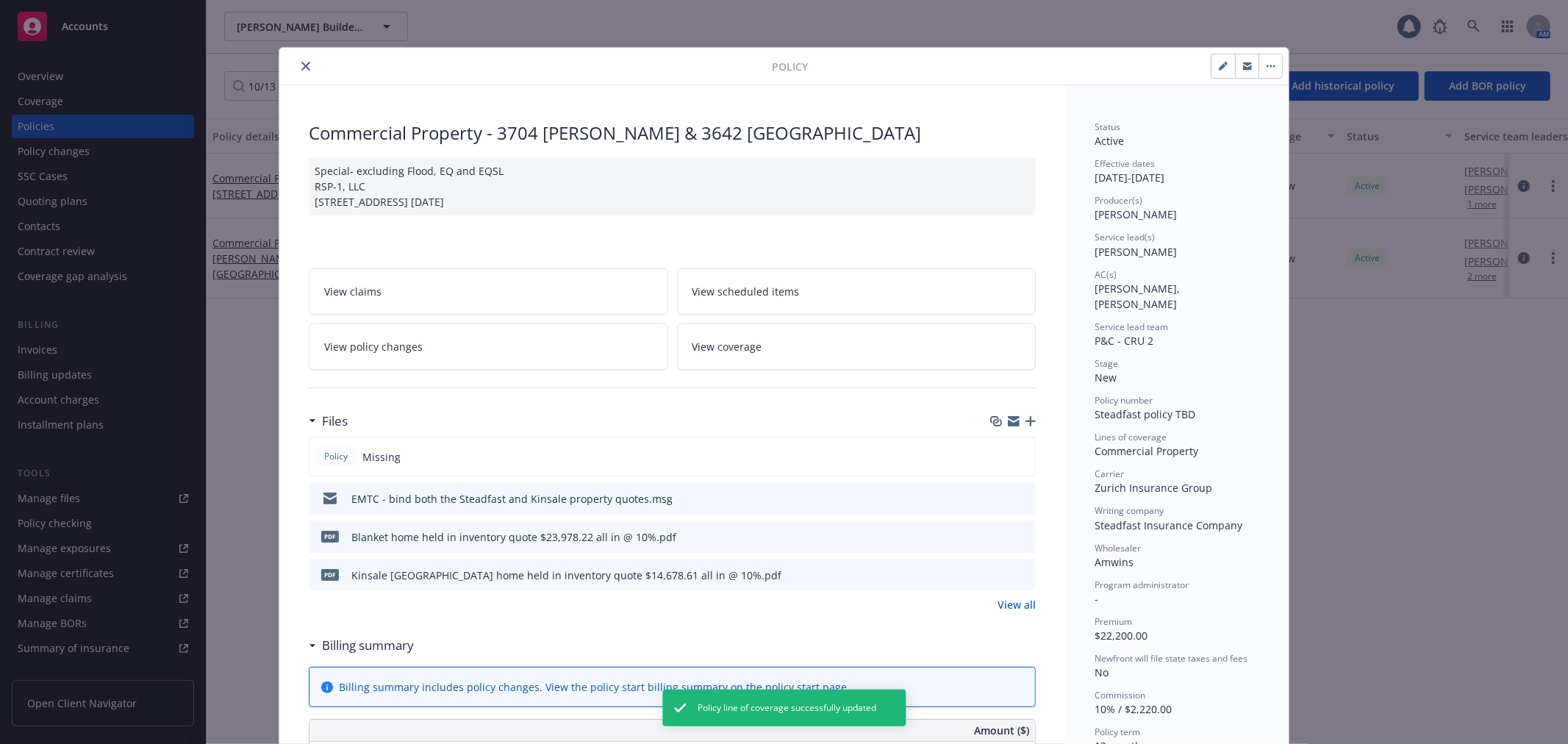
scroll to position [44, 0]
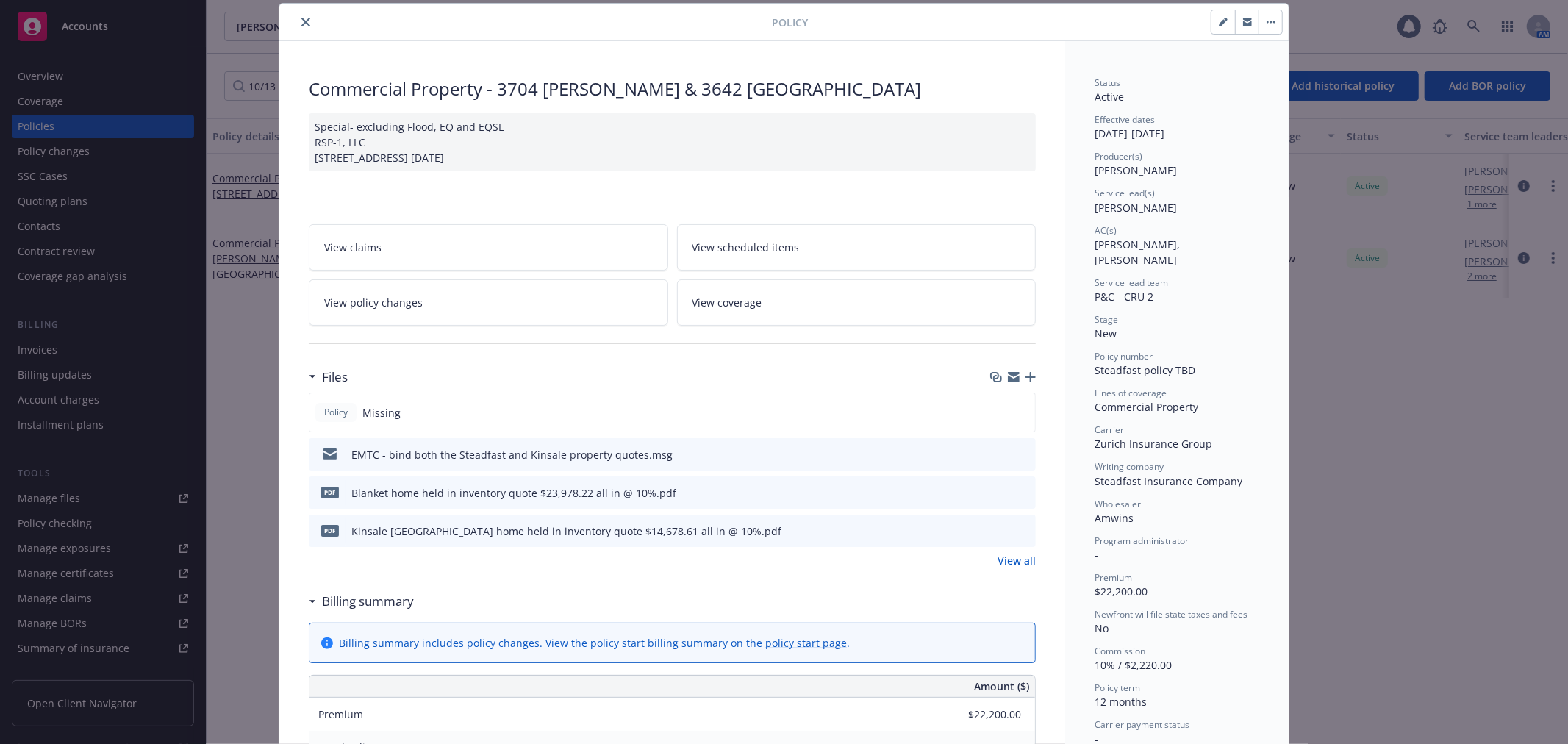
click at [607, 156] on div "Special- excluding Flood, EQ and EQSL RSP-1, LLC [STREET_ADDRESS] [DATE]" at bounding box center [672, 142] width 727 height 58
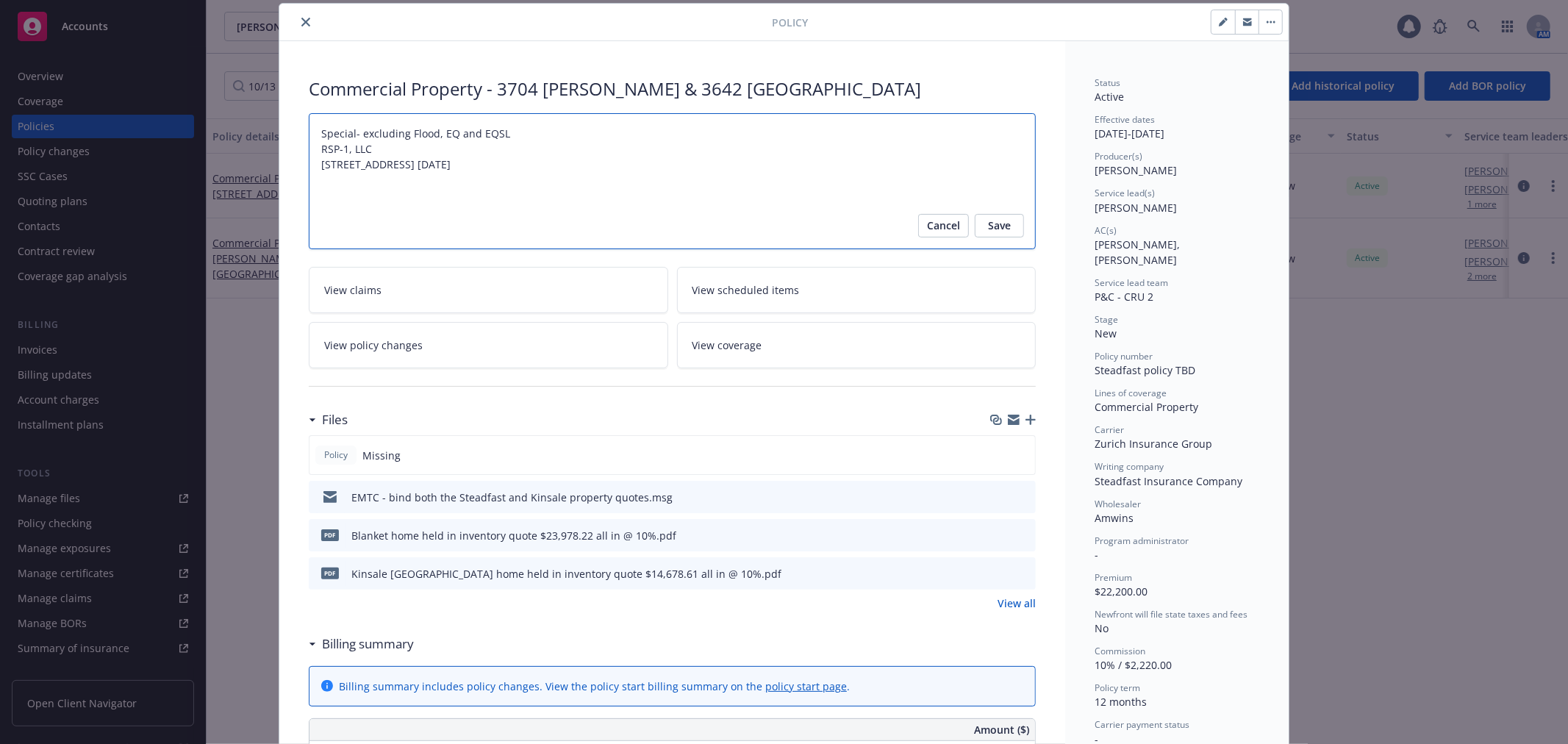
click at [571, 175] on textarea "Special- excluding Flood, EQ and EQSL RSP-1, LLC [STREET_ADDRESS] [DATE]" at bounding box center [672, 181] width 727 height 136
paste textarea "• Locations can be added/deleted on this policy, except [GEOGRAPHIC_DATA] (high…"
click at [423, 146] on textarea "Special- excluding Flood, EQ and EQSL RSP-1, LLC [STREET_ADDRESS] [DATE]" at bounding box center [672, 181] width 727 height 136
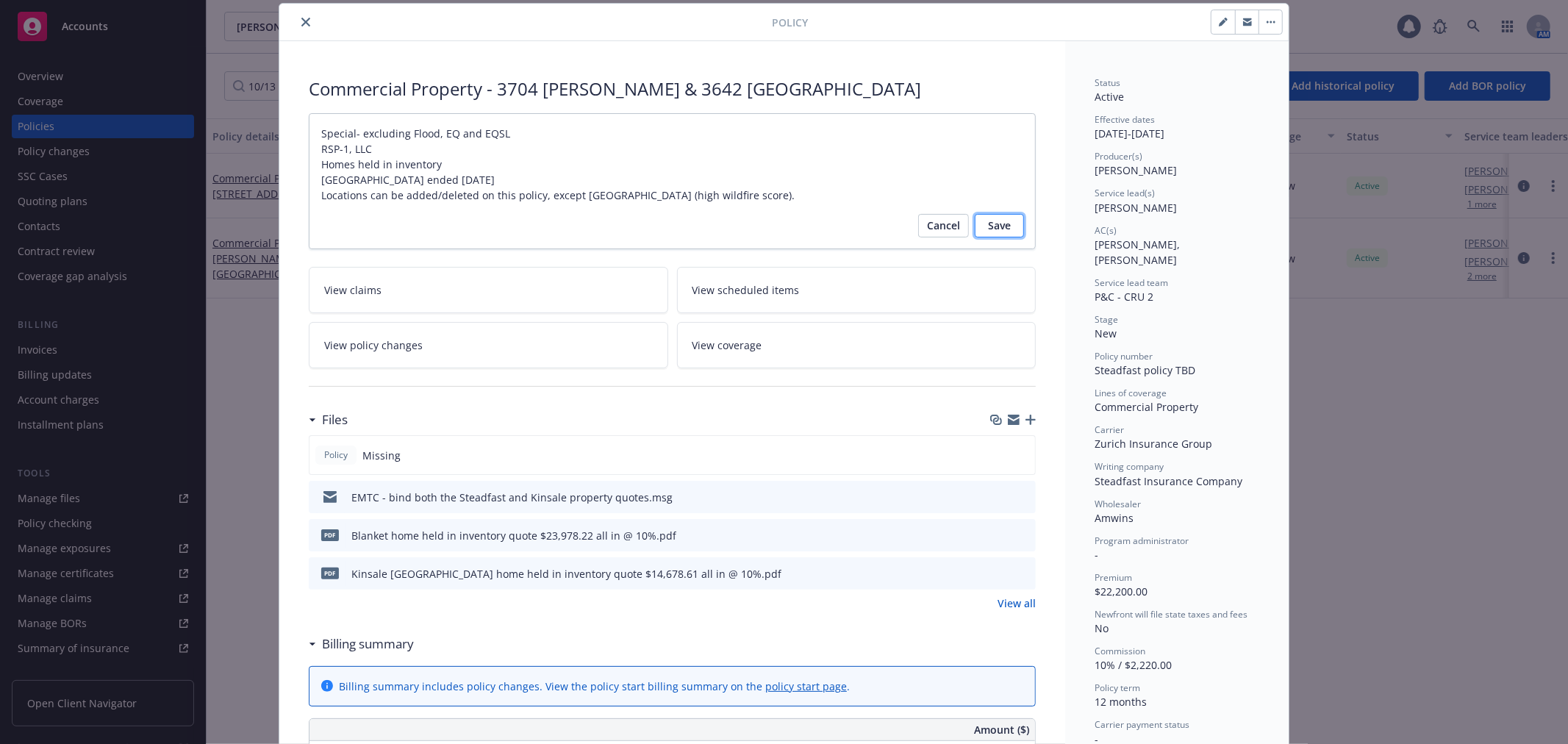
click at [1008, 229] on button "Save" at bounding box center [999, 225] width 49 height 24
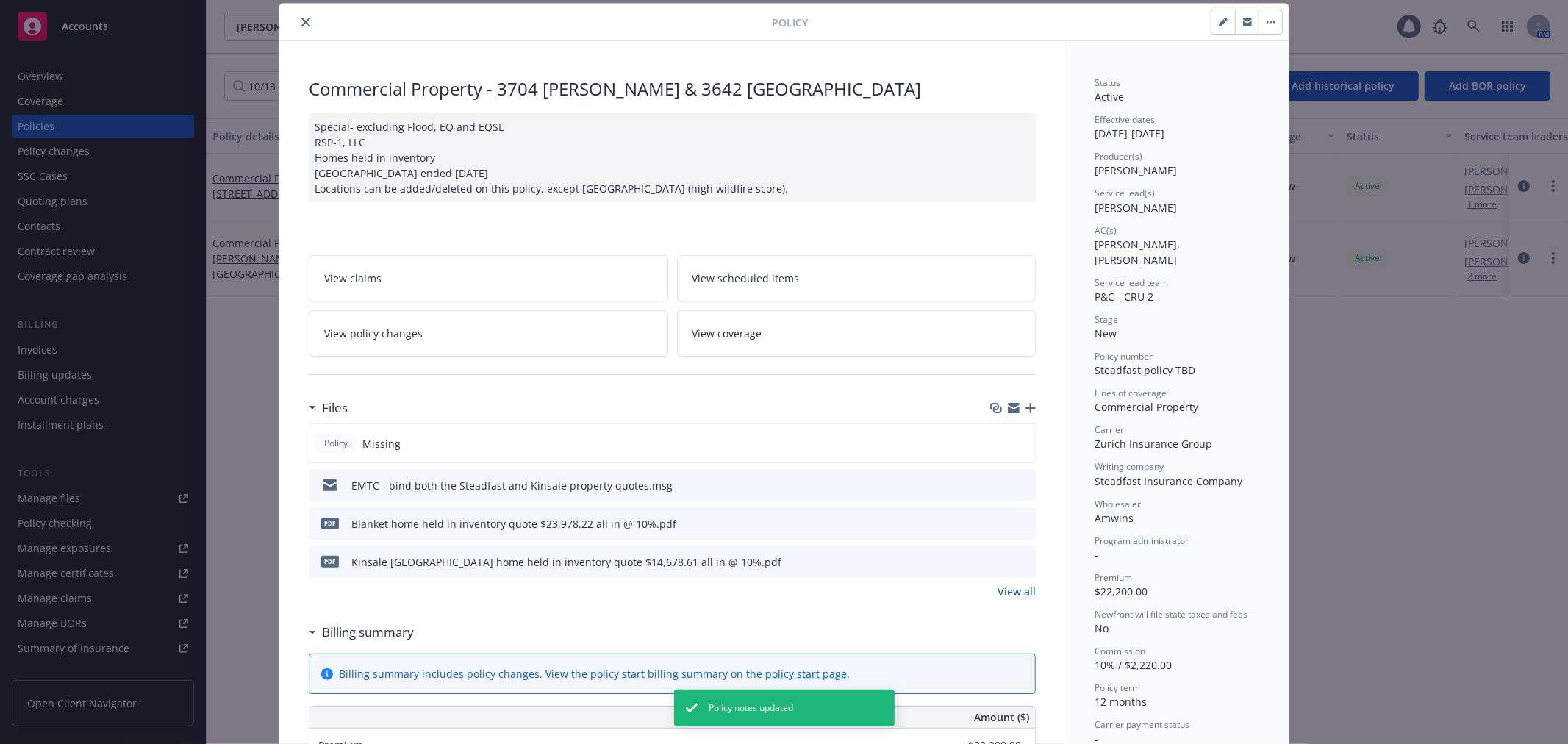
click at [1219, 25] on icon "button" at bounding box center [1222, 23] width 7 height 7
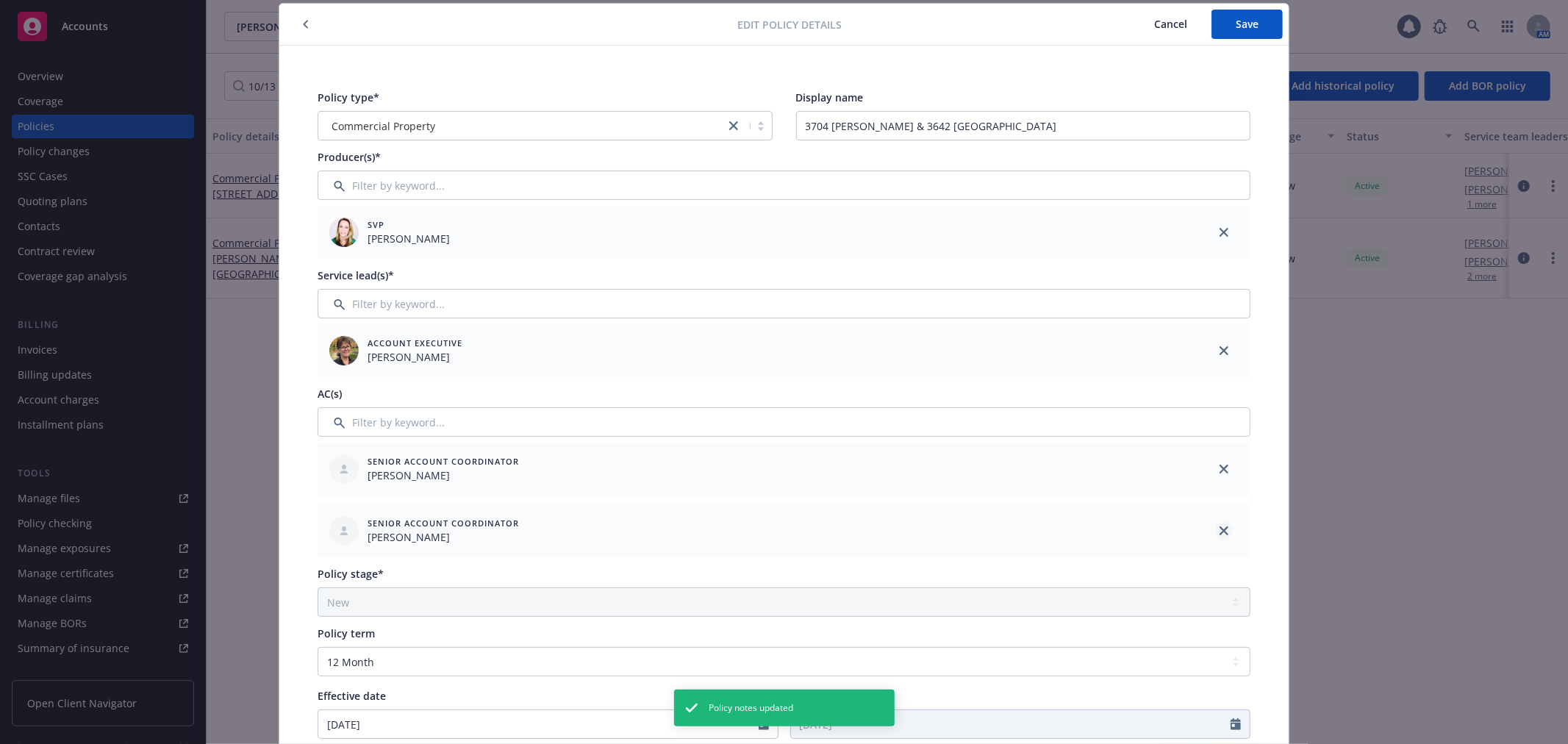
click at [1220, 532] on icon "close" at bounding box center [1224, 531] width 9 height 9
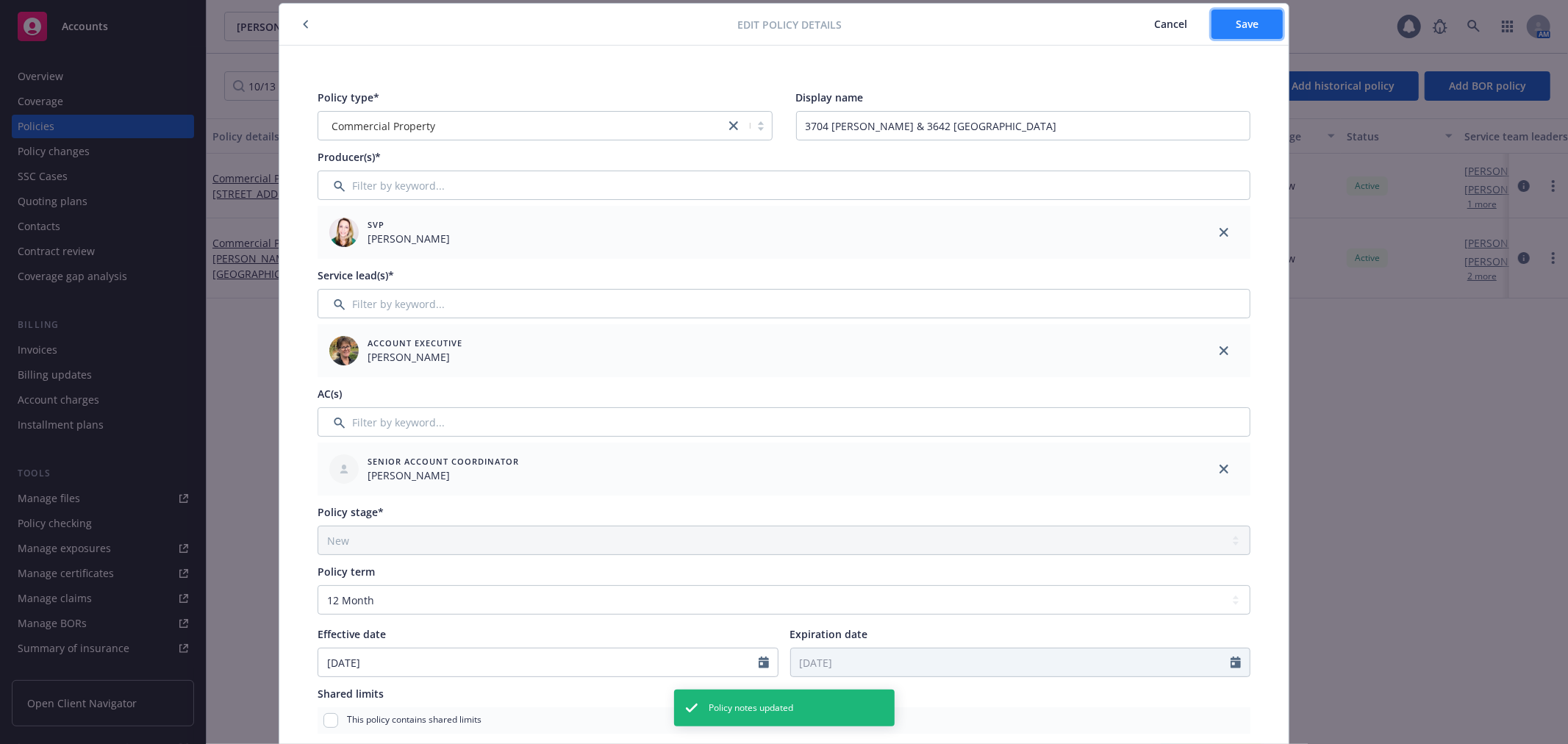
click at [1253, 19] on button "Save" at bounding box center [1246, 25] width 71 height 30
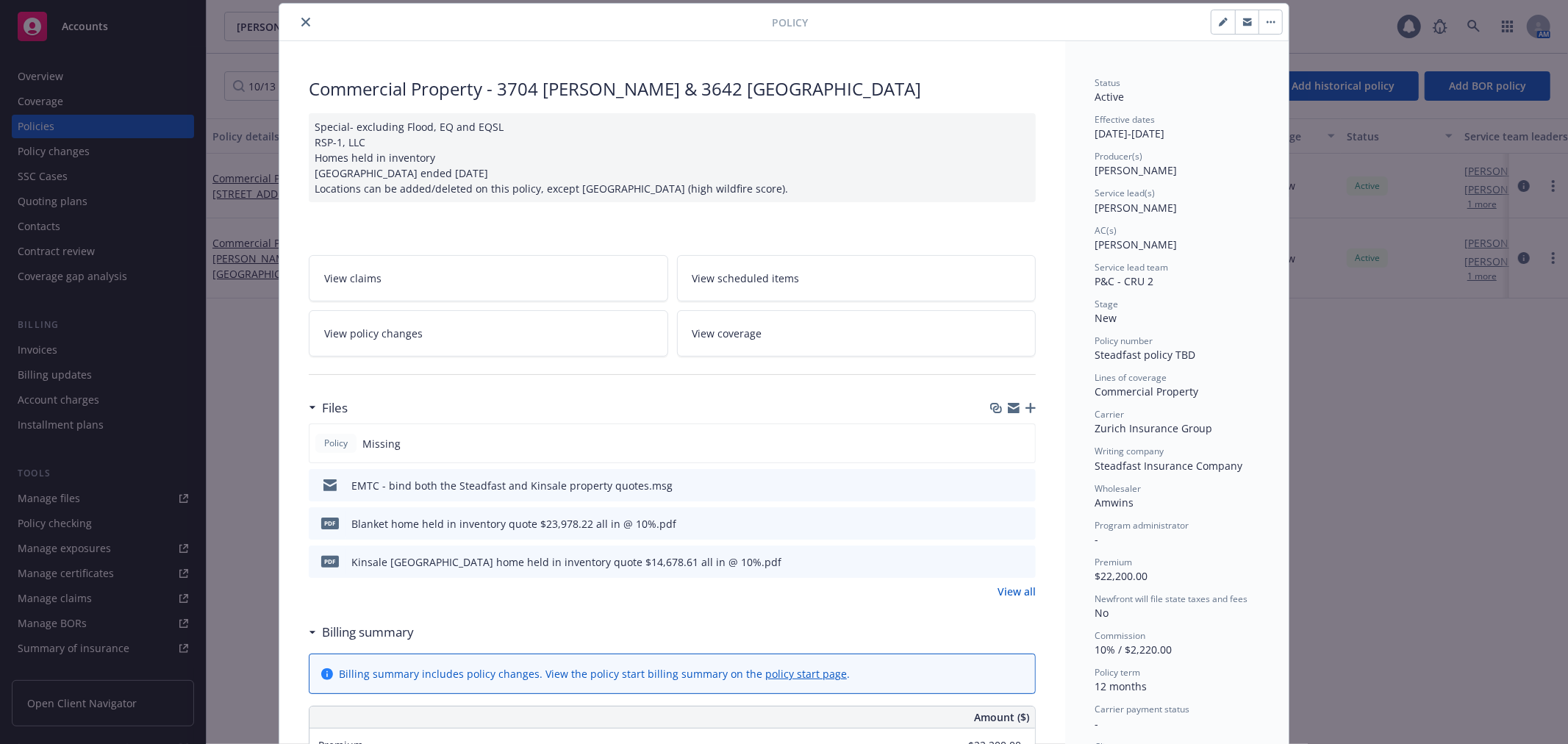
click at [303, 20] on icon "close" at bounding box center [305, 22] width 9 height 9
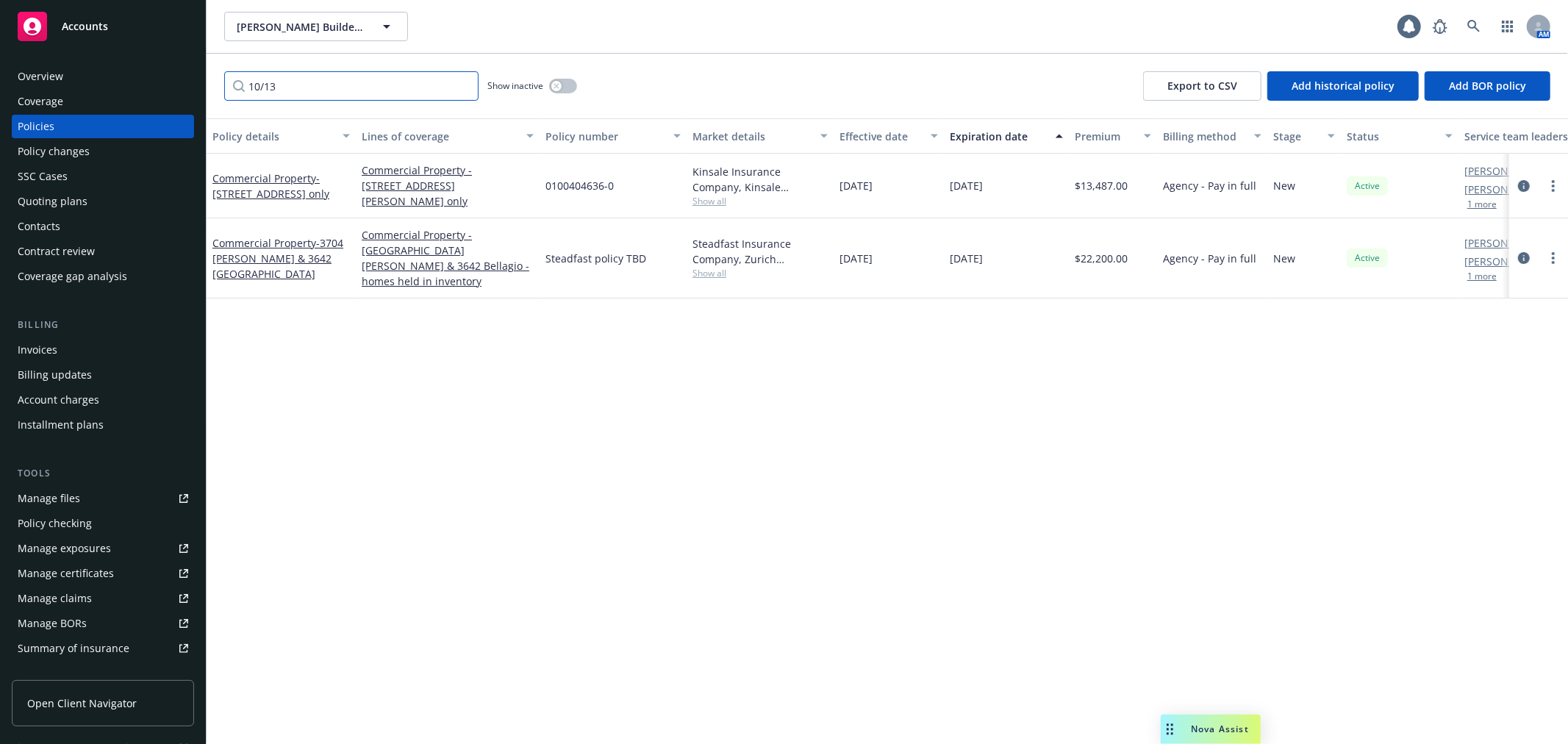
drag, startPoint x: 302, startPoint y: 89, endPoint x: 201, endPoint y: 79, distance: 101.5
click at [201, 79] on div "Accounts Overview Coverage Policies Policy changes SSC Cases Quoting plans Cont…" at bounding box center [784, 372] width 1568 height 744
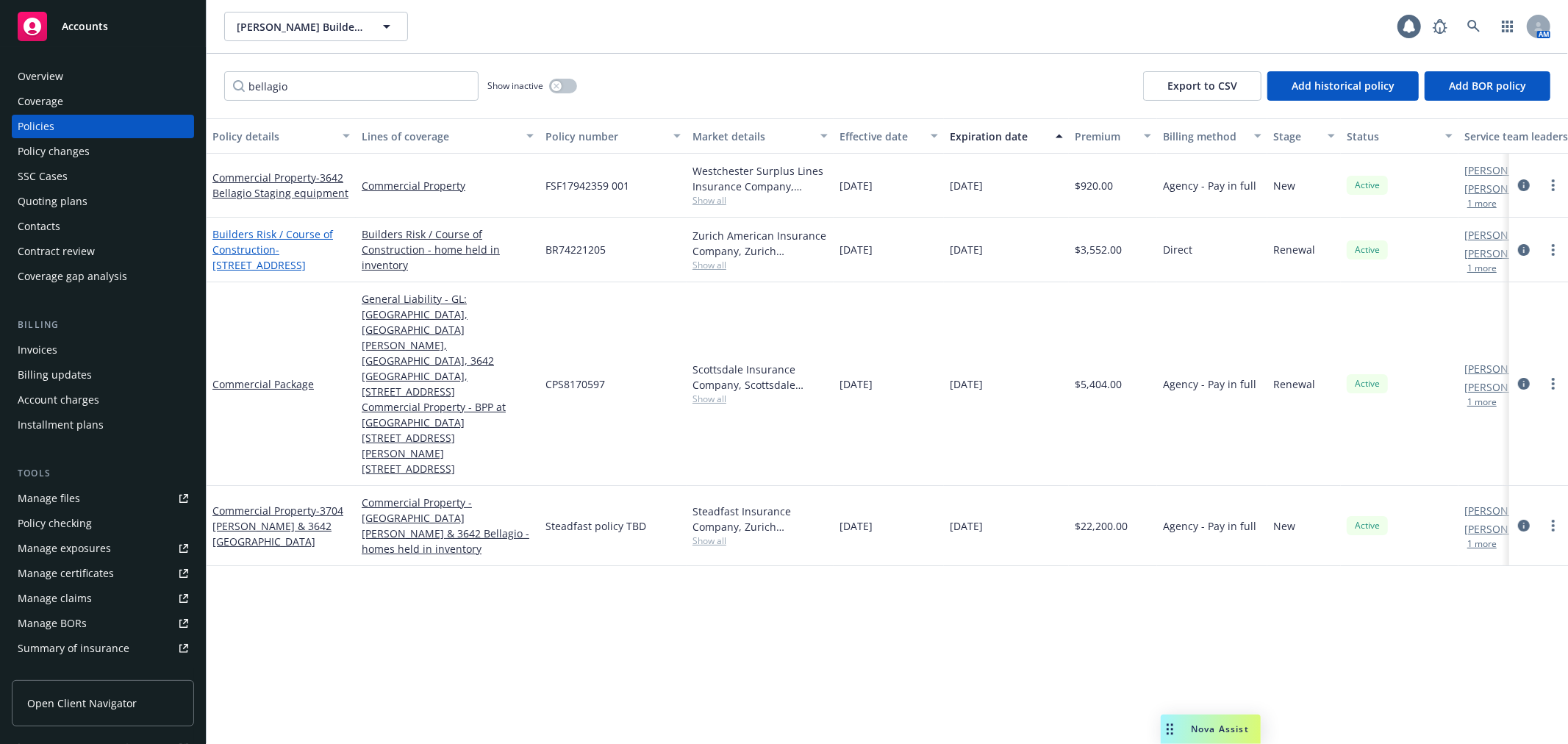
click at [276, 248] on span "- [STREET_ADDRESS]" at bounding box center [259, 257] width 93 height 30
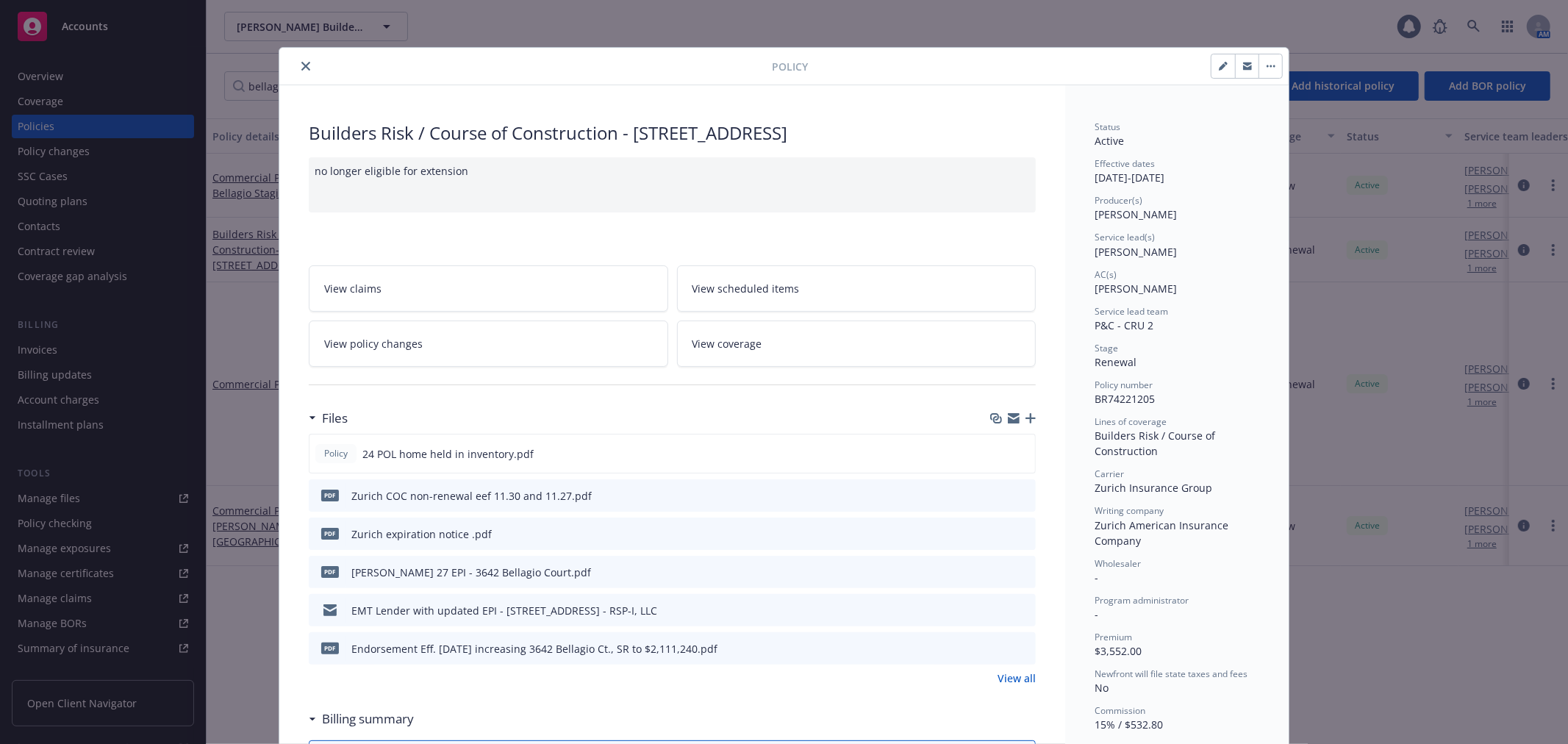
click at [1258, 75] on button "button" at bounding box center [1270, 66] width 24 height 24
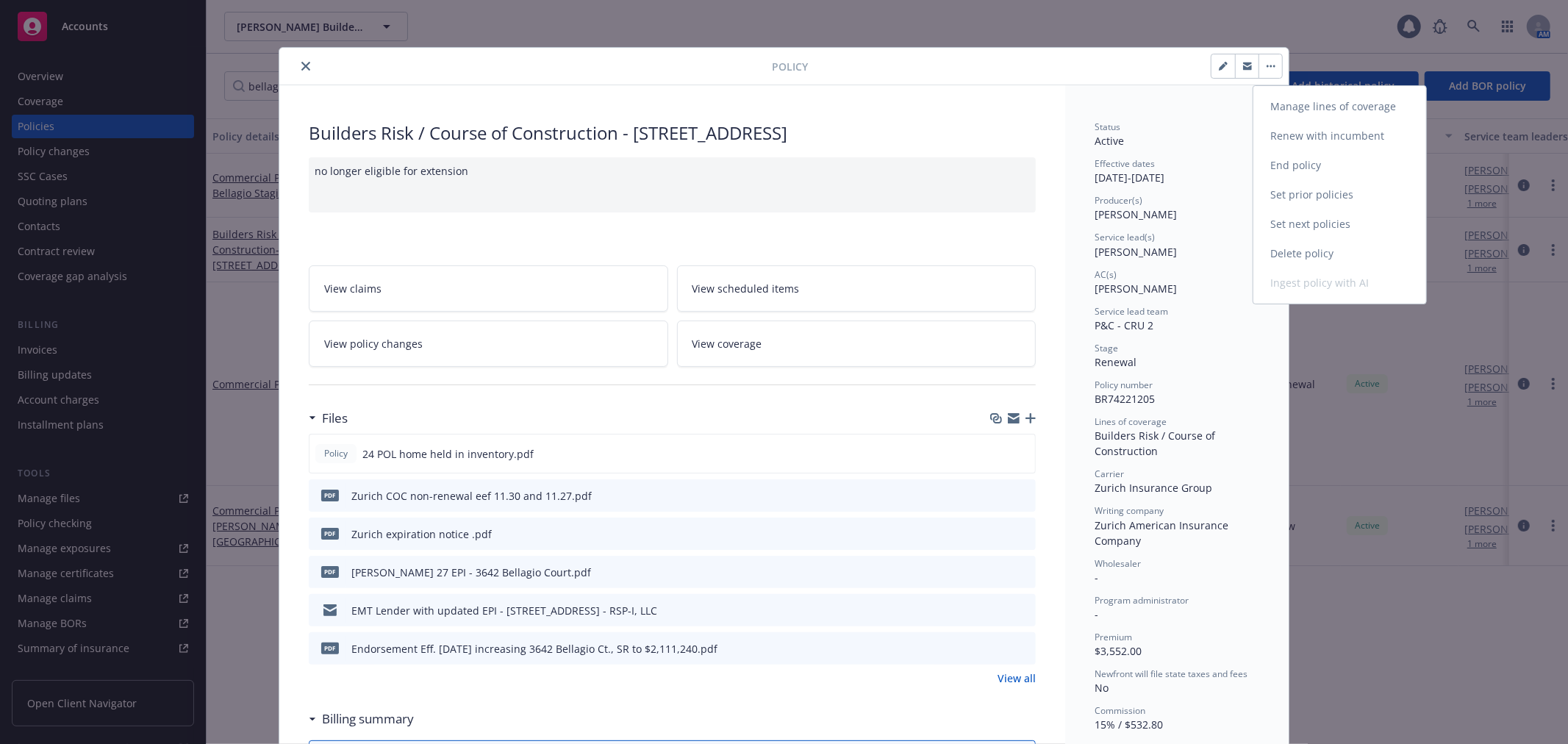
click at [1305, 223] on link "Set next policies" at bounding box center [1339, 225] width 173 height 30
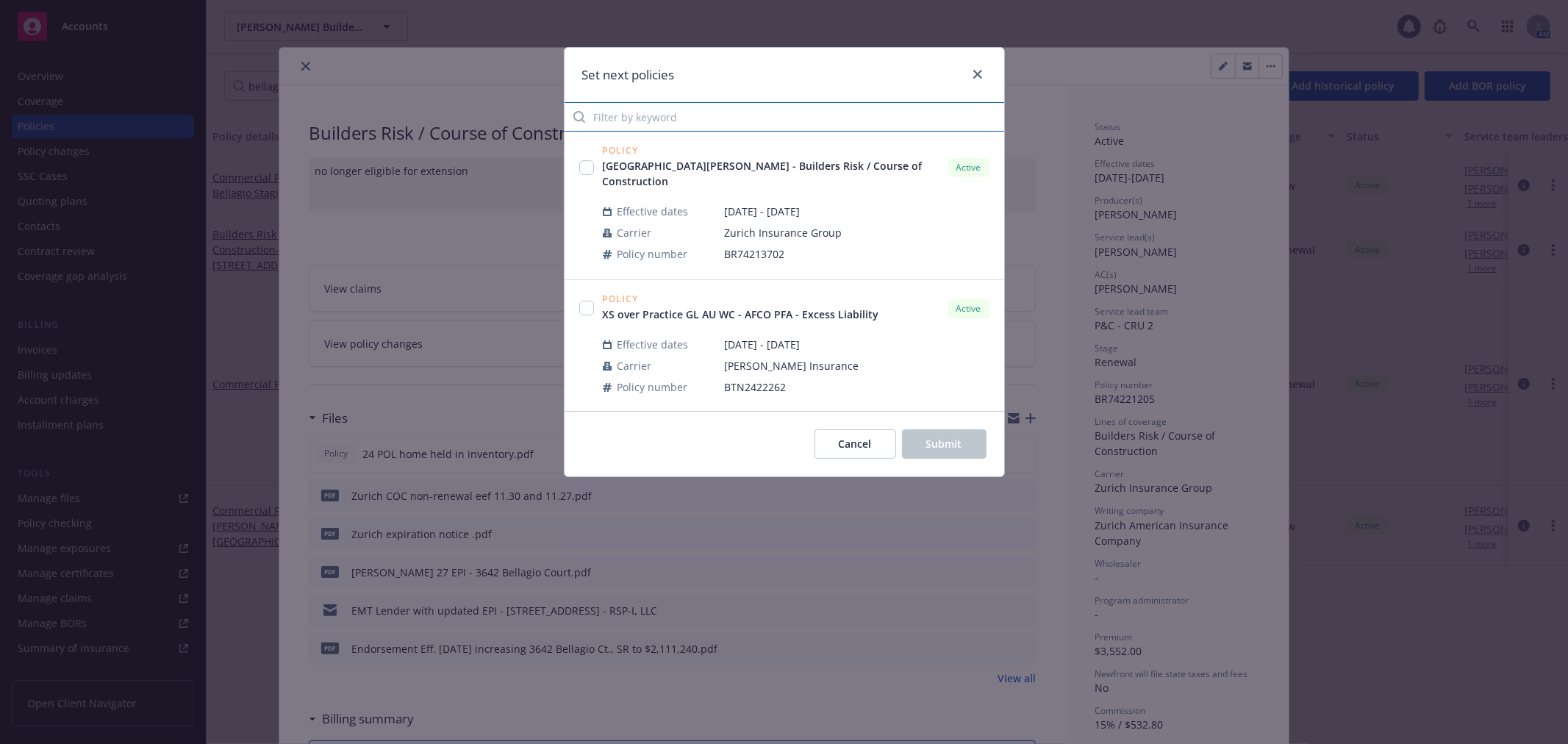
click at [693, 120] on input "Filter by keyword" at bounding box center [784, 117] width 440 height 30
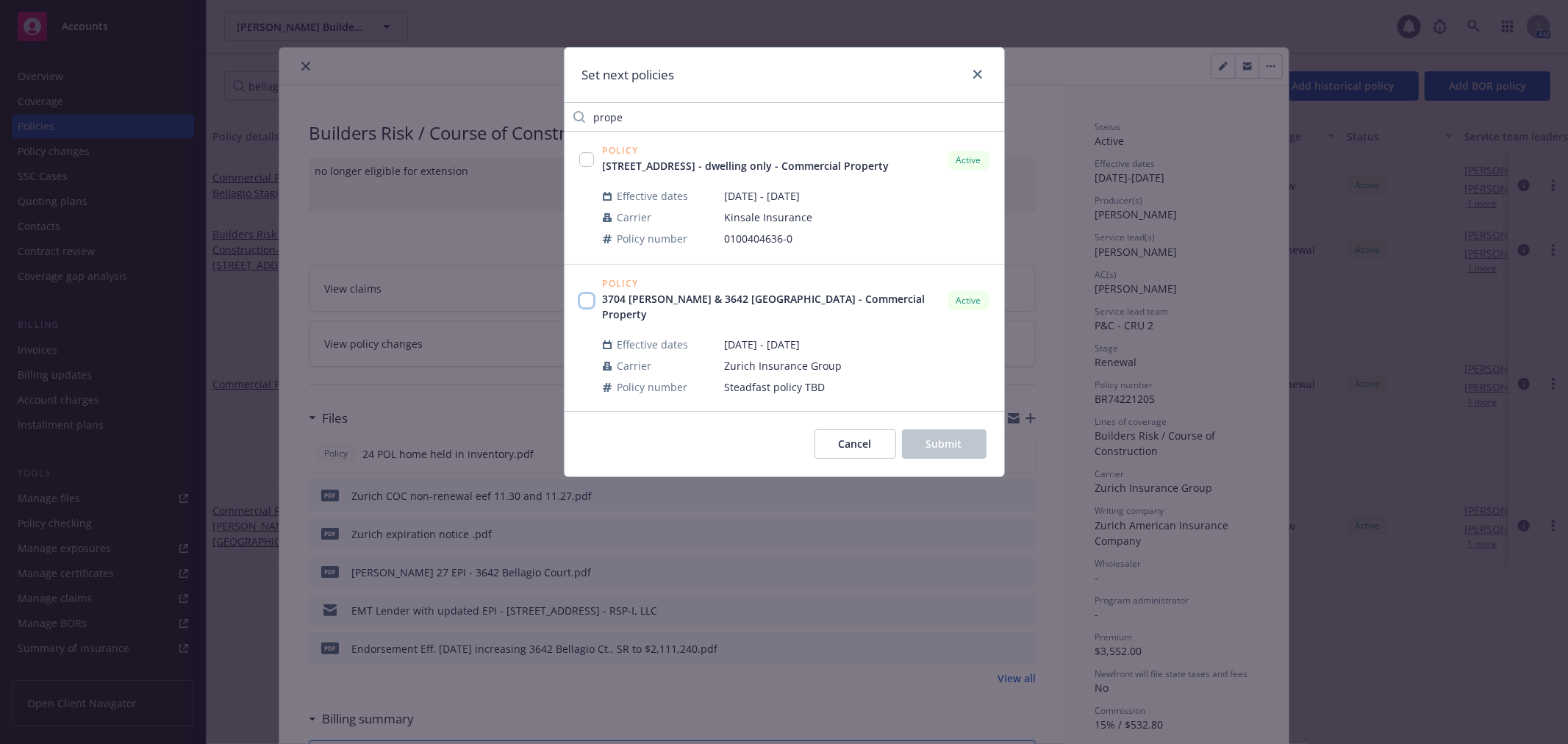
click at [589, 293] on input "checkbox" at bounding box center [586, 300] width 15 height 15
click at [936, 440] on span "Submit" at bounding box center [943, 444] width 36 height 14
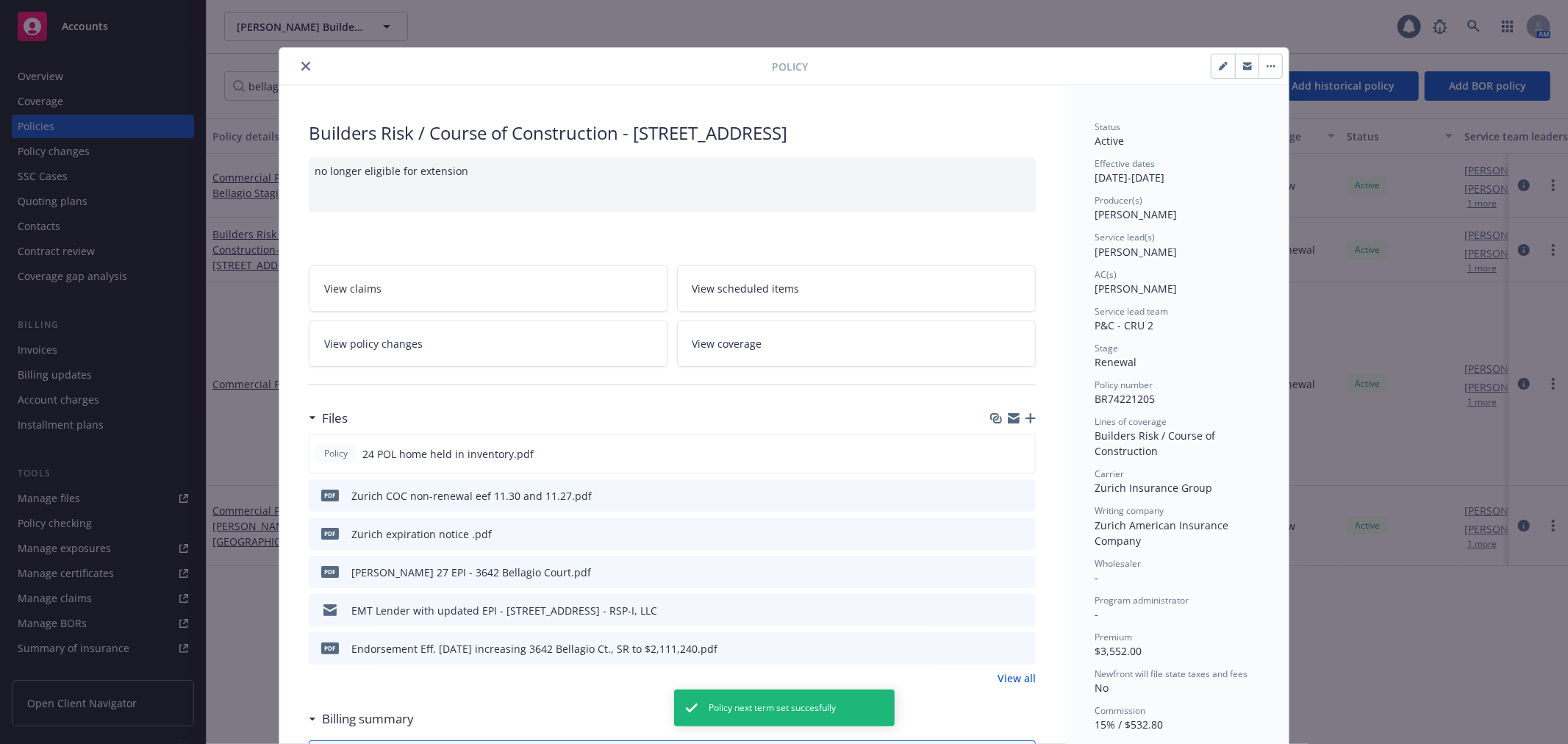
click at [302, 61] on icon "close" at bounding box center [305, 66] width 9 height 9
